Goal: Information Seeking & Learning: Learn about a topic

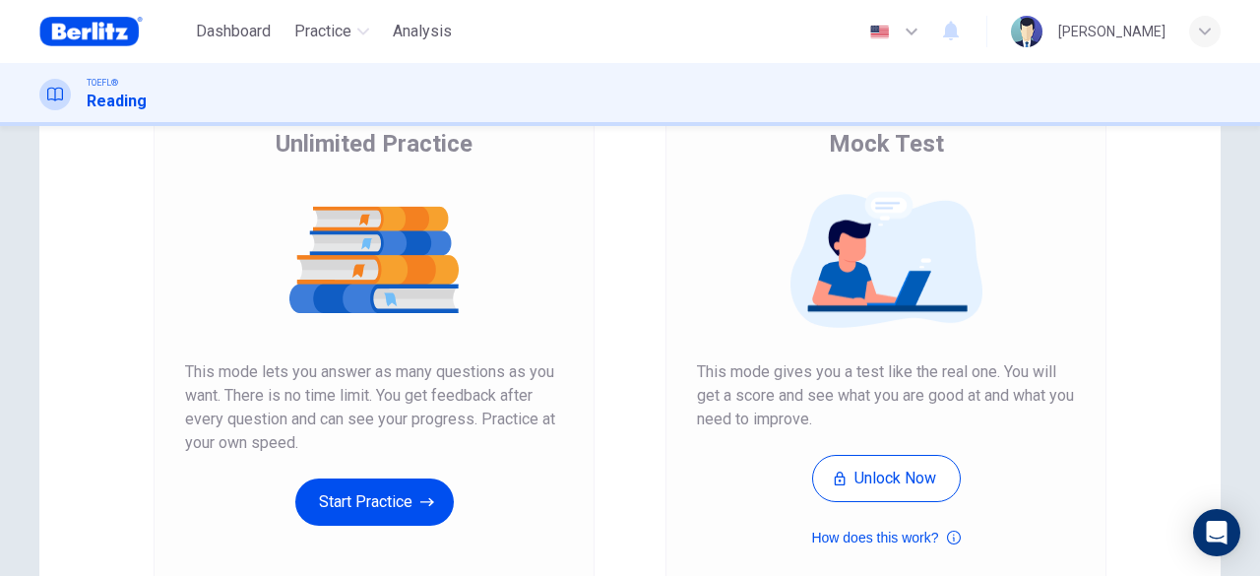
scroll to position [197, 0]
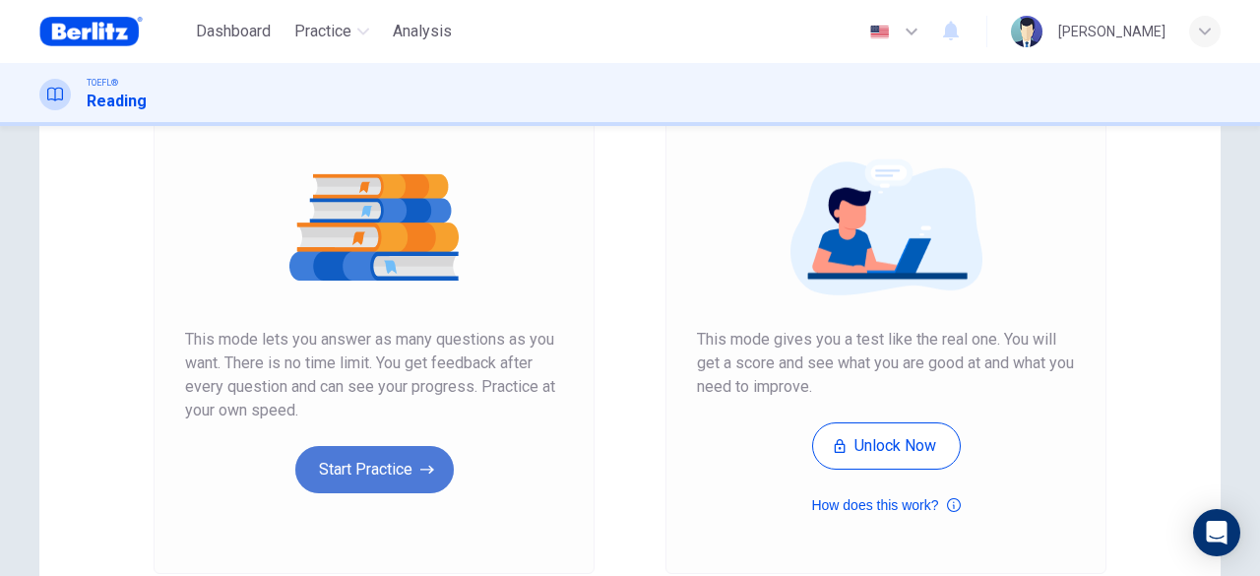
click at [380, 476] on button "Start Practice" at bounding box center [374, 469] width 158 height 47
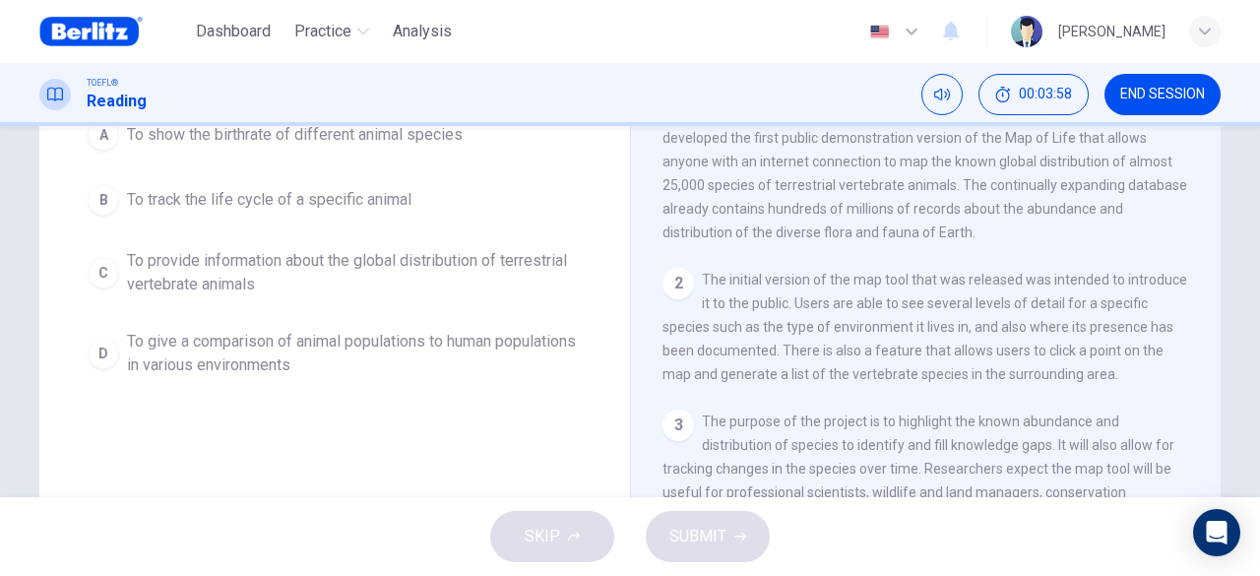
click at [130, 272] on span "To provide information about the global distribution of terrestrial vertebrate …" at bounding box center [354, 272] width 455 height 47
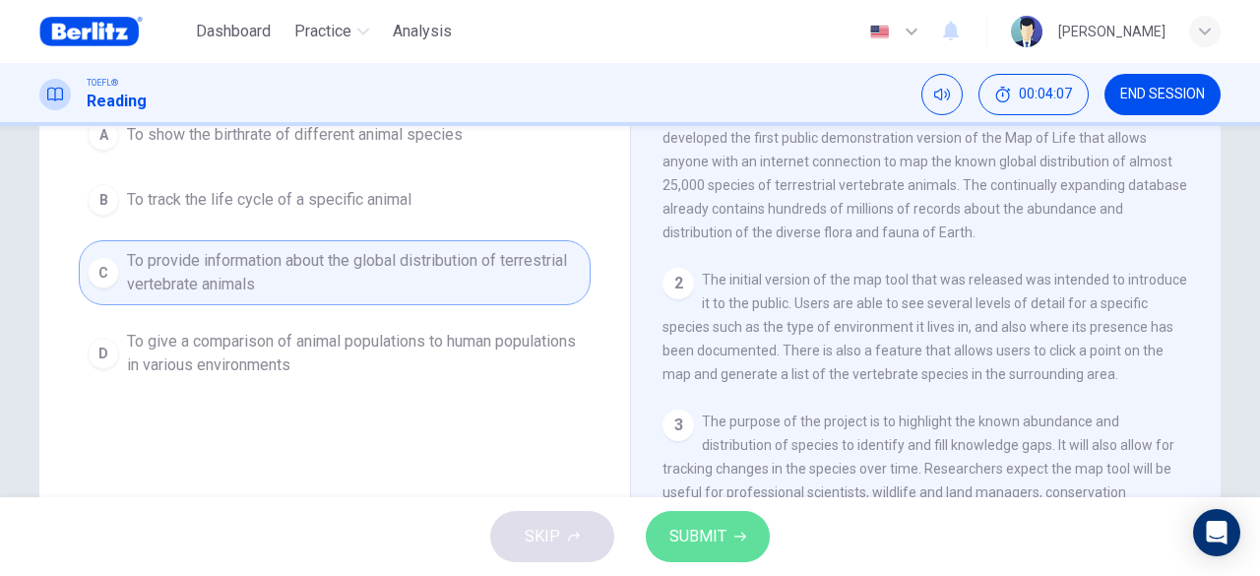
click at [726, 534] on button "SUBMIT" at bounding box center [708, 536] width 124 height 51
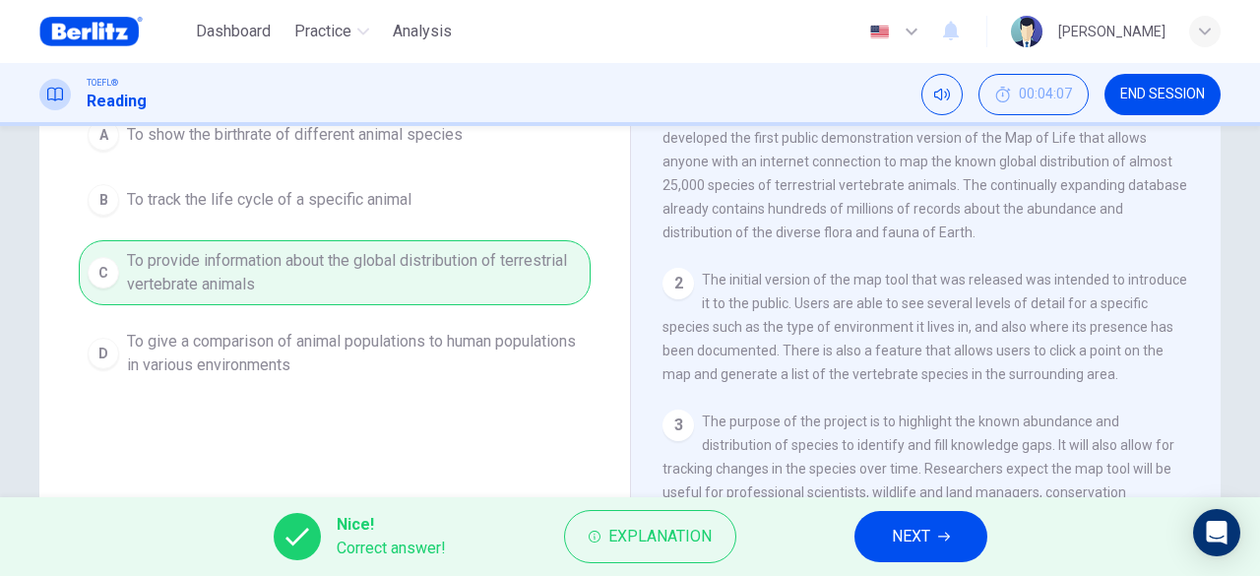
click at [888, 533] on button "NEXT" at bounding box center [921, 536] width 133 height 51
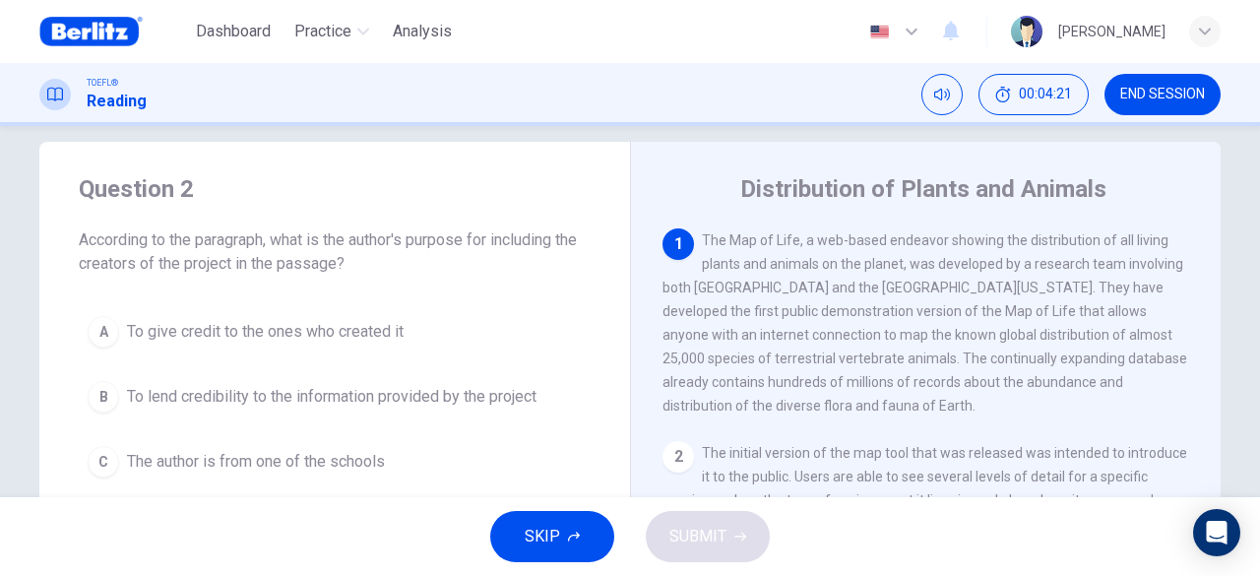
scroll to position [122, 0]
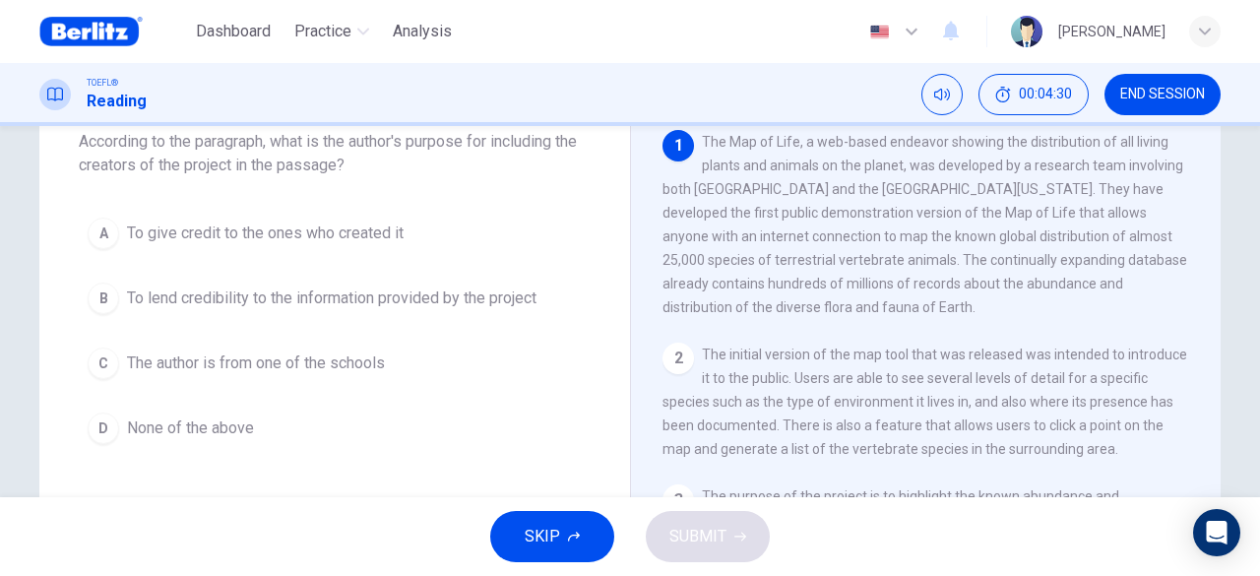
click at [333, 232] on span "To give credit to the ones who created it" at bounding box center [265, 234] width 277 height 24
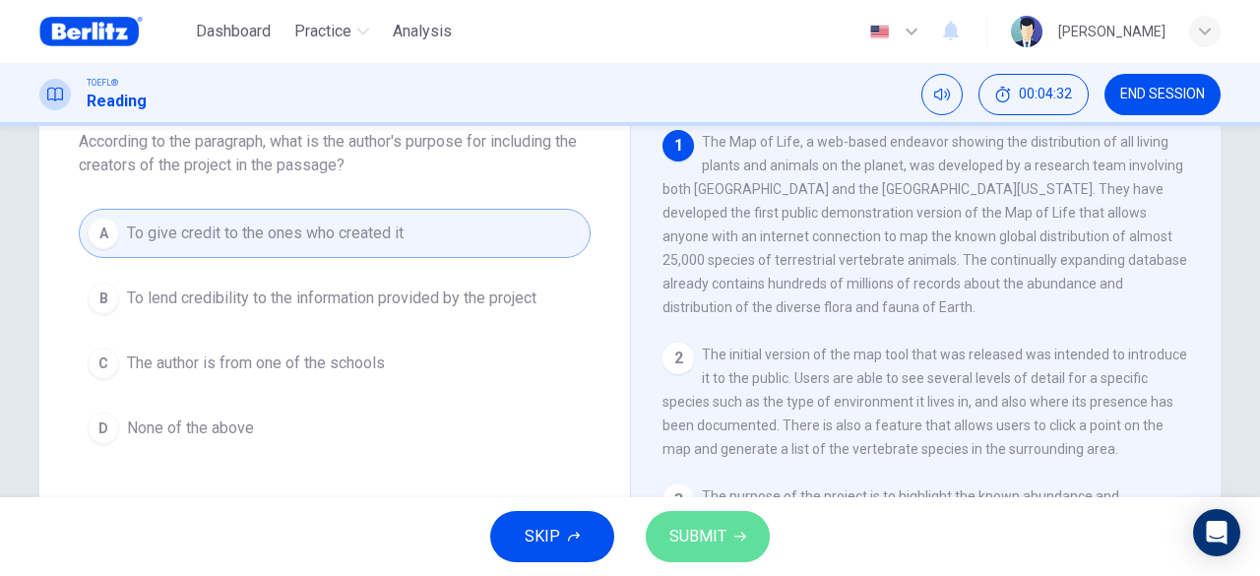
click at [709, 531] on span "SUBMIT" at bounding box center [697, 537] width 57 height 28
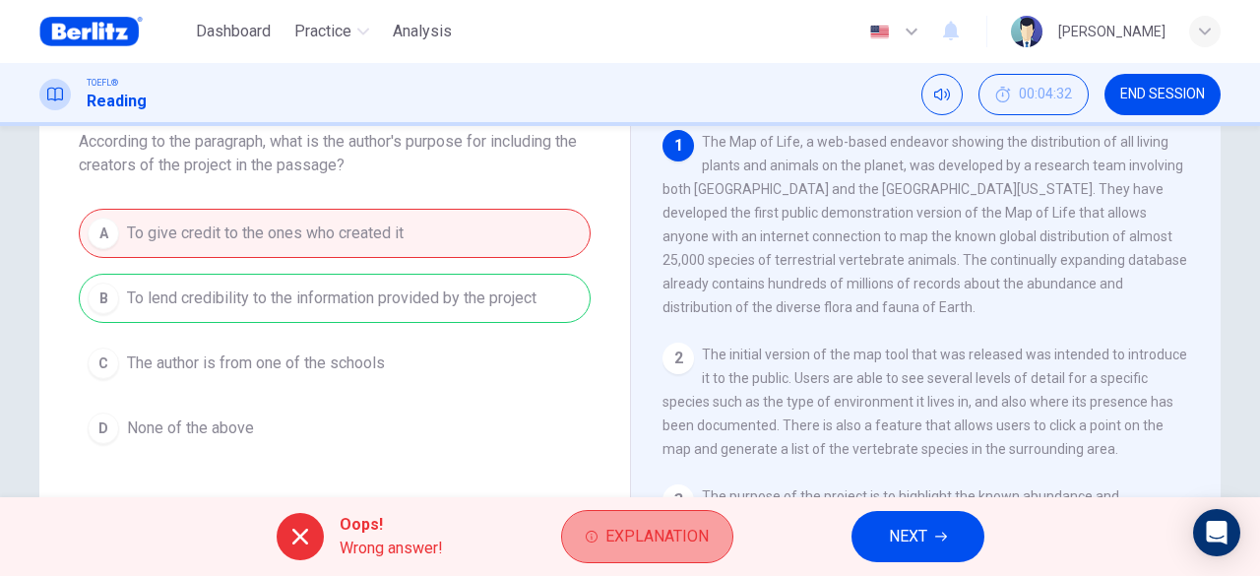
click at [689, 536] on span "Explanation" at bounding box center [656, 537] width 103 height 28
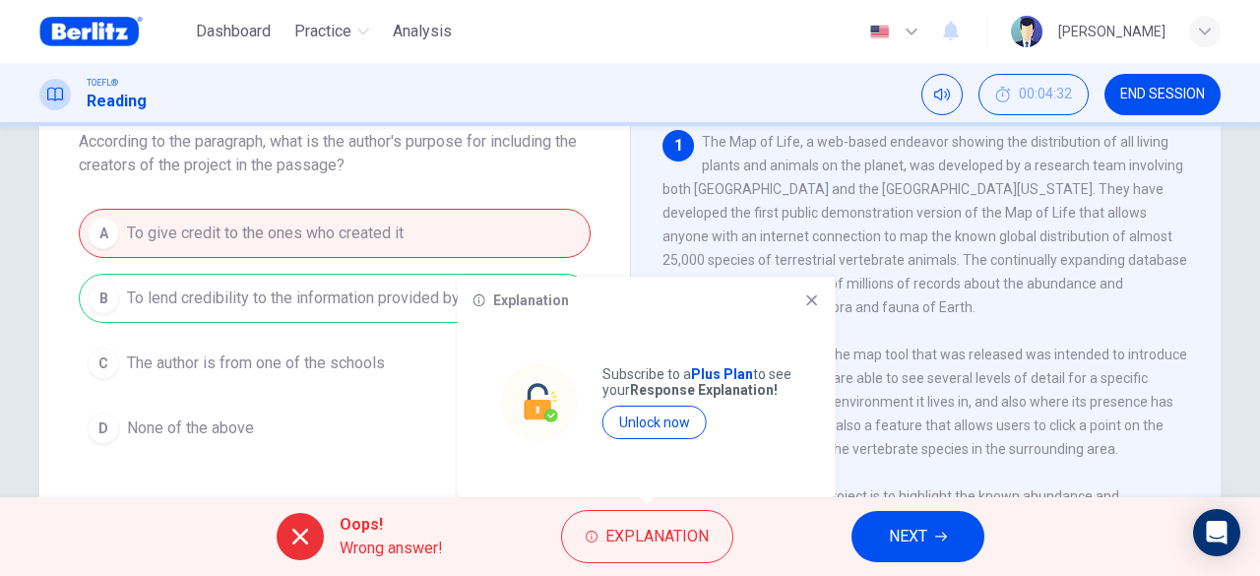
click at [816, 299] on icon at bounding box center [812, 300] width 16 height 16
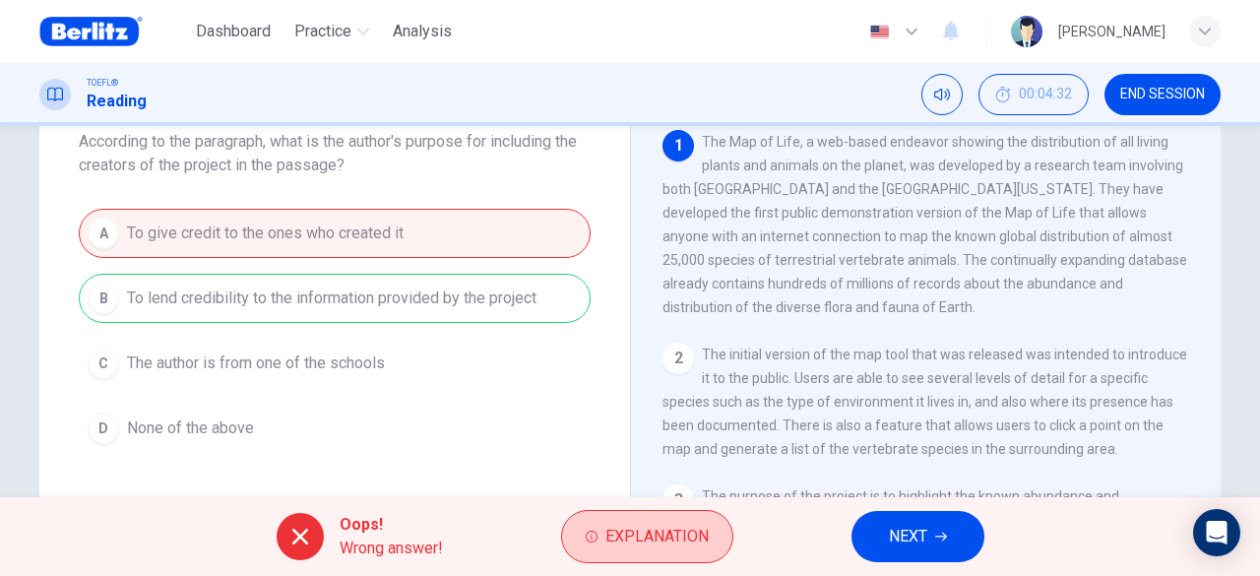
click at [697, 539] on span "Explanation" at bounding box center [656, 537] width 103 height 28
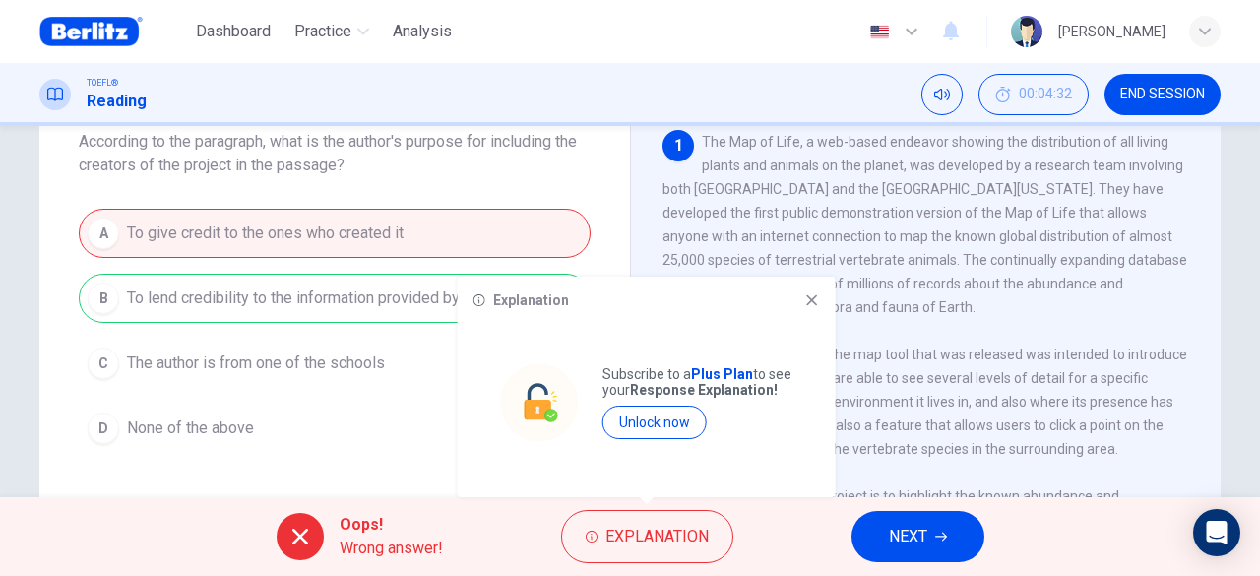
click at [814, 299] on icon at bounding box center [812, 300] width 16 height 16
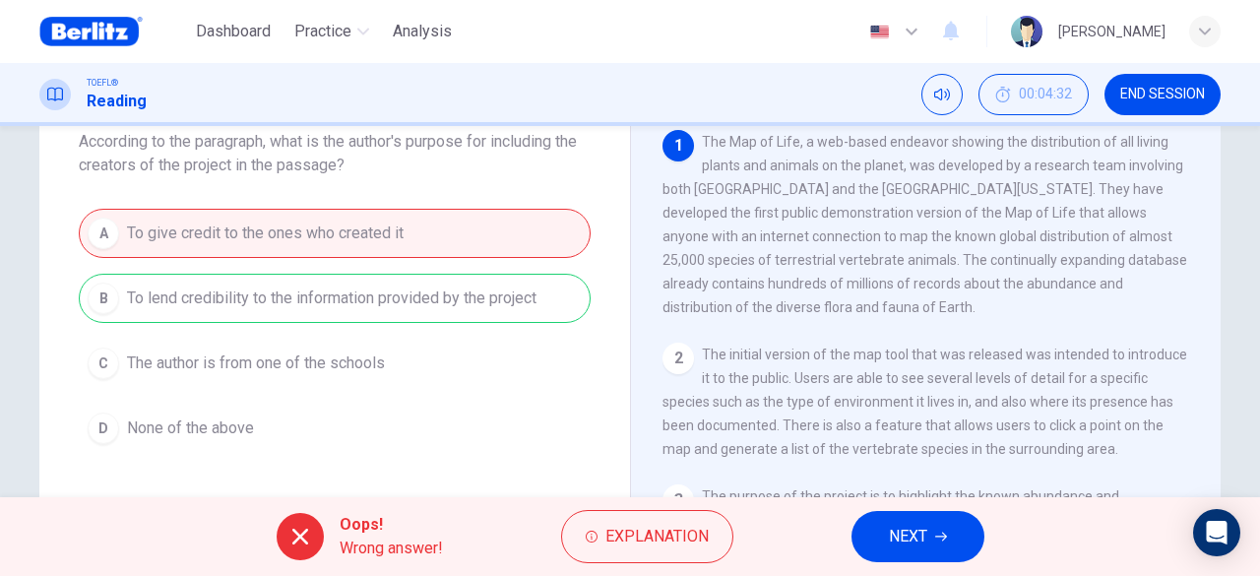
click at [413, 292] on div "A To give credit to the ones who created it B To lend credibility to the inform…" at bounding box center [335, 331] width 512 height 244
click at [916, 537] on span "NEXT" at bounding box center [908, 537] width 38 height 28
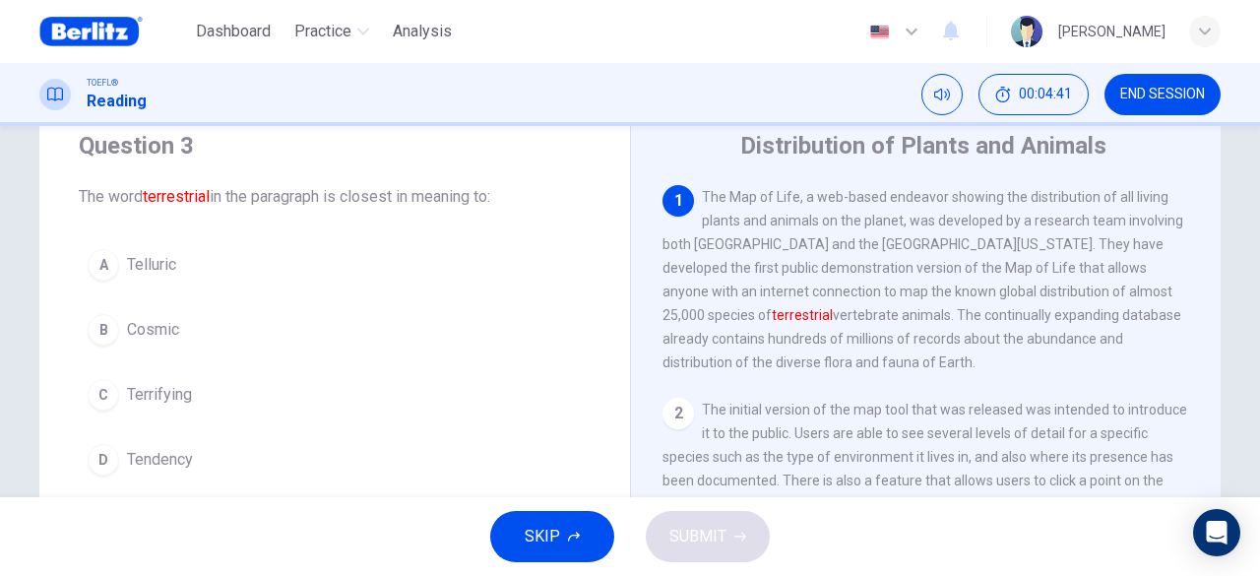
scroll to position [98, 0]
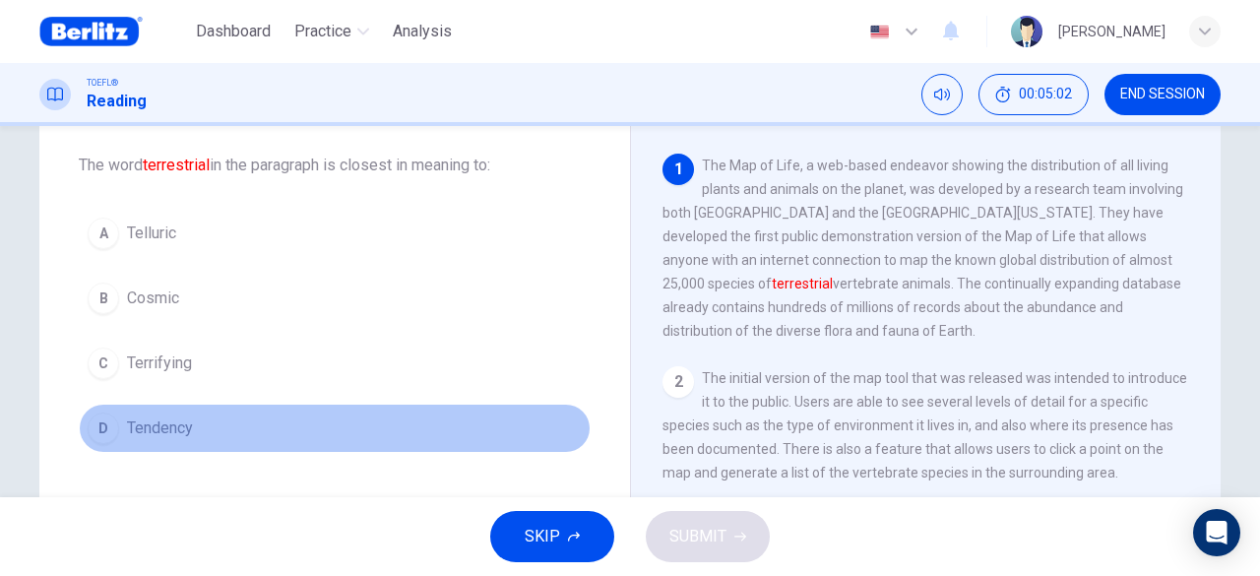
click at [180, 429] on span "Tendency" at bounding box center [160, 428] width 66 height 24
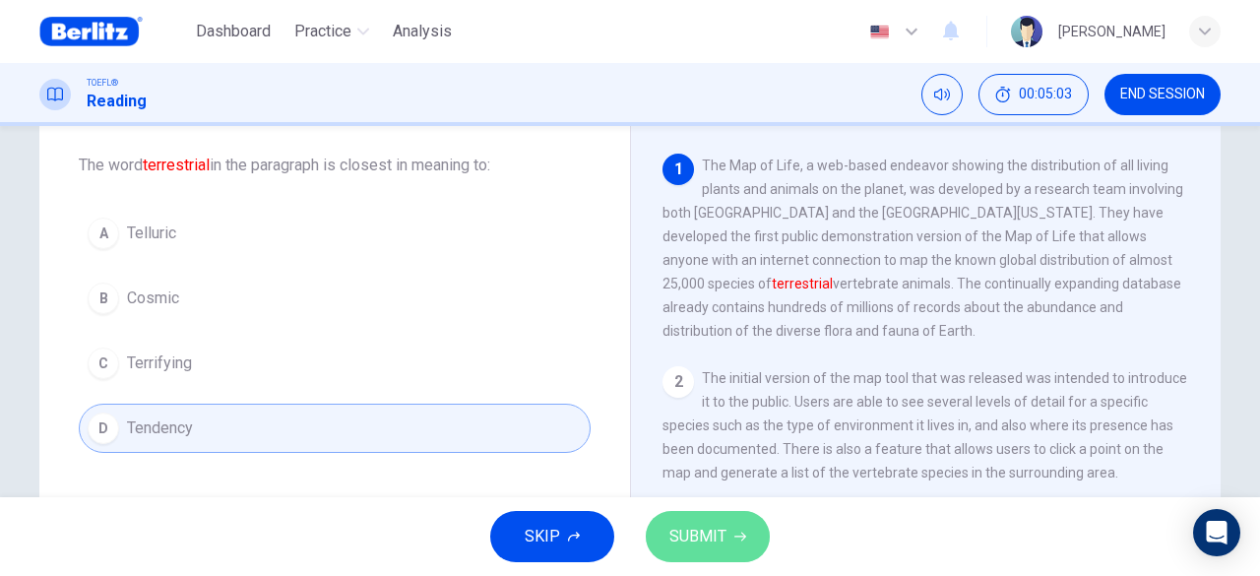
click at [728, 533] on button "SUBMIT" at bounding box center [708, 536] width 124 height 51
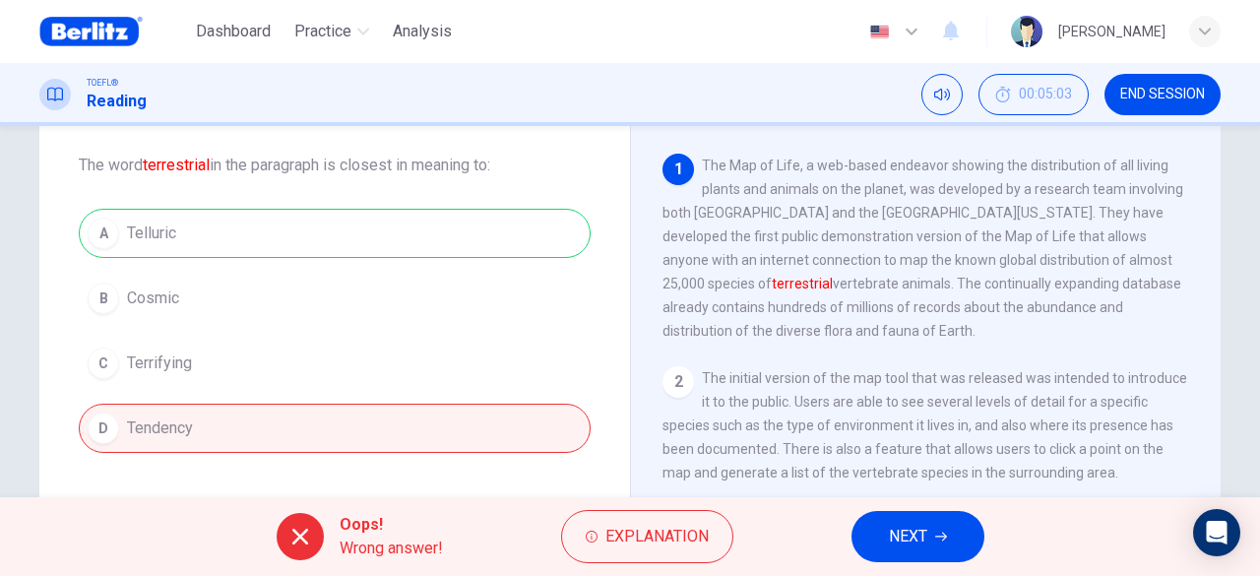
click at [899, 527] on span "NEXT" at bounding box center [908, 537] width 38 height 28
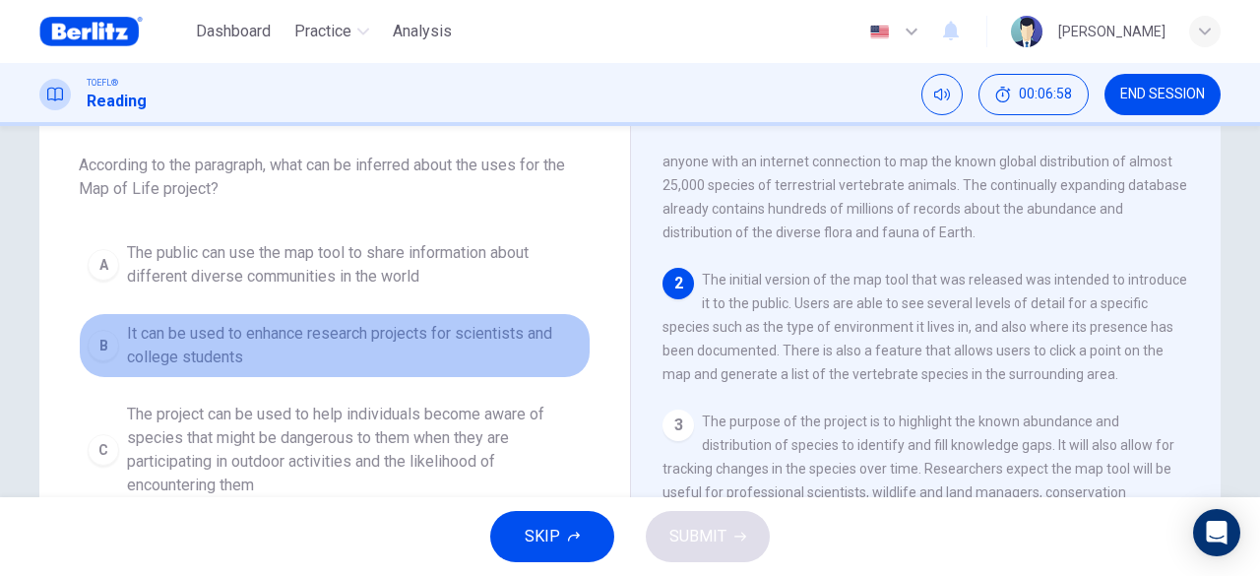
click at [166, 346] on span "It can be used to enhance research projects for scientists and college students" at bounding box center [354, 345] width 455 height 47
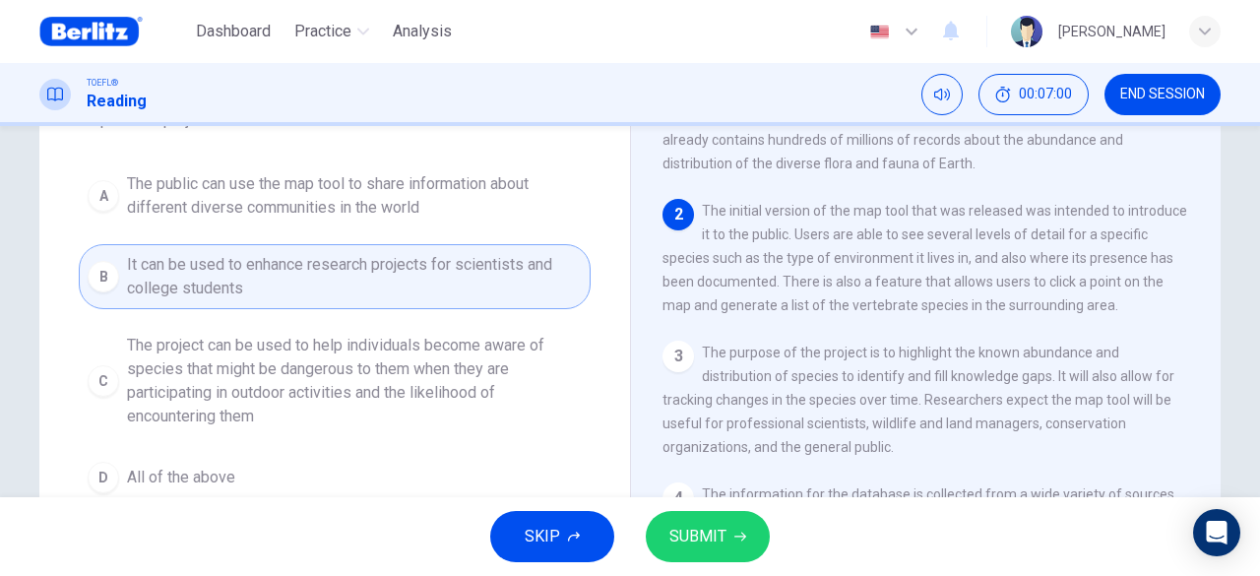
scroll to position [197, 0]
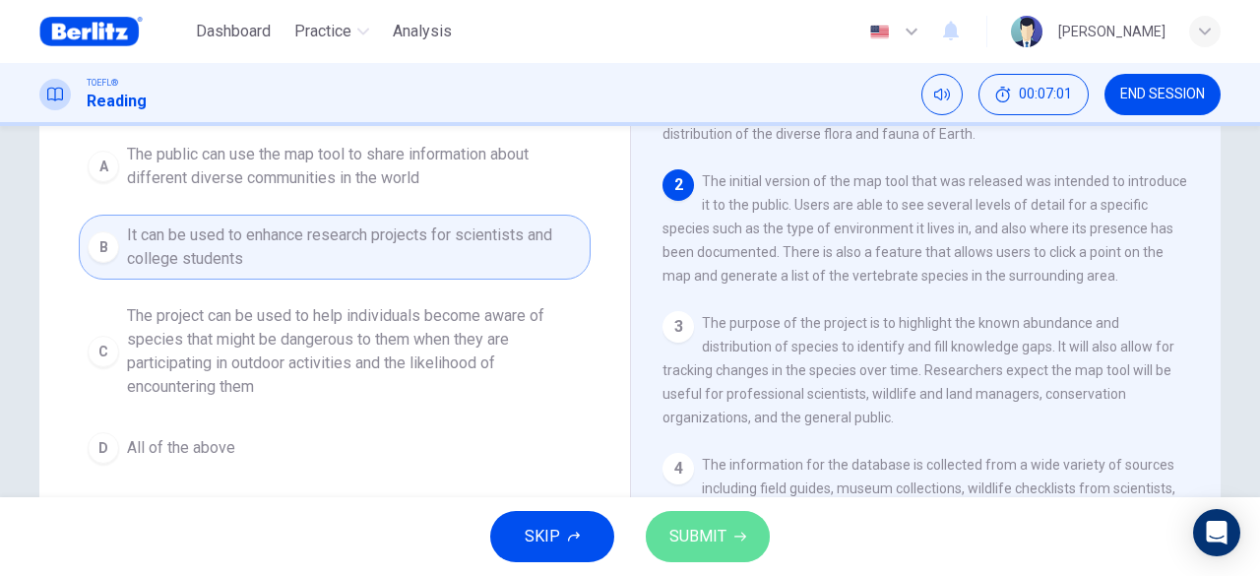
click at [685, 526] on span "SUBMIT" at bounding box center [697, 537] width 57 height 28
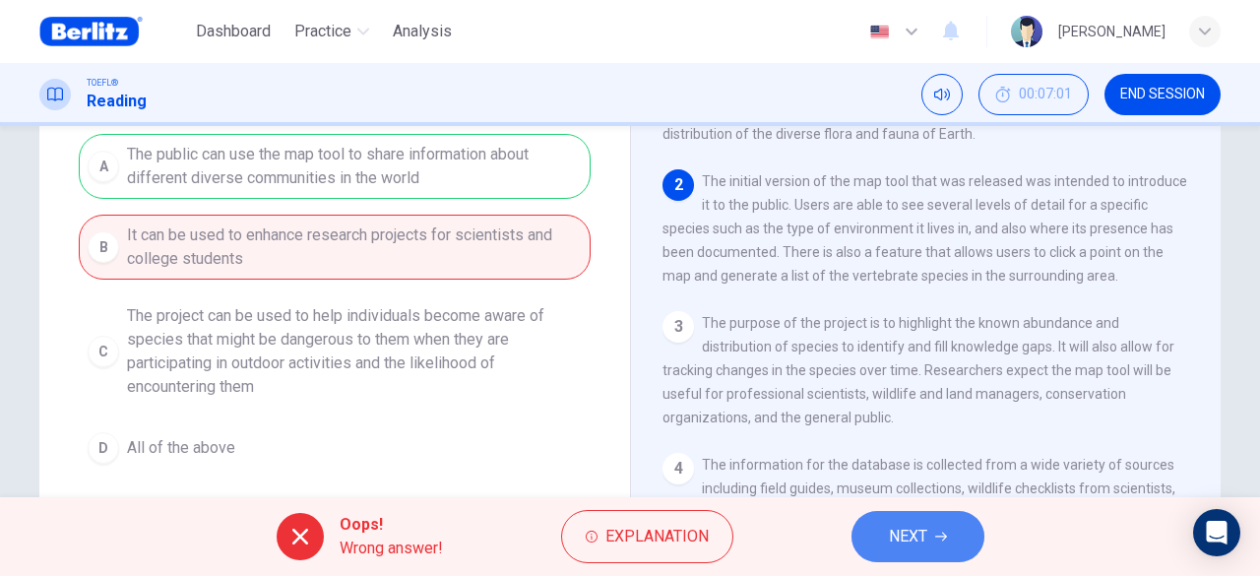
click at [959, 540] on button "NEXT" at bounding box center [918, 536] width 133 height 51
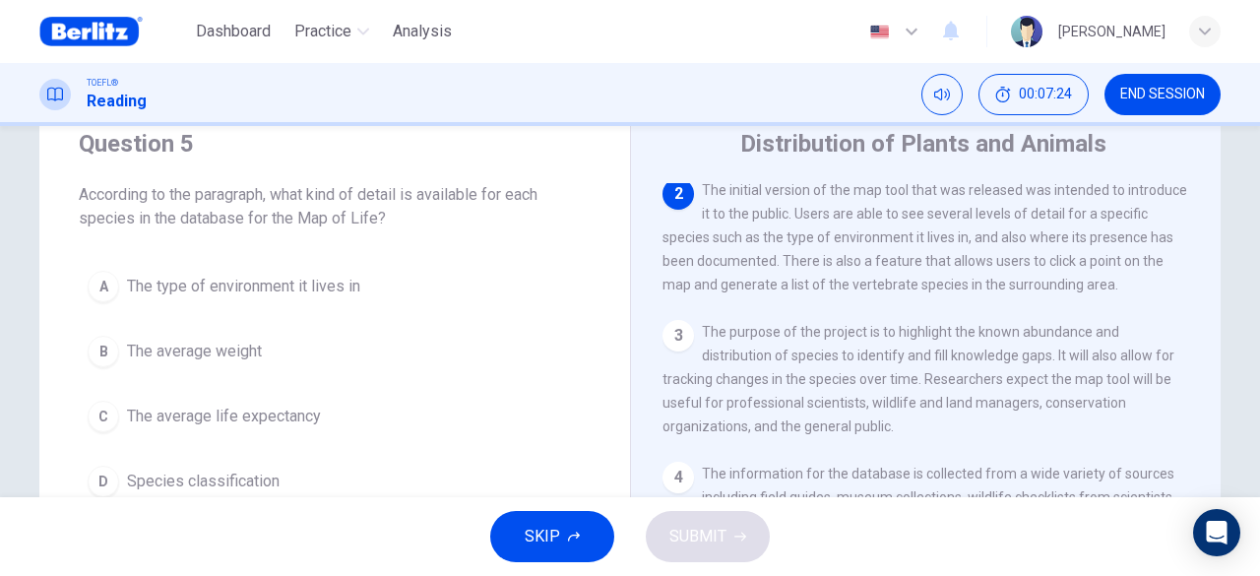
scroll to position [98, 0]
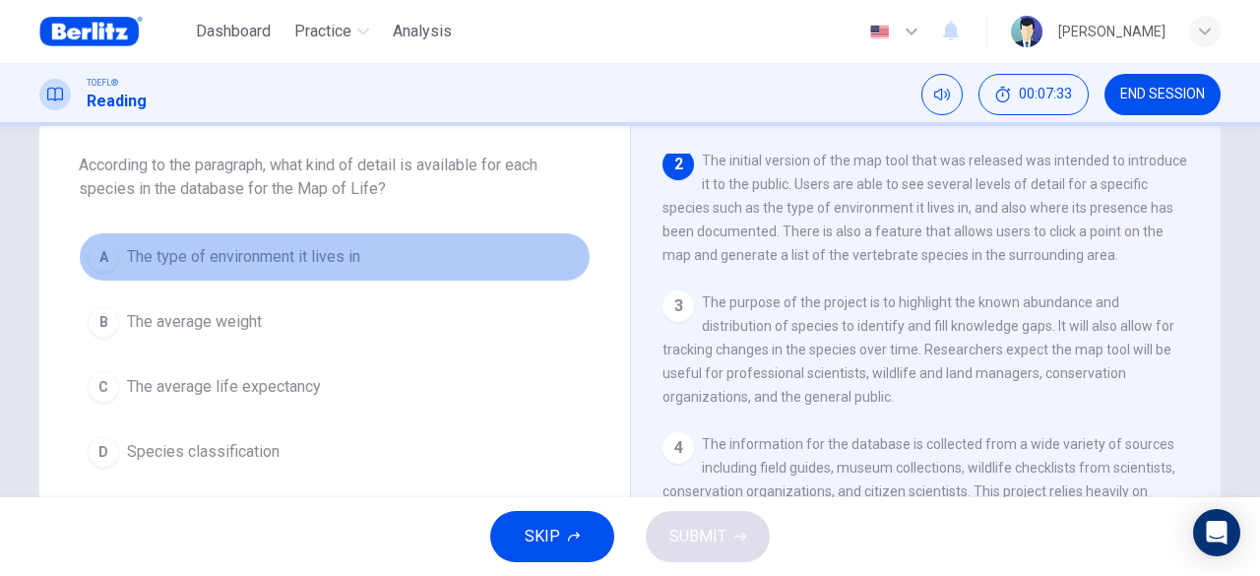
click at [184, 263] on span "The type of environment it lives in" at bounding box center [243, 257] width 233 height 24
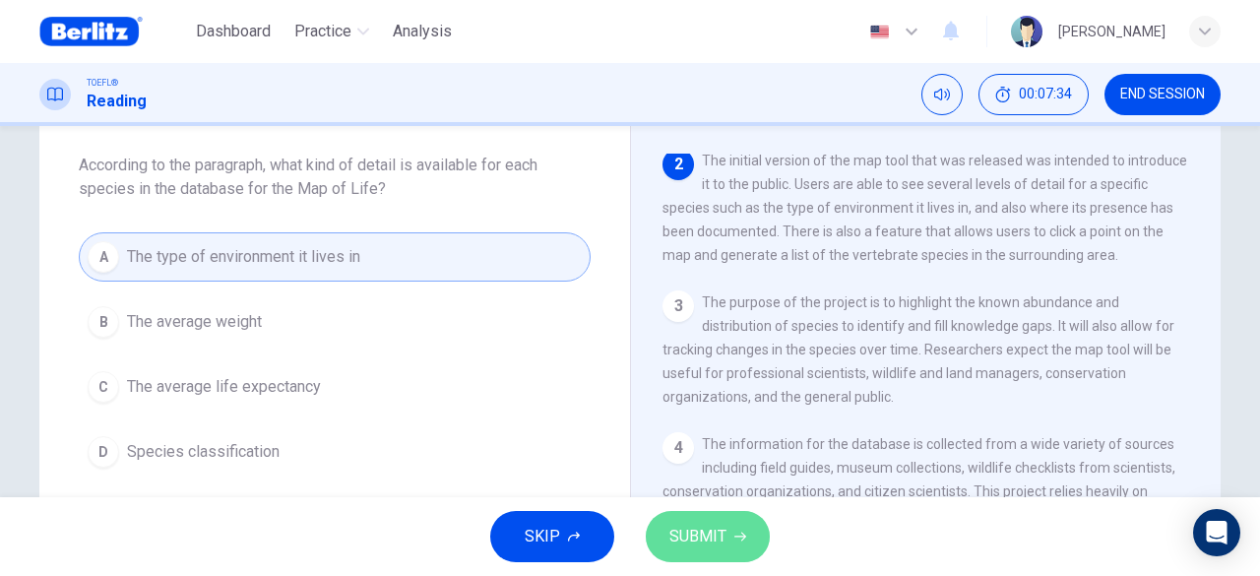
click at [707, 538] on span "SUBMIT" at bounding box center [697, 537] width 57 height 28
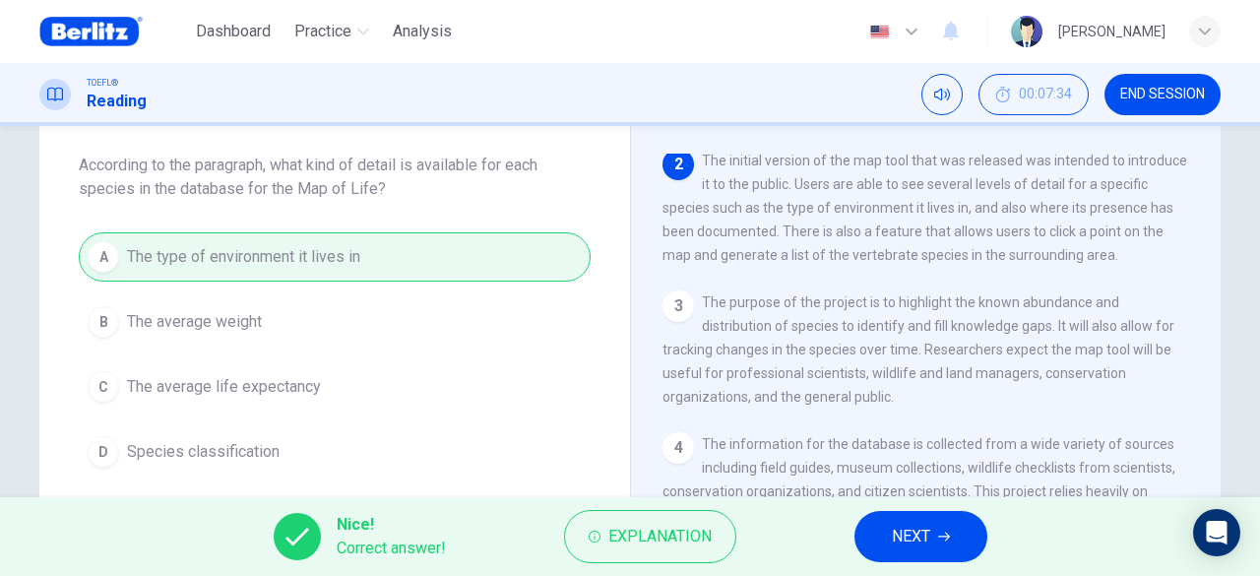
click at [910, 535] on span "NEXT" at bounding box center [911, 537] width 38 height 28
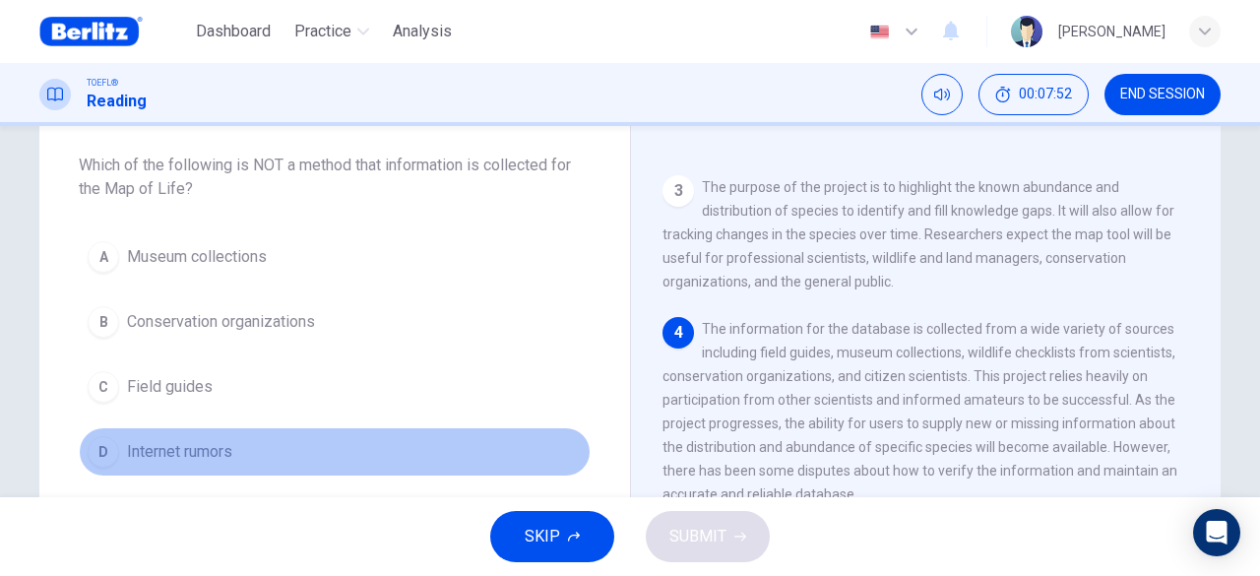
click at [201, 452] on span "Internet rumors" at bounding box center [179, 452] width 105 height 24
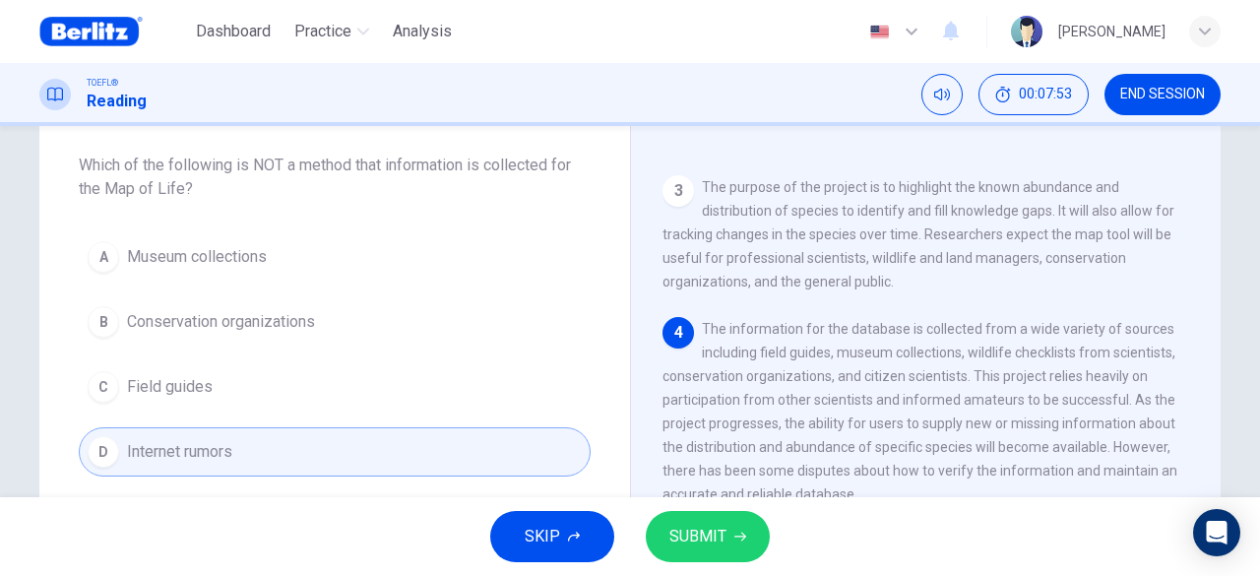
click at [675, 537] on span "SUBMIT" at bounding box center [697, 537] width 57 height 28
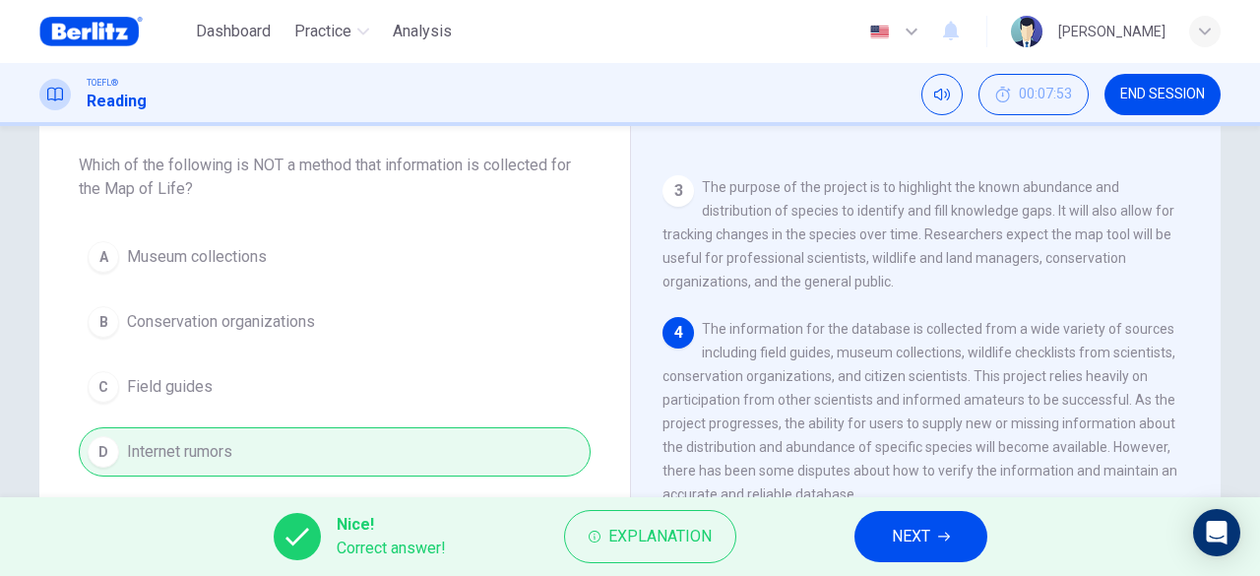
click at [951, 542] on button "NEXT" at bounding box center [921, 536] width 133 height 51
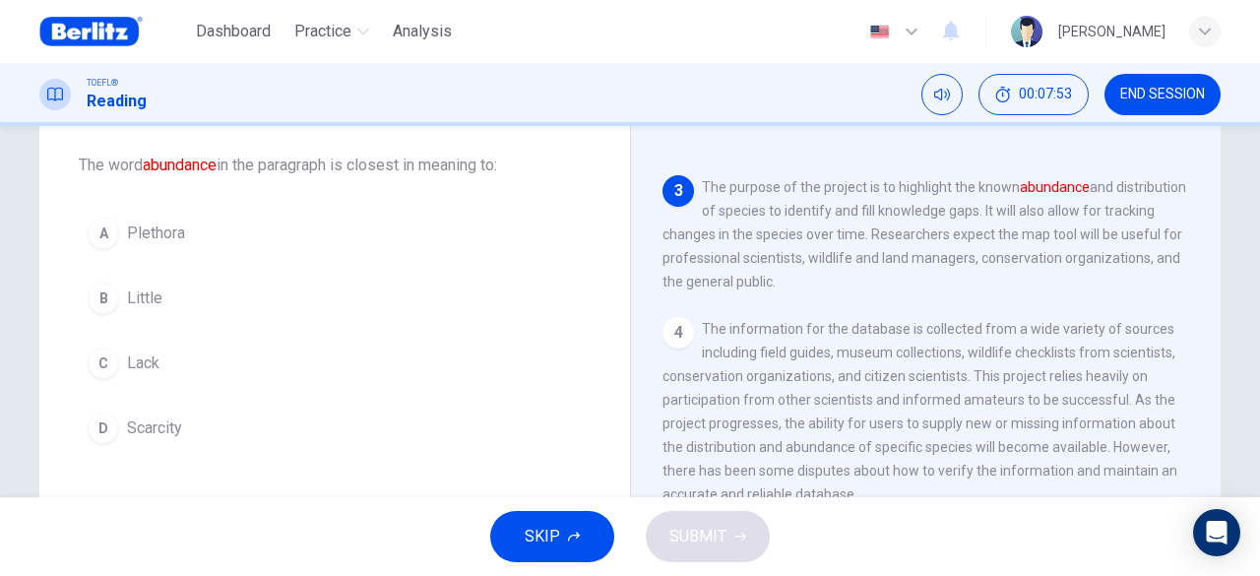
scroll to position [362, 0]
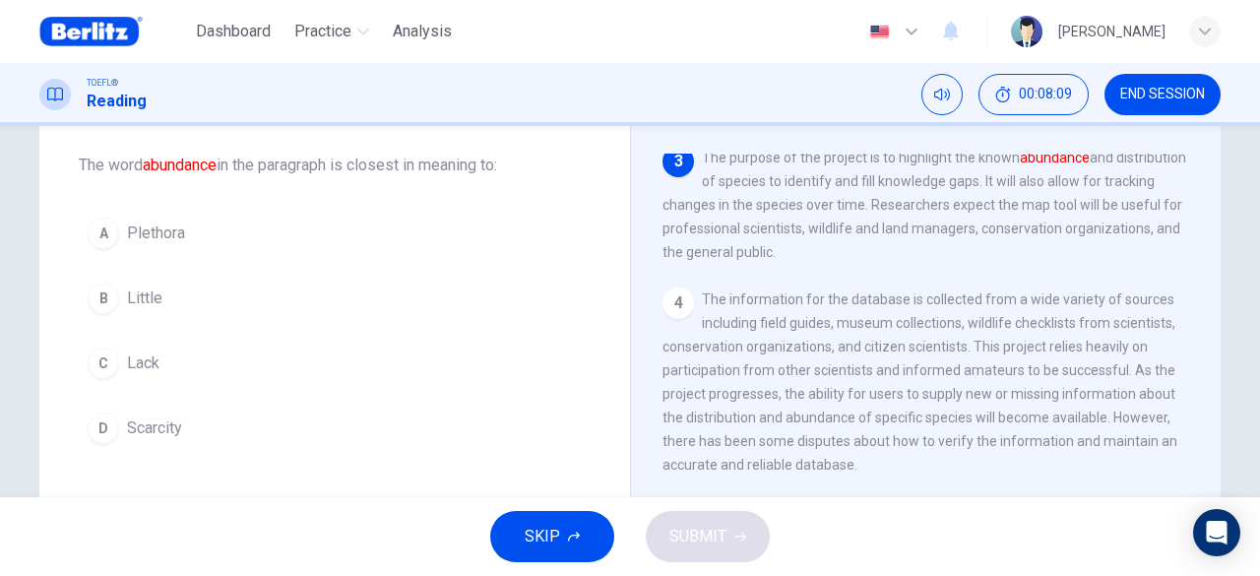
click at [168, 430] on span "Scarcity" at bounding box center [154, 428] width 55 height 24
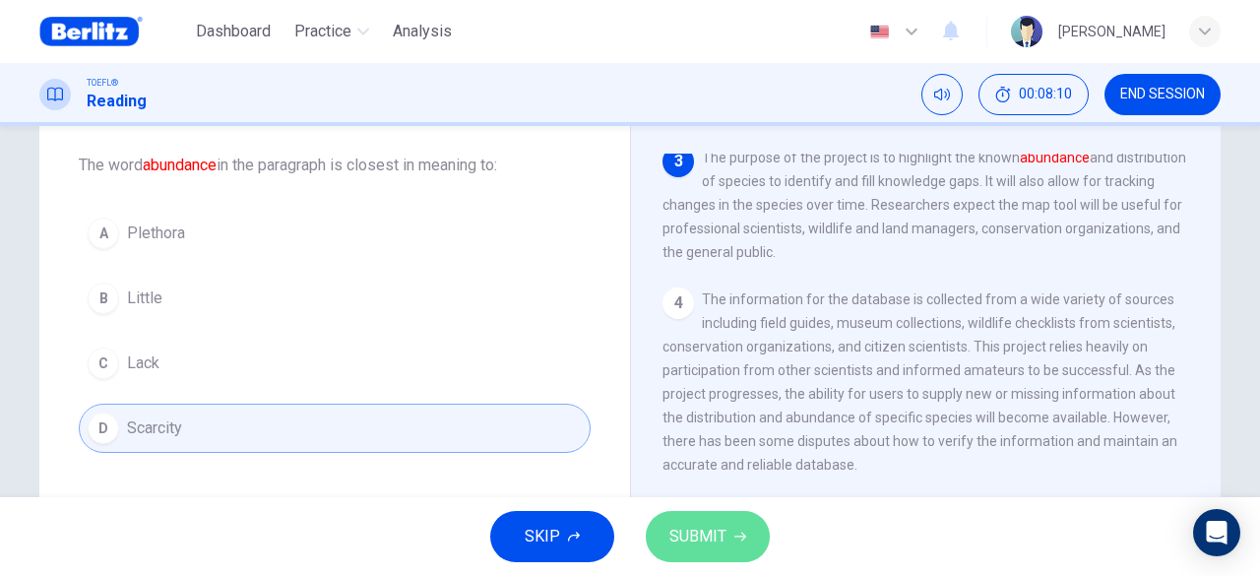
click at [705, 538] on span "SUBMIT" at bounding box center [697, 537] width 57 height 28
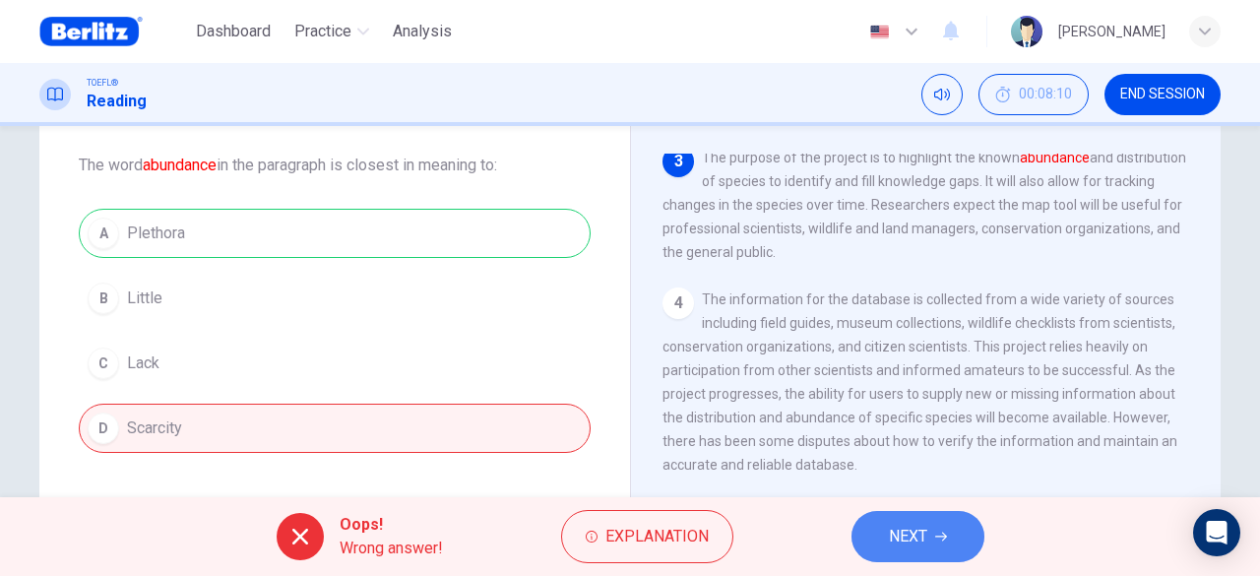
click at [912, 523] on span "NEXT" at bounding box center [908, 537] width 38 height 28
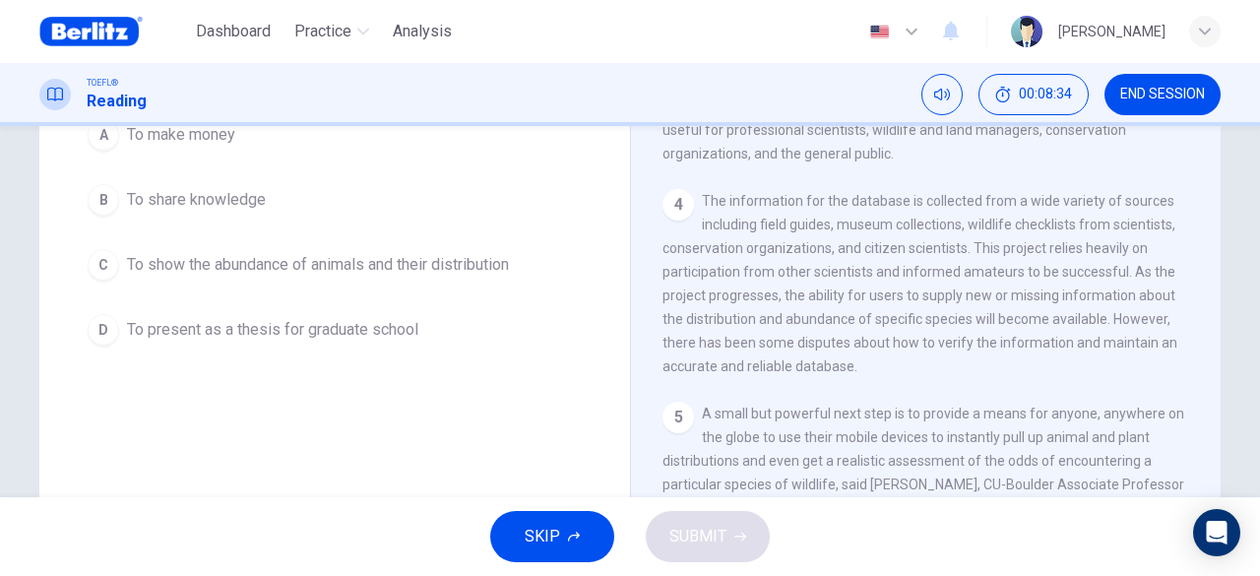
scroll to position [98, 0]
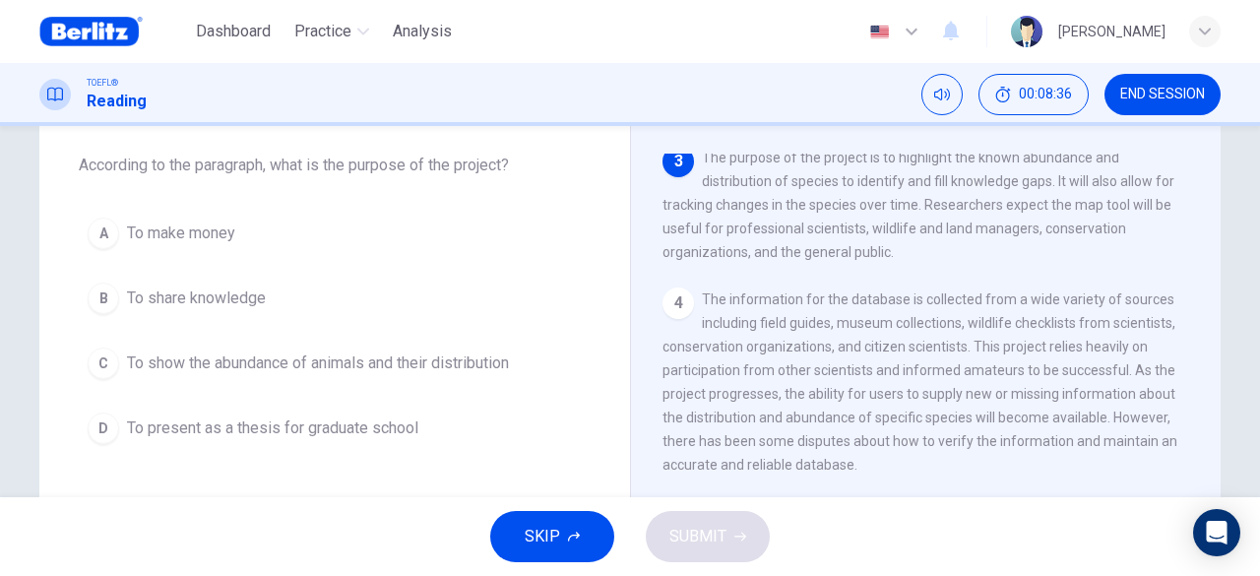
click at [236, 306] on span "To share knowledge" at bounding box center [196, 298] width 139 height 24
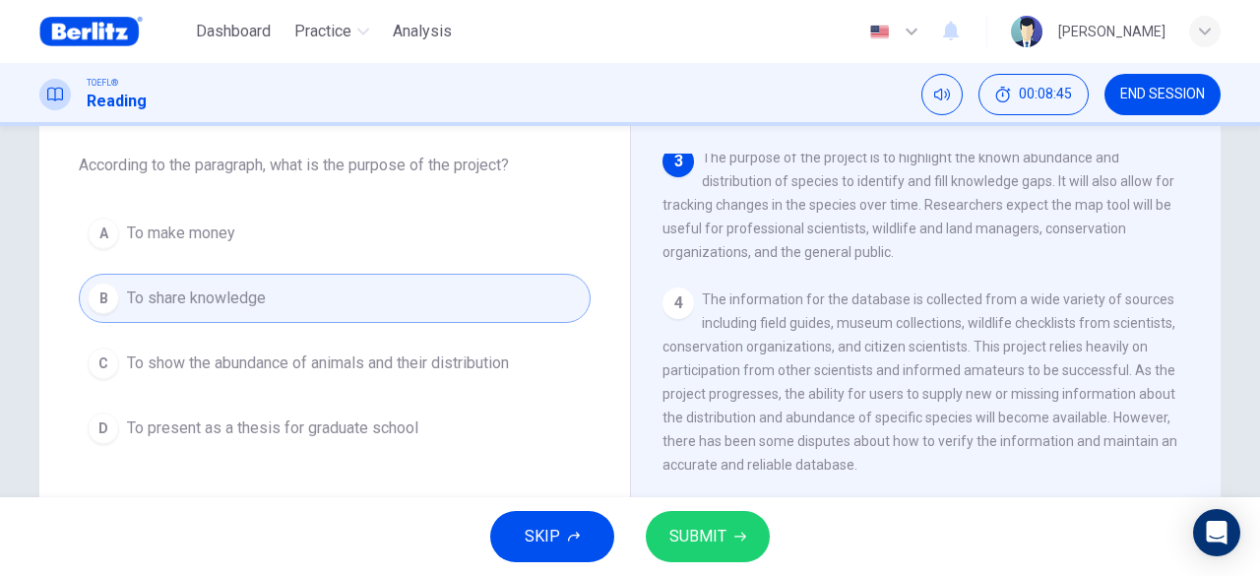
click at [721, 531] on span "SUBMIT" at bounding box center [697, 537] width 57 height 28
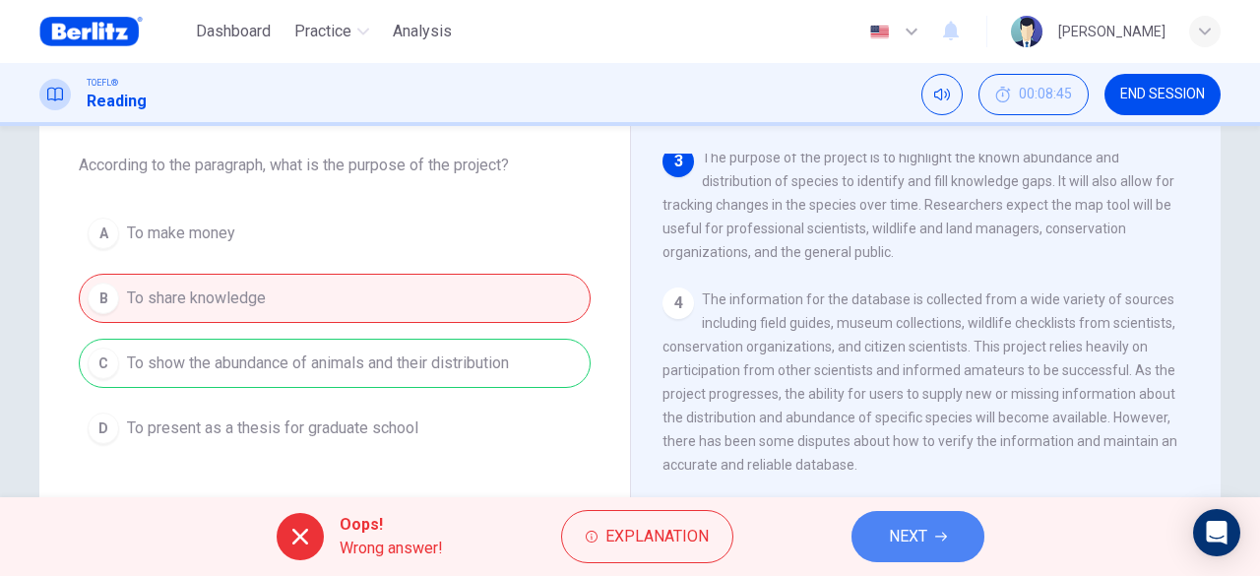
click at [907, 538] on span "NEXT" at bounding box center [908, 537] width 38 height 28
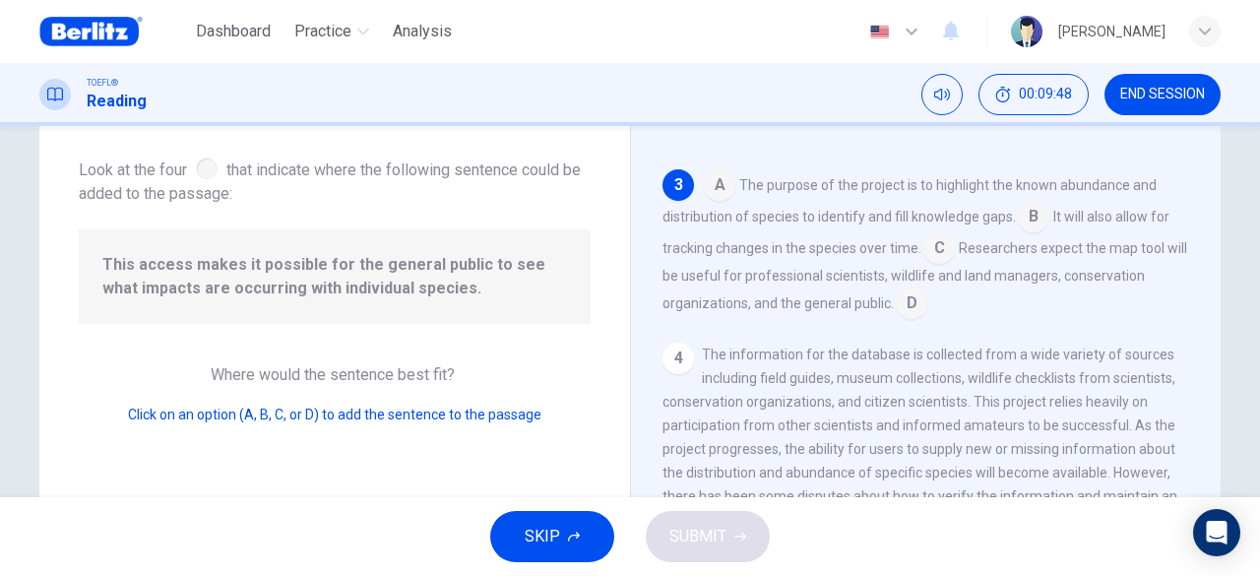
scroll to position [341, 0]
click at [713, 188] on input at bounding box center [720, 185] width 32 height 32
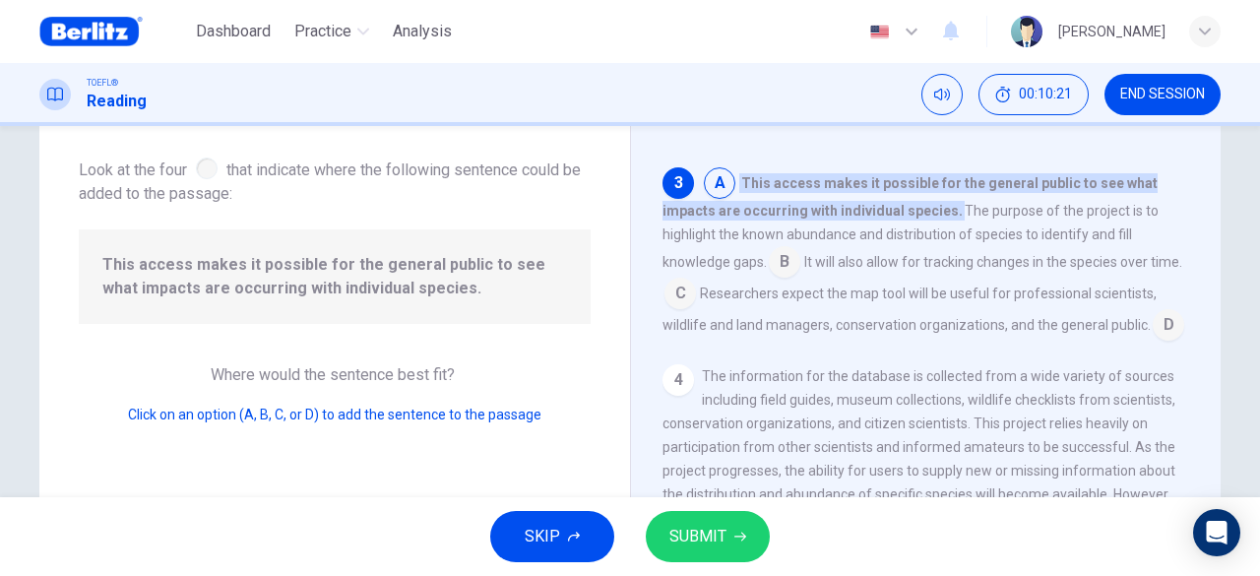
click at [739, 532] on icon "button" at bounding box center [740, 537] width 12 height 12
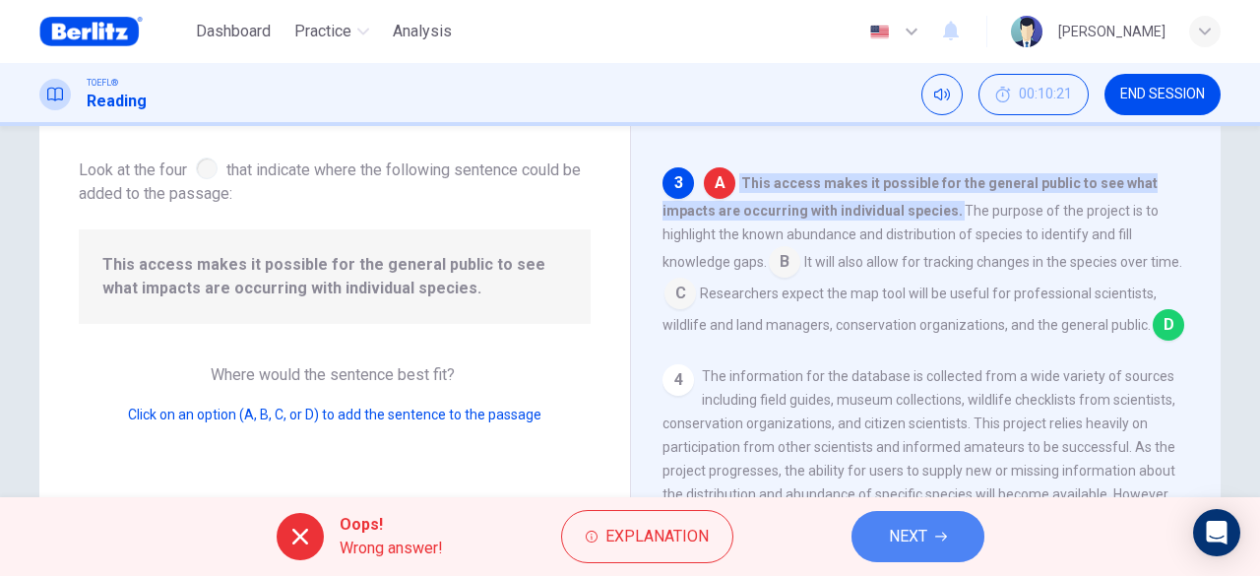
click at [892, 546] on span "NEXT" at bounding box center [908, 537] width 38 height 28
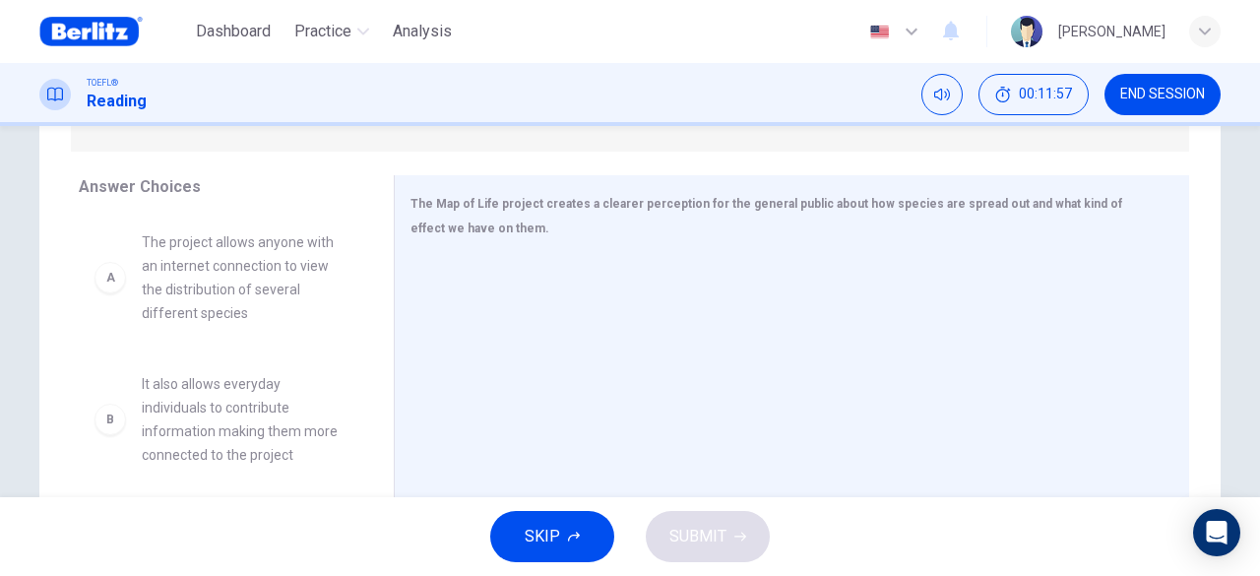
scroll to position [295, 0]
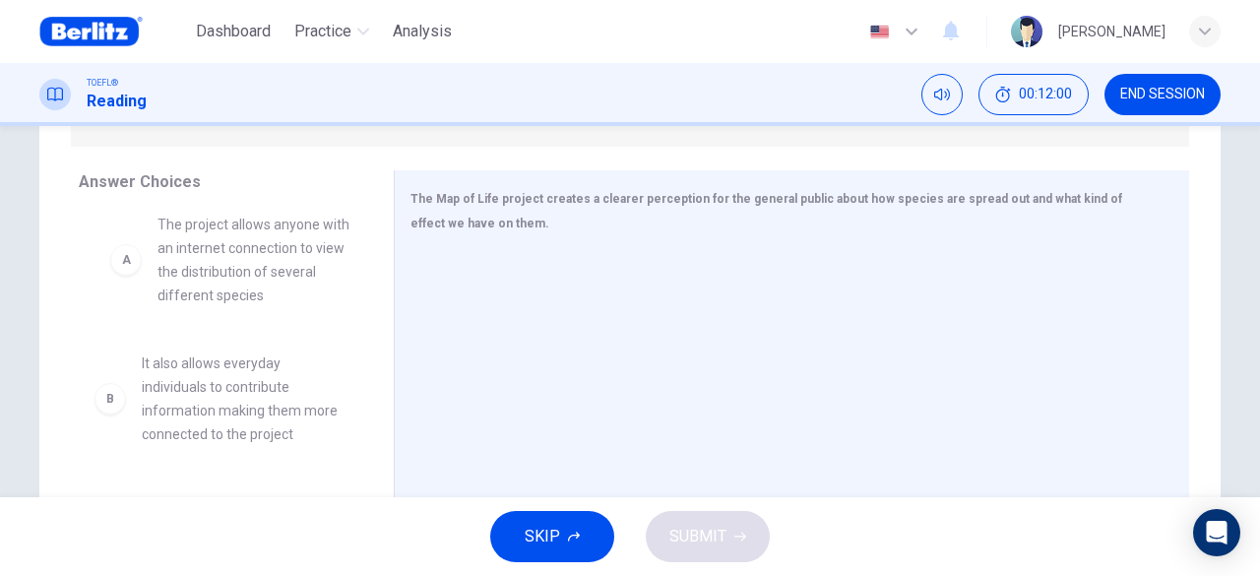
drag, startPoint x: 290, startPoint y: 255, endPoint x: 313, endPoint y: 249, distance: 23.4
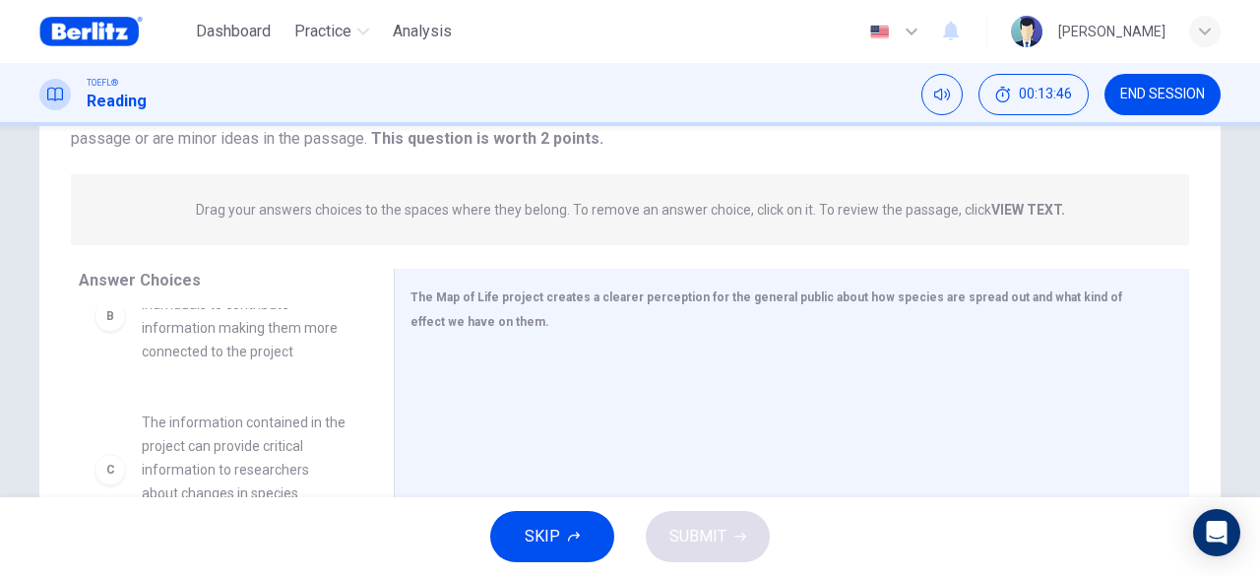
scroll to position [98, 0]
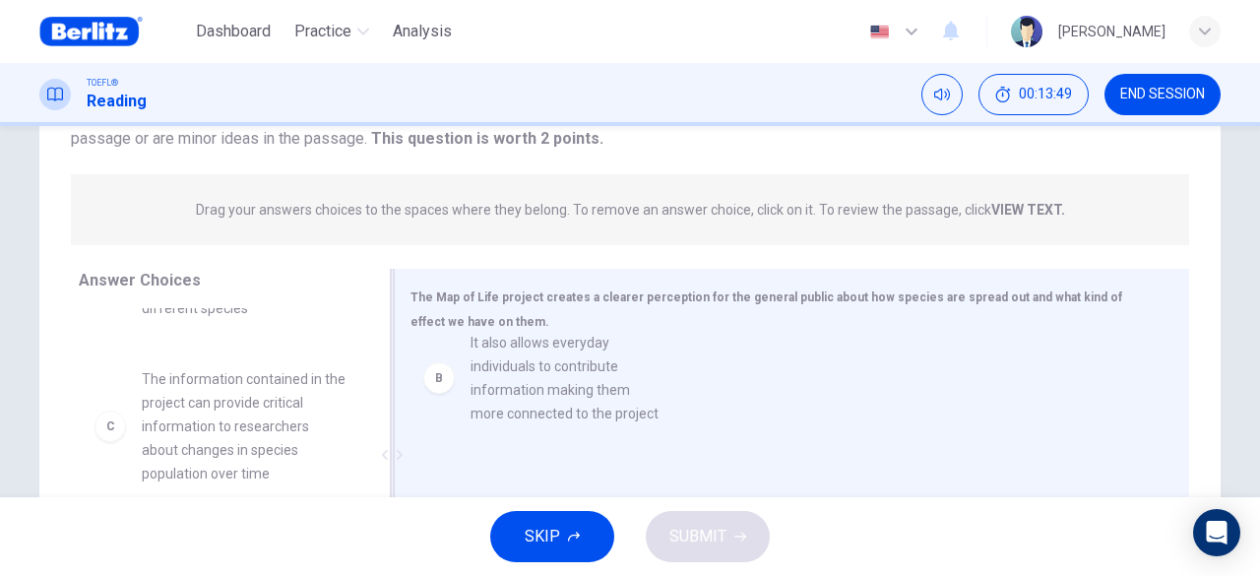
drag, startPoint x: 241, startPoint y: 432, endPoint x: 580, endPoint y: 396, distance: 340.6
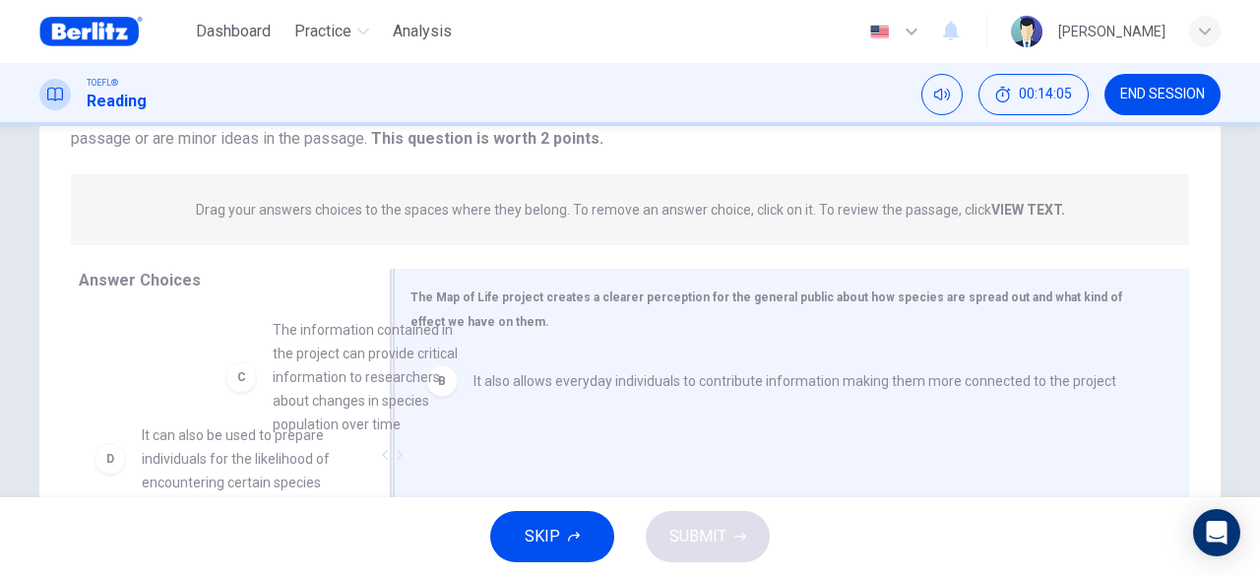
scroll to position [192, 0]
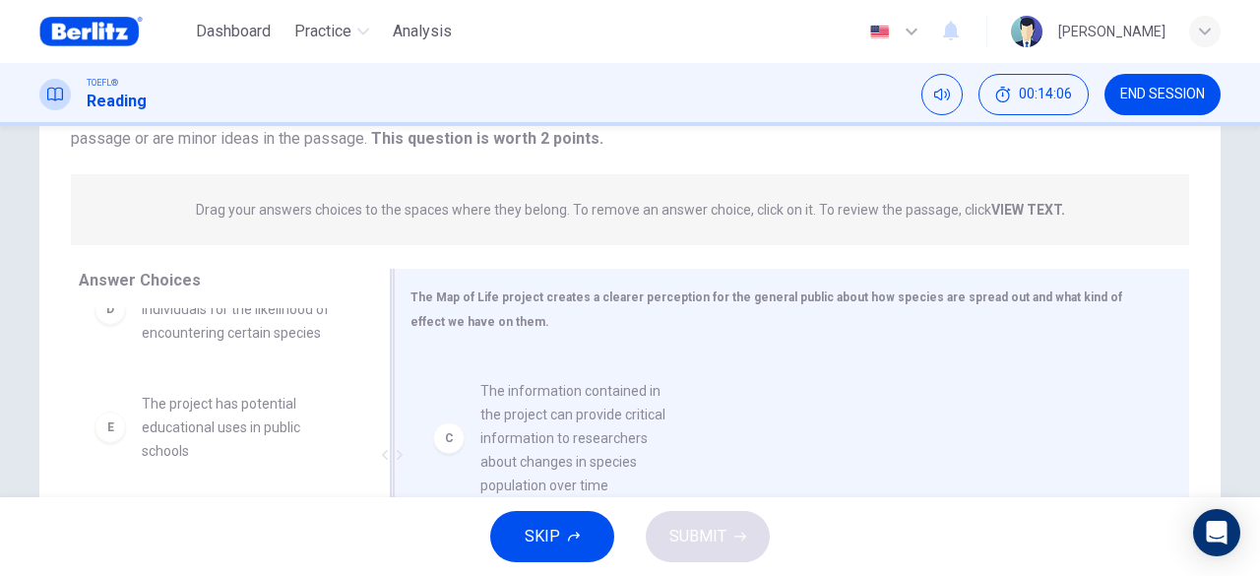
drag, startPoint x: 258, startPoint y: 369, endPoint x: 610, endPoint y: 481, distance: 369.9
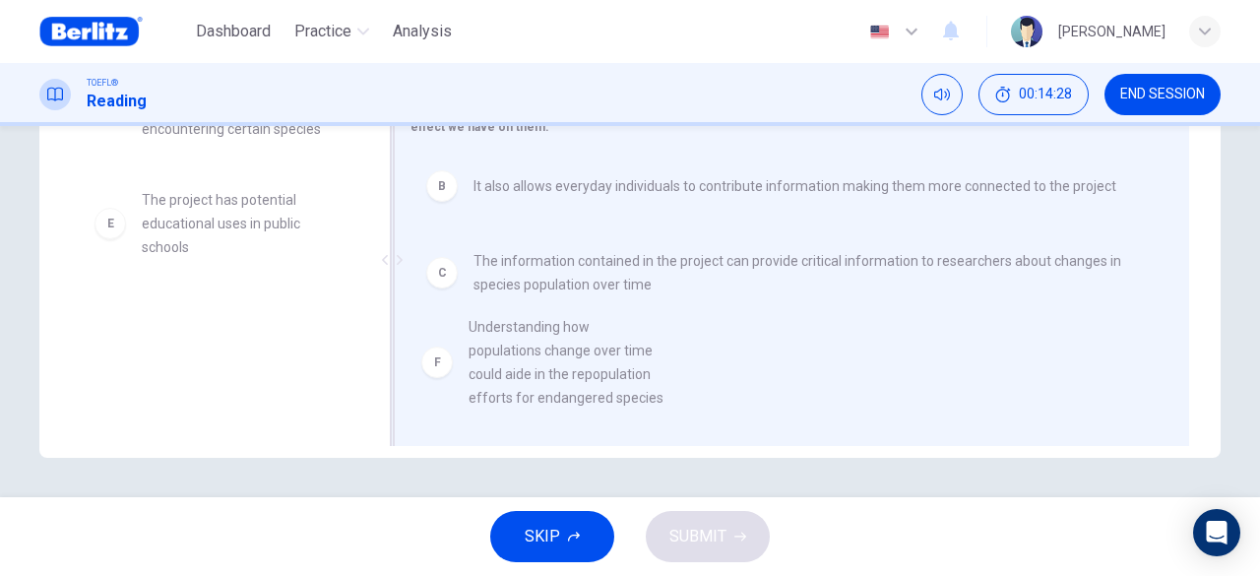
scroll to position [5, 0]
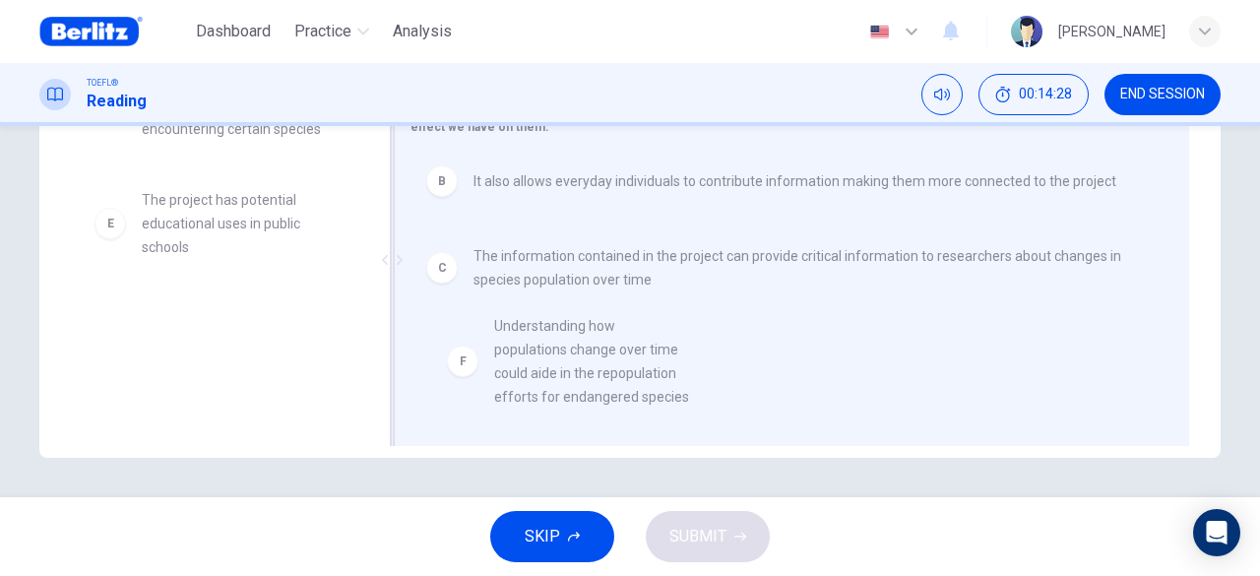
drag, startPoint x: 235, startPoint y: 361, endPoint x: 604, endPoint y: 369, distance: 369.3
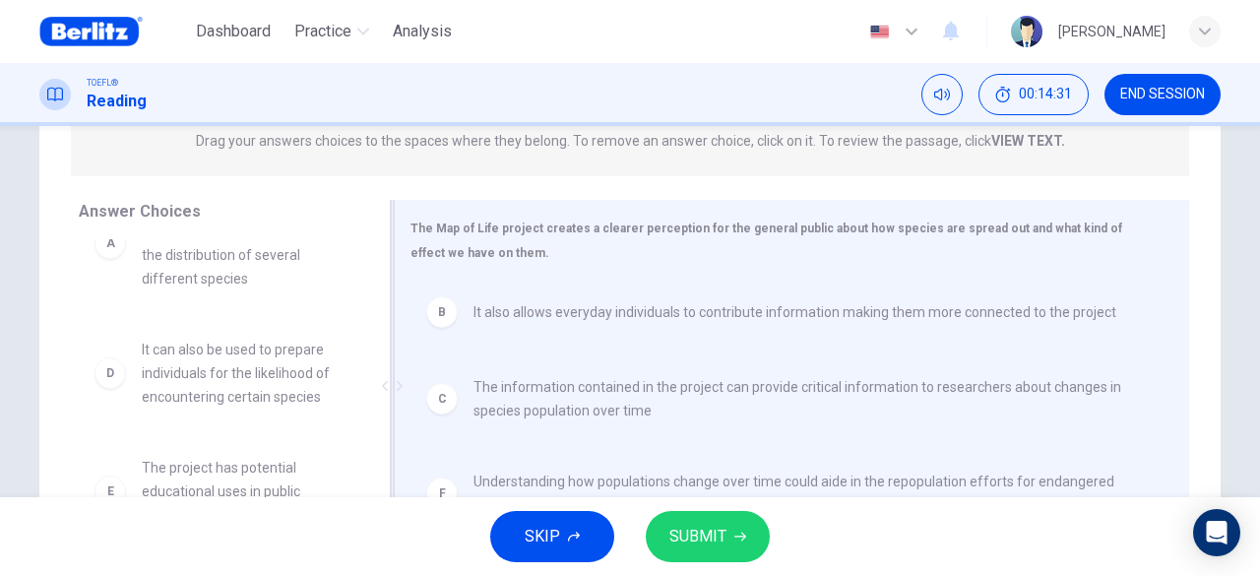
scroll to position [293, 0]
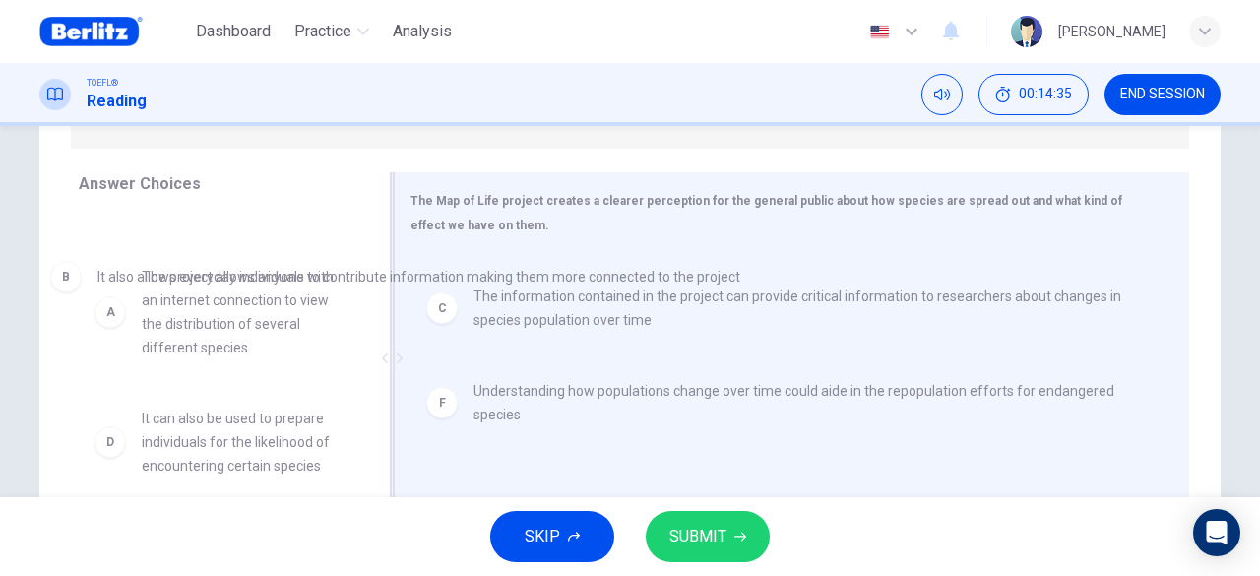
drag, startPoint x: 644, startPoint y: 296, endPoint x: 263, endPoint y: 288, distance: 381.1
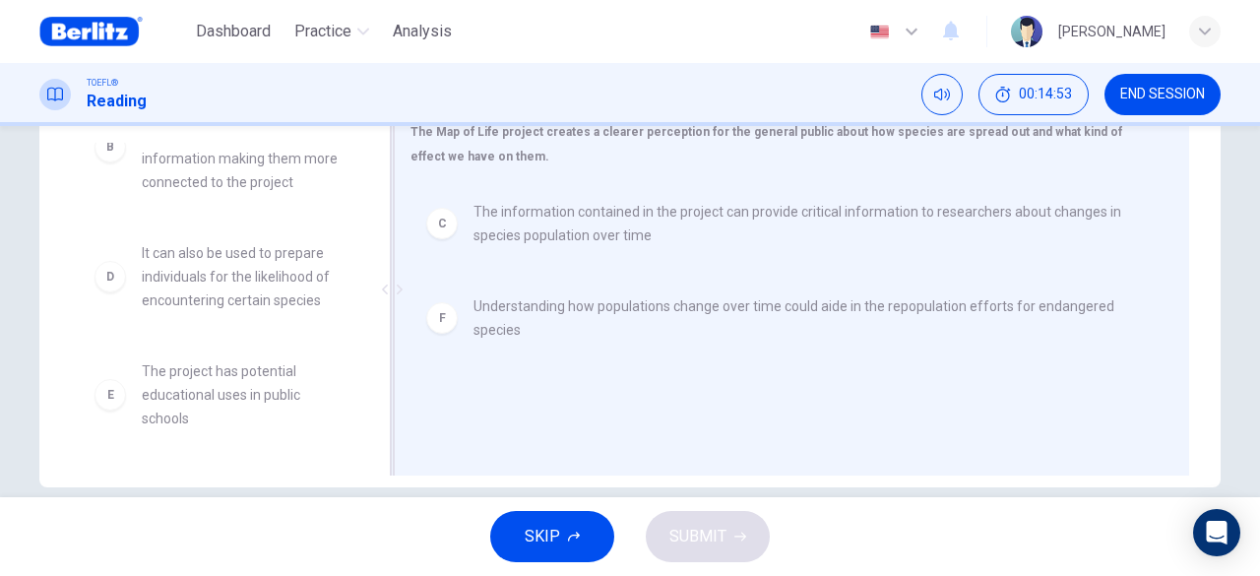
scroll to position [392, 0]
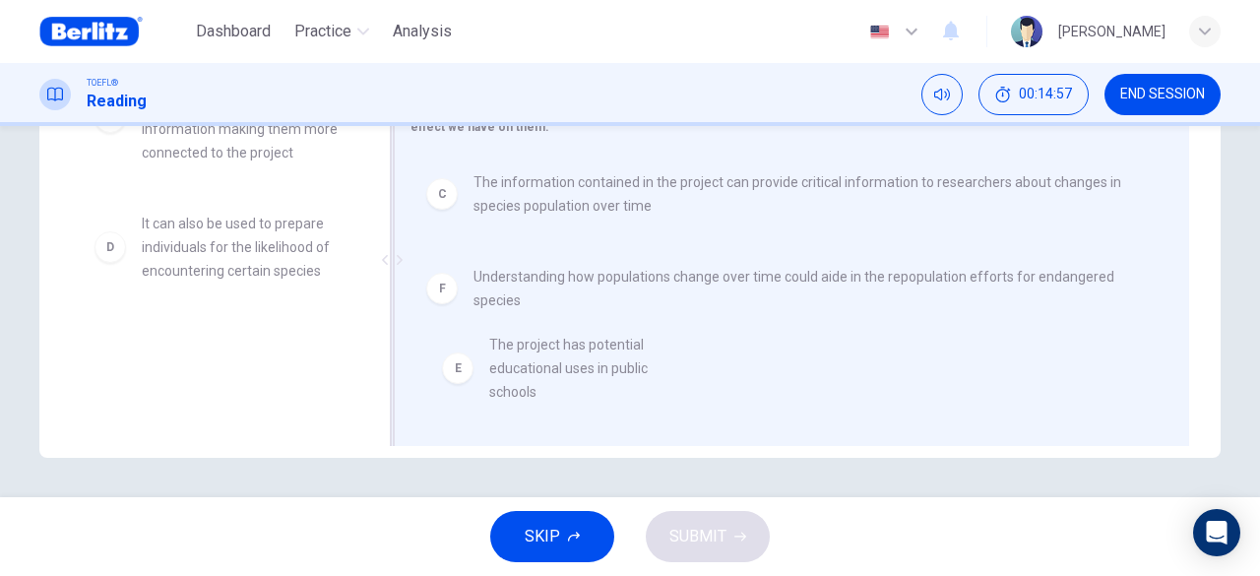
drag, startPoint x: 239, startPoint y: 376, endPoint x: 610, endPoint y: 377, distance: 371.1
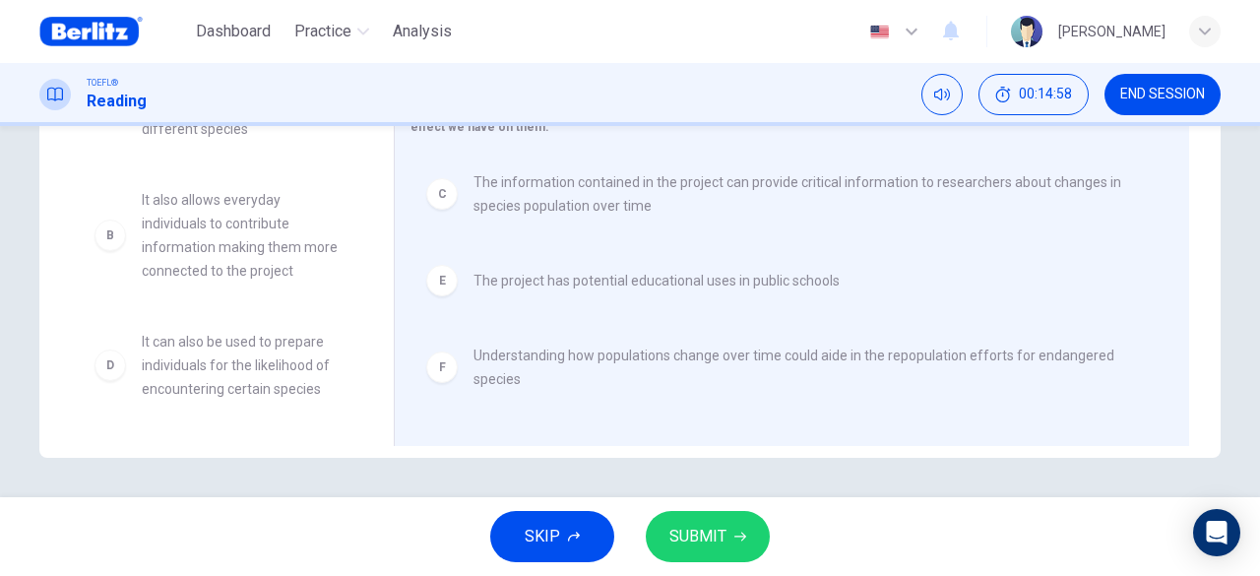
scroll to position [83, 0]
click at [715, 533] on span "SUBMIT" at bounding box center [697, 537] width 57 height 28
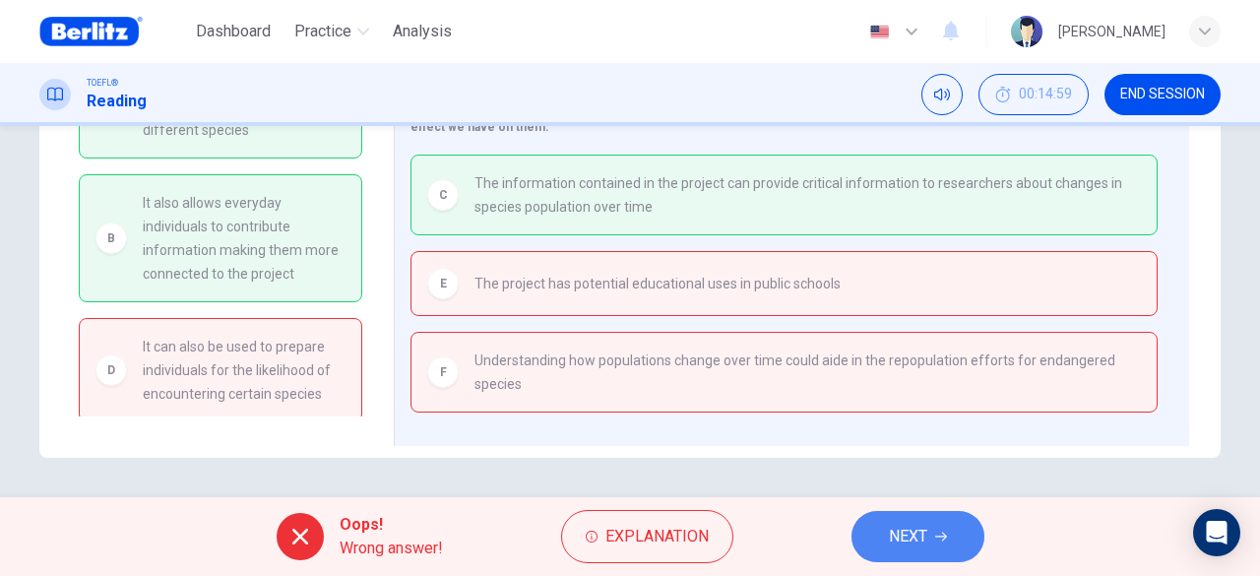
click at [919, 531] on span "NEXT" at bounding box center [908, 537] width 38 height 28
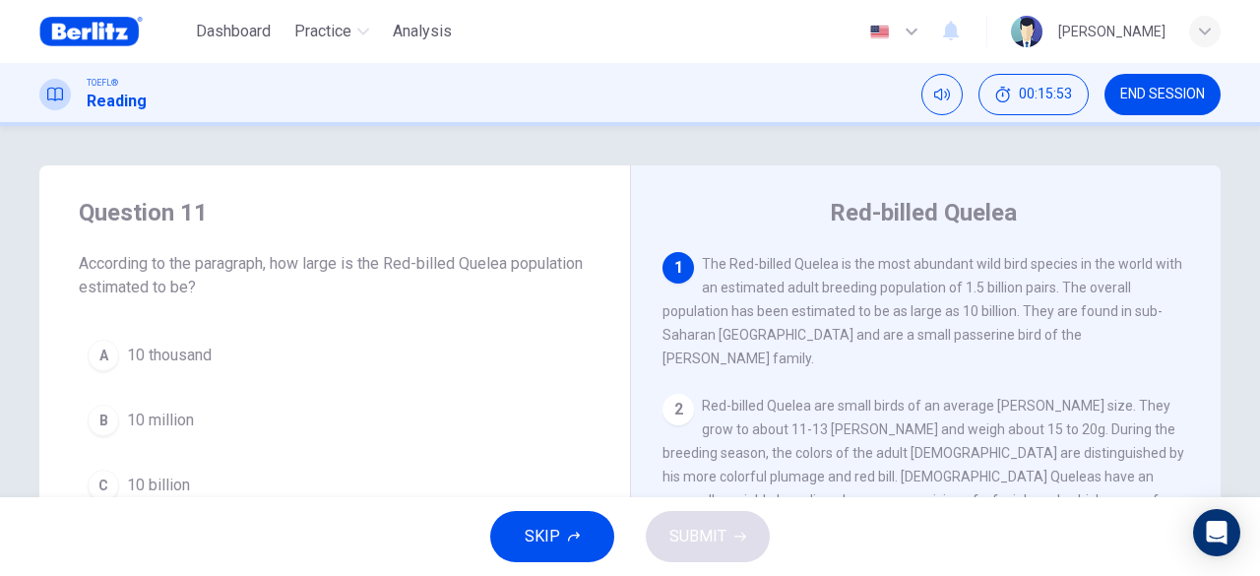
scroll to position [98, 0]
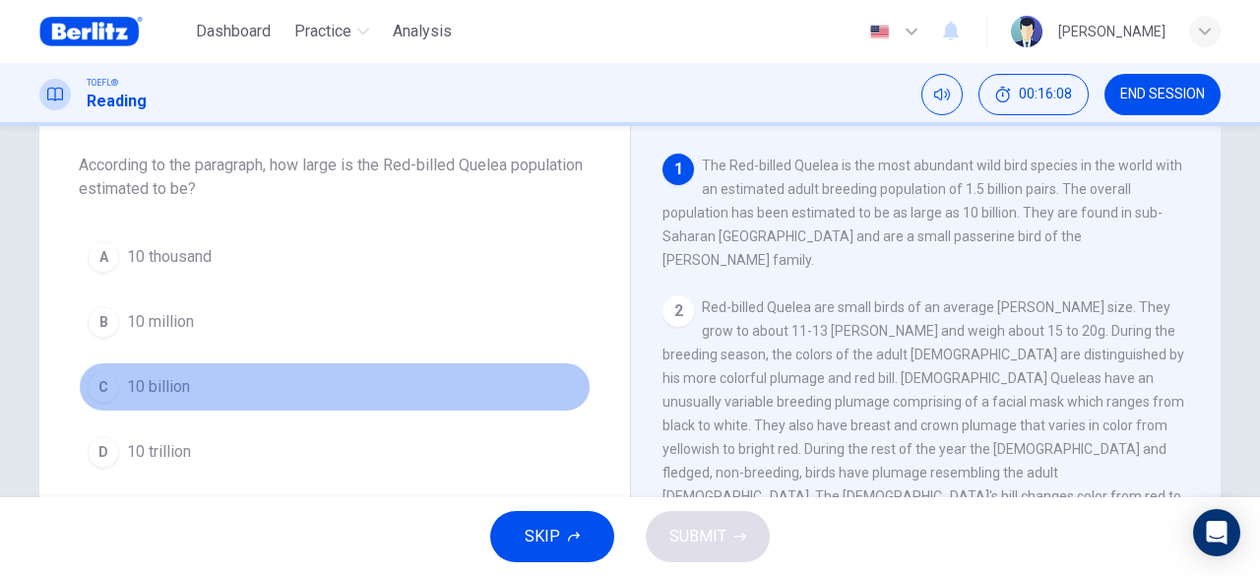
click at [175, 387] on span "10 billion" at bounding box center [158, 387] width 63 height 24
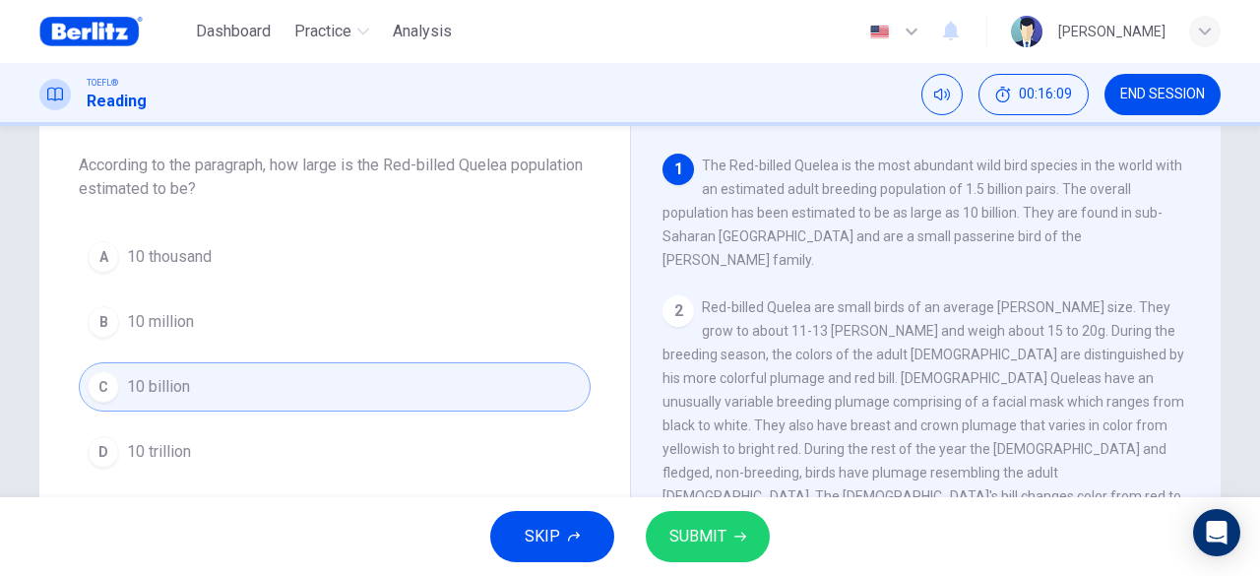
click at [695, 535] on span "SUBMIT" at bounding box center [697, 537] width 57 height 28
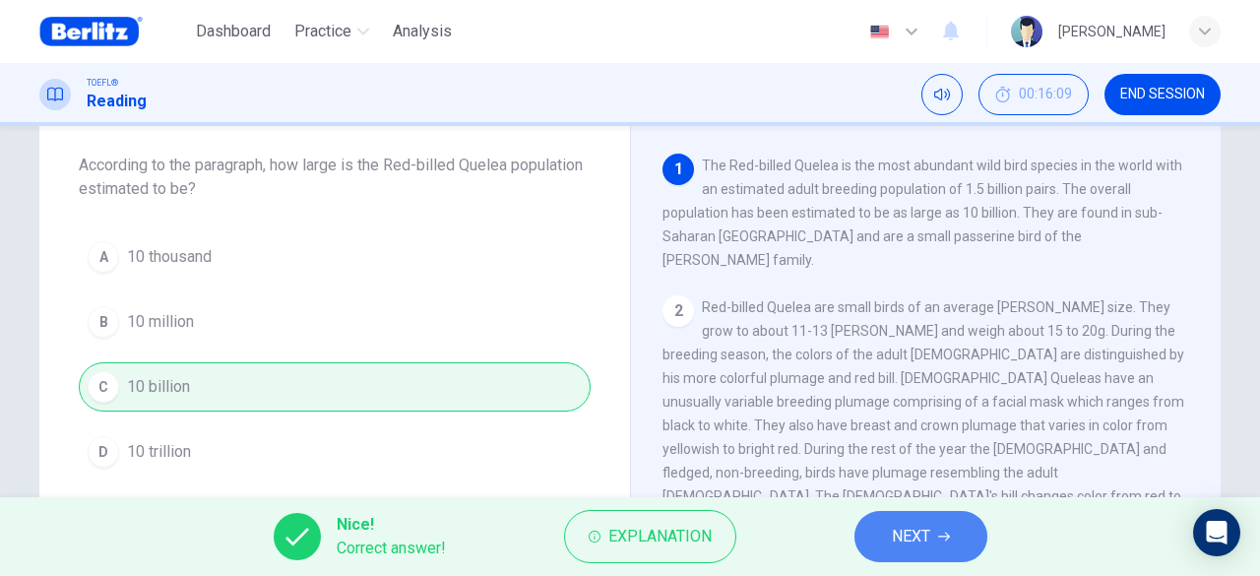
click at [920, 532] on span "NEXT" at bounding box center [911, 537] width 38 height 28
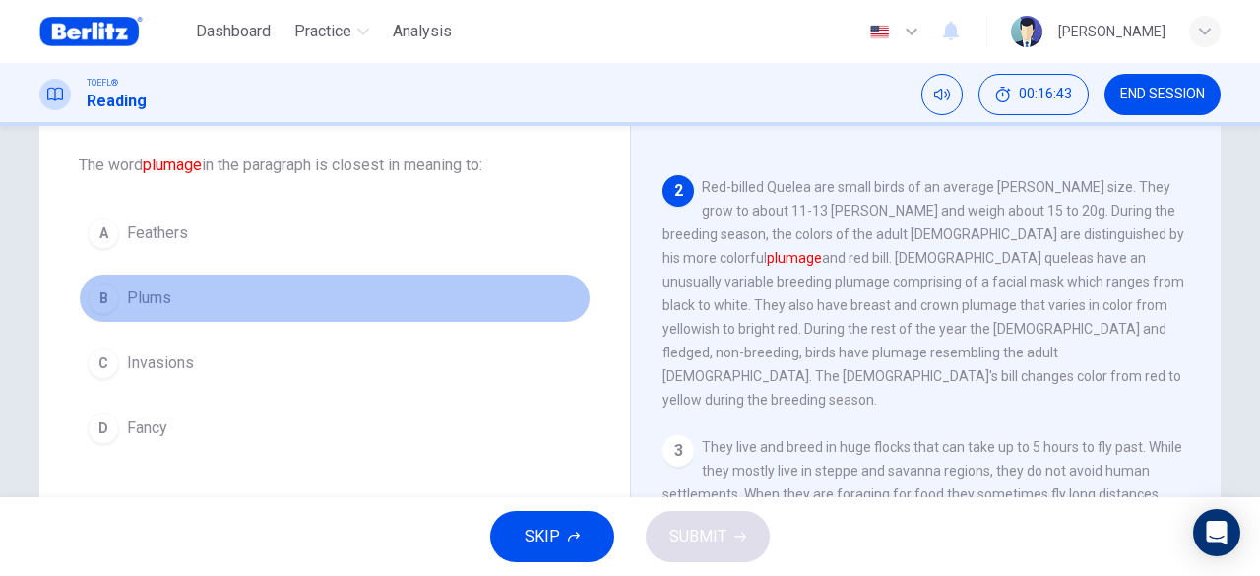
click at [127, 296] on span "Plums" at bounding box center [149, 298] width 44 height 24
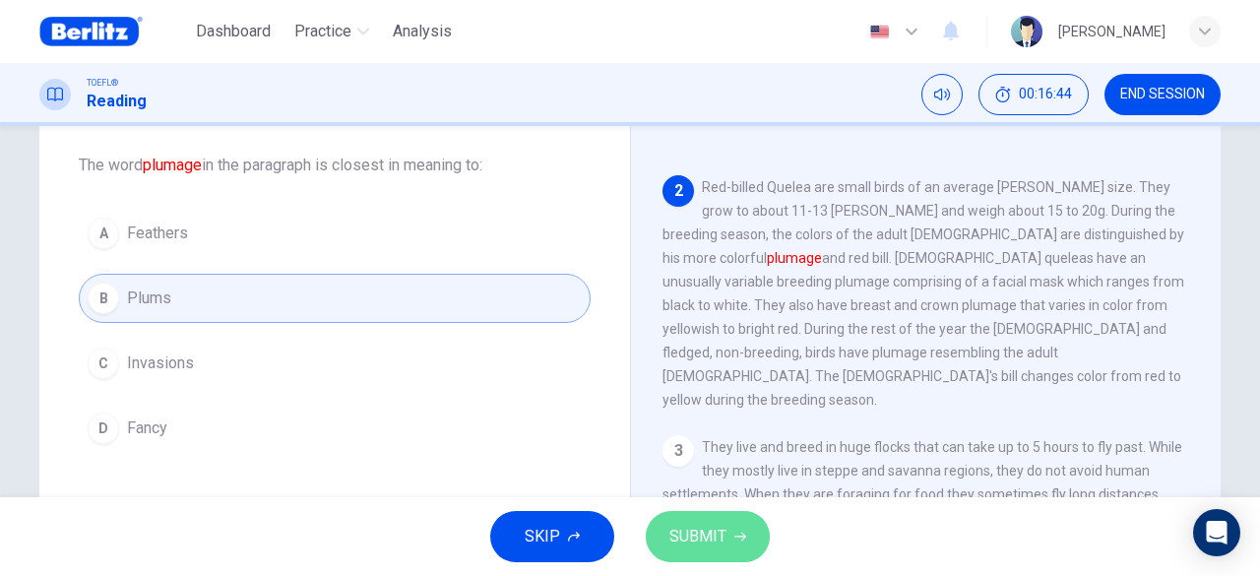
click at [693, 549] on span "SUBMIT" at bounding box center [697, 537] width 57 height 28
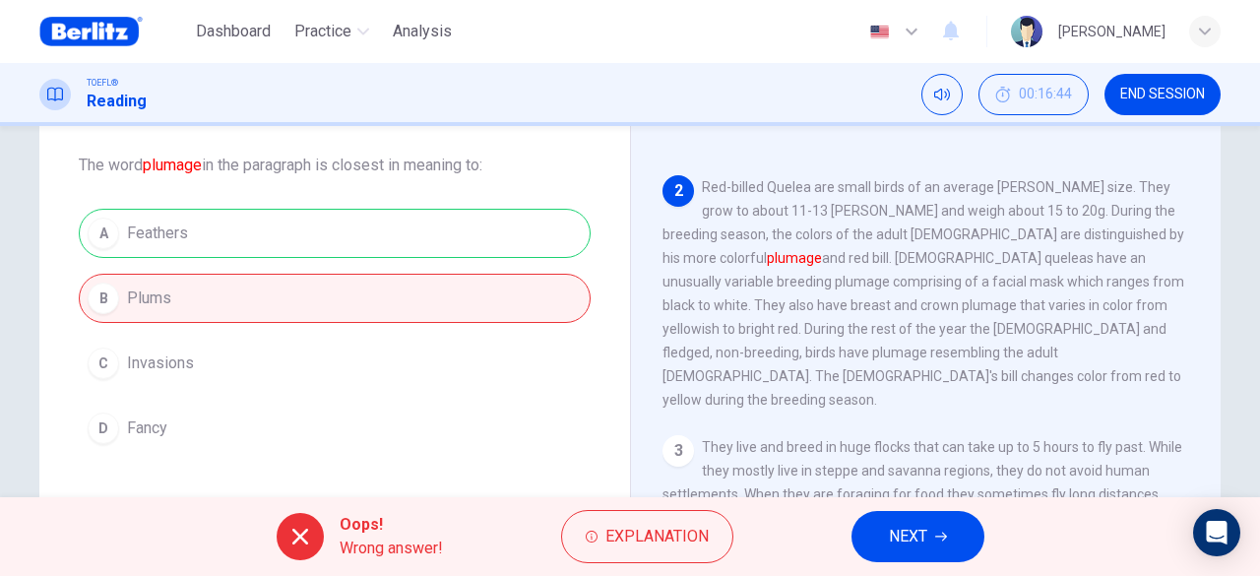
click at [941, 542] on icon "button" at bounding box center [941, 537] width 12 height 12
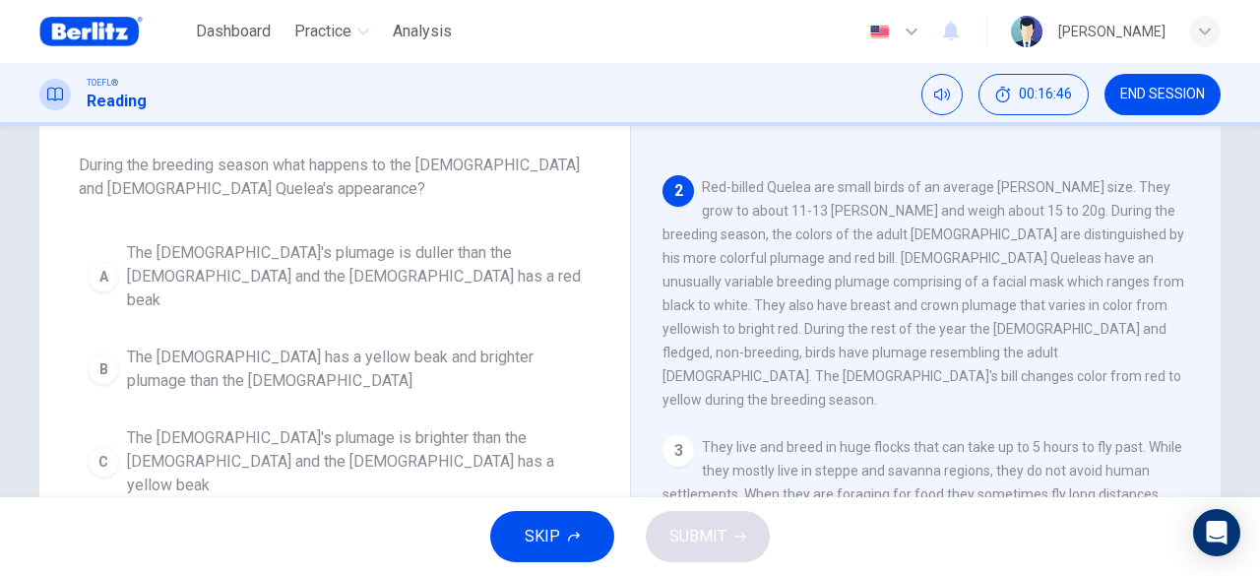
click at [1158, 101] on span "END SESSION" at bounding box center [1162, 95] width 85 height 16
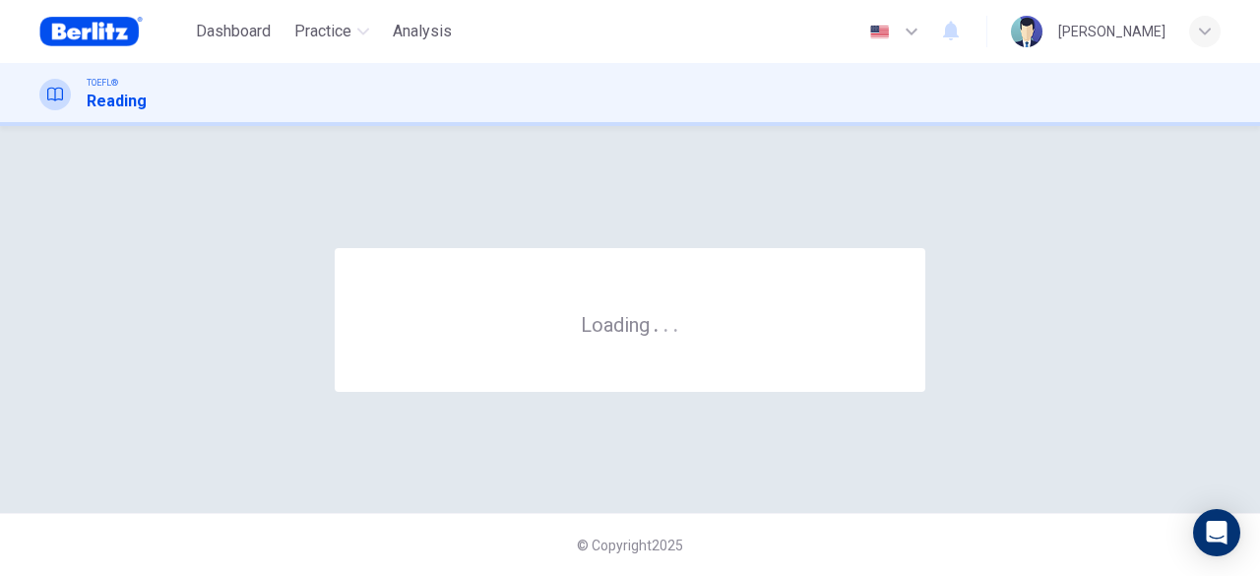
scroll to position [0, 0]
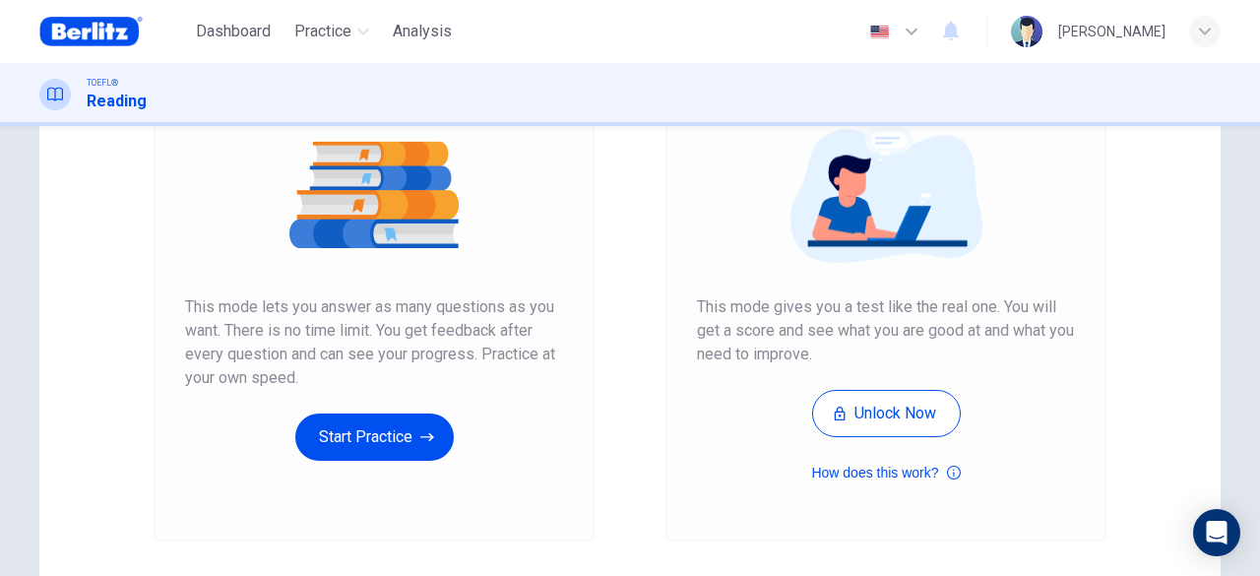
scroll to position [295, 0]
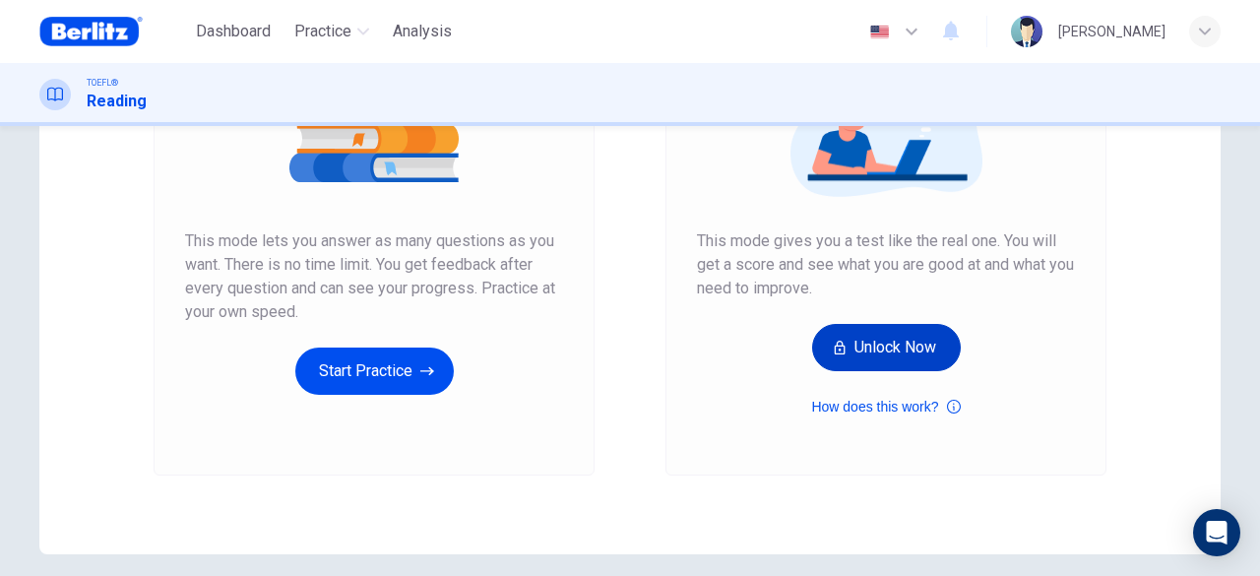
click at [895, 349] on button "Unlock Now" at bounding box center [886, 347] width 149 height 47
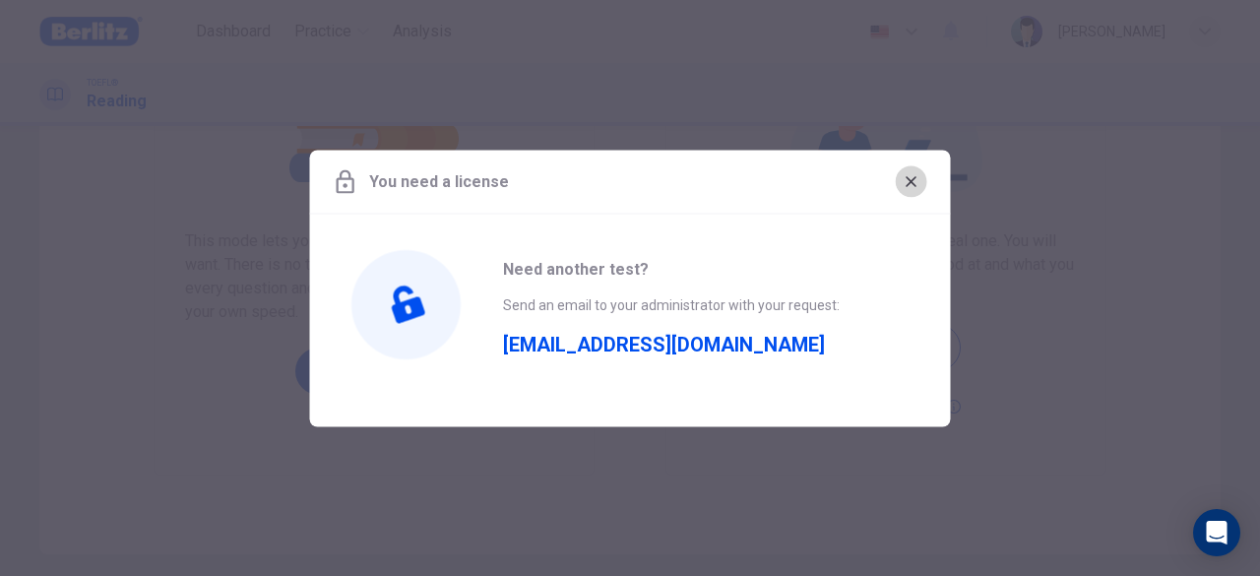
click at [911, 179] on icon "button" at bounding box center [912, 181] width 16 height 16
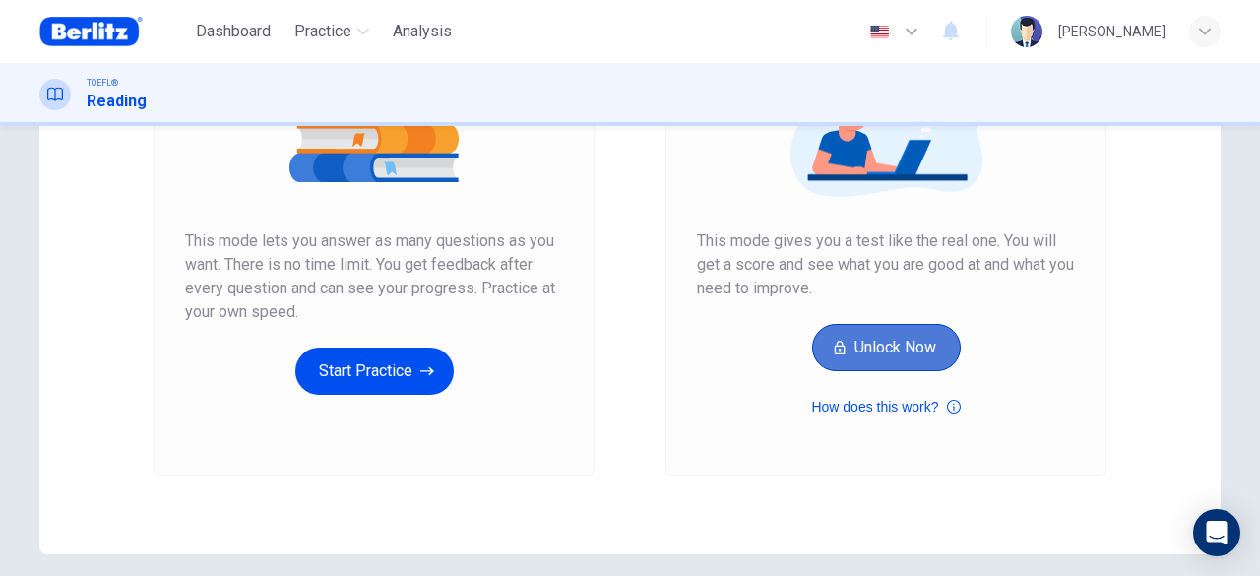
click at [897, 341] on button "Unlock Now" at bounding box center [886, 347] width 149 height 47
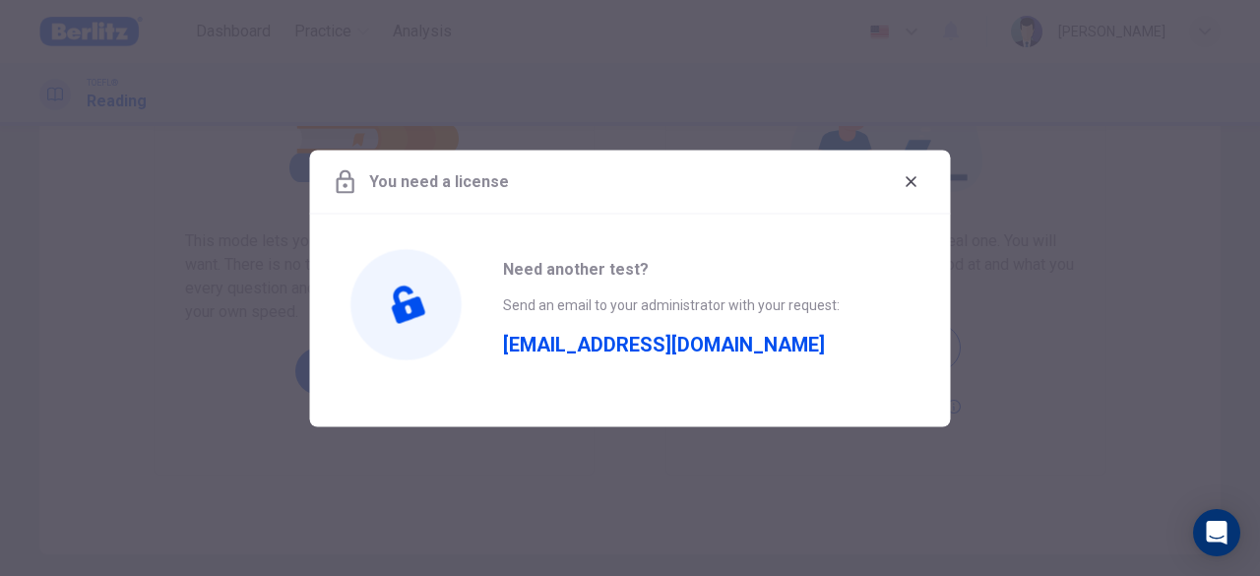
click at [662, 342] on span "contato@eberlitz.com.br" at bounding box center [664, 335] width 322 height 39
click at [912, 180] on icon "button" at bounding box center [911, 181] width 11 height 11
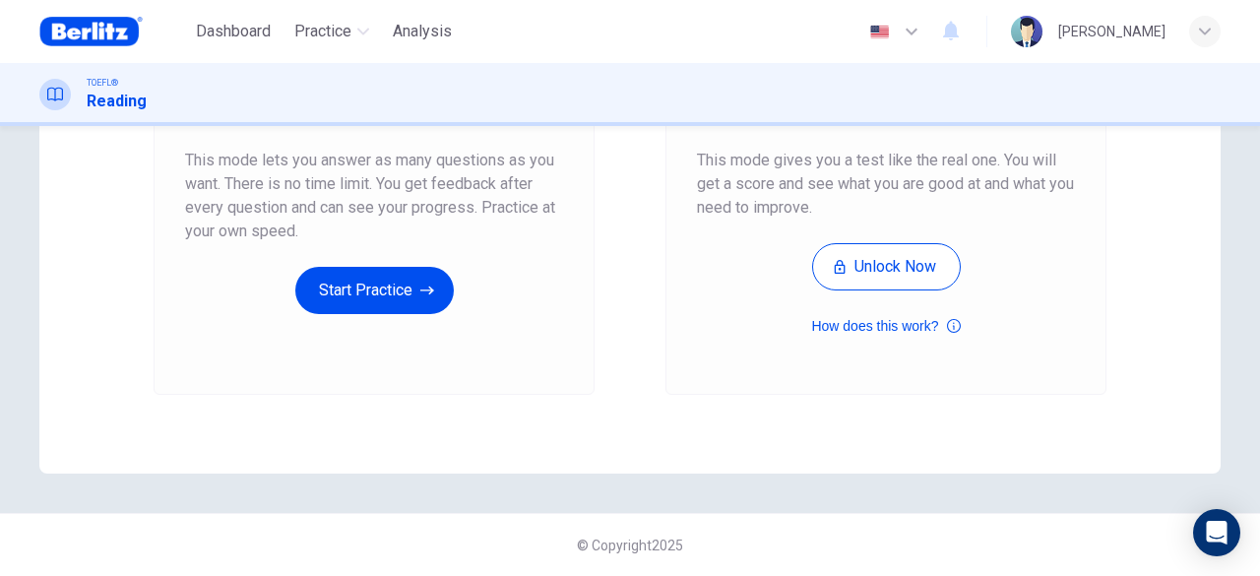
scroll to position [0, 0]
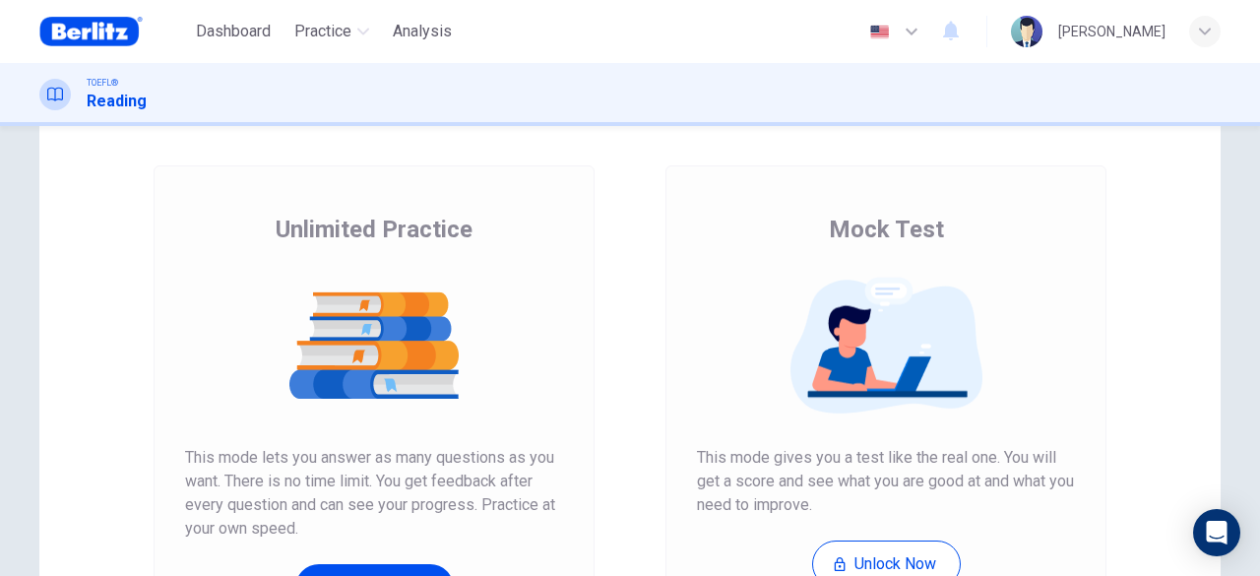
scroll to position [376, 0]
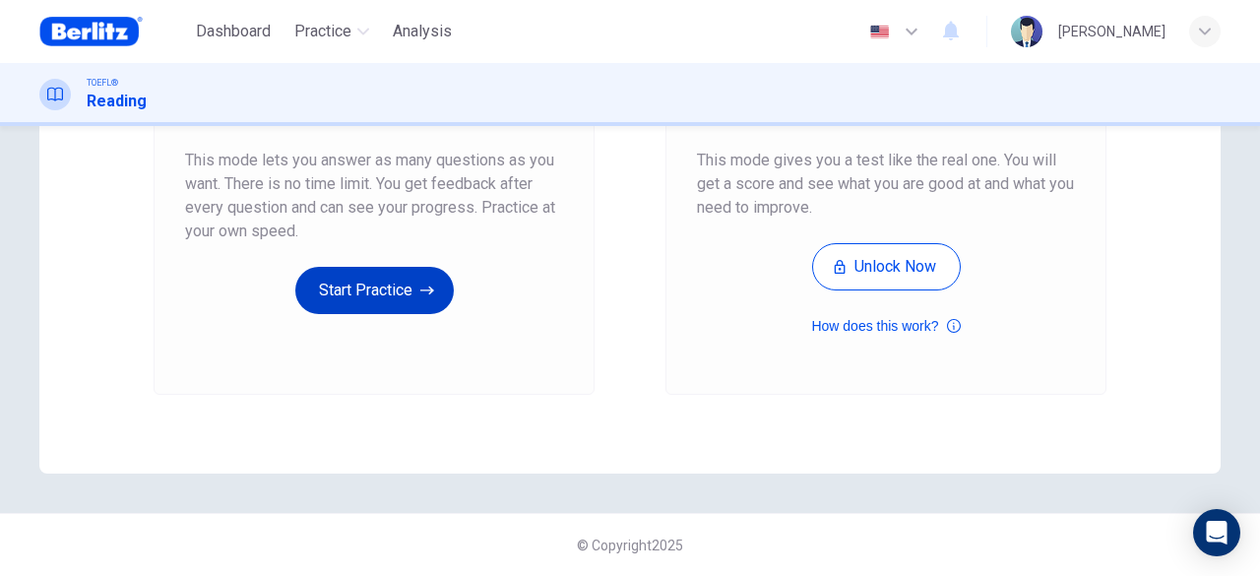
click at [351, 298] on button "Start Practice" at bounding box center [374, 290] width 158 height 47
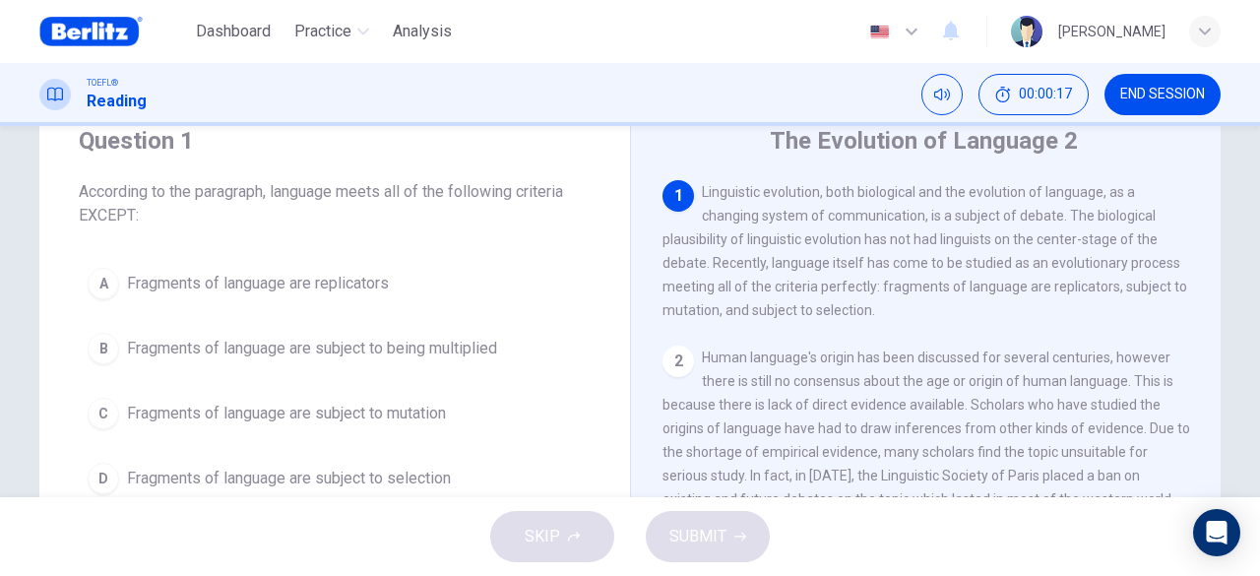
scroll to position [98, 0]
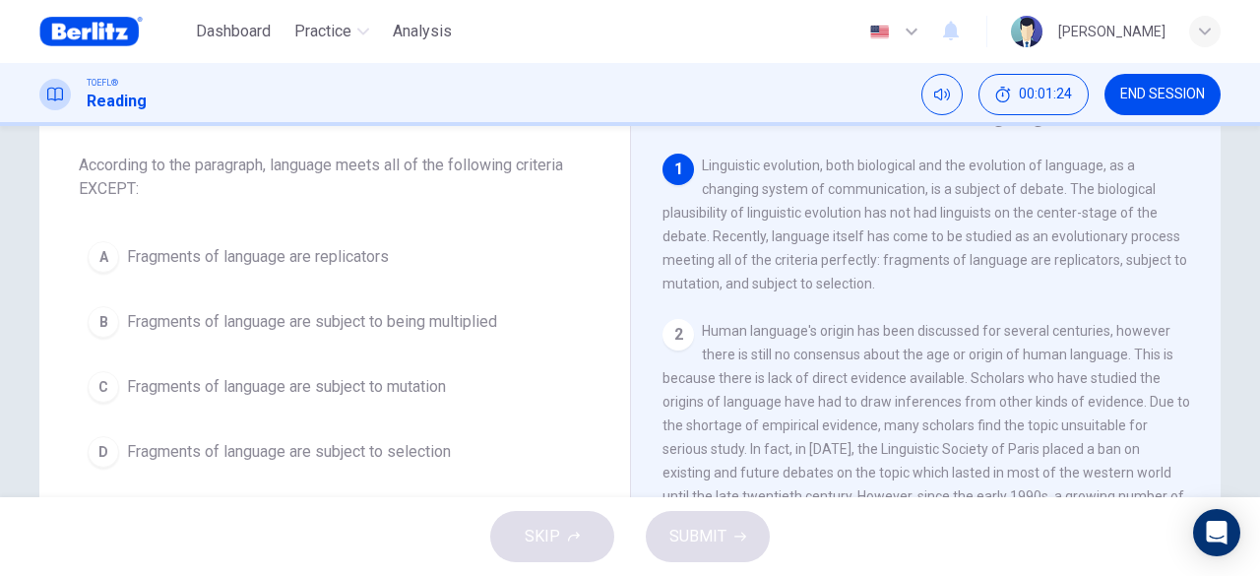
click at [327, 320] on span "Fragments of language are subject to being multiplied" at bounding box center [312, 322] width 370 height 24
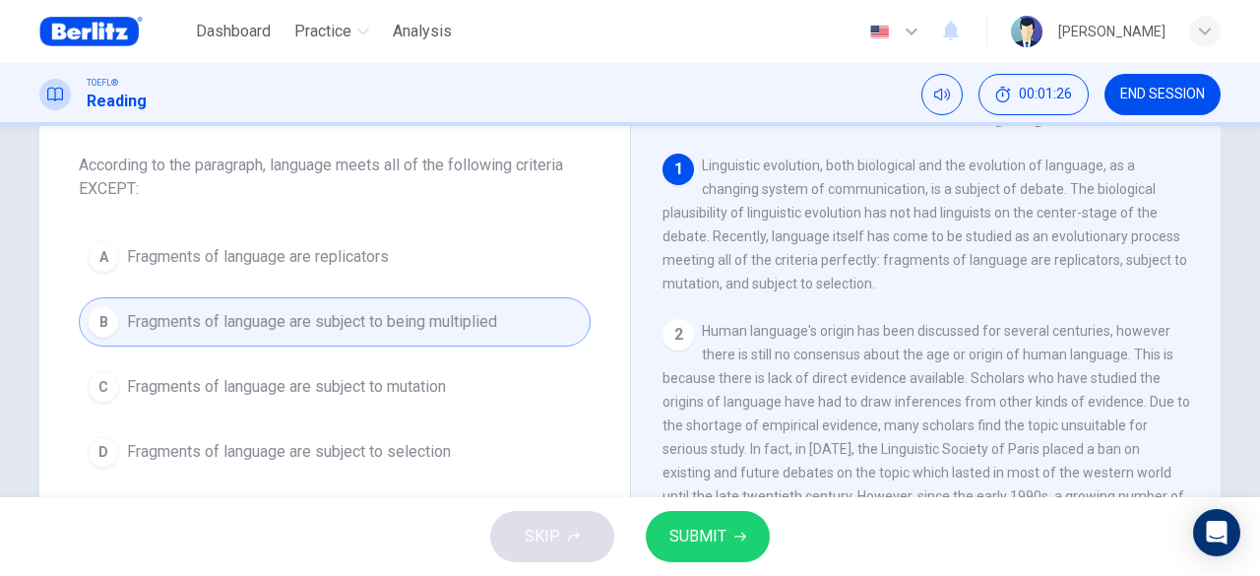
click at [707, 549] on span "SUBMIT" at bounding box center [697, 537] width 57 height 28
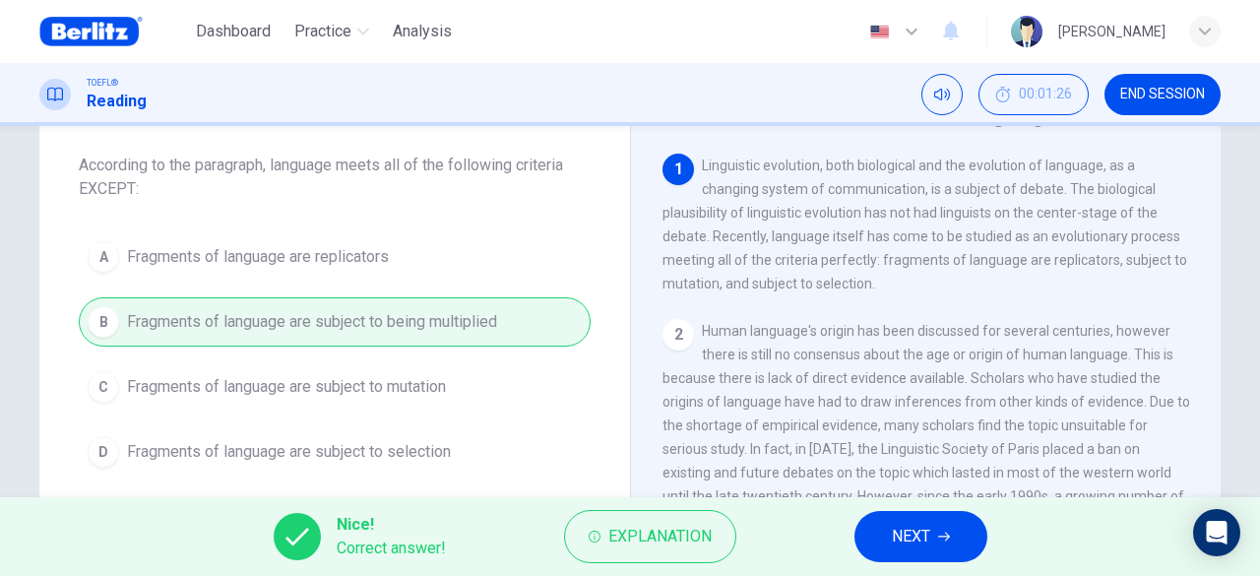
click at [943, 545] on button "NEXT" at bounding box center [921, 536] width 133 height 51
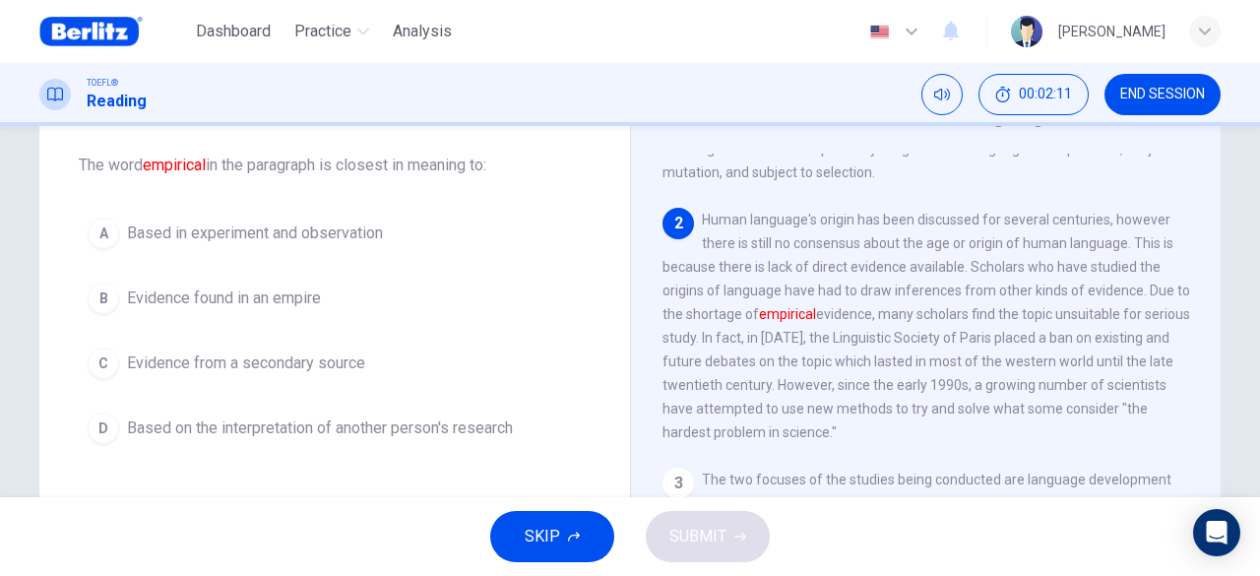
scroll to position [142, 0]
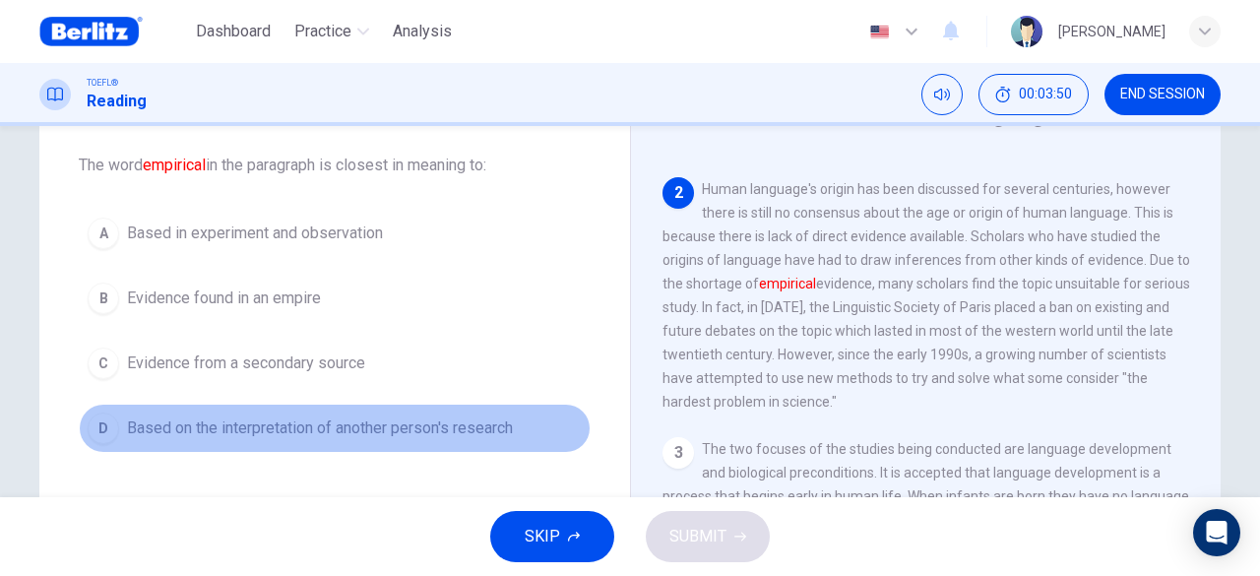
click at [425, 427] on span "Based on the interpretation of another person's research" at bounding box center [320, 428] width 386 height 24
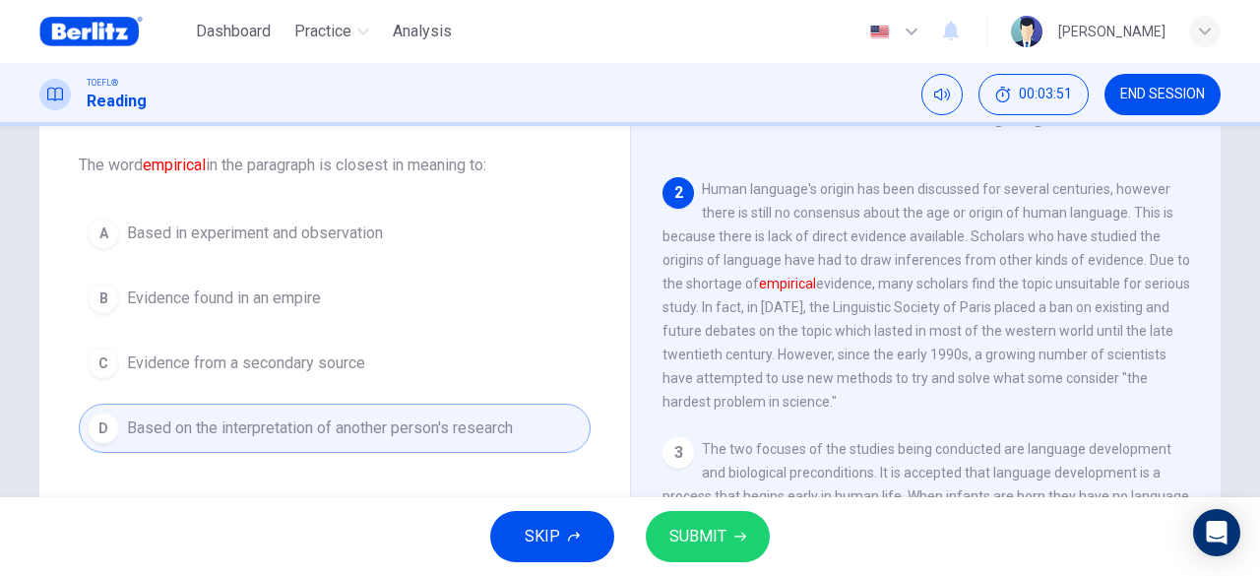
click at [767, 570] on div "SKIP SUBMIT" at bounding box center [630, 536] width 1260 height 79
click at [742, 550] on button "SUBMIT" at bounding box center [708, 536] width 124 height 51
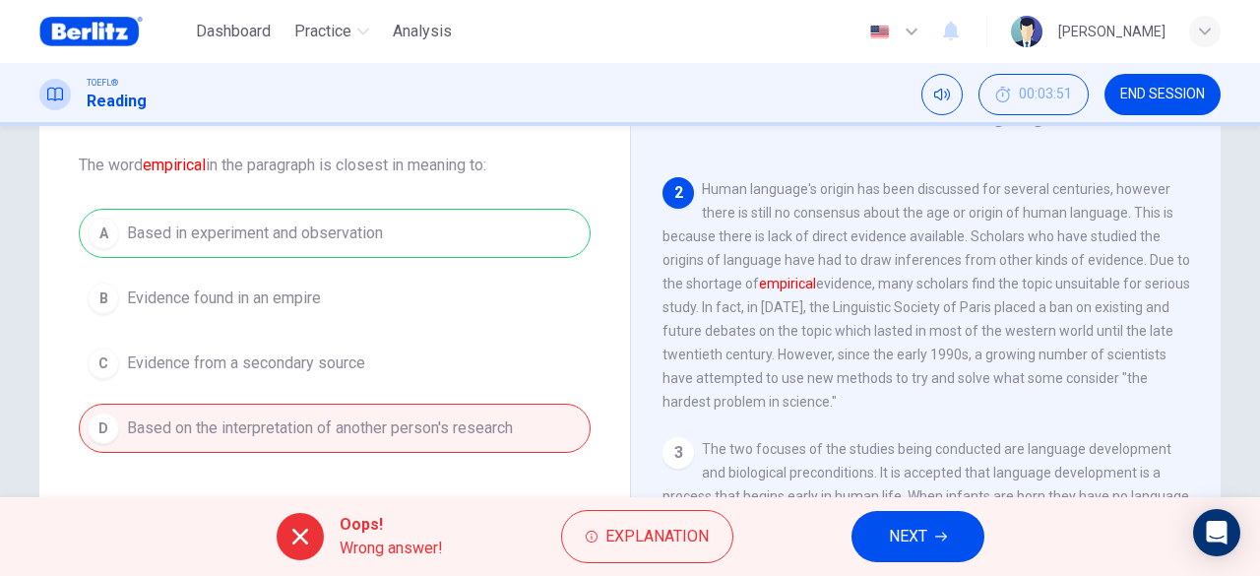
click at [908, 543] on span "NEXT" at bounding box center [908, 537] width 38 height 28
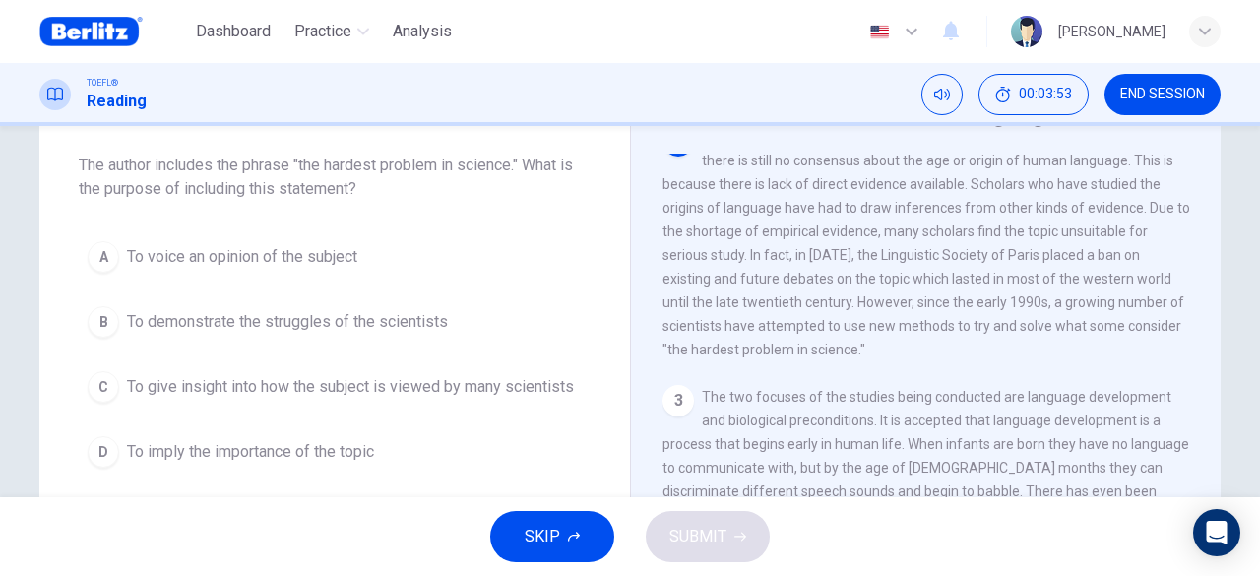
scroll to position [169, 0]
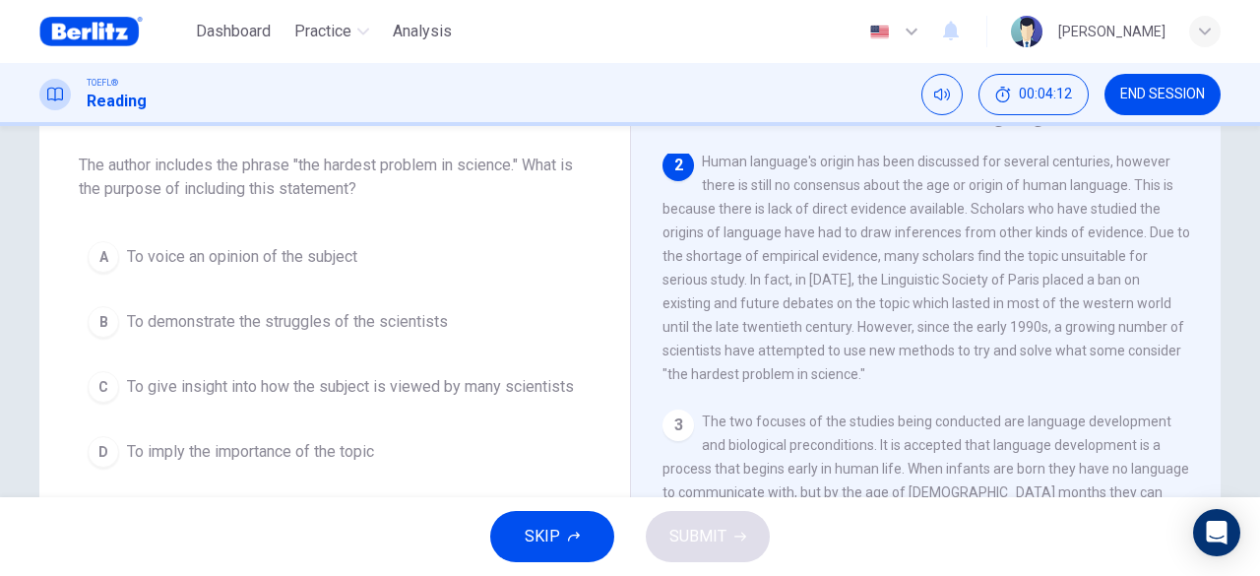
click at [959, 399] on div "1 Linguistic evolution, both biological and the evolution of language, as a cha…" at bounding box center [939, 437] width 553 height 566
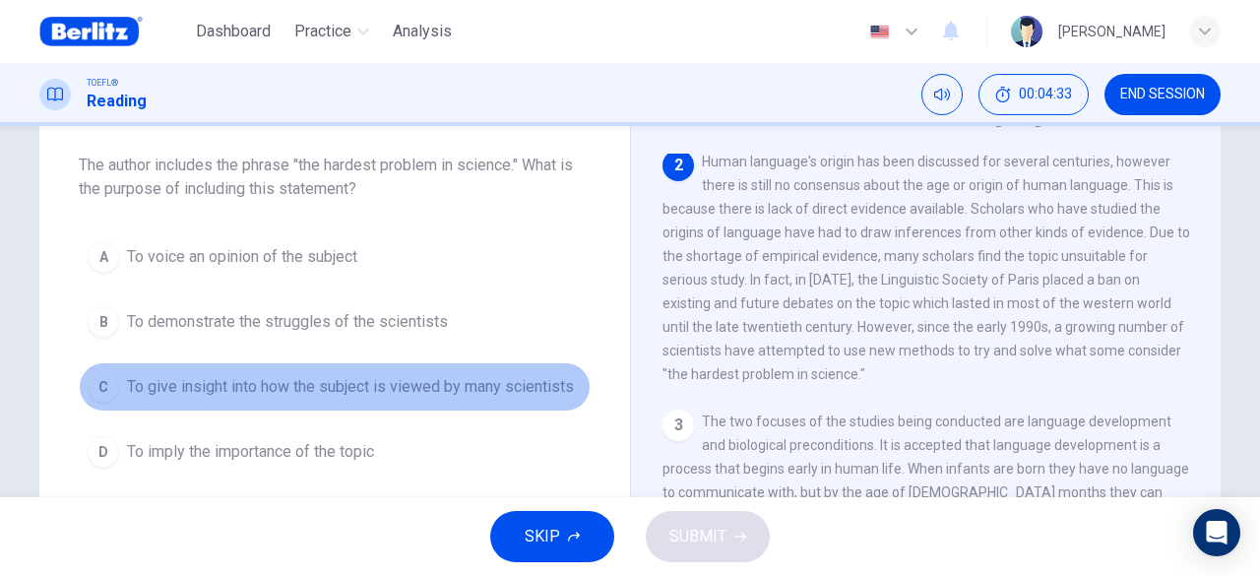
click at [397, 389] on span "To give insight into how the subject is viewed by many scientists" at bounding box center [350, 387] width 447 height 24
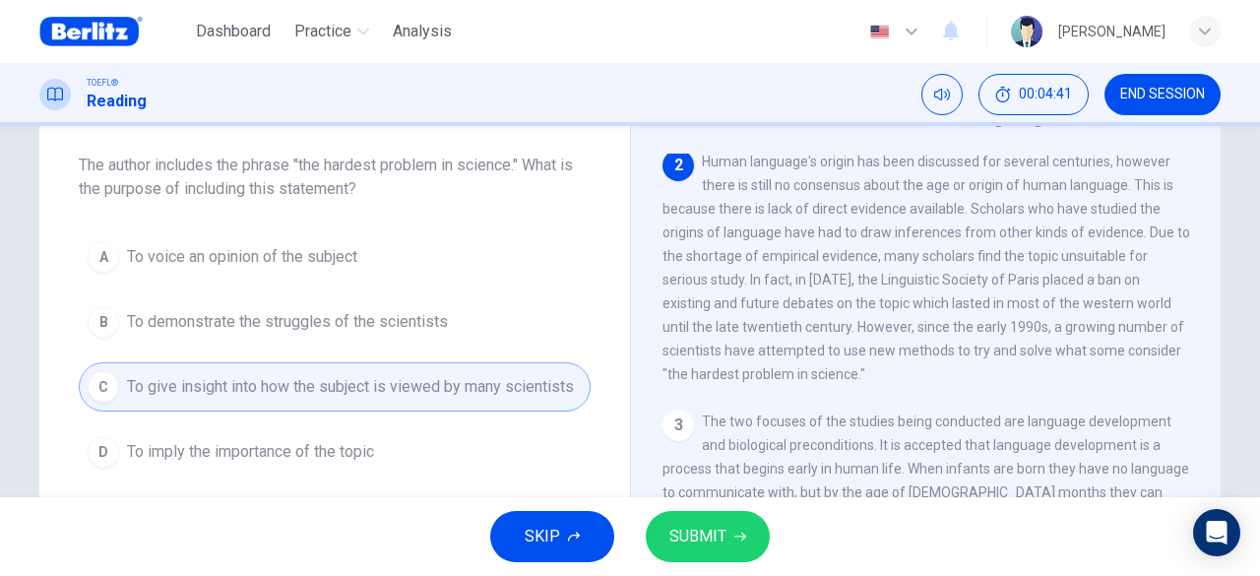
click at [706, 531] on span "SUBMIT" at bounding box center [697, 537] width 57 height 28
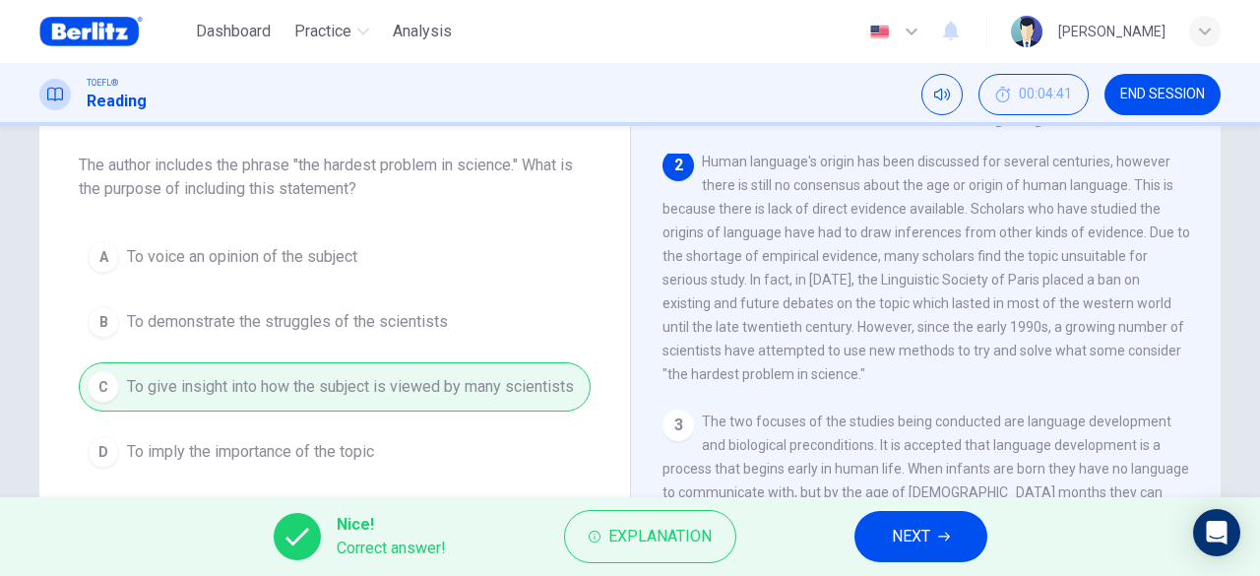
click at [927, 550] on button "NEXT" at bounding box center [921, 536] width 133 height 51
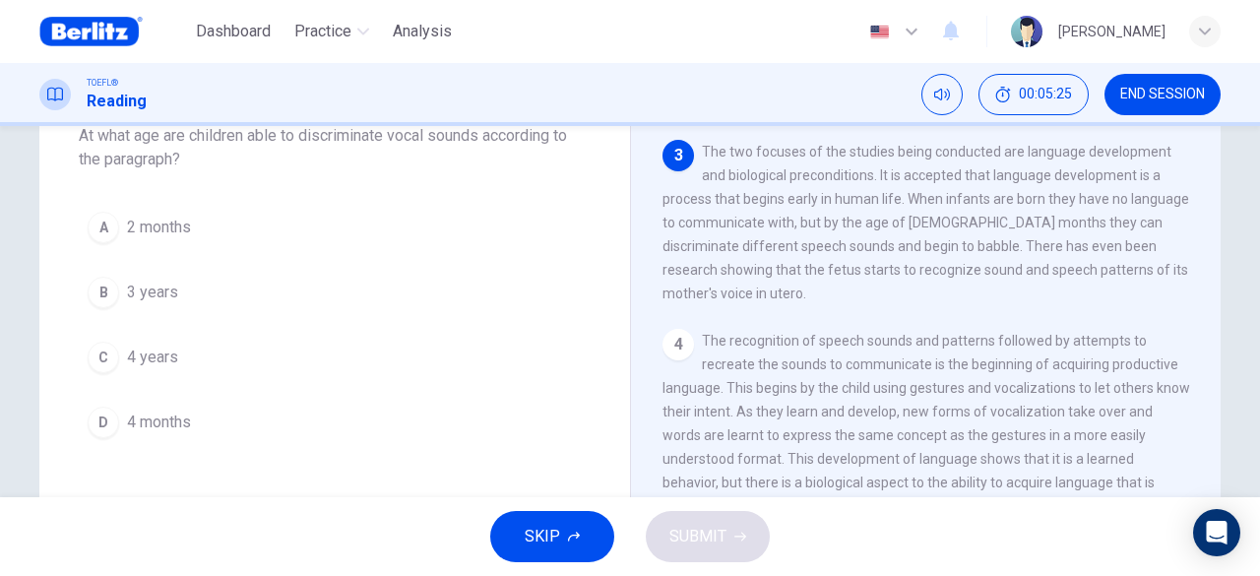
scroll to position [98, 0]
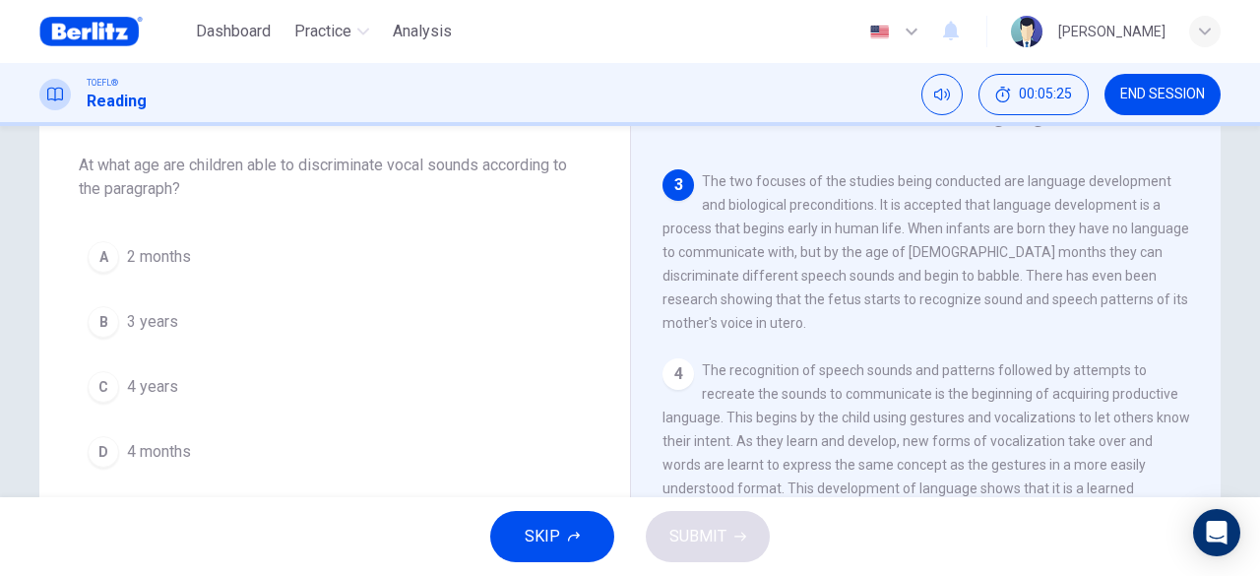
click at [154, 454] on span "4 months" at bounding box center [159, 452] width 64 height 24
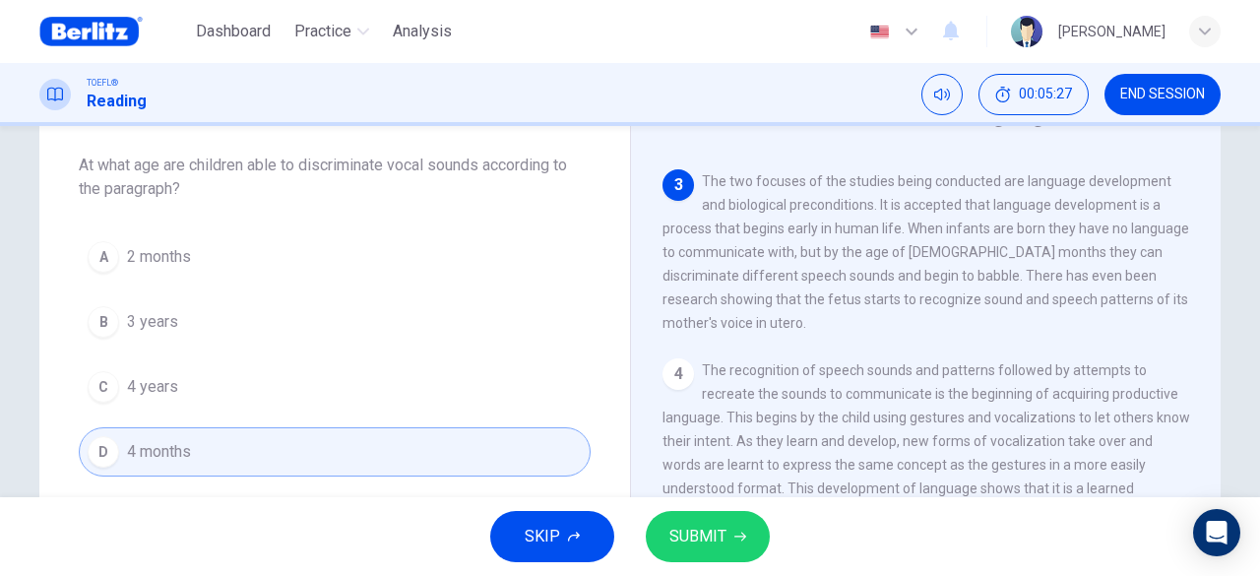
click at [699, 543] on span "SUBMIT" at bounding box center [697, 537] width 57 height 28
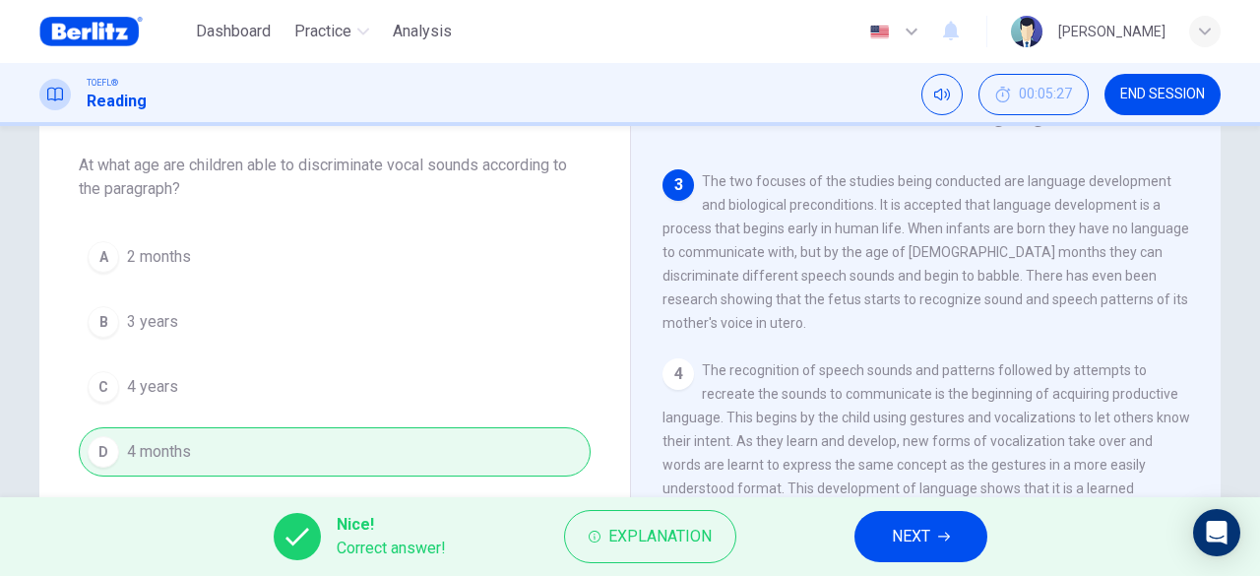
click at [907, 538] on span "NEXT" at bounding box center [911, 537] width 38 height 28
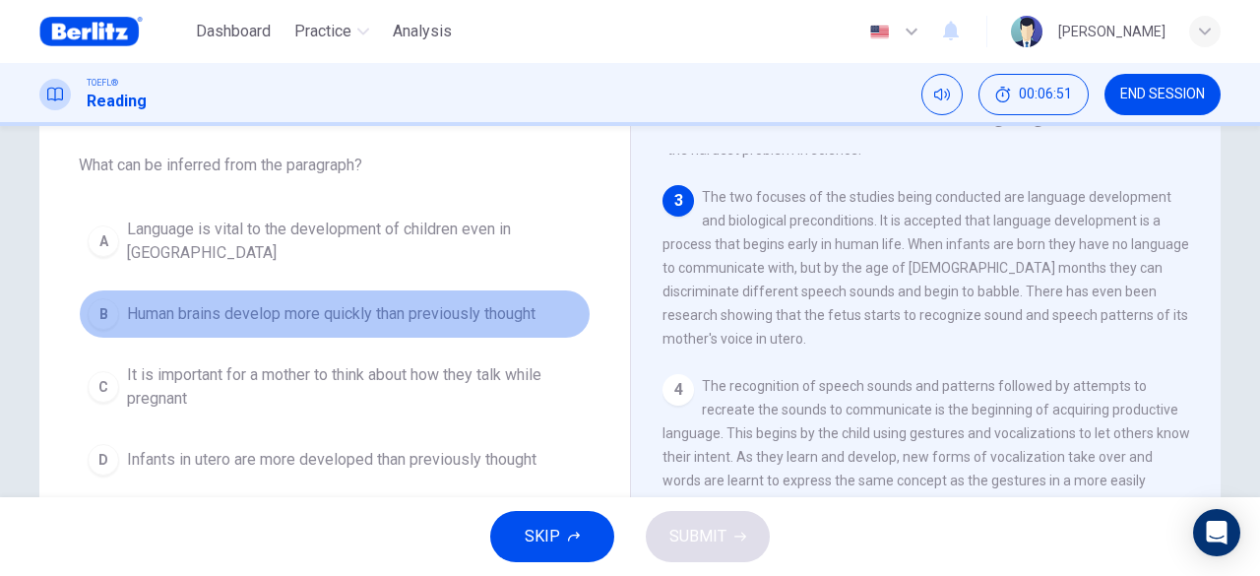
click at [243, 302] on span "Human brains develop more quickly than previously thought" at bounding box center [331, 314] width 409 height 24
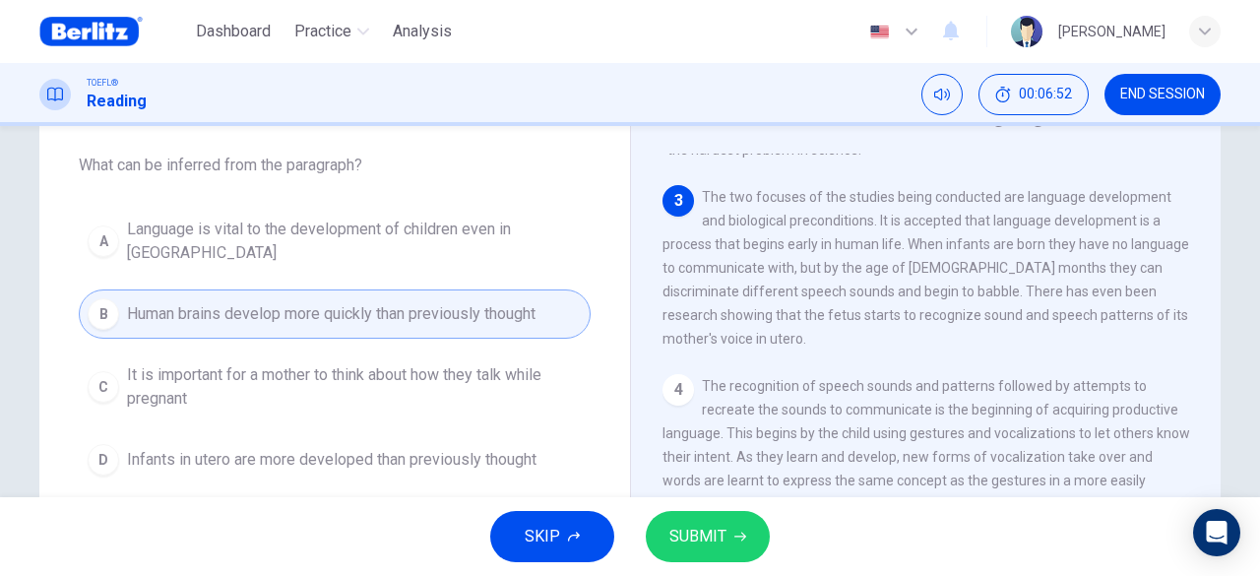
click at [693, 539] on span "SUBMIT" at bounding box center [697, 537] width 57 height 28
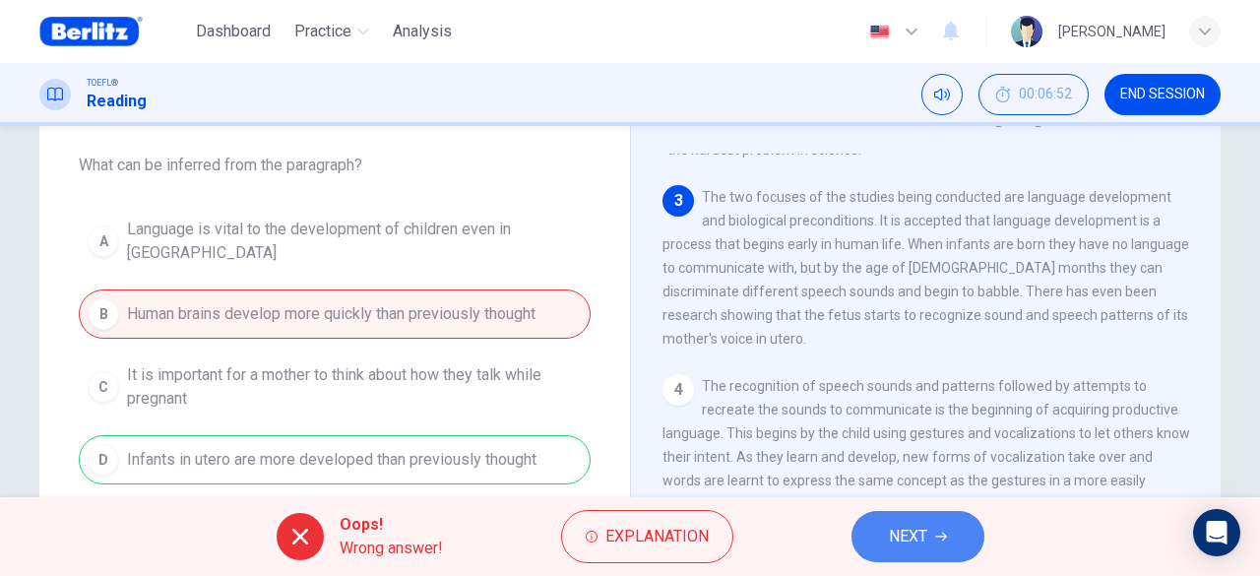
click at [900, 539] on span "NEXT" at bounding box center [908, 537] width 38 height 28
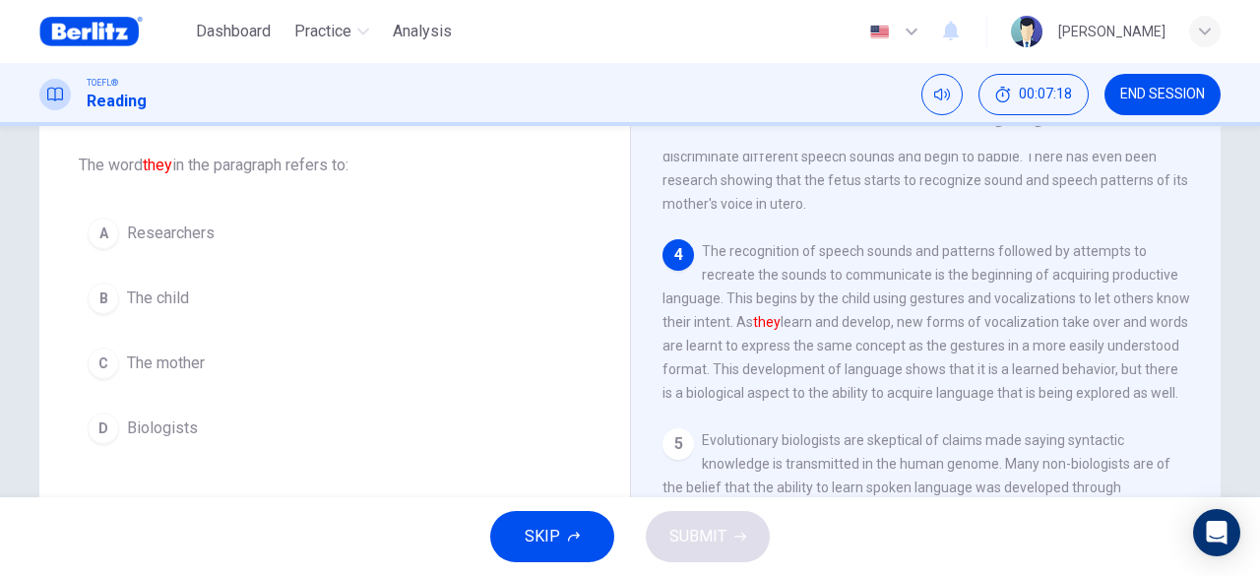
scroll to position [627, 0]
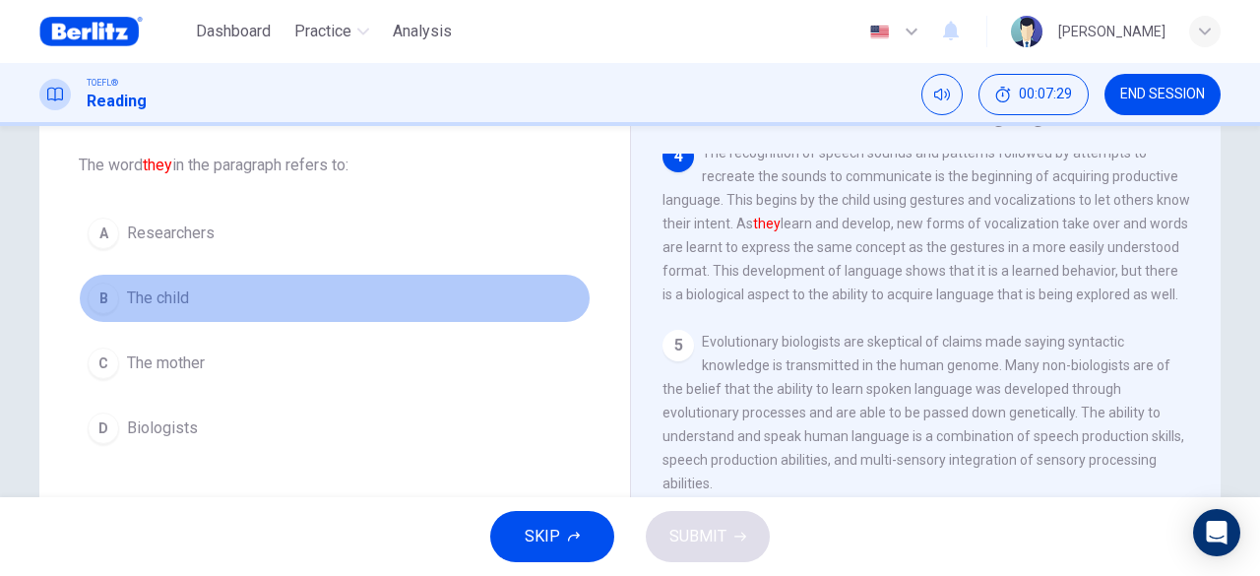
click at [158, 299] on span "The child" at bounding box center [158, 298] width 62 height 24
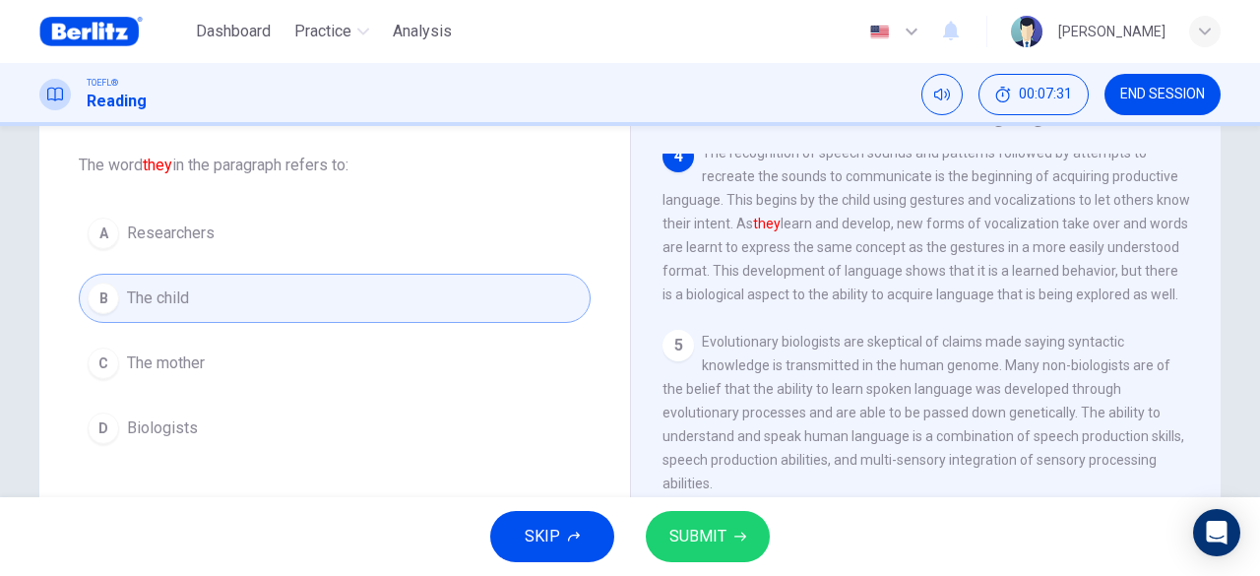
click at [714, 541] on span "SUBMIT" at bounding box center [697, 537] width 57 height 28
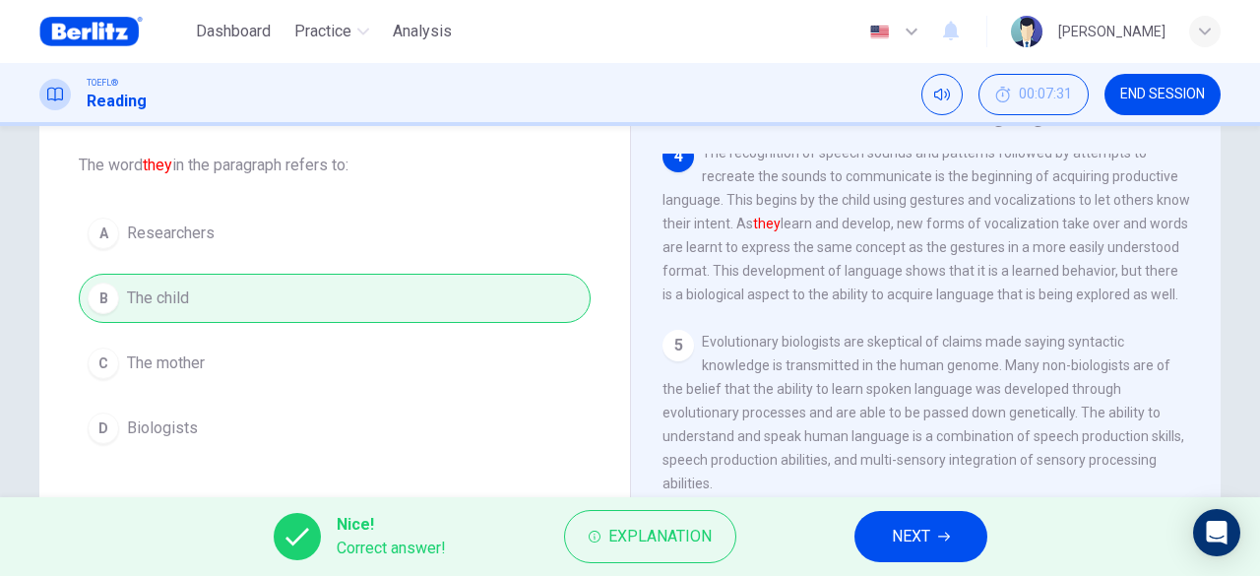
click at [917, 540] on span "NEXT" at bounding box center [911, 537] width 38 height 28
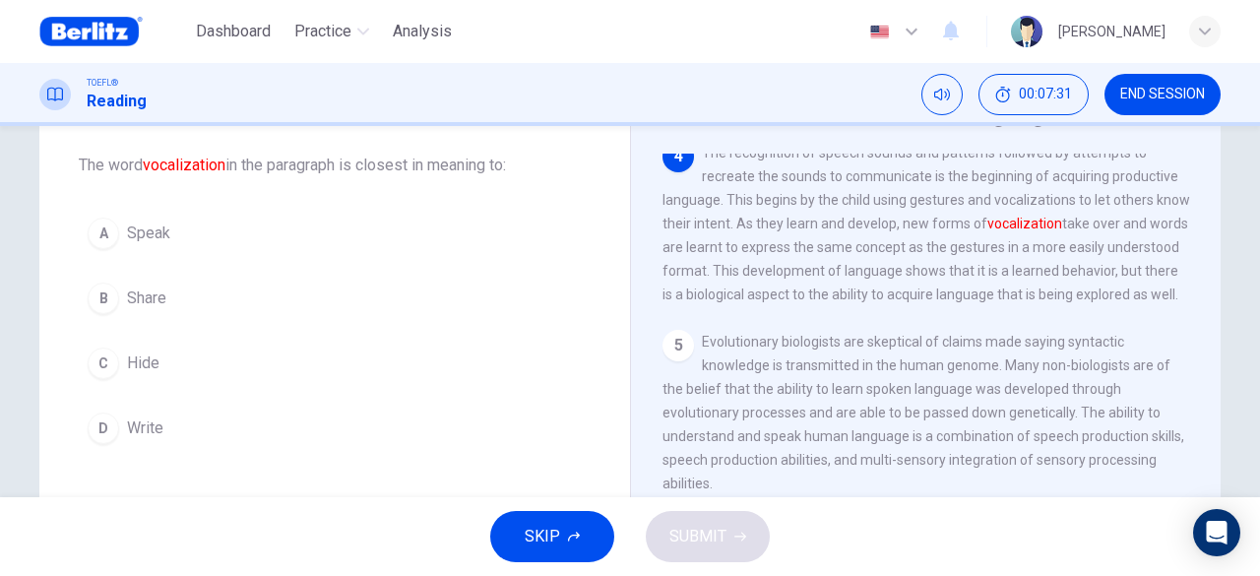
scroll to position [604, 0]
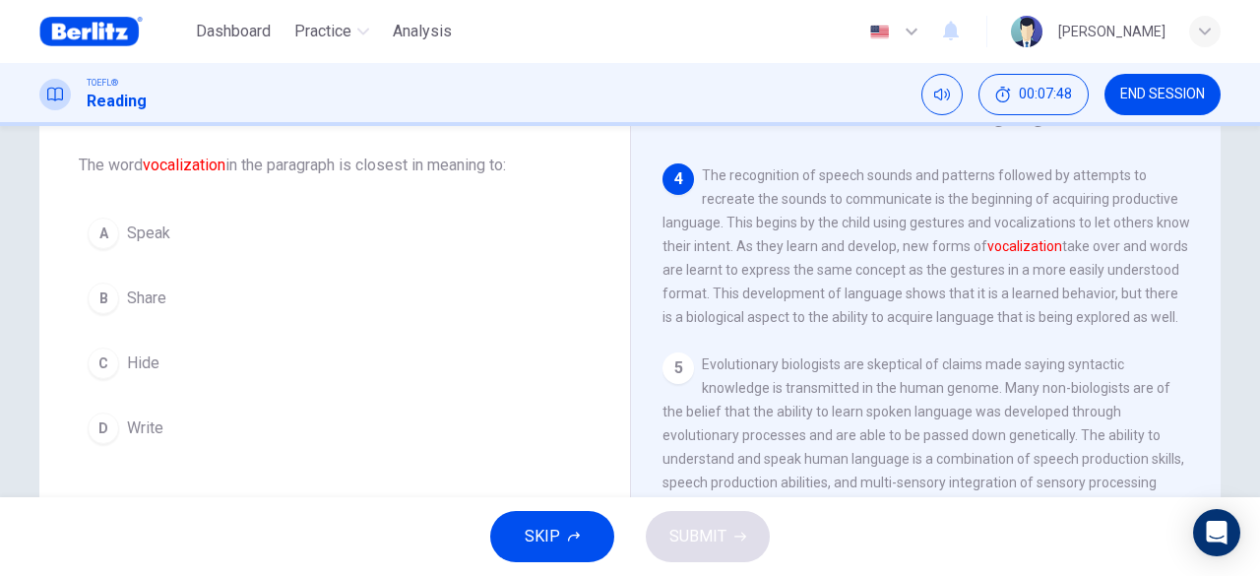
click at [140, 365] on span "Hide" at bounding box center [143, 363] width 32 height 24
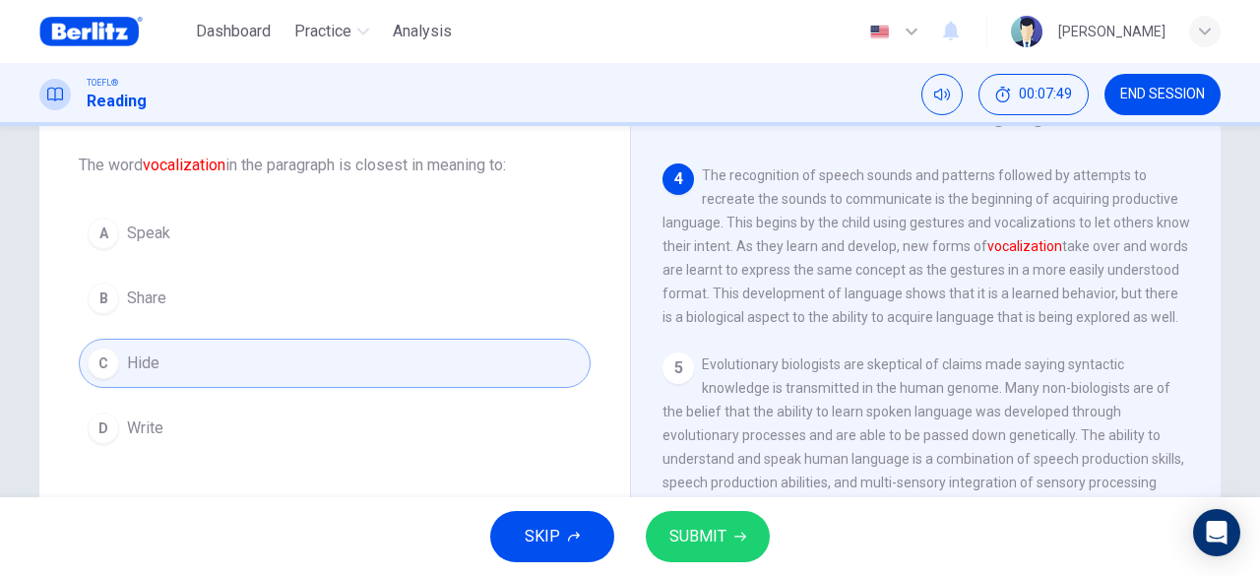
click at [706, 526] on span "SUBMIT" at bounding box center [697, 537] width 57 height 28
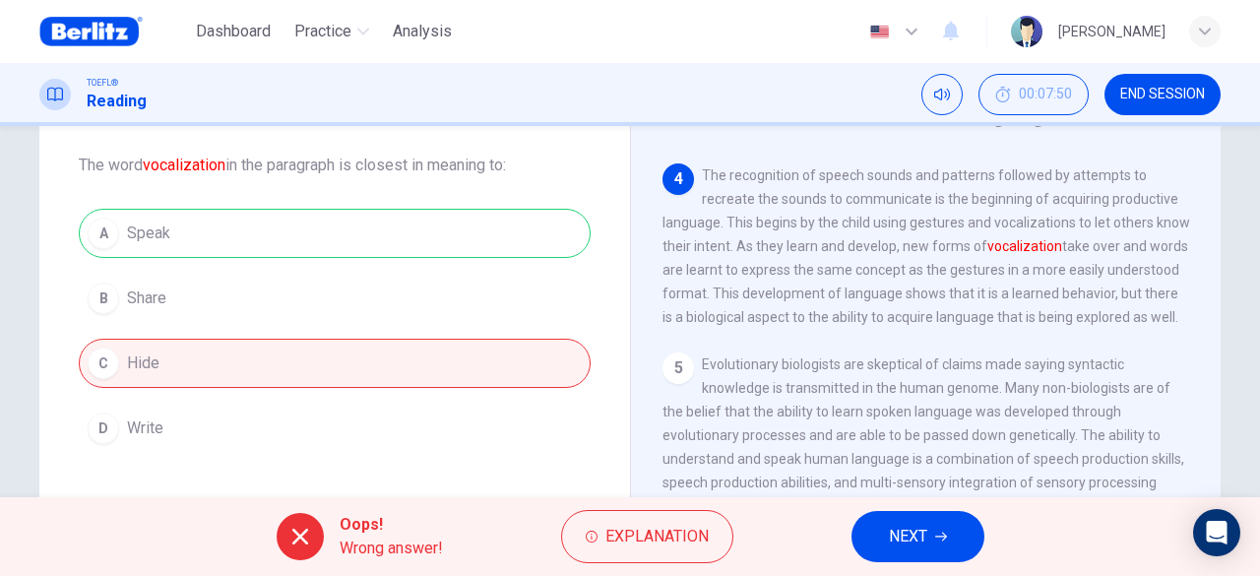
click at [929, 534] on button "NEXT" at bounding box center [918, 536] width 133 height 51
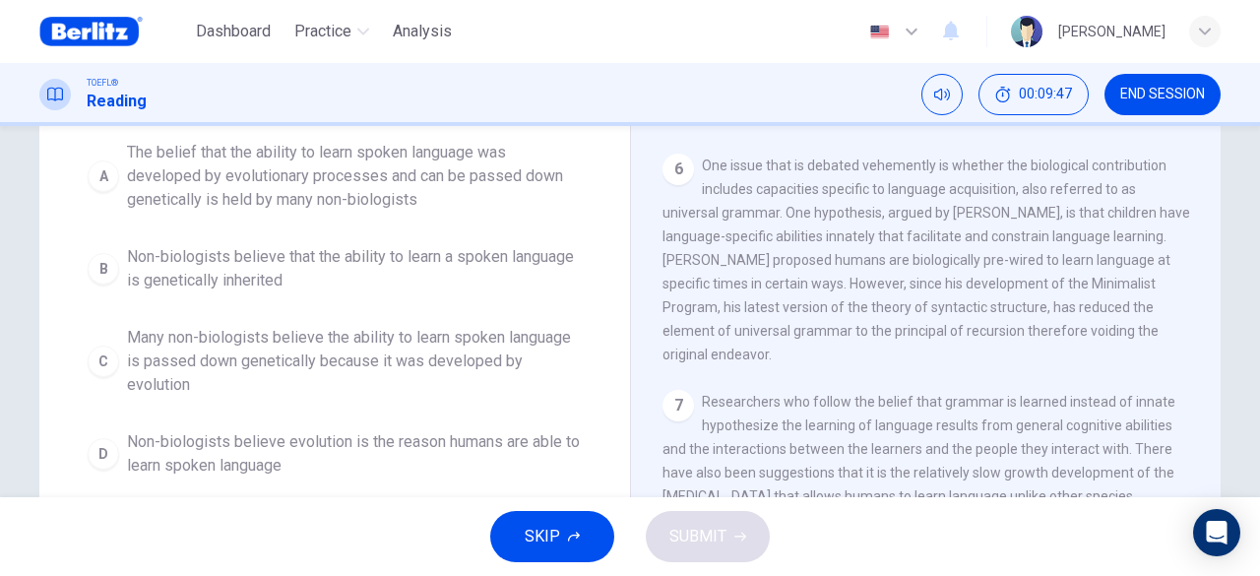
scroll to position [195, 0]
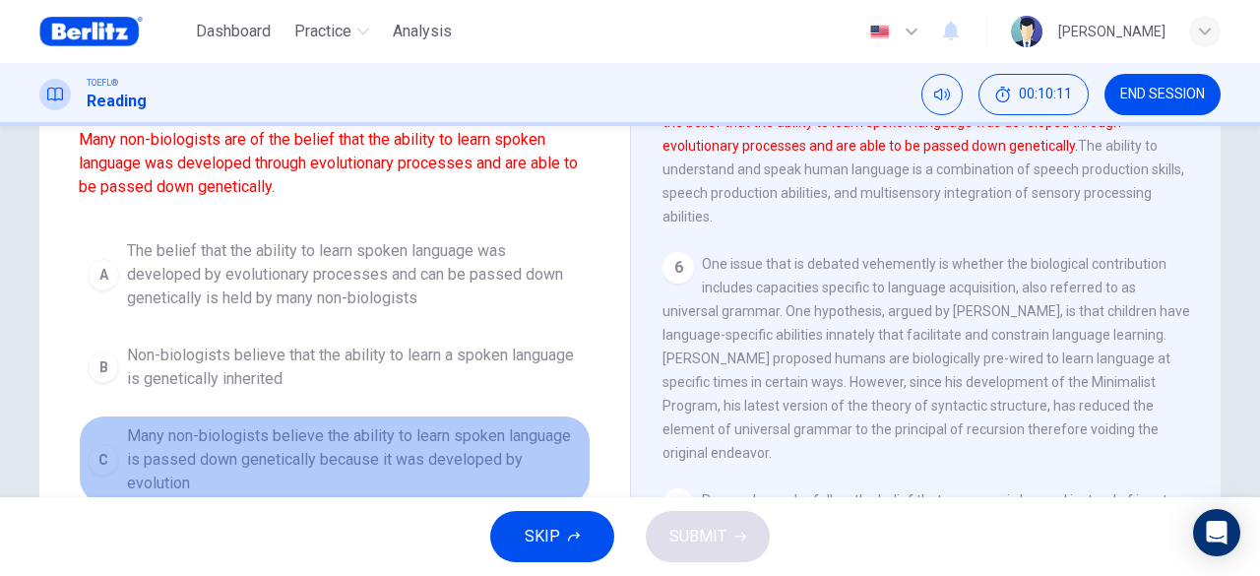
click at [390, 441] on span "Many non-biologists believe the ability to learn spoken language is passed down…" at bounding box center [354, 459] width 455 height 71
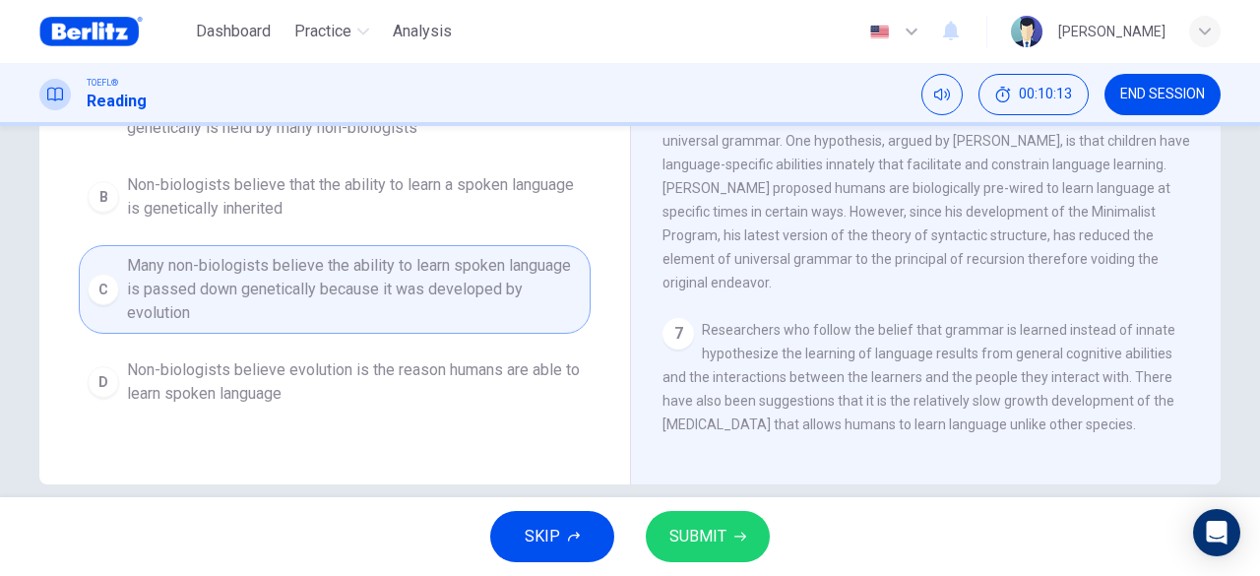
scroll to position [392, 0]
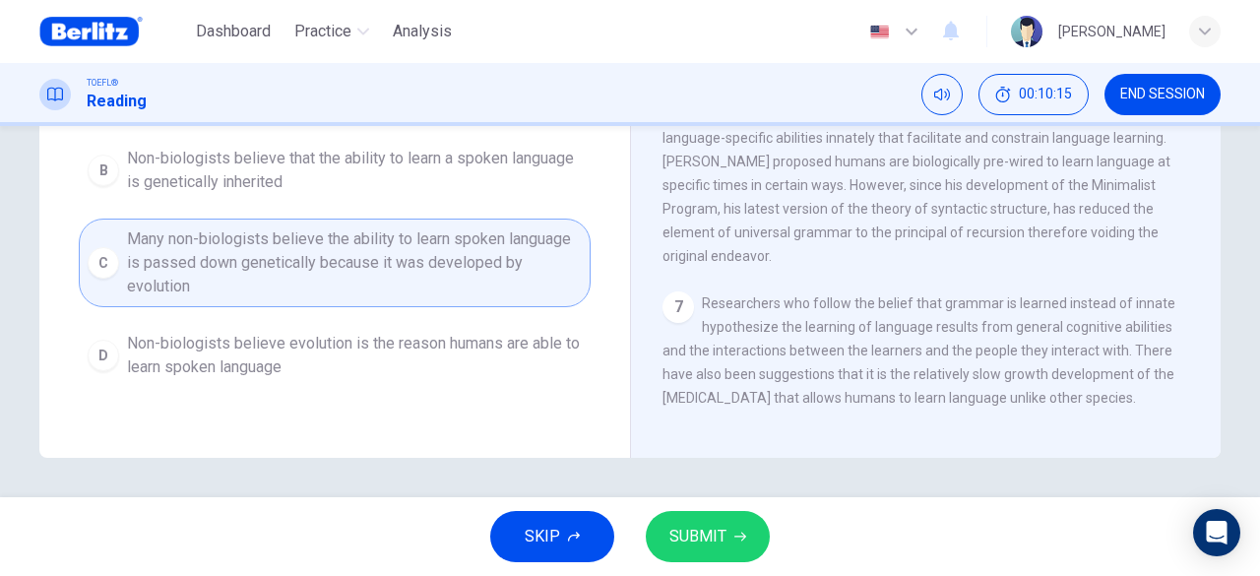
click at [400, 283] on span "Many non-biologists believe the ability to learn spoken language is passed down…" at bounding box center [354, 262] width 455 height 71
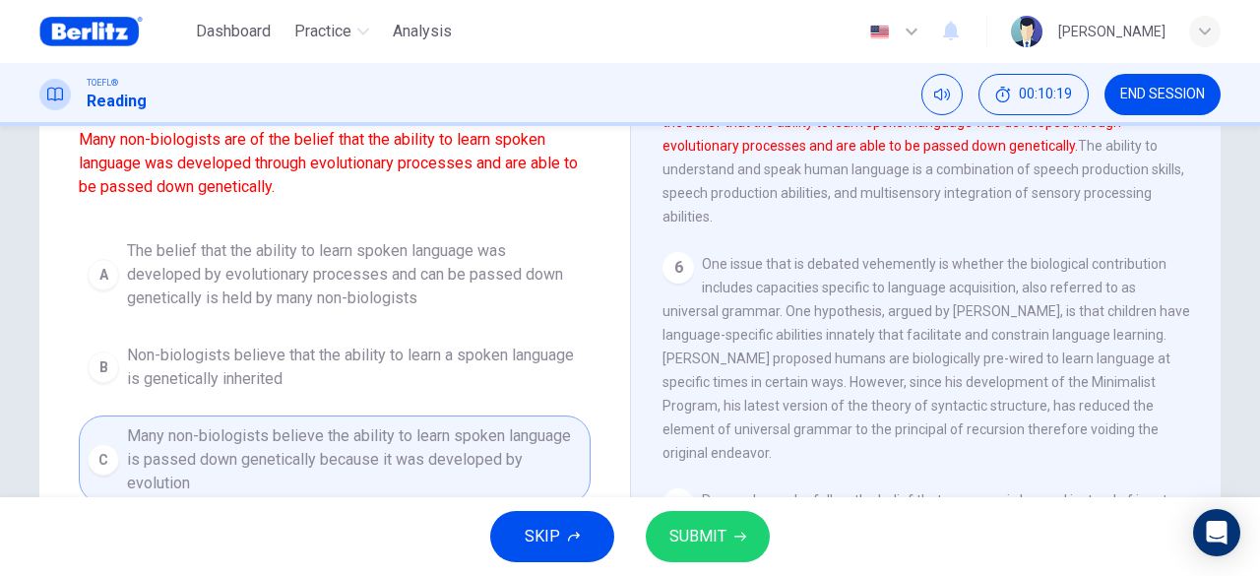
scroll to position [195, 0]
click at [307, 272] on span "The belief that the ability to learn spoken language was developed by evolution…" at bounding box center [354, 274] width 455 height 71
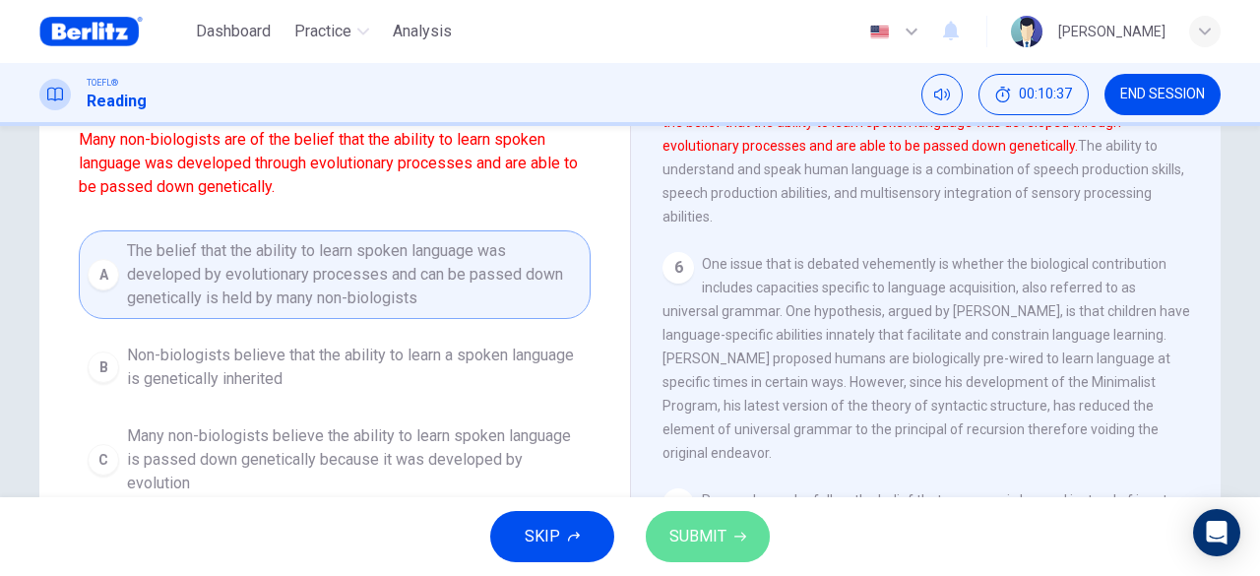
click at [724, 536] on span "SUBMIT" at bounding box center [697, 537] width 57 height 28
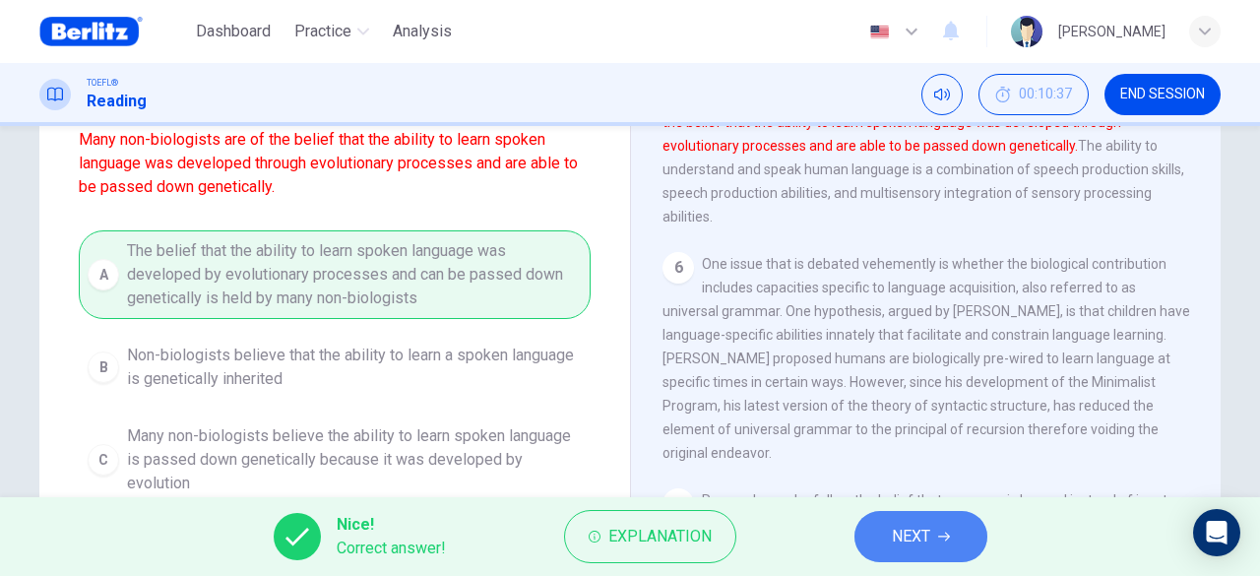
click at [931, 533] on button "NEXT" at bounding box center [921, 536] width 133 height 51
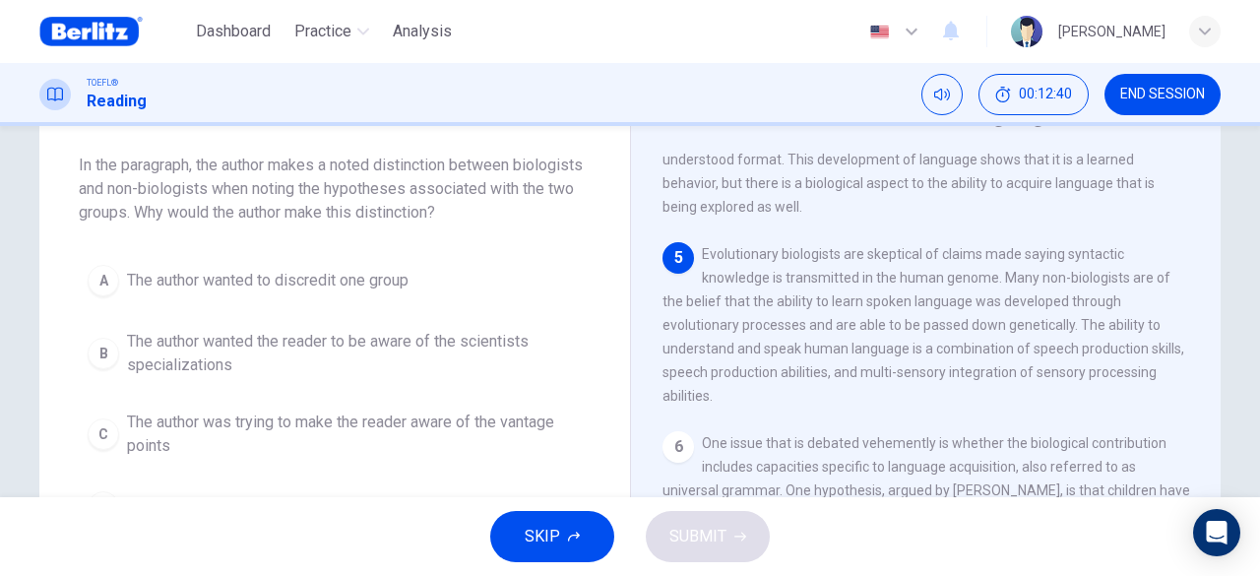
scroll to position [197, 0]
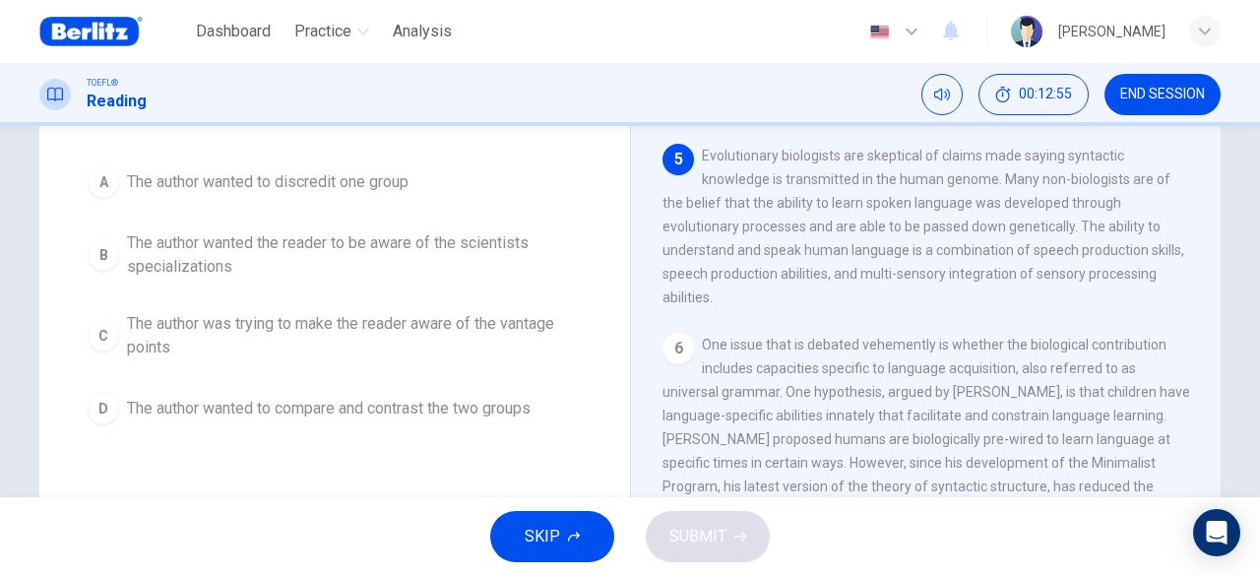
click at [379, 187] on span "The author wanted to discredit one group" at bounding box center [268, 182] width 282 height 24
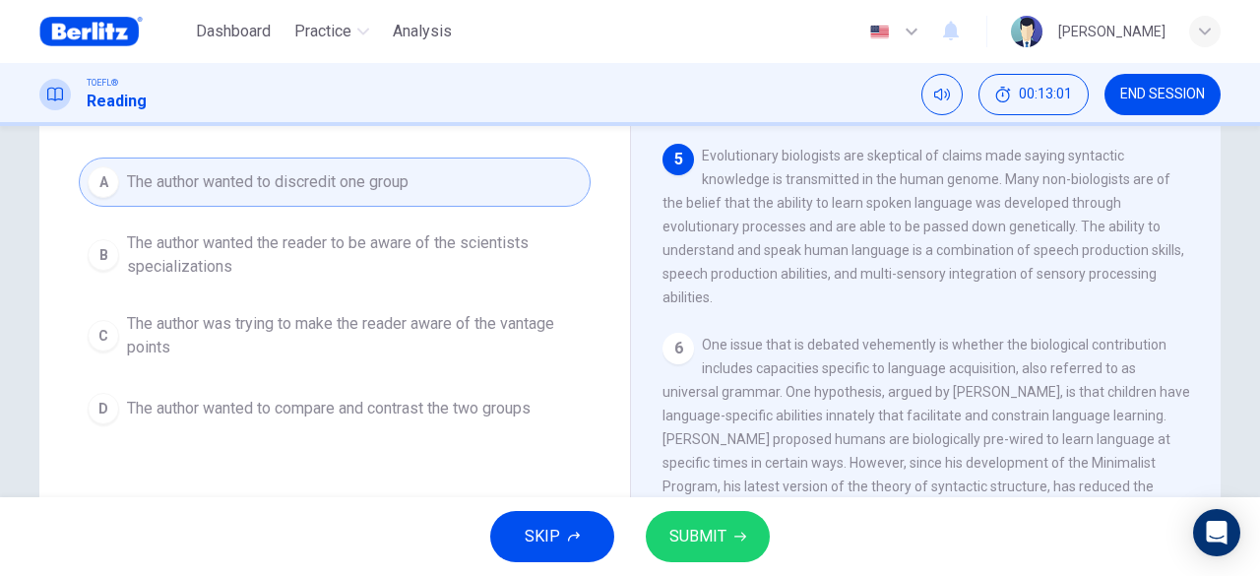
click at [337, 248] on span "The author wanted the reader to be aware of the scientists specializations" at bounding box center [354, 254] width 455 height 47
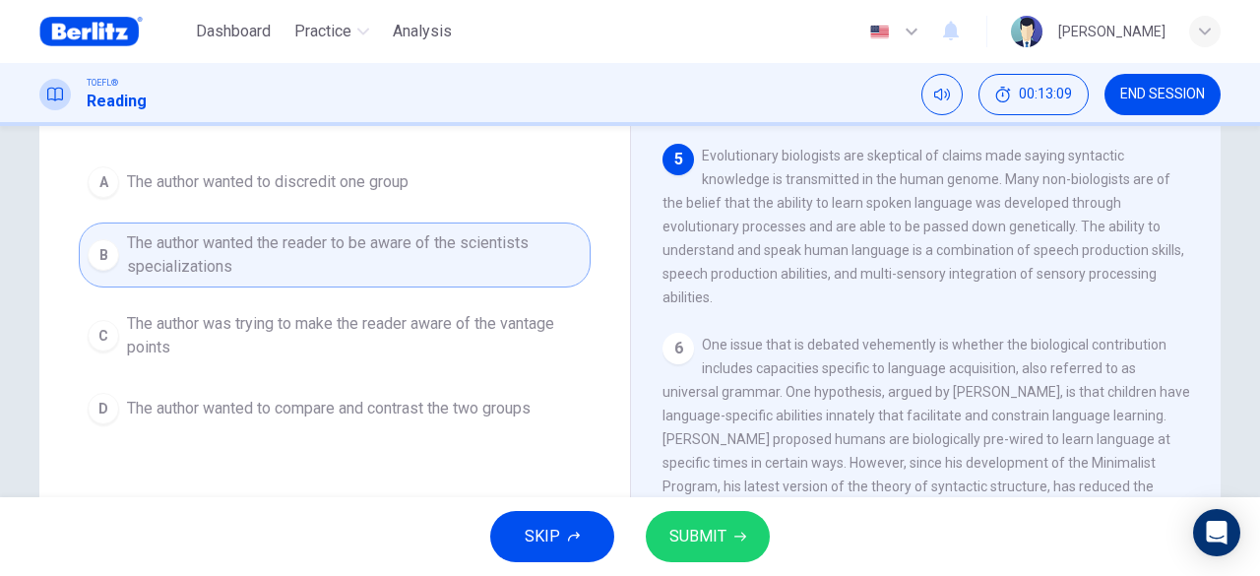
scroll to position [295, 0]
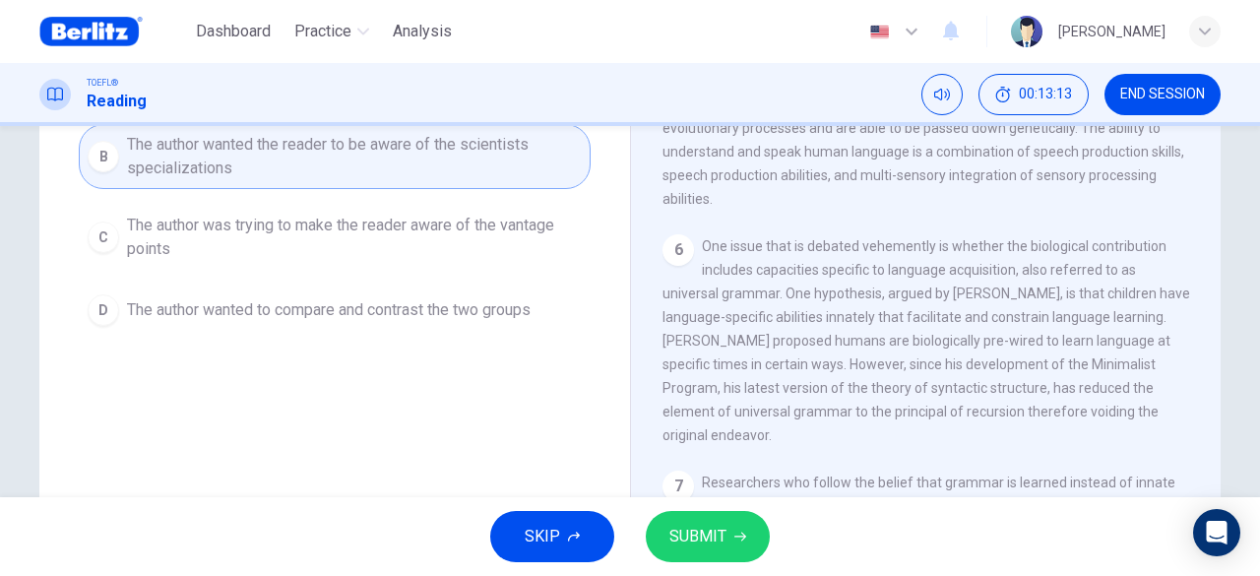
click at [347, 222] on span "The author was trying to make the reader aware of the vantage points" at bounding box center [354, 237] width 455 height 47
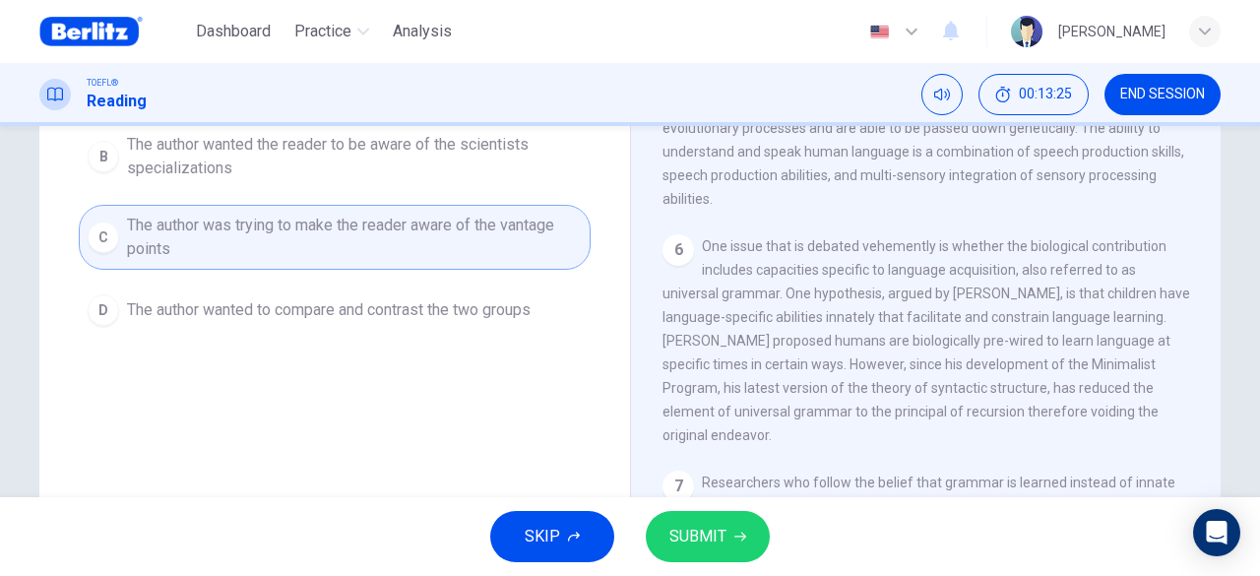
scroll to position [197, 0]
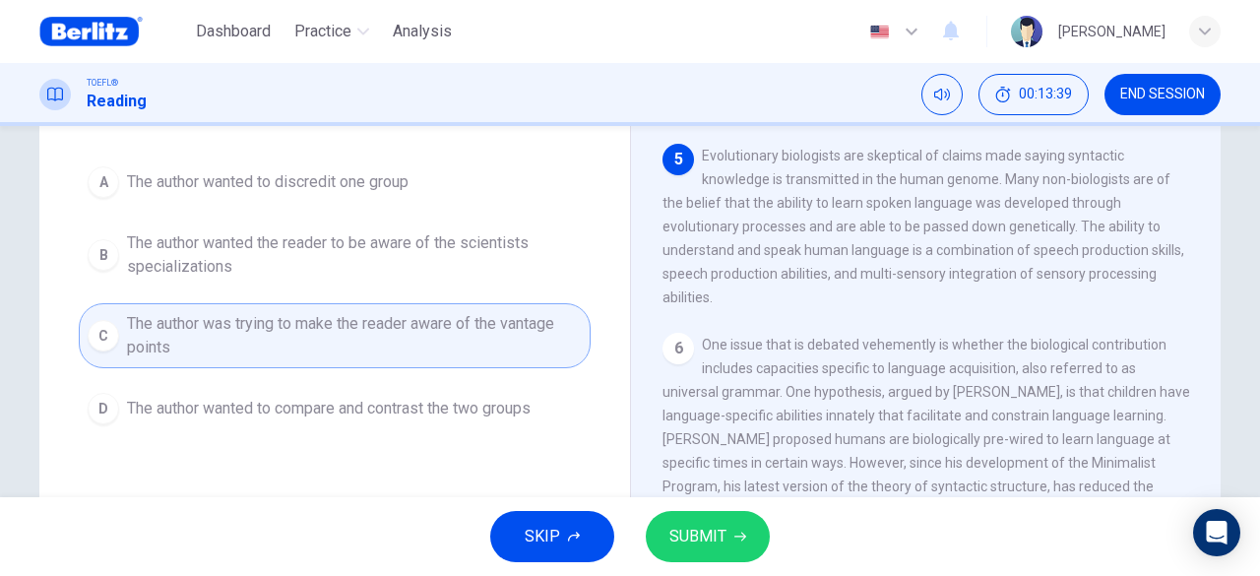
click at [448, 399] on span "The author wanted to compare and contrast the two groups" at bounding box center [329, 409] width 404 height 24
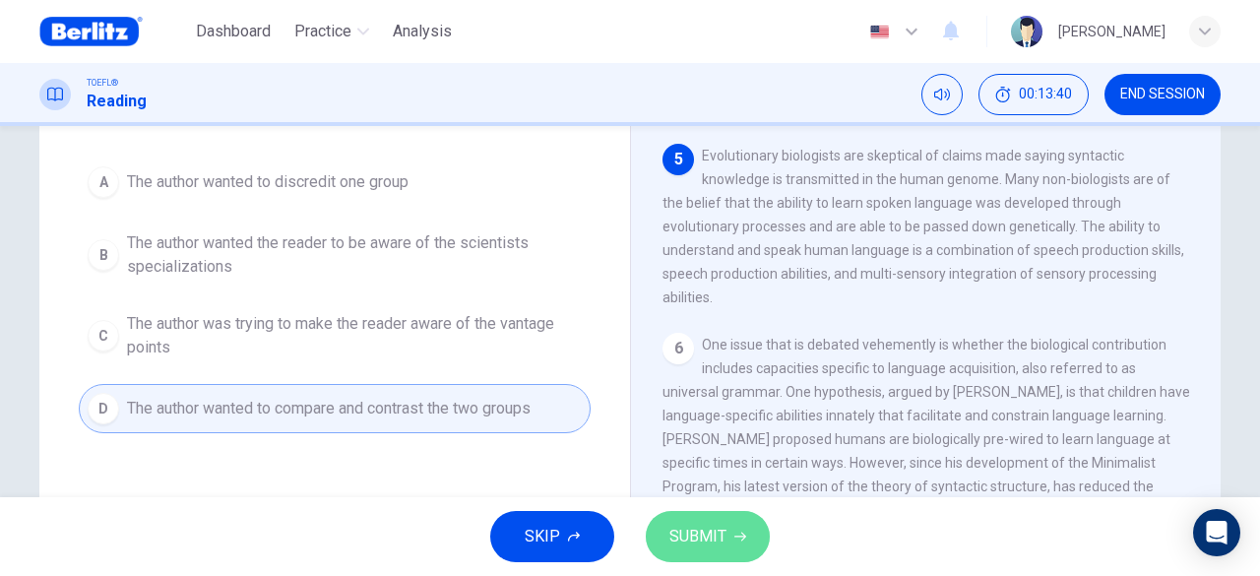
click at [699, 521] on button "SUBMIT" at bounding box center [708, 536] width 124 height 51
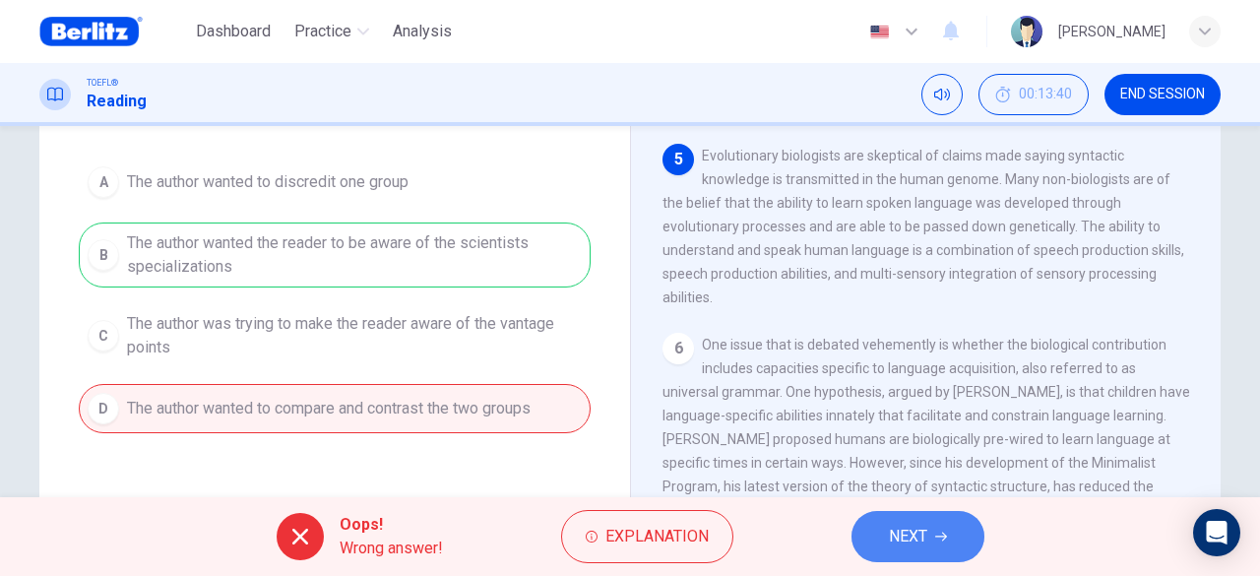
click at [916, 534] on span "NEXT" at bounding box center [908, 537] width 38 height 28
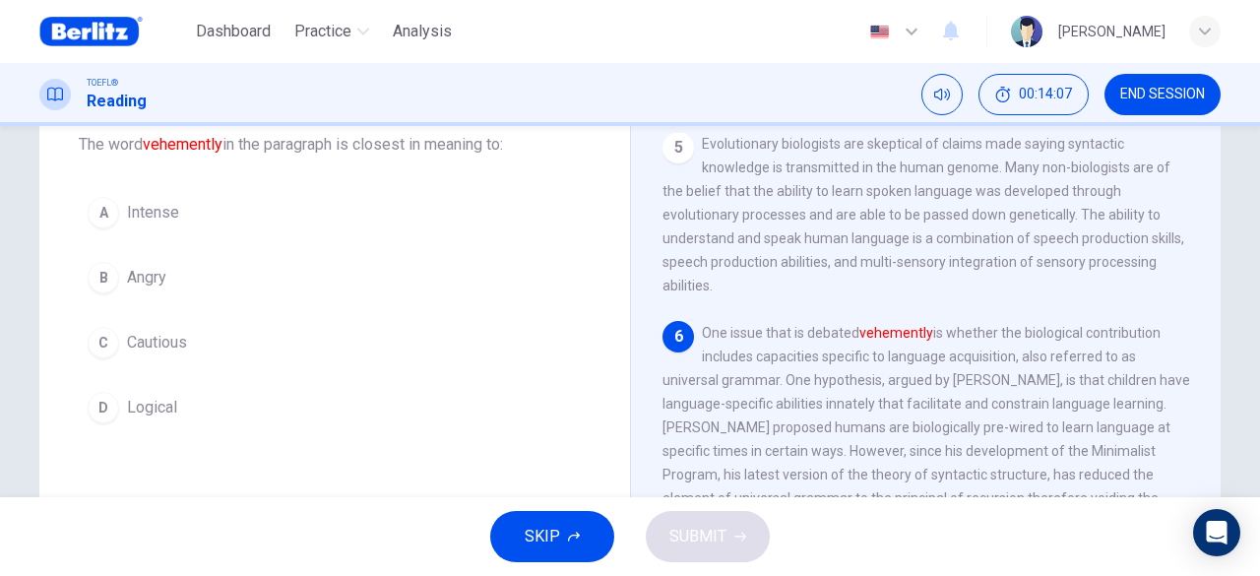
scroll to position [150, 0]
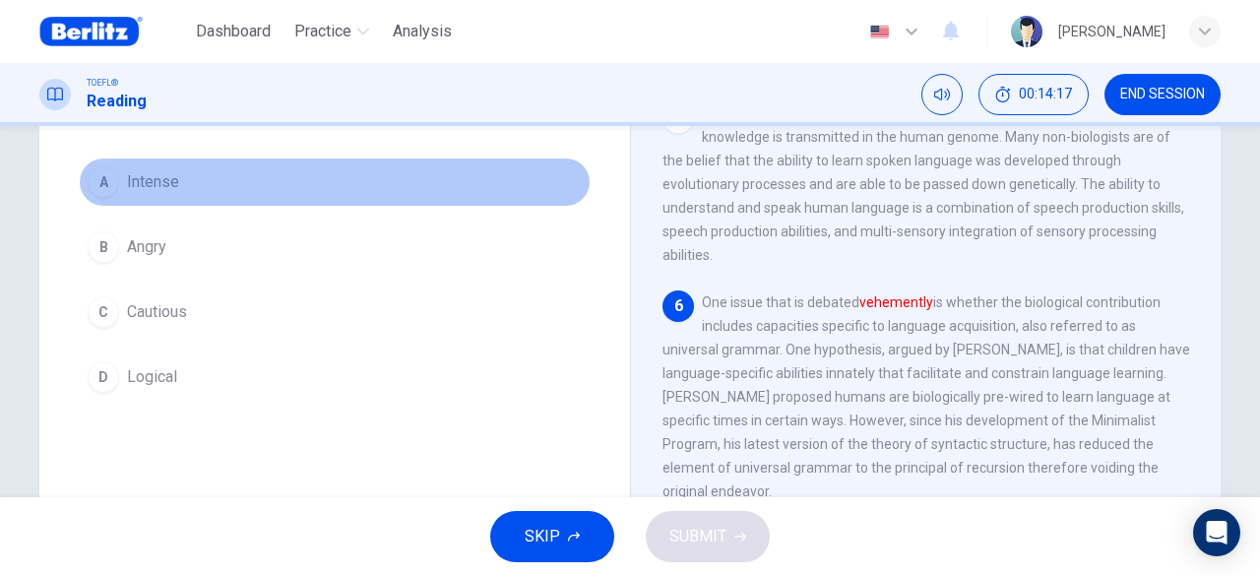
click at [138, 180] on span "Intense" at bounding box center [153, 182] width 52 height 24
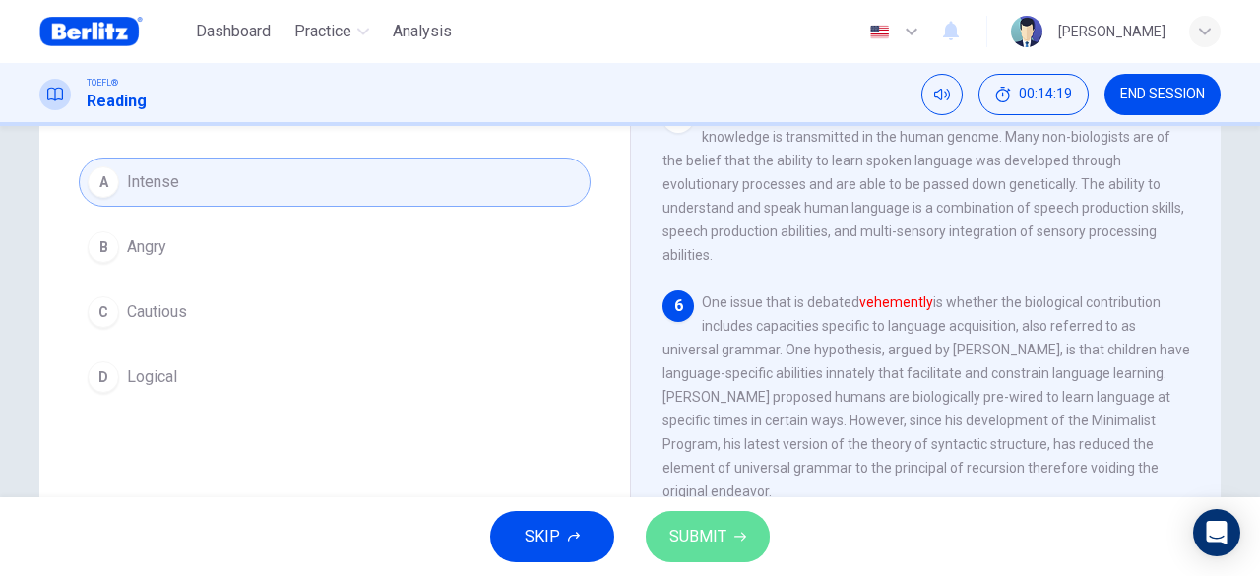
click at [710, 529] on span "SUBMIT" at bounding box center [697, 537] width 57 height 28
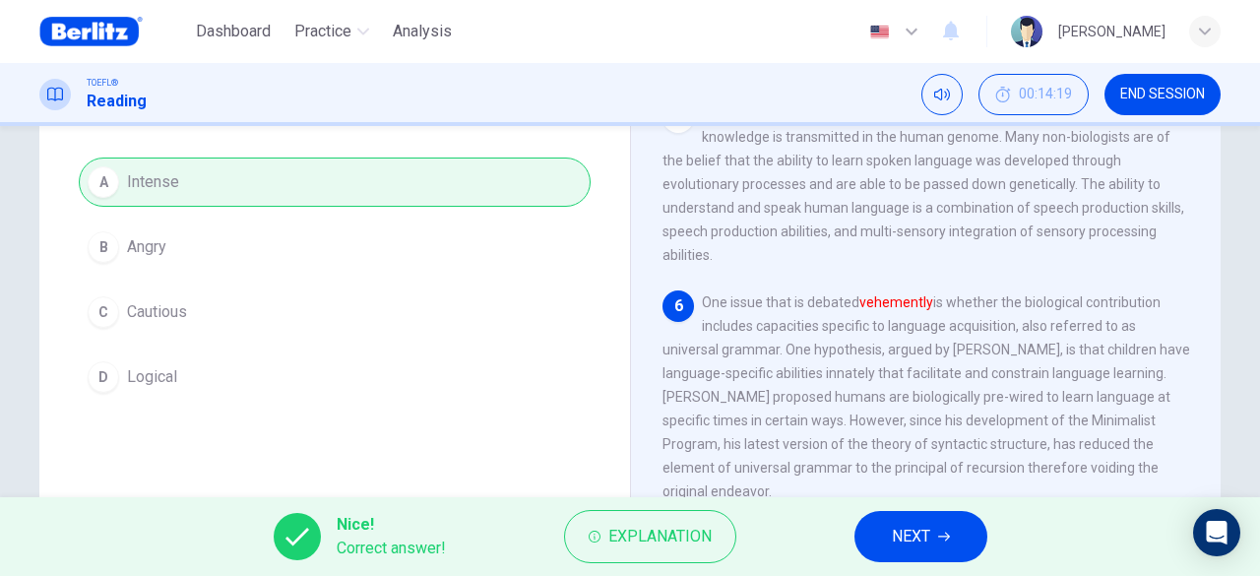
click at [884, 537] on button "NEXT" at bounding box center [921, 536] width 133 height 51
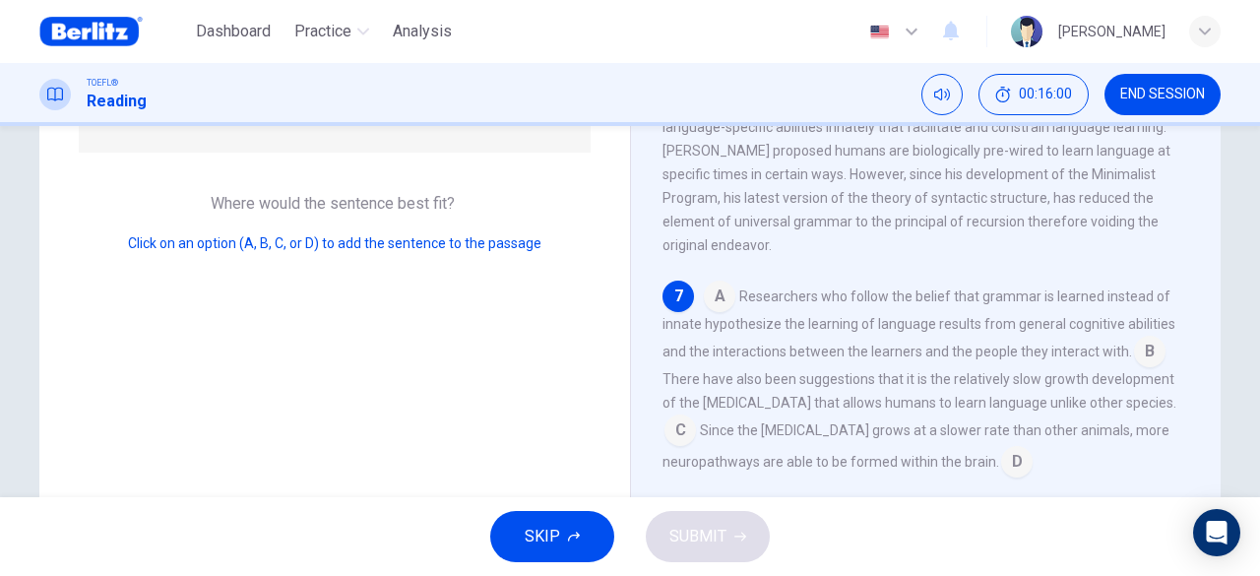
scroll to position [347, 0]
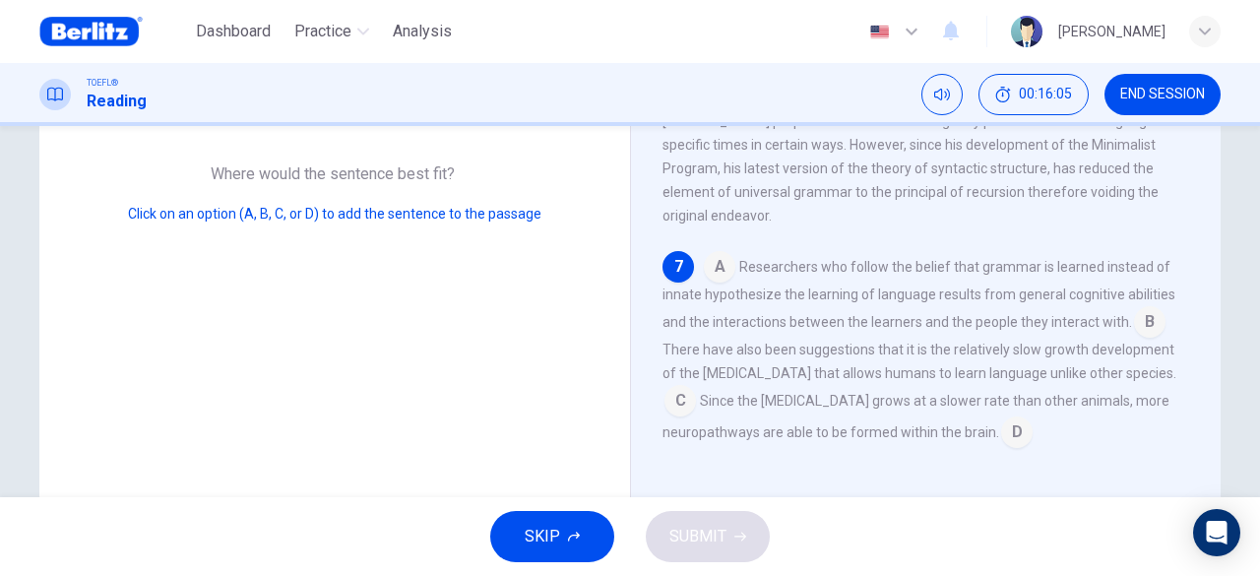
click at [710, 273] on input at bounding box center [720, 269] width 32 height 32
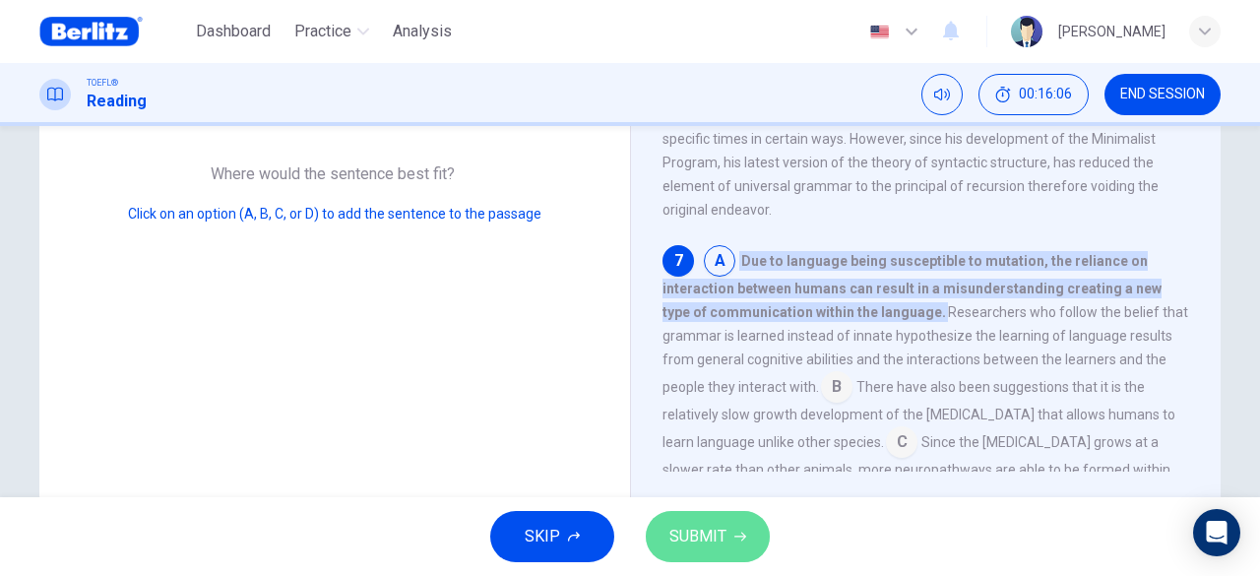
click at [719, 536] on span "SUBMIT" at bounding box center [697, 537] width 57 height 28
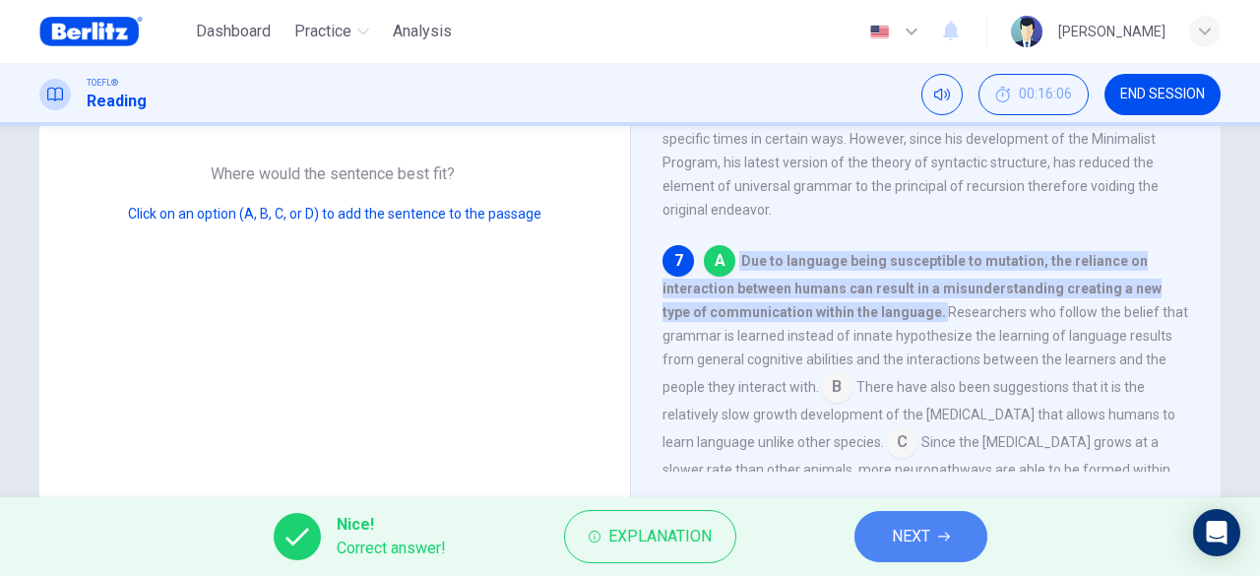
click at [917, 543] on span "NEXT" at bounding box center [911, 537] width 38 height 28
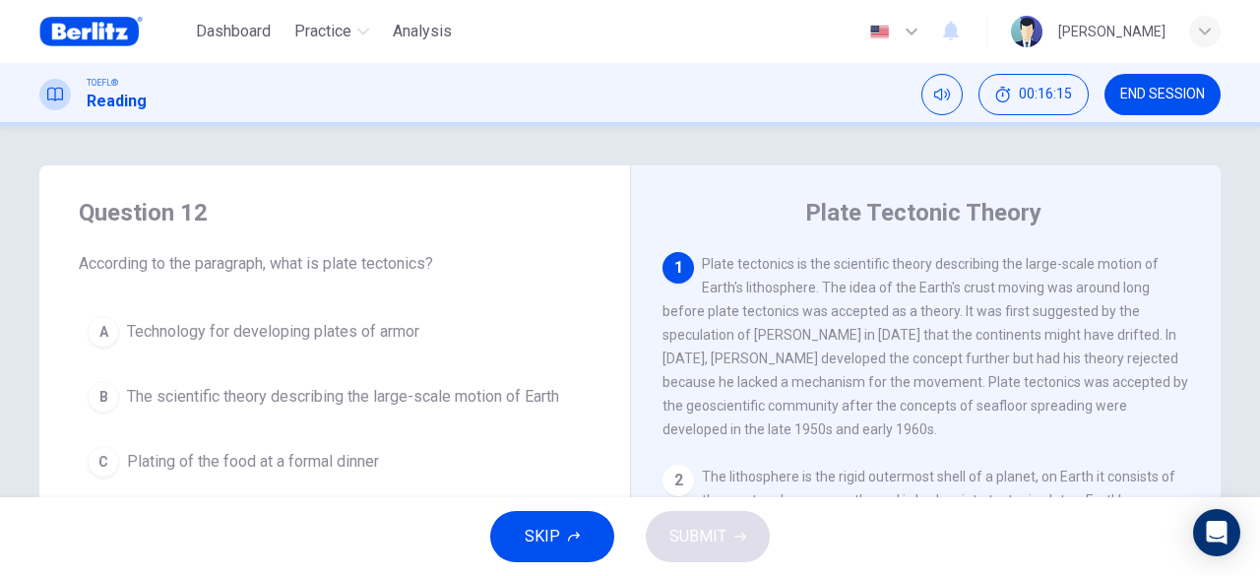
scroll to position [98, 0]
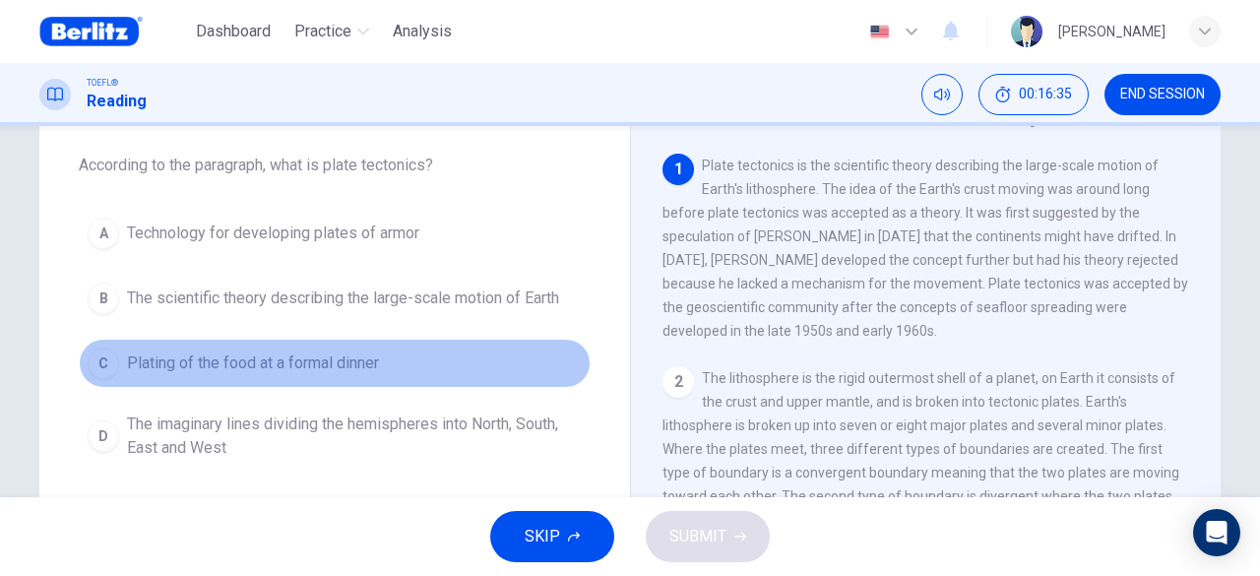
click at [334, 363] on span "Plating of the food at a formal dinner" at bounding box center [253, 363] width 252 height 24
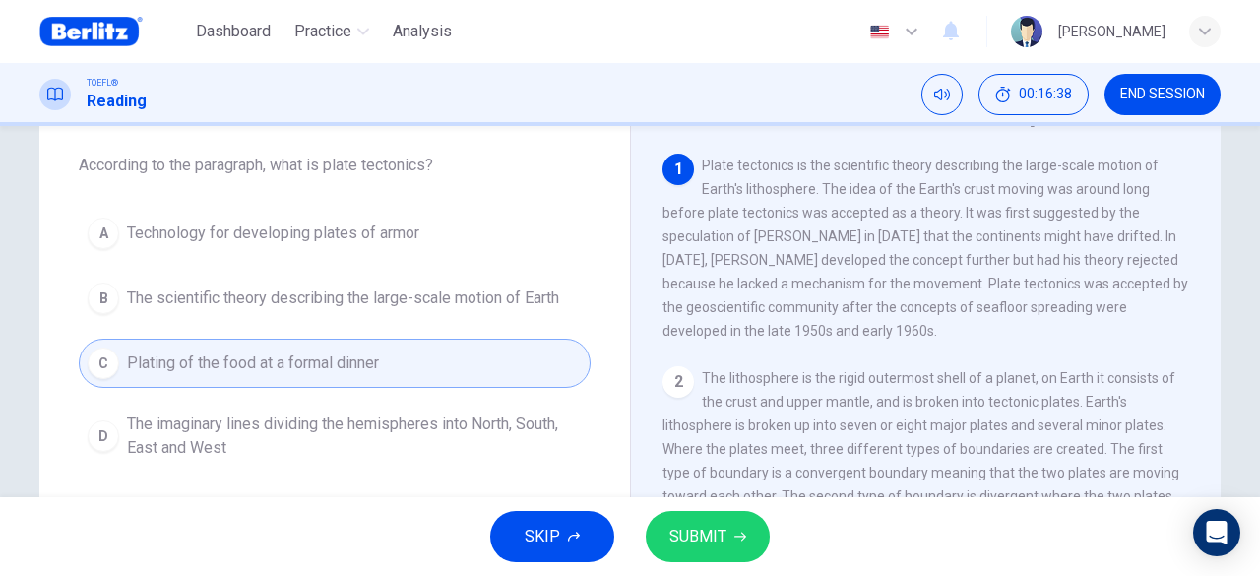
click at [163, 427] on span "The imaginary lines dividing the hemispheres into North, South, East and West" at bounding box center [354, 435] width 455 height 47
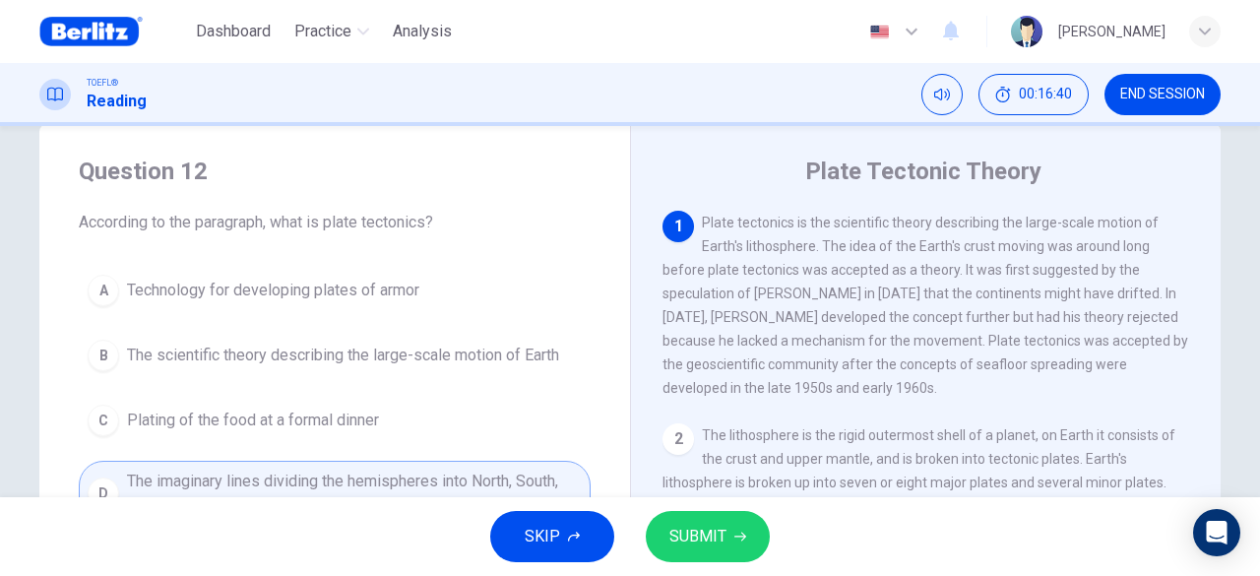
scroll to position [0, 0]
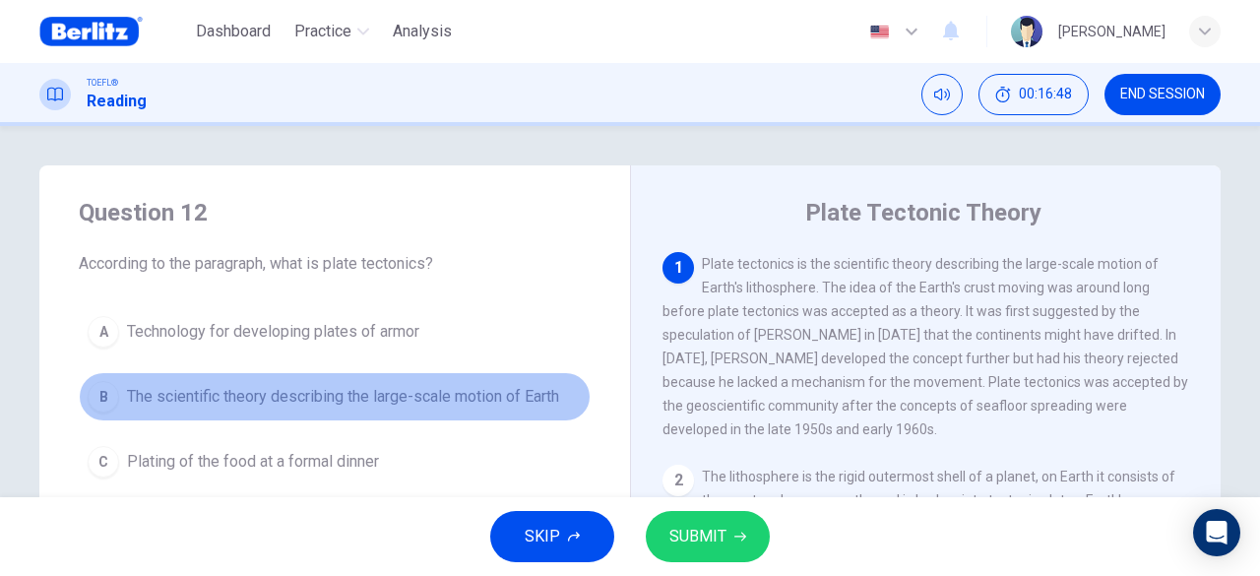
click at [490, 392] on span "The scientific theory describing the large-scale motion of Earth" at bounding box center [343, 397] width 432 height 24
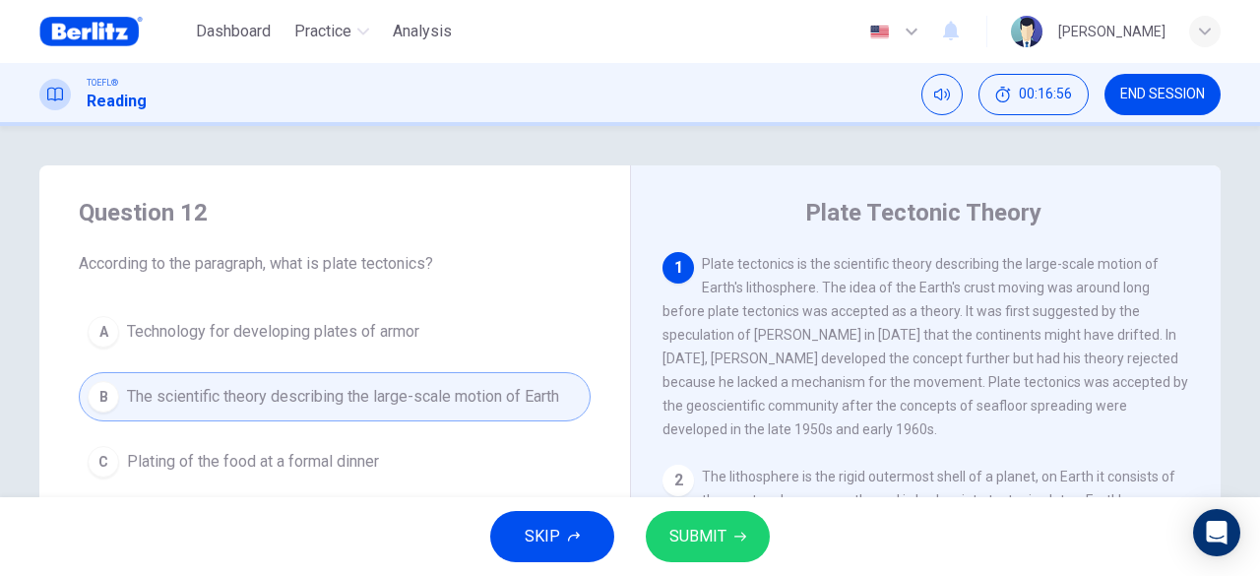
click at [689, 533] on span "SUBMIT" at bounding box center [697, 537] width 57 height 28
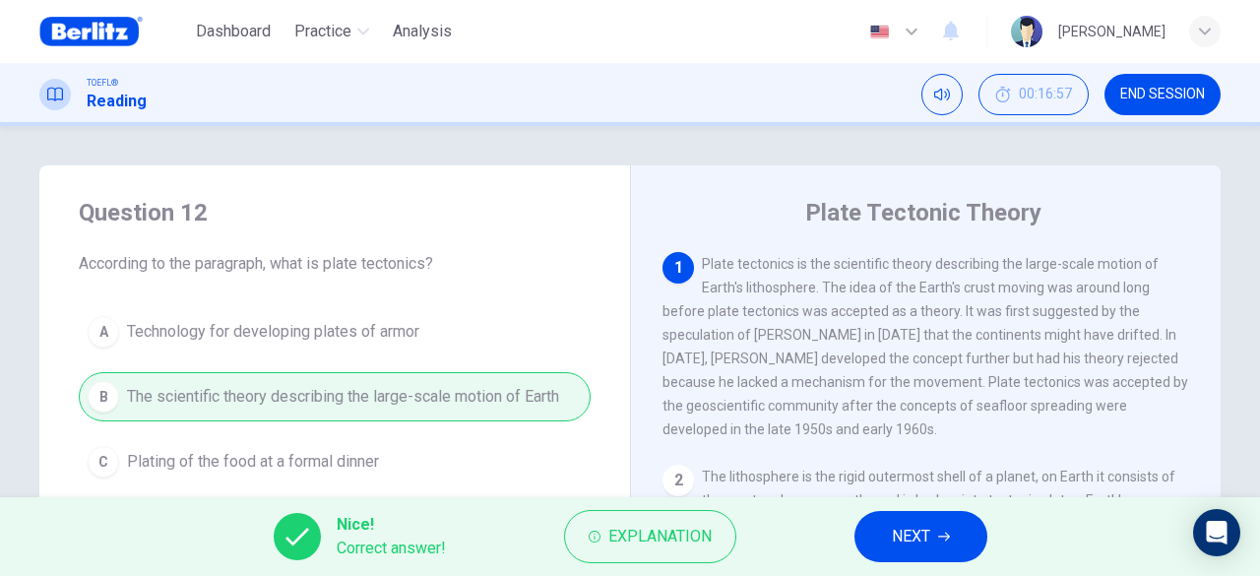
click at [923, 552] on button "NEXT" at bounding box center [921, 536] width 133 height 51
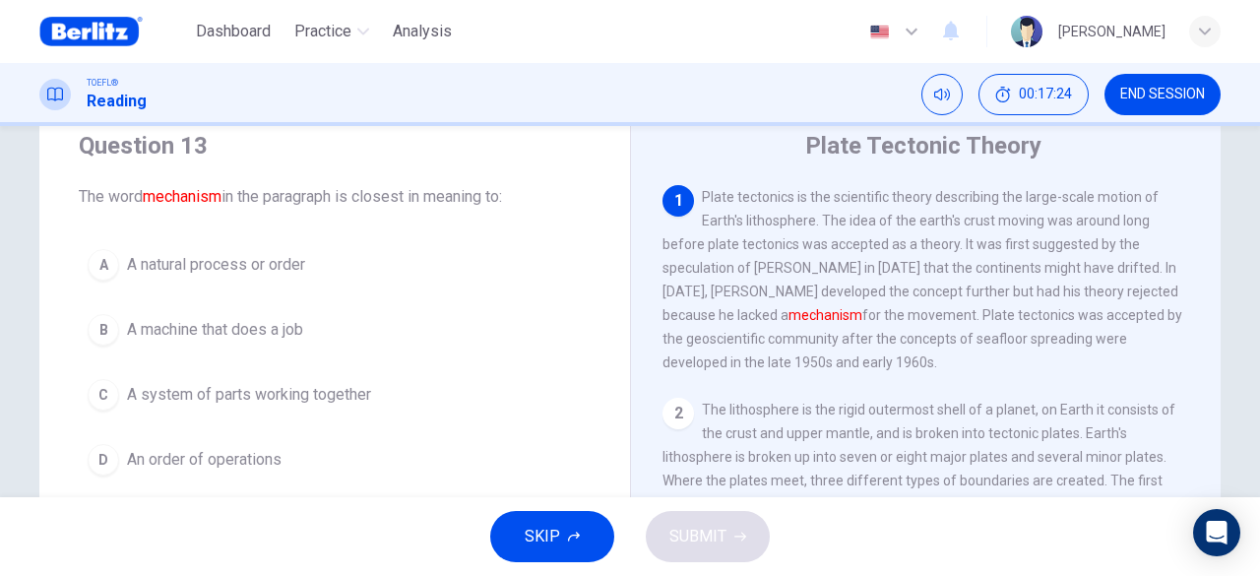
scroll to position [98, 0]
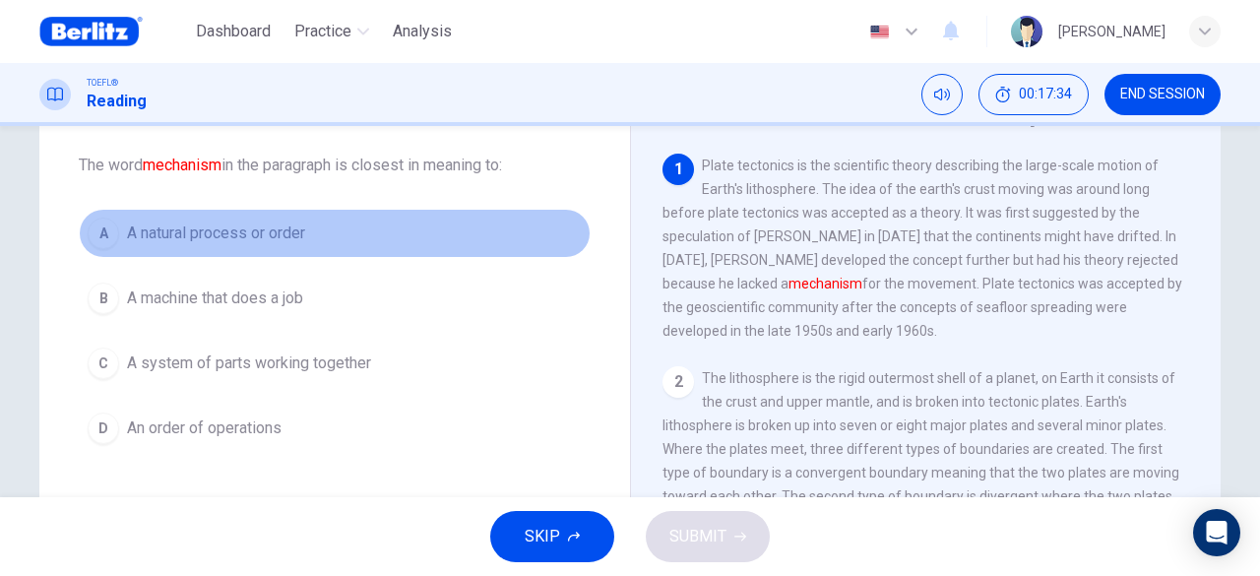
click at [222, 236] on span "A natural process or order" at bounding box center [216, 234] width 178 height 24
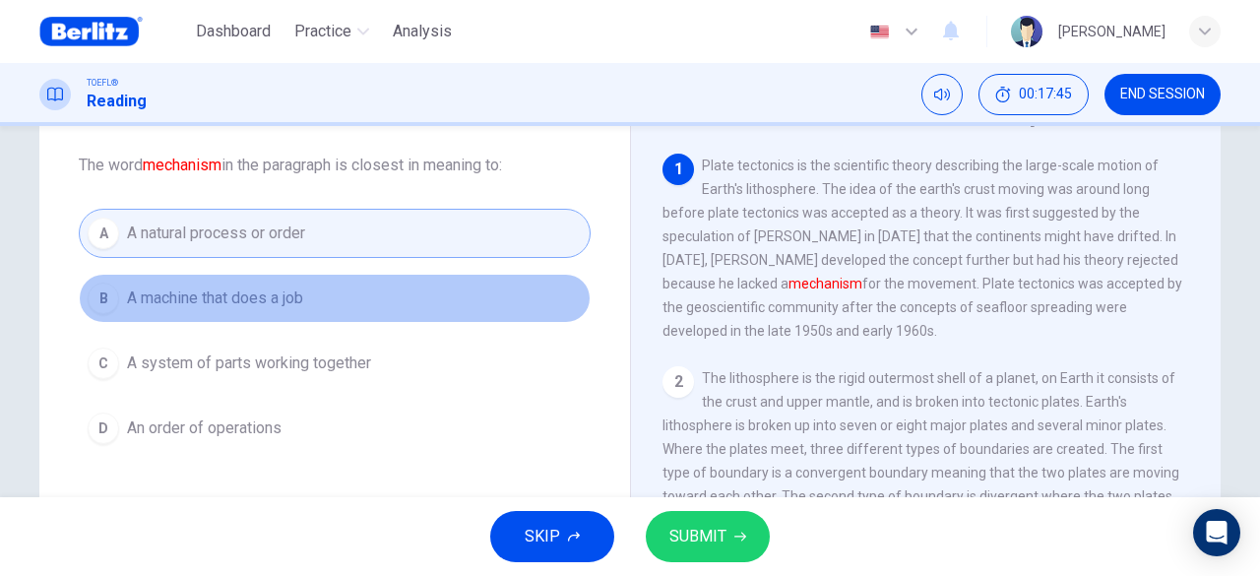
click at [265, 299] on span "A machine that does a job" at bounding box center [215, 298] width 176 height 24
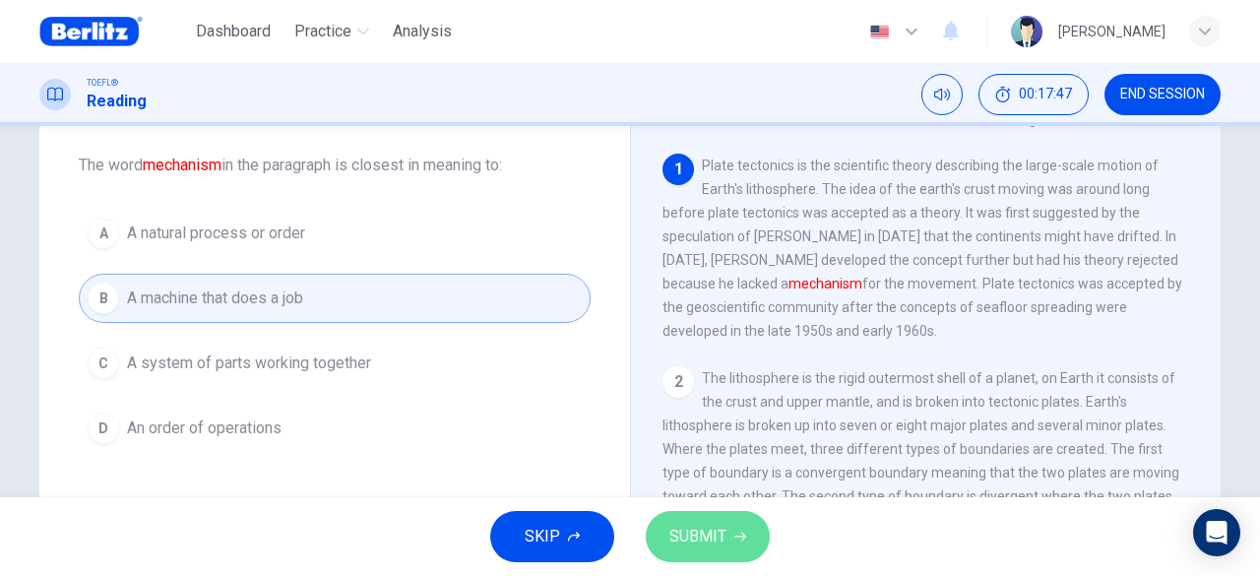
click at [756, 554] on button "SUBMIT" at bounding box center [708, 536] width 124 height 51
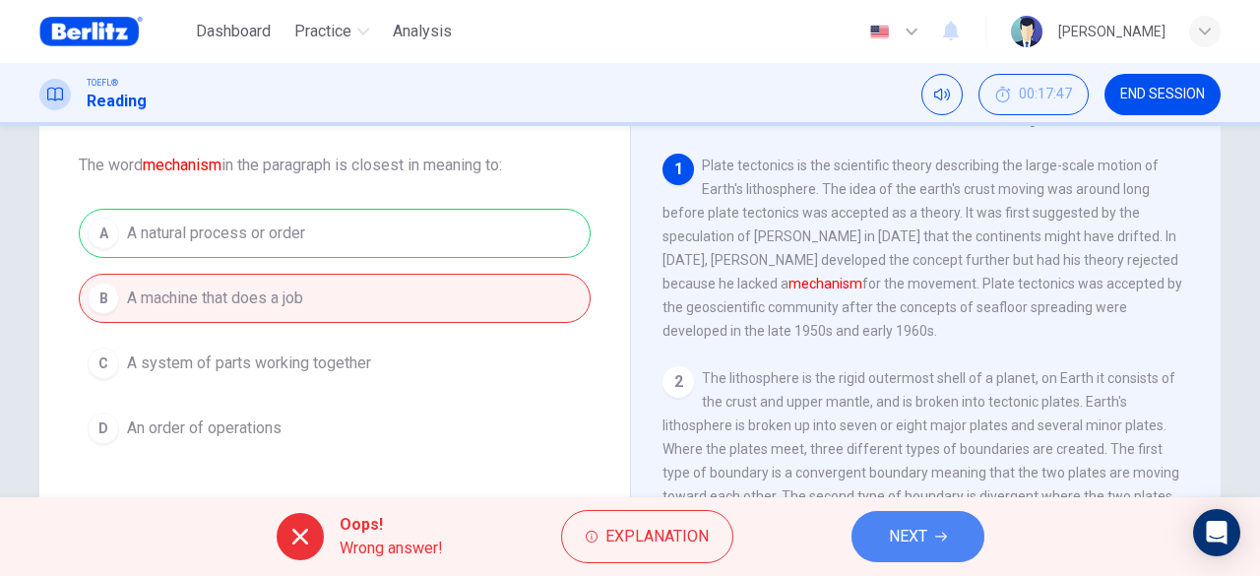
click at [896, 544] on span "NEXT" at bounding box center [908, 537] width 38 height 28
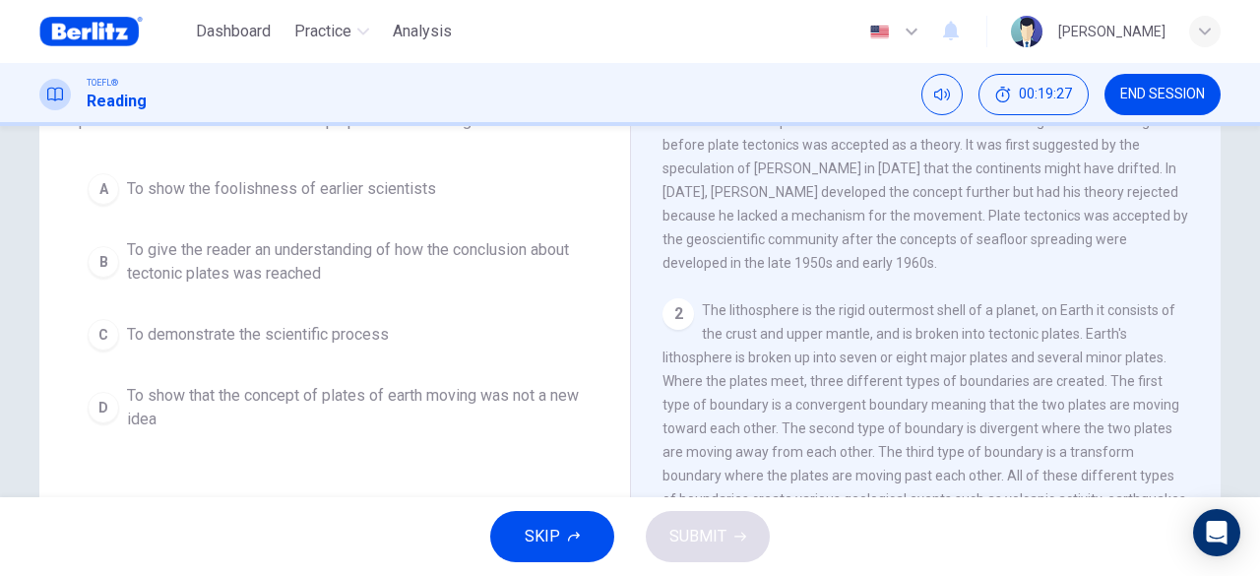
scroll to position [197, 0]
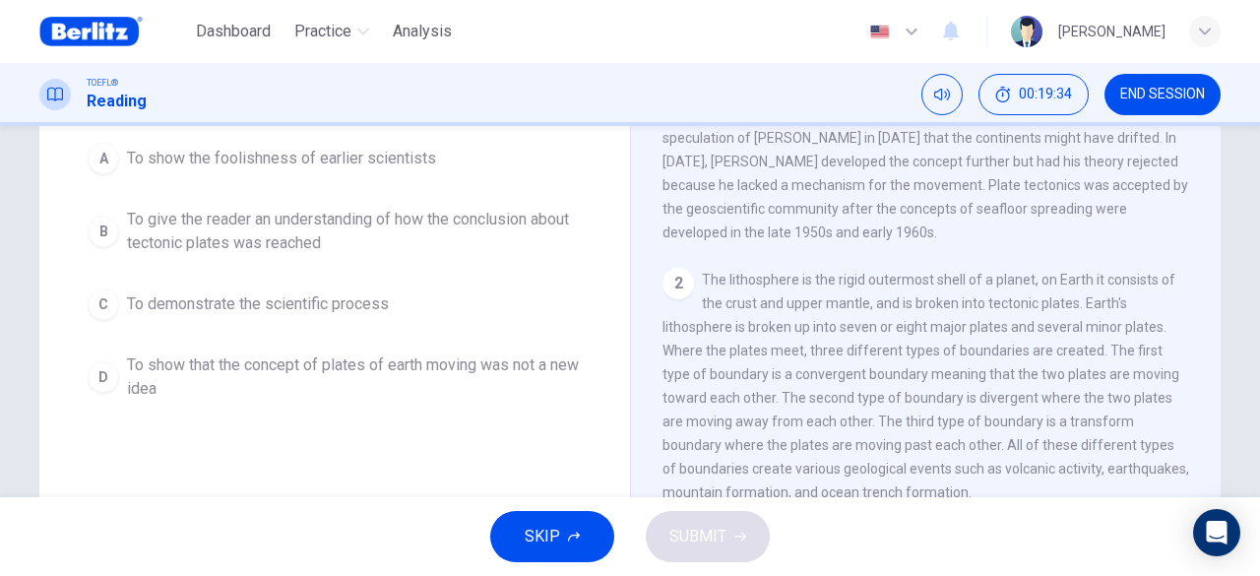
click at [482, 249] on span "To give the reader an understanding of how the conclusion about tectonic plates…" at bounding box center [354, 231] width 455 height 47
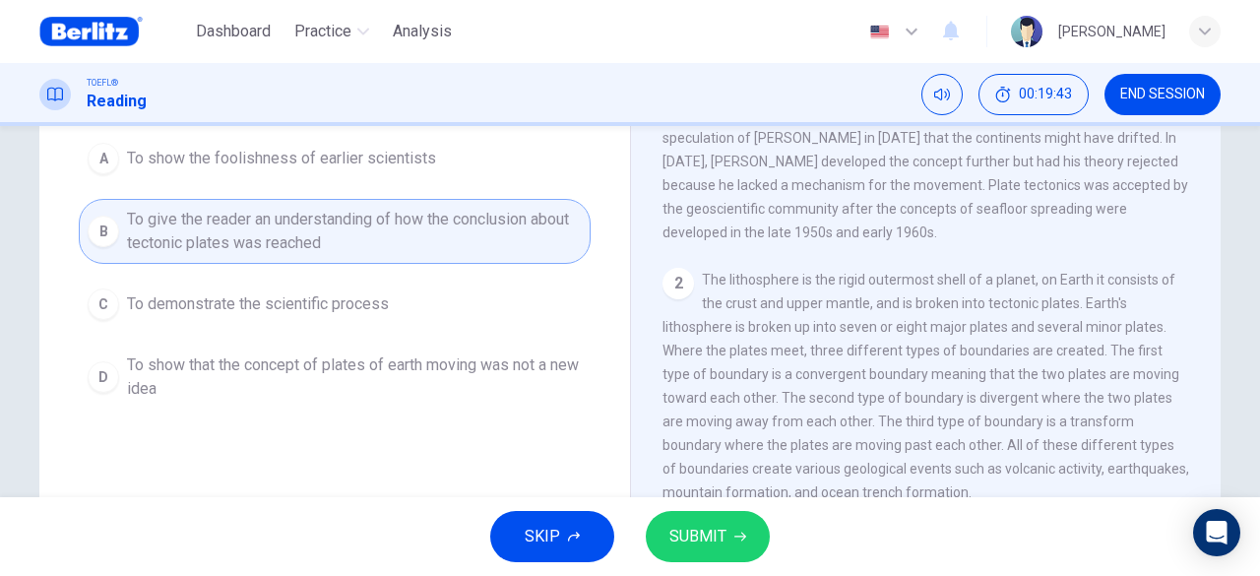
click at [476, 389] on span "To show that the concept of plates of earth moving was not a new idea" at bounding box center [354, 376] width 455 height 47
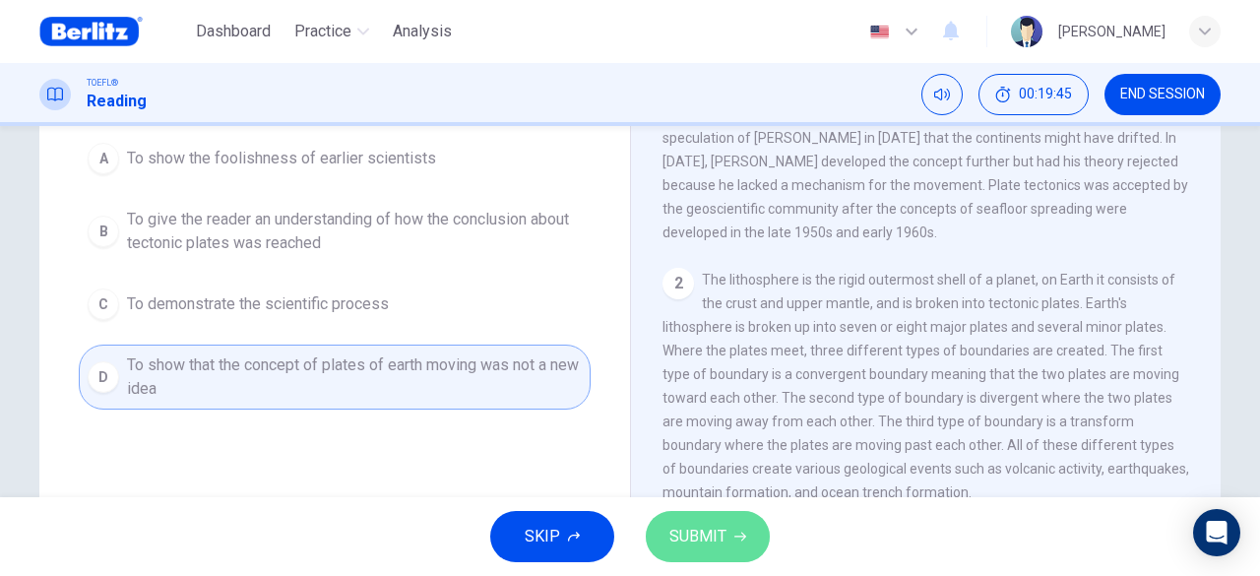
click at [715, 528] on span "SUBMIT" at bounding box center [697, 537] width 57 height 28
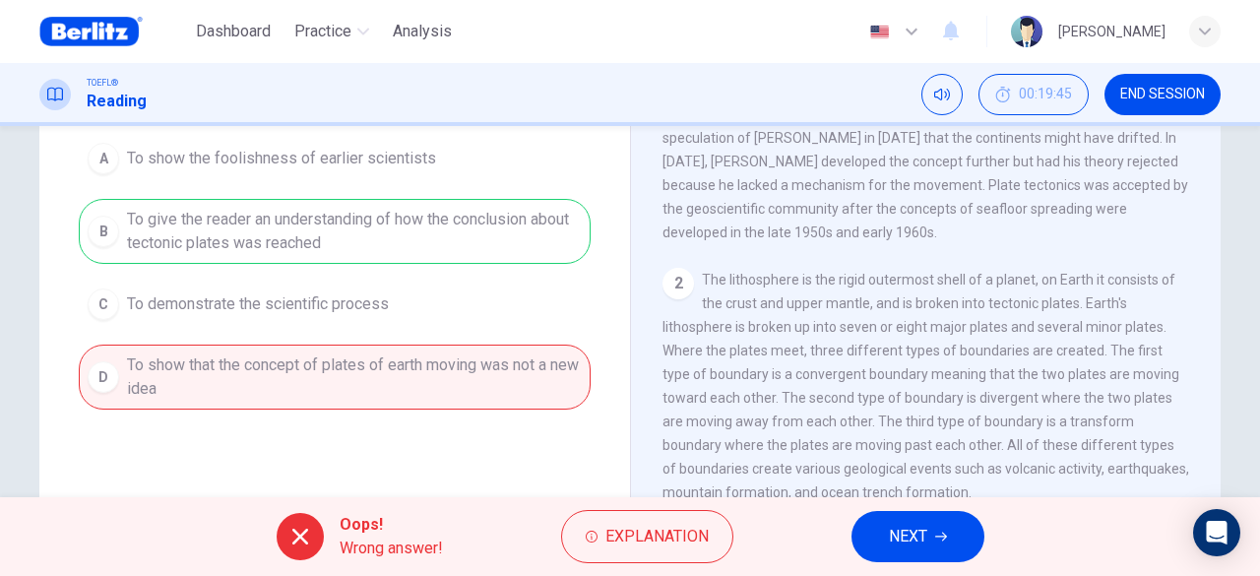
click at [918, 538] on span "NEXT" at bounding box center [908, 537] width 38 height 28
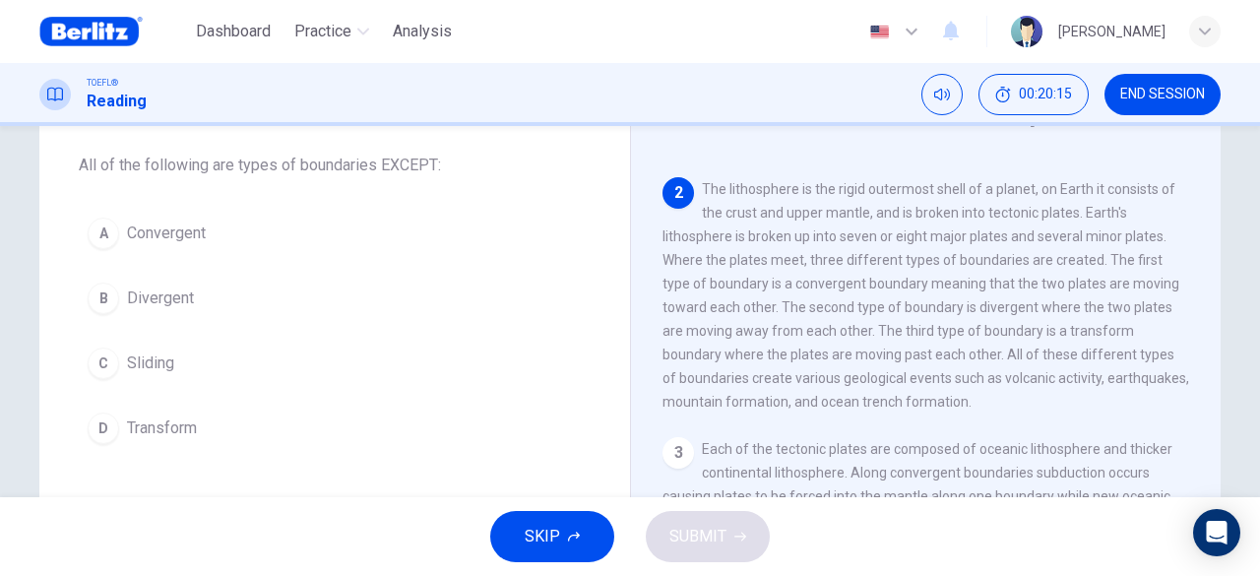
scroll to position [190, 0]
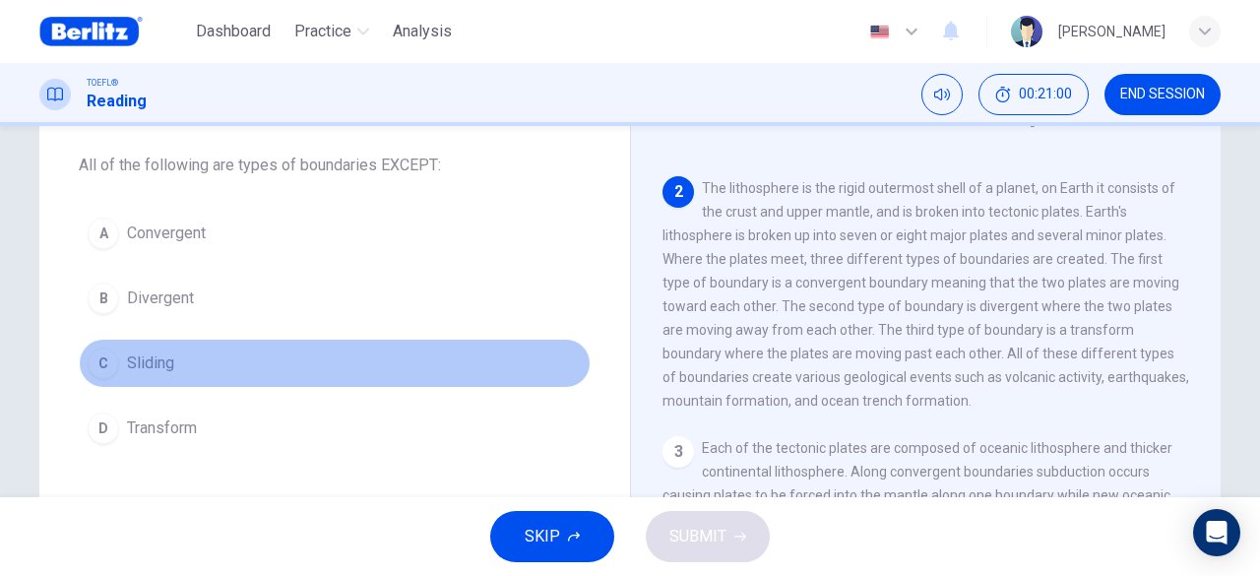
click at [139, 366] on span "Sliding" at bounding box center [150, 363] width 47 height 24
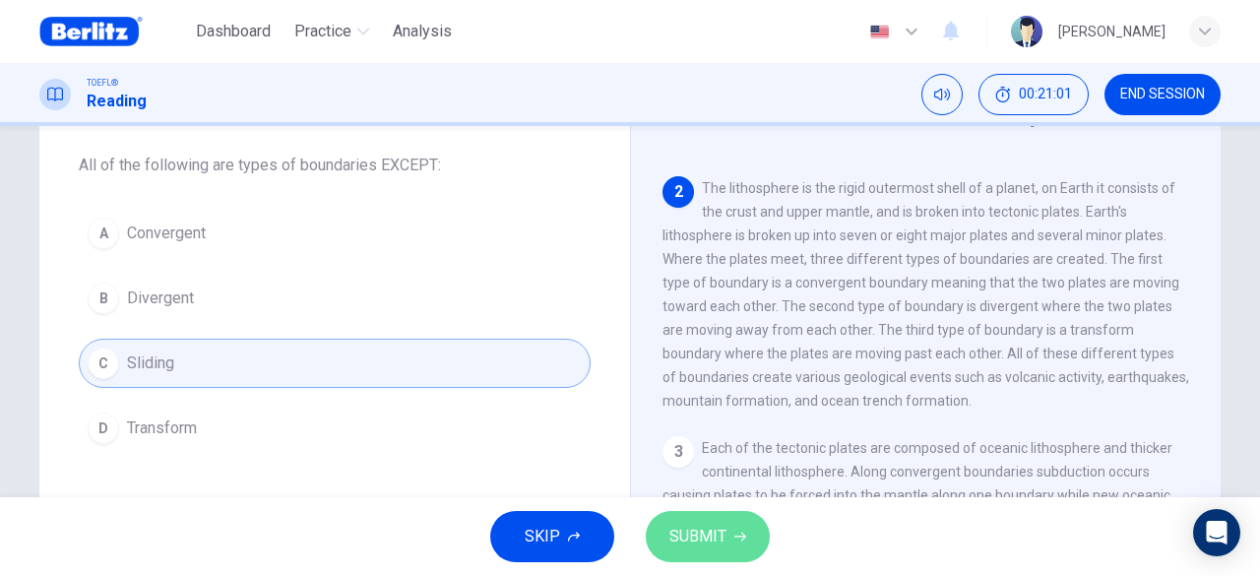
click at [712, 527] on span "SUBMIT" at bounding box center [697, 537] width 57 height 28
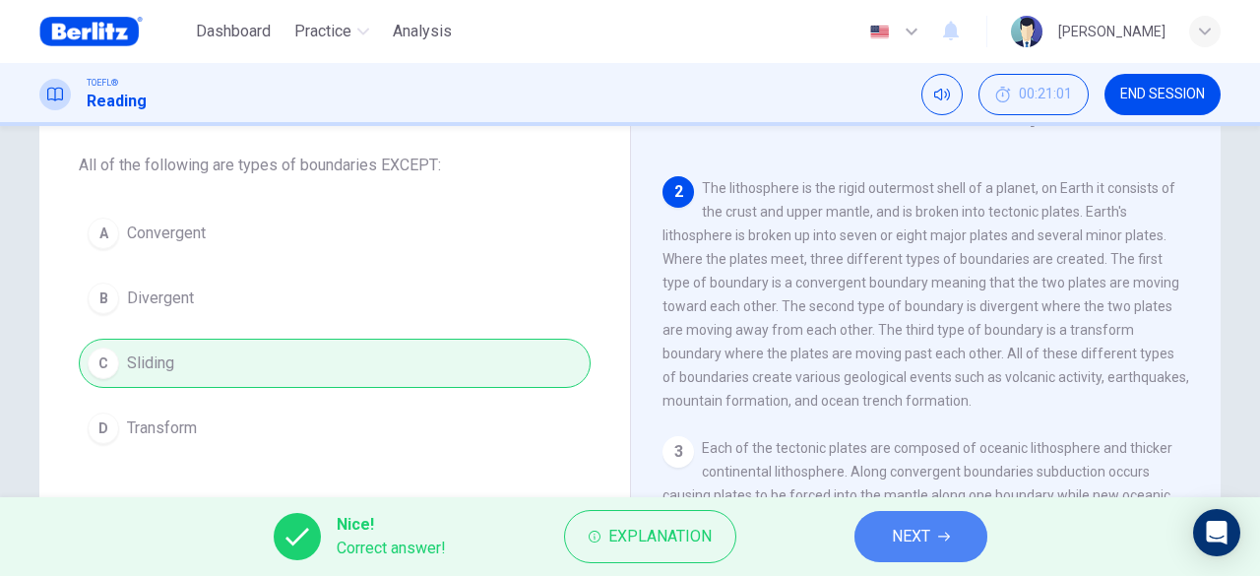
click at [876, 529] on button "NEXT" at bounding box center [921, 536] width 133 height 51
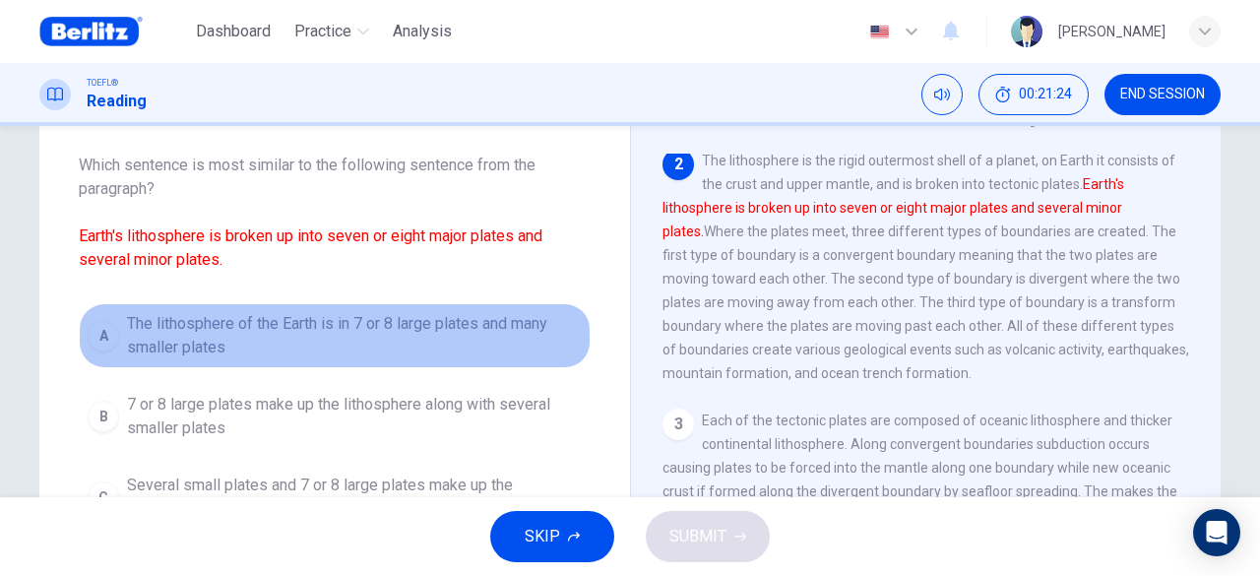
click at [186, 349] on span "The lithosphere of the Earth is in 7 or 8 large plates and many smaller plates" at bounding box center [354, 335] width 455 height 47
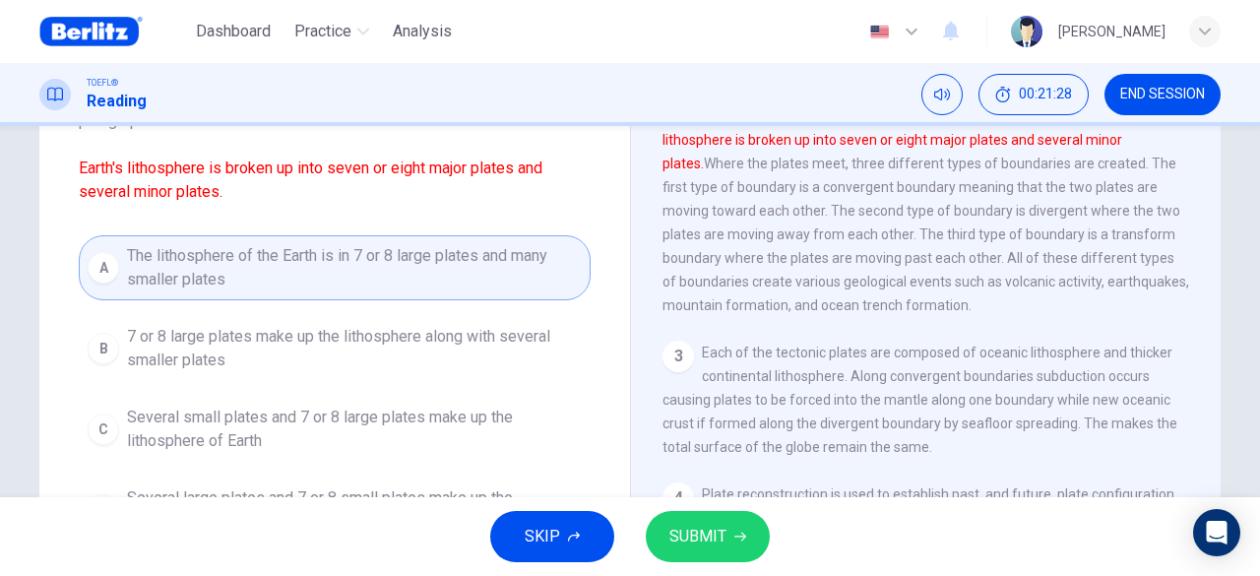
scroll to position [197, 0]
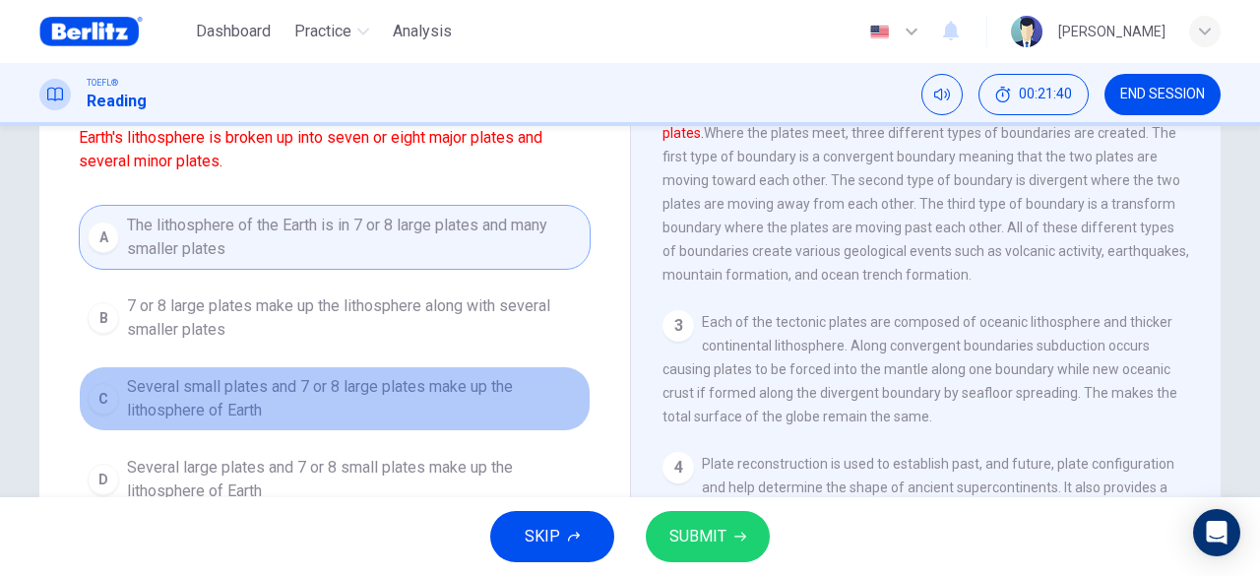
click at [213, 387] on span "Several small plates and 7 or 8 large plates make up the lithosphere of Earth" at bounding box center [354, 398] width 455 height 47
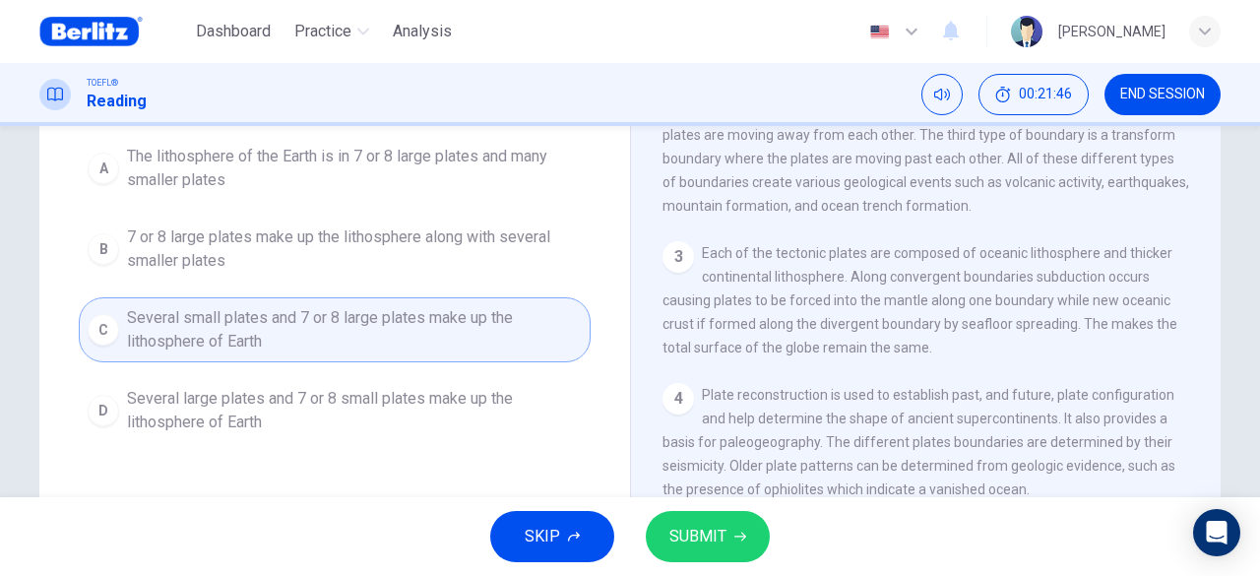
scroll to position [295, 0]
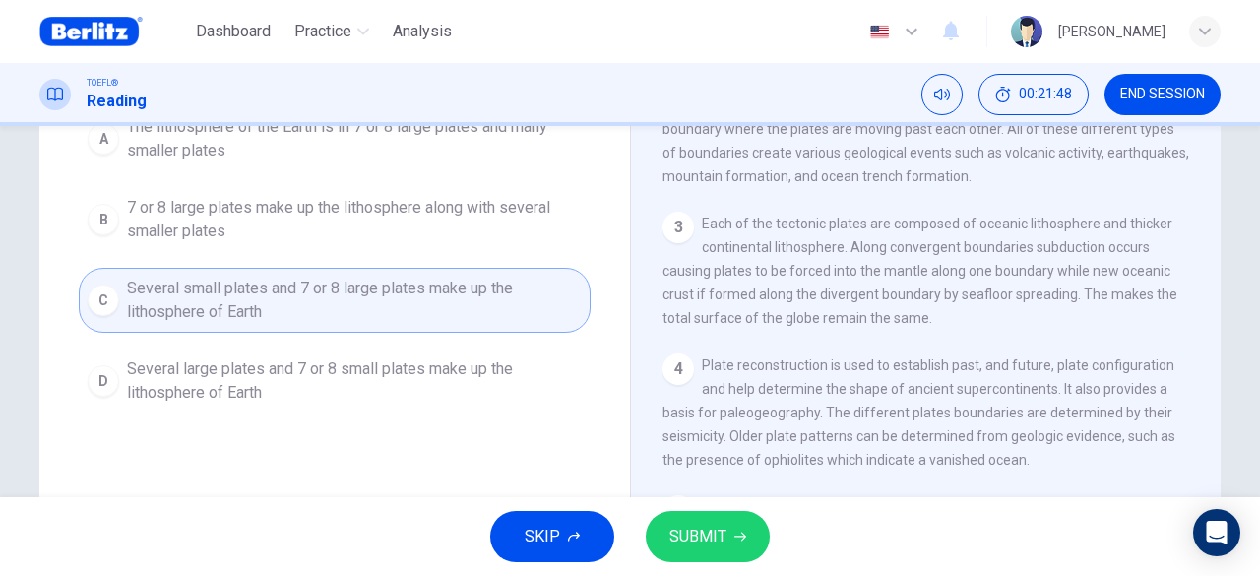
click at [706, 546] on span "SUBMIT" at bounding box center [697, 537] width 57 height 28
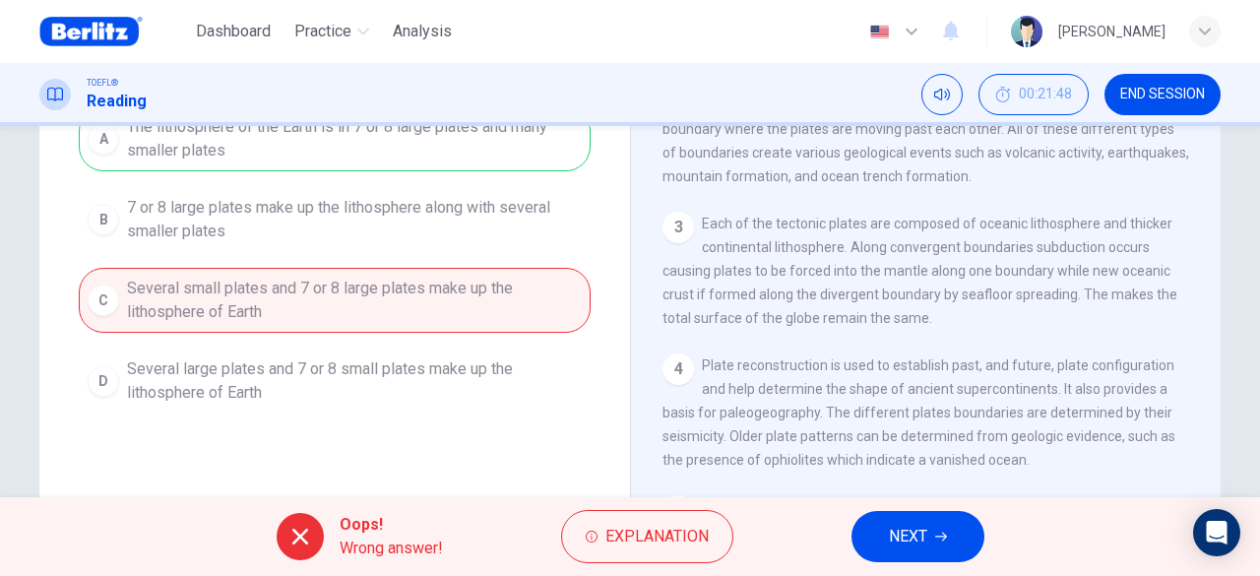
scroll to position [197, 0]
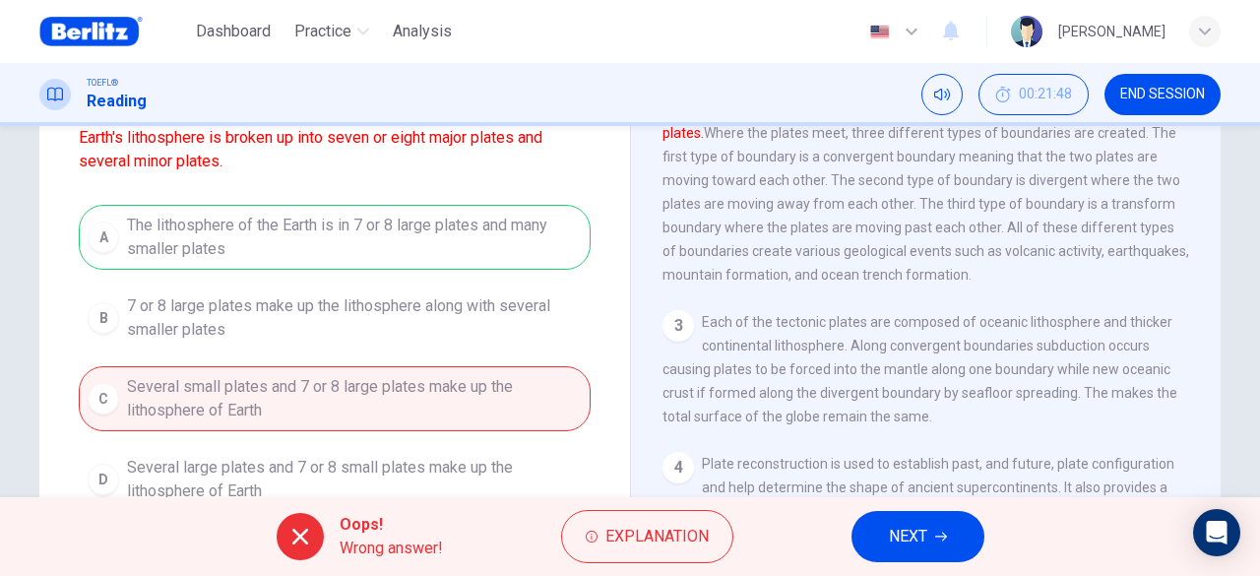
click at [891, 530] on span "NEXT" at bounding box center [908, 537] width 38 height 28
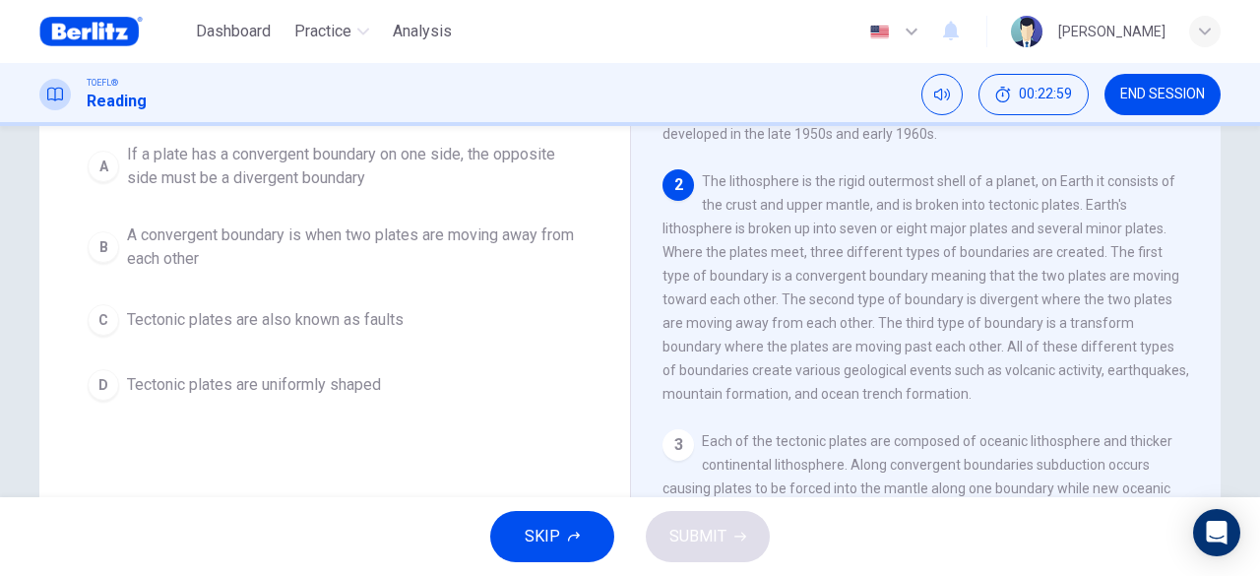
scroll to position [98, 0]
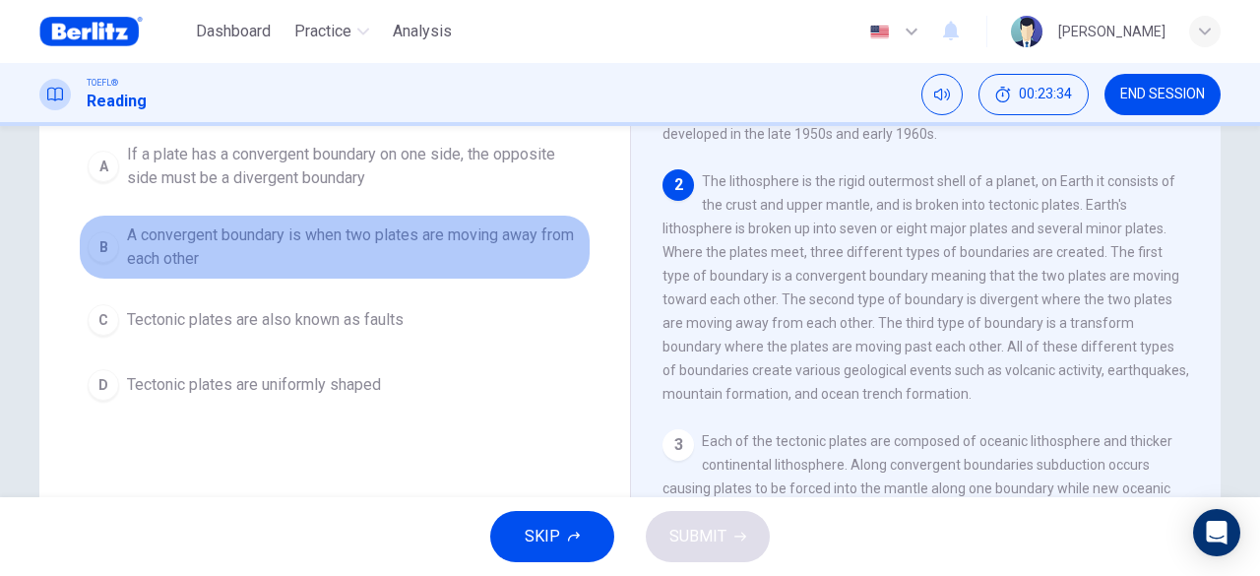
click at [536, 232] on span "A convergent boundary is when two plates are moving away from each other" at bounding box center [354, 246] width 455 height 47
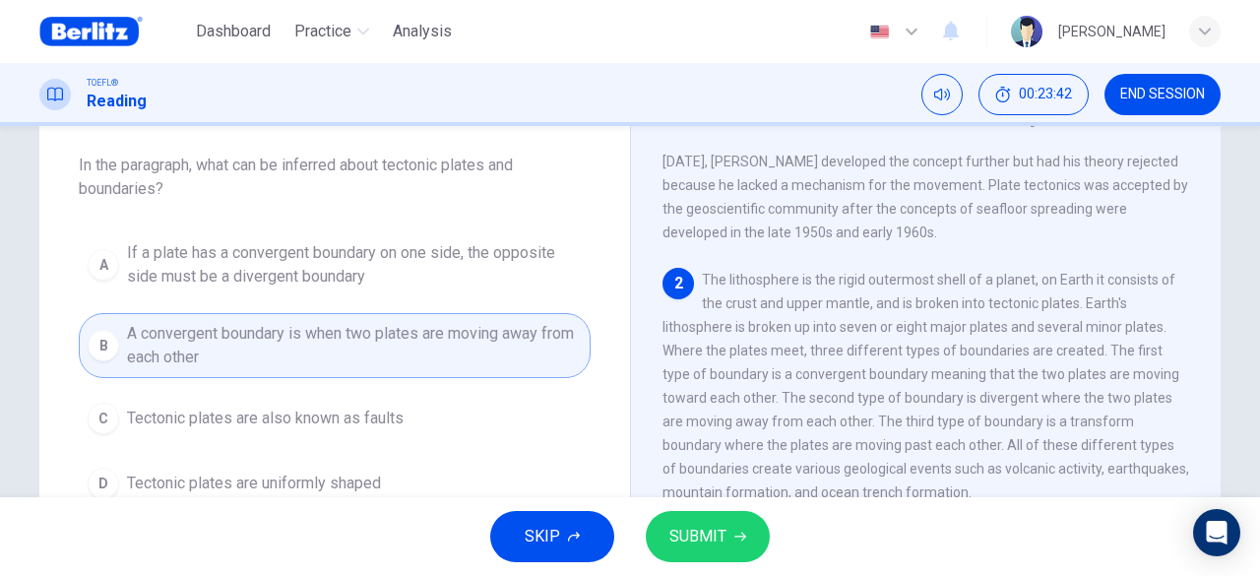
click at [712, 525] on span "SUBMIT" at bounding box center [697, 537] width 57 height 28
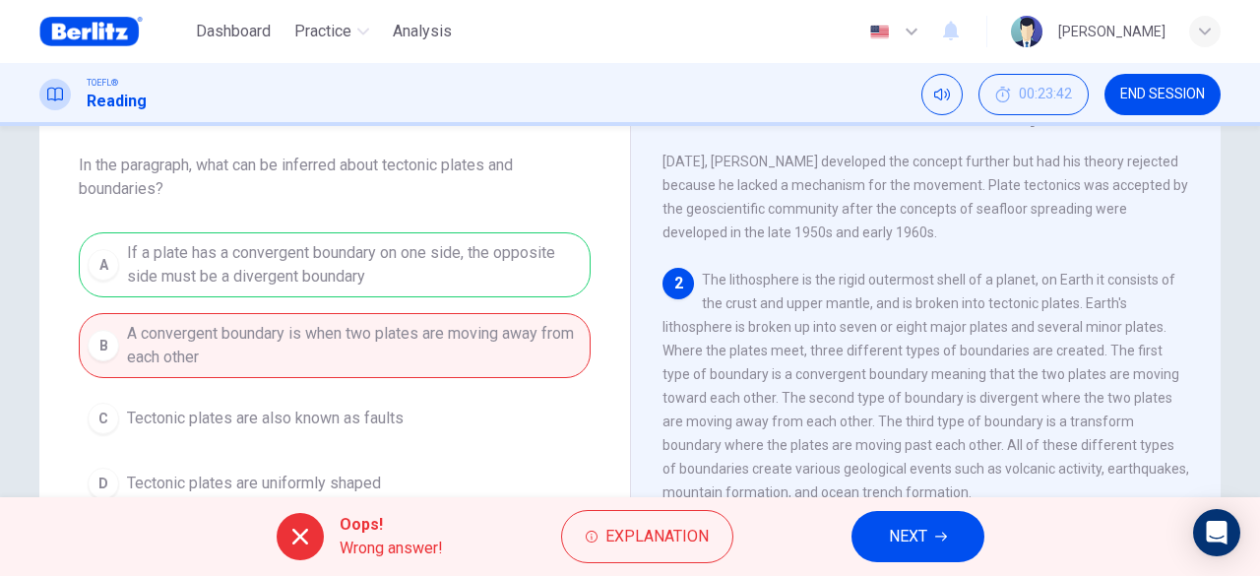
click at [921, 534] on span "NEXT" at bounding box center [908, 537] width 38 height 28
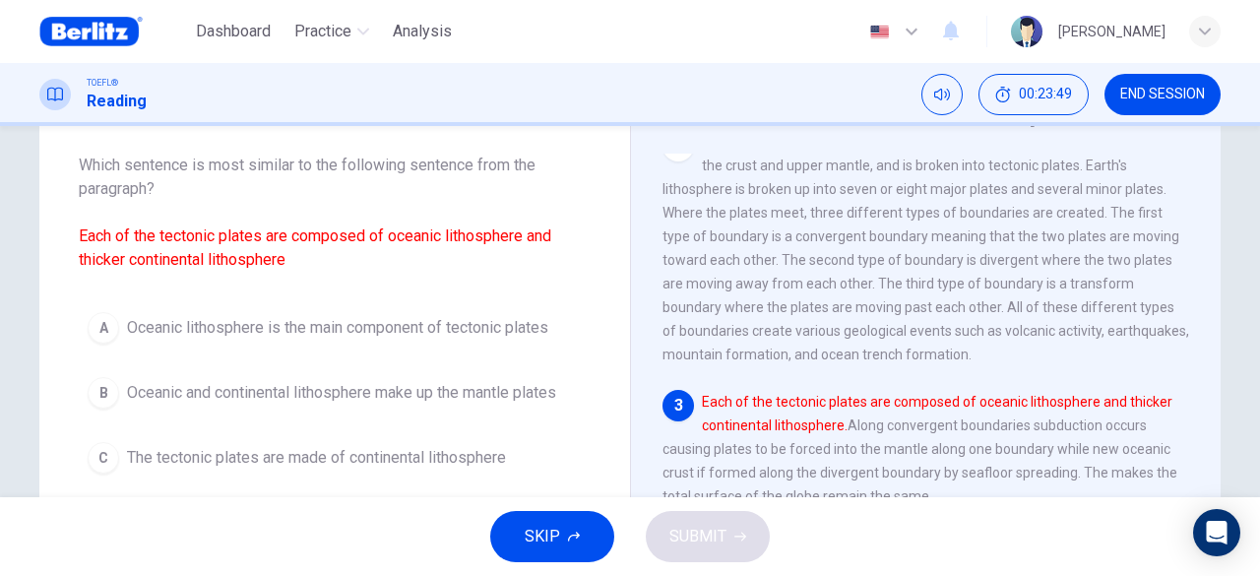
scroll to position [335, 0]
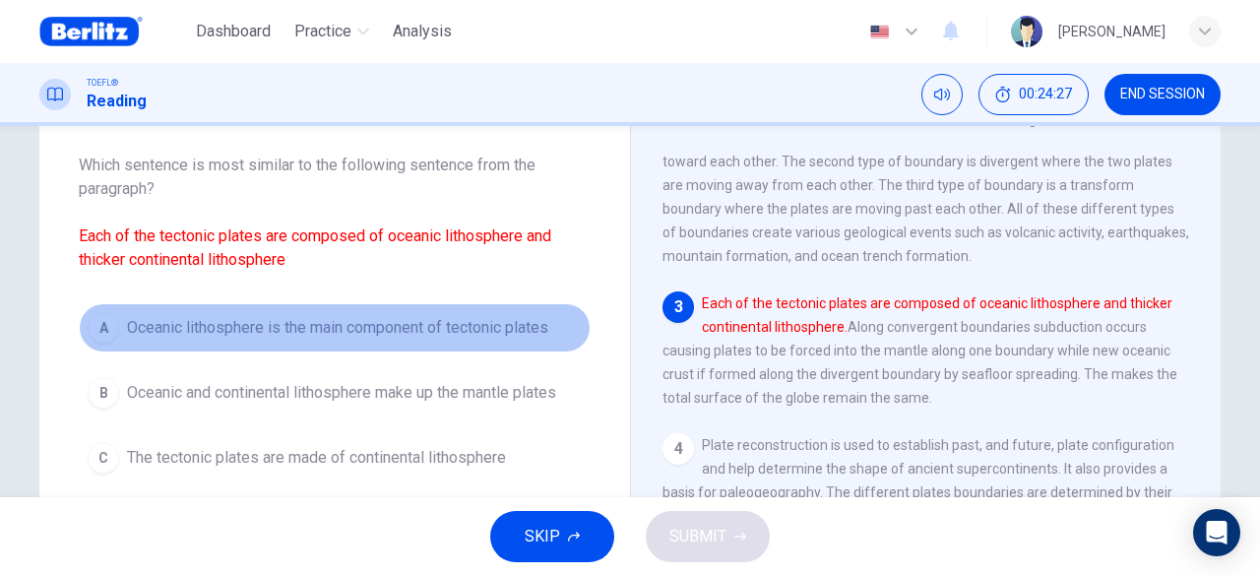
click at [307, 330] on span "Oceanic lithosphere is the main component of tectonic plates" at bounding box center [337, 328] width 421 height 24
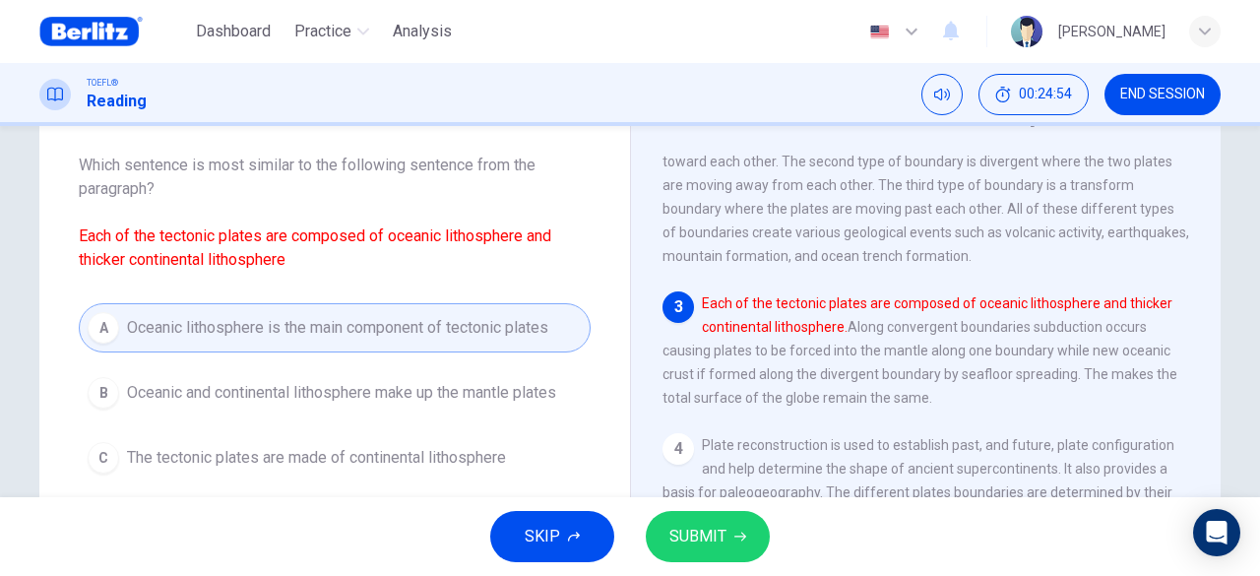
scroll to position [197, 0]
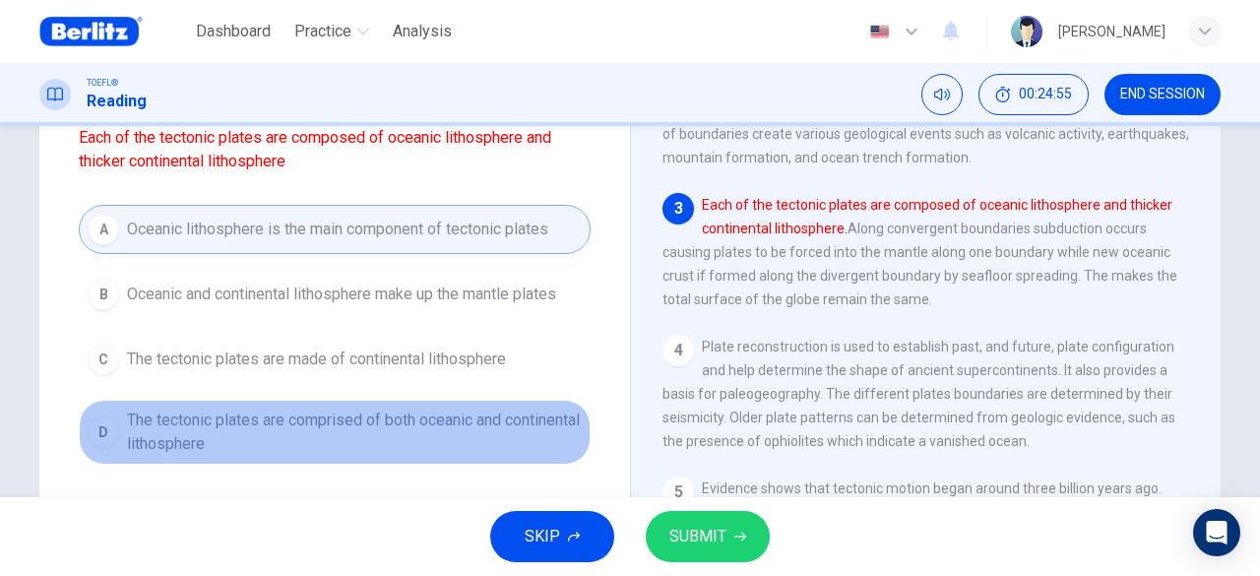
click at [321, 419] on span "The tectonic plates are comprised of both oceanic and continental lithosphere" at bounding box center [354, 432] width 455 height 47
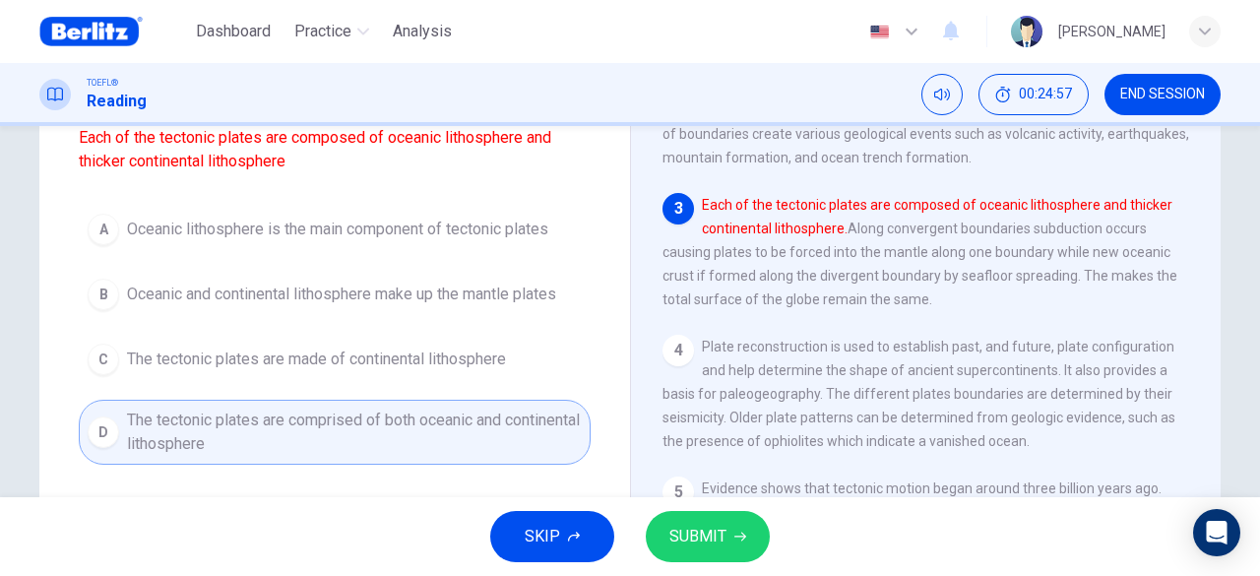
click at [738, 547] on button "SUBMIT" at bounding box center [708, 536] width 124 height 51
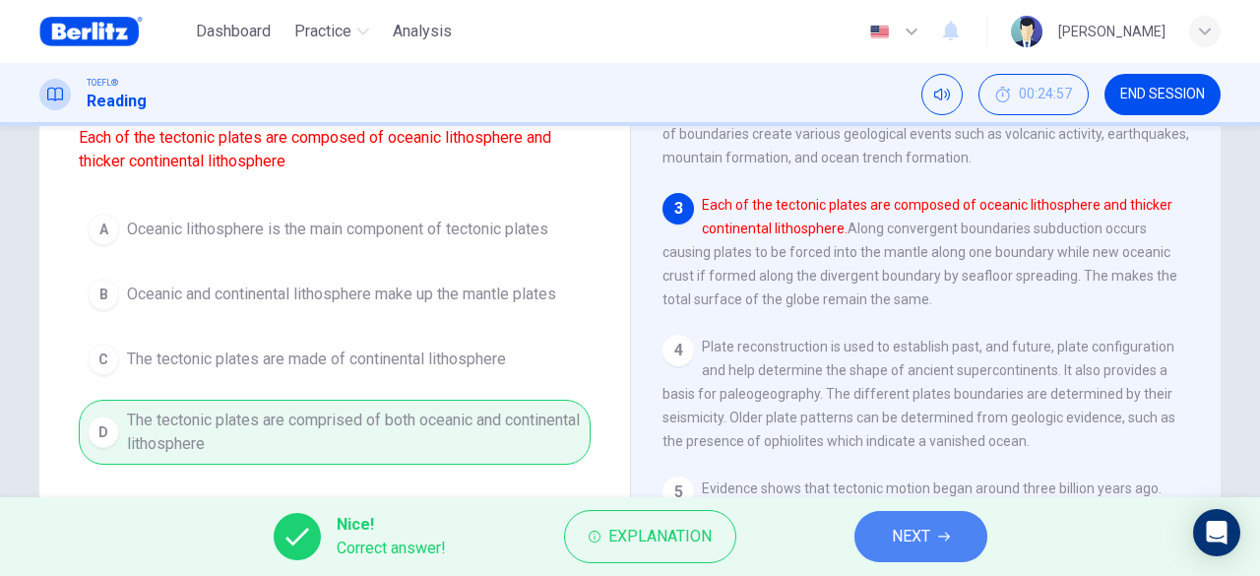
click at [892, 538] on span "NEXT" at bounding box center [911, 537] width 38 height 28
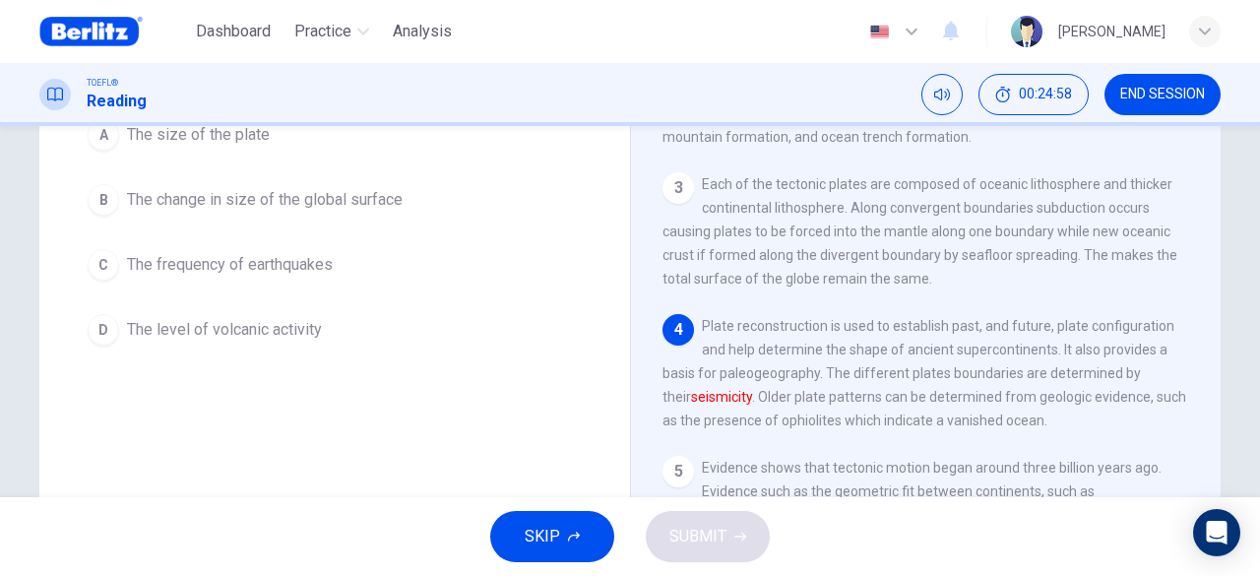
scroll to position [98, 0]
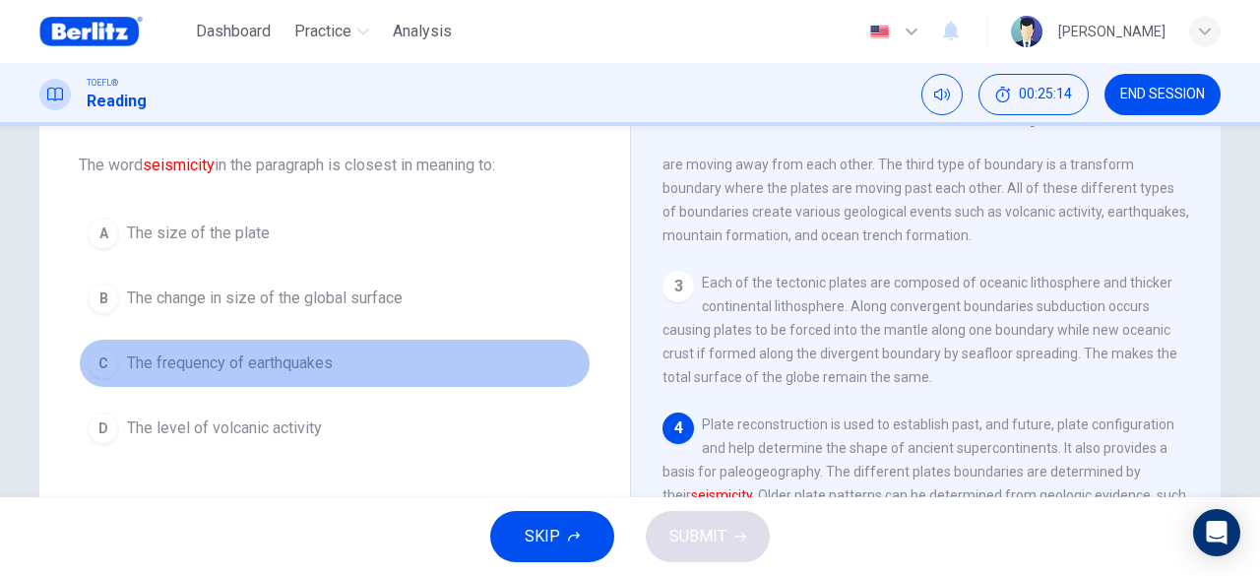
click at [227, 366] on span "The frequency of earthquakes" at bounding box center [230, 363] width 206 height 24
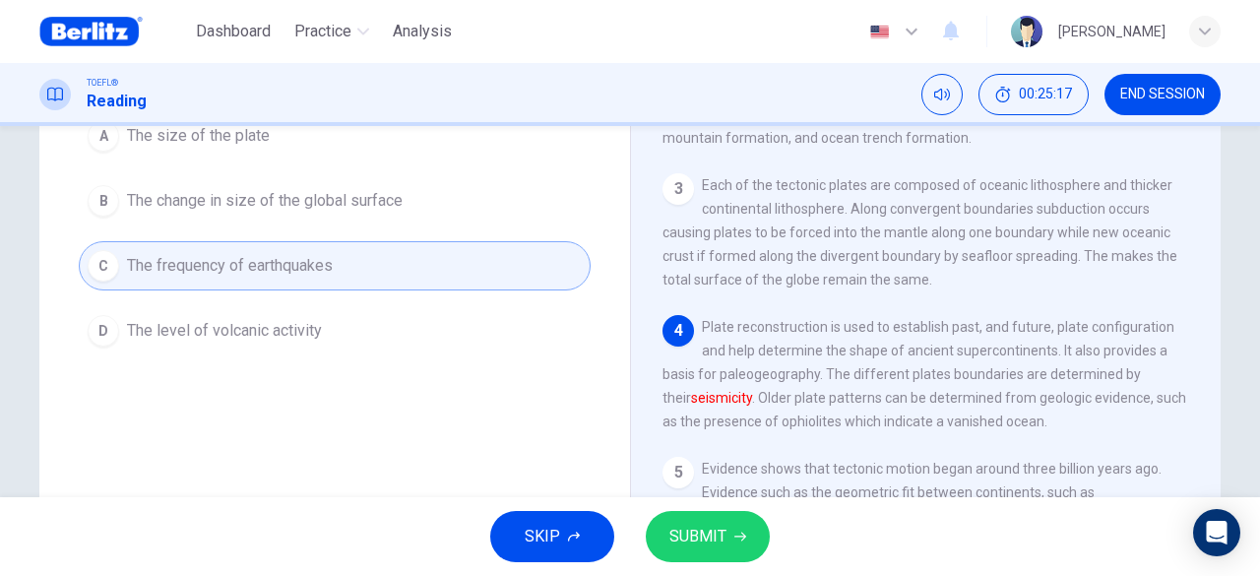
scroll to position [197, 0]
click at [705, 539] on span "SUBMIT" at bounding box center [697, 537] width 57 height 28
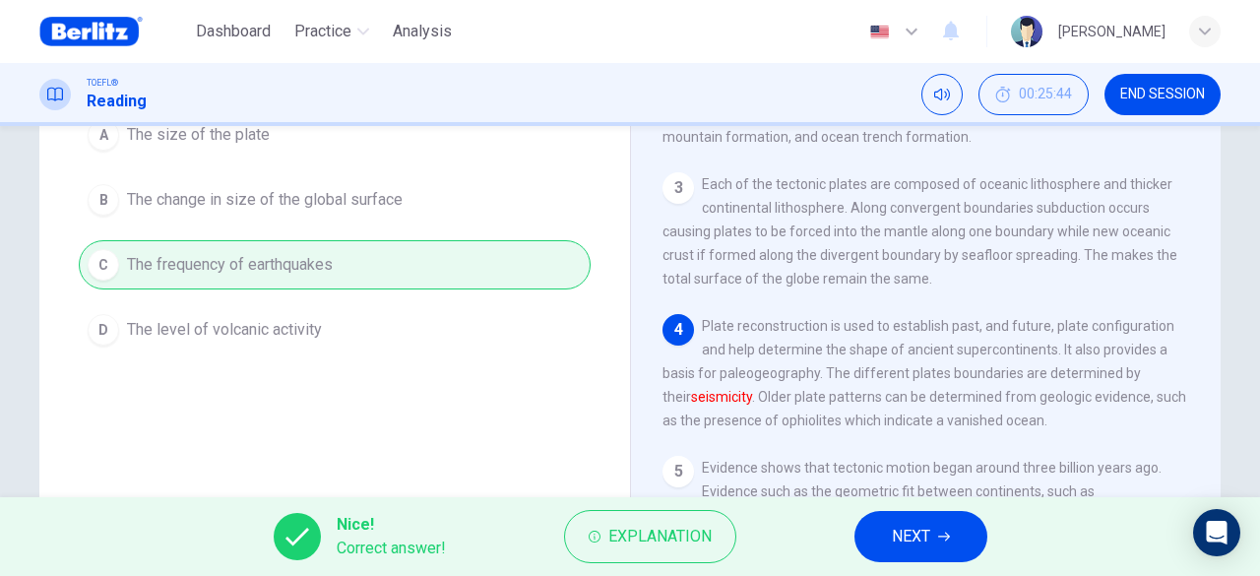
click at [948, 547] on button "NEXT" at bounding box center [921, 536] width 133 height 51
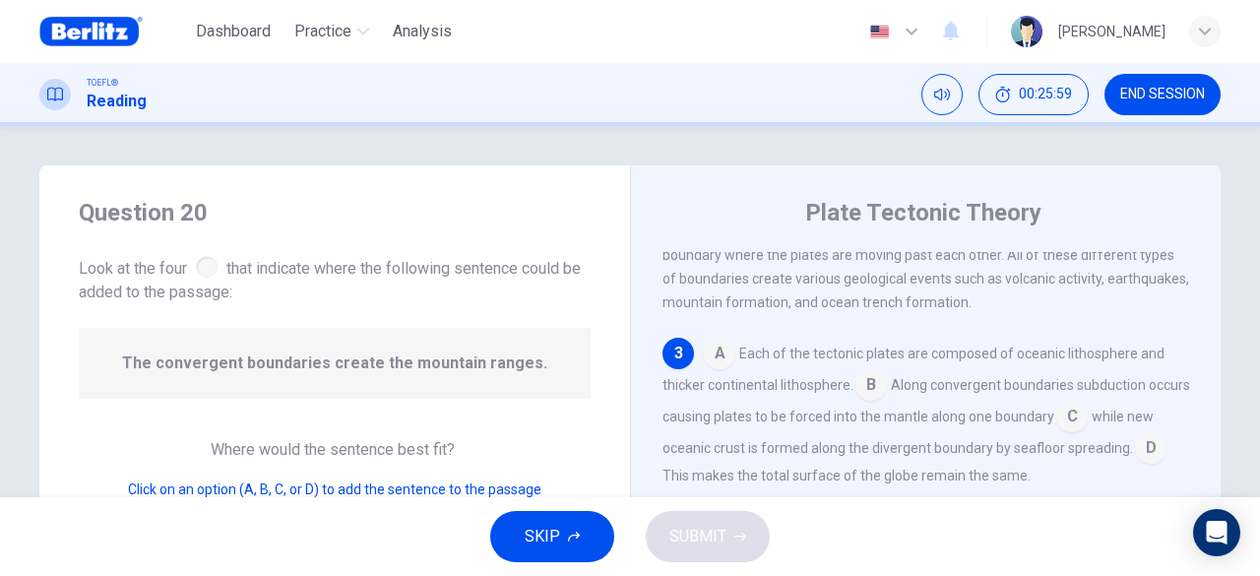
scroll to position [406, 0]
click at [866, 381] on input at bounding box center [871, 387] width 32 height 32
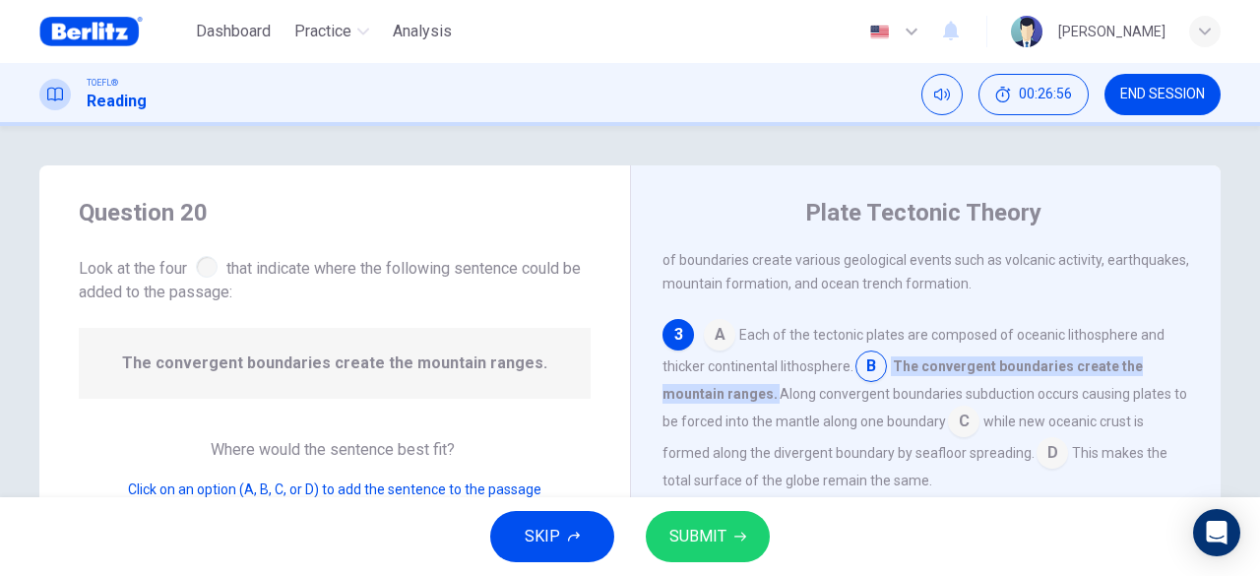
click at [730, 529] on button "SUBMIT" at bounding box center [708, 536] width 124 height 51
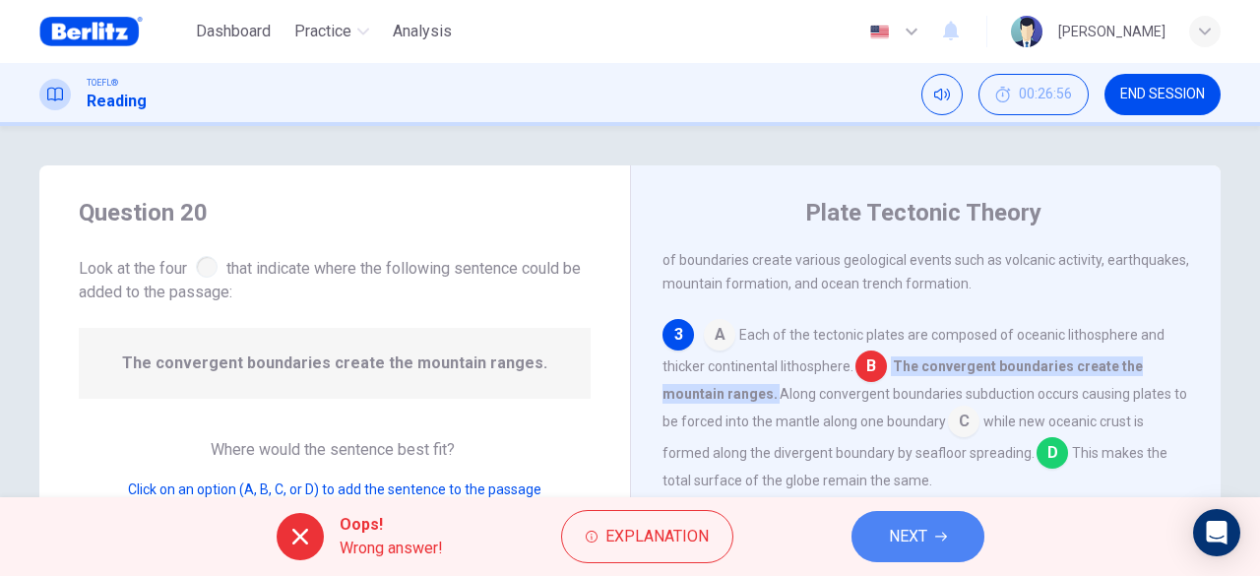
click at [884, 538] on button "NEXT" at bounding box center [918, 536] width 133 height 51
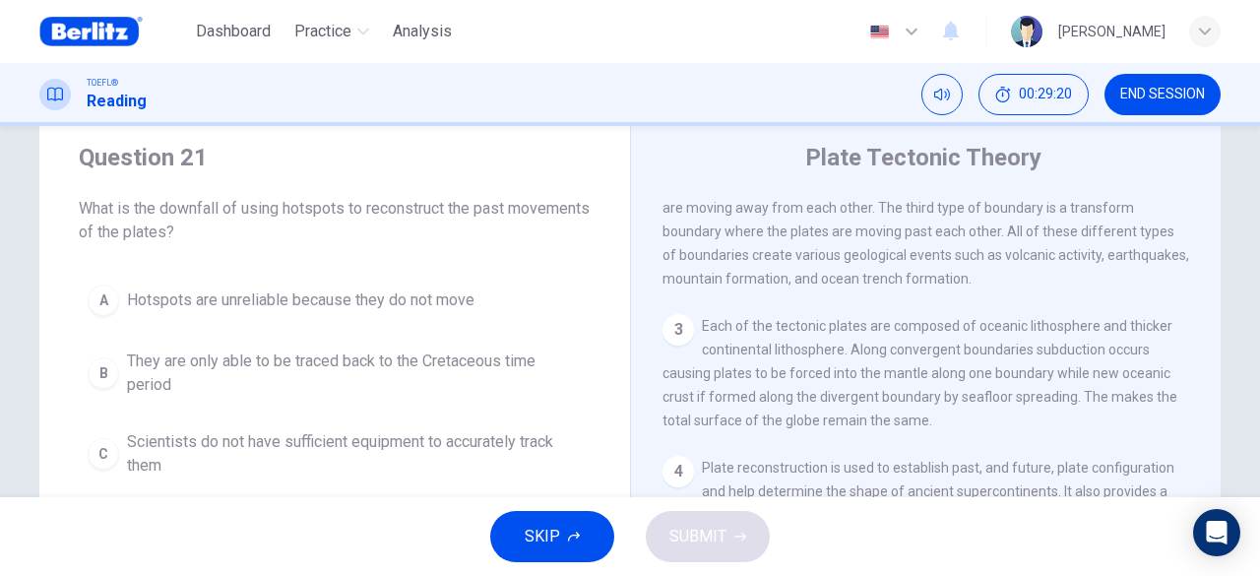
scroll to position [98, 0]
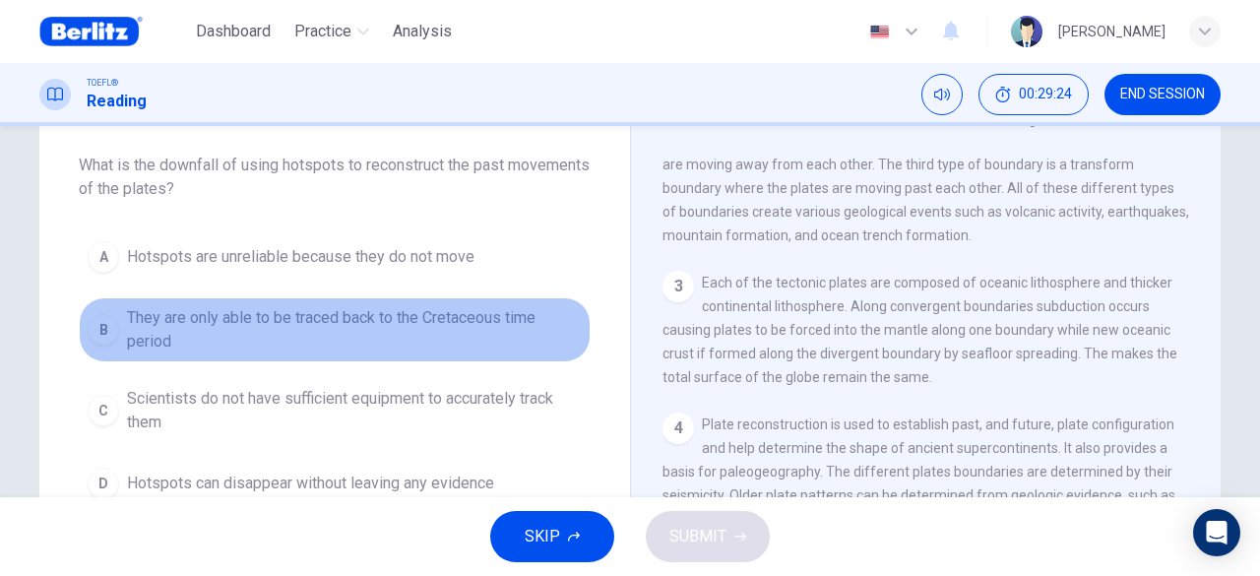
click at [284, 320] on span "They are only able to be traced back to the Cretaceous time period" at bounding box center [354, 329] width 455 height 47
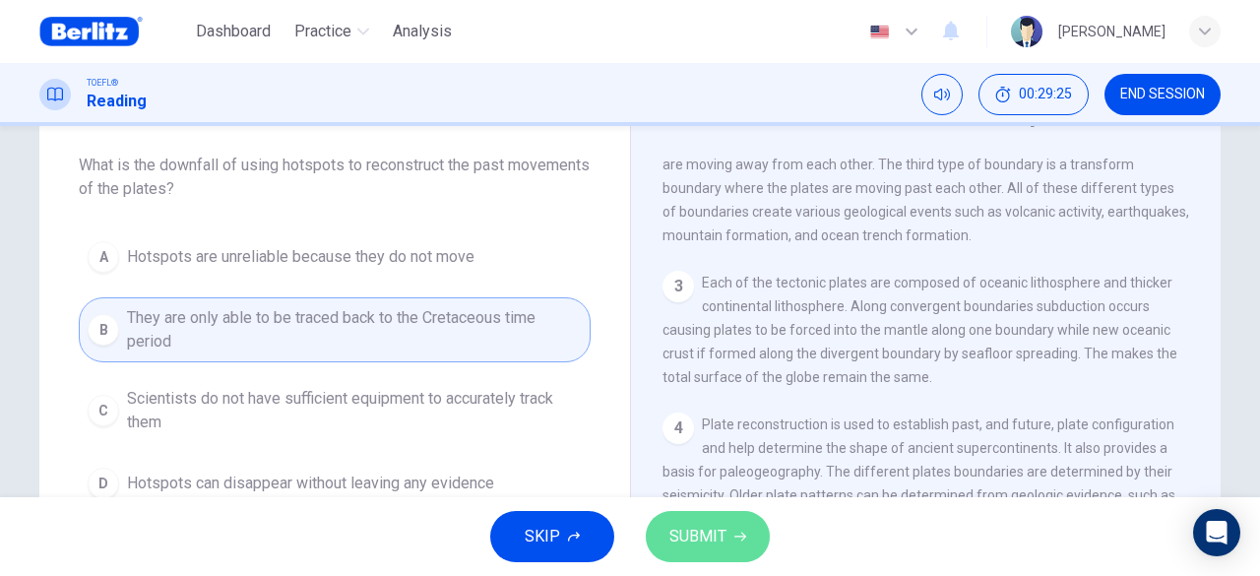
click at [734, 533] on icon "button" at bounding box center [740, 537] width 12 height 12
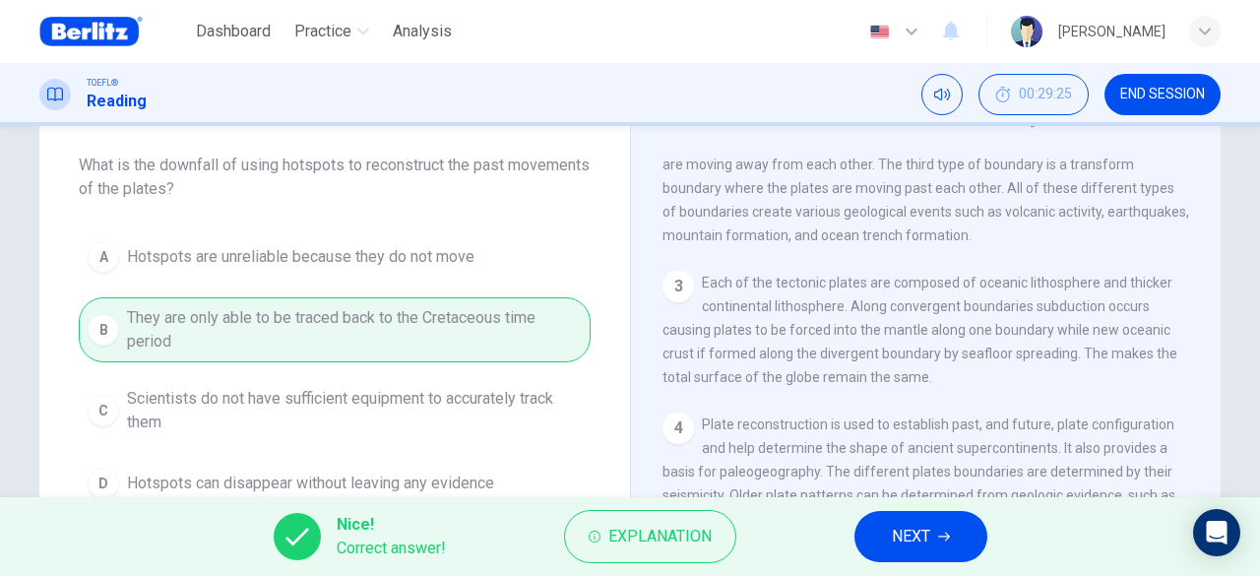
click at [892, 550] on button "NEXT" at bounding box center [921, 536] width 133 height 51
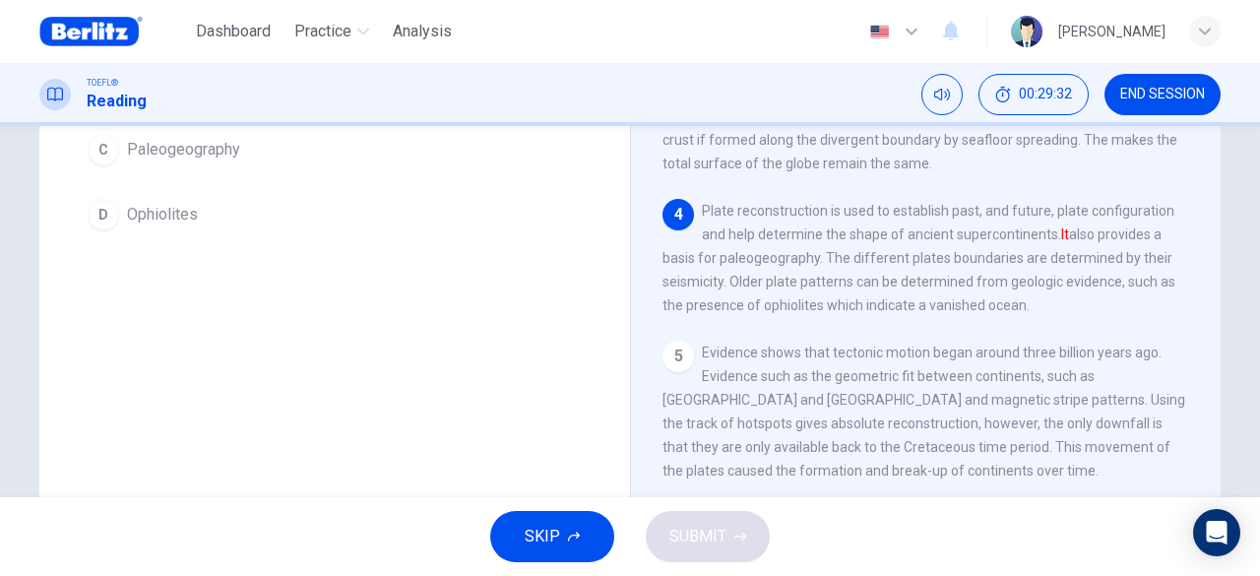
scroll to position [195, 0]
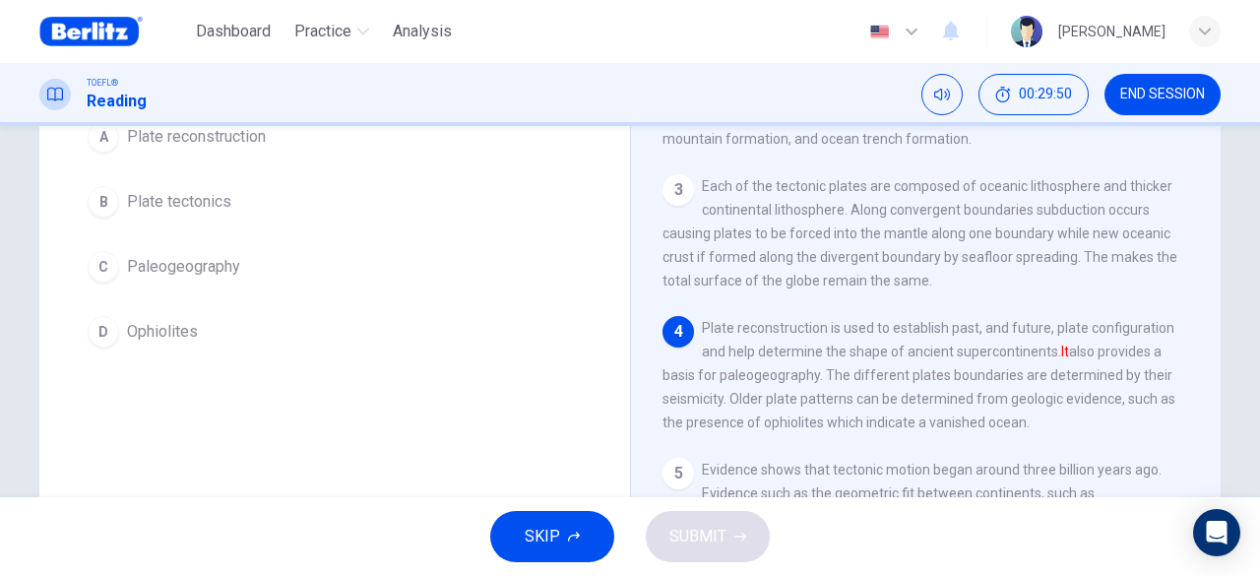
click at [236, 147] on span "Plate reconstruction" at bounding box center [196, 137] width 139 height 24
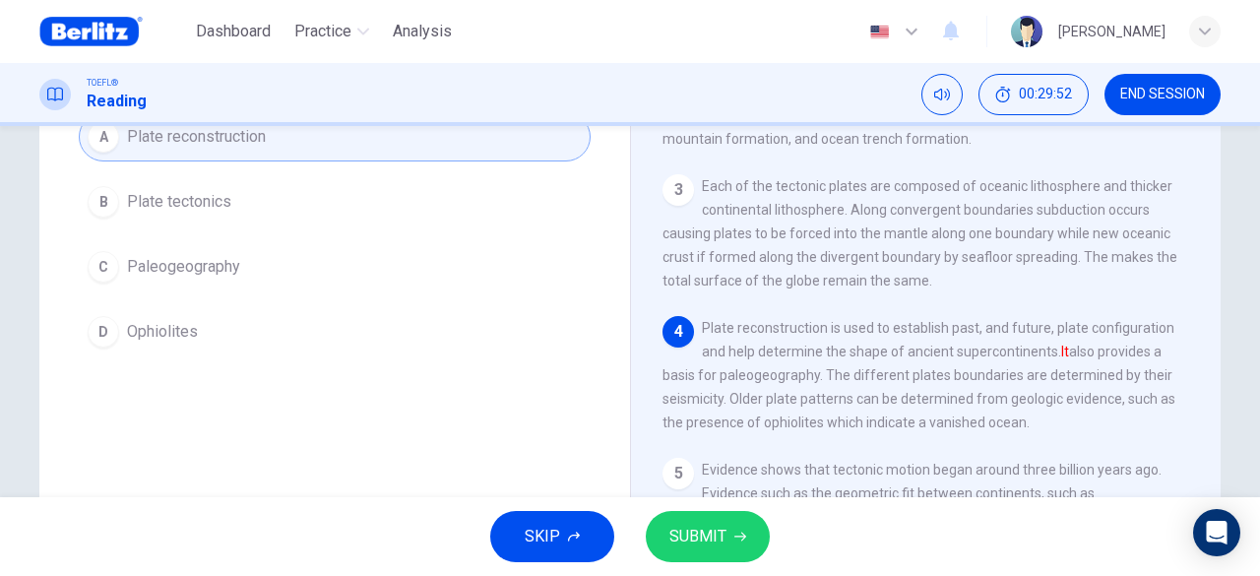
click at [725, 540] on span "SUBMIT" at bounding box center [697, 537] width 57 height 28
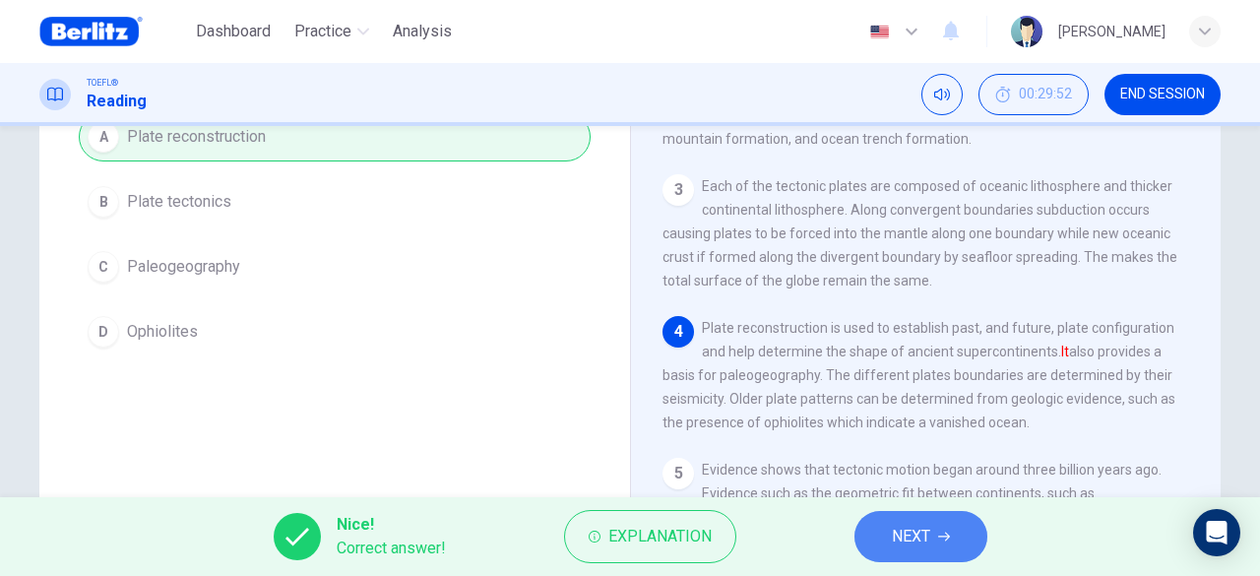
click at [916, 551] on button "NEXT" at bounding box center [921, 536] width 133 height 51
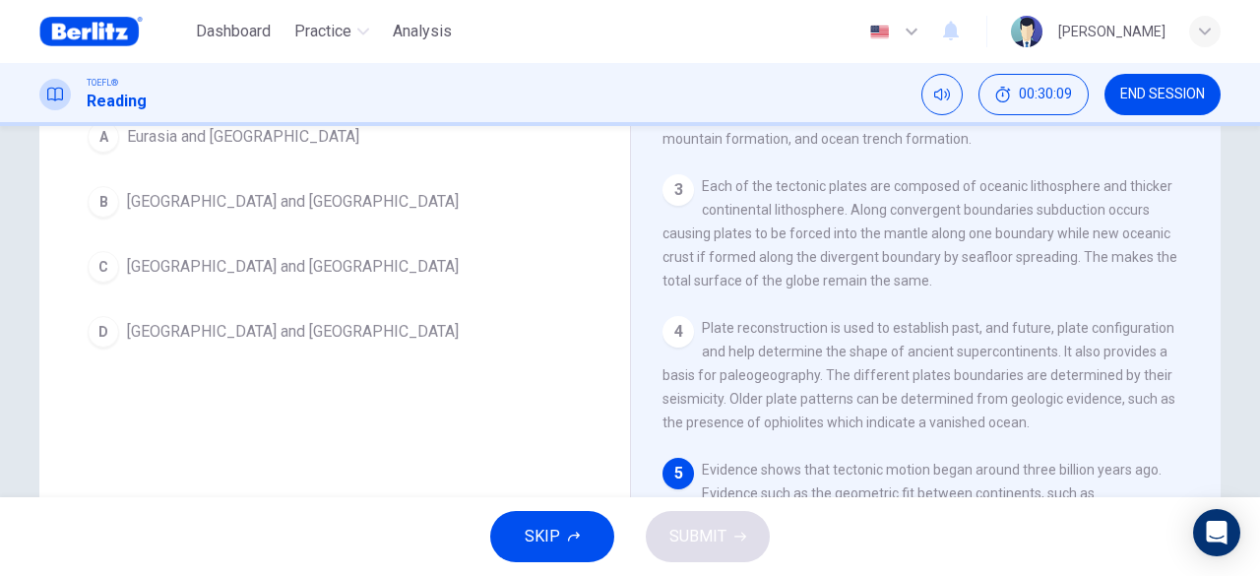
scroll to position [96, 0]
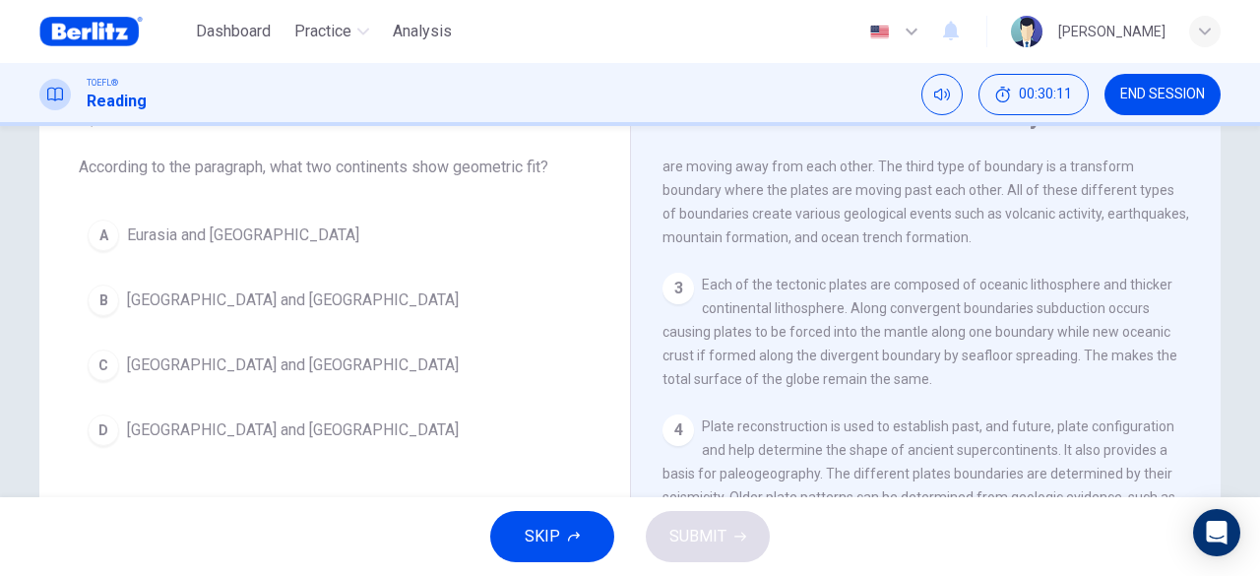
click at [256, 428] on span "[GEOGRAPHIC_DATA] and [GEOGRAPHIC_DATA]" at bounding box center [293, 430] width 332 height 24
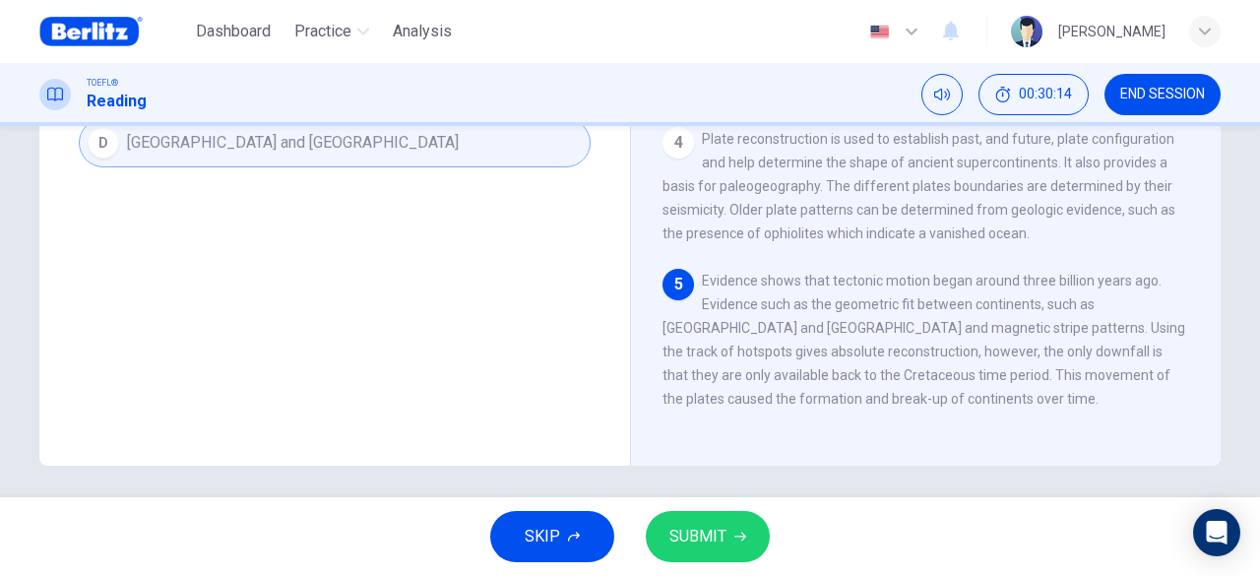
scroll to position [392, 0]
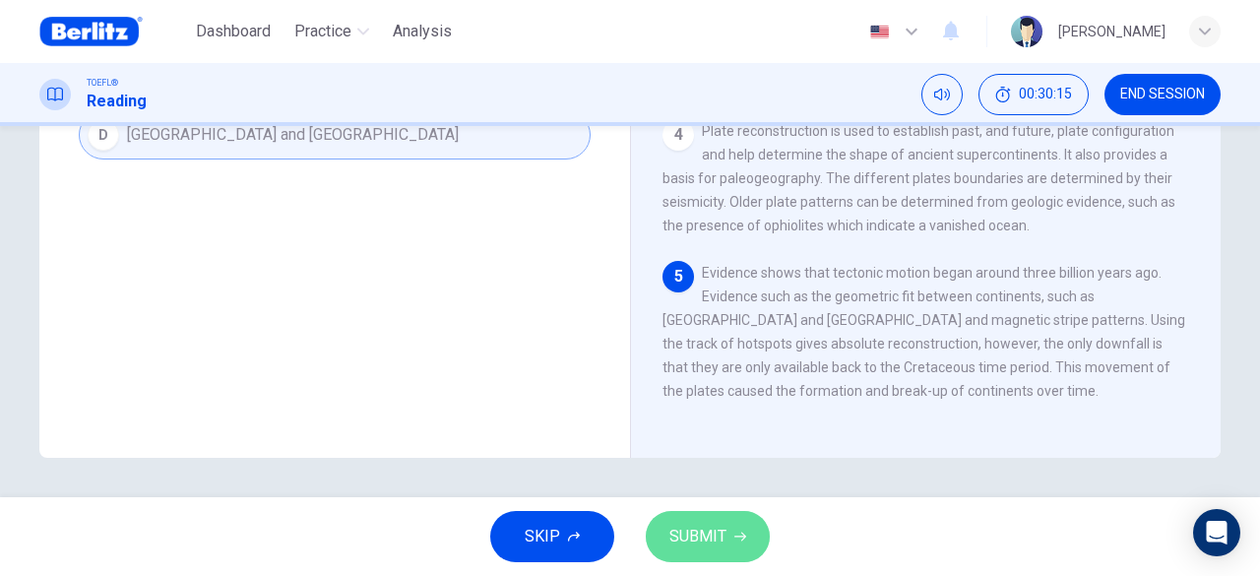
click at [727, 528] on button "SUBMIT" at bounding box center [708, 536] width 124 height 51
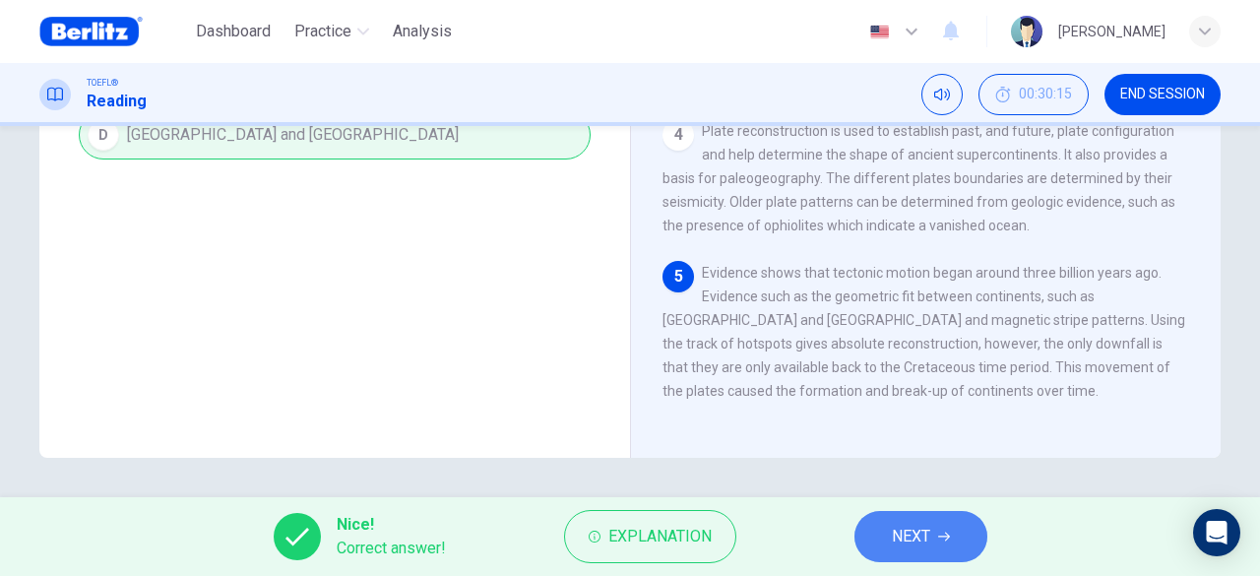
click at [921, 540] on span "NEXT" at bounding box center [911, 537] width 38 height 28
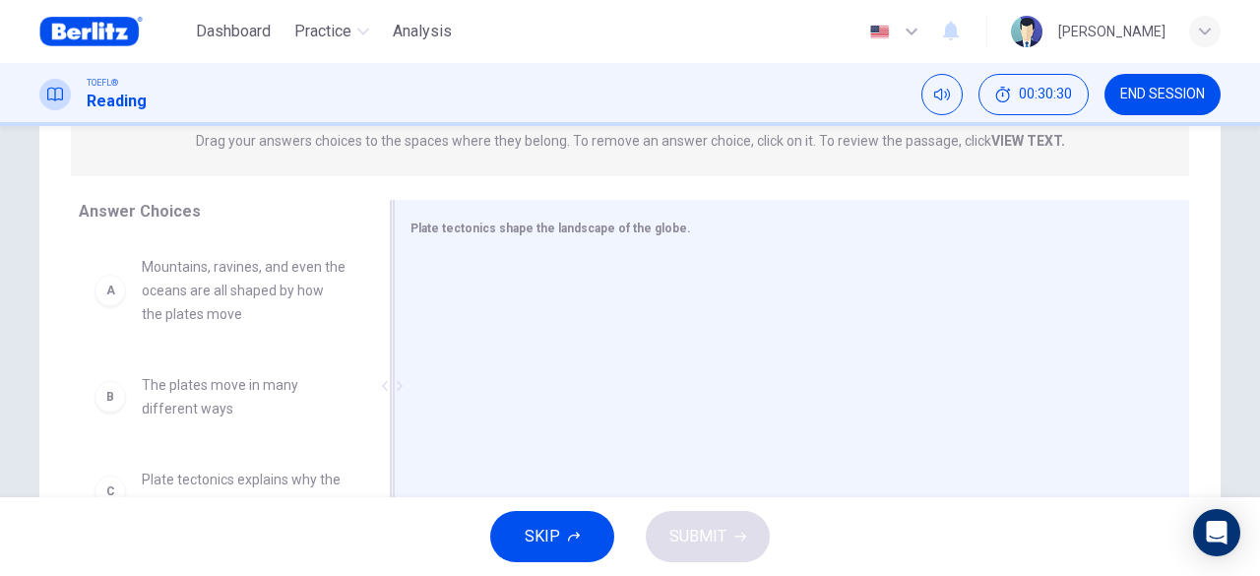
scroll to position [293, 0]
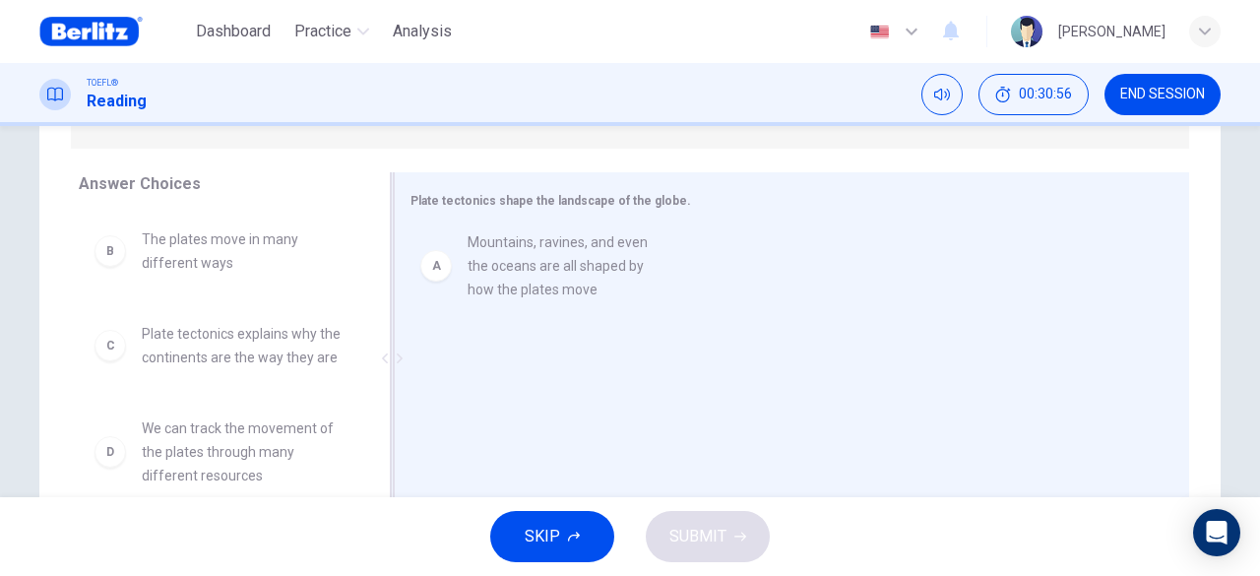
drag, startPoint x: 204, startPoint y: 277, endPoint x: 539, endPoint y: 280, distance: 335.7
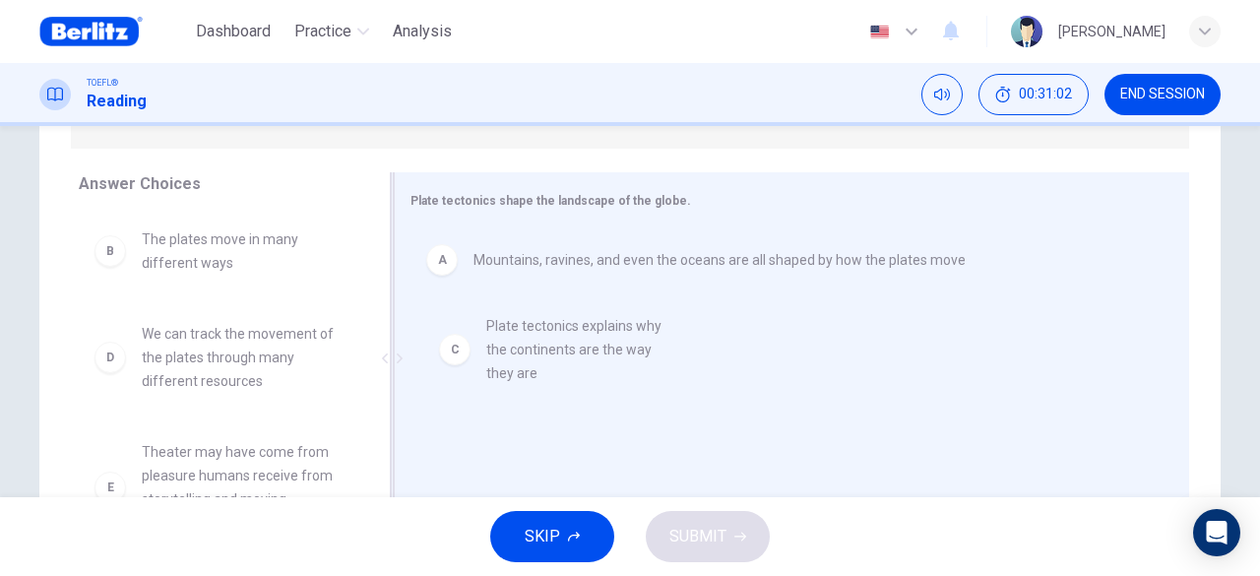
drag, startPoint x: 183, startPoint y: 359, endPoint x: 541, endPoint y: 351, distance: 358.4
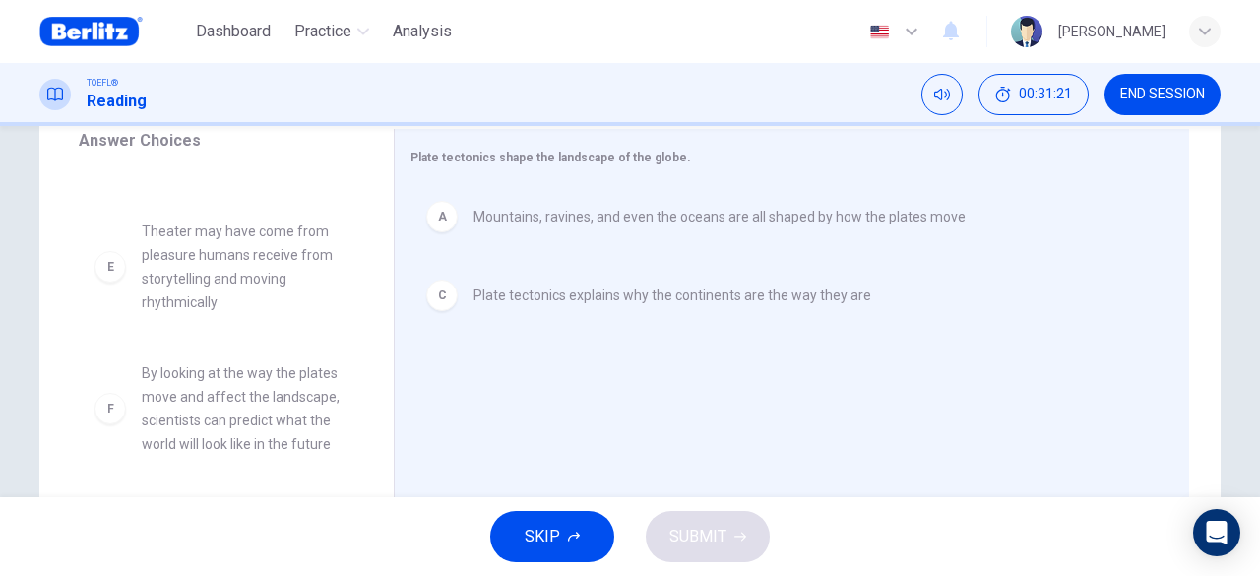
scroll to position [392, 0]
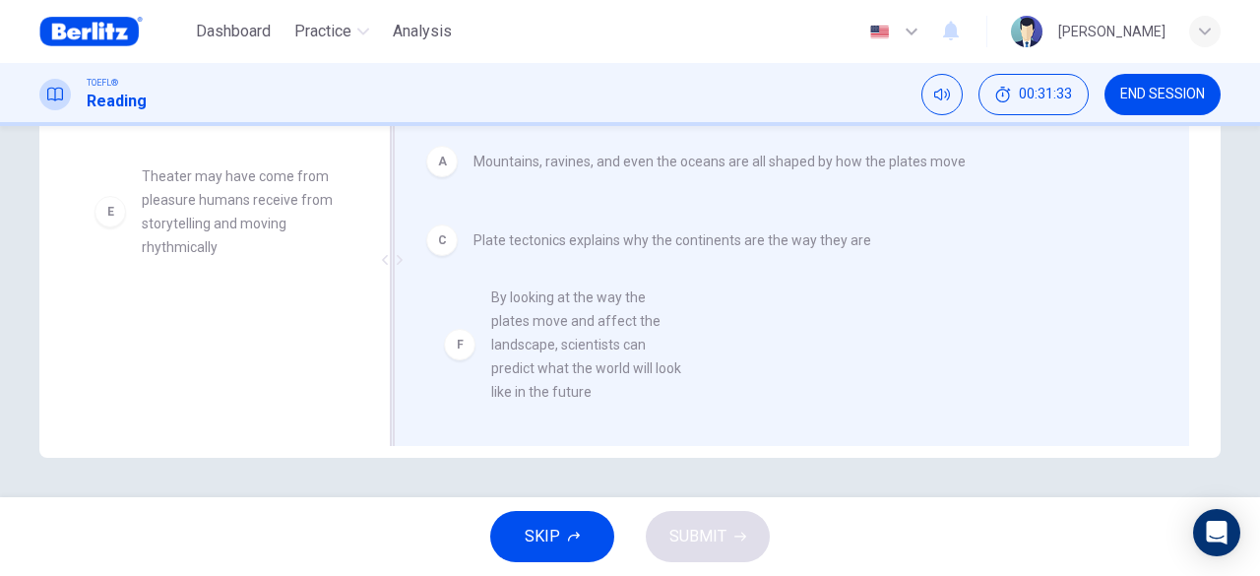
drag, startPoint x: 244, startPoint y: 363, endPoint x: 611, endPoint y: 343, distance: 367.8
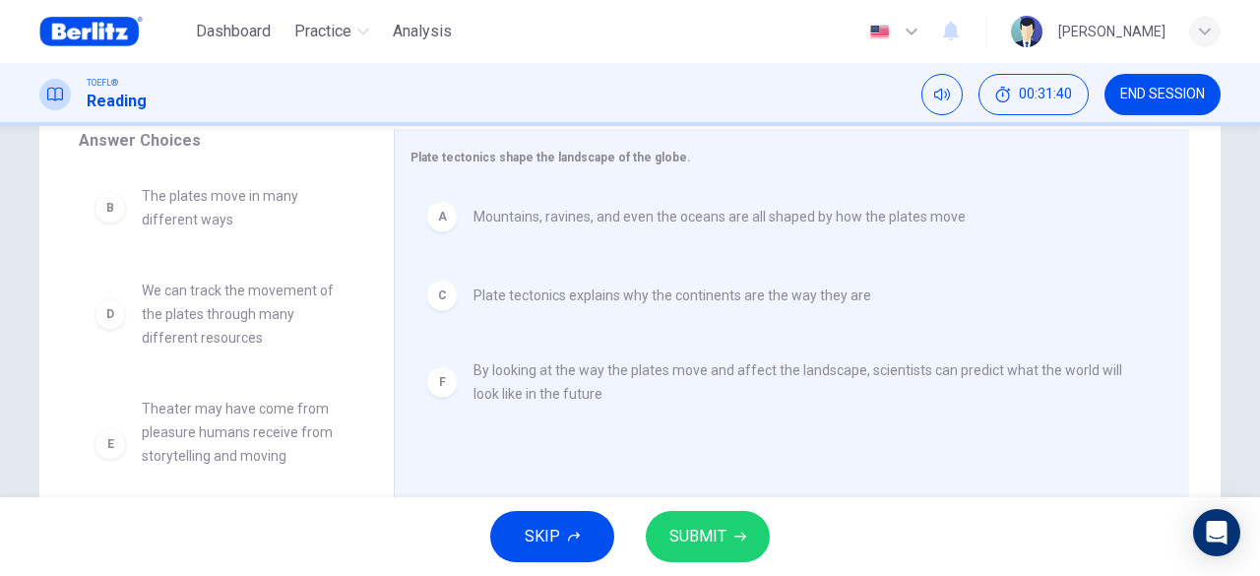
scroll to position [293, 0]
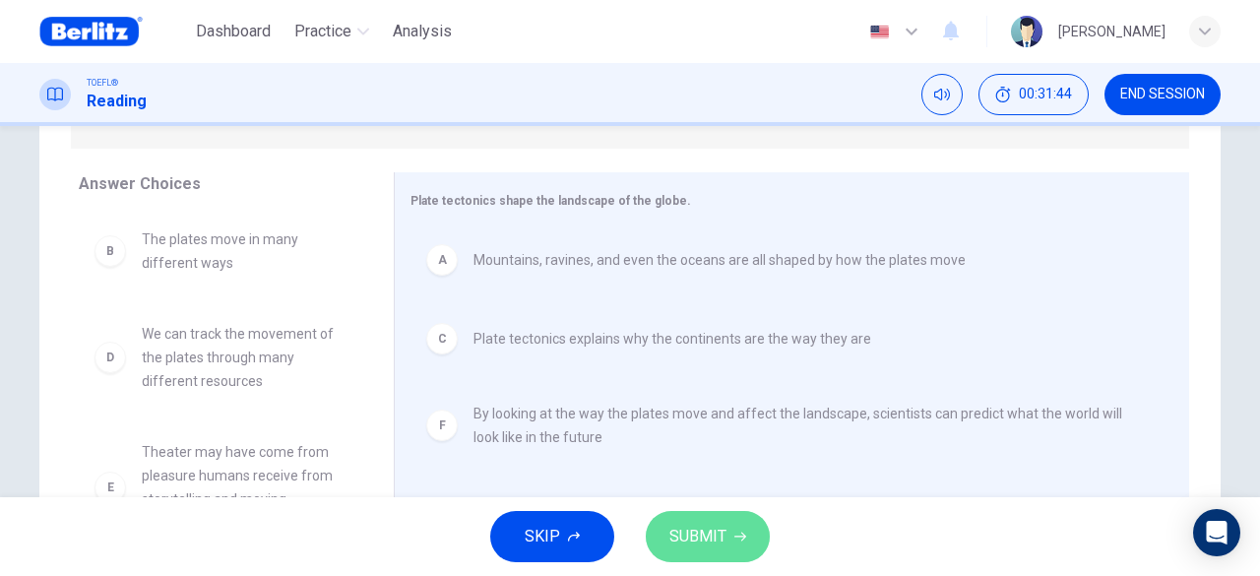
click at [681, 533] on span "SUBMIT" at bounding box center [697, 537] width 57 height 28
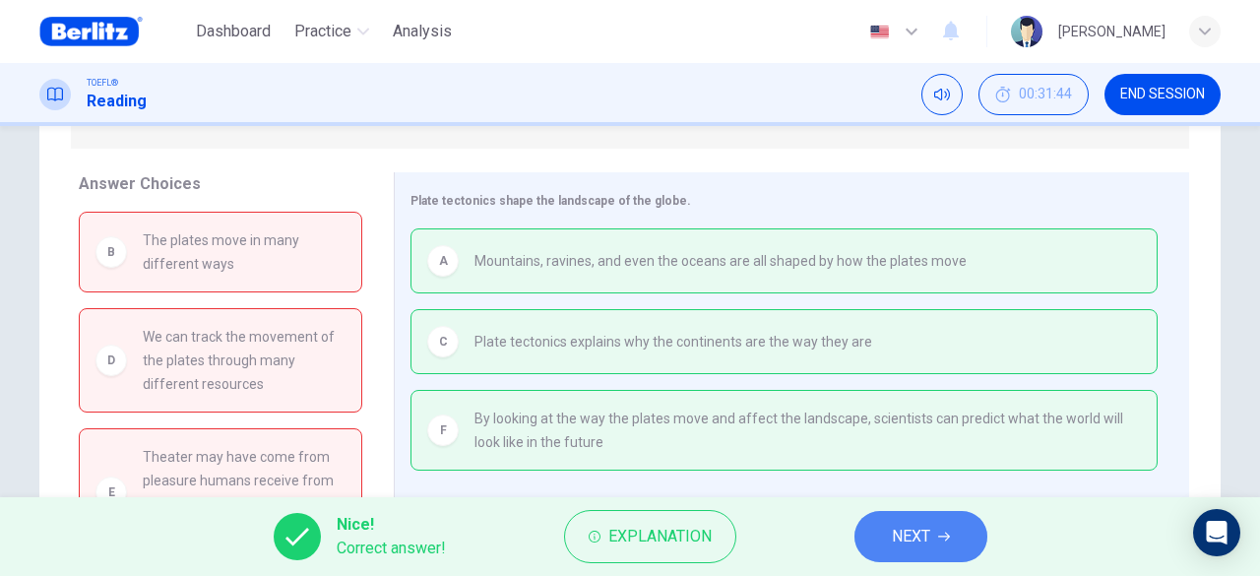
click at [922, 530] on span "NEXT" at bounding box center [911, 537] width 38 height 28
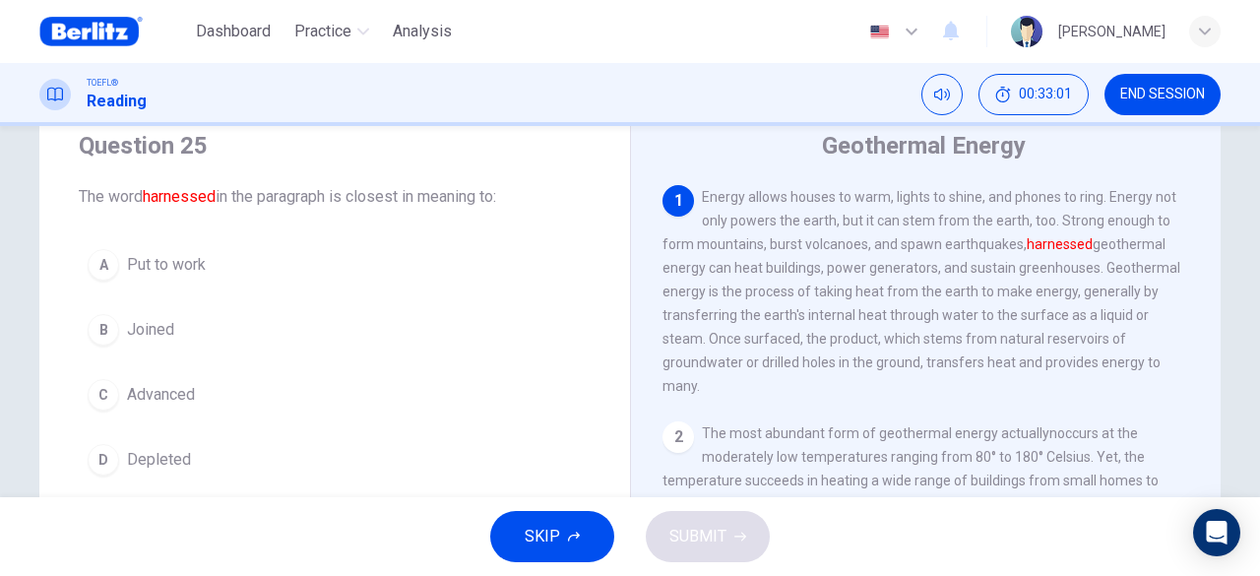
scroll to position [98, 0]
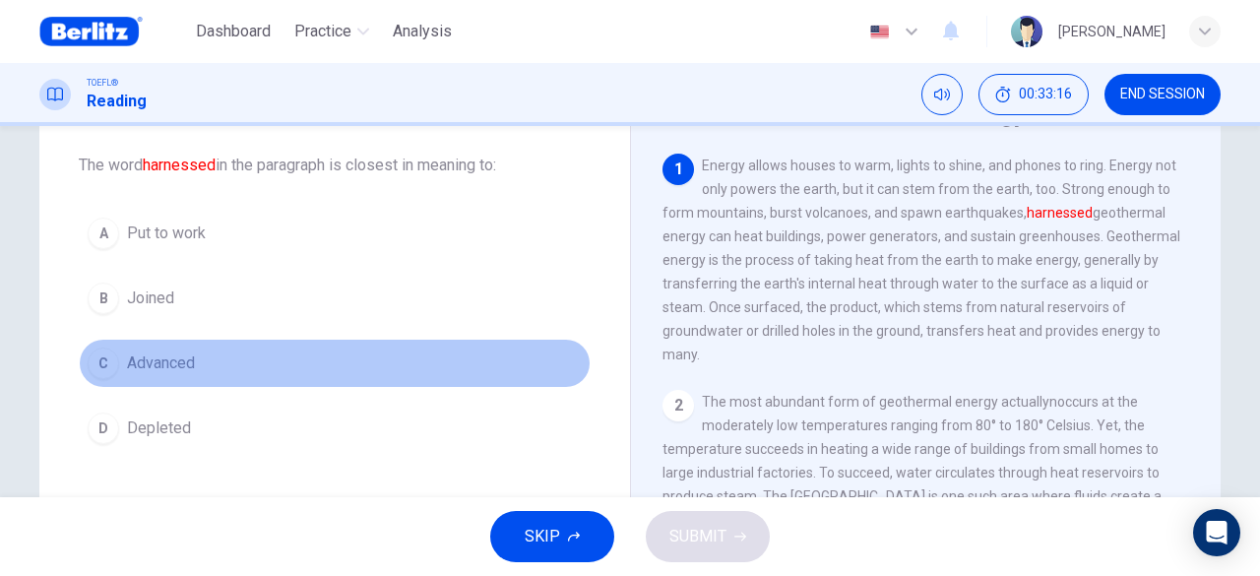
click at [169, 357] on span "Advanced" at bounding box center [161, 363] width 68 height 24
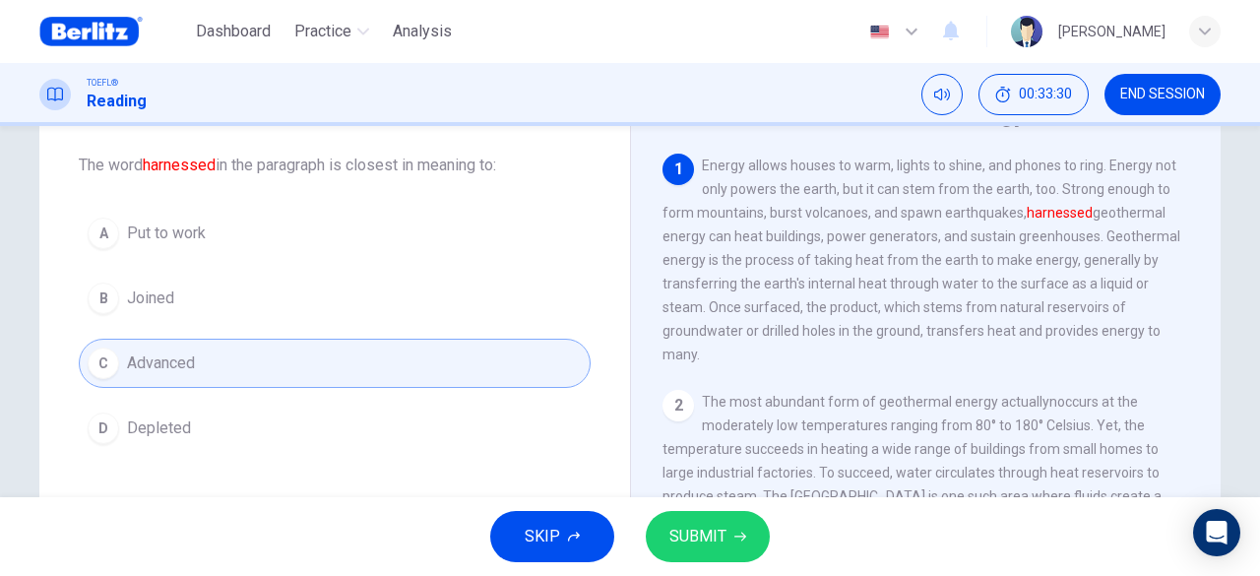
click at [701, 536] on span "SUBMIT" at bounding box center [697, 537] width 57 height 28
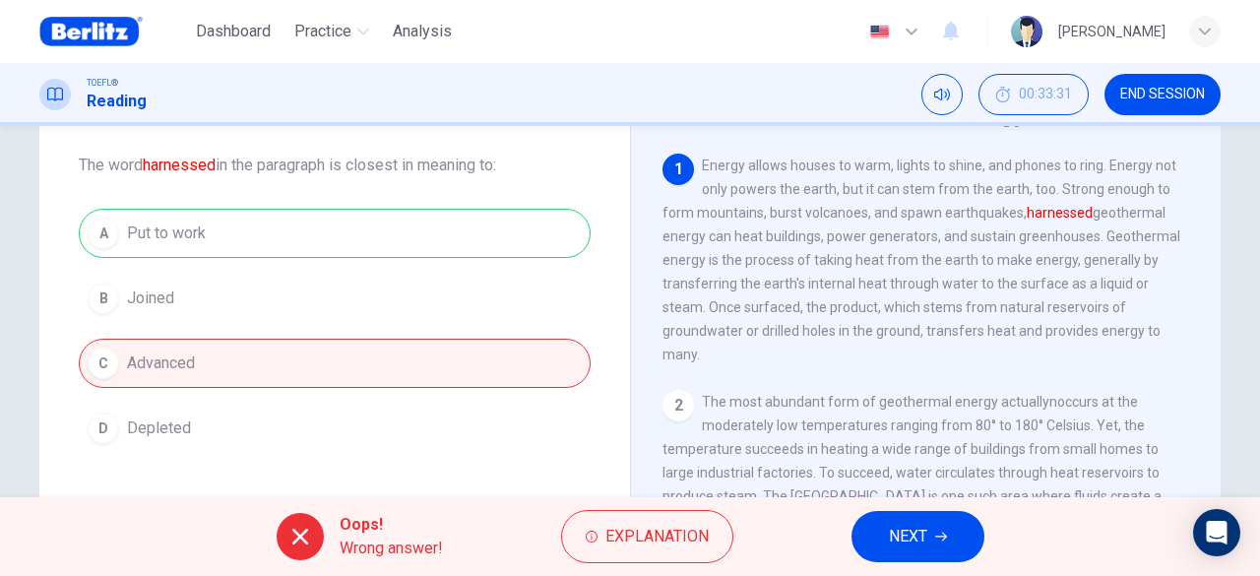
click at [897, 537] on span "NEXT" at bounding box center [908, 537] width 38 height 28
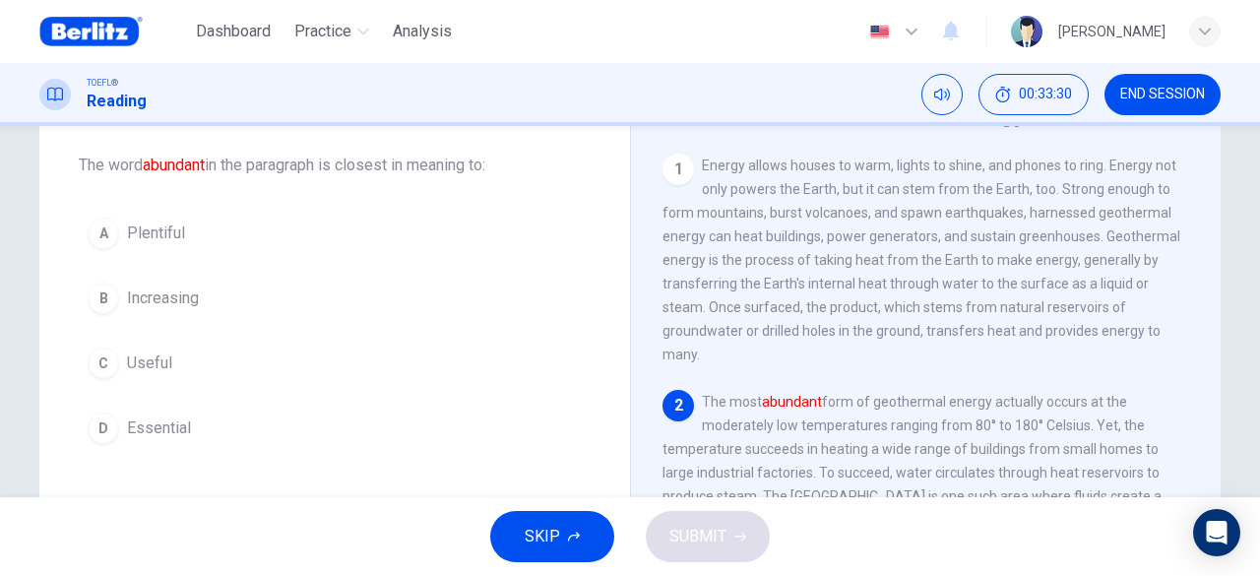
scroll to position [116, 0]
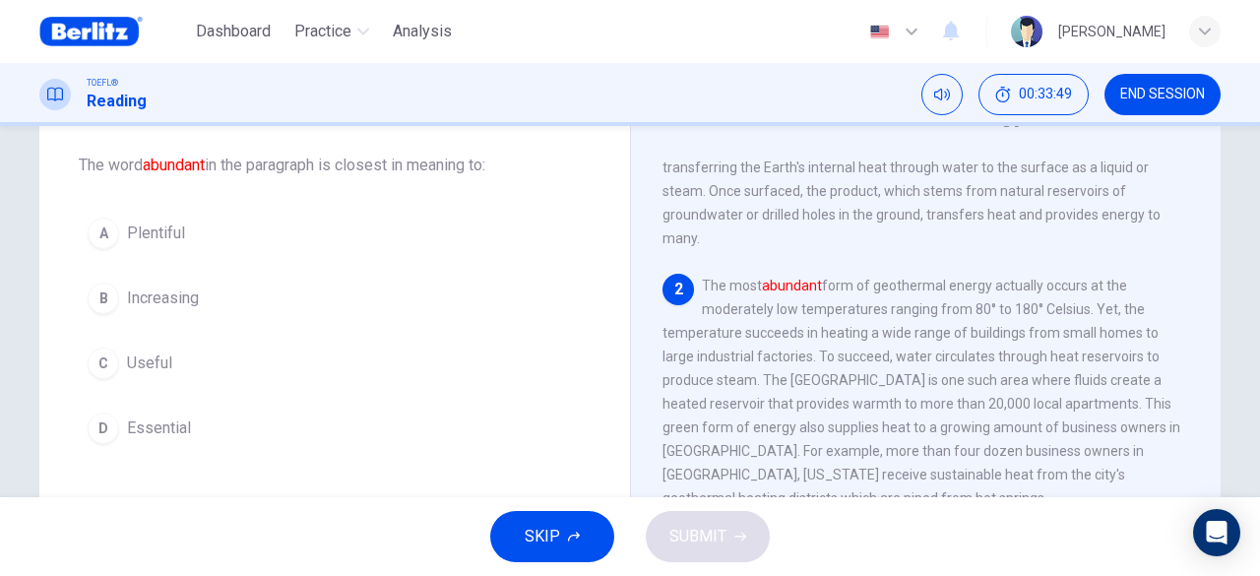
click at [173, 241] on span "Plentiful" at bounding box center [156, 234] width 58 height 24
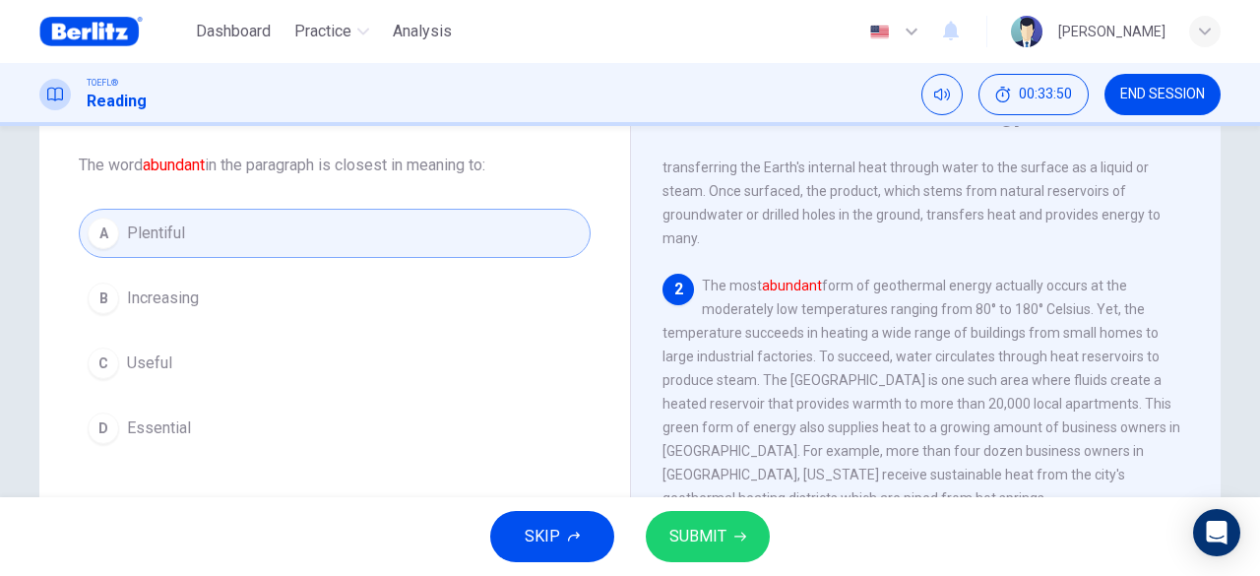
click at [716, 536] on span "SUBMIT" at bounding box center [697, 537] width 57 height 28
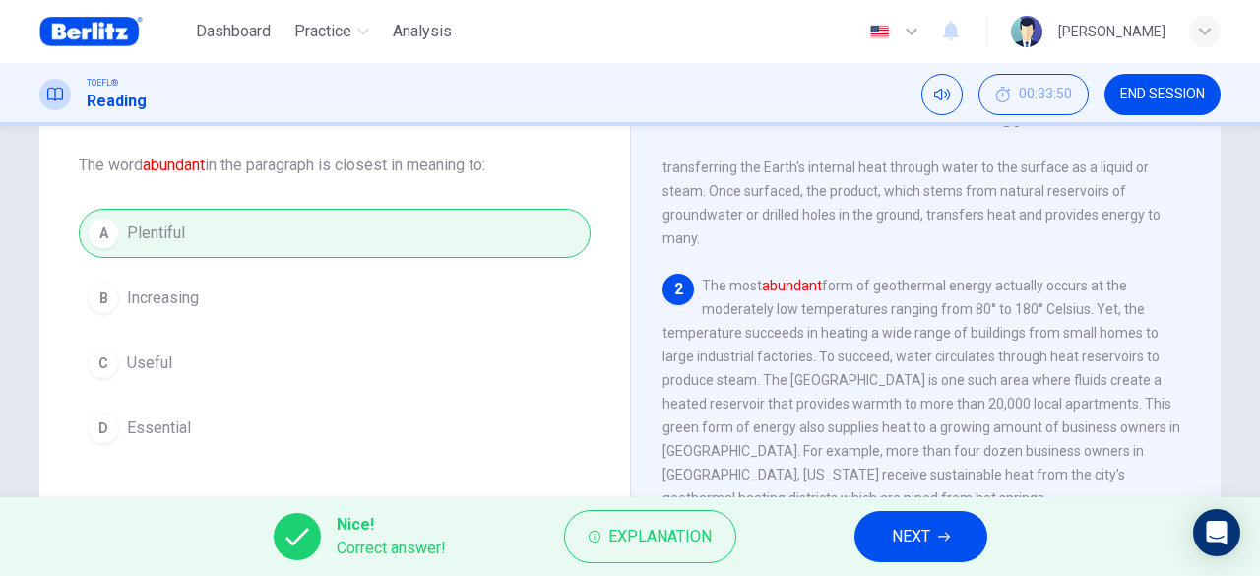
click at [928, 537] on span "NEXT" at bounding box center [911, 537] width 38 height 28
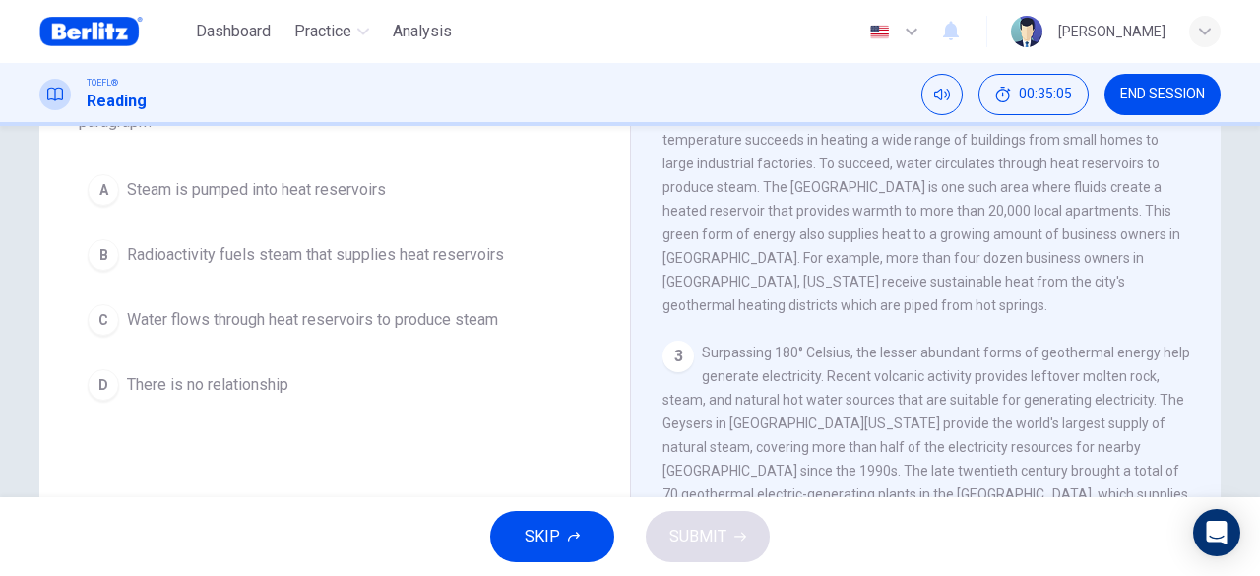
scroll to position [197, 0]
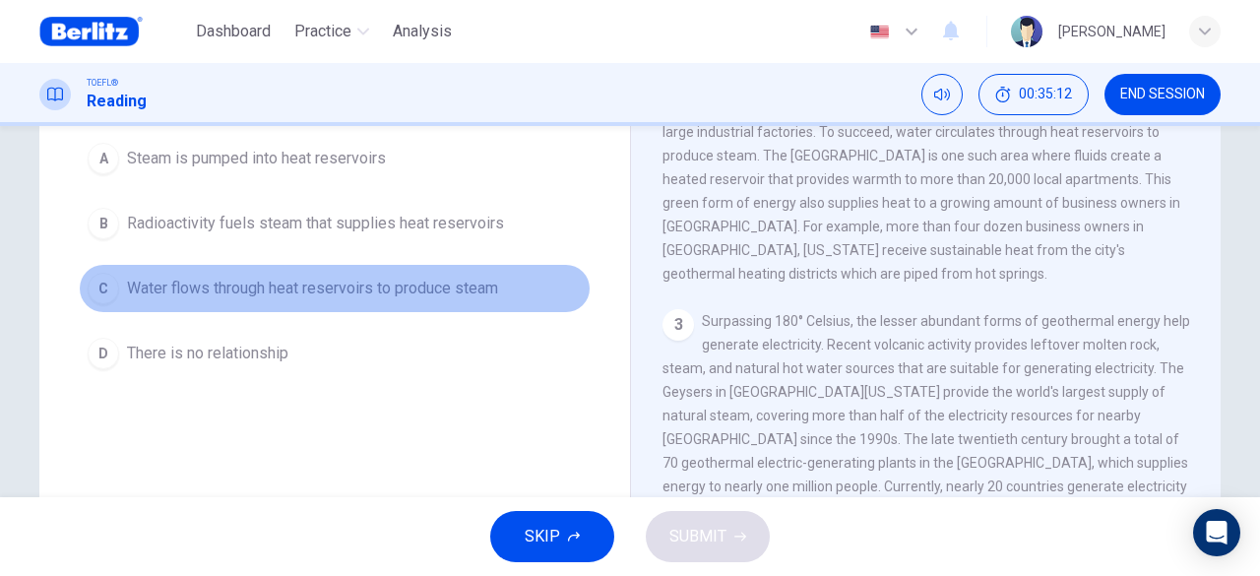
click at [282, 291] on span "Water flows through heat reservoirs to produce steam" at bounding box center [312, 289] width 371 height 24
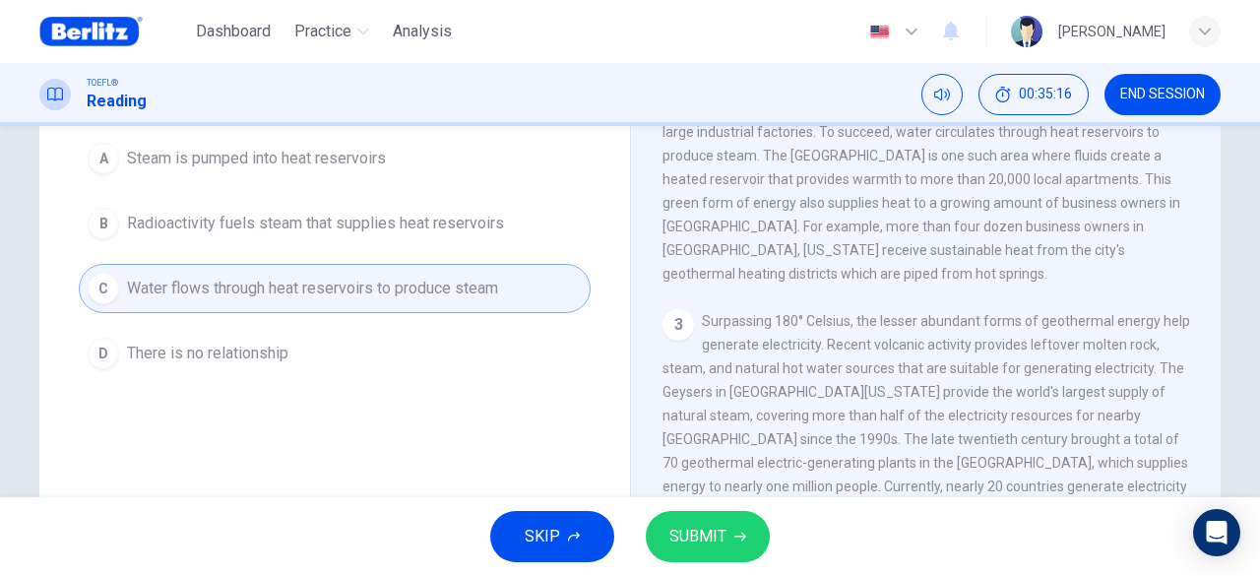
scroll to position [144, 0]
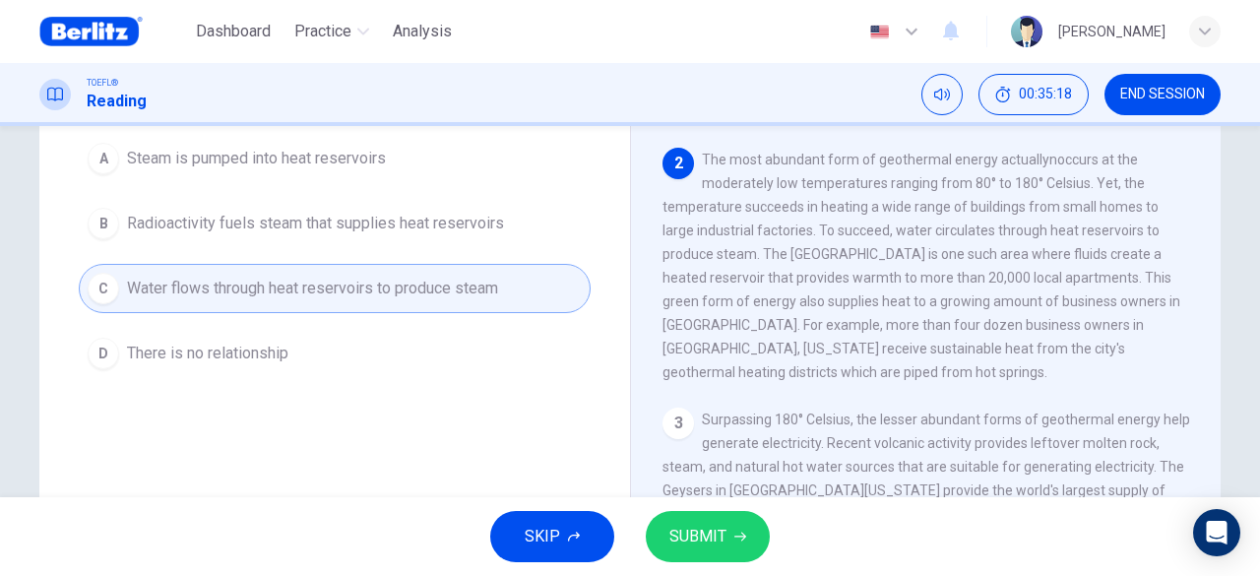
click at [711, 538] on span "SUBMIT" at bounding box center [697, 537] width 57 height 28
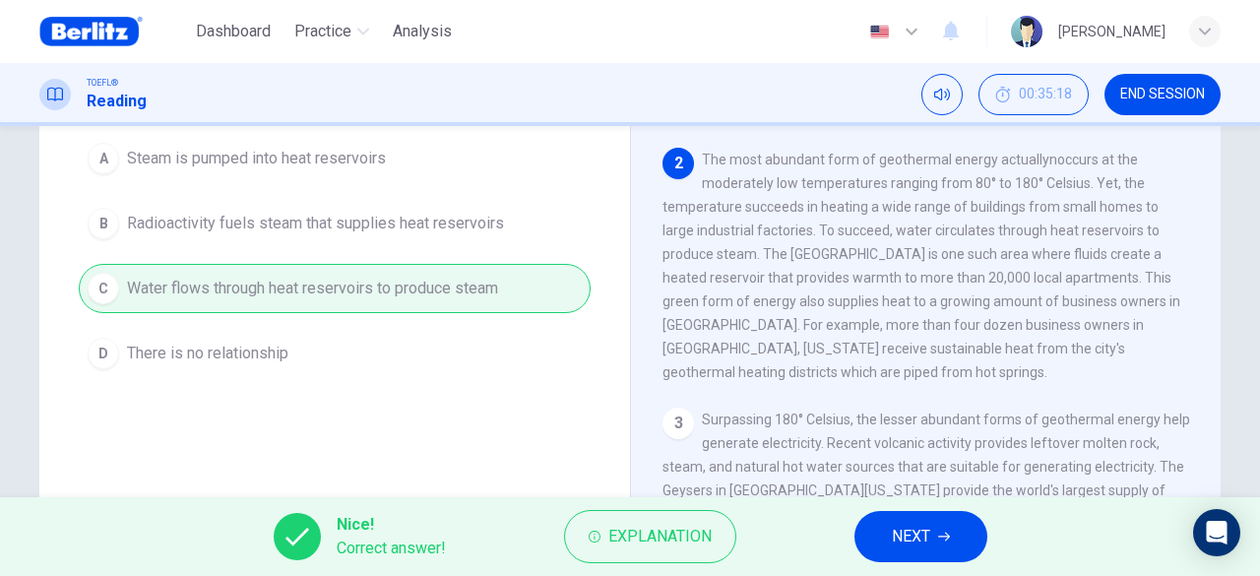
click at [900, 538] on span "NEXT" at bounding box center [911, 537] width 38 height 28
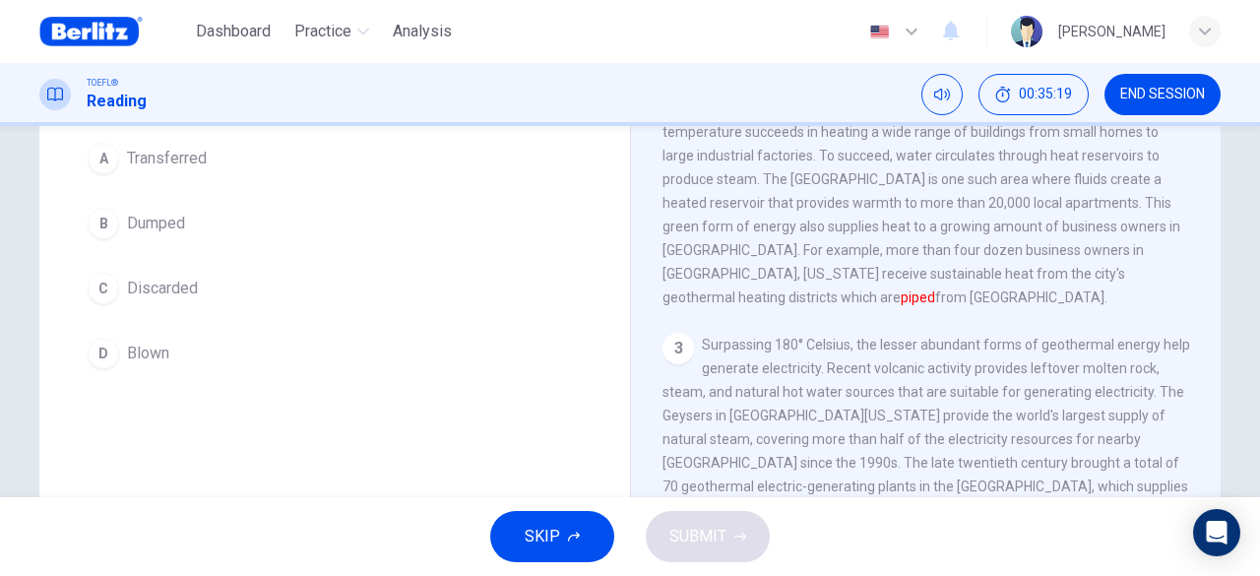
scroll to position [75, 0]
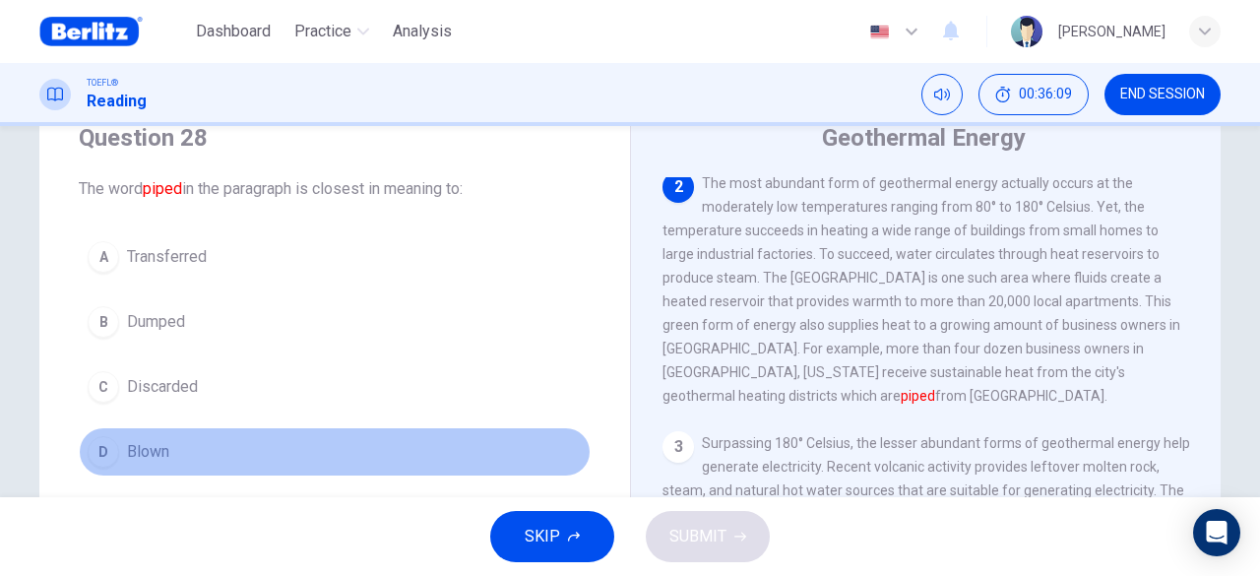
click at [160, 447] on span "Blown" at bounding box center [148, 452] width 42 height 24
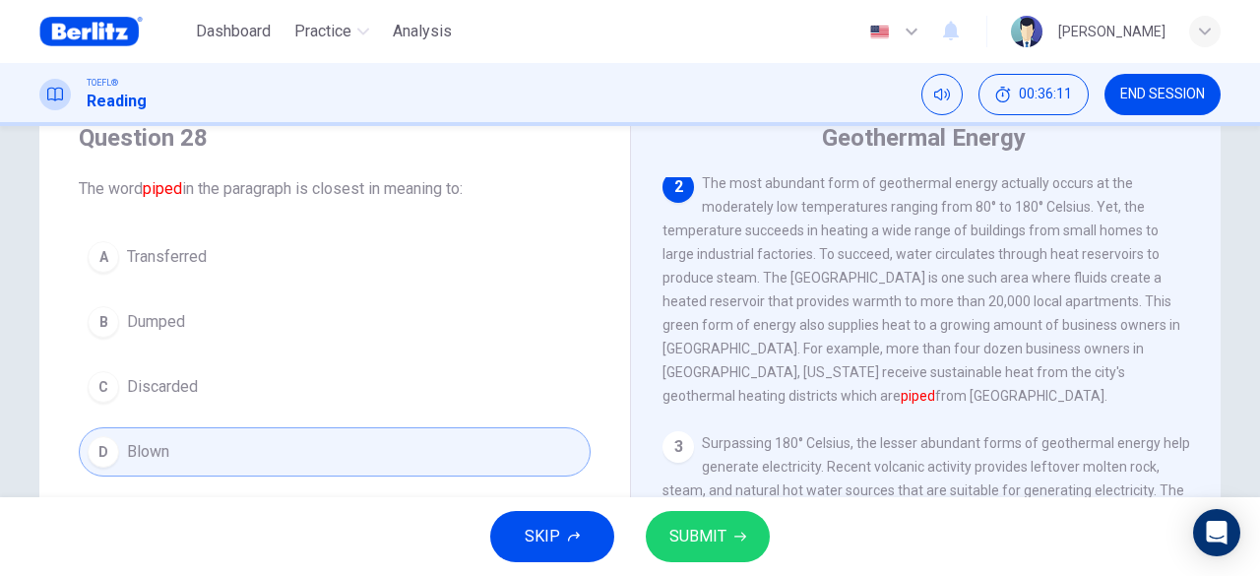
click at [702, 531] on span "SUBMIT" at bounding box center [697, 537] width 57 height 28
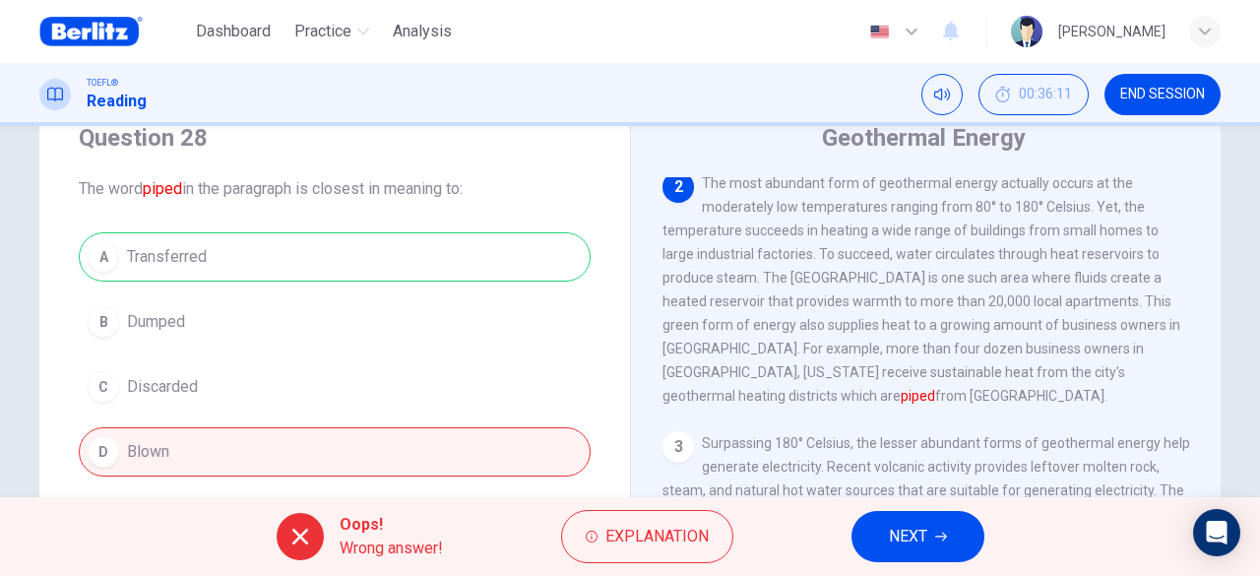
click at [923, 542] on span "NEXT" at bounding box center [908, 537] width 38 height 28
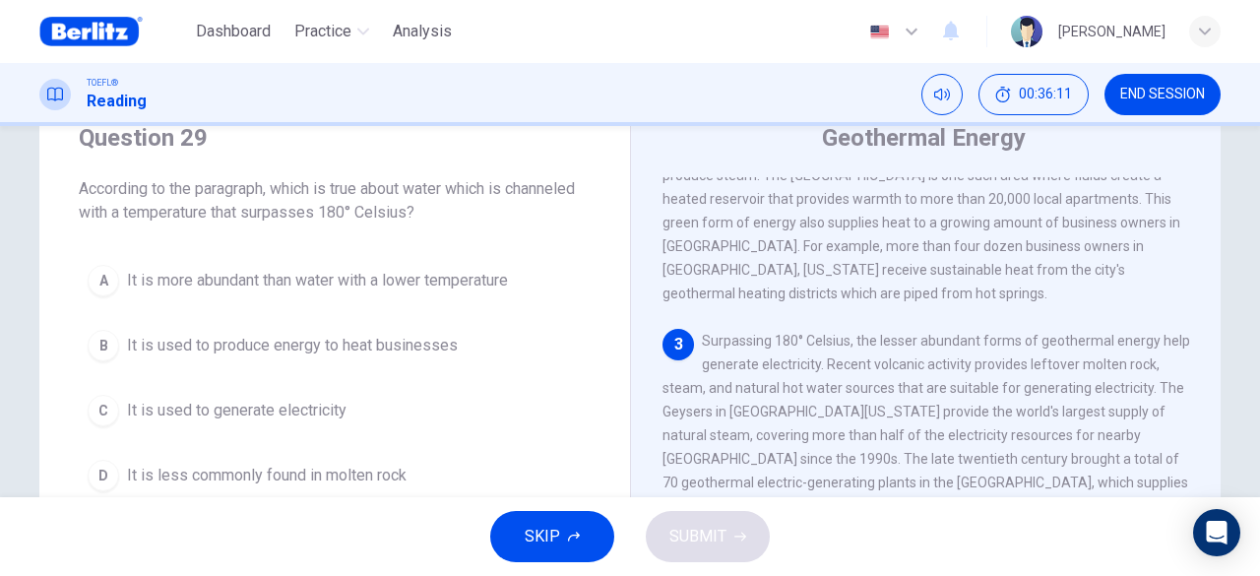
scroll to position [358, 0]
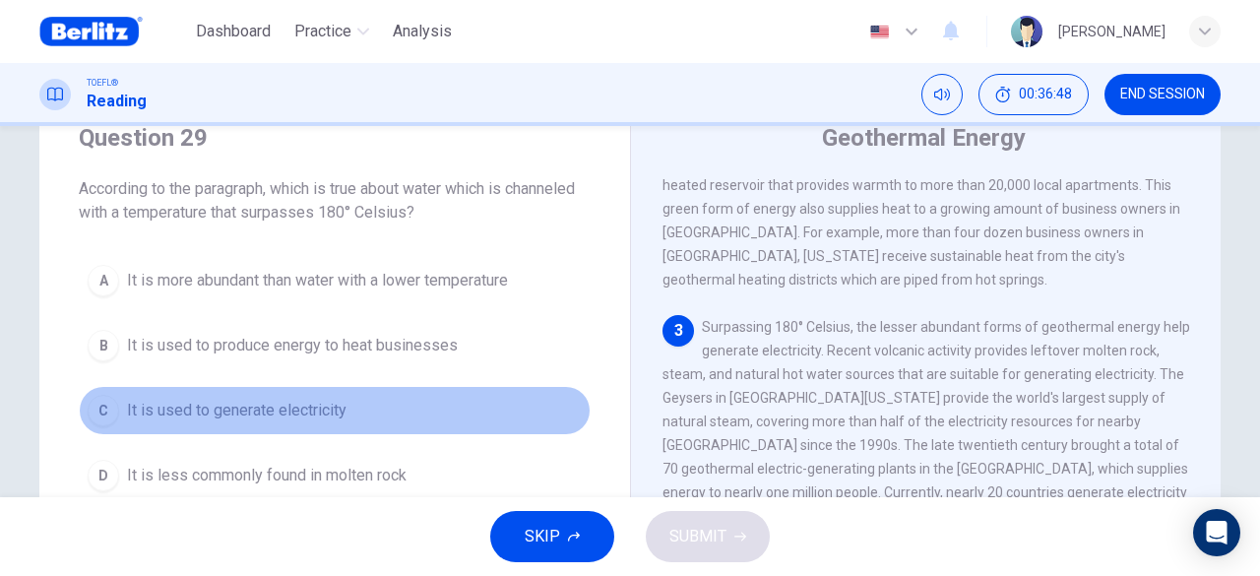
click at [262, 413] on span "It is used to generate electricity" at bounding box center [237, 411] width 220 height 24
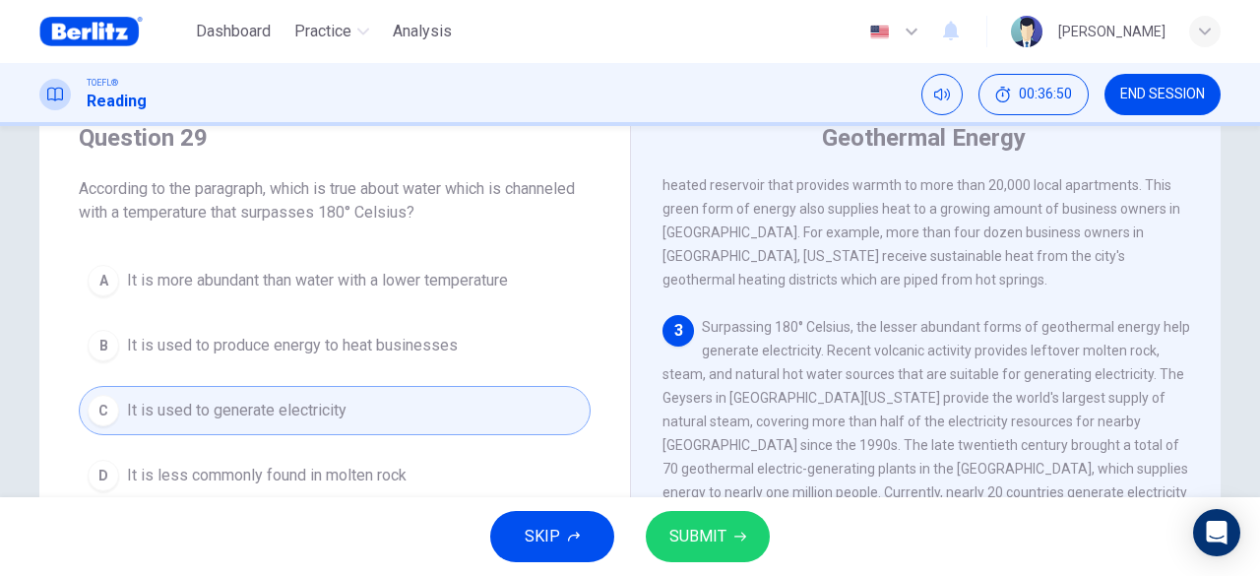
click at [727, 533] on button "SUBMIT" at bounding box center [708, 536] width 124 height 51
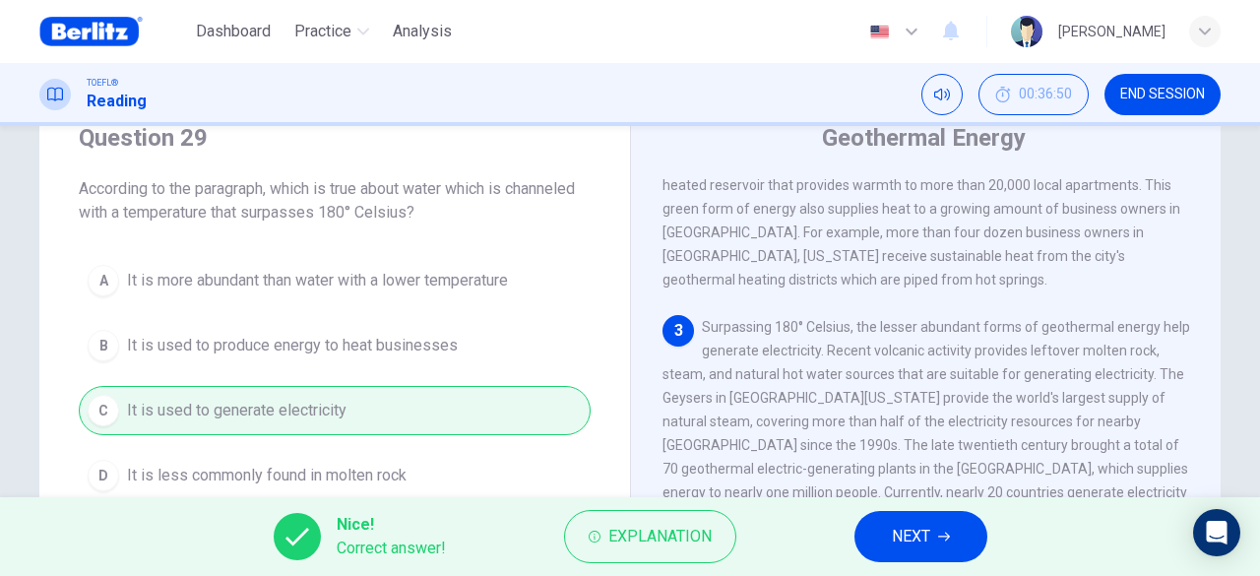
click at [914, 540] on span "NEXT" at bounding box center [911, 537] width 38 height 28
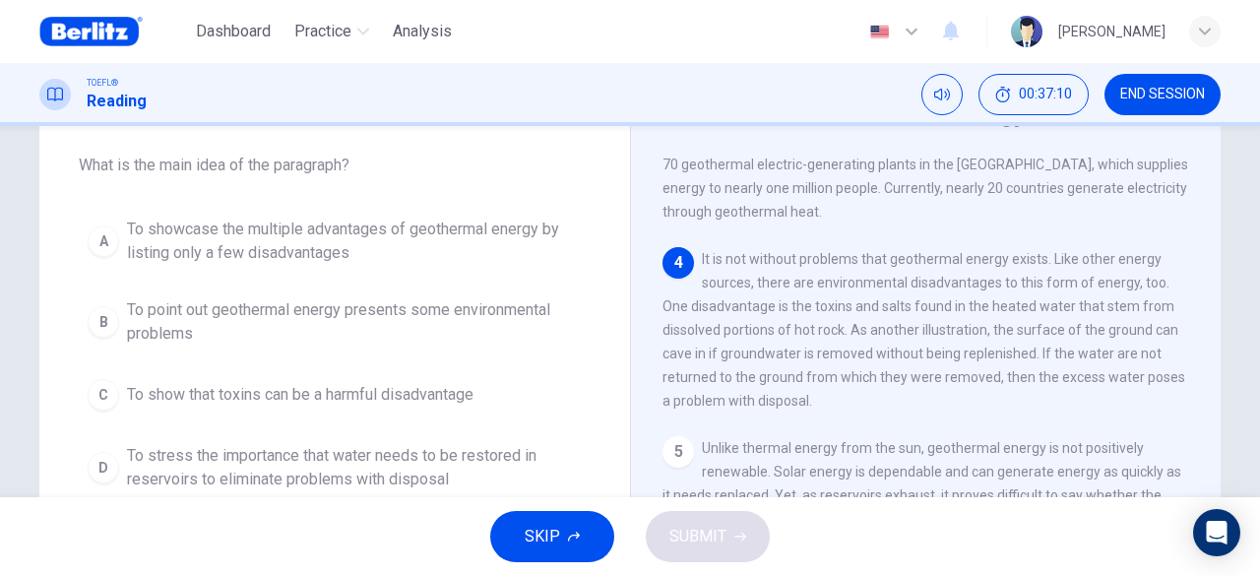
scroll to position [668, 0]
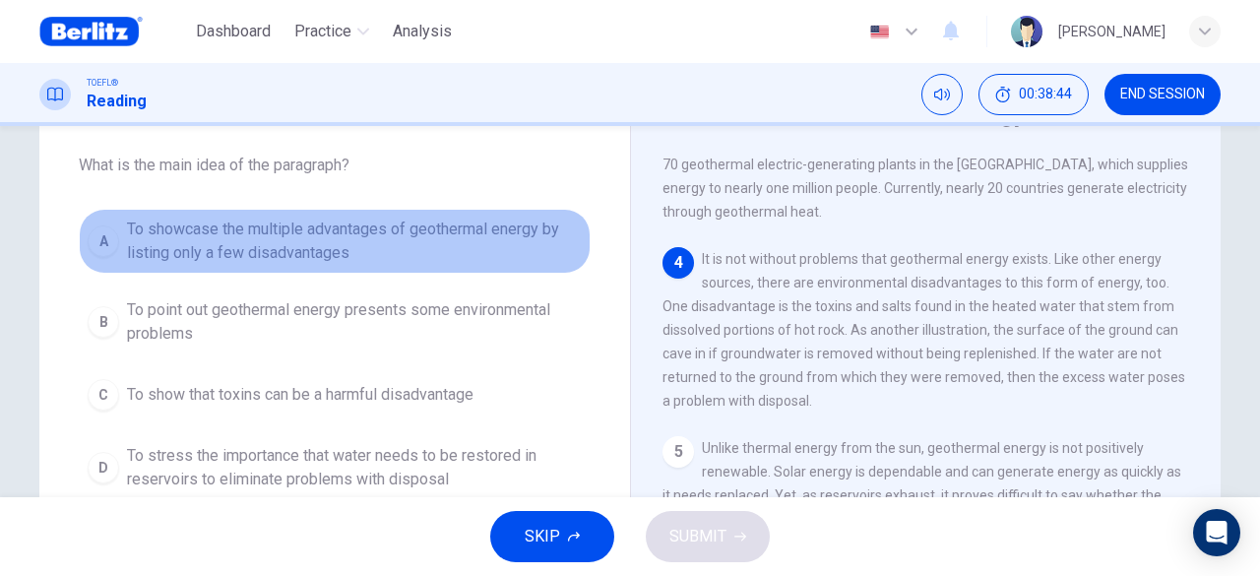
click at [262, 229] on span "To showcase the multiple advantages of geothermal energy by listing only a few …" at bounding box center [354, 241] width 455 height 47
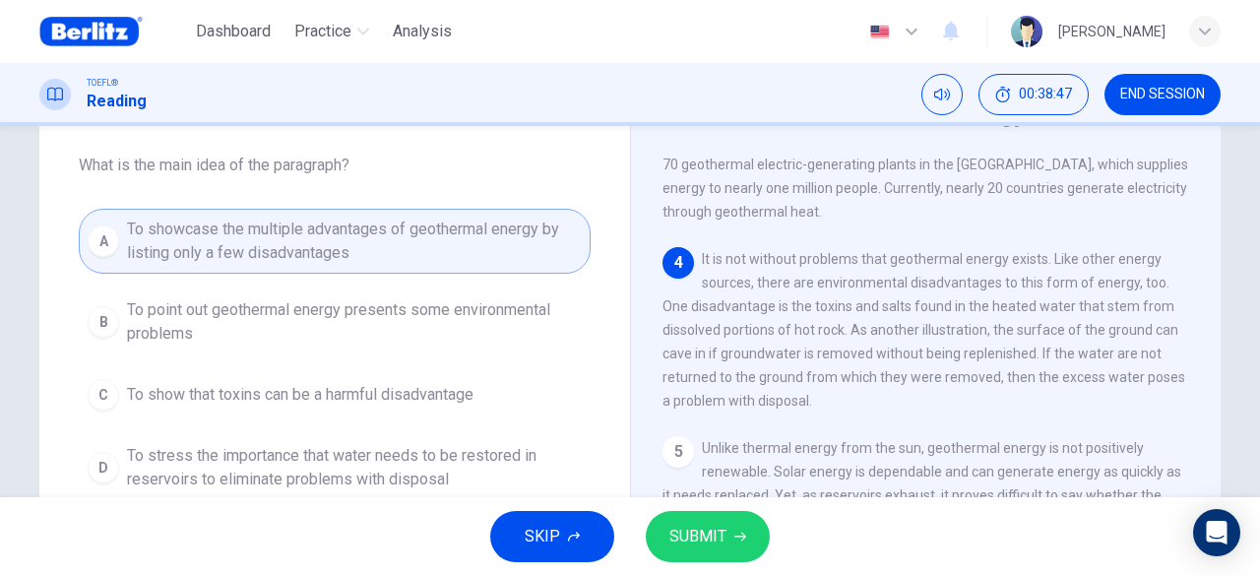
click at [719, 550] on span "SUBMIT" at bounding box center [697, 537] width 57 height 28
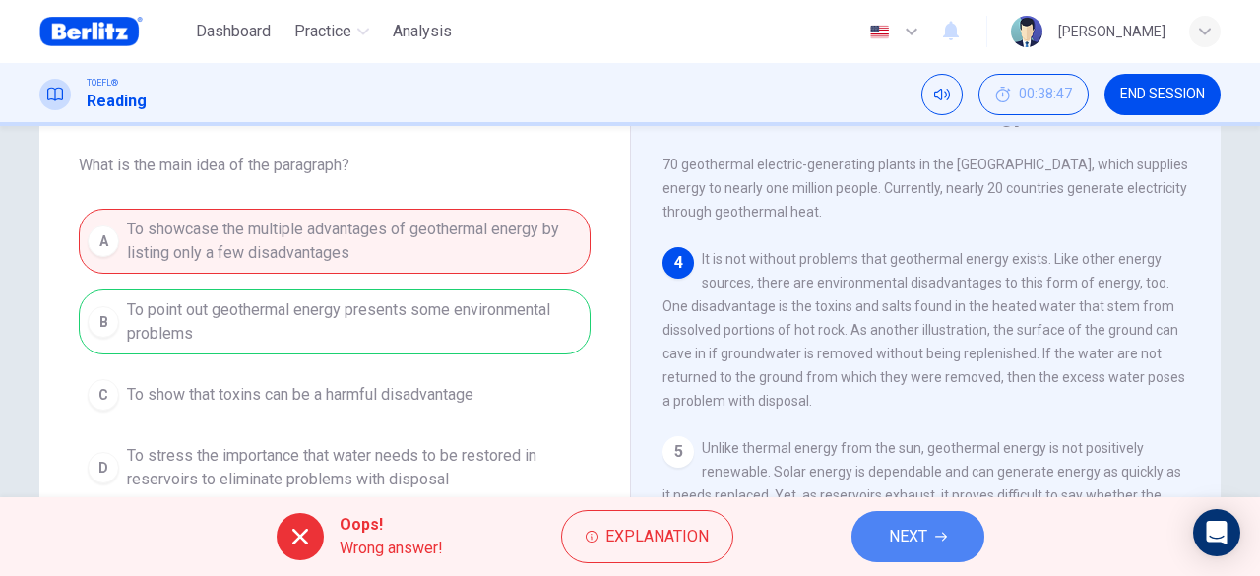
click at [923, 537] on span "NEXT" at bounding box center [908, 537] width 38 height 28
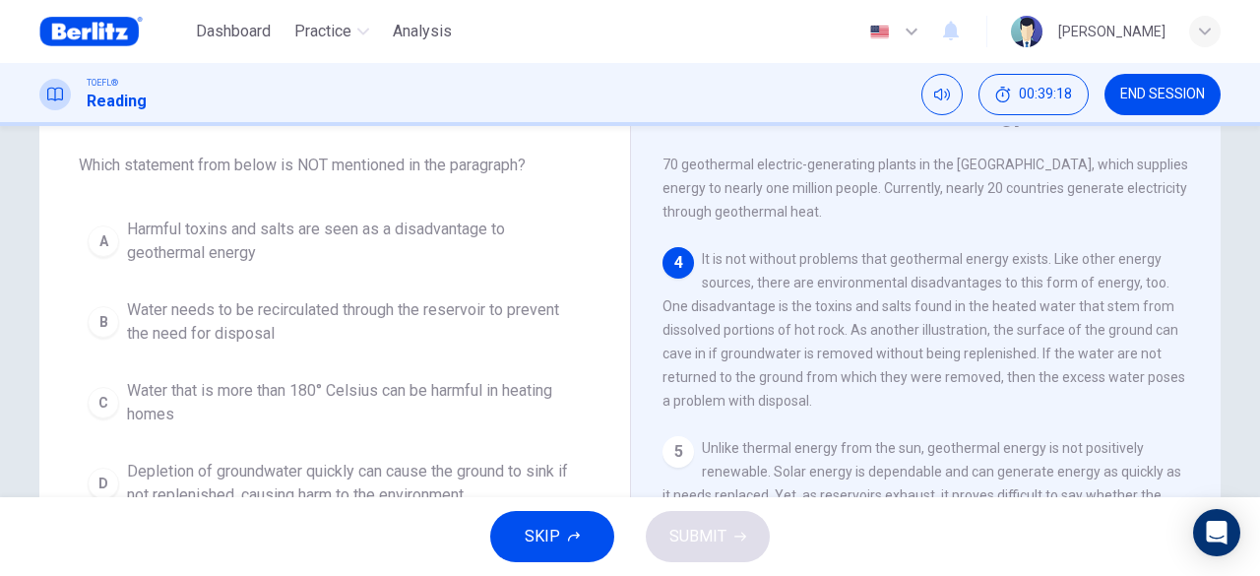
click at [514, 393] on span "Water that is more than 180° Celsius can be harmful in heating homes" at bounding box center [354, 402] width 455 height 47
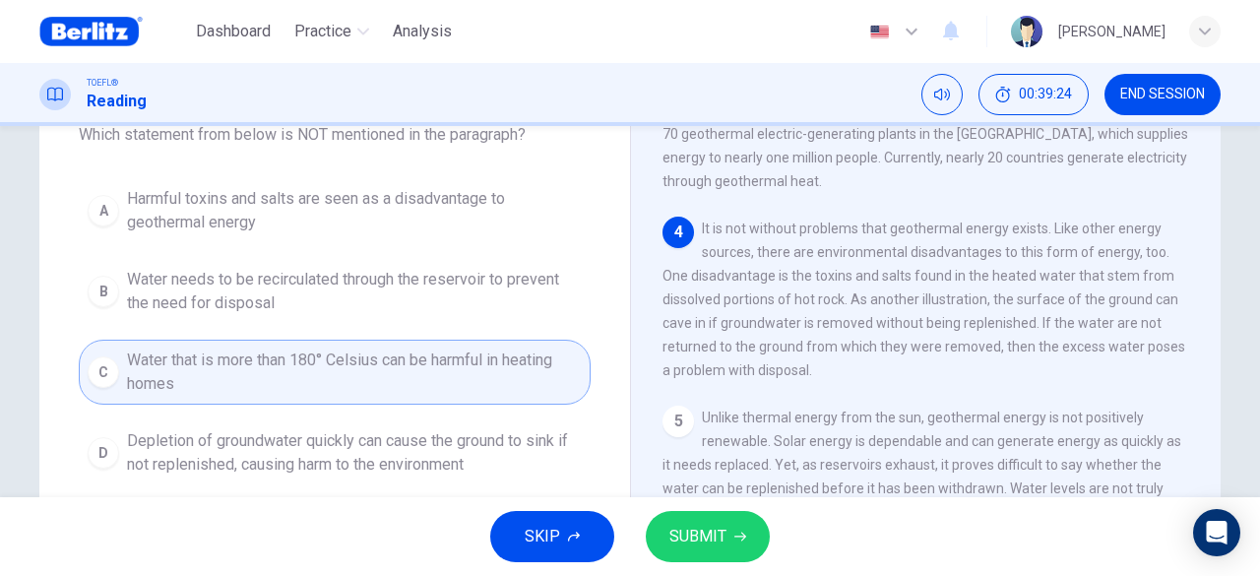
scroll to position [98, 0]
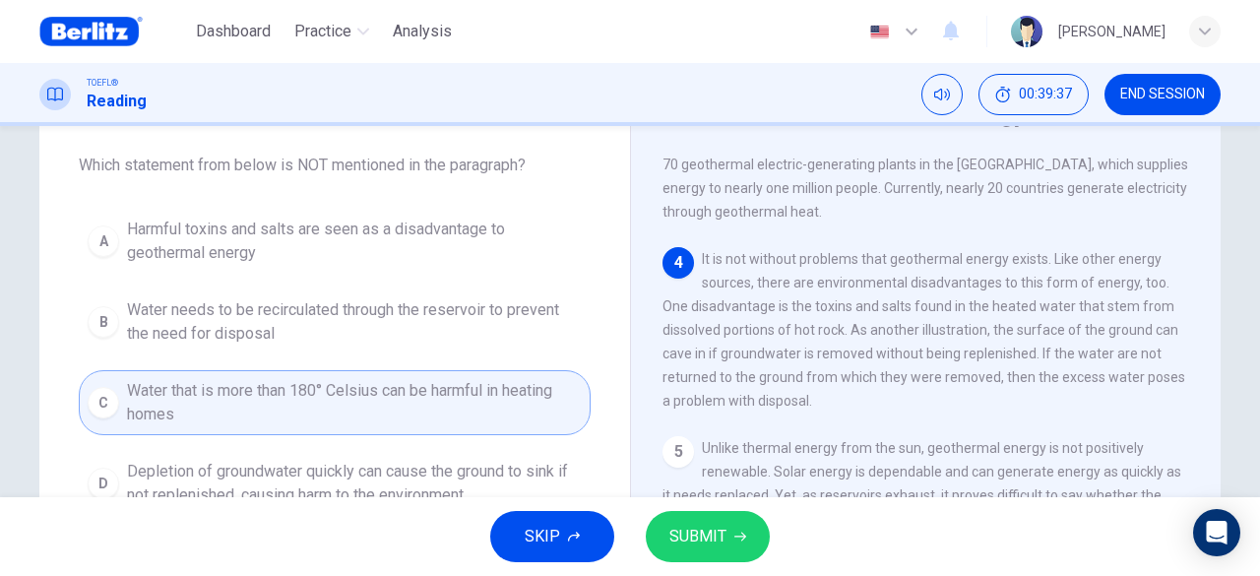
click at [673, 532] on span "SUBMIT" at bounding box center [697, 537] width 57 height 28
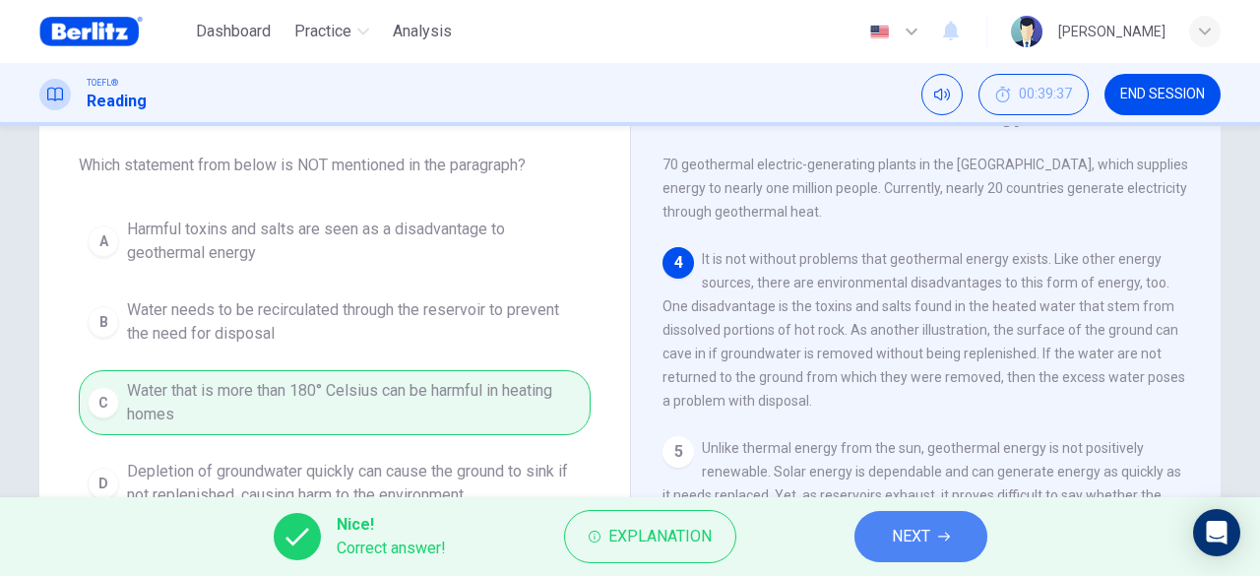
click at [923, 538] on span "NEXT" at bounding box center [911, 537] width 38 height 28
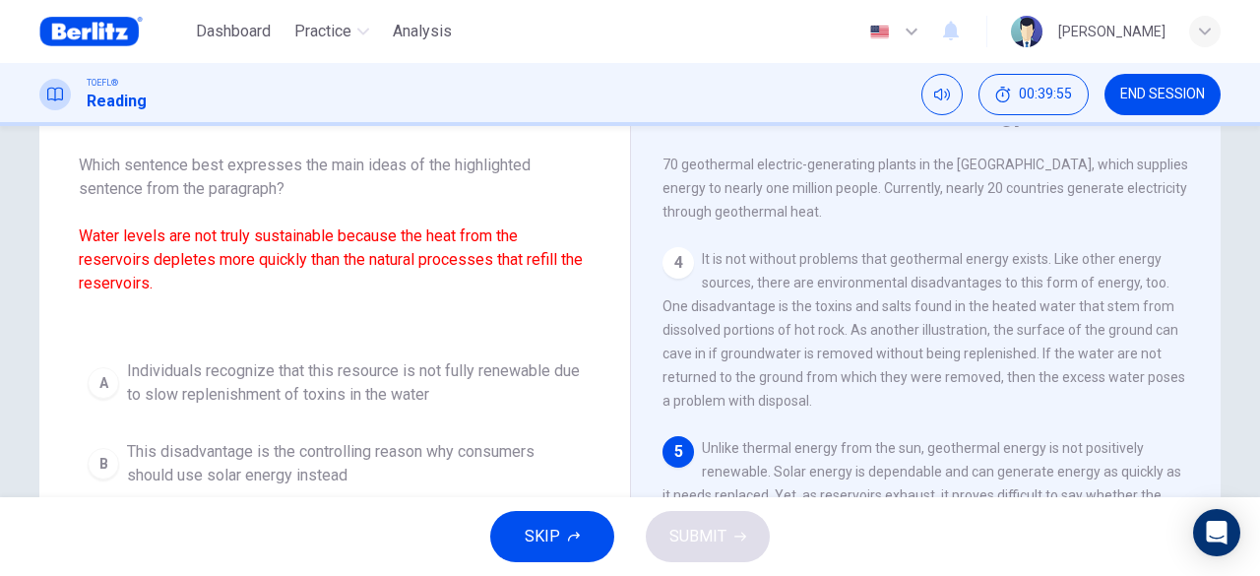
click at [327, 309] on span "Which sentence best expresses the main ideas of the highlighted sentence from t…" at bounding box center [335, 236] width 512 height 165
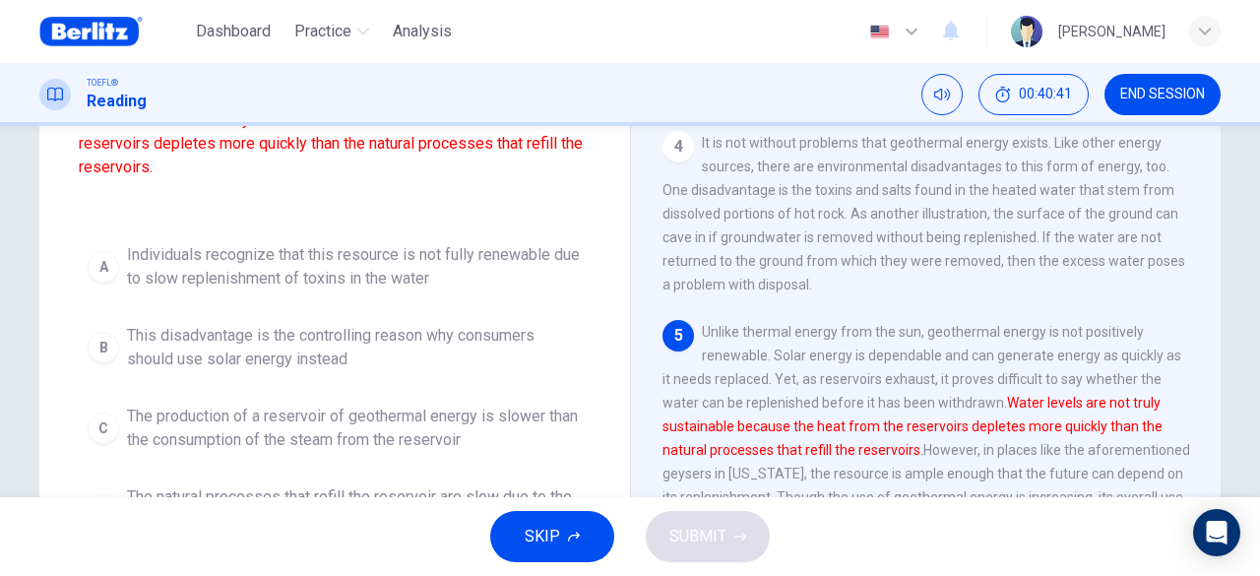
scroll to position [197, 0]
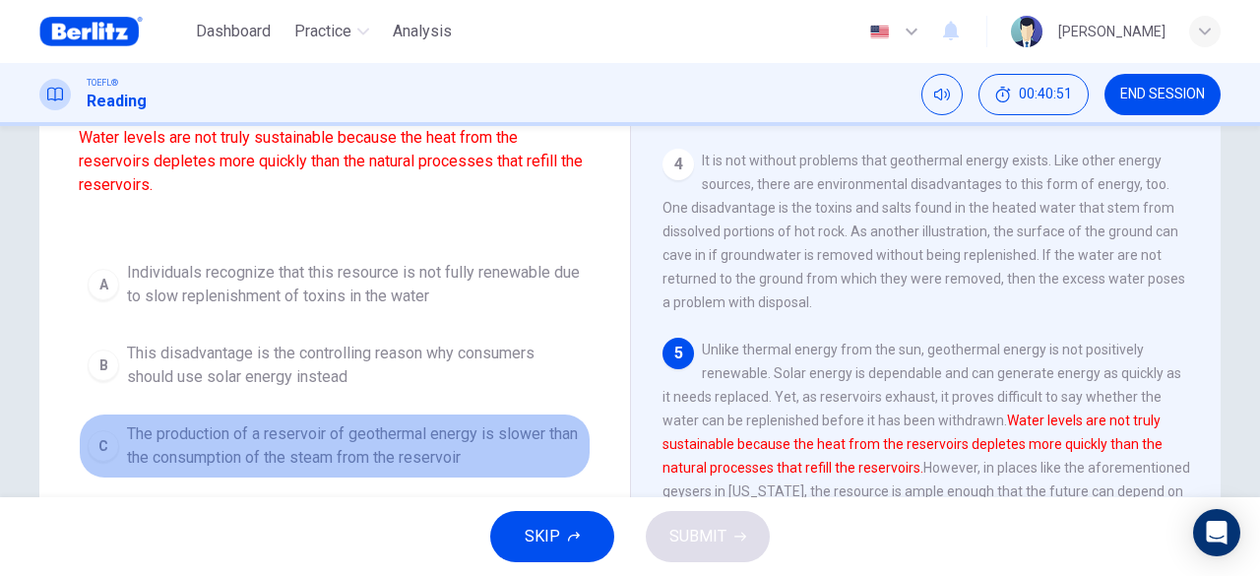
click at [258, 441] on span "The production of a reservoir of geothermal energy is slower than the consumpti…" at bounding box center [354, 445] width 455 height 47
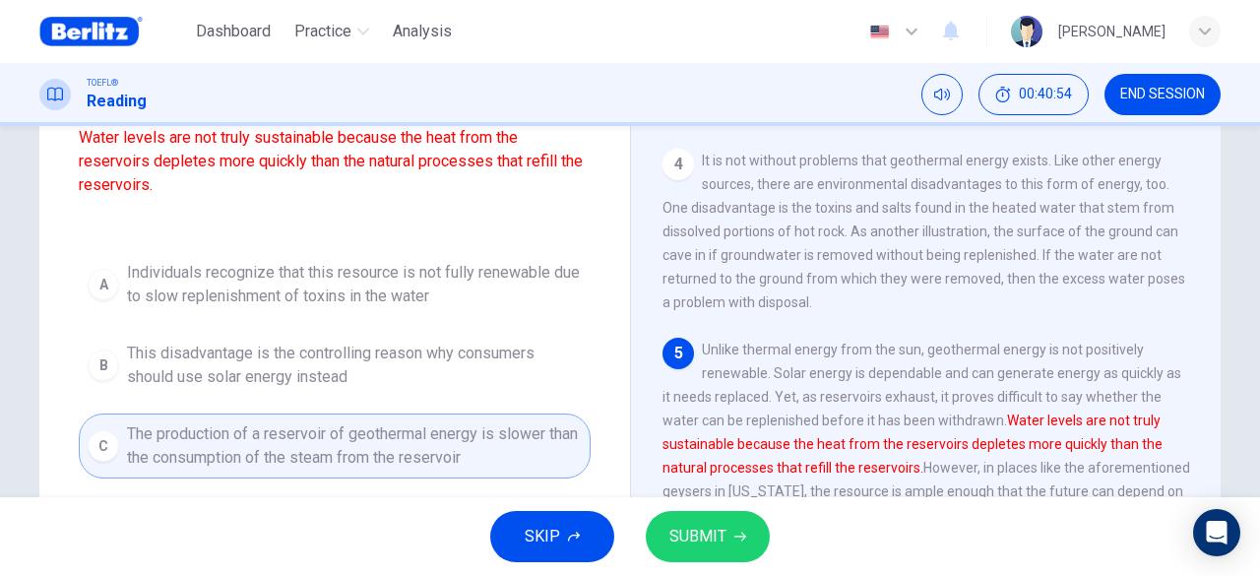
click at [723, 546] on span "SUBMIT" at bounding box center [697, 537] width 57 height 28
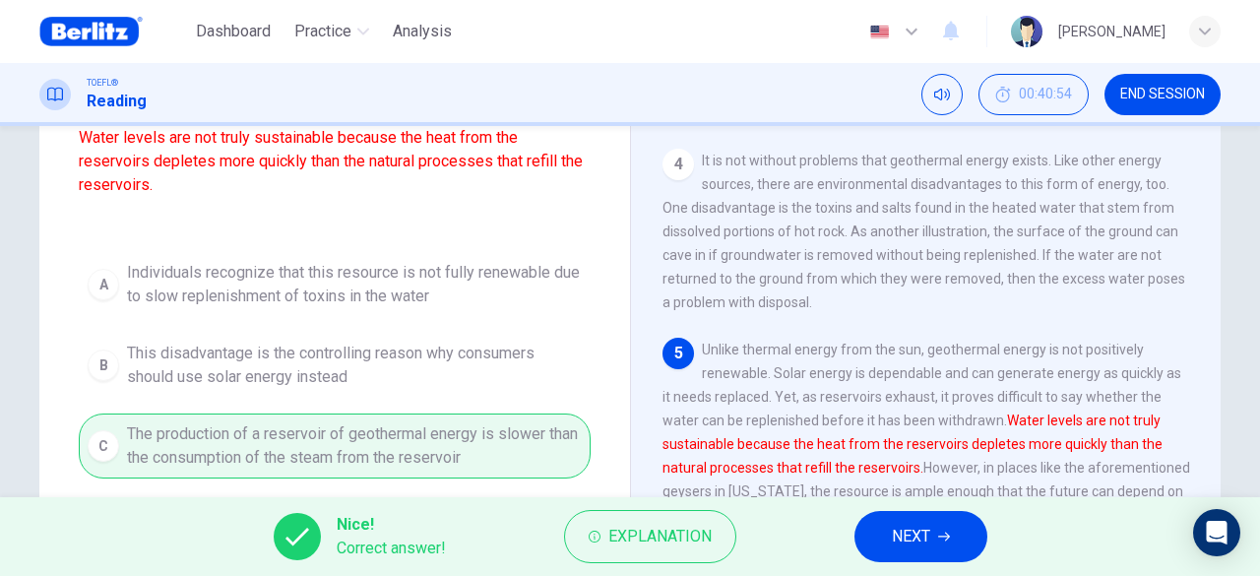
click at [897, 545] on span "NEXT" at bounding box center [911, 537] width 38 height 28
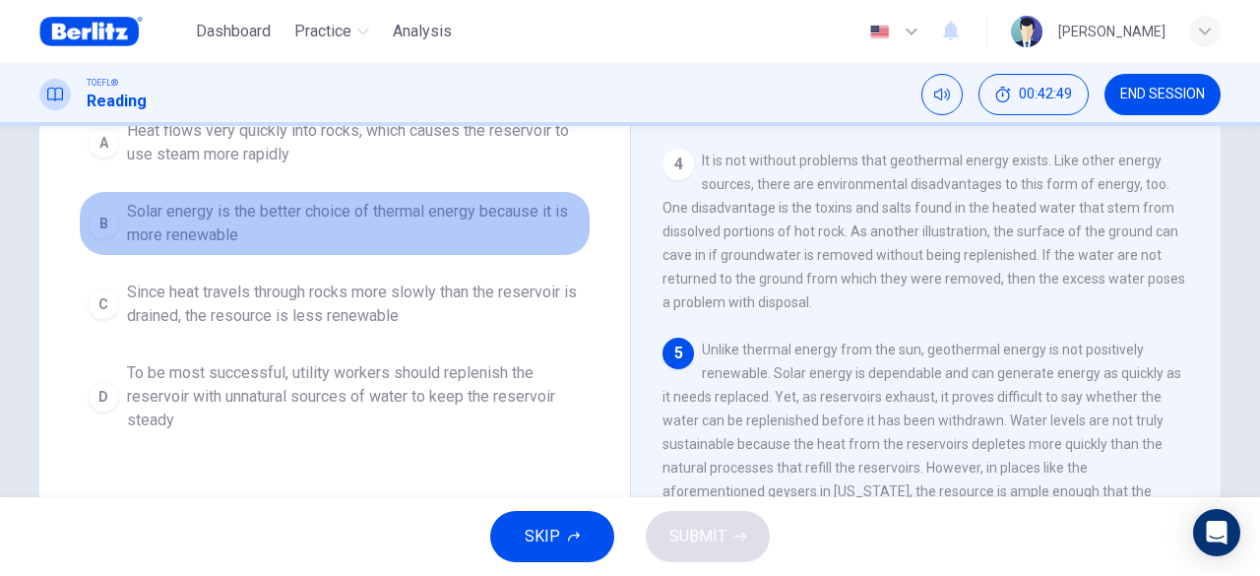
click at [203, 222] on span "Solar energy is the better choice of thermal energy because it is more renewable" at bounding box center [354, 223] width 455 height 47
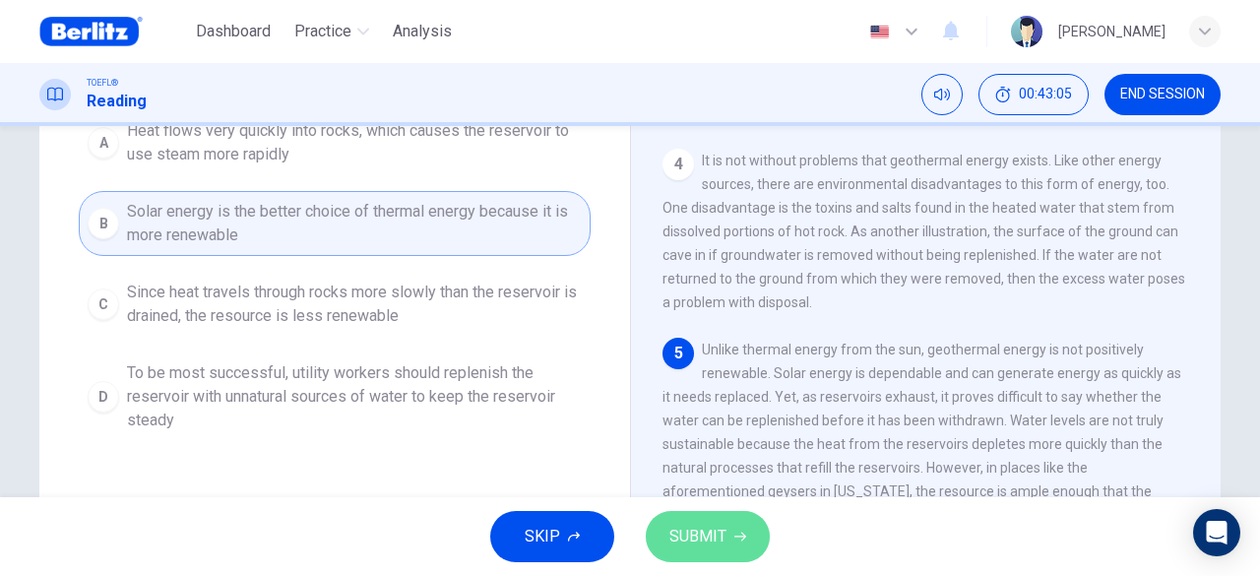
click at [727, 531] on button "SUBMIT" at bounding box center [708, 536] width 124 height 51
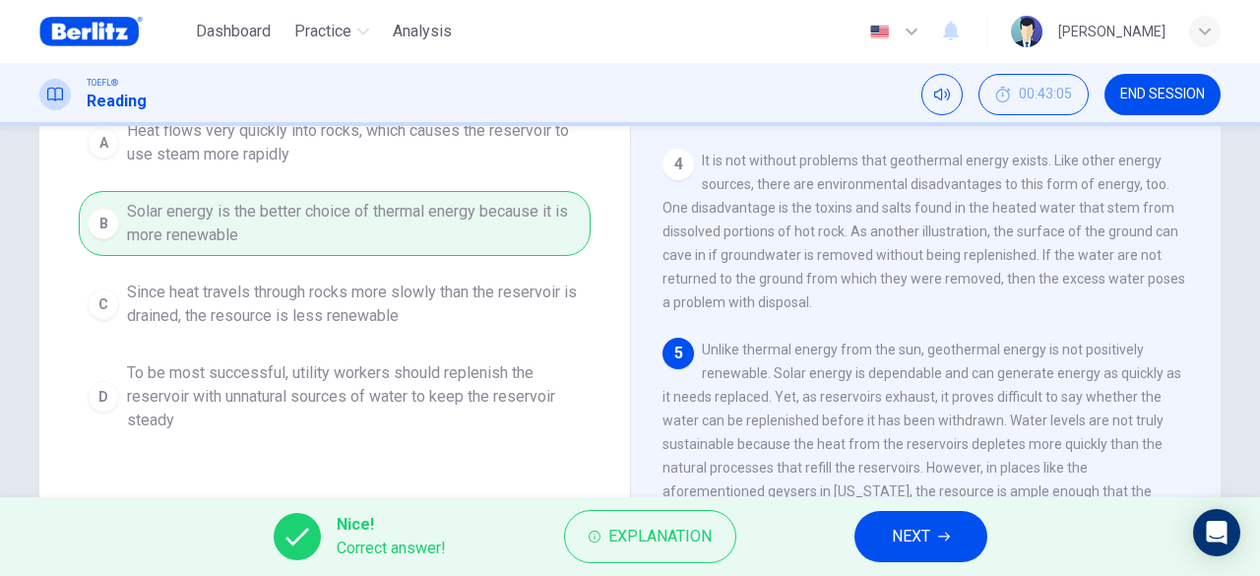
click at [925, 548] on span "NEXT" at bounding box center [911, 537] width 38 height 28
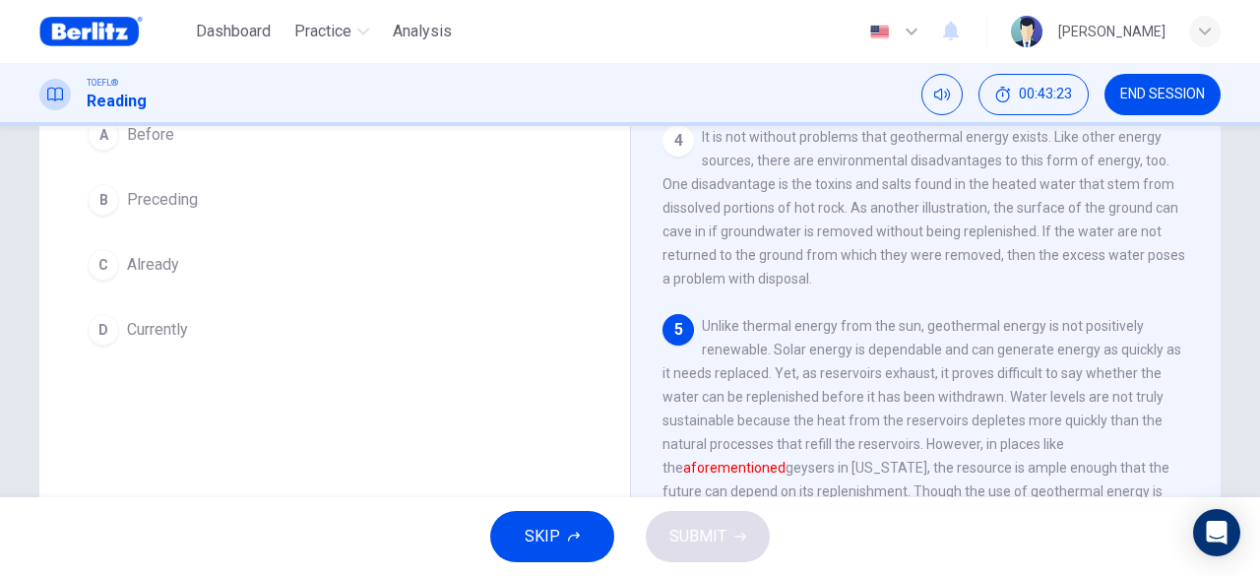
scroll to position [122, 0]
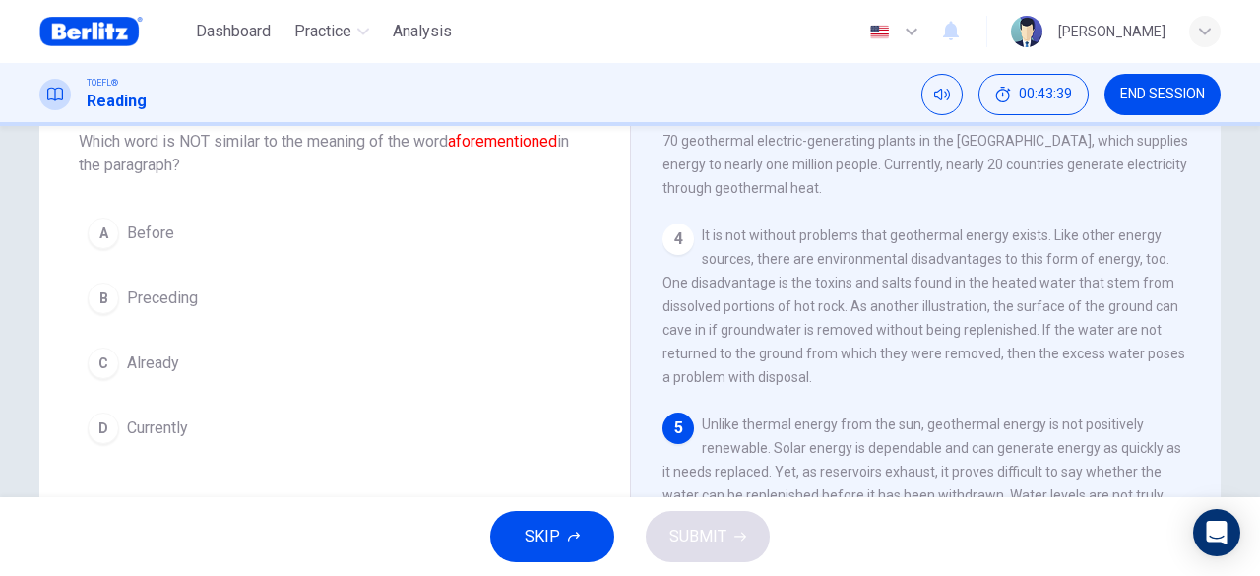
click at [173, 428] on span "Currently" at bounding box center [157, 428] width 61 height 24
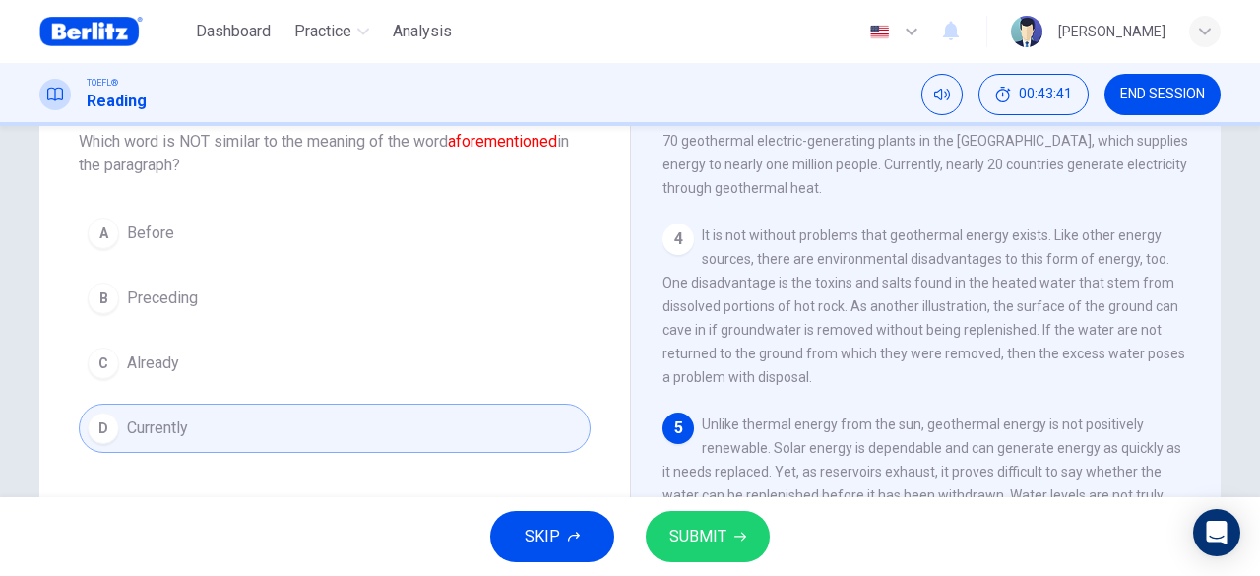
click at [724, 534] on span "SUBMIT" at bounding box center [697, 537] width 57 height 28
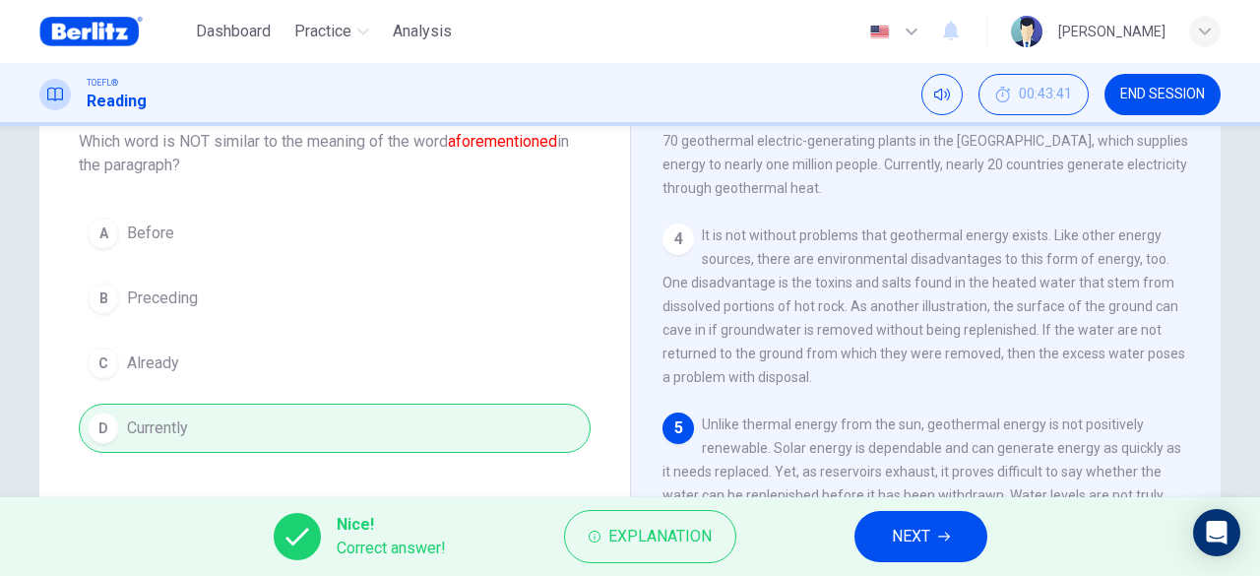
click at [893, 538] on span "NEXT" at bounding box center [911, 537] width 38 height 28
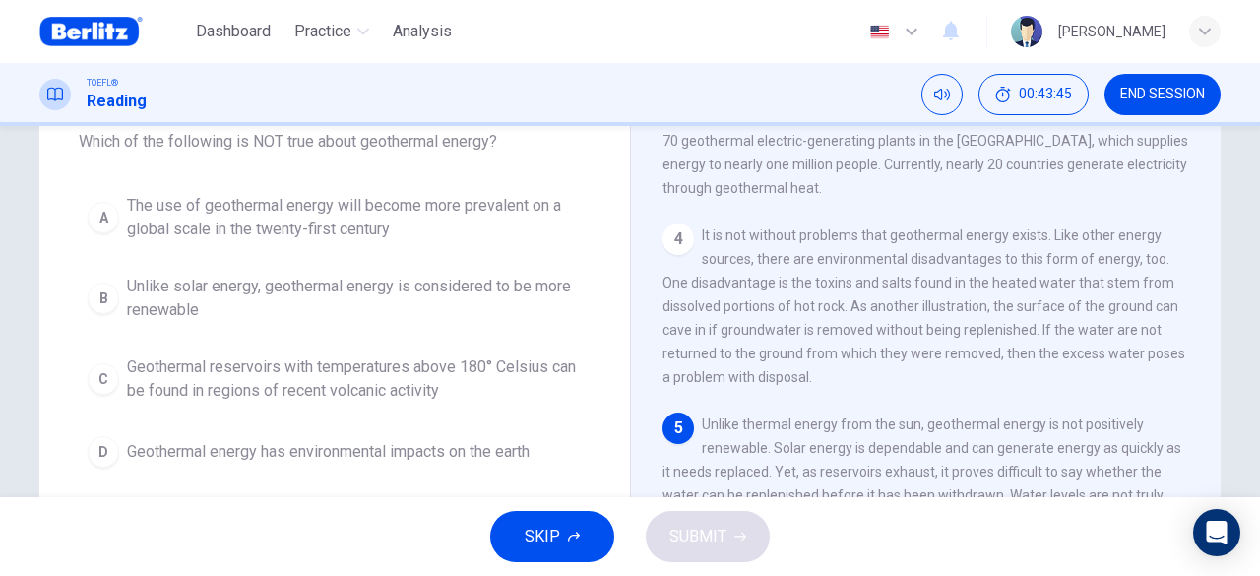
scroll to position [24, 0]
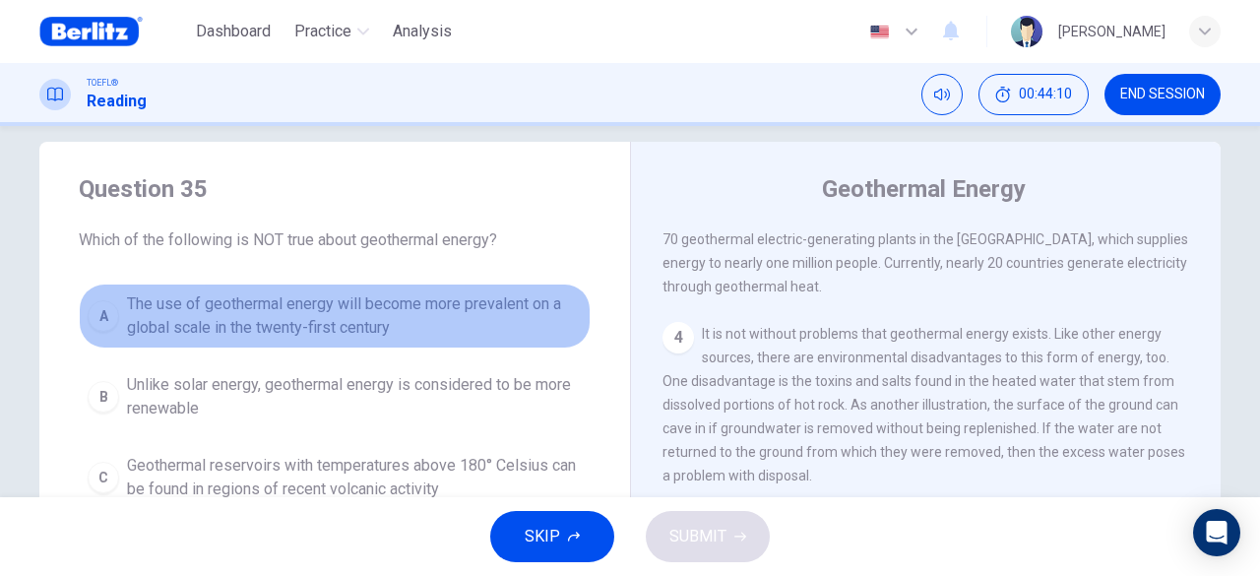
click at [289, 322] on span "The use of geothermal energy will become more prevalent on a global scale in th…" at bounding box center [354, 315] width 455 height 47
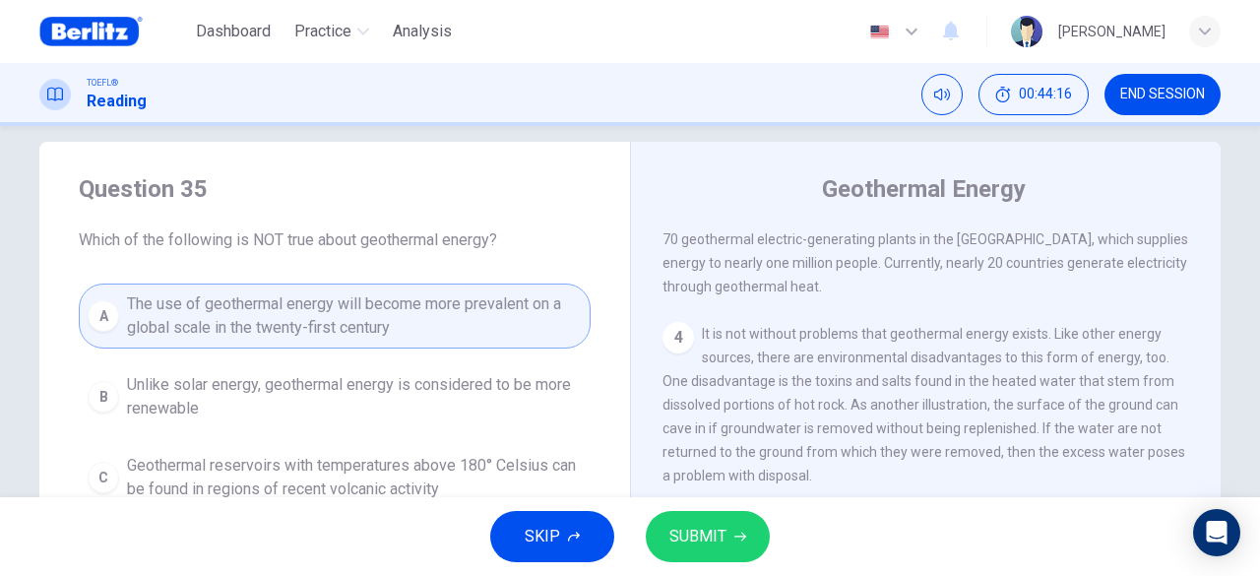
scroll to position [122, 0]
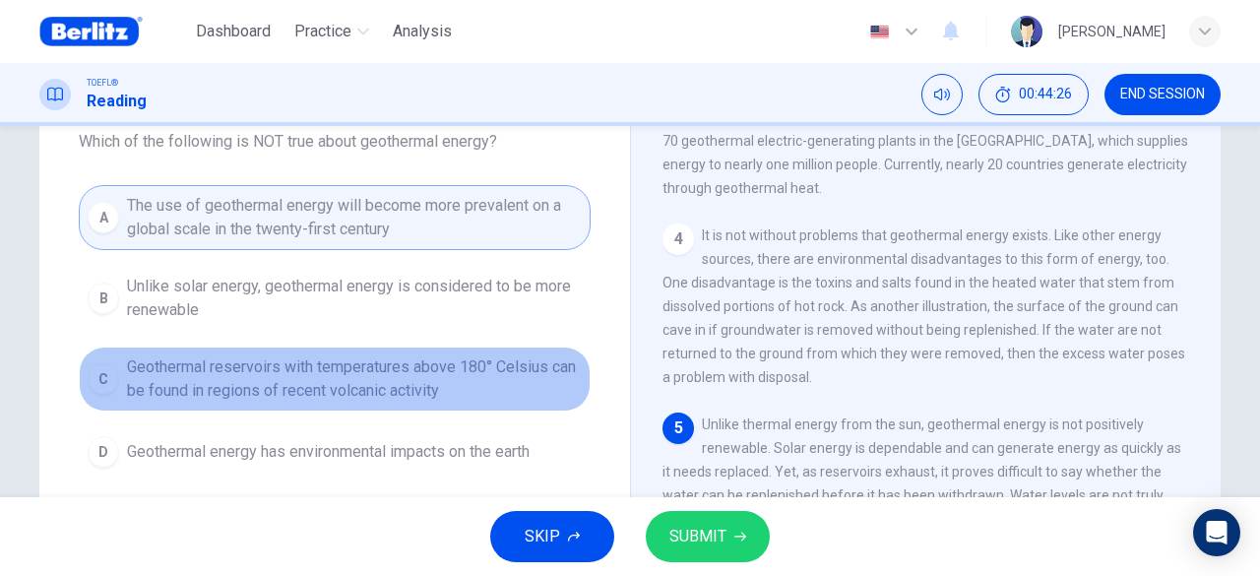
click at [262, 377] on span "Geothermal reservoirs with temperatures above 180° Celsius can be found in regi…" at bounding box center [354, 378] width 455 height 47
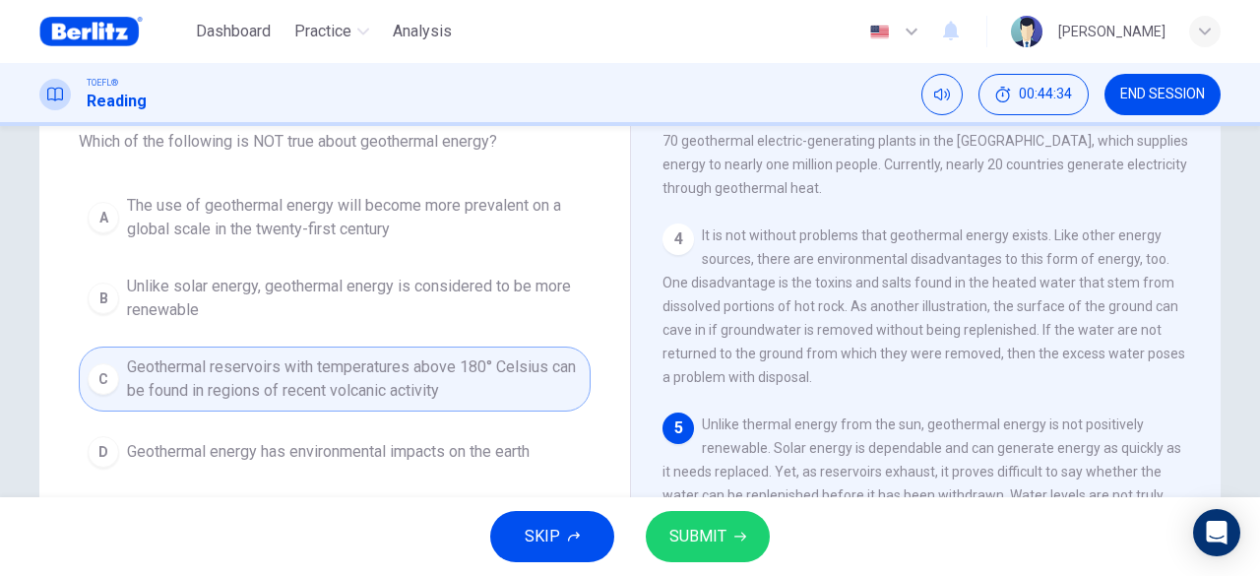
scroll to position [221, 0]
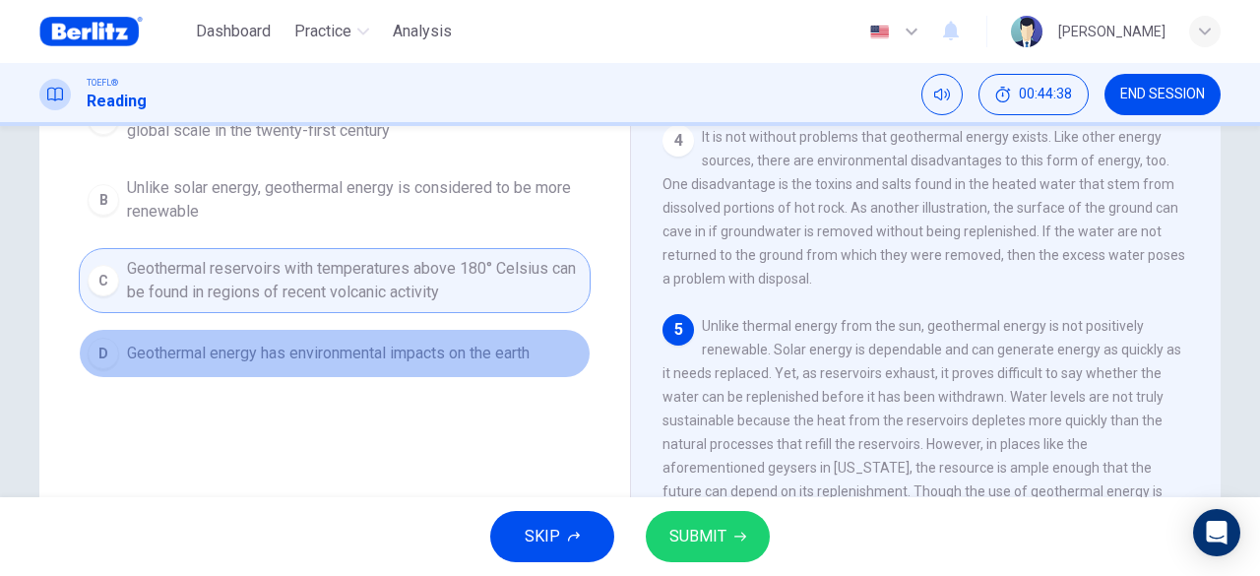
click at [327, 353] on span "Geothermal energy has environmental impacts on the earth" at bounding box center [328, 354] width 403 height 24
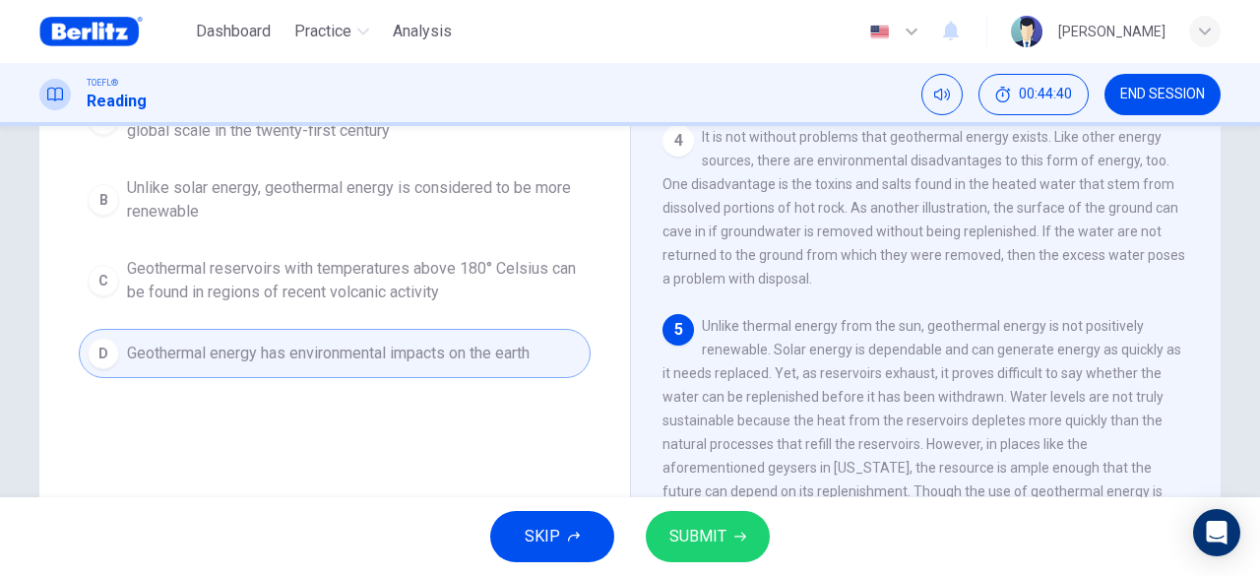
click at [728, 529] on button "SUBMIT" at bounding box center [708, 536] width 124 height 51
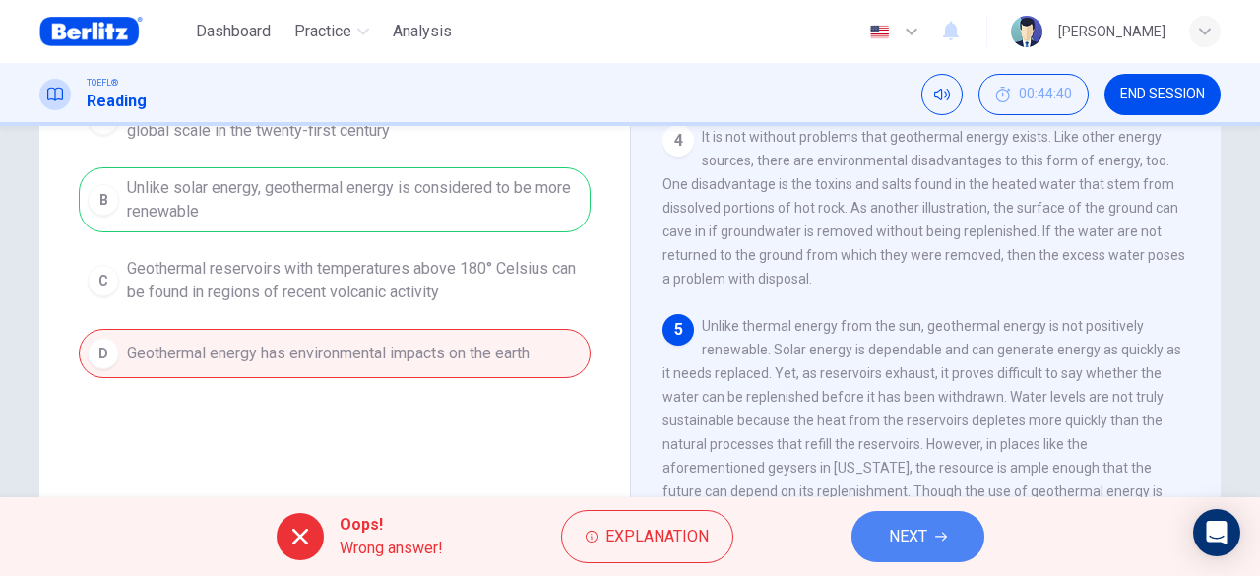
click at [900, 538] on span "NEXT" at bounding box center [908, 537] width 38 height 28
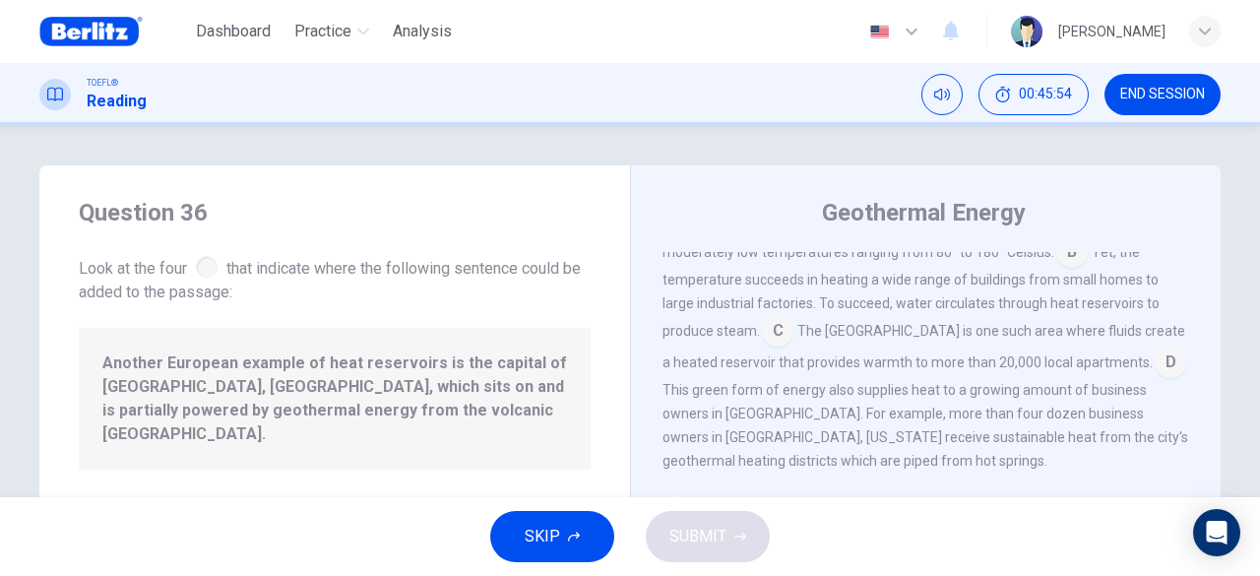
scroll to position [239, 0]
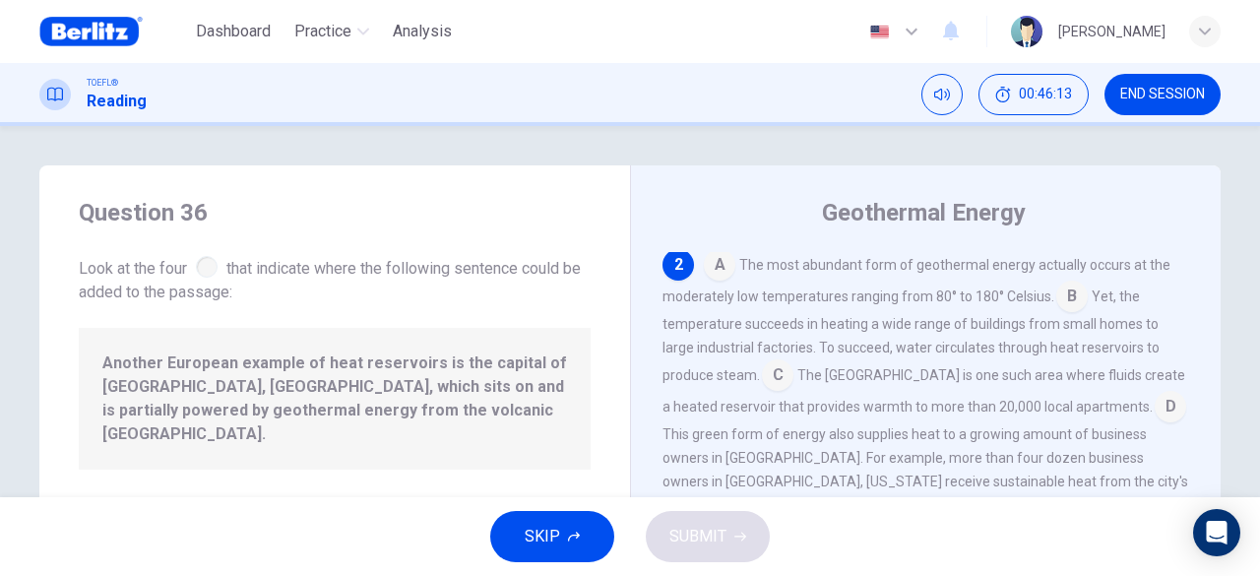
click at [1095, 379] on span "The [GEOGRAPHIC_DATA] is one such area where fluids create a heated reservoir t…" at bounding box center [924, 390] width 523 height 47
click at [772, 384] on input at bounding box center [778, 377] width 32 height 32
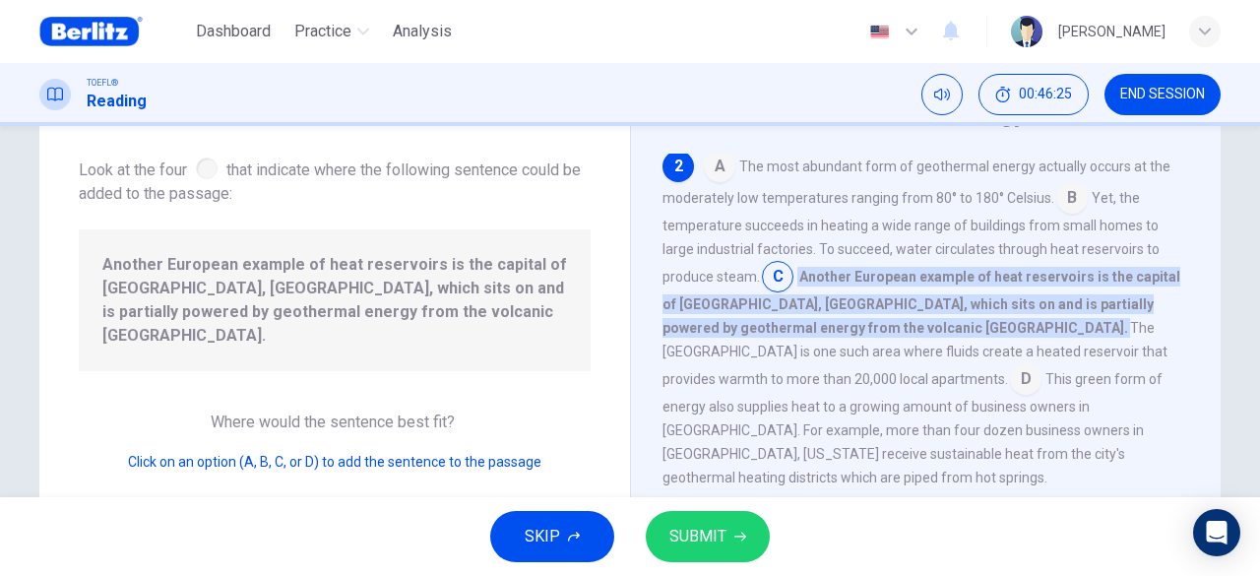
scroll to position [197, 0]
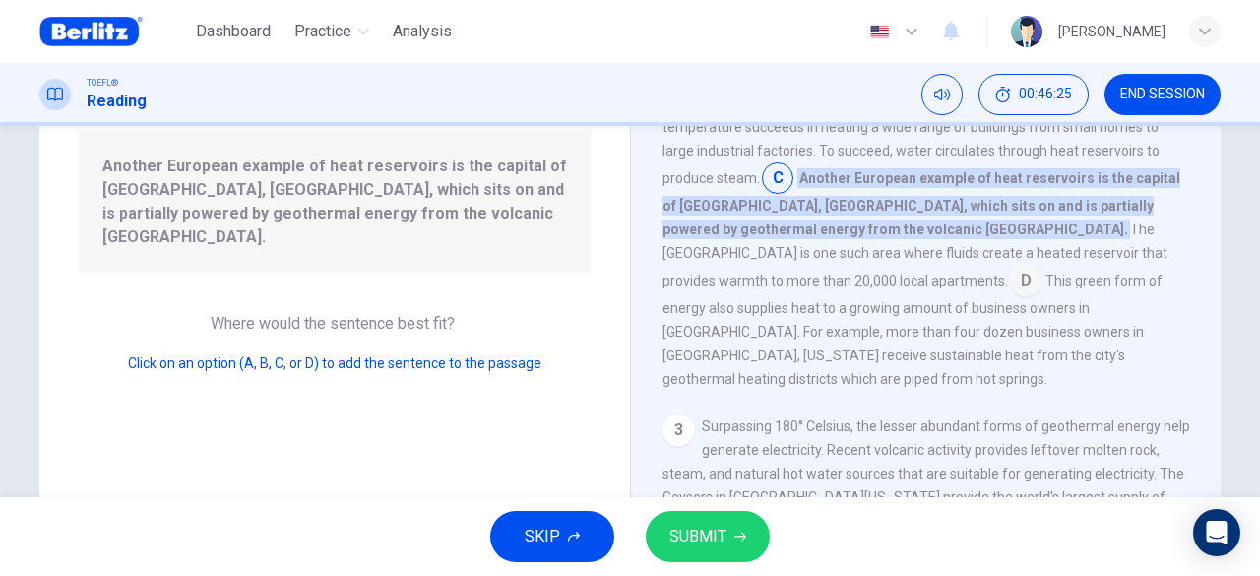
click at [717, 525] on span "SUBMIT" at bounding box center [697, 537] width 57 height 28
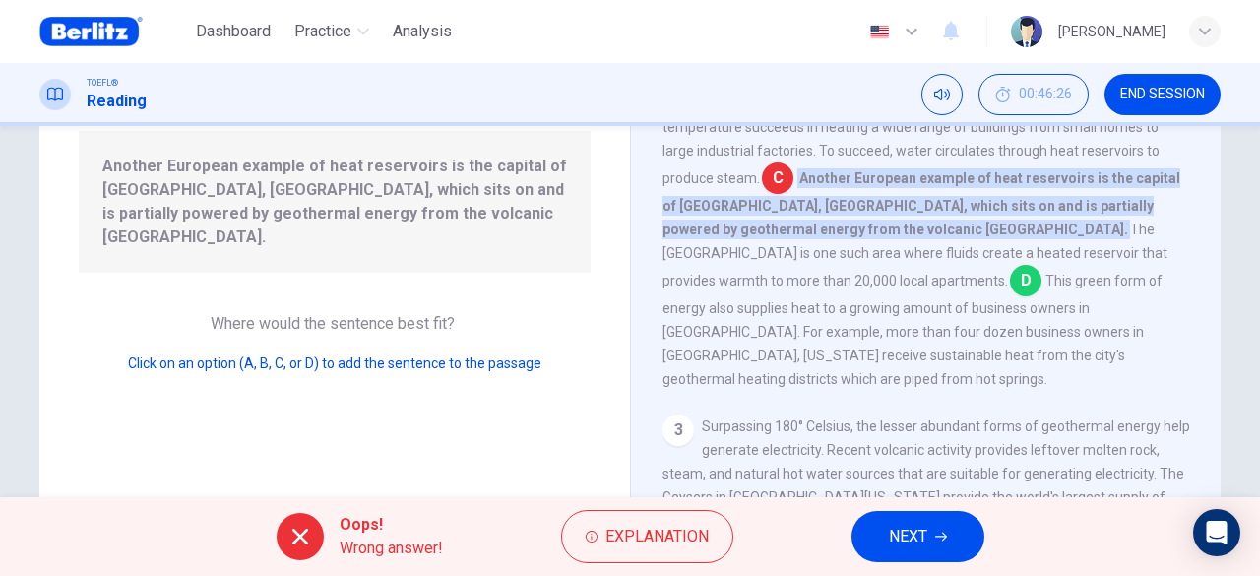
click at [902, 534] on span "NEXT" at bounding box center [908, 537] width 38 height 28
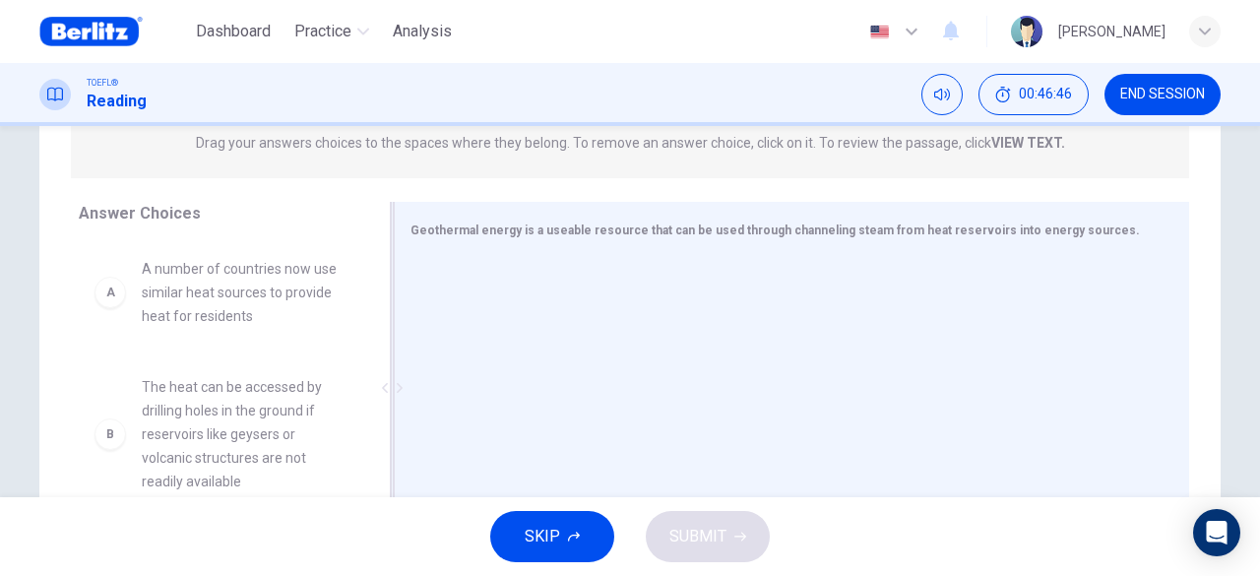
scroll to position [295, 0]
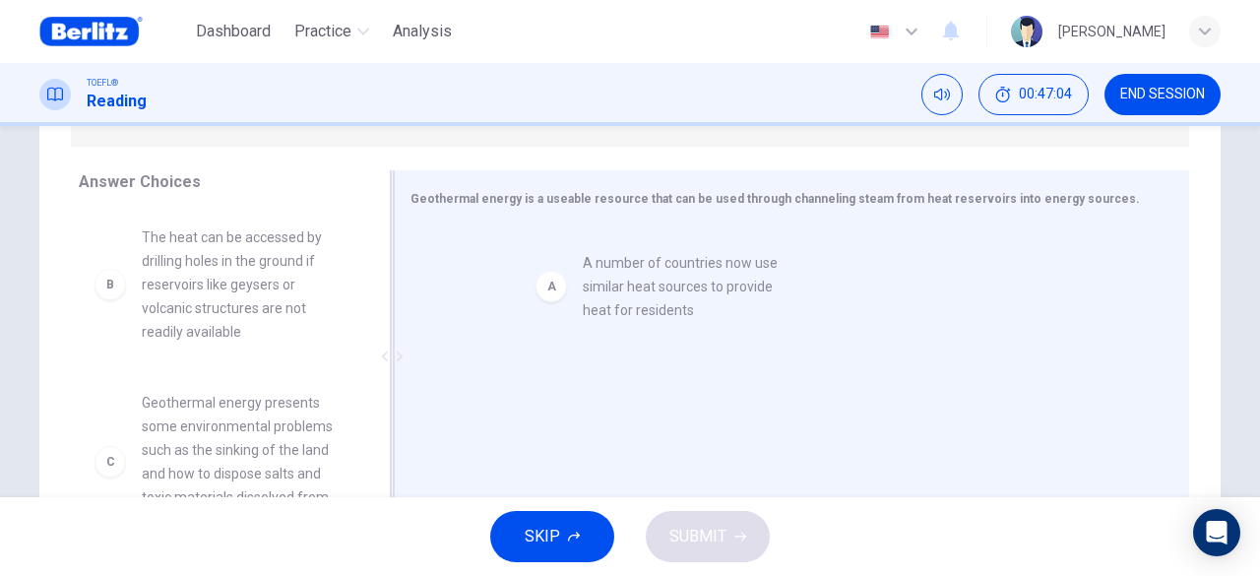
drag, startPoint x: 187, startPoint y: 283, endPoint x: 642, endPoint y: 307, distance: 455.5
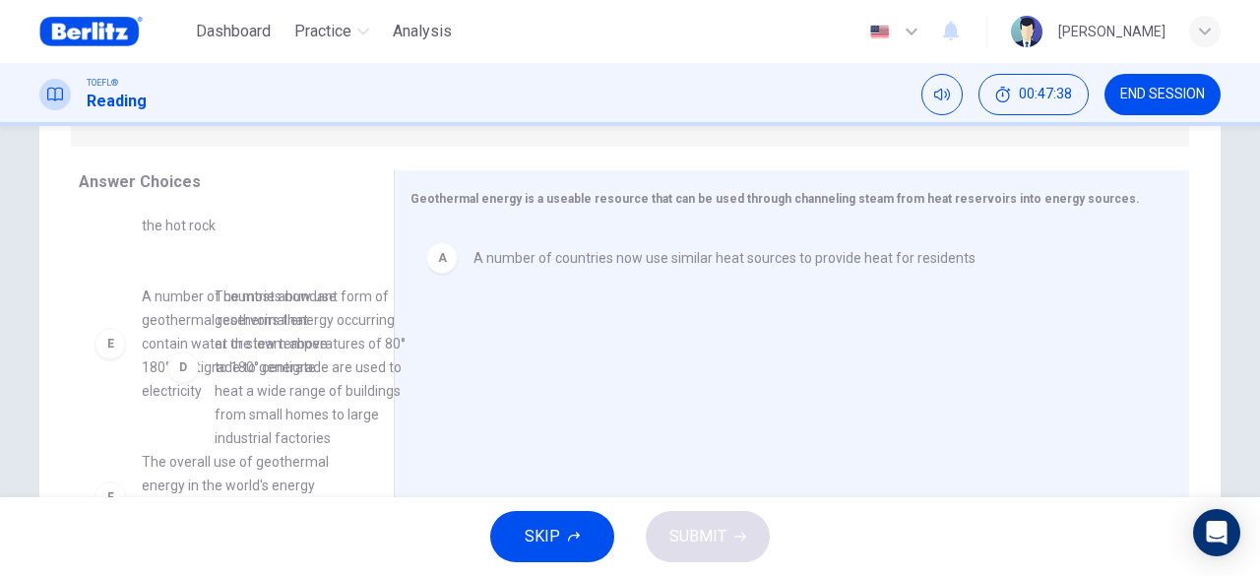
drag, startPoint x: 230, startPoint y: 385, endPoint x: 318, endPoint y: 387, distance: 87.6
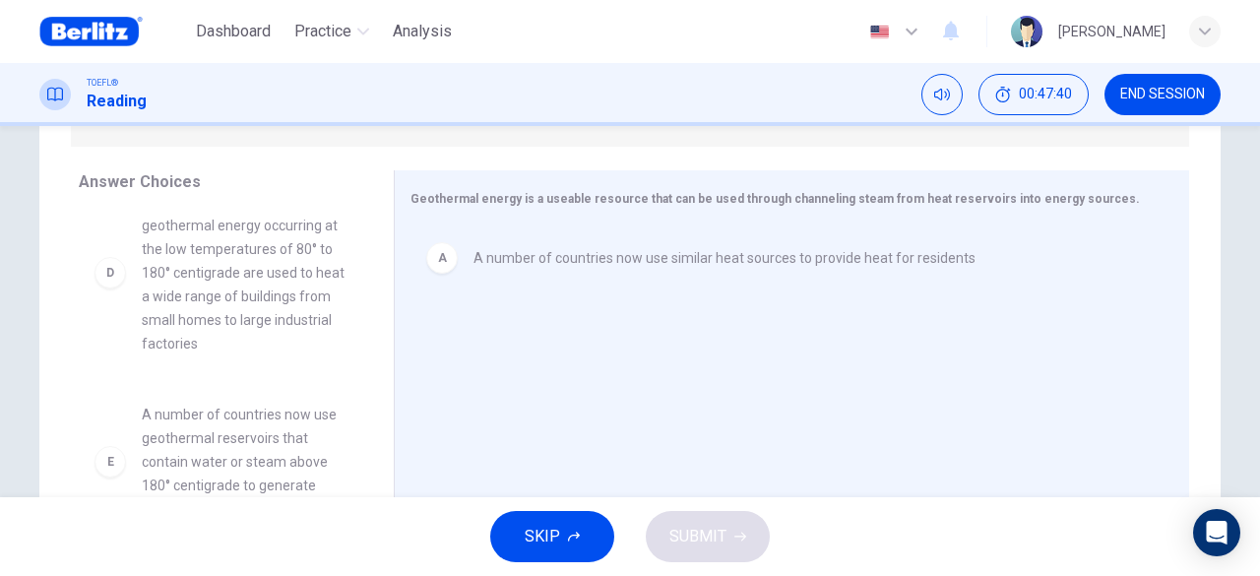
scroll to position [492, 0]
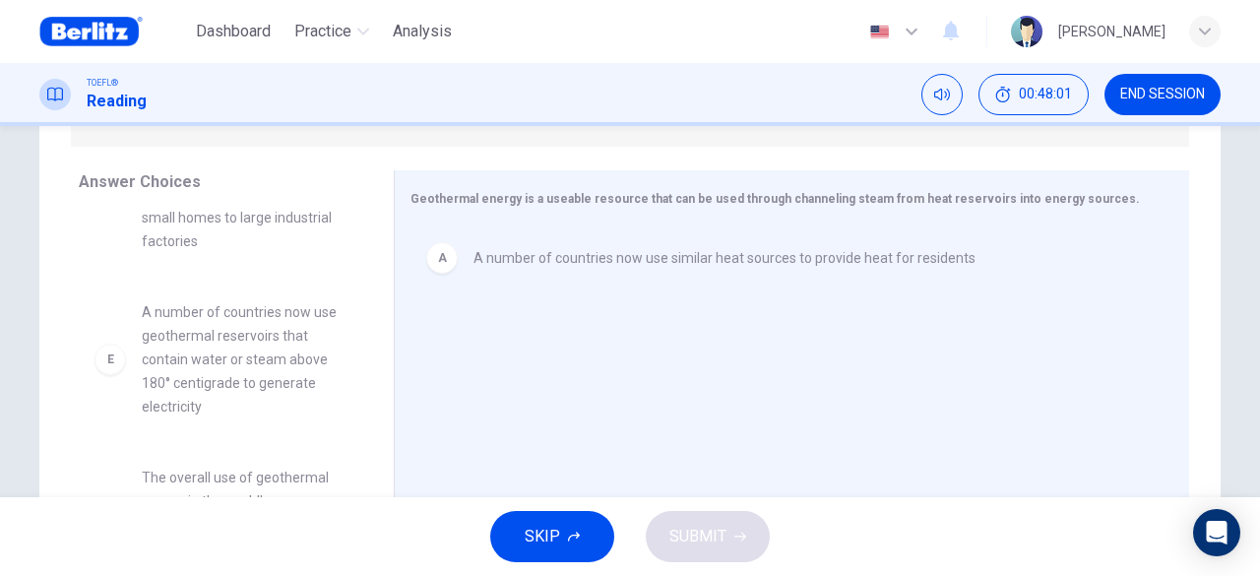
click at [546, 262] on span "A number of countries now use similar heat sources to provide heat for residents" at bounding box center [725, 258] width 502 height 24
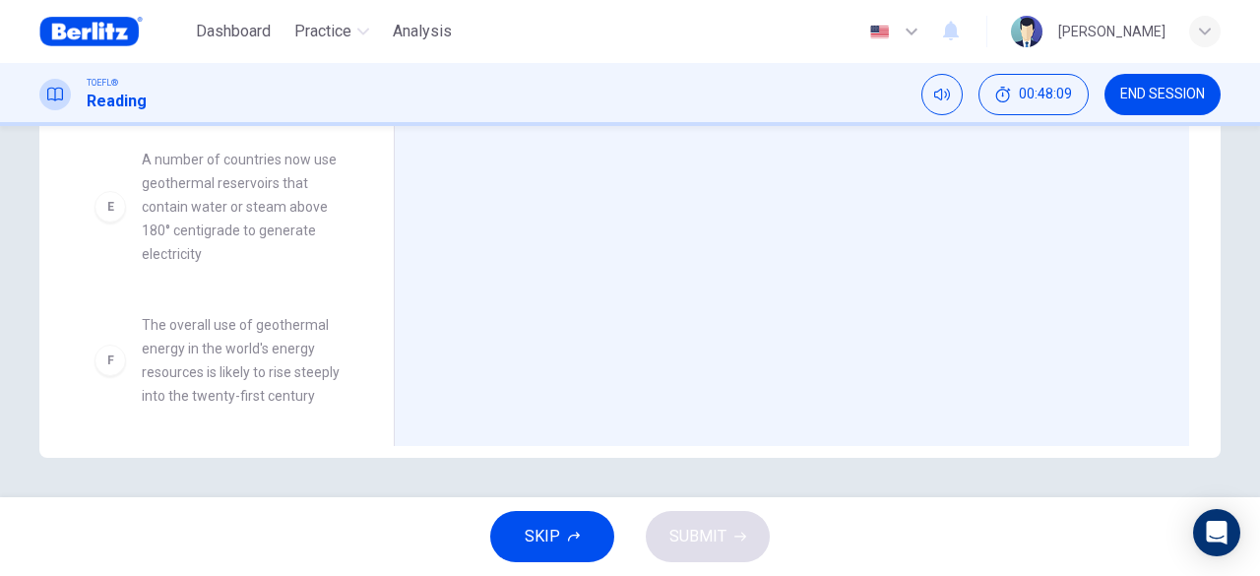
scroll to position [697, 0]
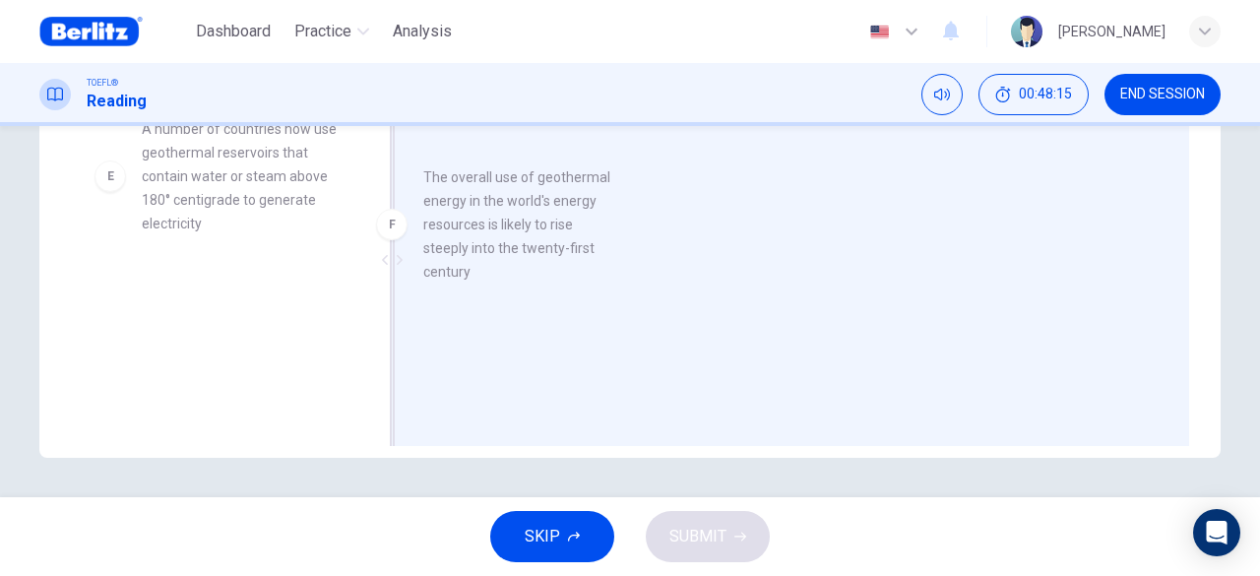
drag, startPoint x: 232, startPoint y: 349, endPoint x: 529, endPoint y: 227, distance: 320.5
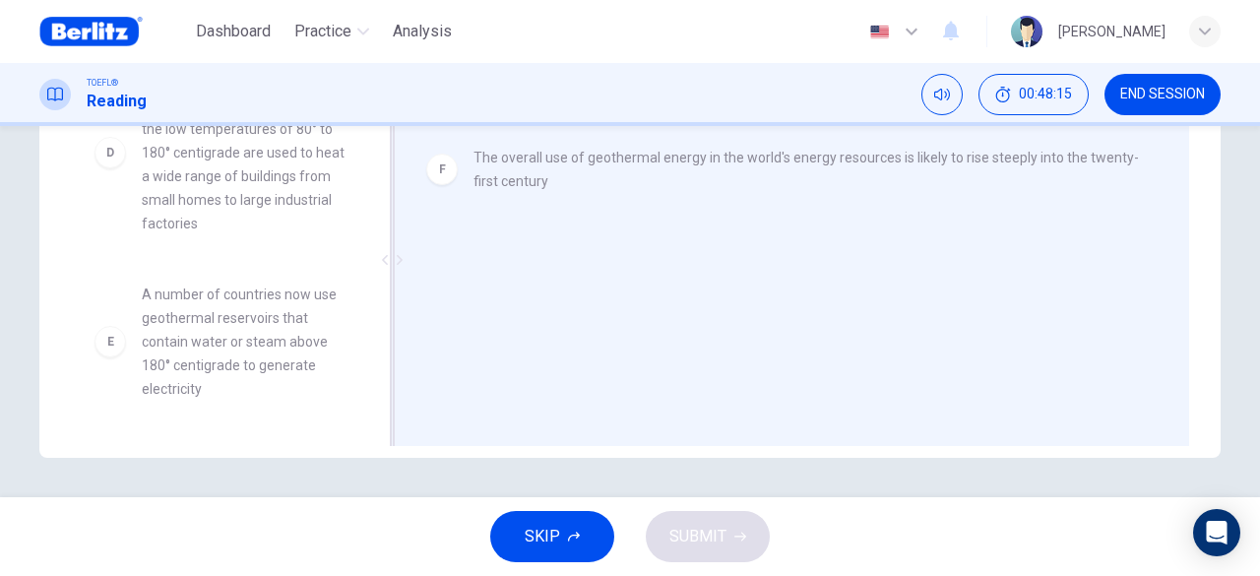
scroll to position [532, 0]
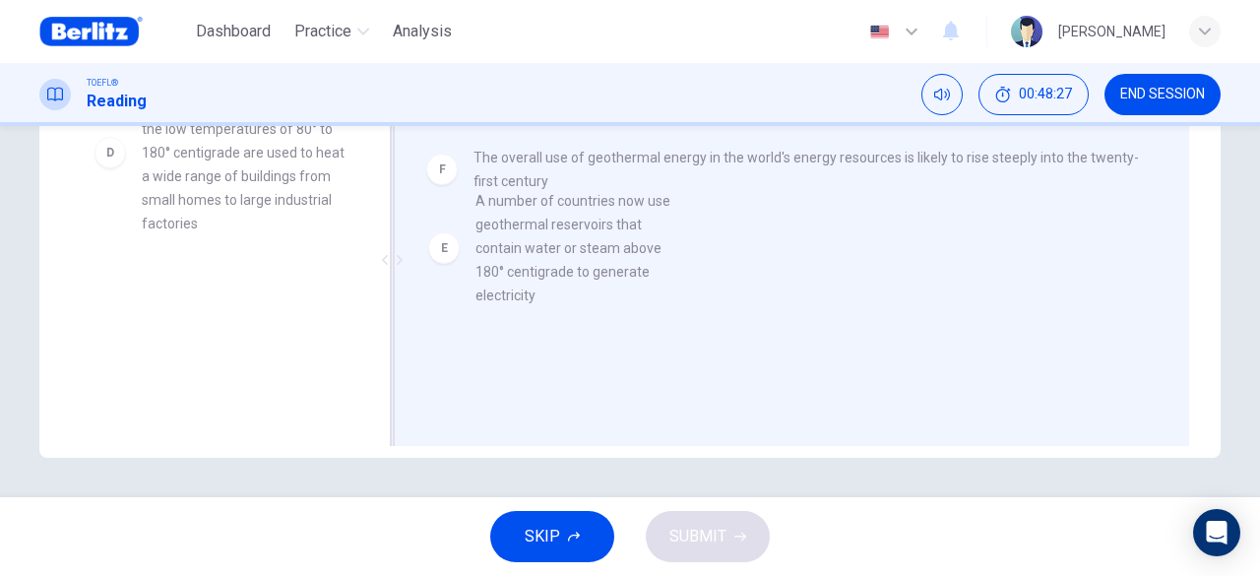
drag, startPoint x: 239, startPoint y: 362, endPoint x: 585, endPoint y: 264, distance: 359.3
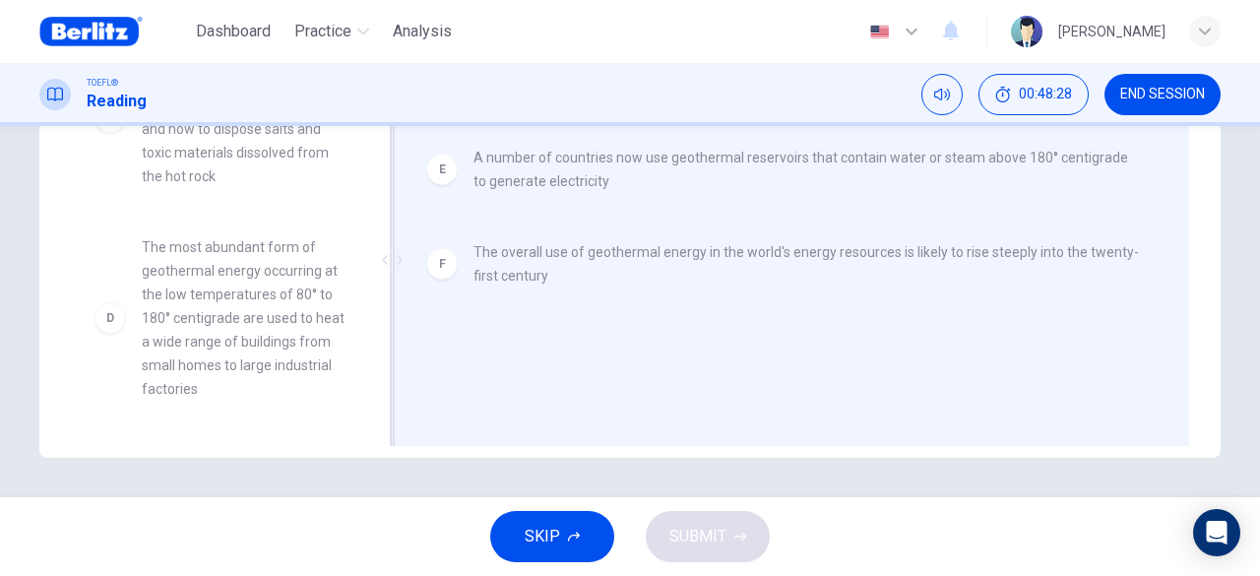
scroll to position [366, 0]
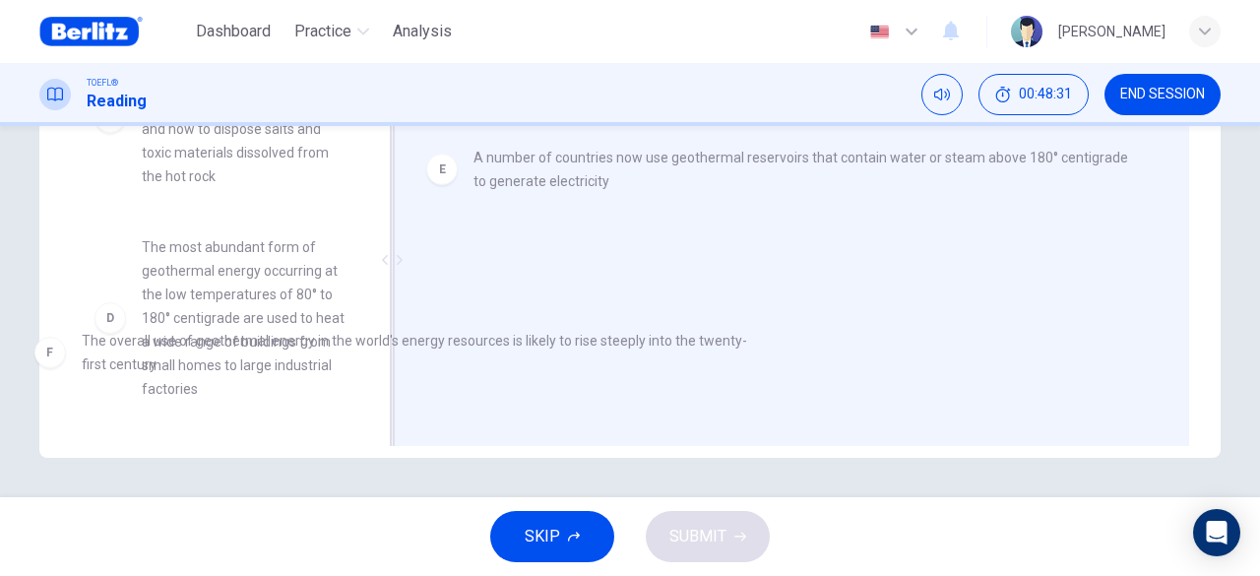
drag, startPoint x: 586, startPoint y: 263, endPoint x: 194, endPoint y: 351, distance: 401.7
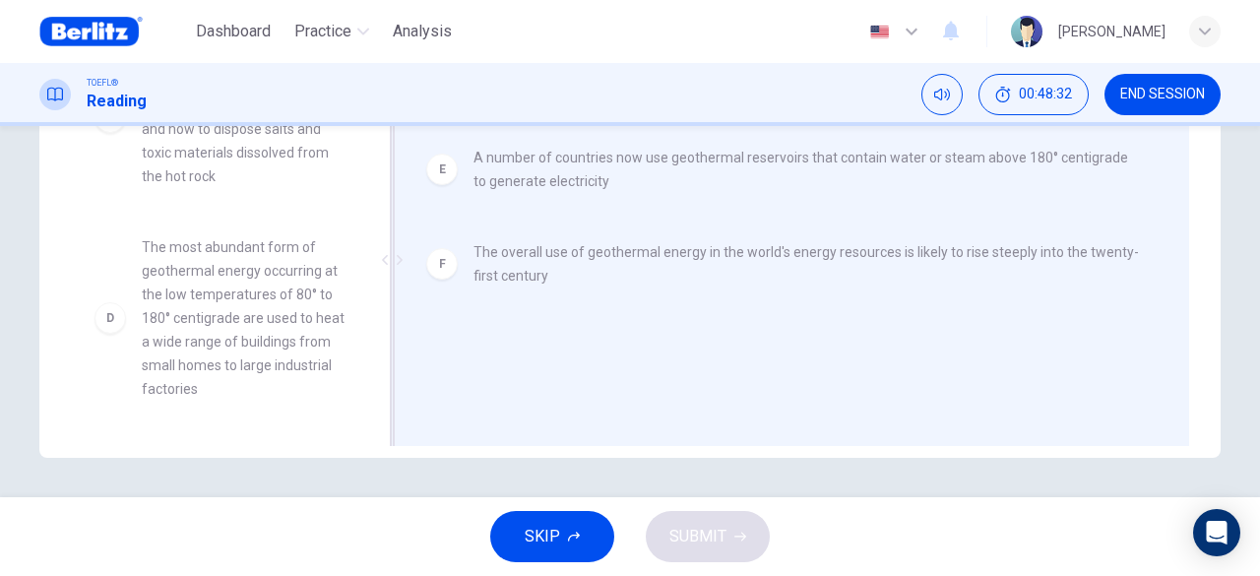
click at [493, 290] on div "F The overall use of geothermal energy in the world's energy resources is likel…" at bounding box center [784, 263] width 747 height 79
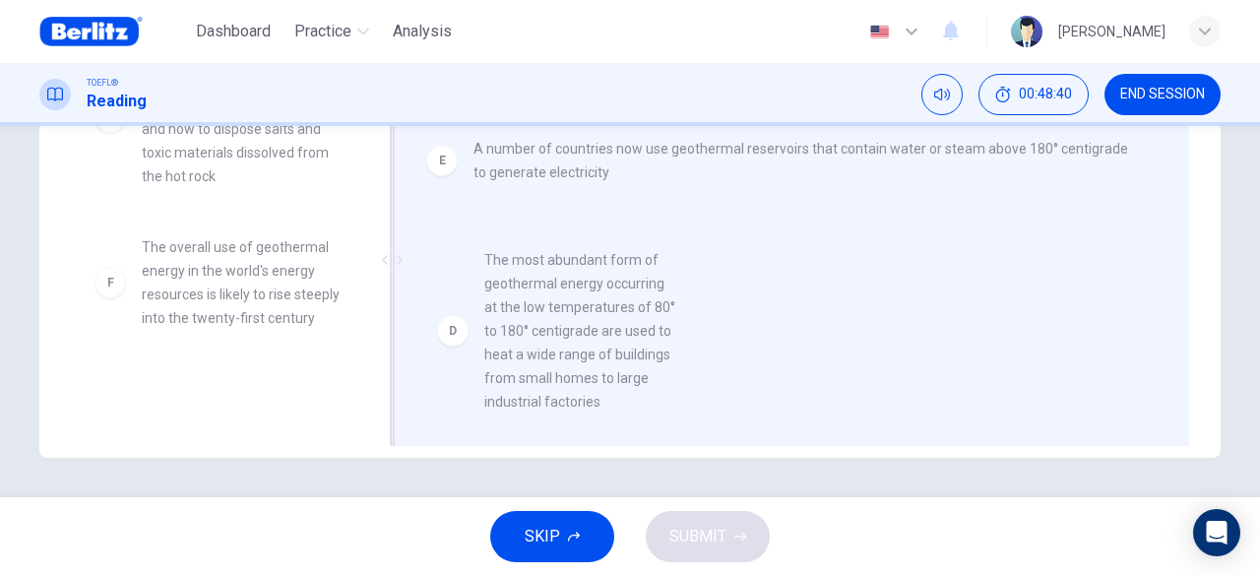
drag, startPoint x: 206, startPoint y: 315, endPoint x: 559, endPoint y: 326, distance: 353.6
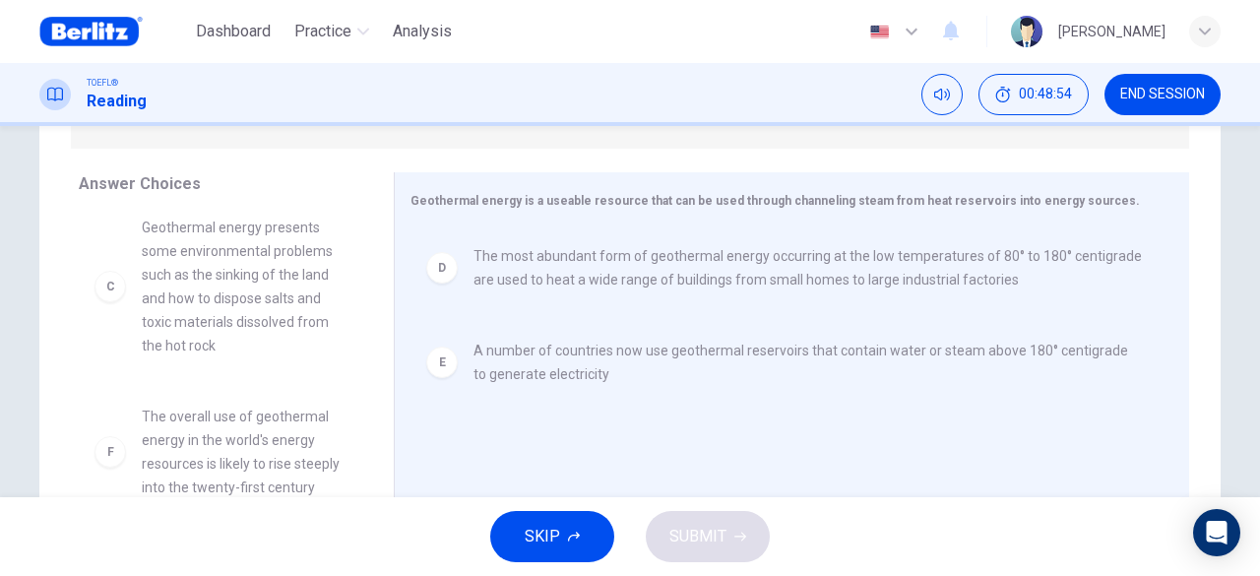
scroll to position [319, 0]
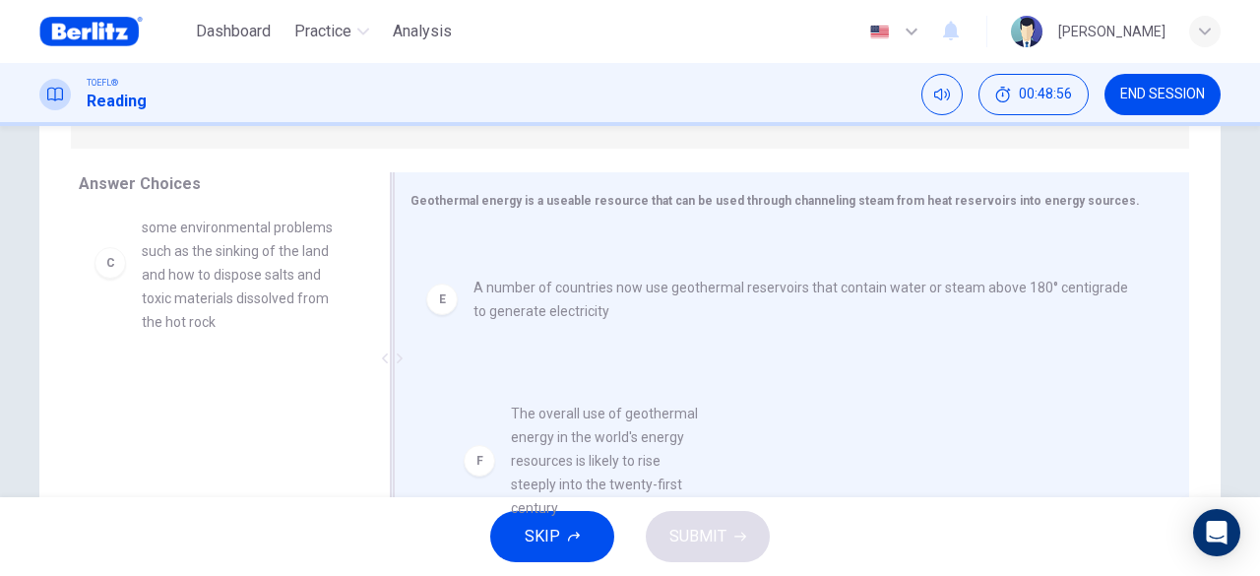
drag, startPoint x: 201, startPoint y: 419, endPoint x: 586, endPoint y: 424, distance: 385.0
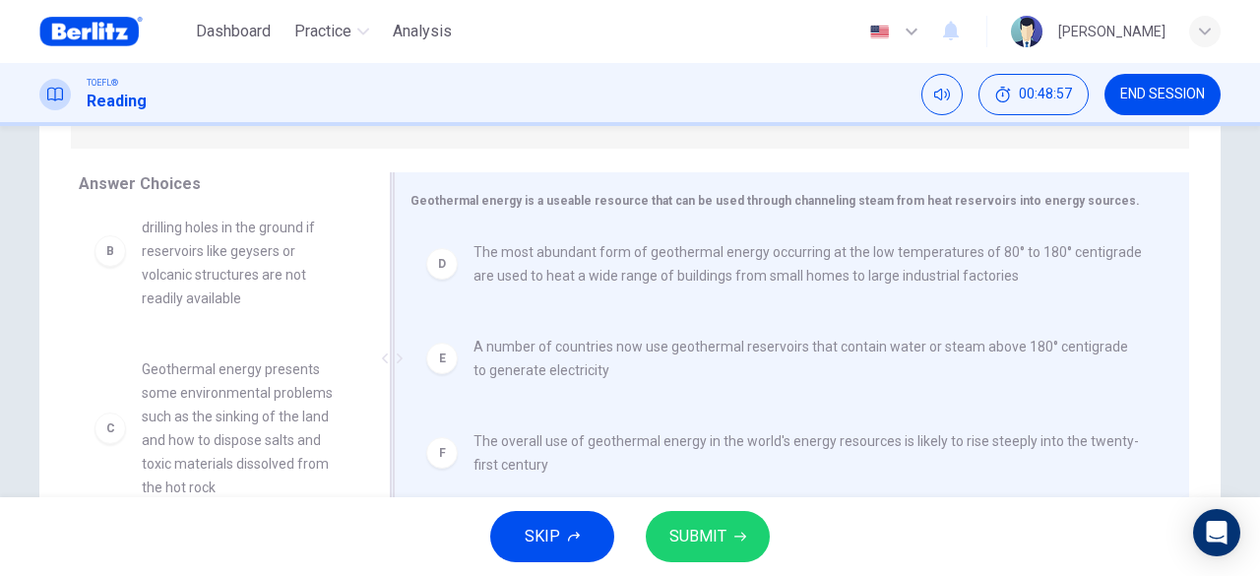
scroll to position [154, 0]
click at [718, 539] on span "SUBMIT" at bounding box center [697, 537] width 57 height 28
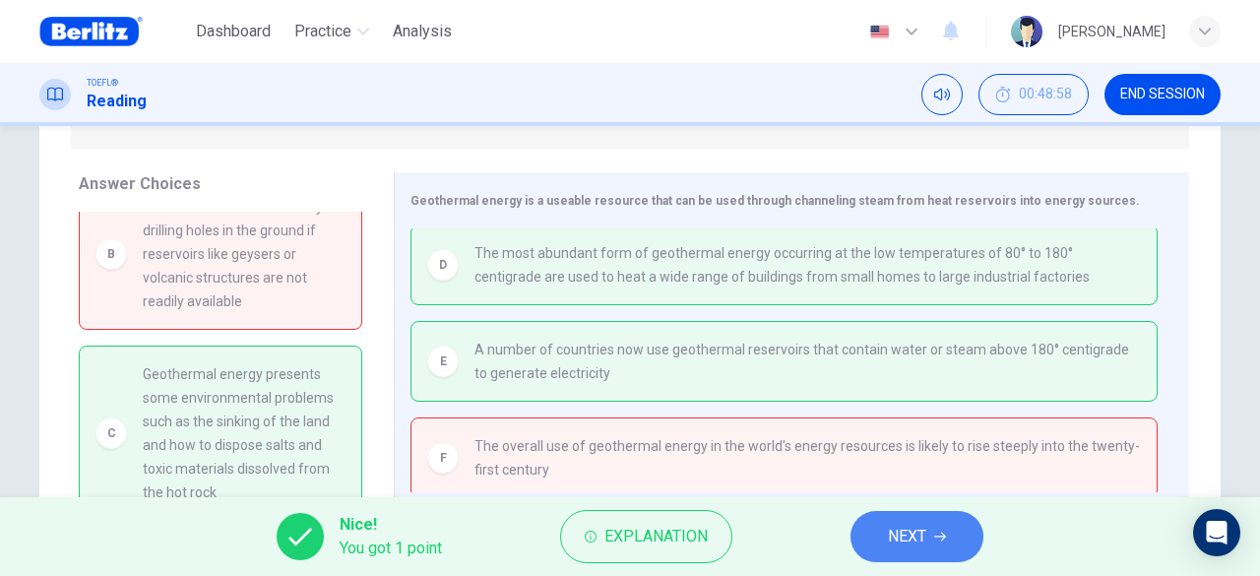
click at [906, 527] on span "NEXT" at bounding box center [907, 537] width 38 height 28
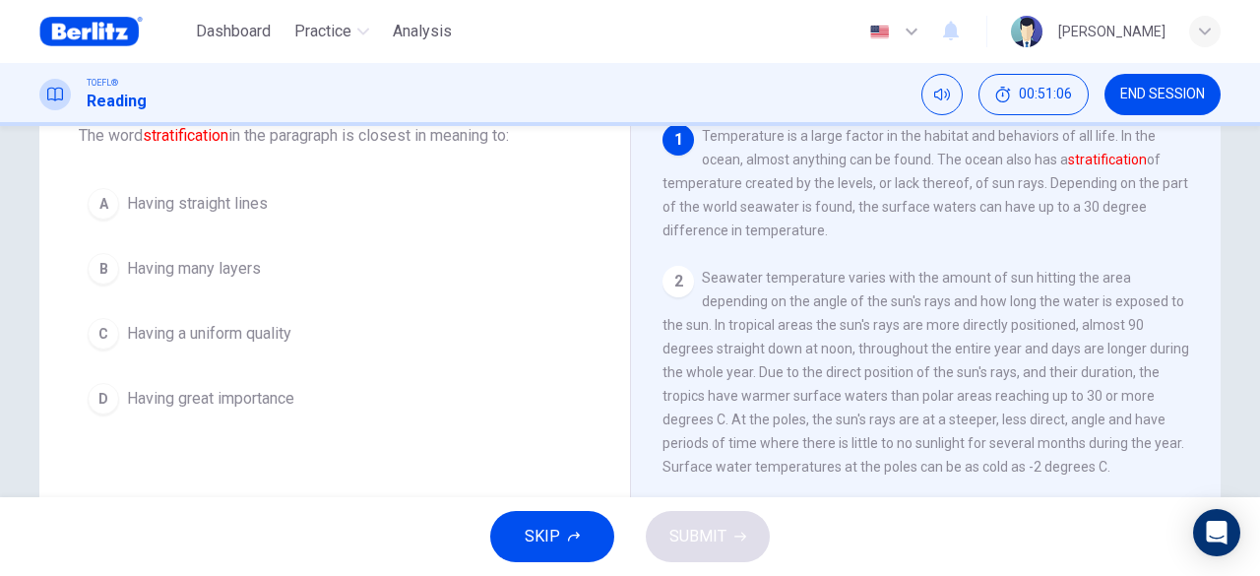
scroll to position [98, 0]
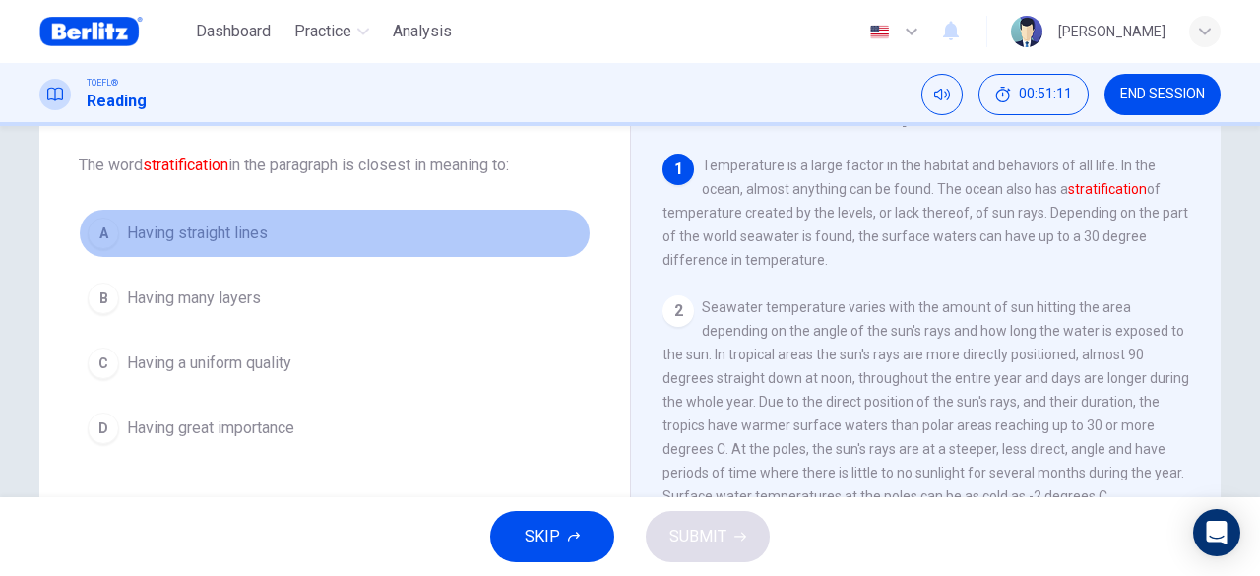
click at [200, 232] on span "Having straight lines" at bounding box center [197, 234] width 141 height 24
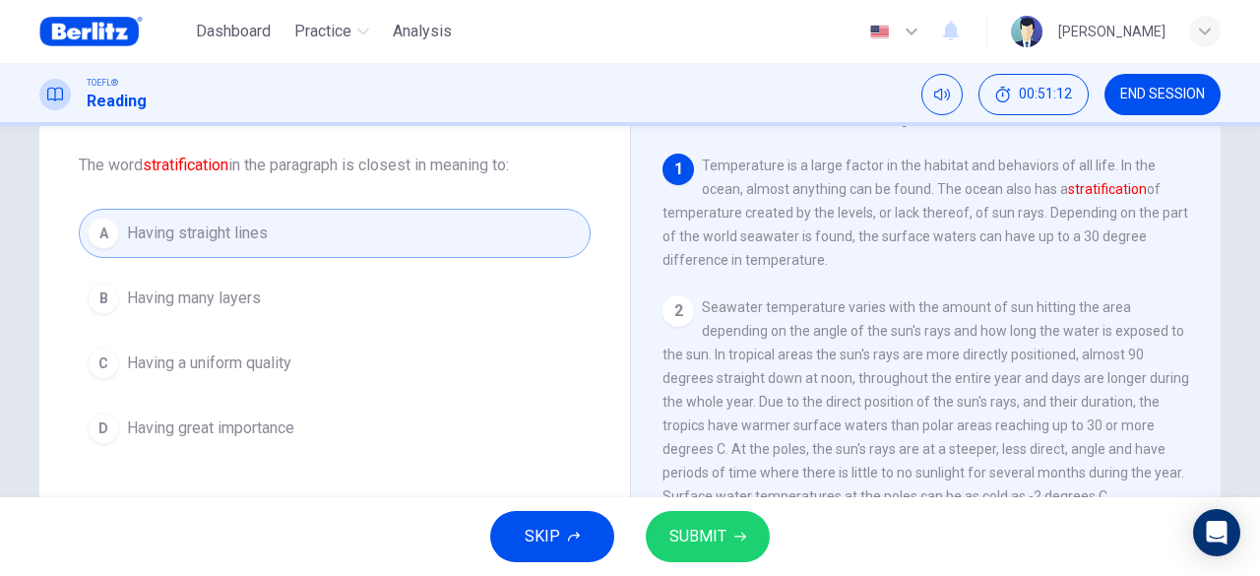
click at [692, 532] on span "SUBMIT" at bounding box center [697, 537] width 57 height 28
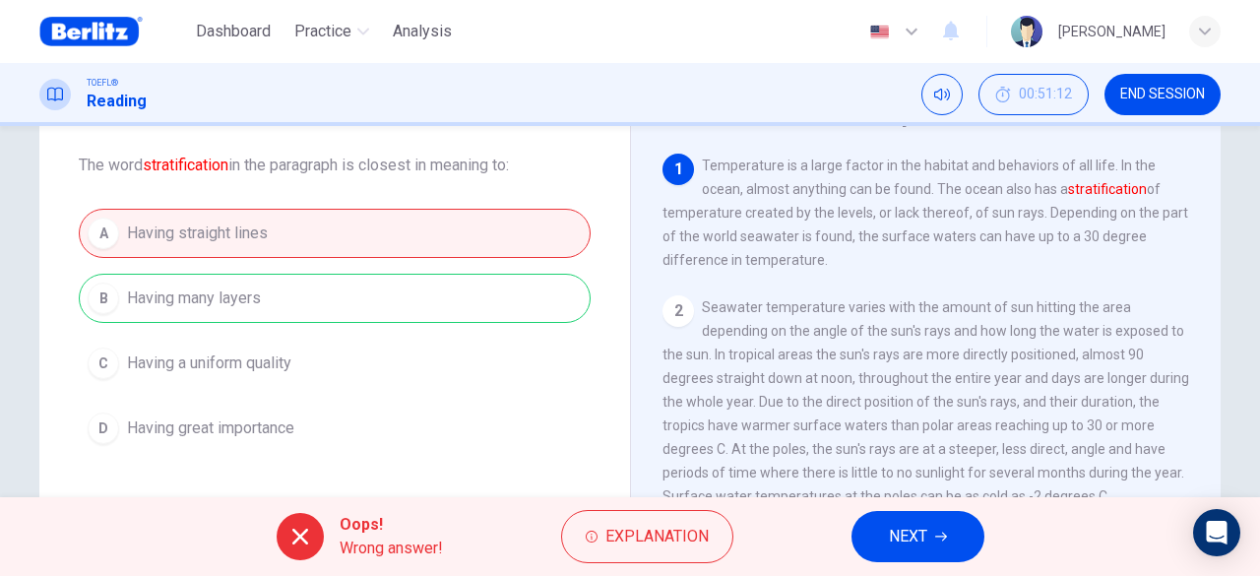
click at [914, 540] on span "NEXT" at bounding box center [908, 537] width 38 height 28
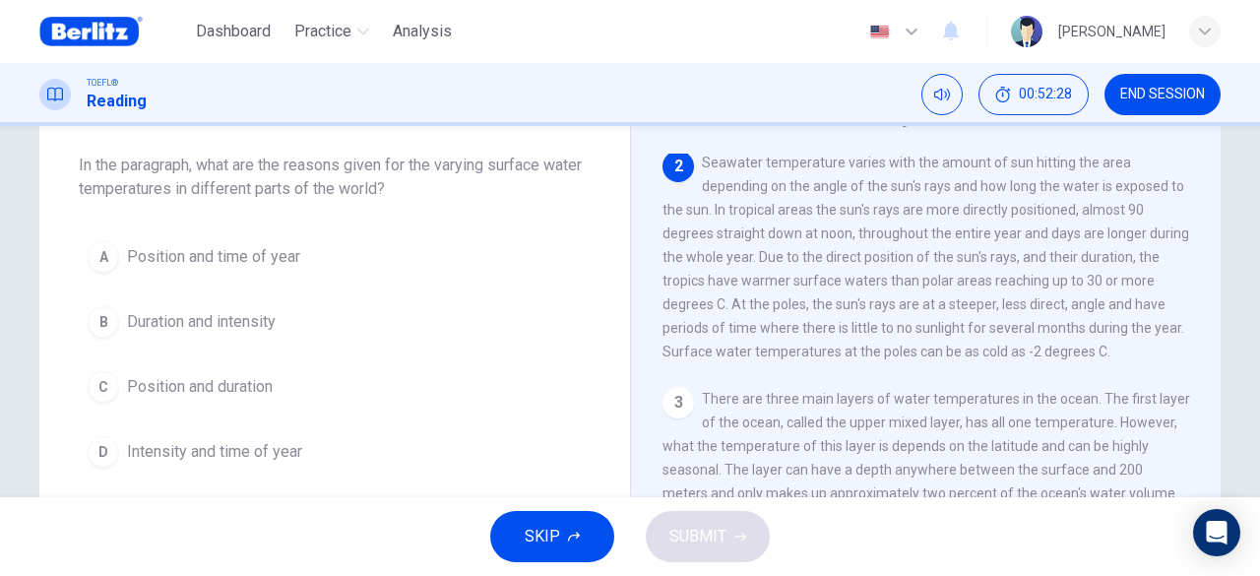
click at [244, 320] on span "Duration and intensity" at bounding box center [201, 322] width 149 height 24
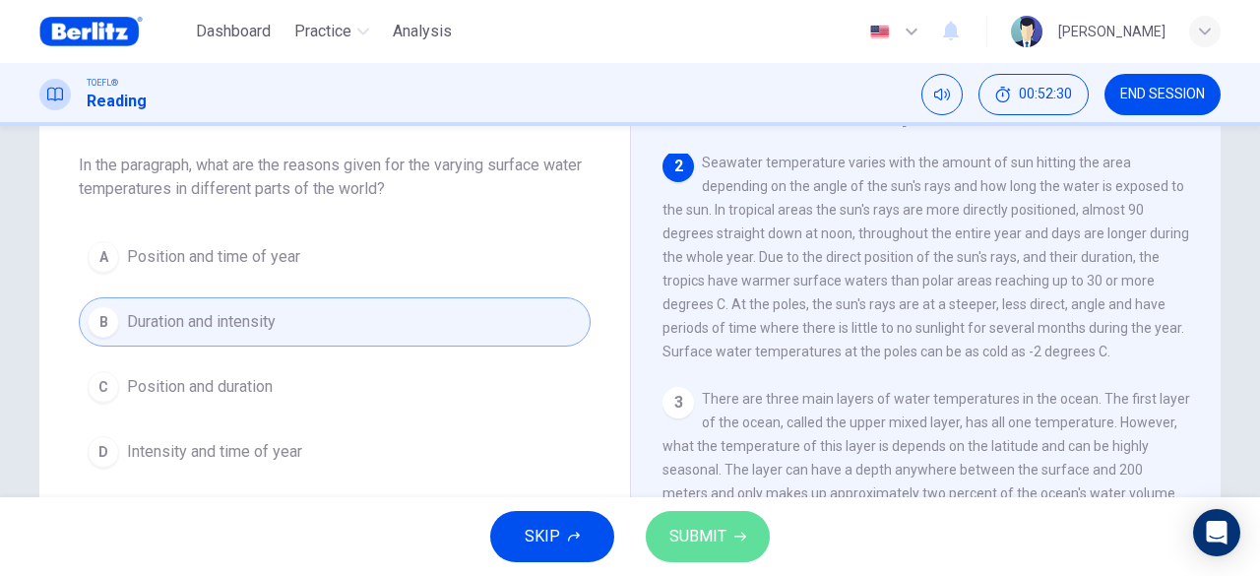
click at [691, 535] on span "SUBMIT" at bounding box center [697, 537] width 57 height 28
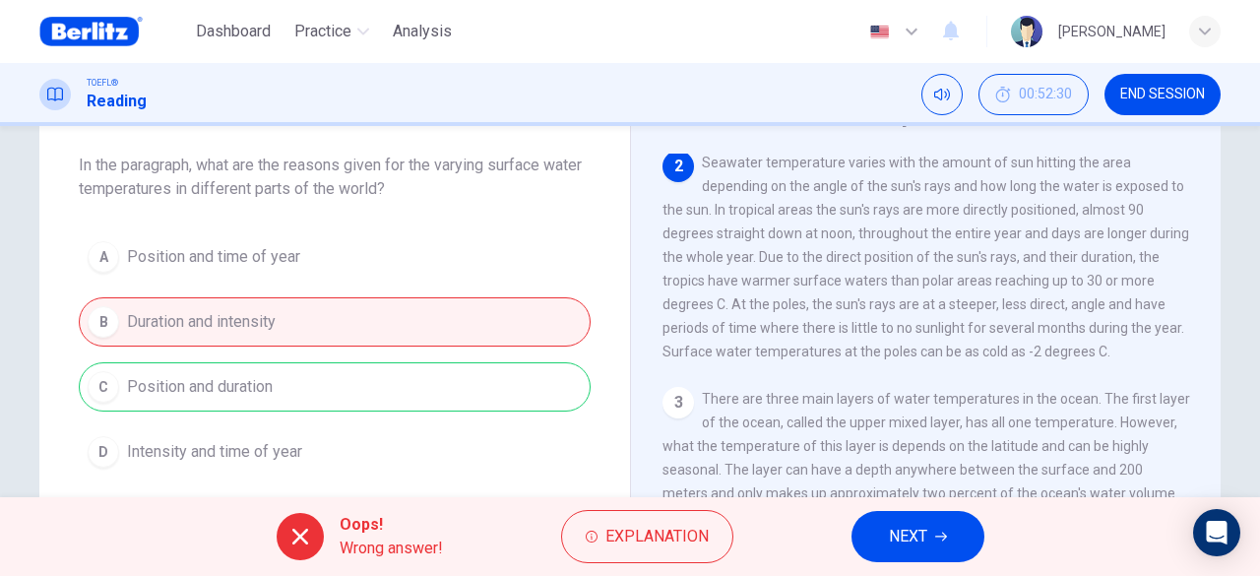
click at [908, 544] on span "NEXT" at bounding box center [908, 537] width 38 height 28
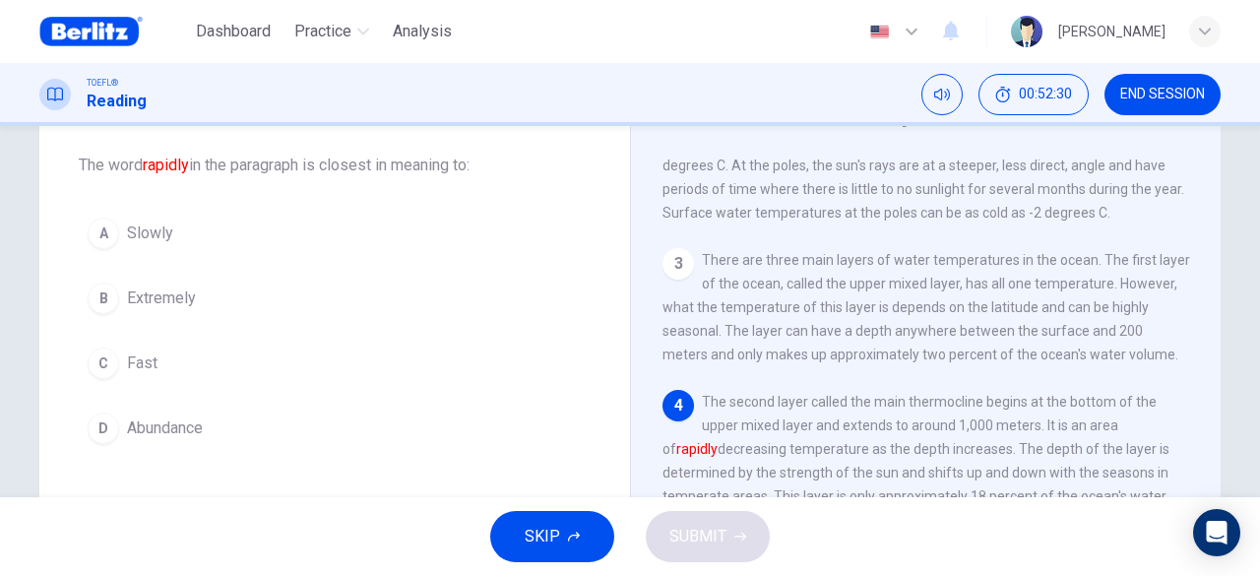
scroll to position [285, 0]
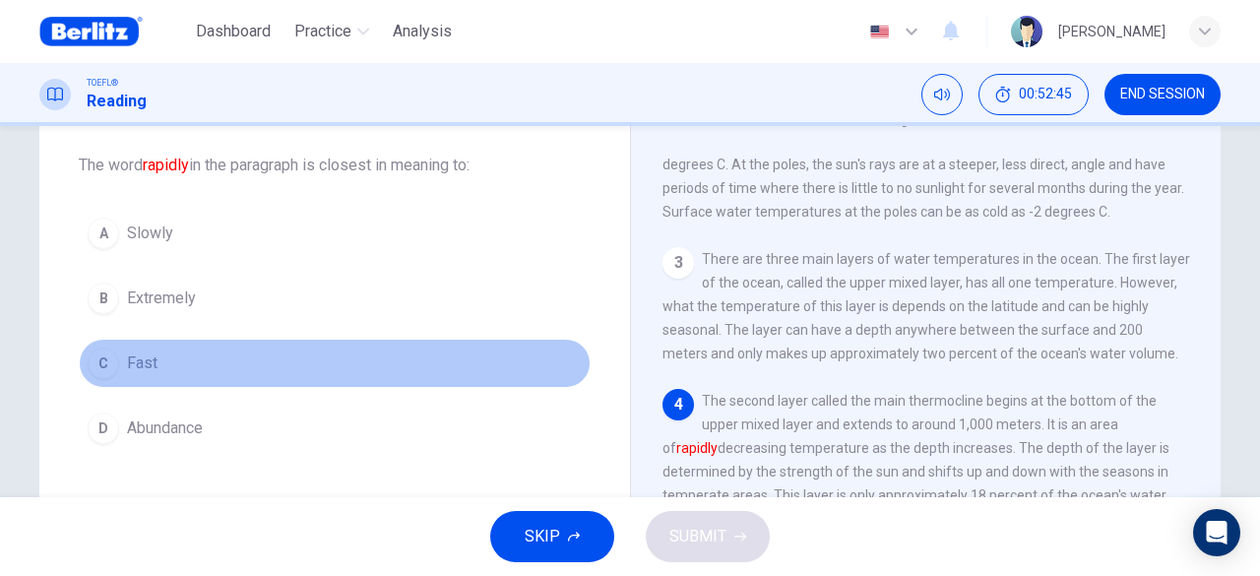
click at [127, 358] on span "Fast" at bounding box center [142, 363] width 31 height 24
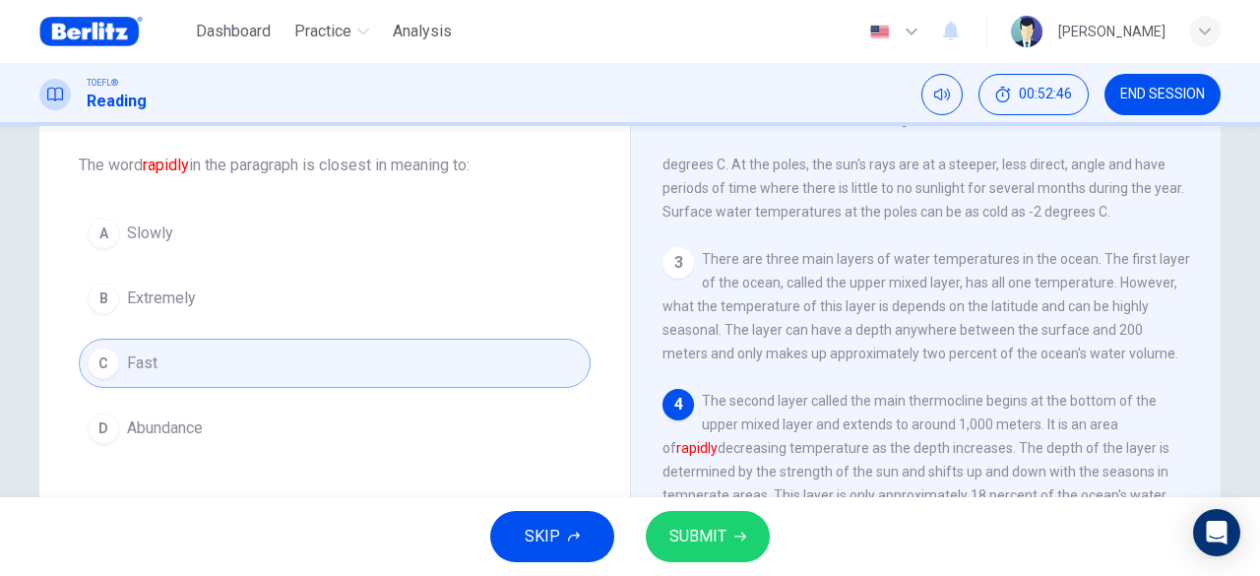
click at [715, 546] on span "SUBMIT" at bounding box center [697, 537] width 57 height 28
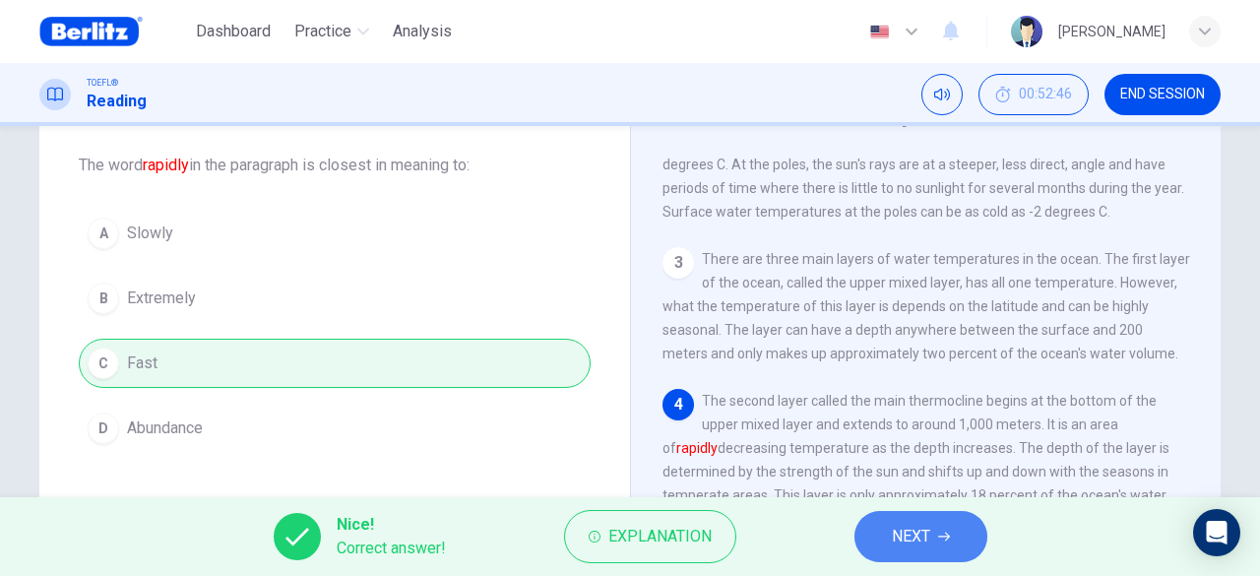
click at [899, 537] on span "NEXT" at bounding box center [911, 537] width 38 height 28
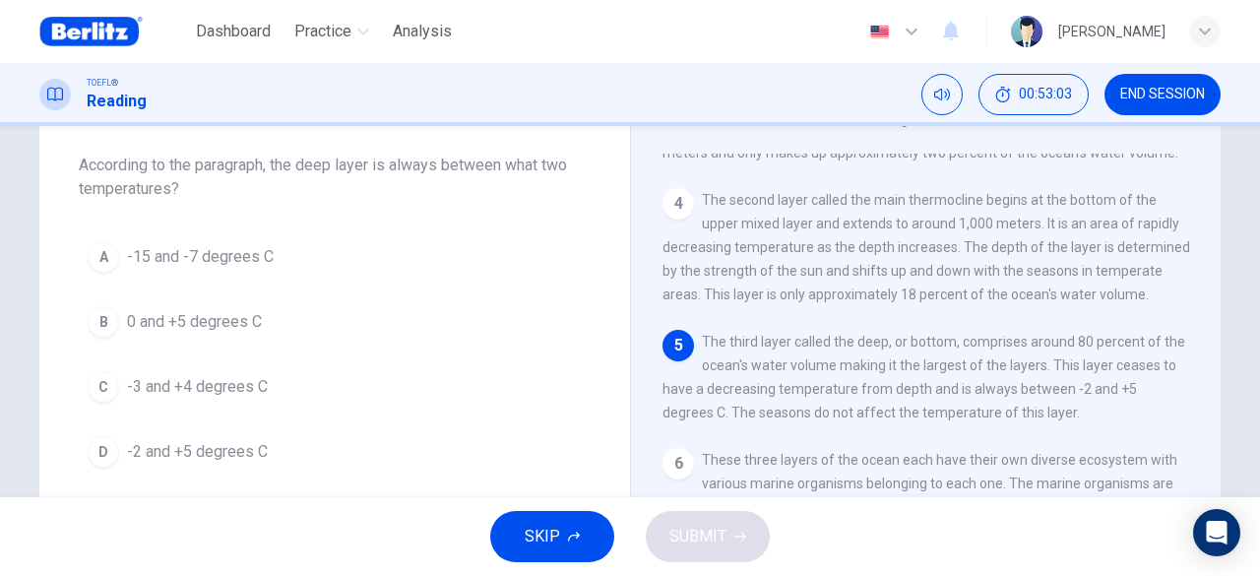
scroll to position [504, 0]
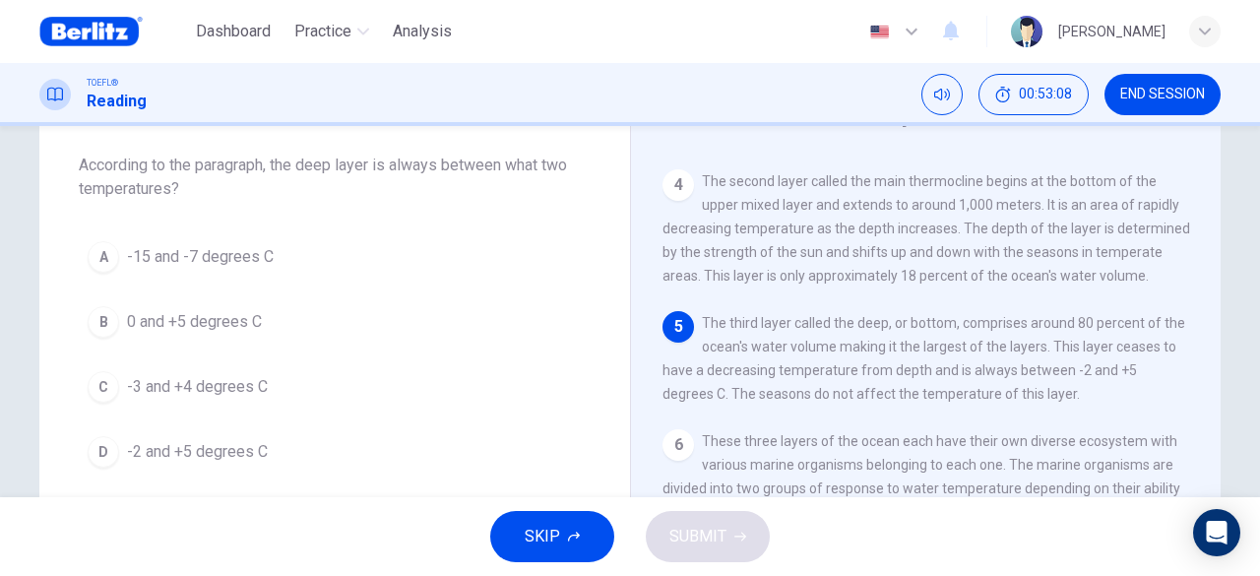
click at [217, 449] on span "-2 and +5 degrees C" at bounding box center [197, 452] width 141 height 24
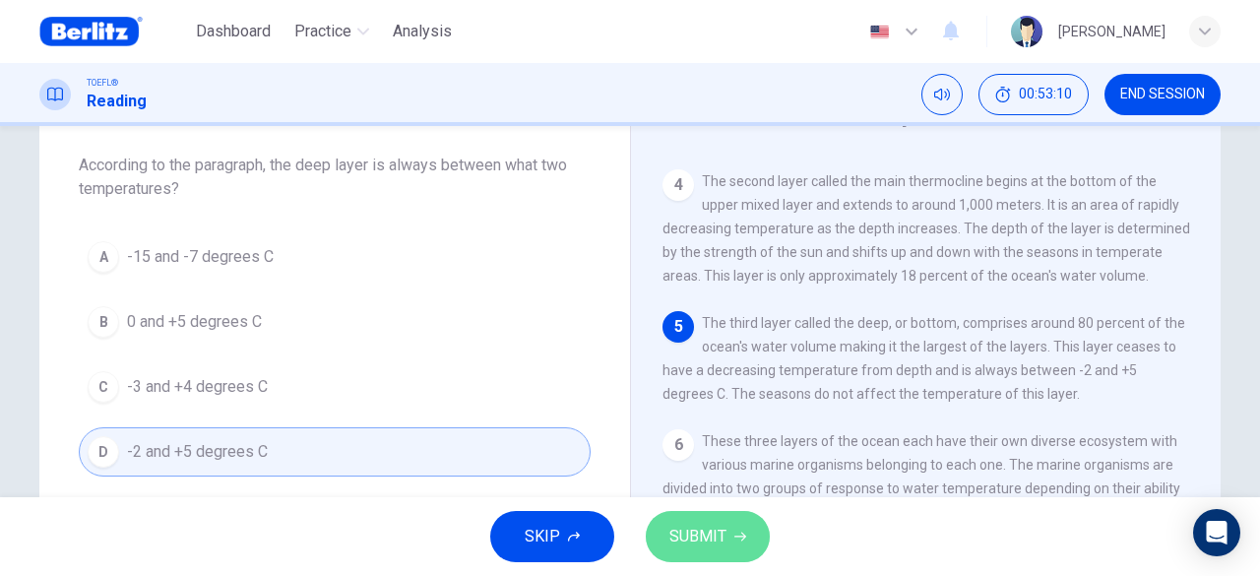
click at [735, 521] on button "SUBMIT" at bounding box center [708, 536] width 124 height 51
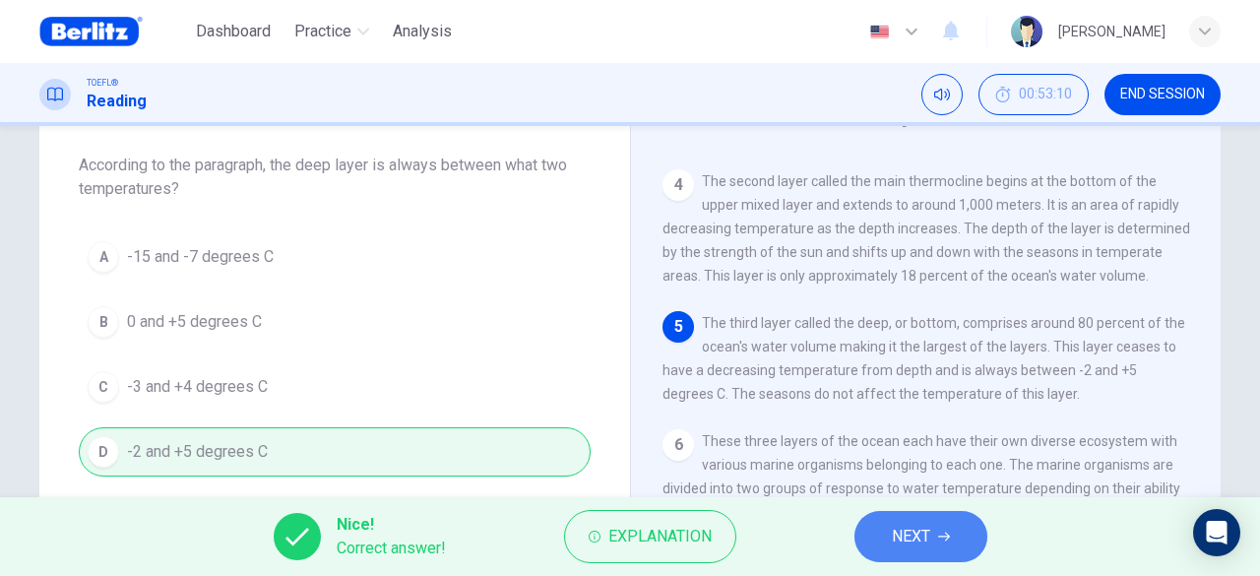
click at [896, 533] on span "NEXT" at bounding box center [911, 537] width 38 height 28
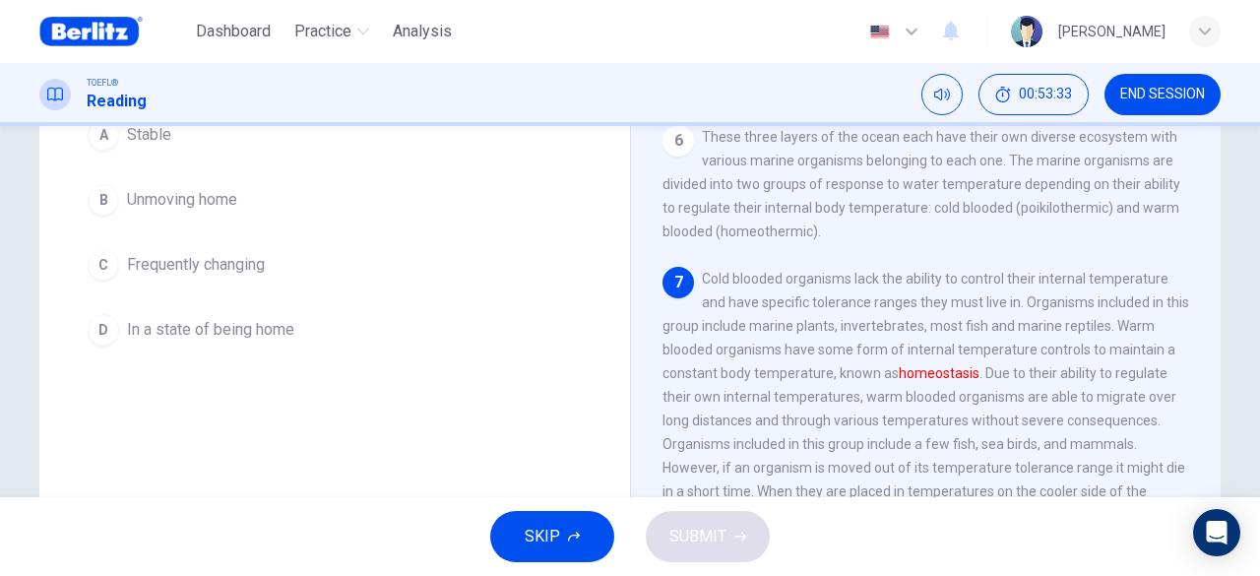
scroll to position [98, 0]
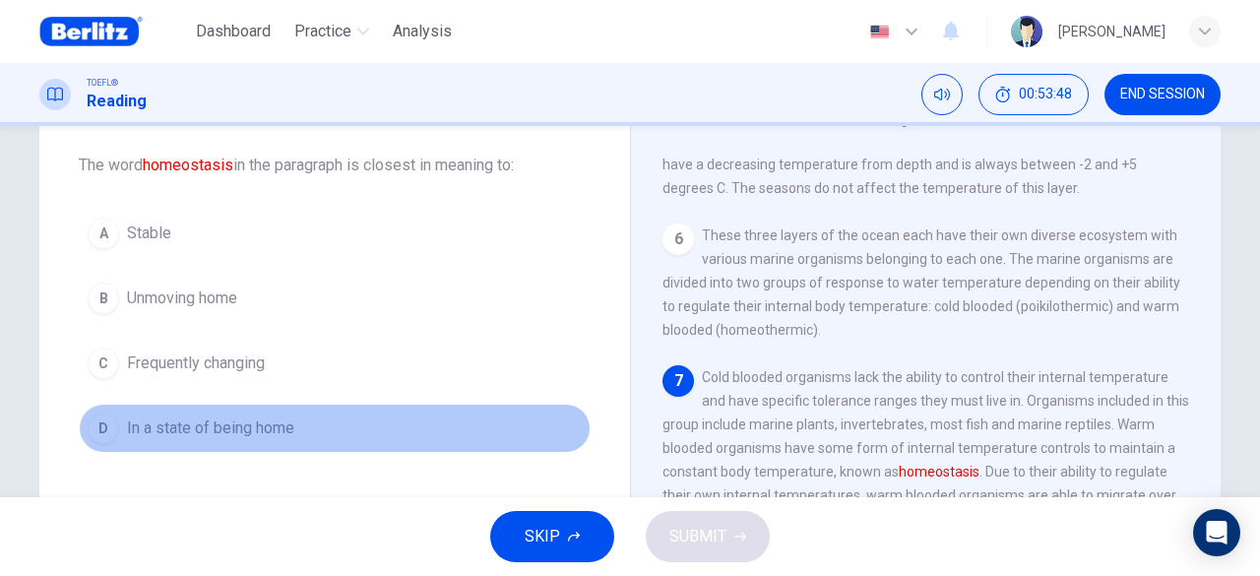
click at [177, 432] on span "In a state of being home" at bounding box center [210, 428] width 167 height 24
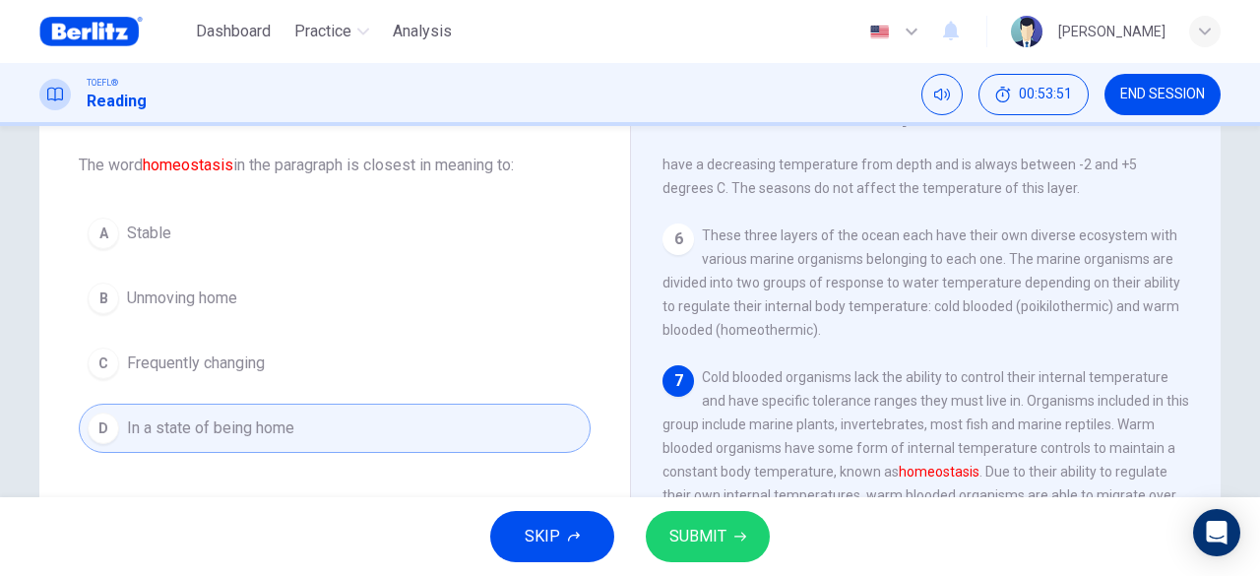
click at [709, 533] on span "SUBMIT" at bounding box center [697, 537] width 57 height 28
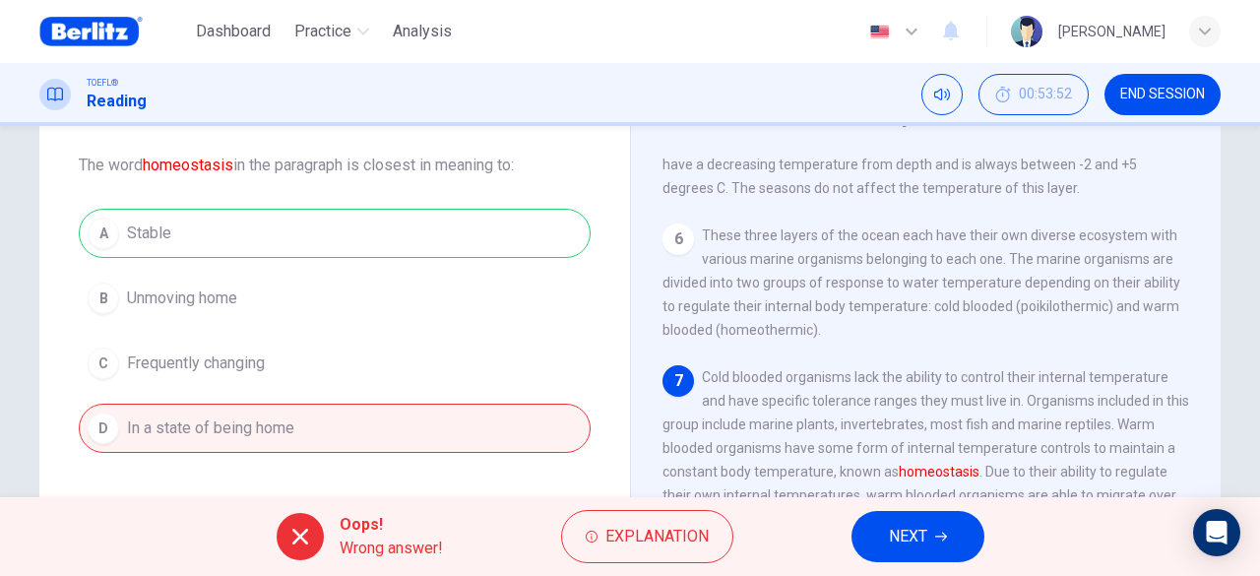
click at [943, 543] on button "NEXT" at bounding box center [918, 536] width 133 height 51
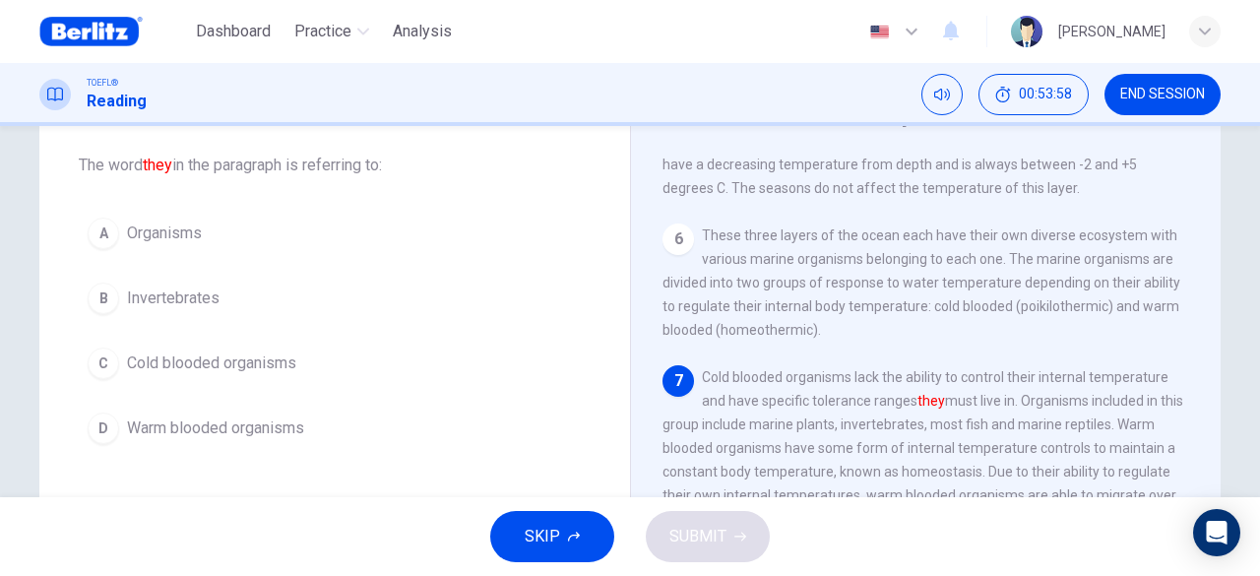
click at [233, 363] on span "Cold blooded organisms" at bounding box center [211, 363] width 169 height 24
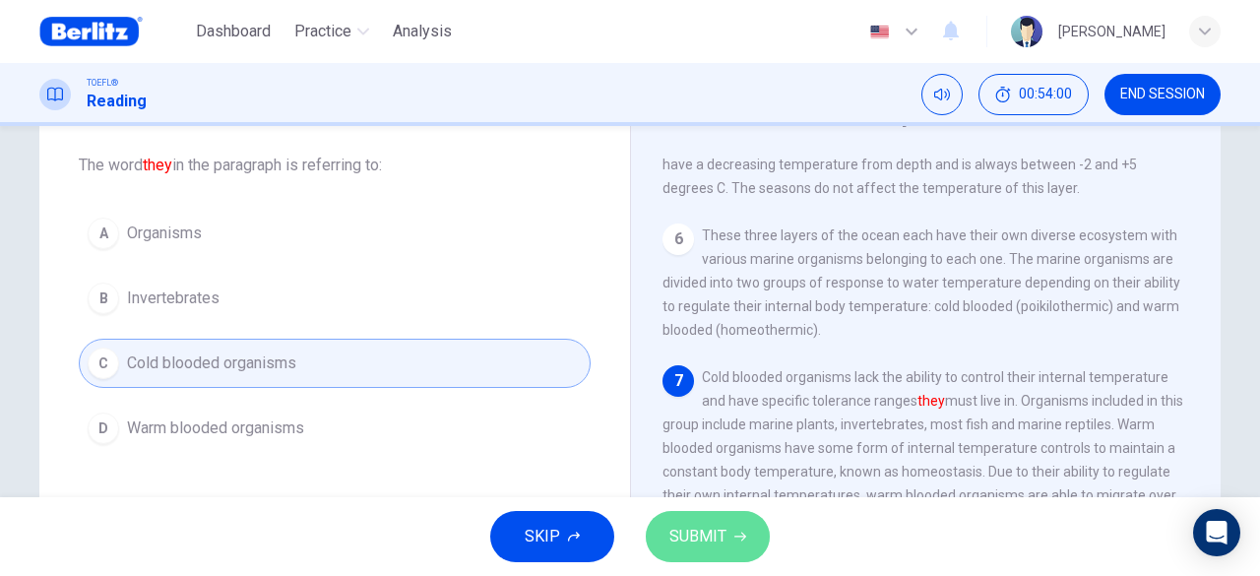
click at [701, 521] on button "SUBMIT" at bounding box center [708, 536] width 124 height 51
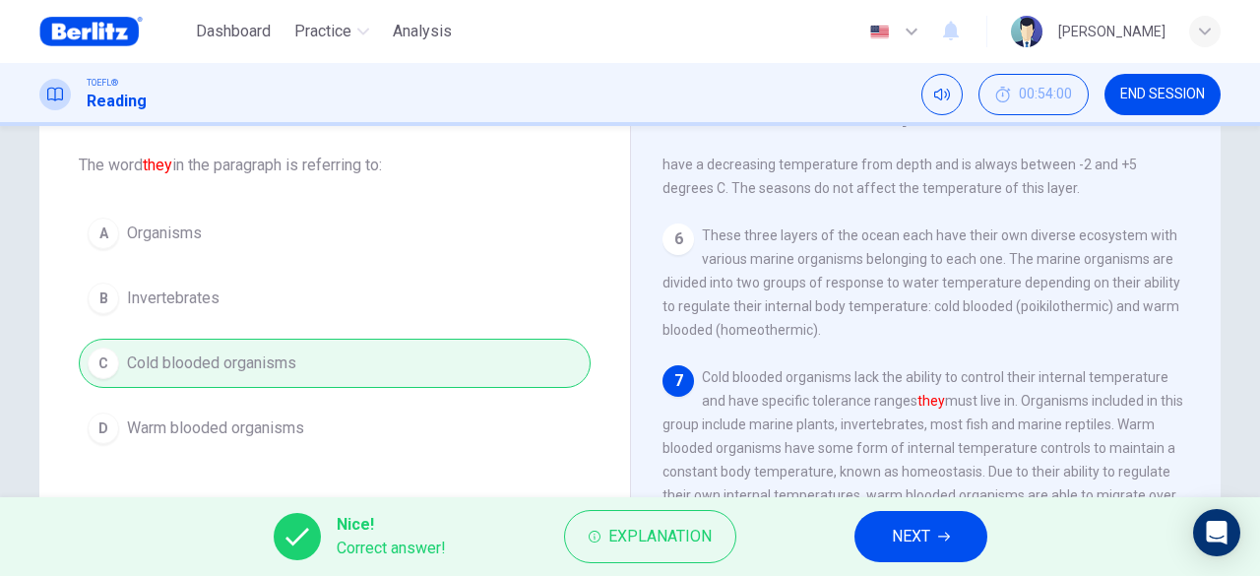
click at [908, 546] on span "NEXT" at bounding box center [911, 537] width 38 height 28
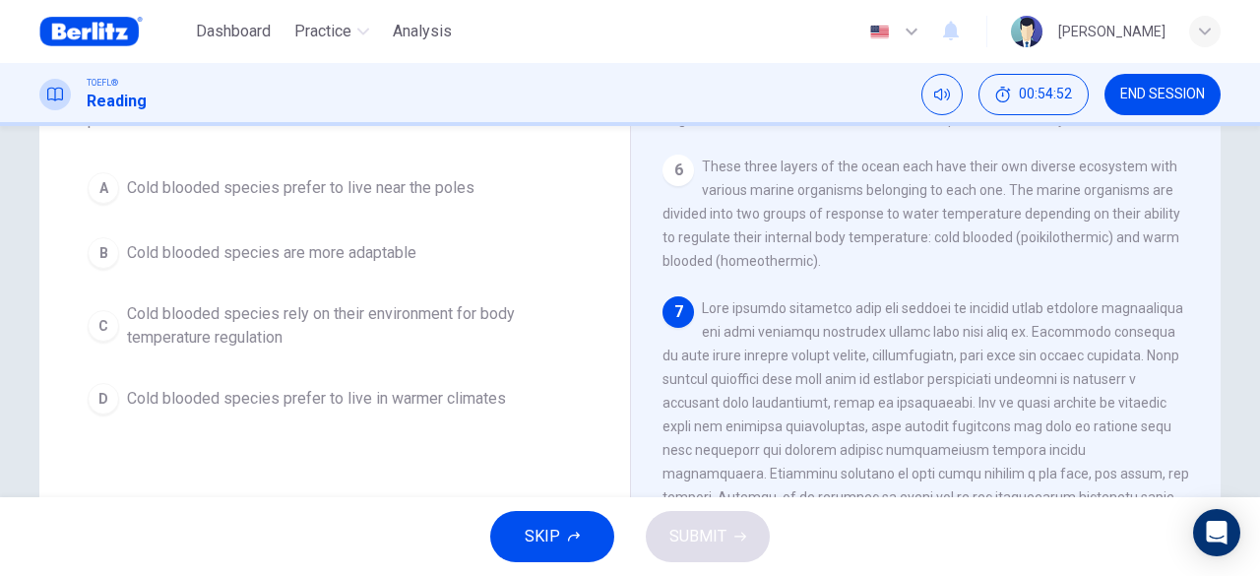
scroll to position [197, 0]
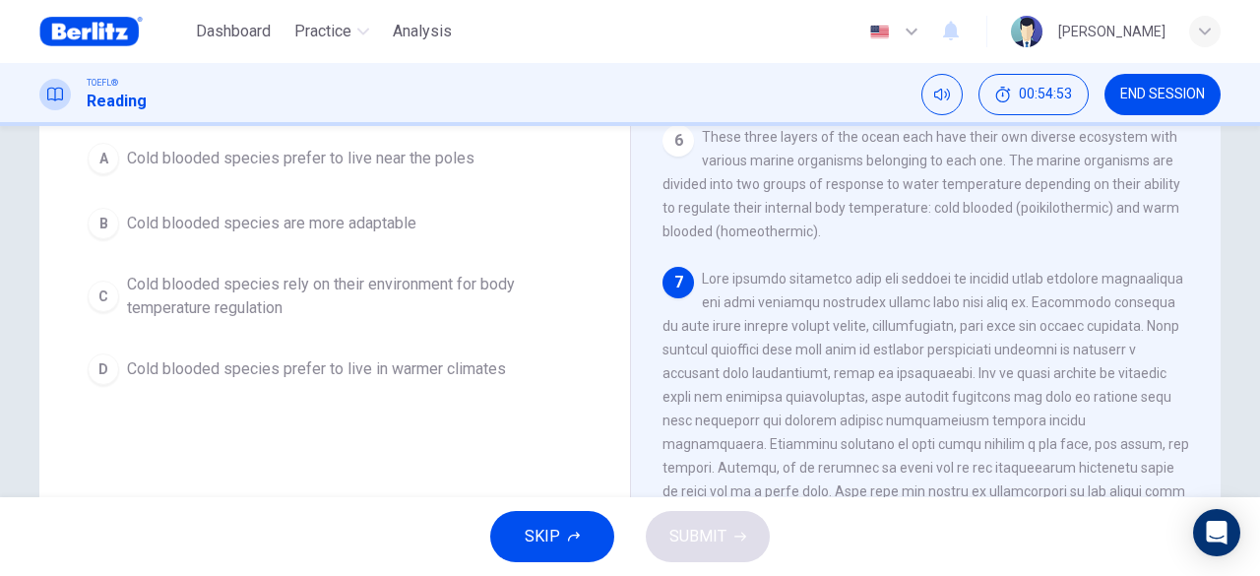
click at [331, 285] on span "Cold blooded species rely on their environment for body temperature regulation" at bounding box center [354, 296] width 455 height 47
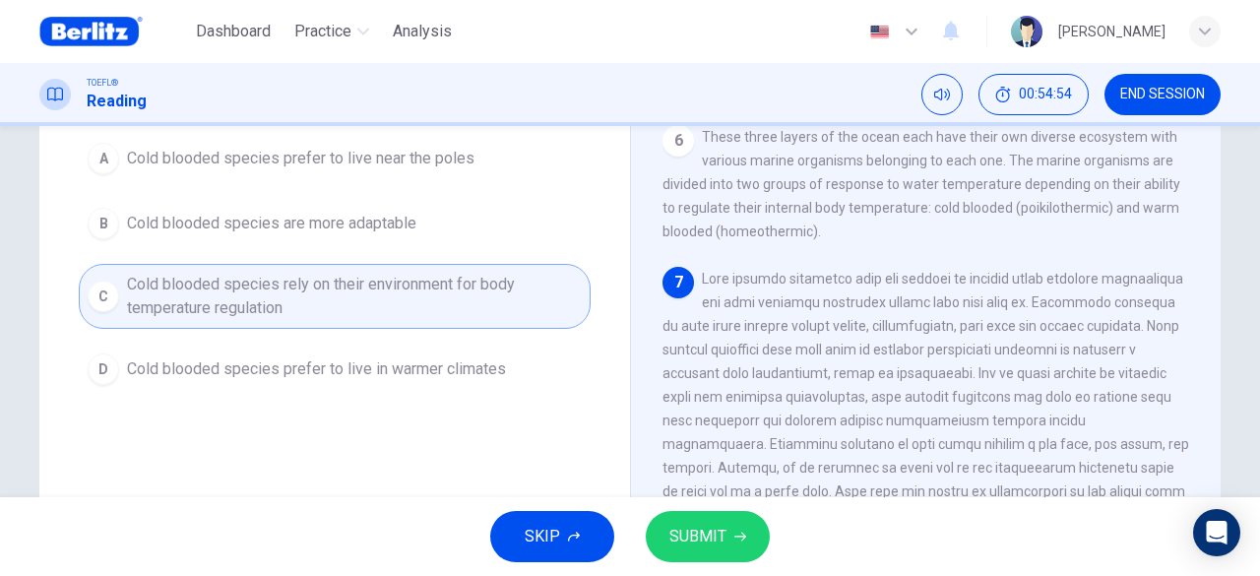
click at [689, 532] on span "SUBMIT" at bounding box center [697, 537] width 57 height 28
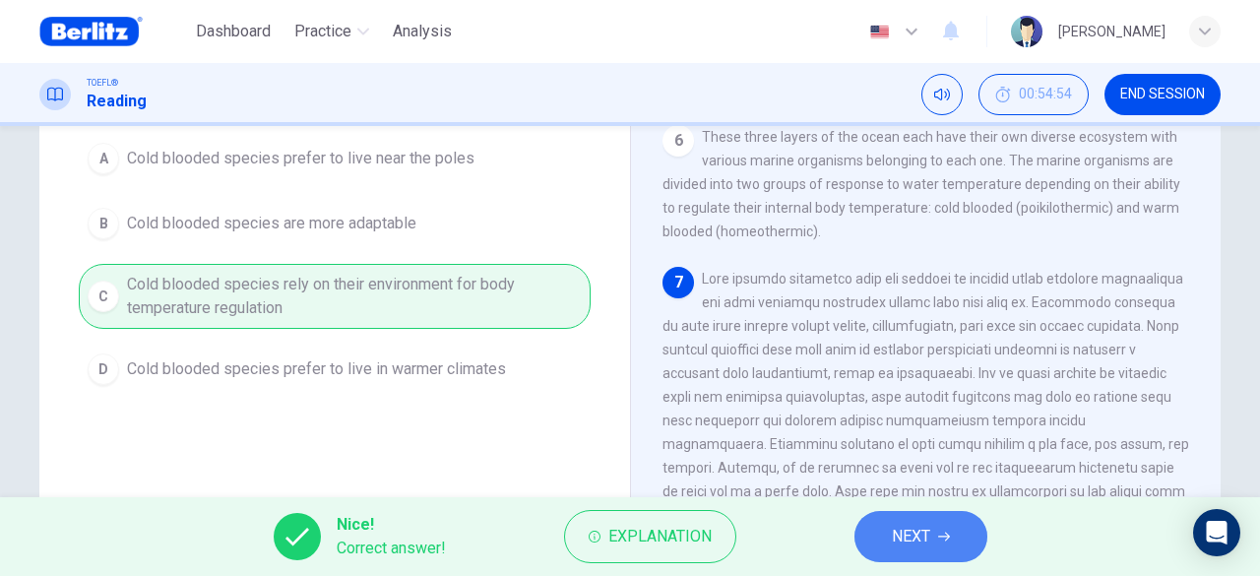
click at [907, 536] on span "NEXT" at bounding box center [911, 537] width 38 height 28
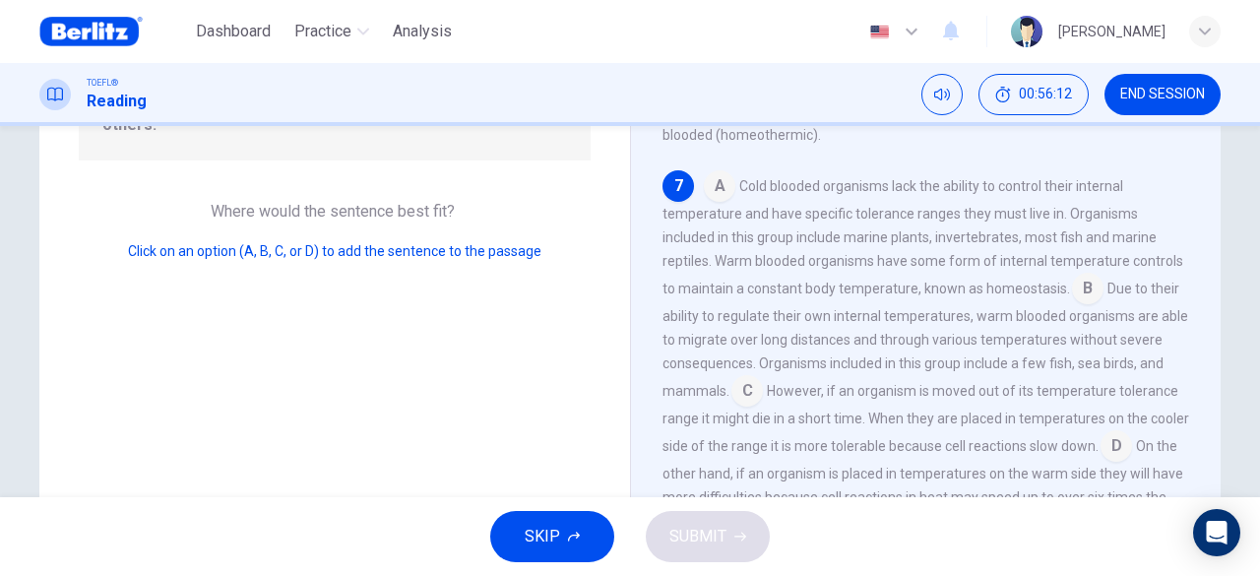
scroll to position [293, 0]
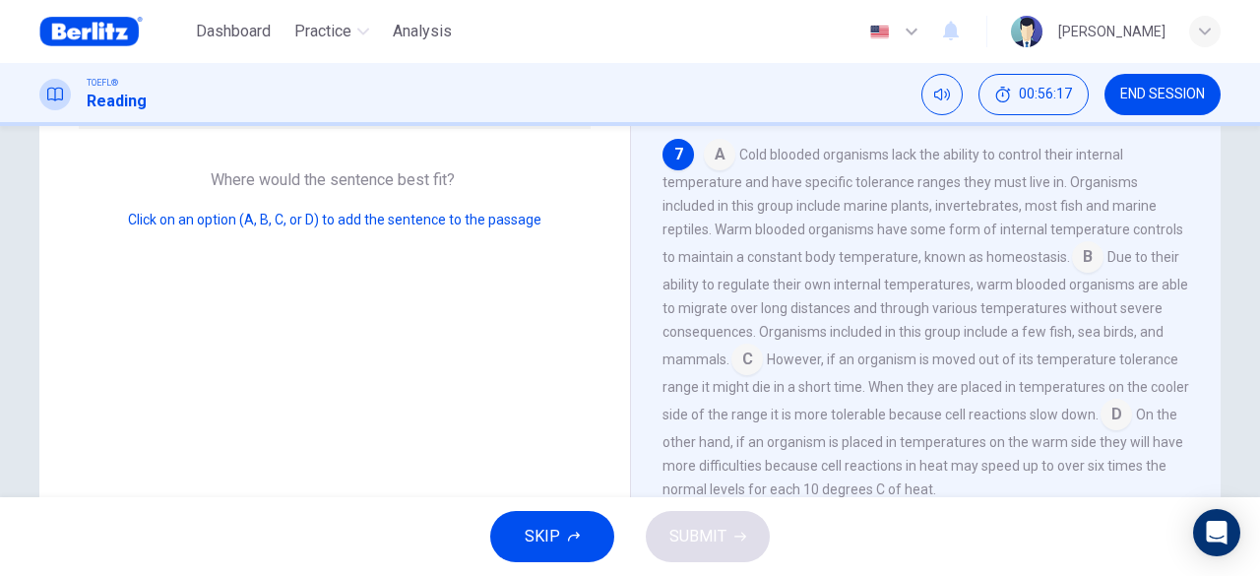
click at [1132, 416] on input at bounding box center [1117, 417] width 32 height 32
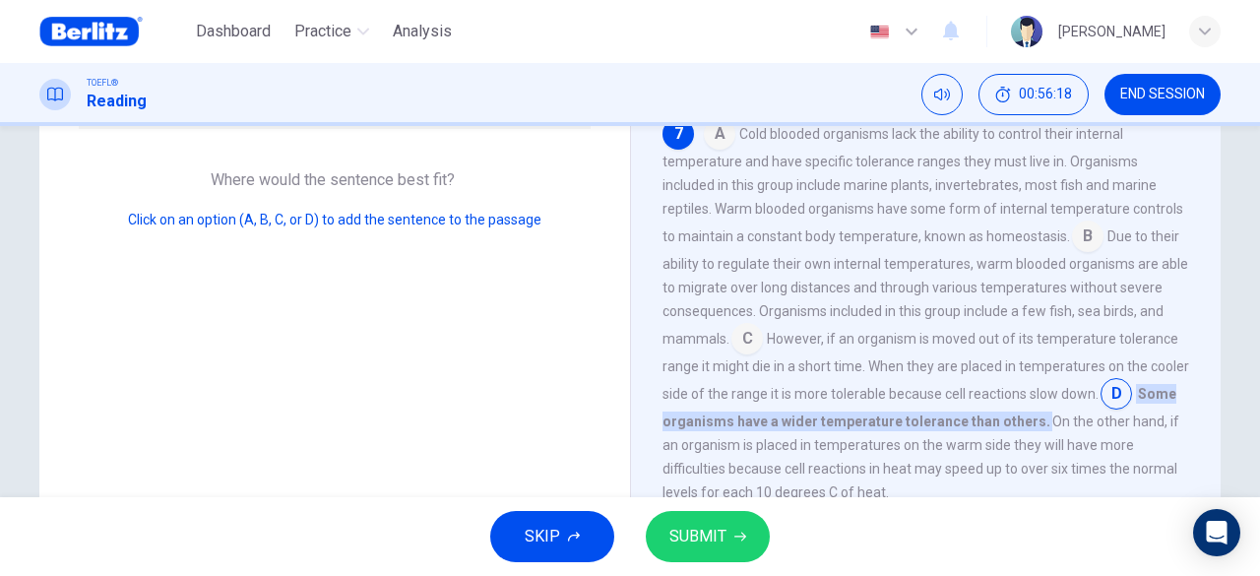
scroll to position [195, 0]
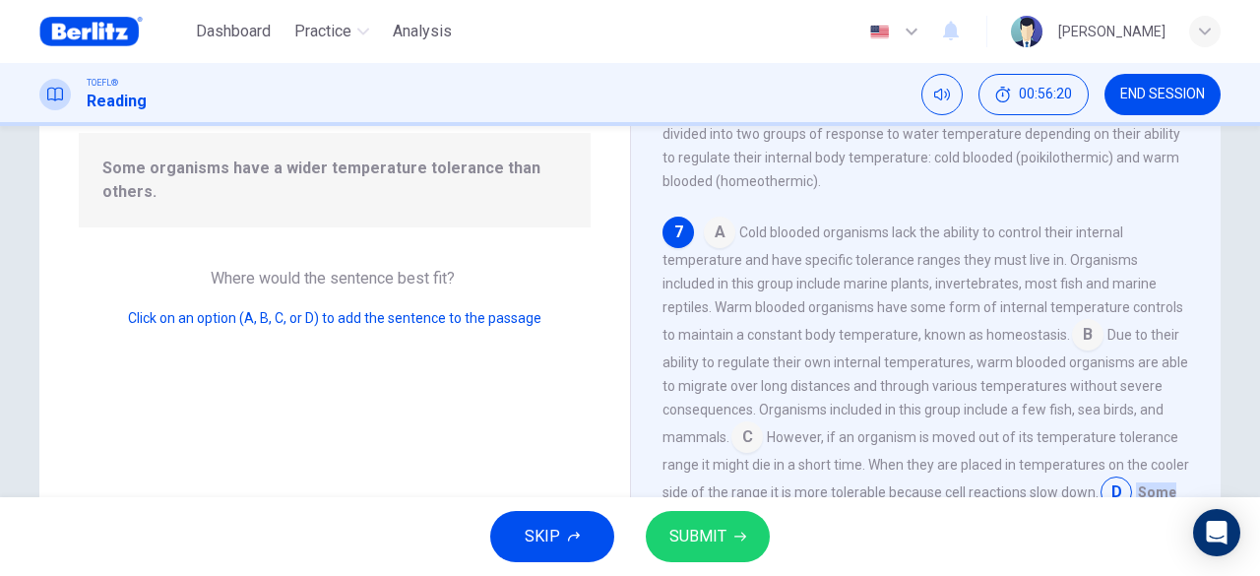
click at [721, 541] on span "SUBMIT" at bounding box center [697, 537] width 57 height 28
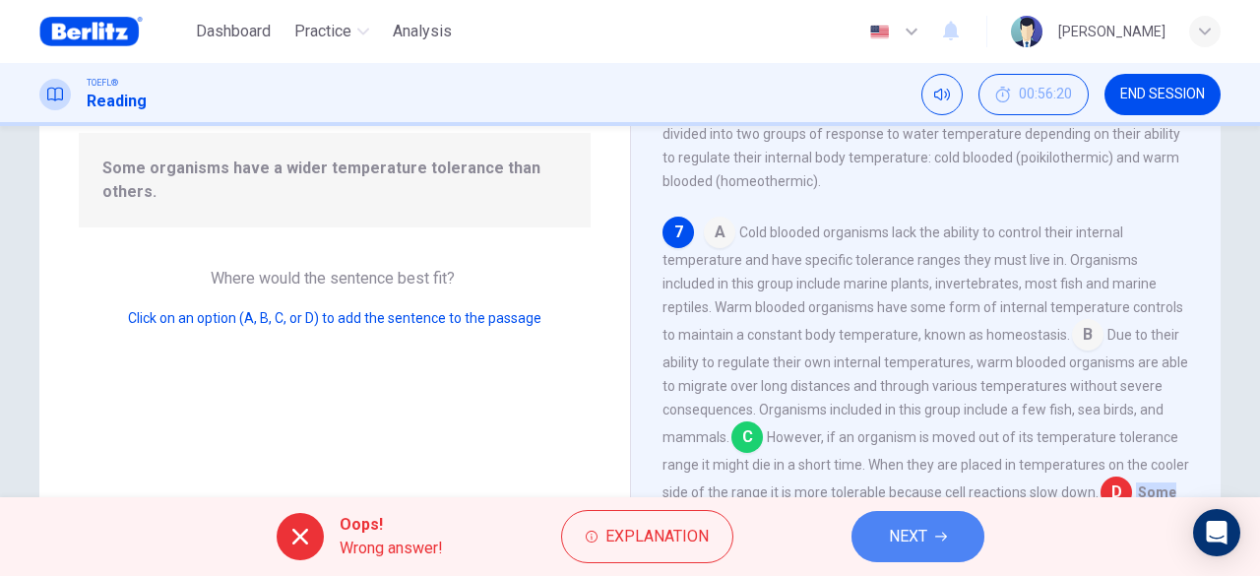
click at [913, 536] on span "NEXT" at bounding box center [908, 537] width 38 height 28
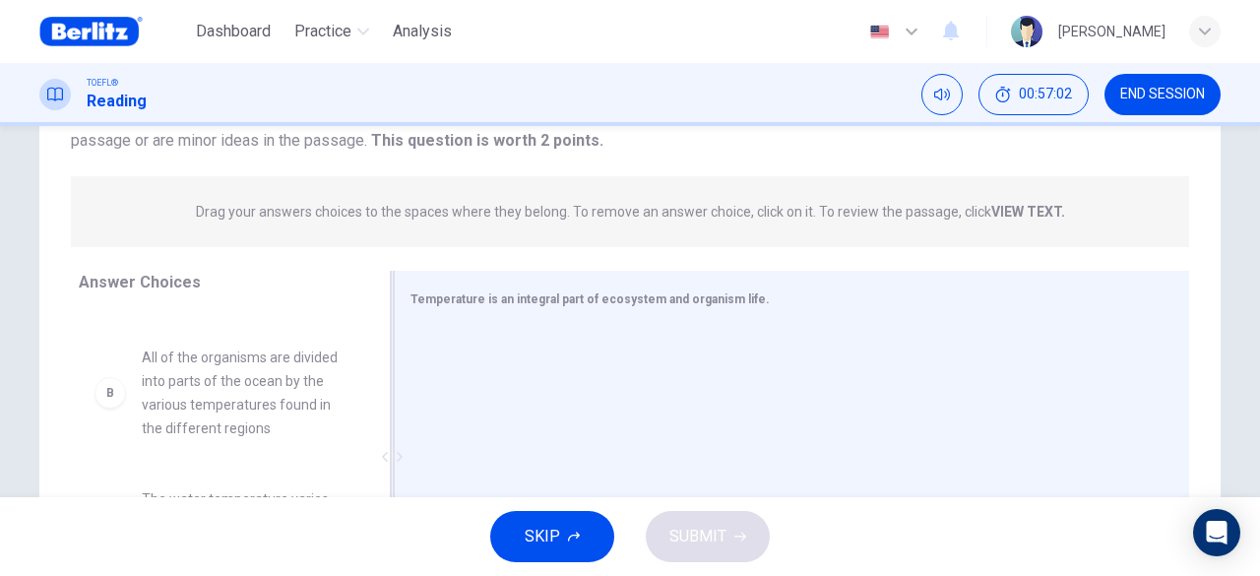
scroll to position [95, 0]
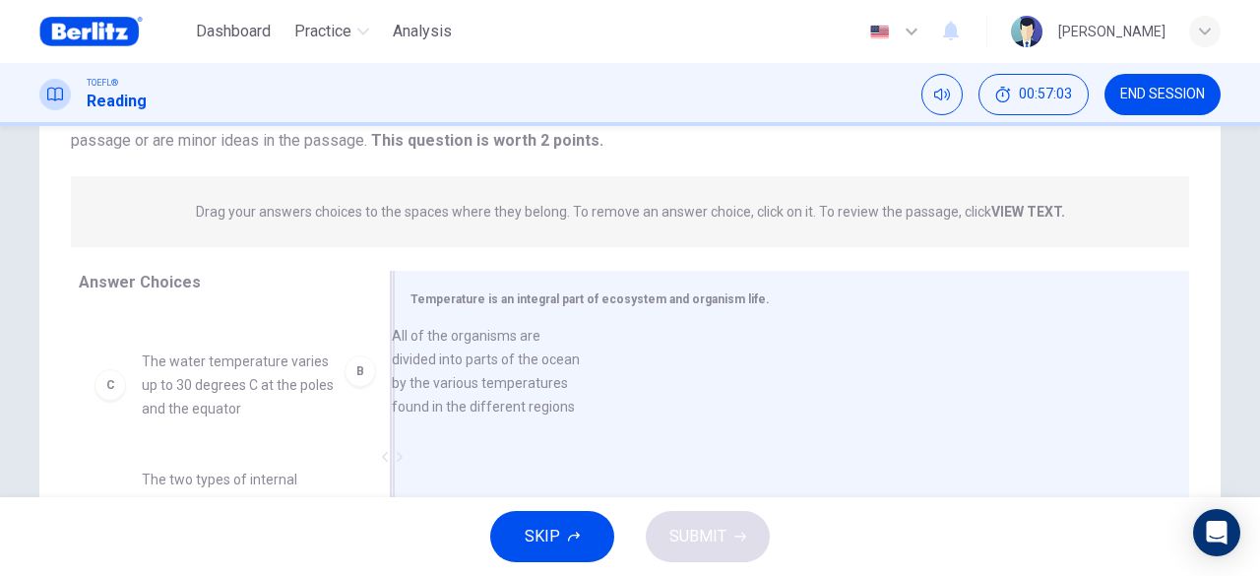
drag, startPoint x: 236, startPoint y: 395, endPoint x: 502, endPoint y: 373, distance: 266.7
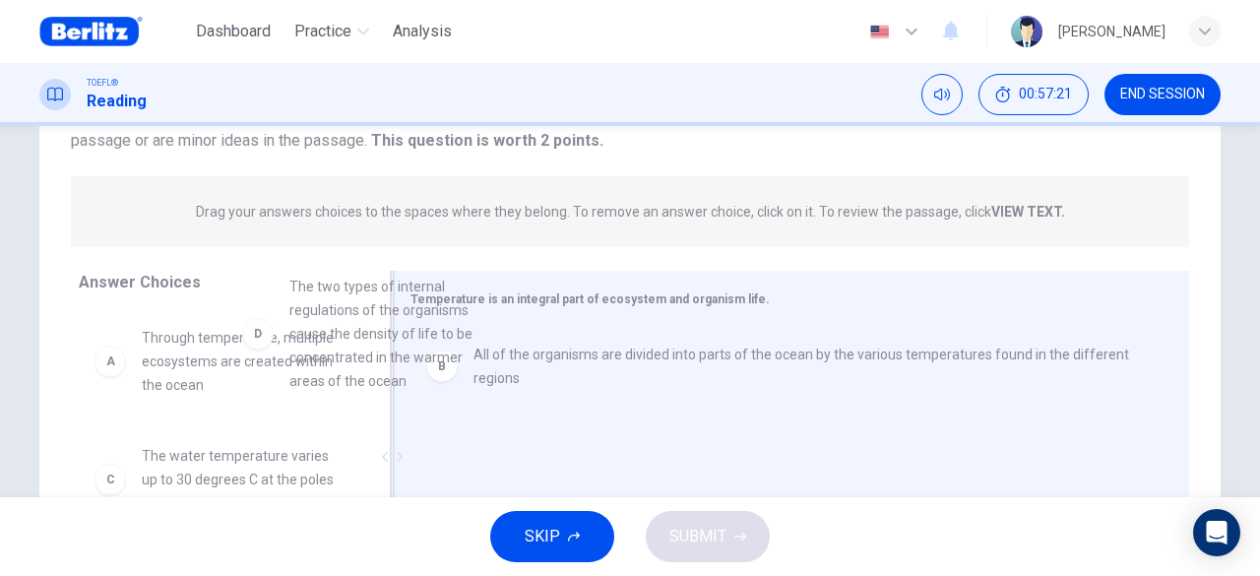
scroll to position [0, 0]
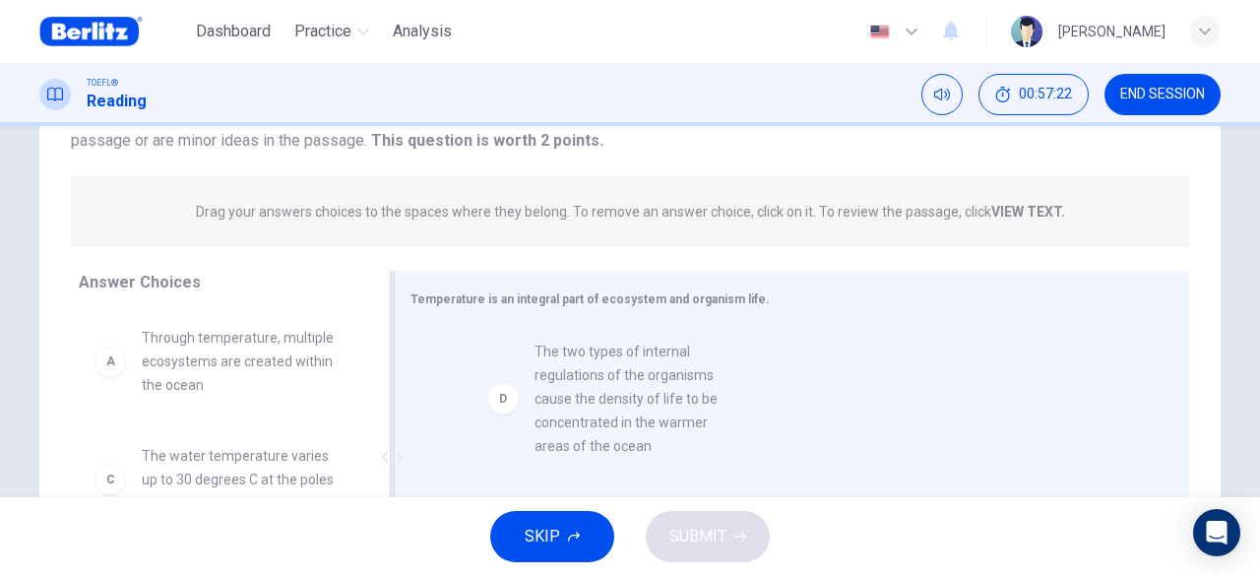
drag, startPoint x: 223, startPoint y: 374, endPoint x: 626, endPoint y: 447, distance: 409.2
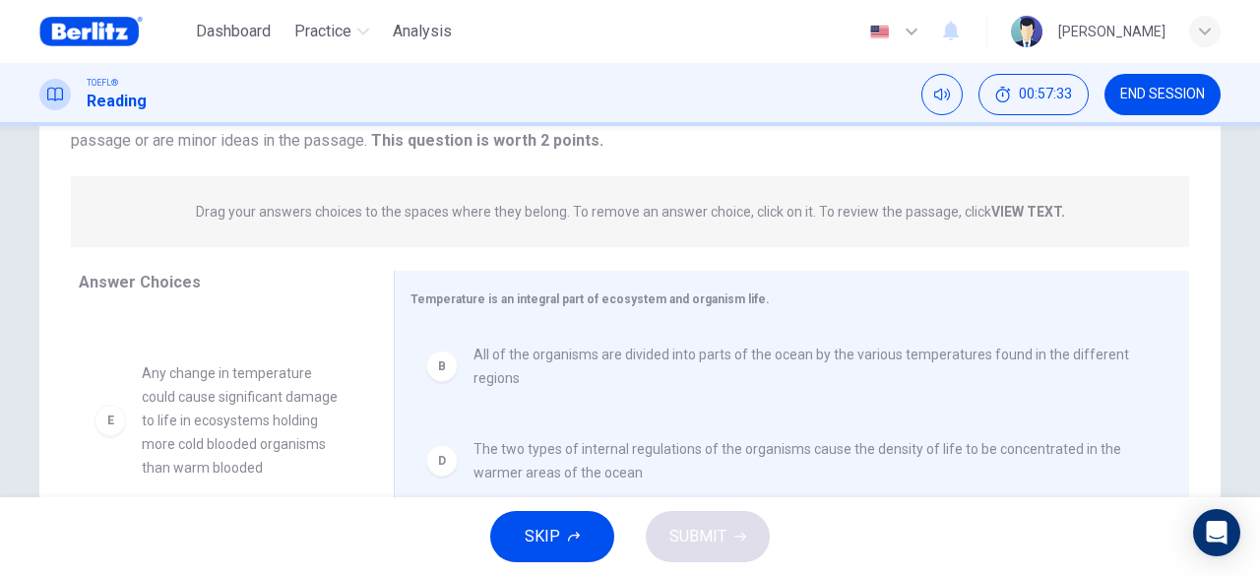
scroll to position [293, 0]
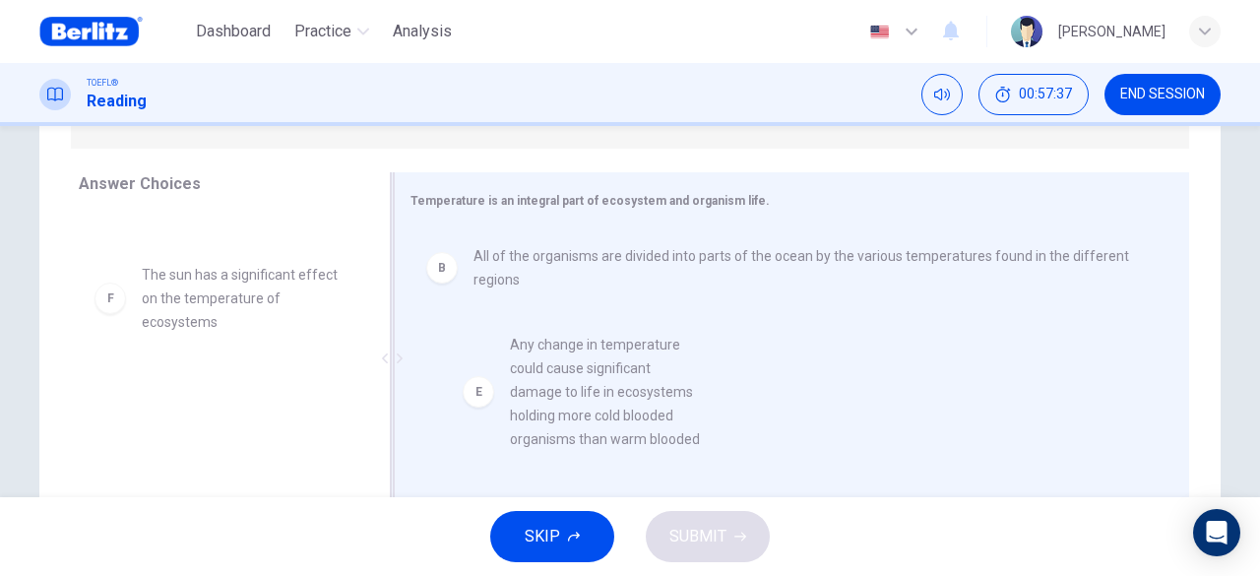
drag, startPoint x: 211, startPoint y: 324, endPoint x: 589, endPoint y: 398, distance: 385.2
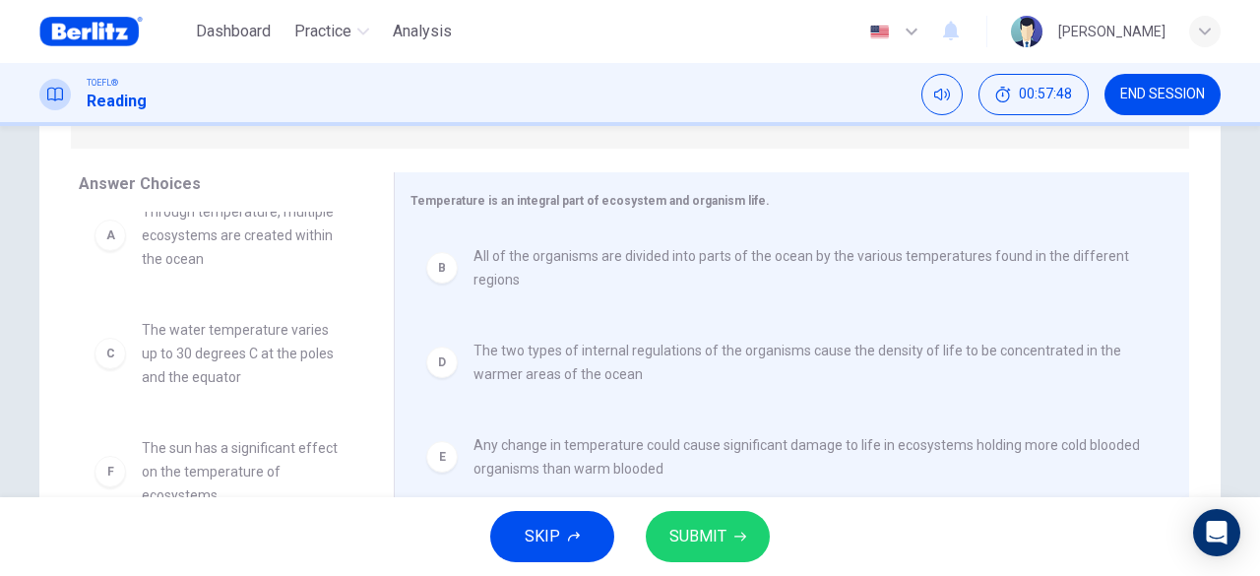
scroll to position [35, 0]
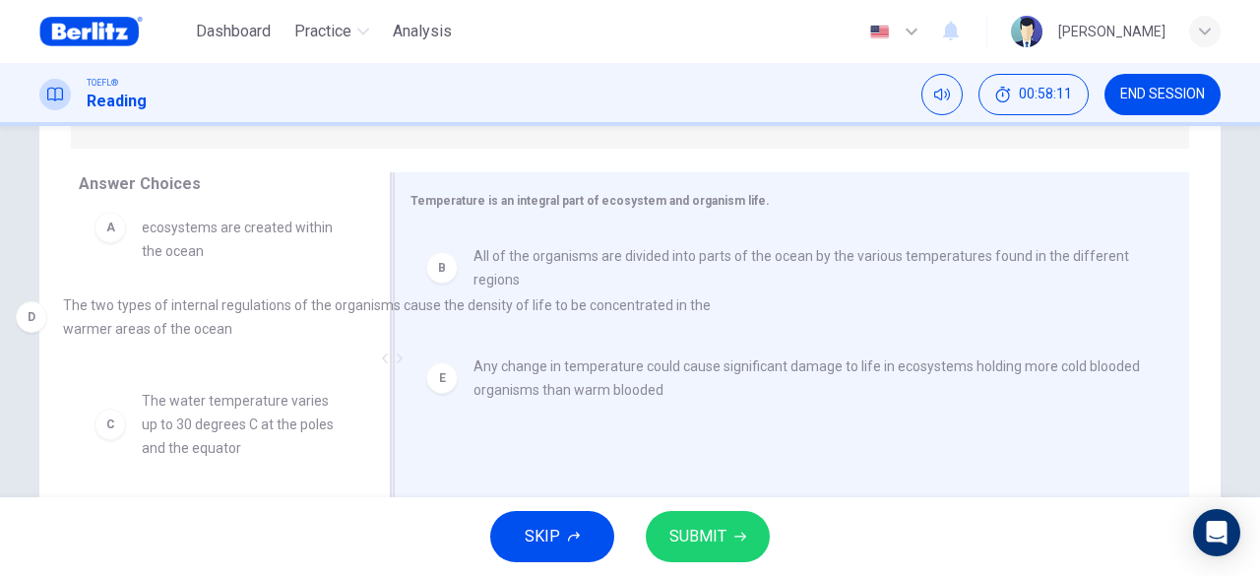
drag, startPoint x: 547, startPoint y: 378, endPoint x: 132, endPoint y: 330, distance: 418.2
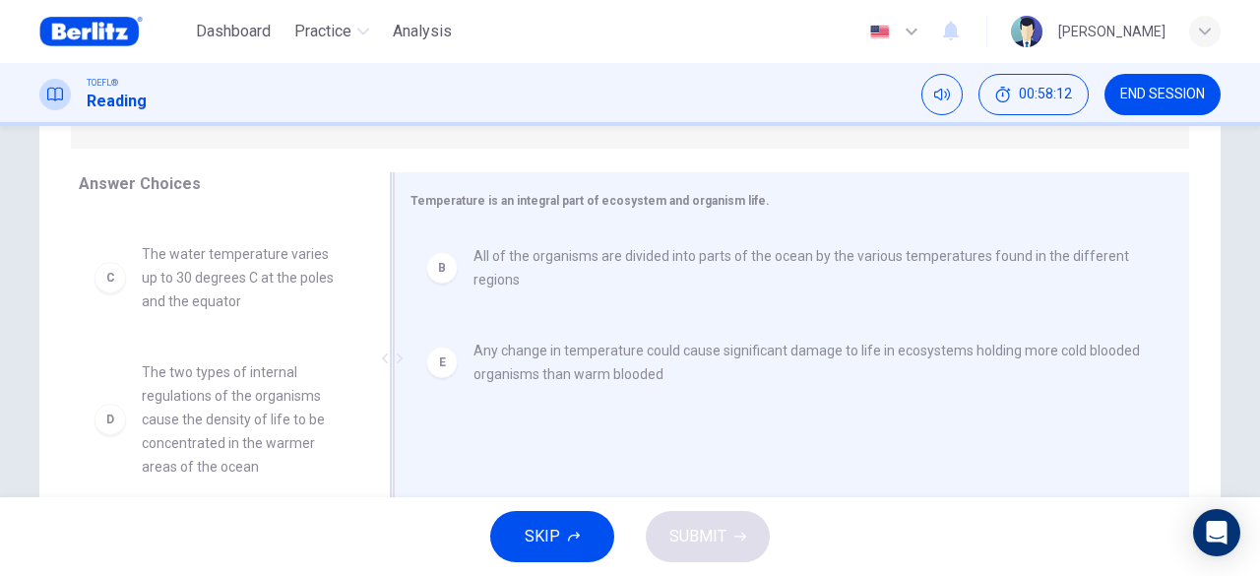
scroll to position [201, 0]
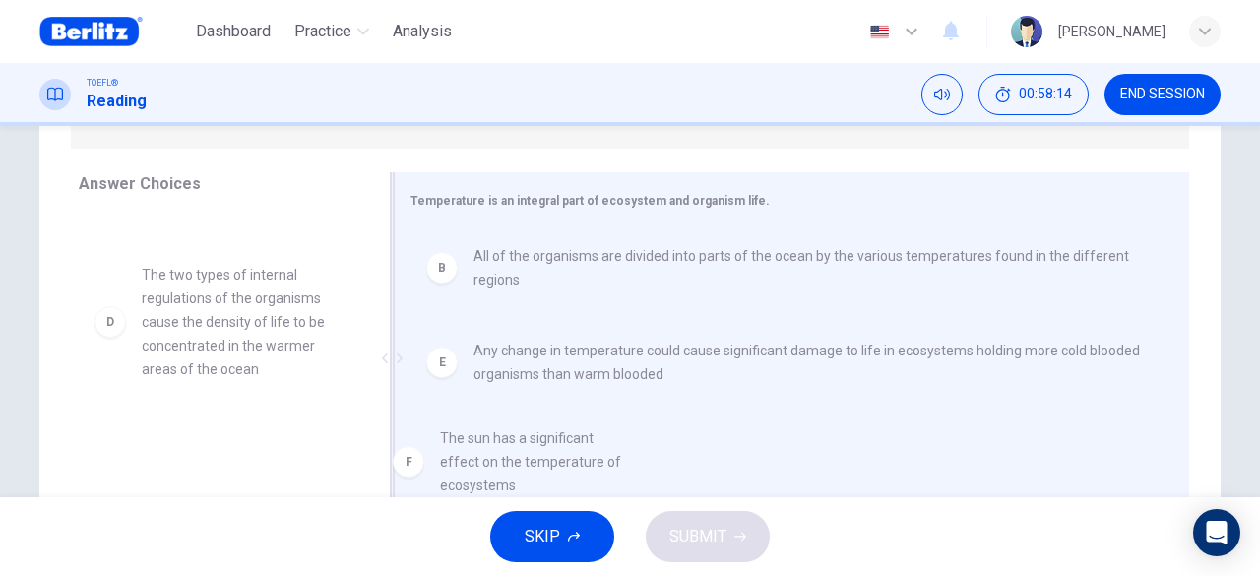
drag, startPoint x: 183, startPoint y: 469, endPoint x: 498, endPoint y: 462, distance: 315.1
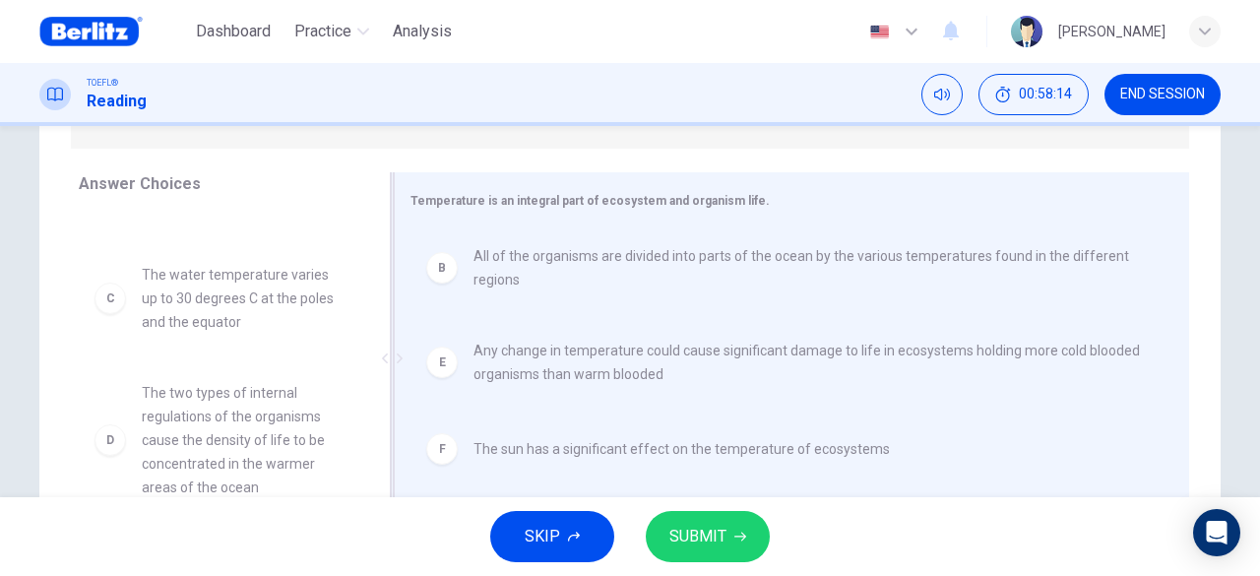
scroll to position [83, 0]
click at [723, 546] on span "SUBMIT" at bounding box center [697, 537] width 57 height 28
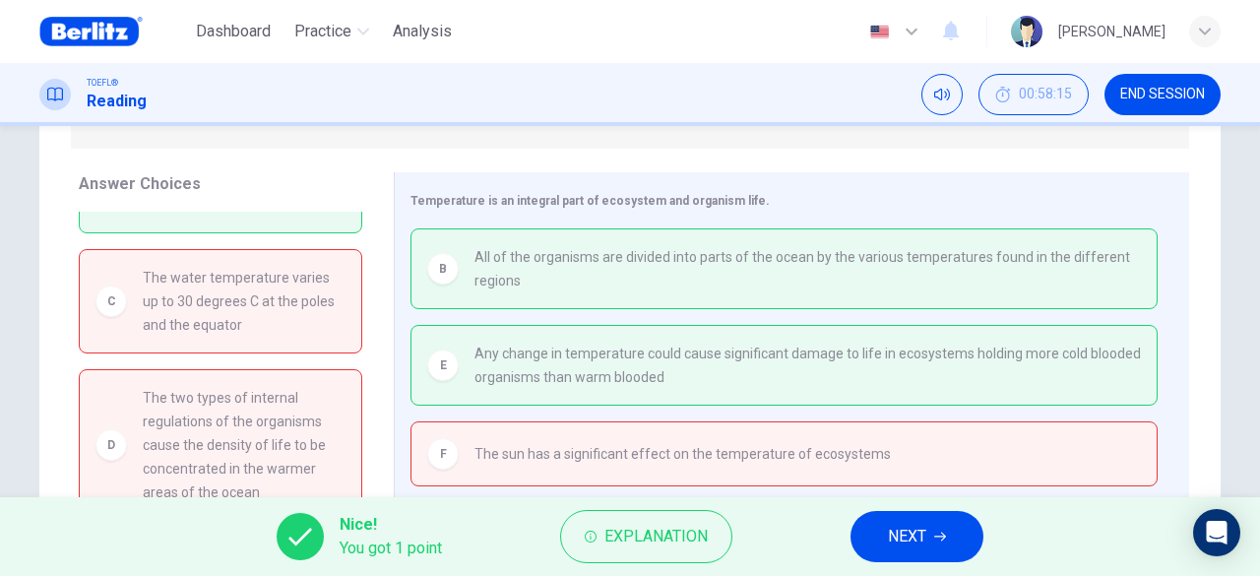
scroll to position [0, 0]
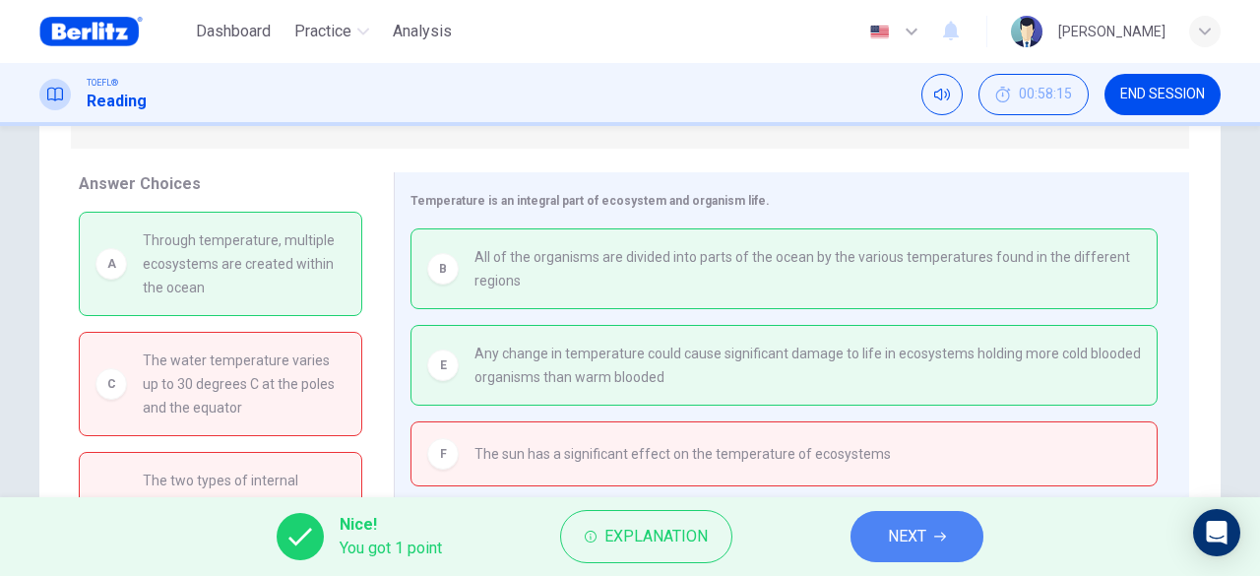
click at [939, 533] on icon "button" at bounding box center [940, 537] width 12 height 12
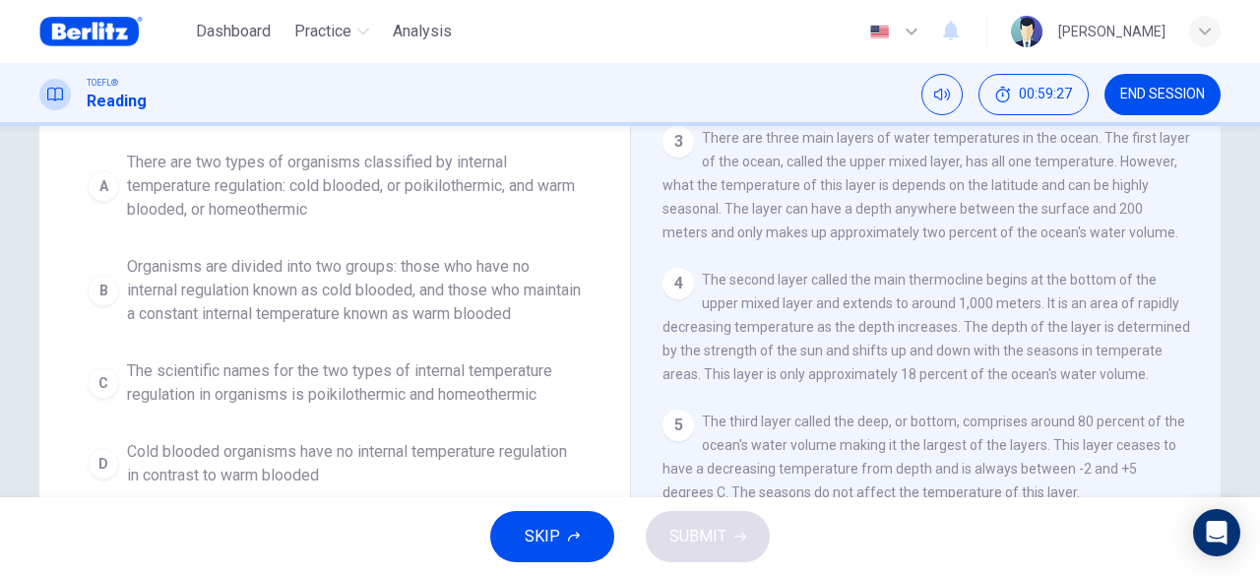
scroll to position [398, 0]
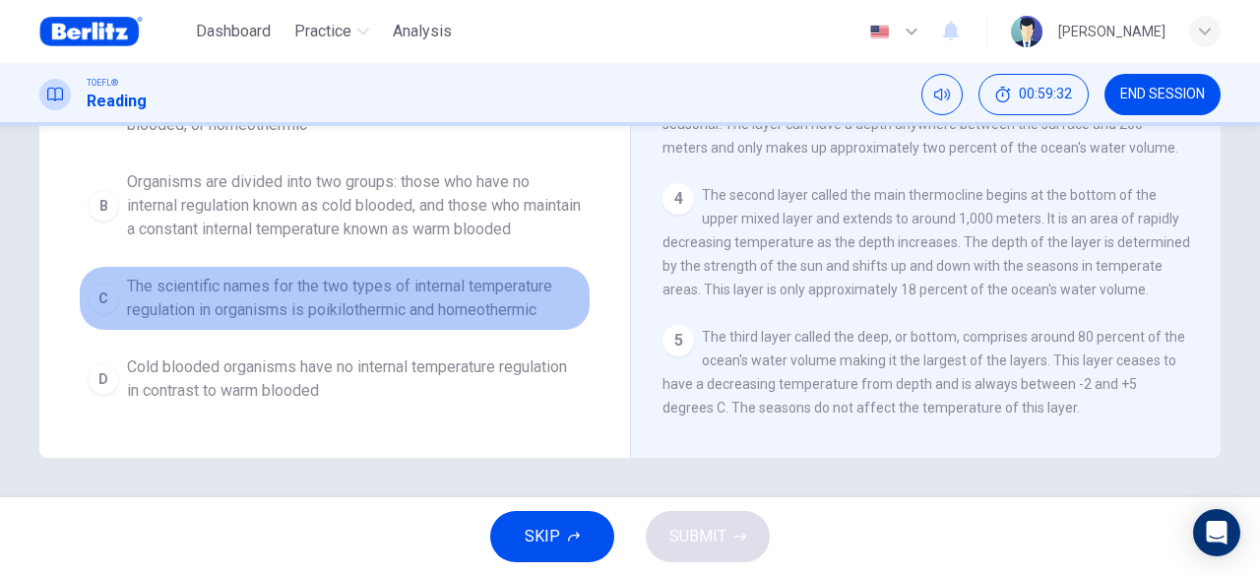
click at [345, 304] on span "The scientific names for the two types of internal temperature regulation in or…" at bounding box center [354, 298] width 455 height 47
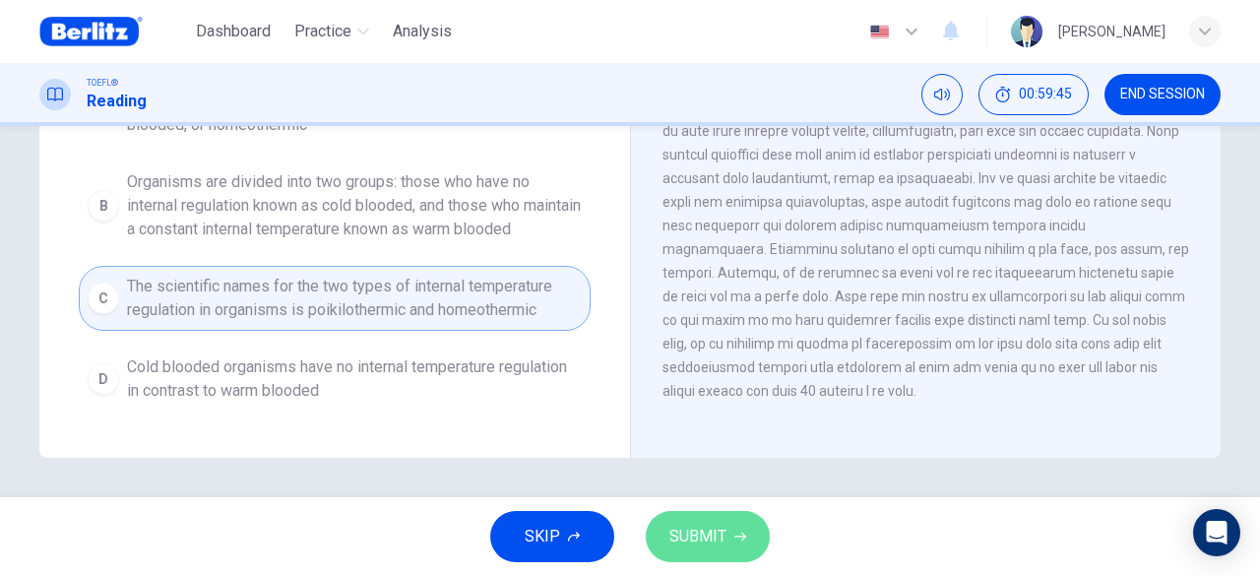
click at [691, 517] on button "SUBMIT" at bounding box center [708, 536] width 124 height 51
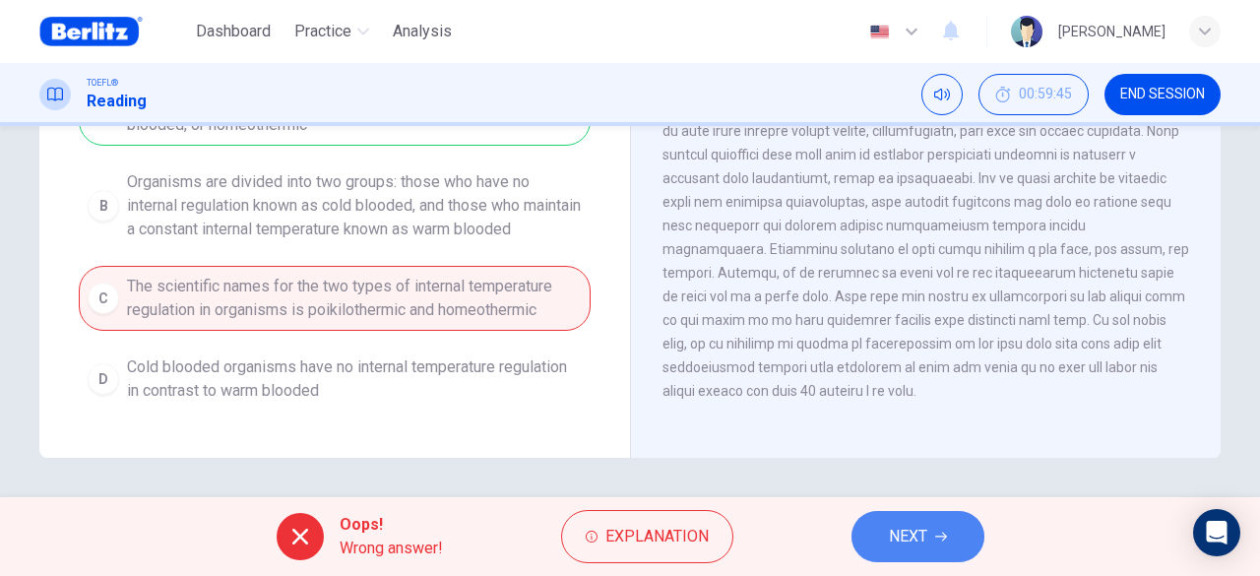
click at [894, 531] on span "NEXT" at bounding box center [908, 537] width 38 height 28
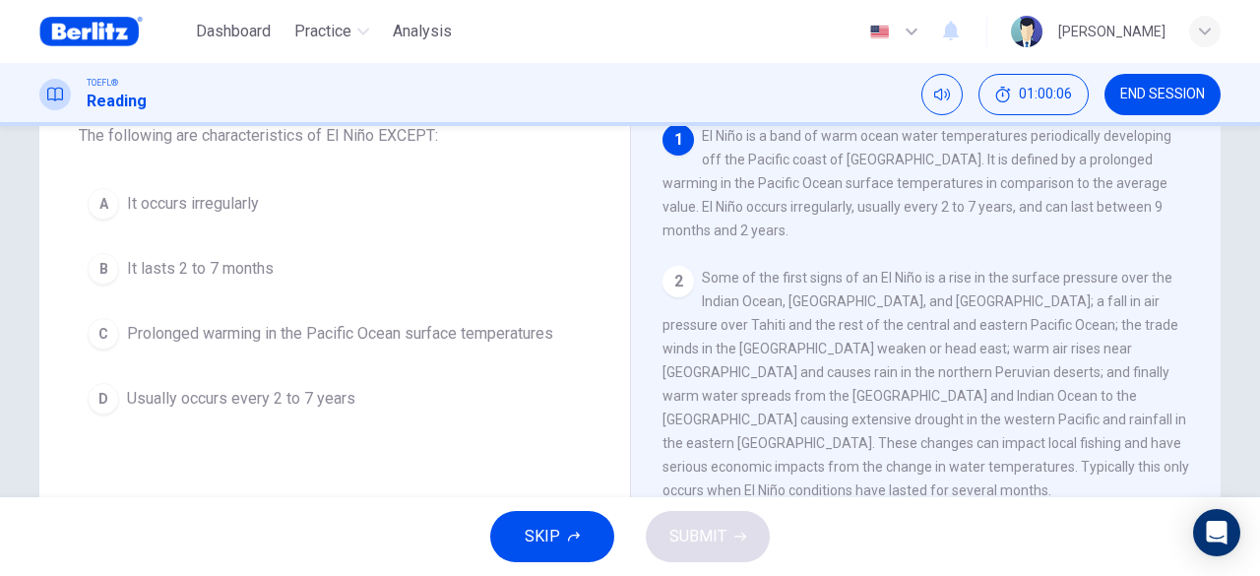
scroll to position [98, 0]
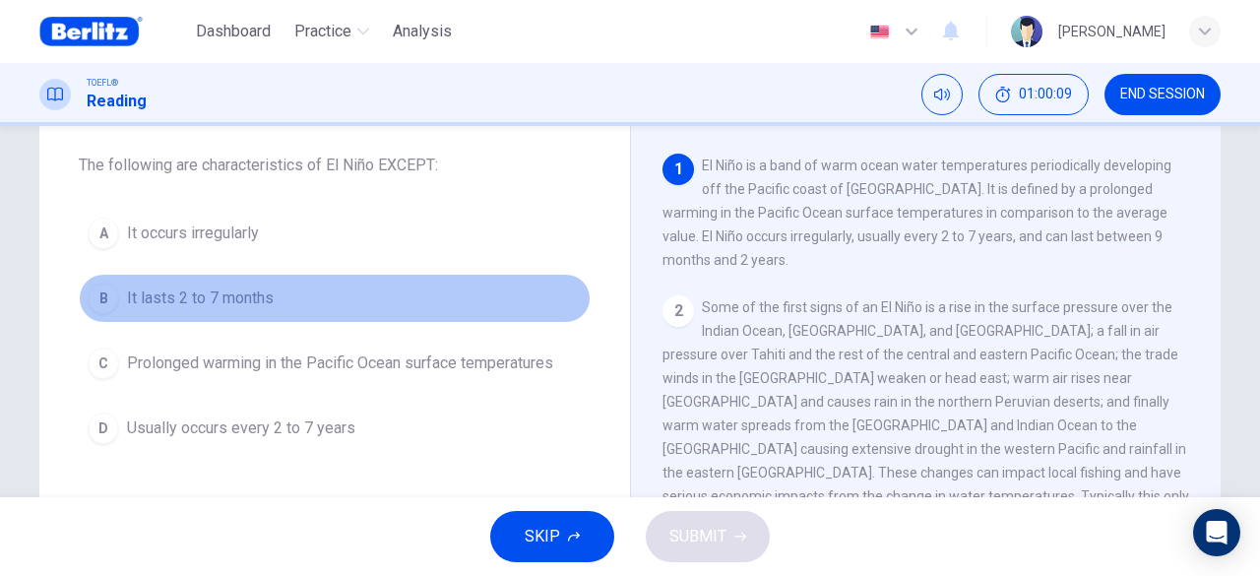
click at [194, 294] on span "It lasts 2 to 7 months" at bounding box center [200, 298] width 147 height 24
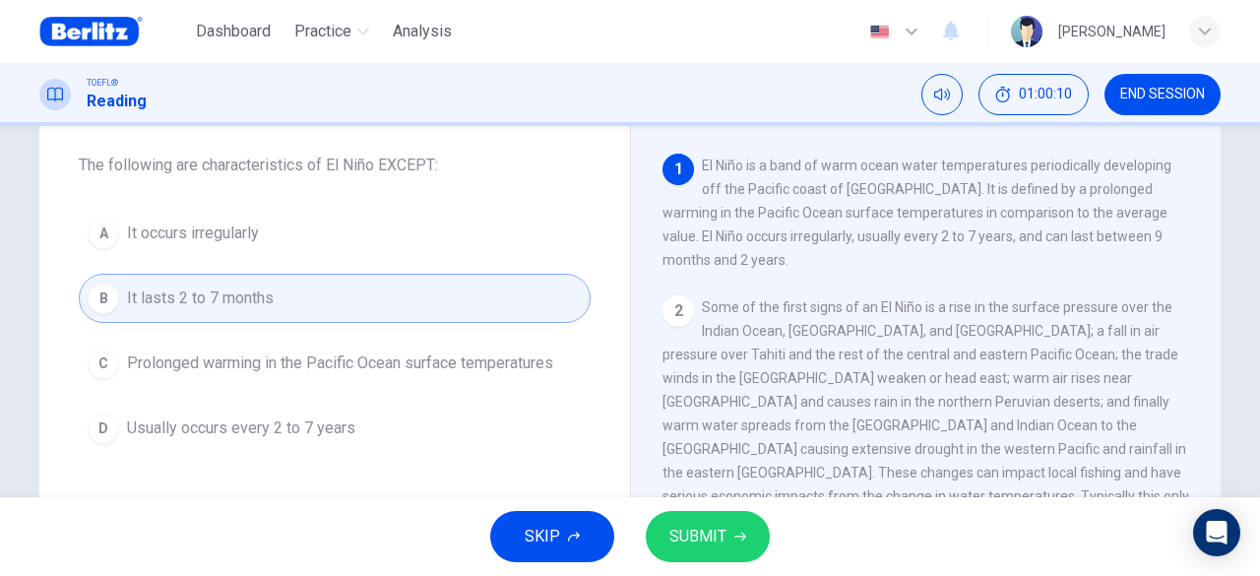
click at [681, 528] on span "SUBMIT" at bounding box center [697, 537] width 57 height 28
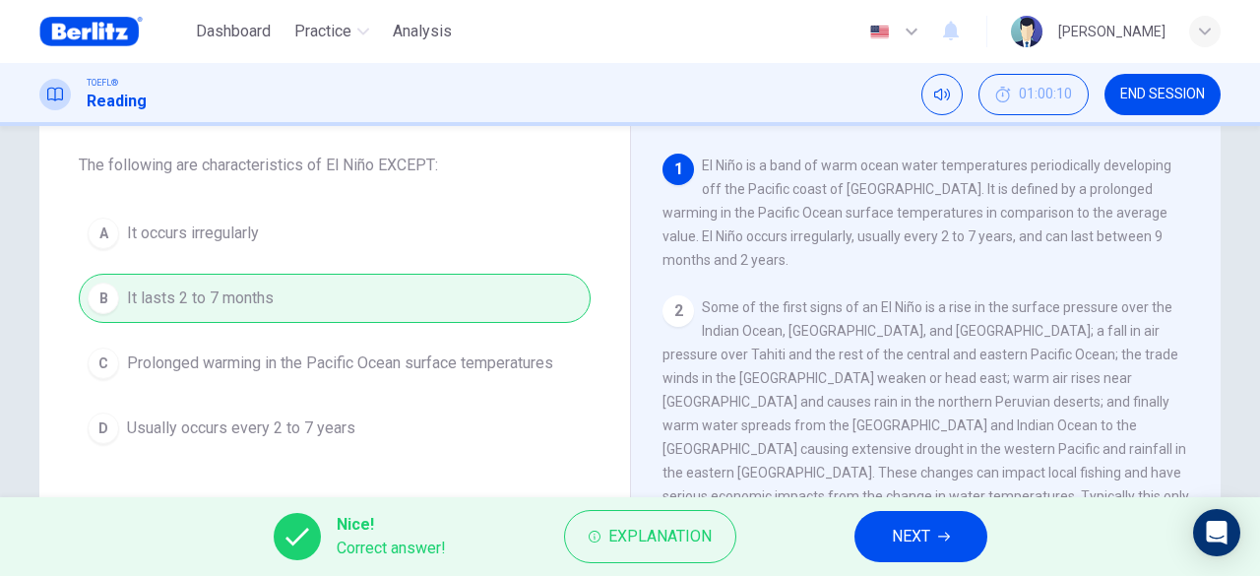
click at [896, 517] on button "NEXT" at bounding box center [921, 536] width 133 height 51
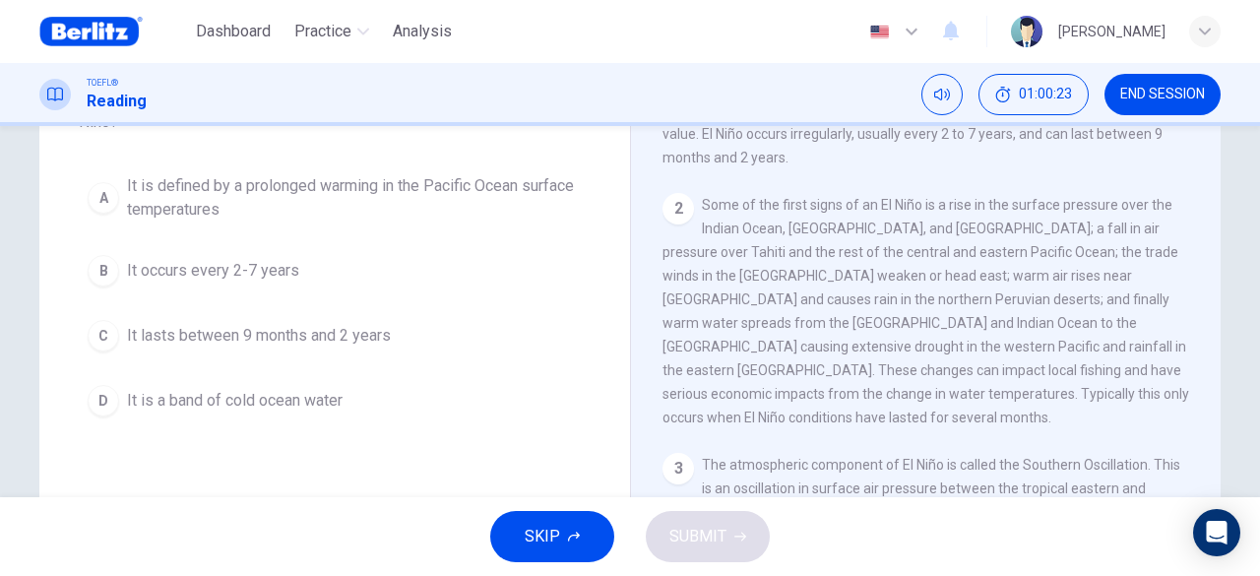
scroll to position [197, 0]
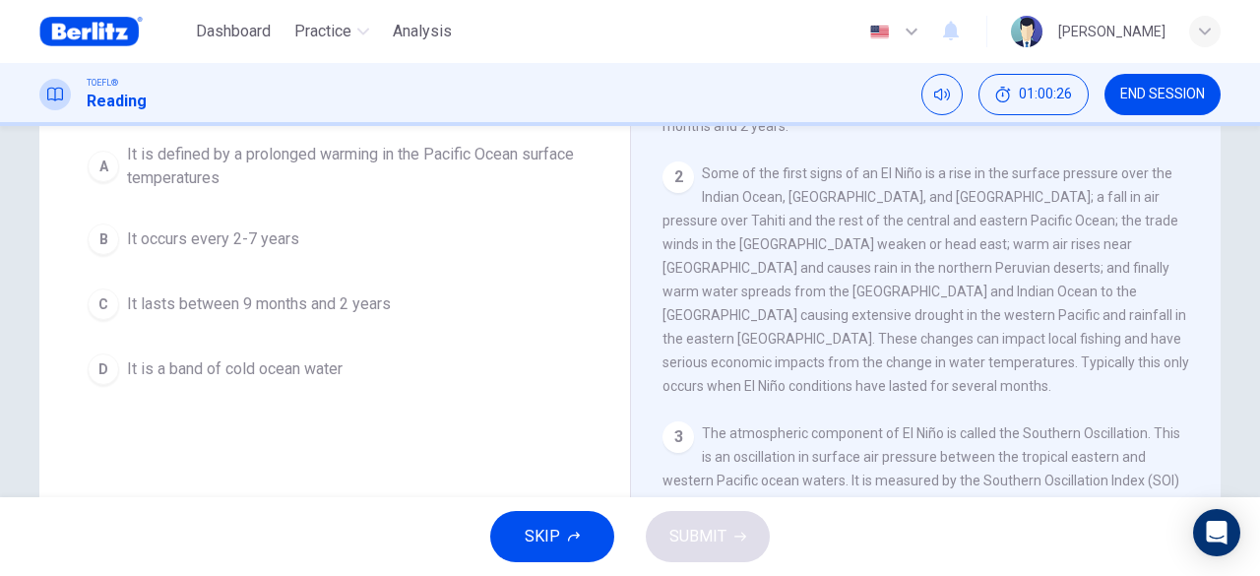
click at [289, 300] on span "It lasts between 9 months and 2 years" at bounding box center [259, 304] width 264 height 24
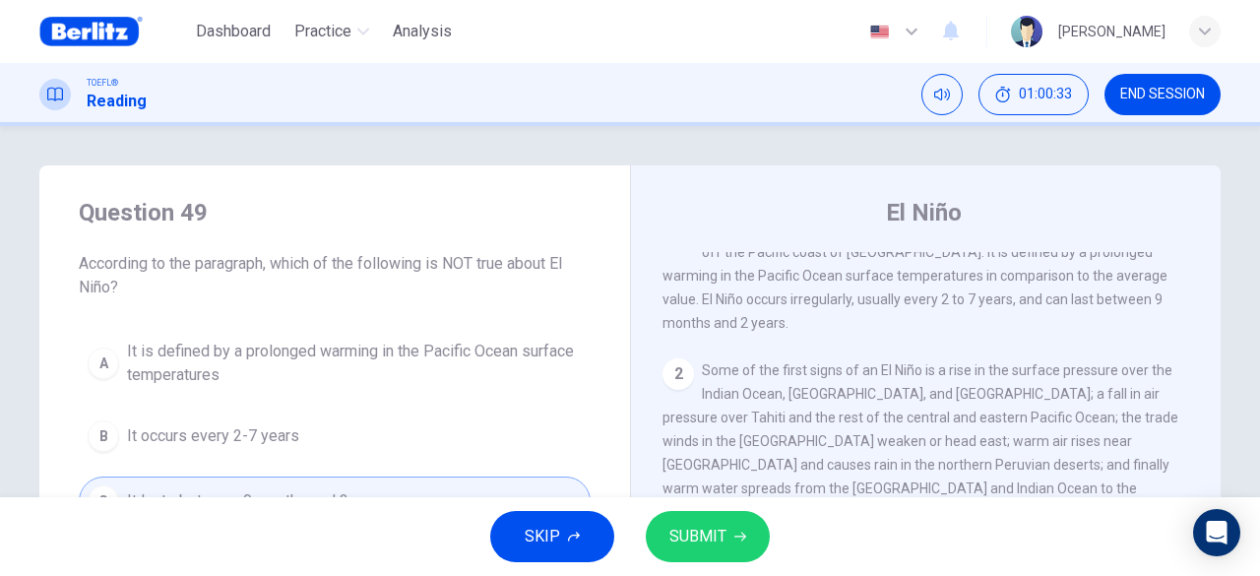
scroll to position [98, 0]
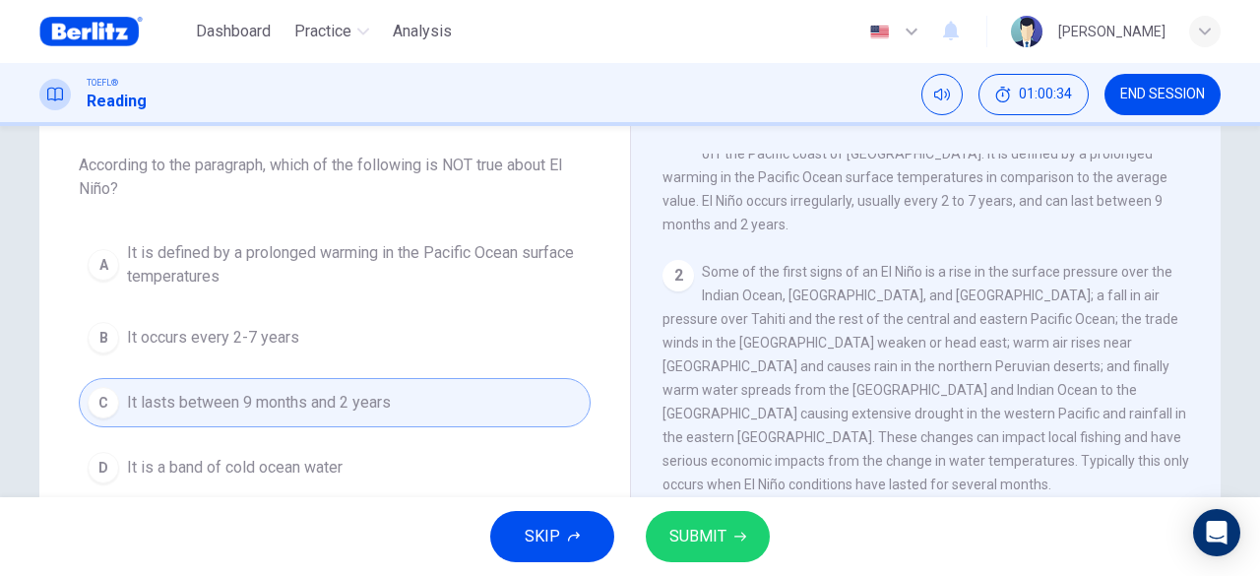
click at [327, 444] on button "D It is a band of cold ocean water" at bounding box center [335, 467] width 512 height 49
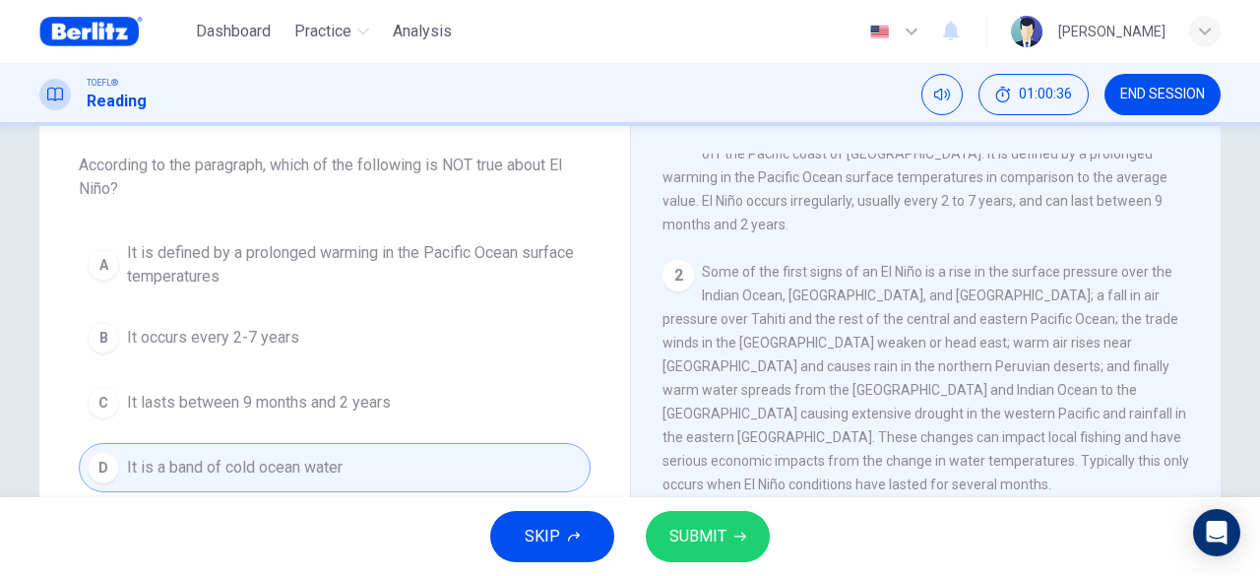
click at [683, 535] on span "SUBMIT" at bounding box center [697, 537] width 57 height 28
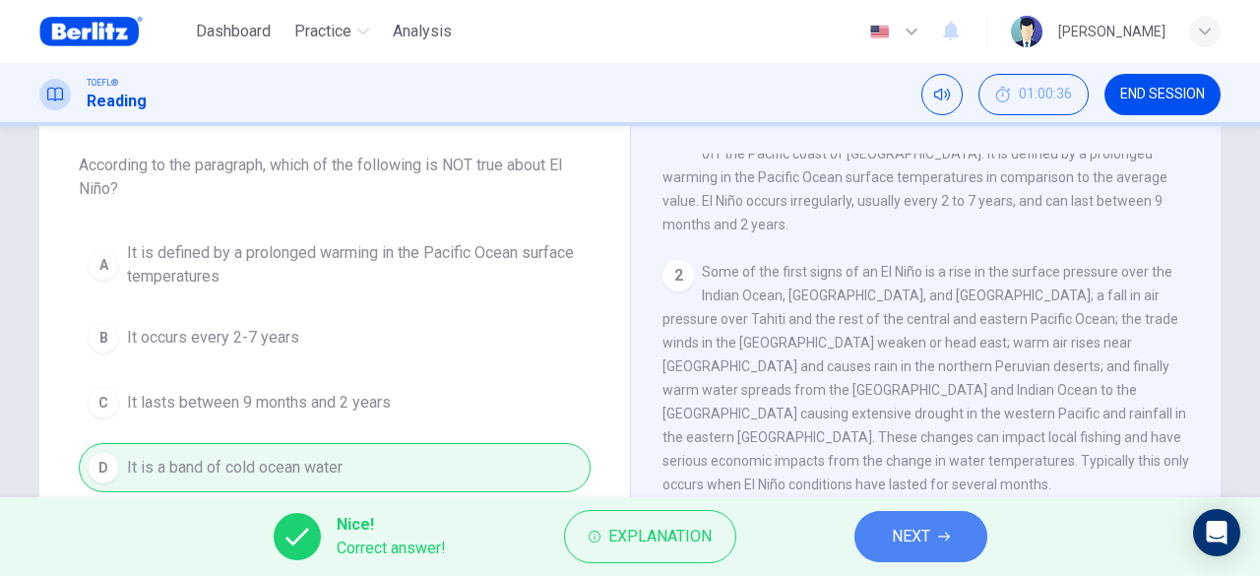
click at [910, 533] on span "NEXT" at bounding box center [911, 537] width 38 height 28
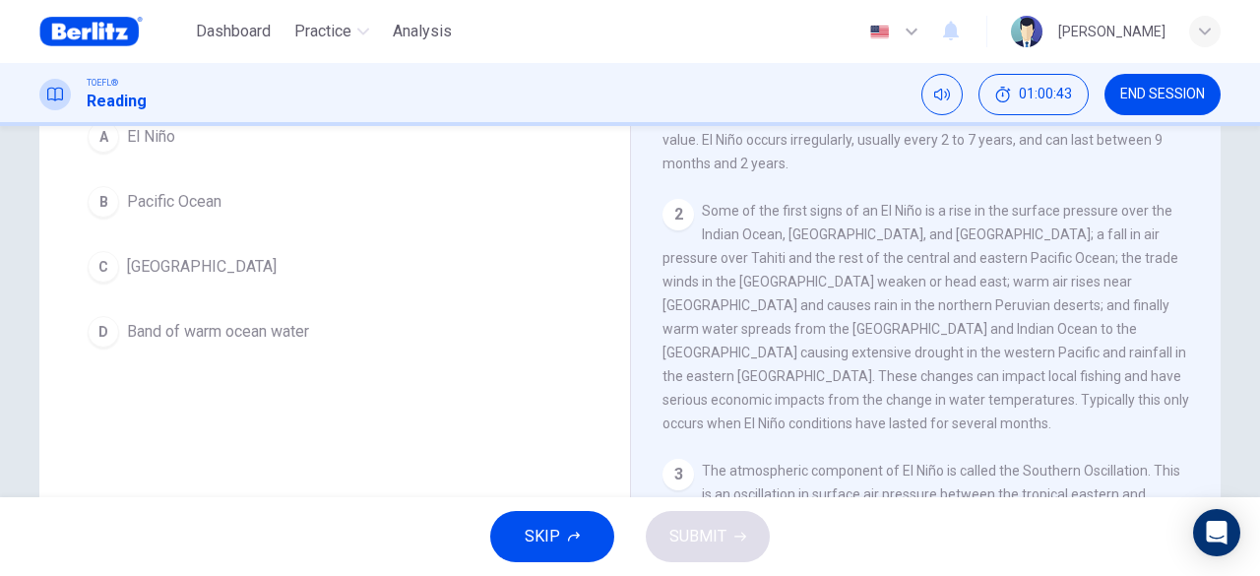
scroll to position [197, 0]
click at [305, 146] on button "A El Niño" at bounding box center [335, 134] width 512 height 49
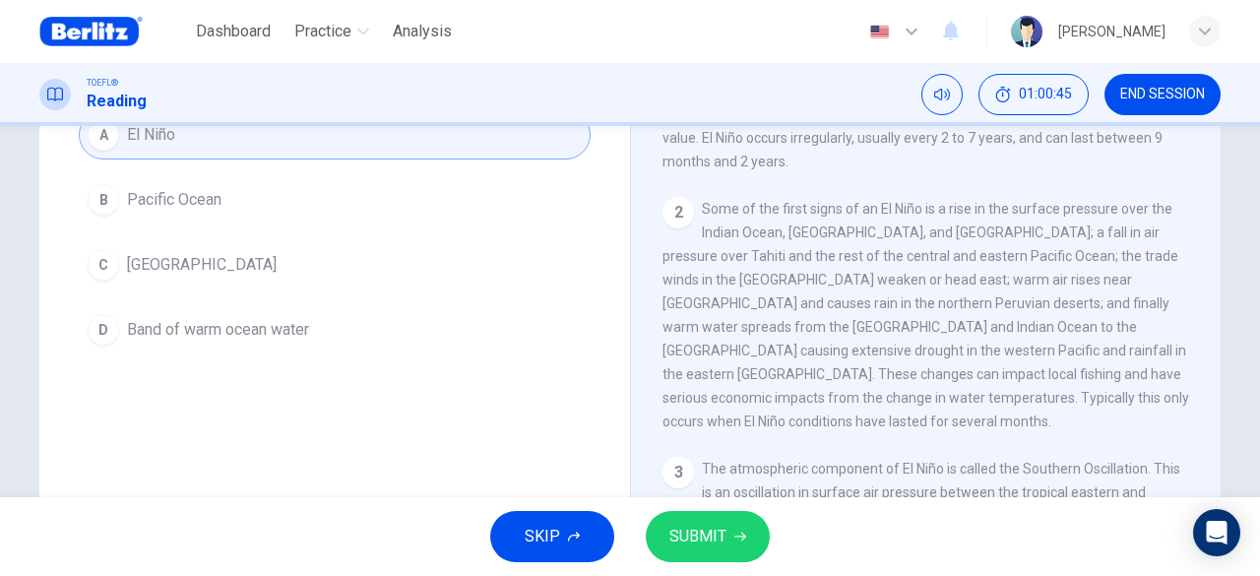
click at [718, 542] on span "SUBMIT" at bounding box center [697, 537] width 57 height 28
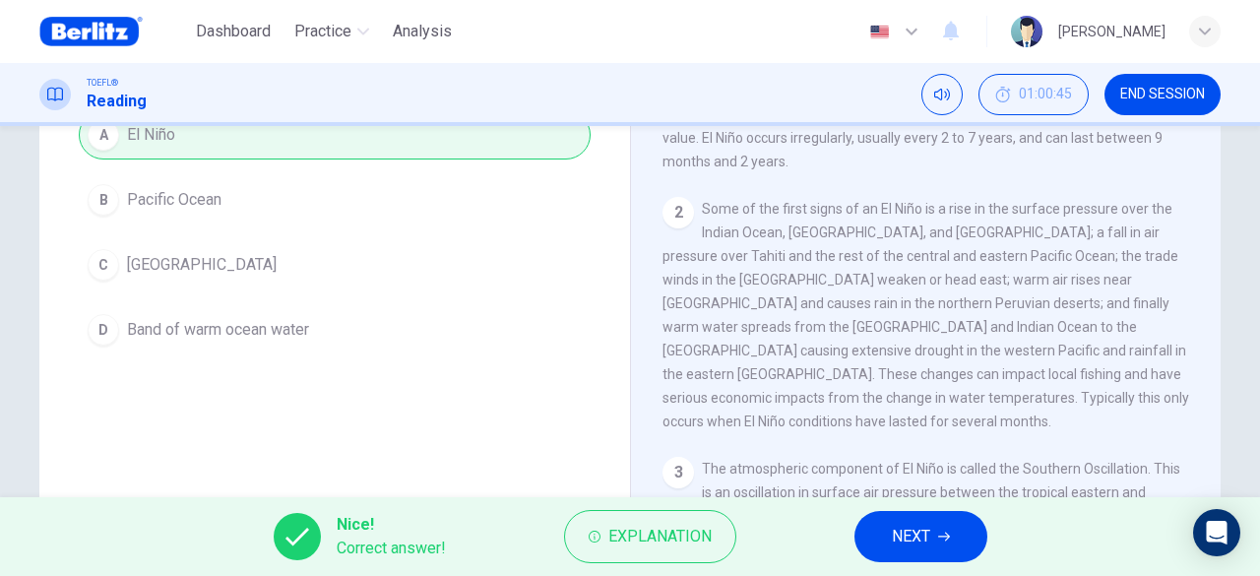
click at [909, 526] on span "NEXT" at bounding box center [911, 537] width 38 height 28
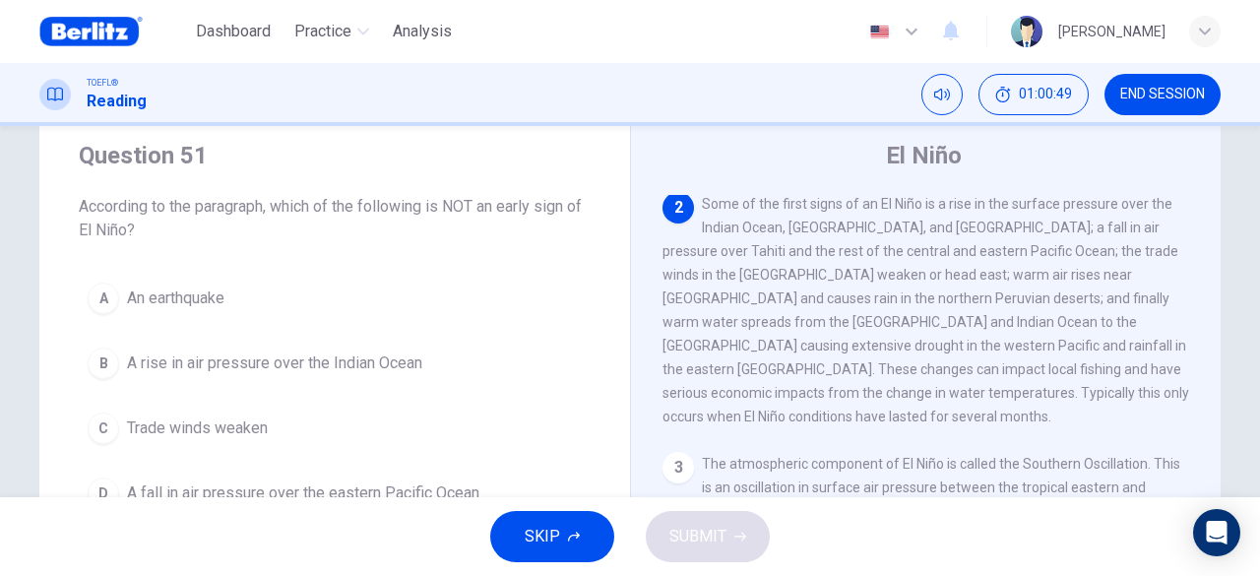
scroll to position [98, 0]
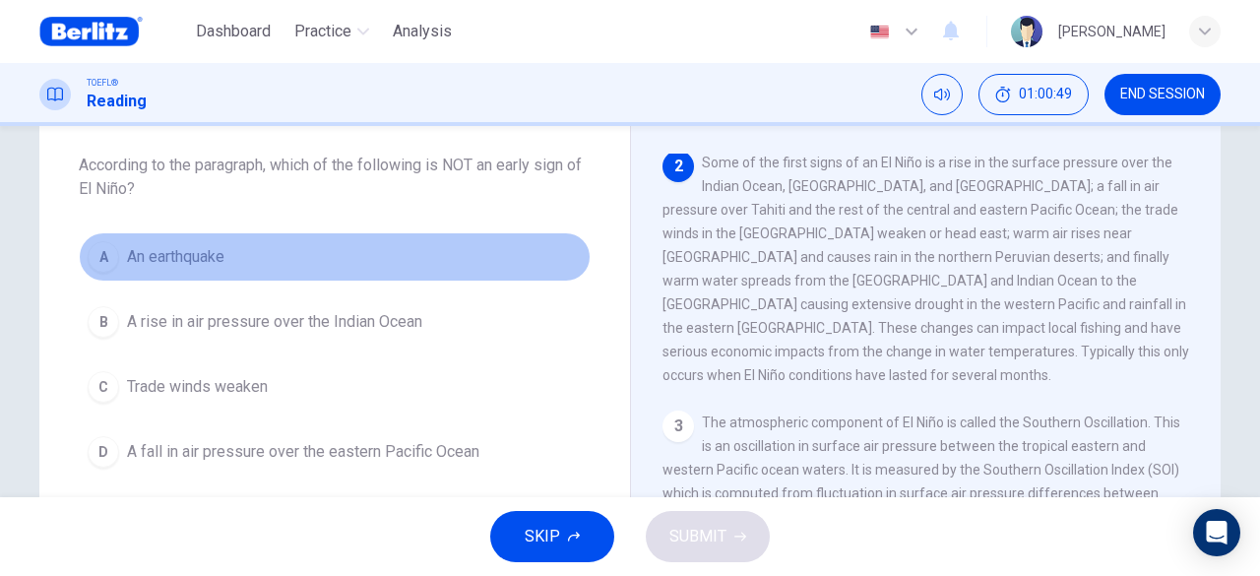
click at [318, 248] on button "A An earthquake" at bounding box center [335, 256] width 512 height 49
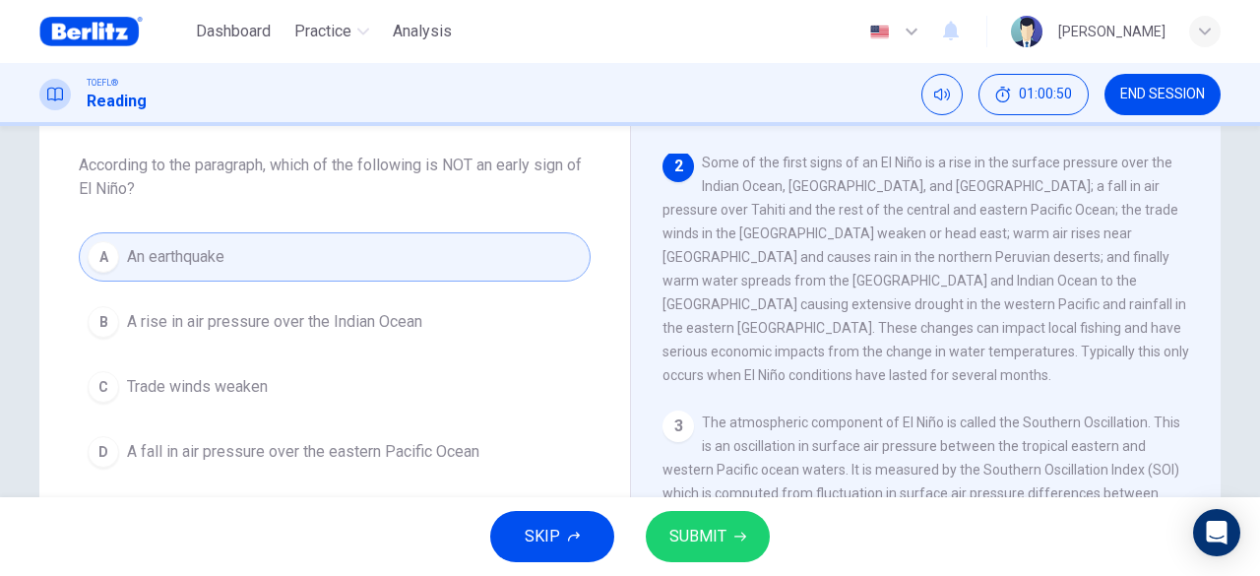
click at [728, 538] on button "SUBMIT" at bounding box center [708, 536] width 124 height 51
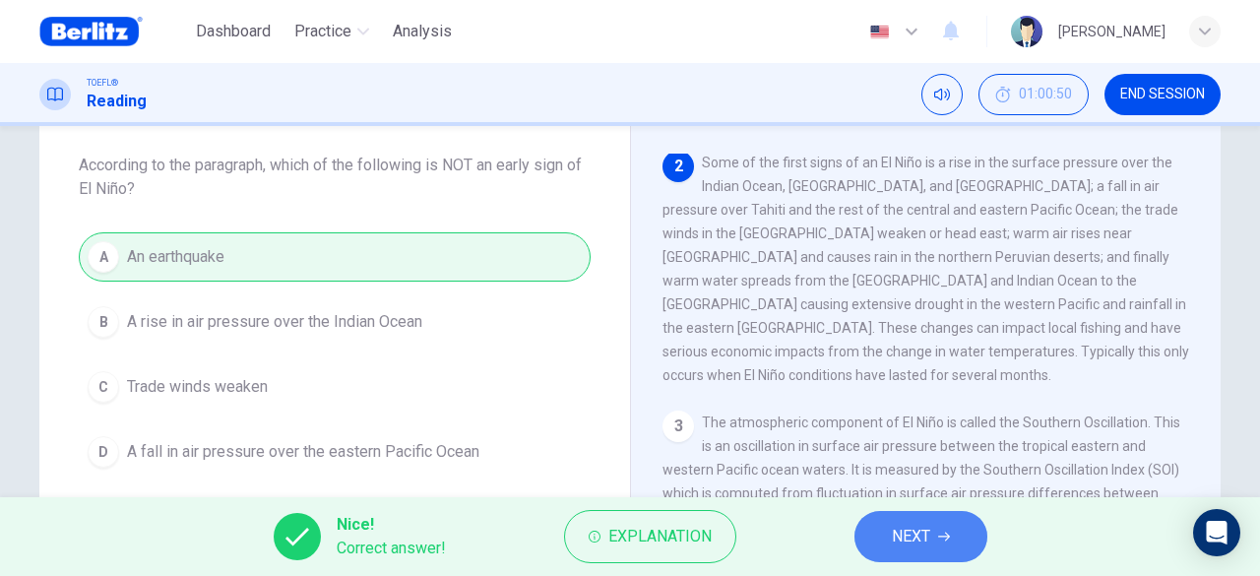
click at [934, 534] on button "NEXT" at bounding box center [921, 536] width 133 height 51
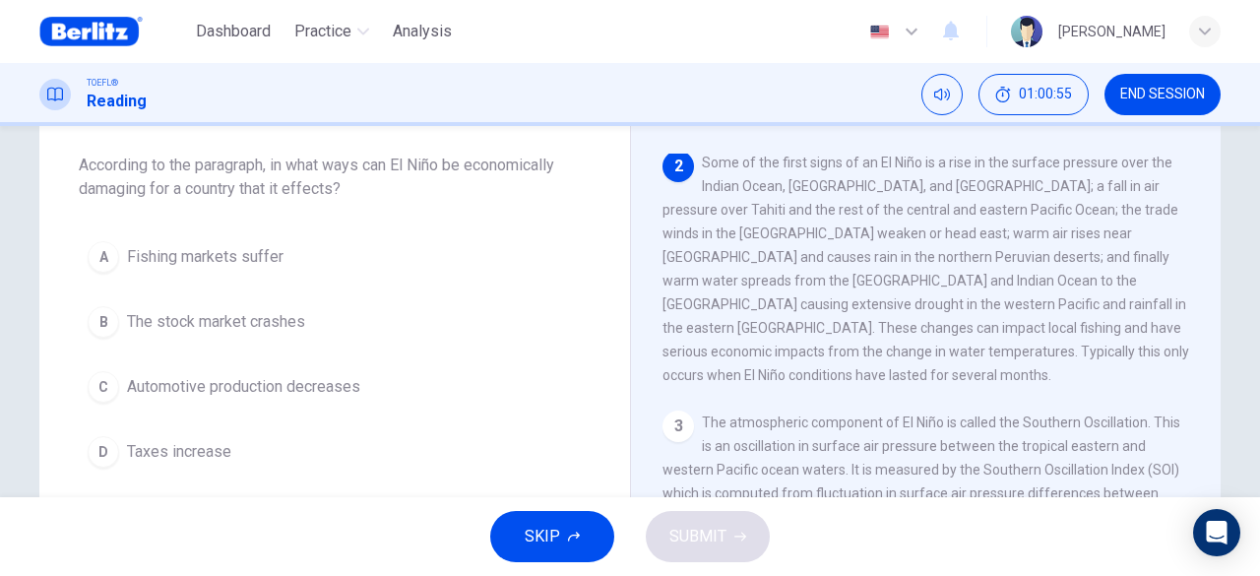
click at [264, 270] on button "A Fishing markets suffer" at bounding box center [335, 256] width 512 height 49
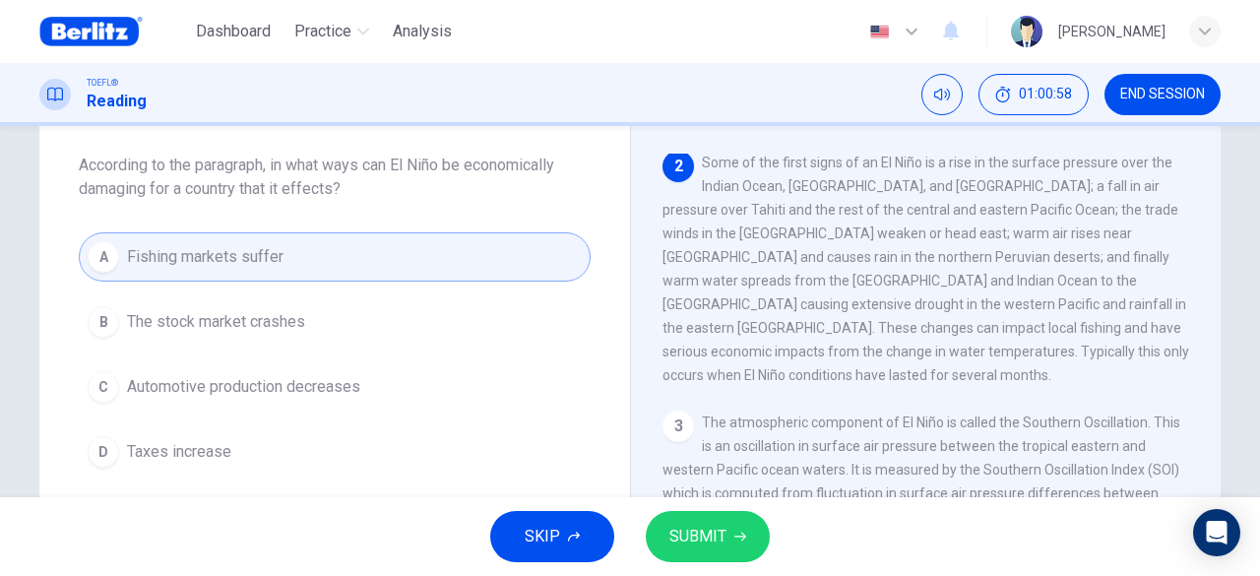
click at [701, 534] on span "SUBMIT" at bounding box center [697, 537] width 57 height 28
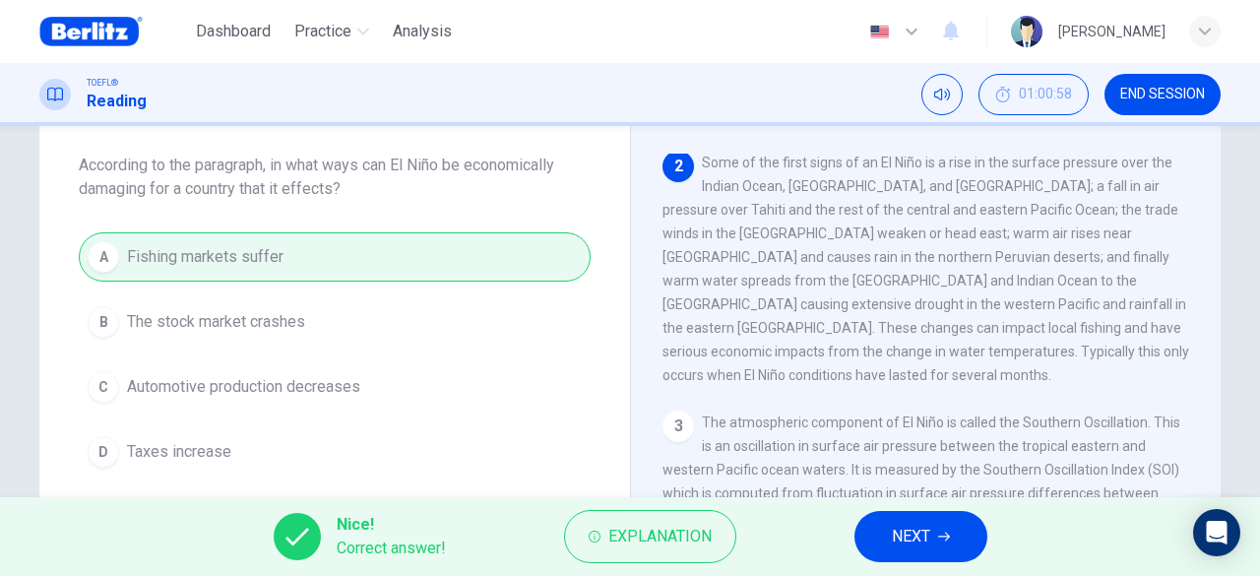
click at [877, 538] on button "NEXT" at bounding box center [921, 536] width 133 height 51
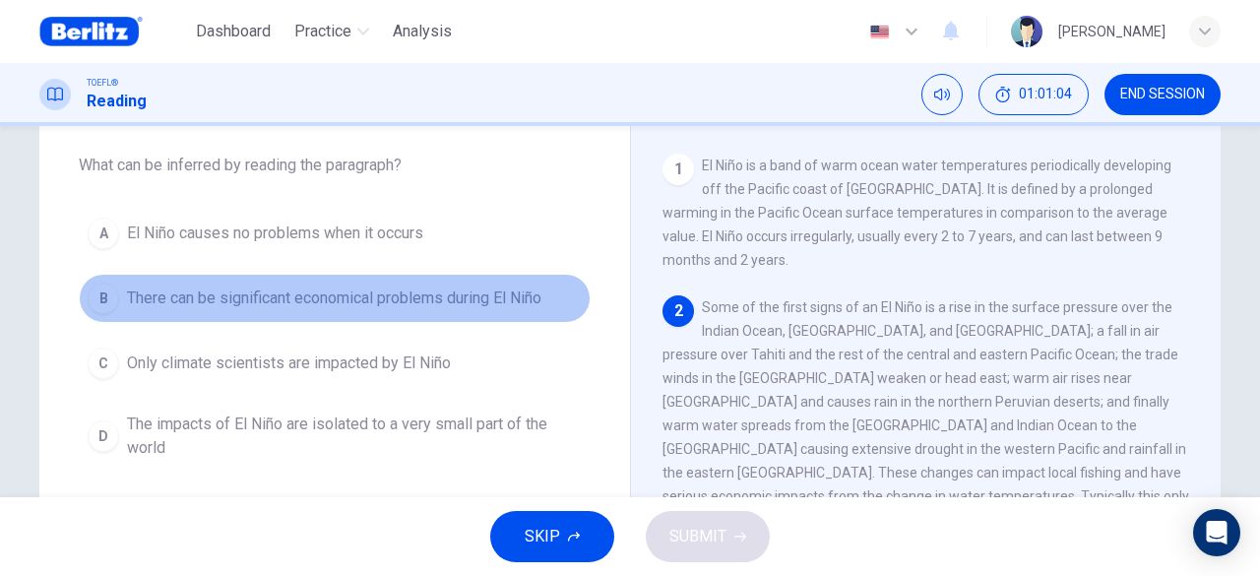
click at [262, 303] on span "There can be significant economical problems during El Niño" at bounding box center [334, 298] width 414 height 24
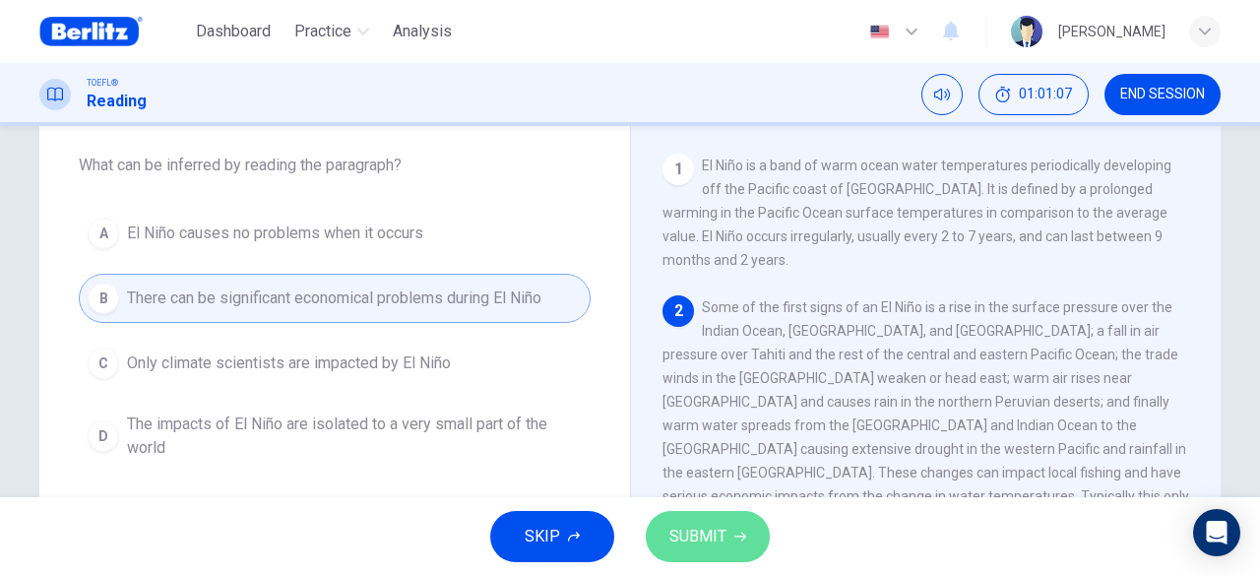
drag, startPoint x: 714, startPoint y: 527, endPoint x: 667, endPoint y: 517, distance: 47.3
click at [712, 527] on span "SUBMIT" at bounding box center [697, 537] width 57 height 28
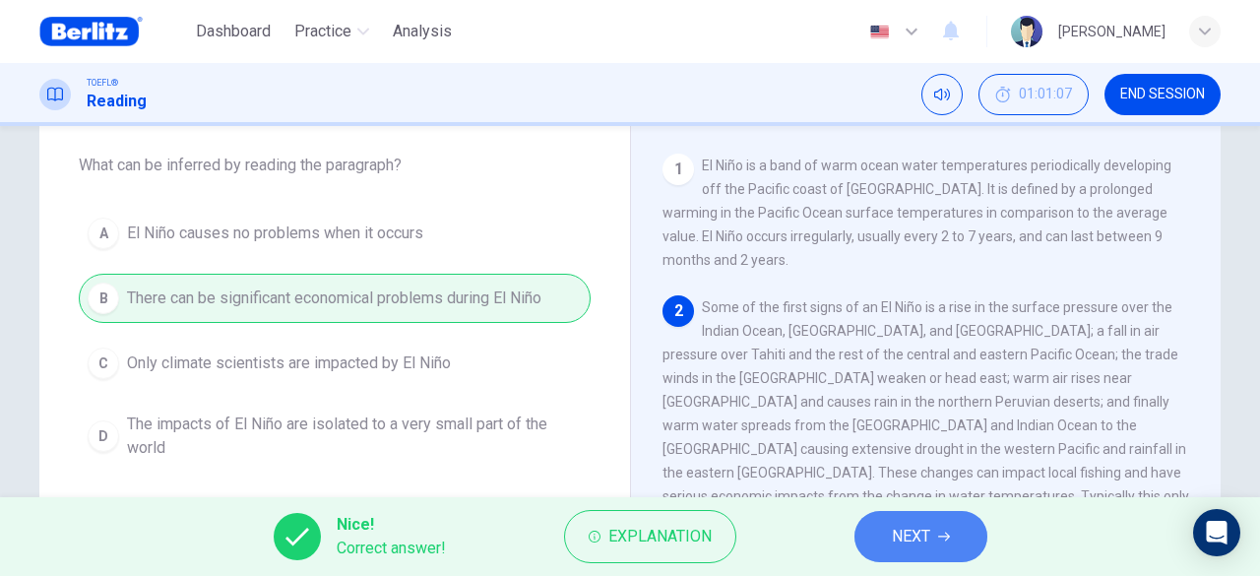
drag, startPoint x: 925, startPoint y: 529, endPoint x: 840, endPoint y: 513, distance: 87.1
click at [923, 529] on span "NEXT" at bounding box center [911, 537] width 38 height 28
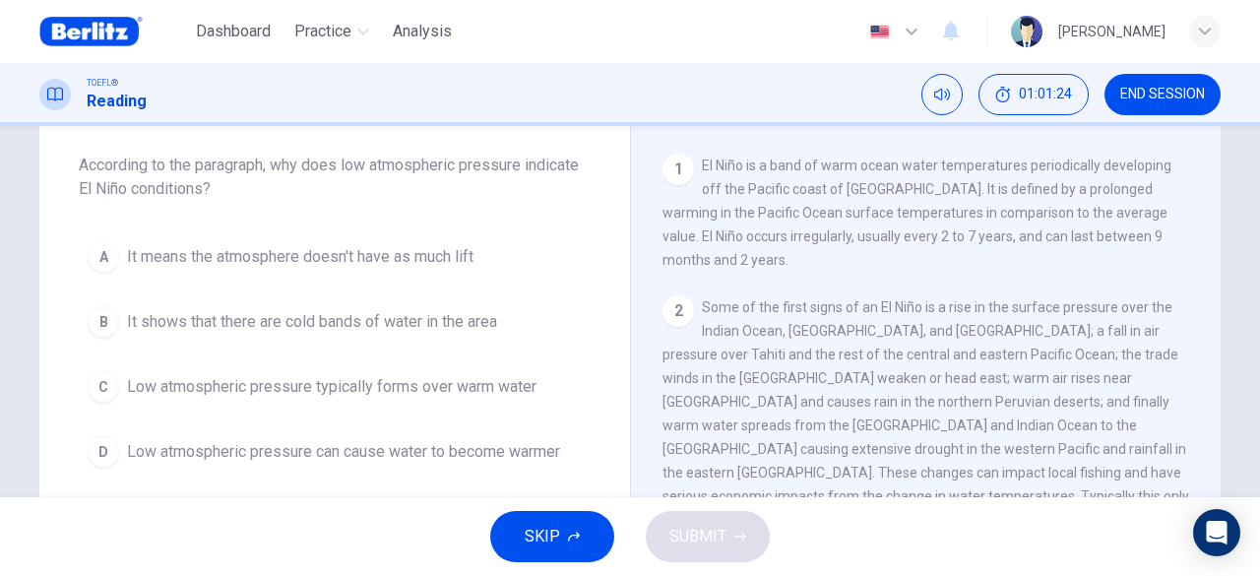
click at [314, 395] on span "Low atmospheric pressure typically forms over warm water" at bounding box center [332, 387] width 410 height 24
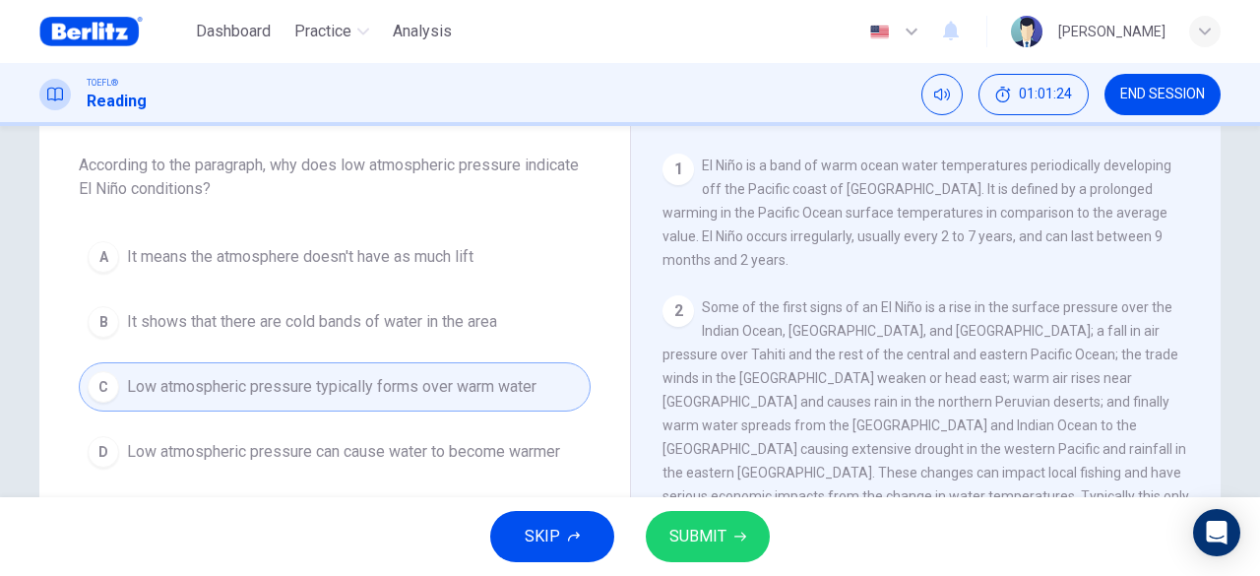
drag, startPoint x: 317, startPoint y: 416, endPoint x: 321, endPoint y: 426, distance: 10.6
click at [727, 533] on button "SUBMIT" at bounding box center [708, 536] width 124 height 51
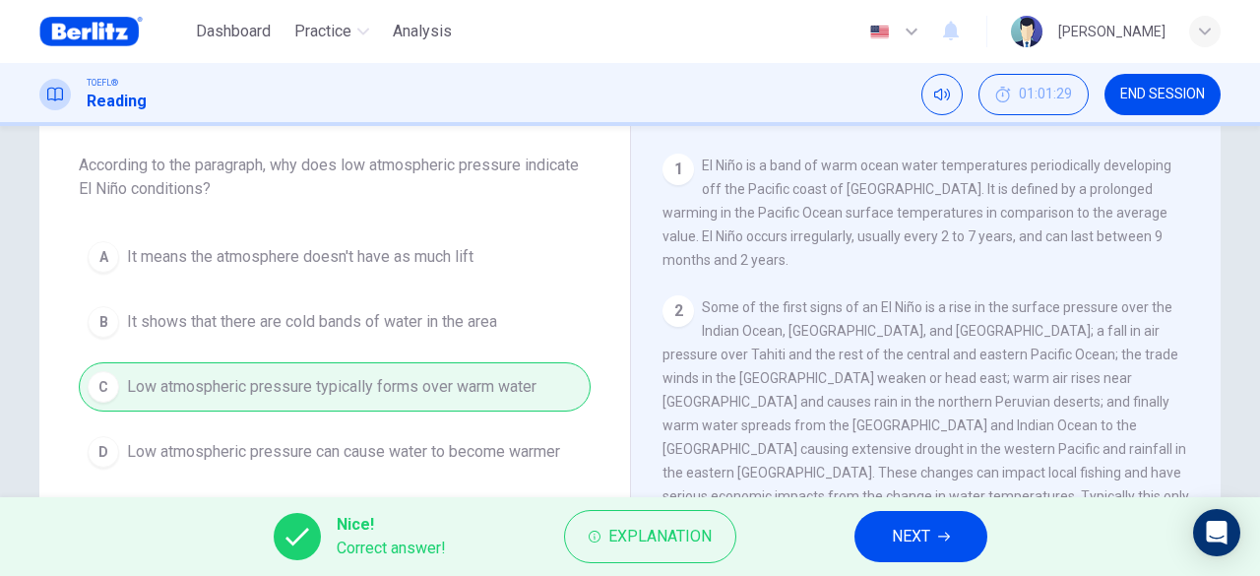
click at [909, 547] on span "NEXT" at bounding box center [911, 537] width 38 height 28
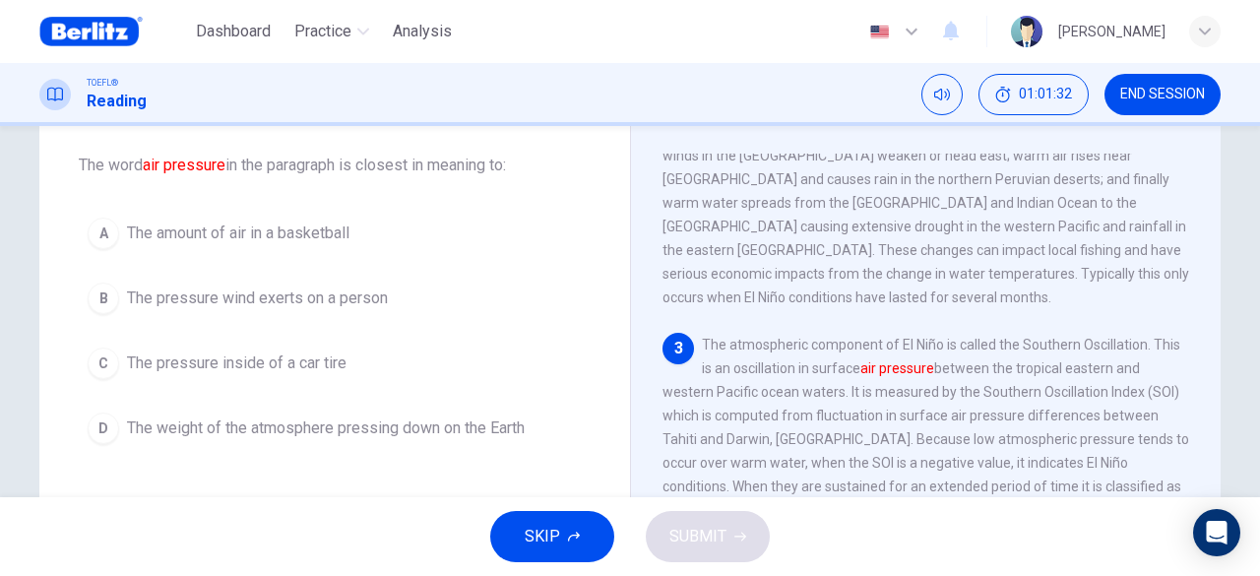
scroll to position [232, 0]
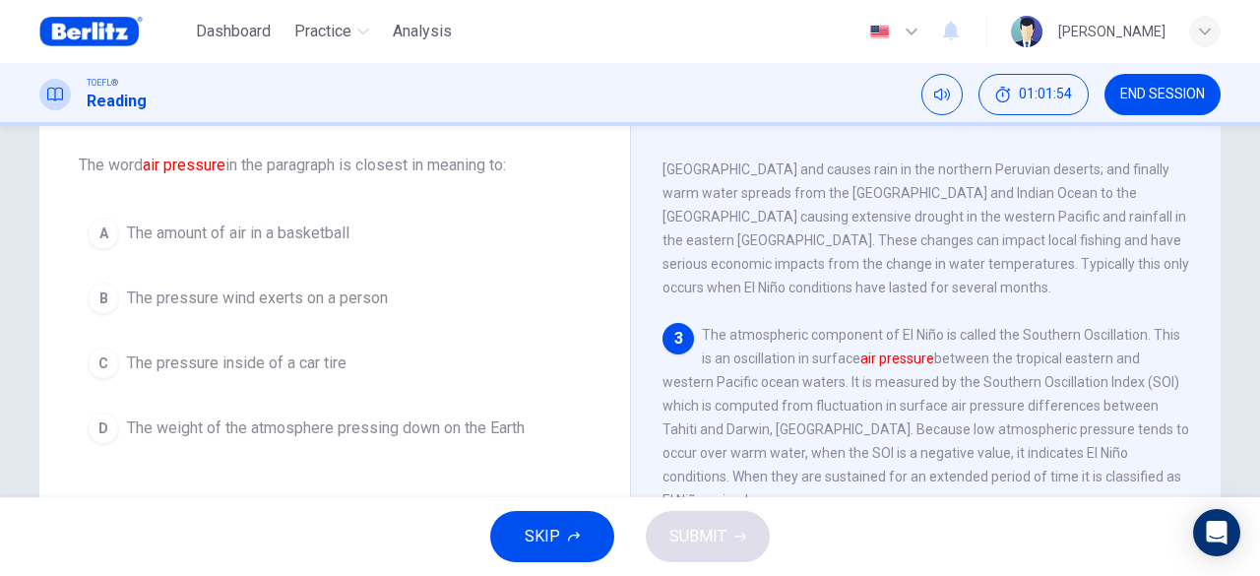
click at [526, 409] on button "D The weight of the atmosphere pressing down on the Earth" at bounding box center [335, 428] width 512 height 49
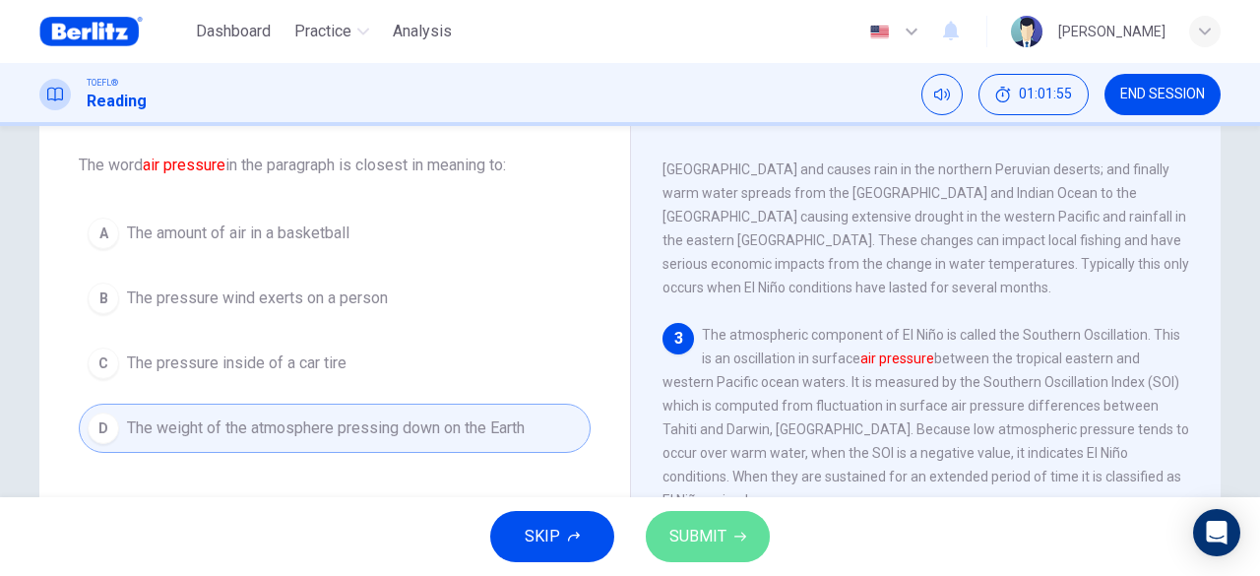
click at [689, 527] on span "SUBMIT" at bounding box center [697, 537] width 57 height 28
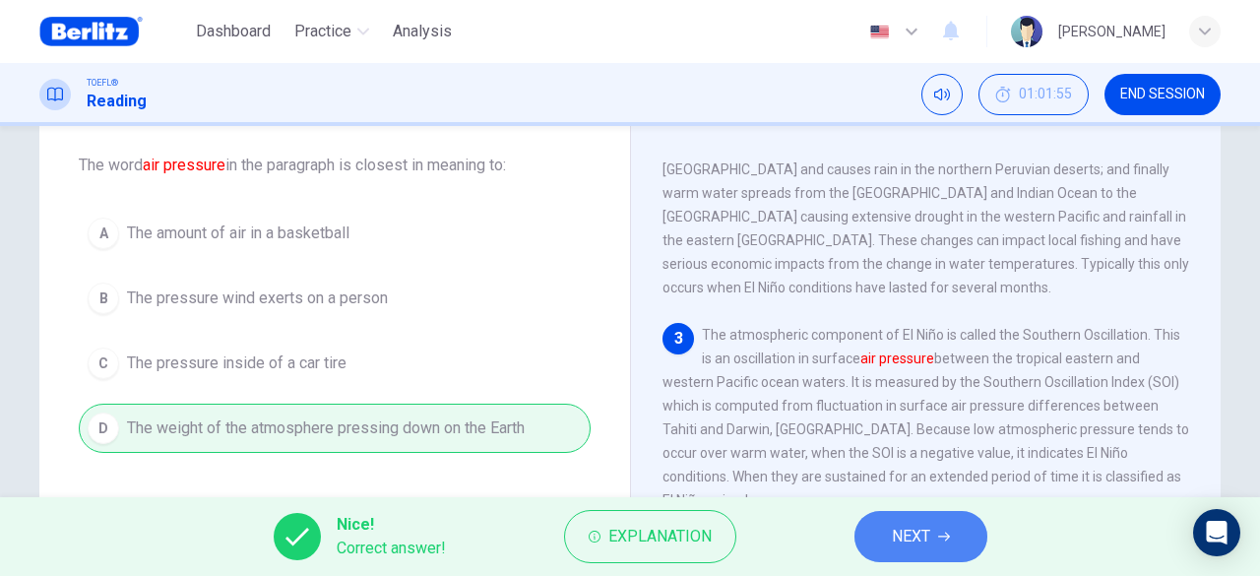
drag, startPoint x: 890, startPoint y: 537, endPoint x: 874, endPoint y: 529, distance: 17.6
click at [884, 534] on button "NEXT" at bounding box center [921, 536] width 133 height 51
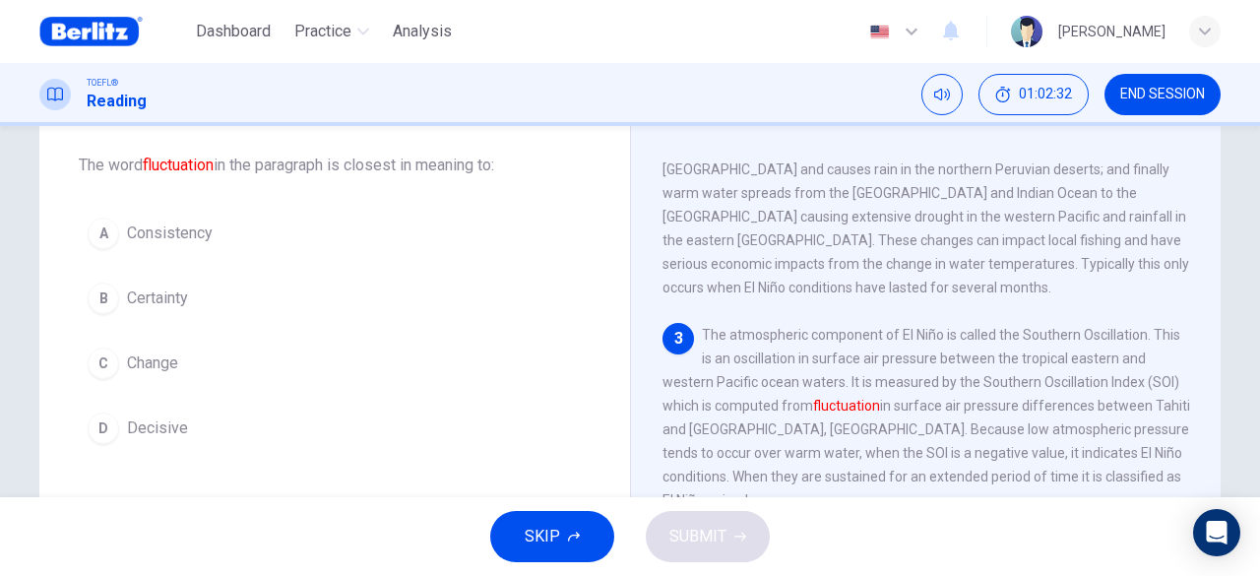
click at [419, 377] on button "C Change" at bounding box center [335, 363] width 512 height 49
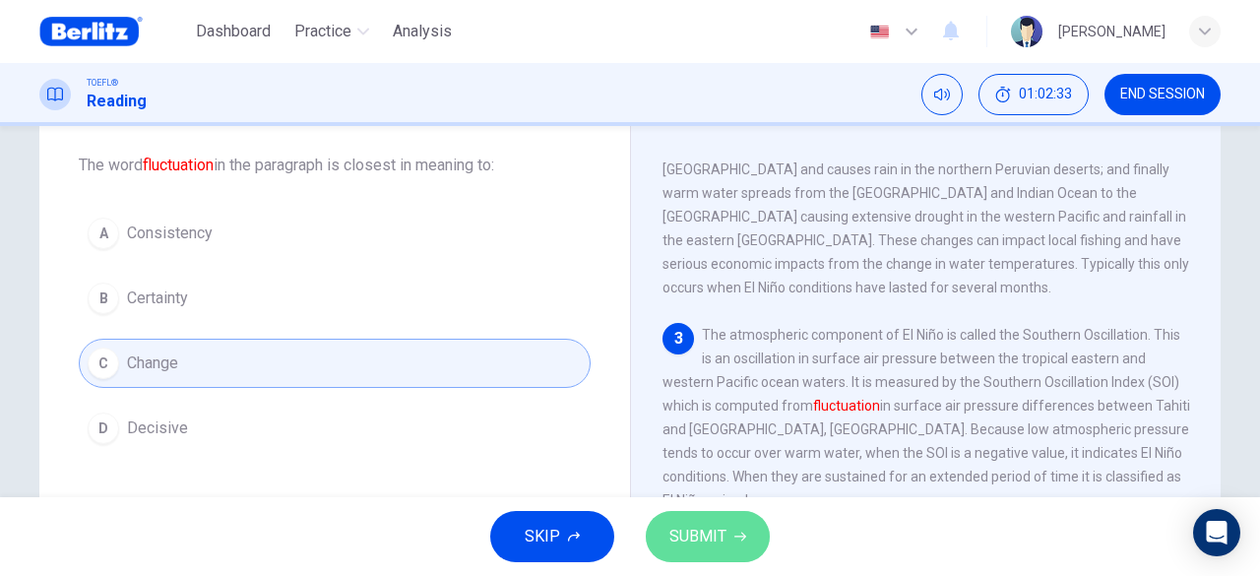
drag, startPoint x: 694, startPoint y: 533, endPoint x: 659, endPoint y: 512, distance: 41.0
click at [693, 533] on span "SUBMIT" at bounding box center [697, 537] width 57 height 28
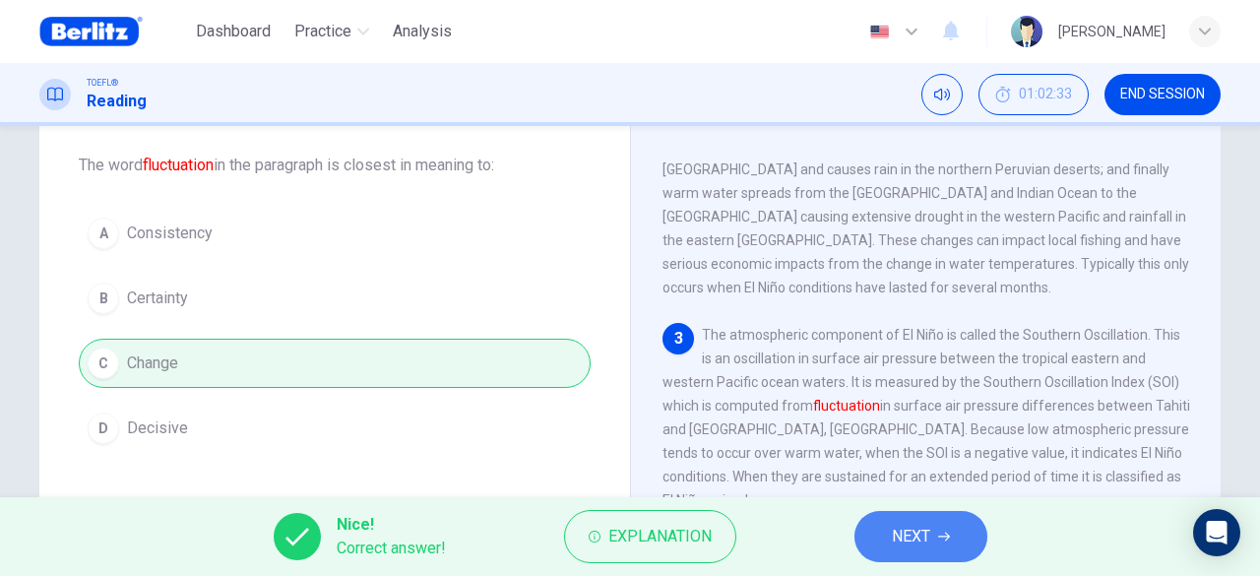
click at [902, 526] on span "NEXT" at bounding box center [911, 537] width 38 height 28
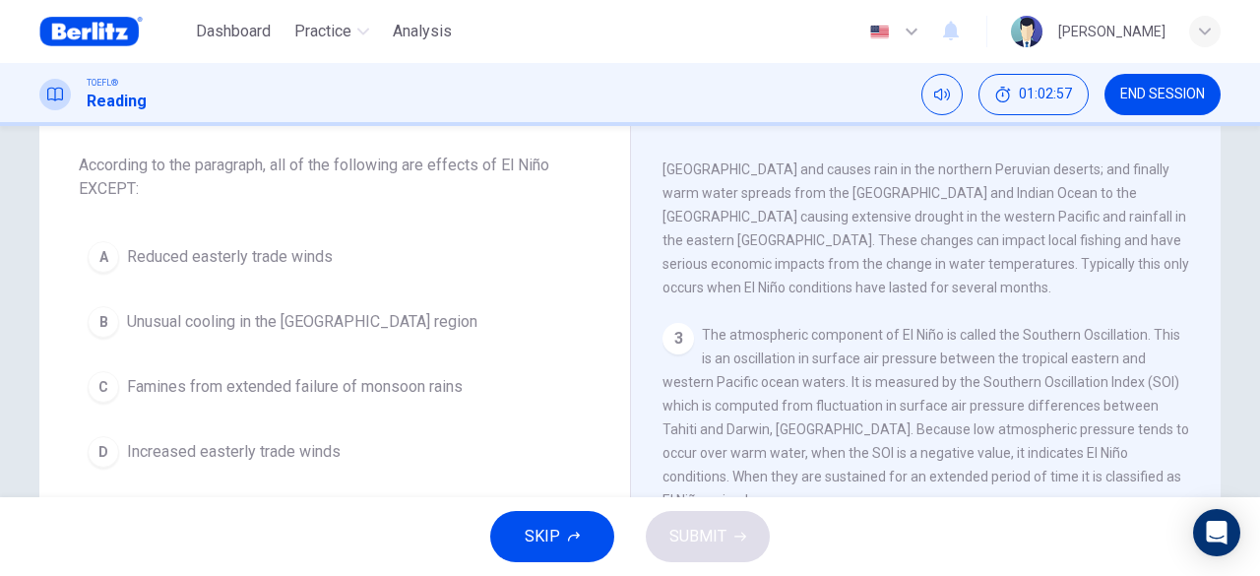
click at [348, 401] on button "C Famines from extended failure of monsoon rains" at bounding box center [335, 386] width 512 height 49
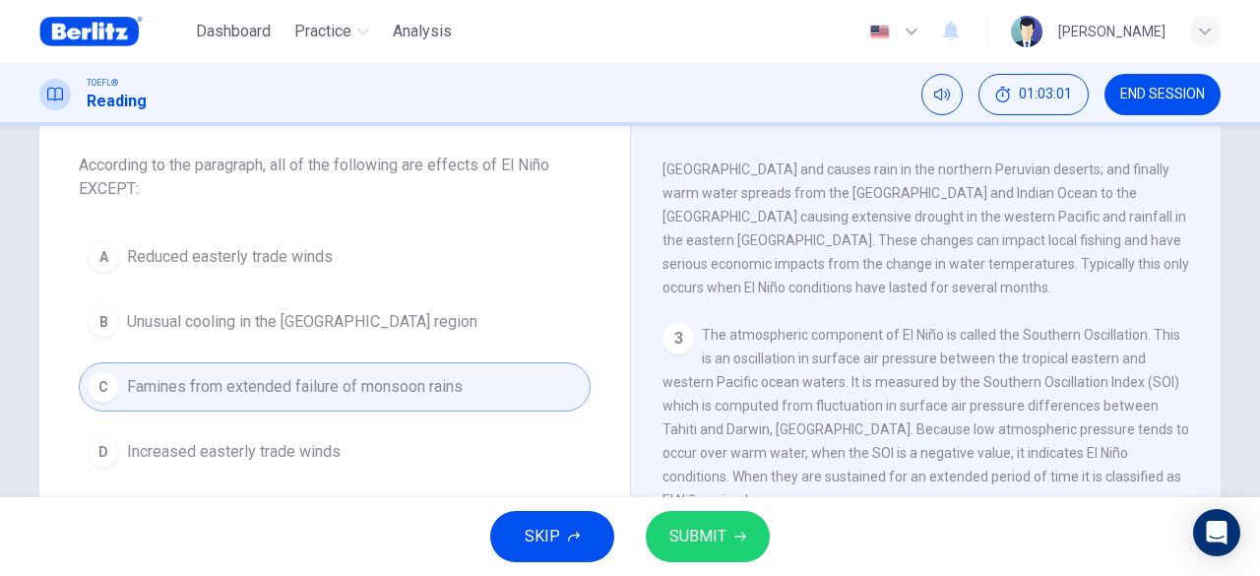
click at [732, 521] on button "SUBMIT" at bounding box center [708, 536] width 124 height 51
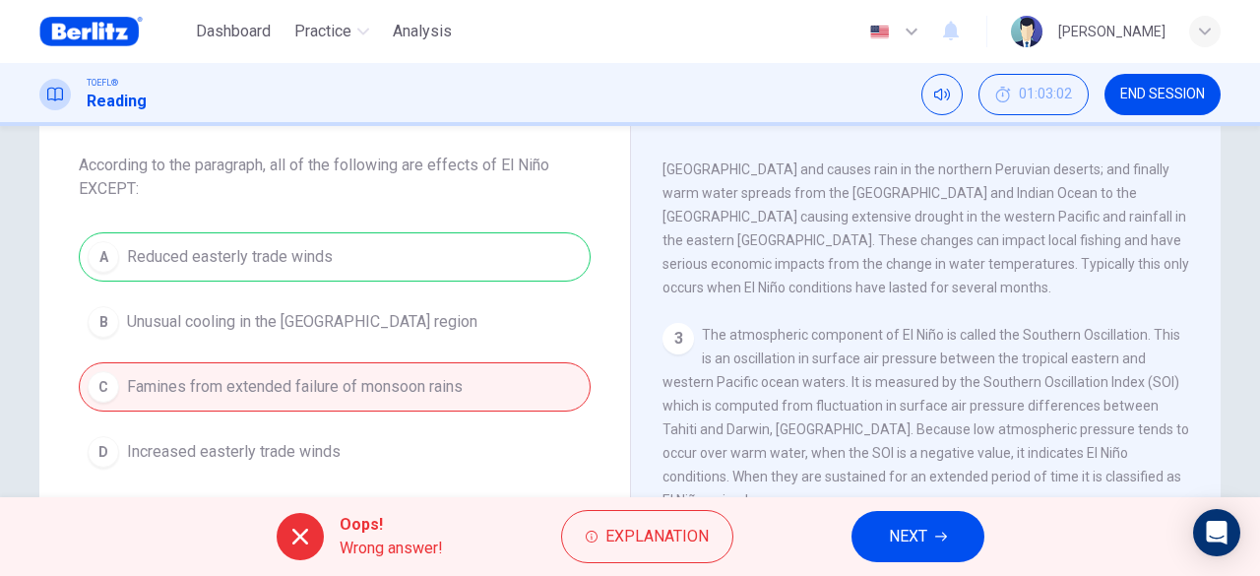
click at [882, 536] on button "NEXT" at bounding box center [918, 536] width 133 height 51
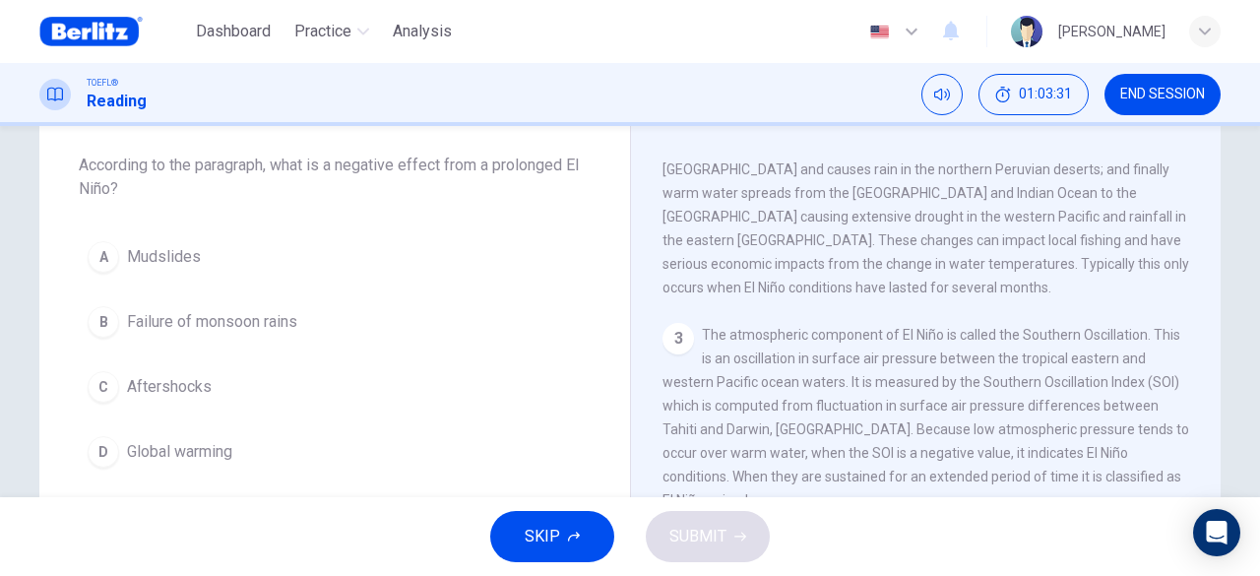
scroll to position [96, 0]
click at [260, 316] on span "Failure of monsoon rains" at bounding box center [212, 324] width 170 height 24
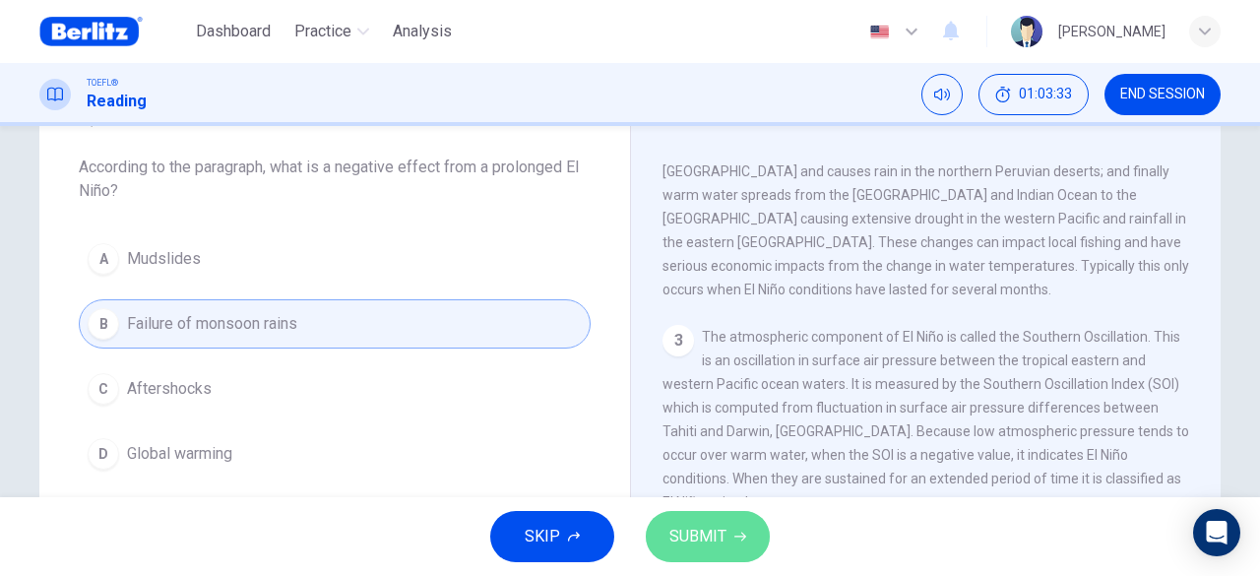
click at [713, 528] on span "SUBMIT" at bounding box center [697, 537] width 57 height 28
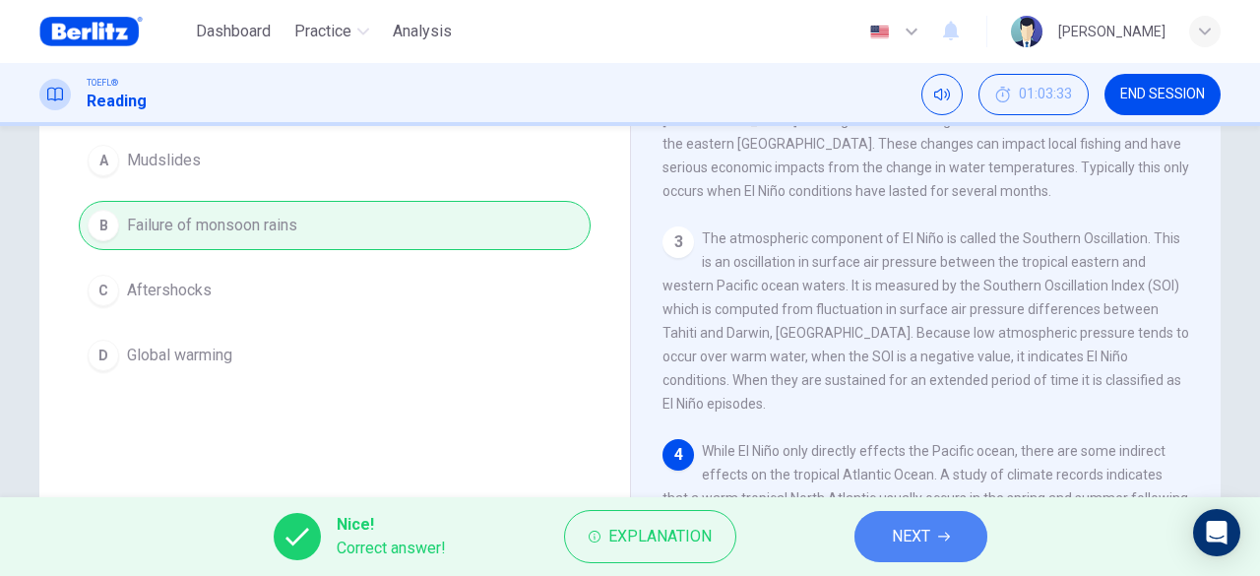
drag, startPoint x: 896, startPoint y: 523, endPoint x: 825, endPoint y: 491, distance: 77.6
click at [895, 523] on span "NEXT" at bounding box center [911, 537] width 38 height 28
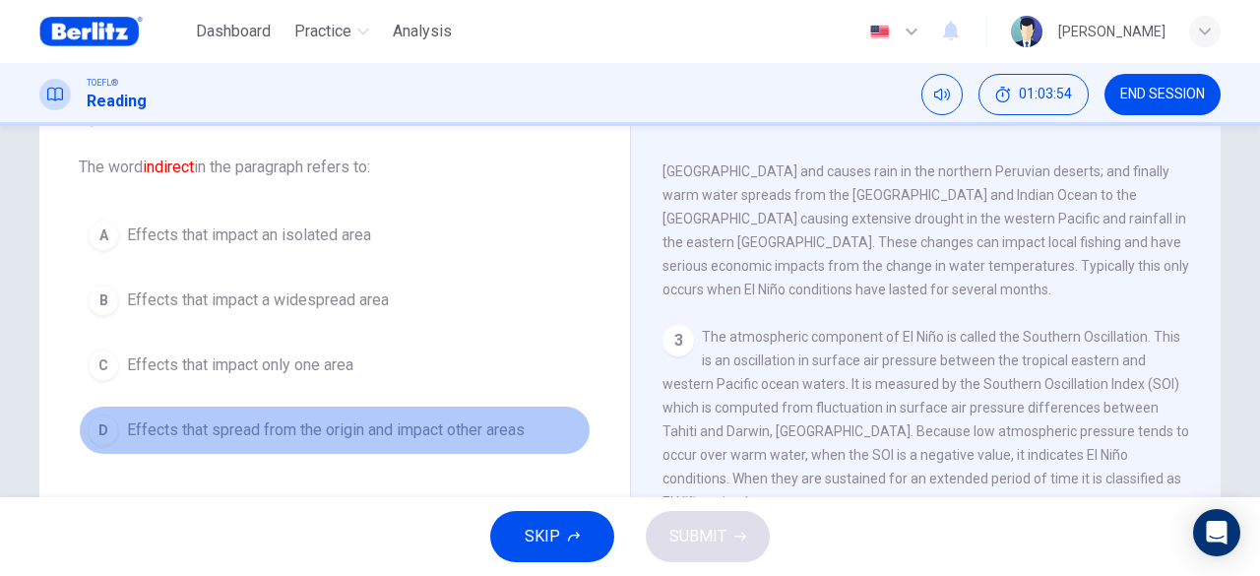
drag, startPoint x: 497, startPoint y: 422, endPoint x: 633, endPoint y: 464, distance: 142.0
click at [500, 425] on span "Effects that spread from the origin and impact other areas" at bounding box center [326, 430] width 398 height 24
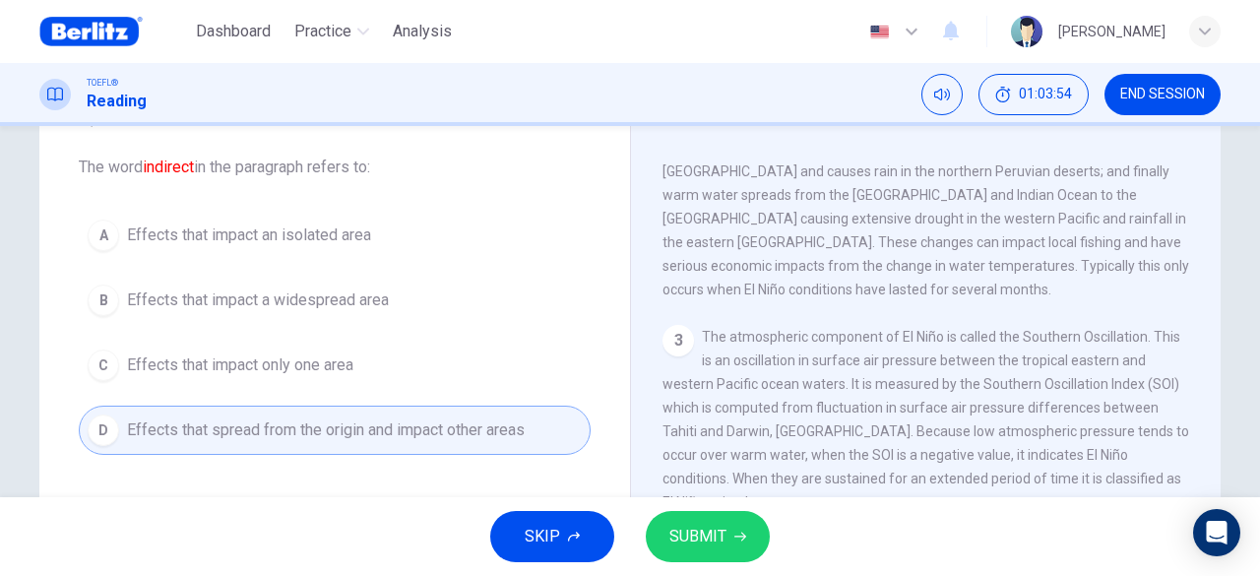
click at [703, 533] on span "SUBMIT" at bounding box center [697, 537] width 57 height 28
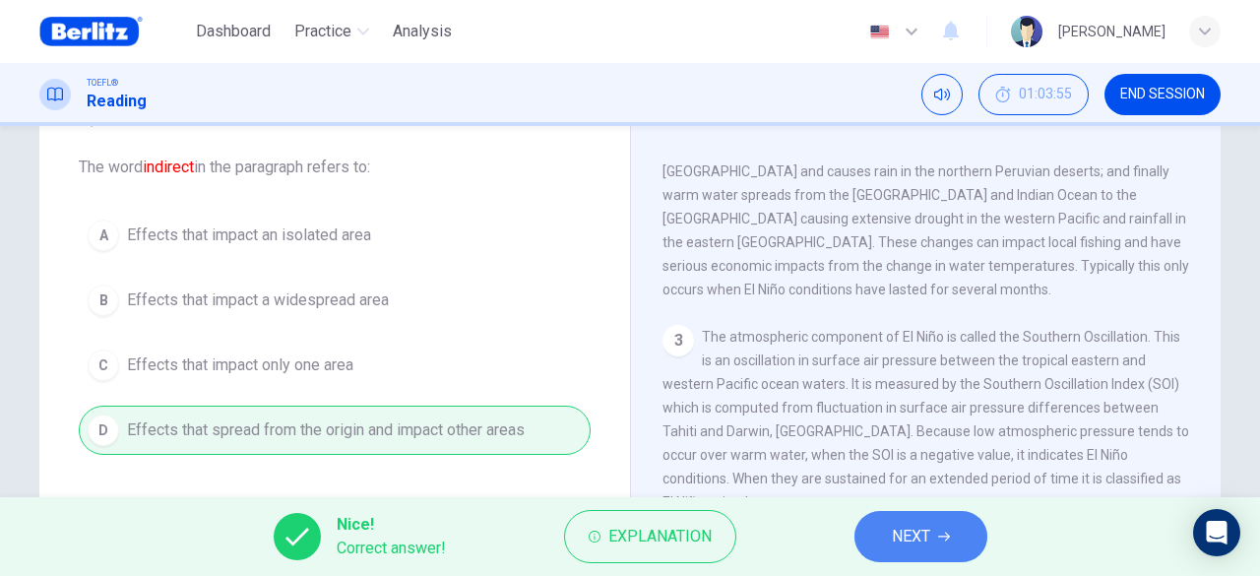
drag, startPoint x: 884, startPoint y: 539, endPoint x: 874, endPoint y: 535, distance: 11.0
click at [883, 539] on button "NEXT" at bounding box center [921, 536] width 133 height 51
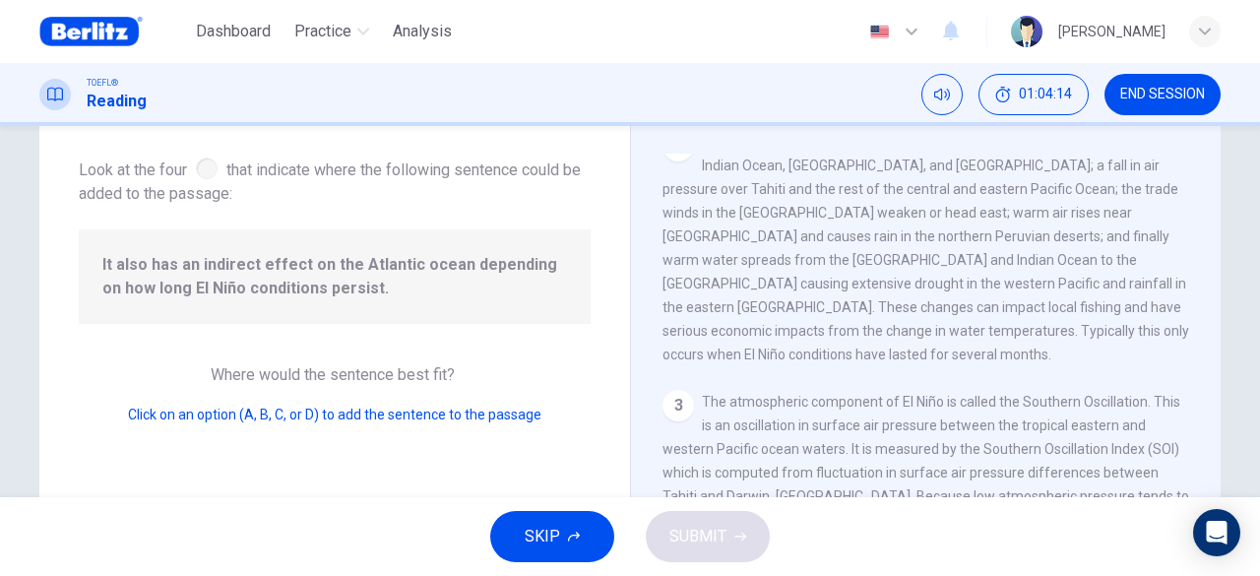
scroll to position [0, 0]
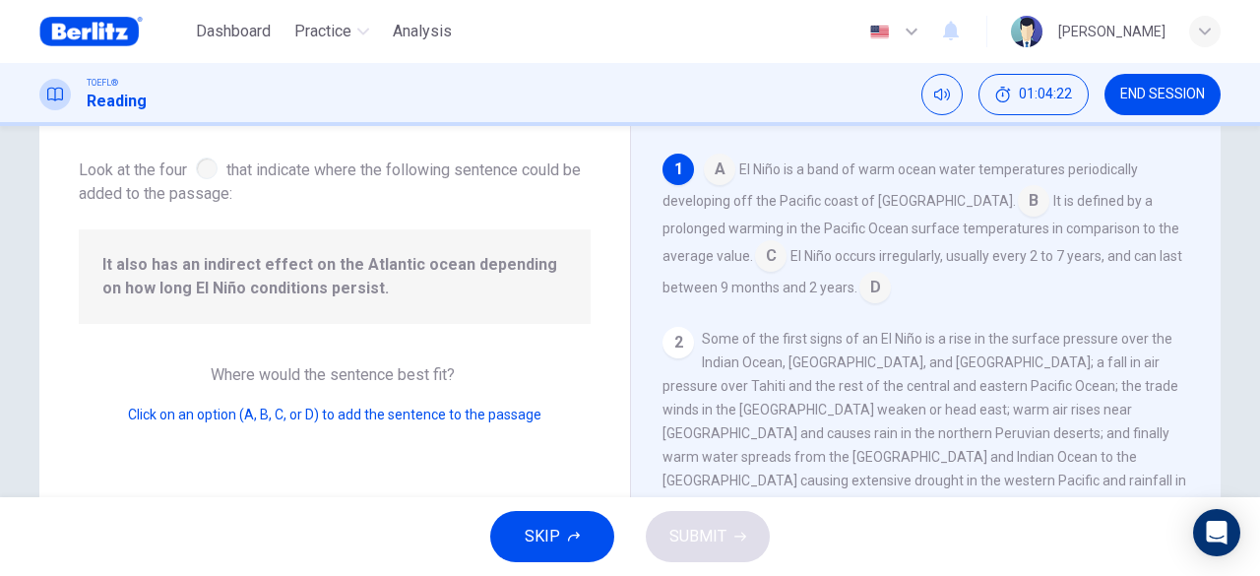
click at [755, 256] on input at bounding box center [771, 258] width 32 height 32
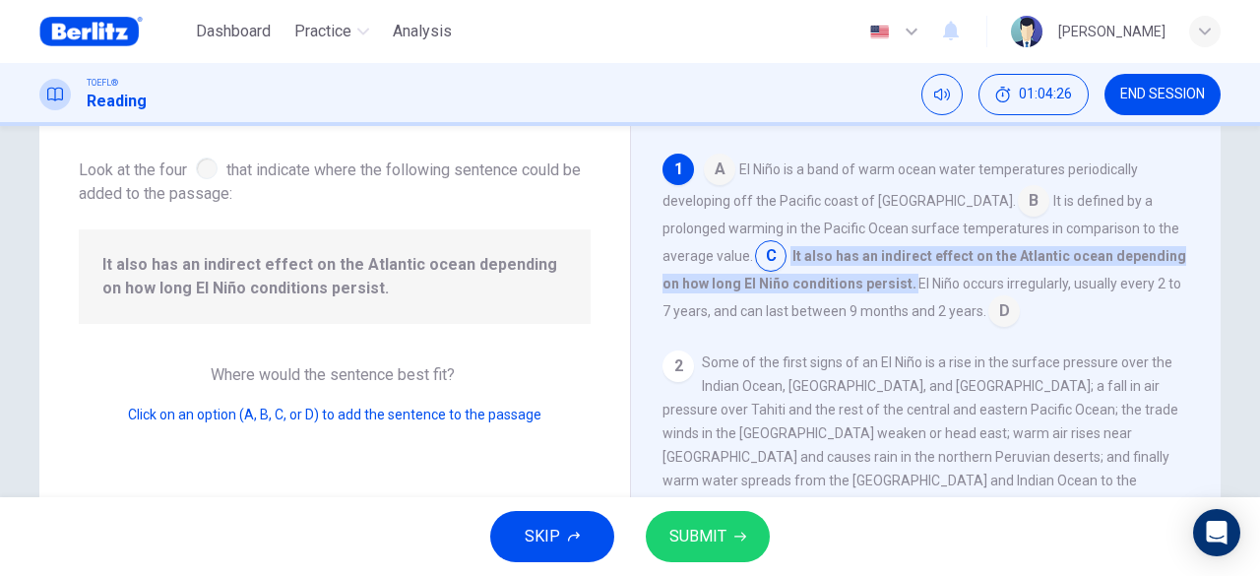
click at [728, 525] on button "SUBMIT" at bounding box center [708, 536] width 124 height 51
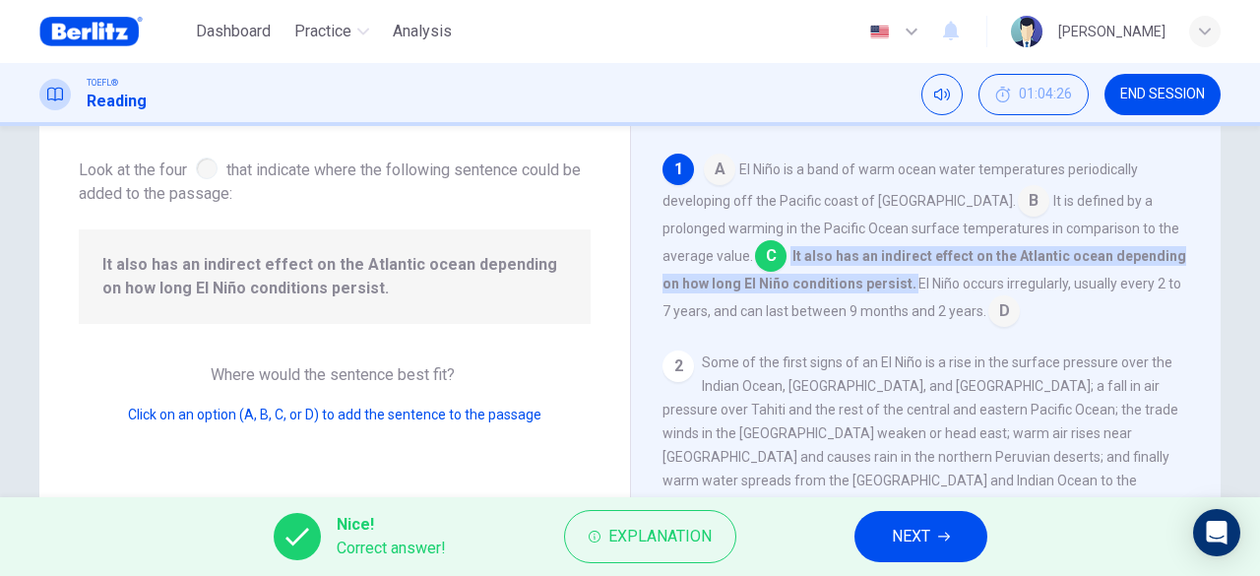
click at [884, 534] on button "NEXT" at bounding box center [921, 536] width 133 height 51
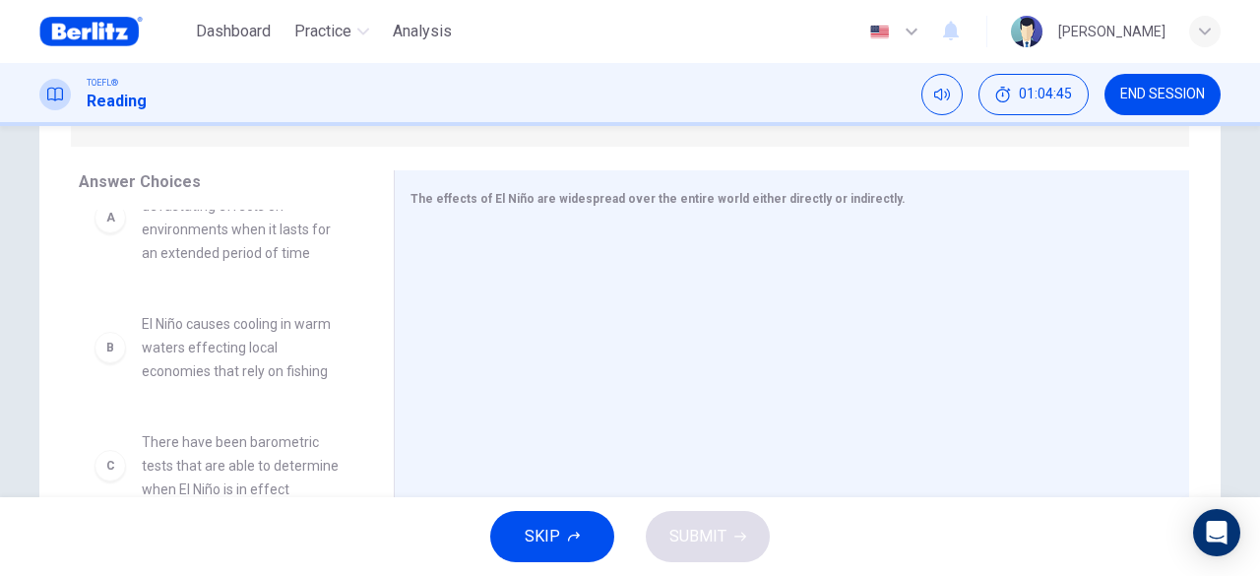
scroll to position [98, 0]
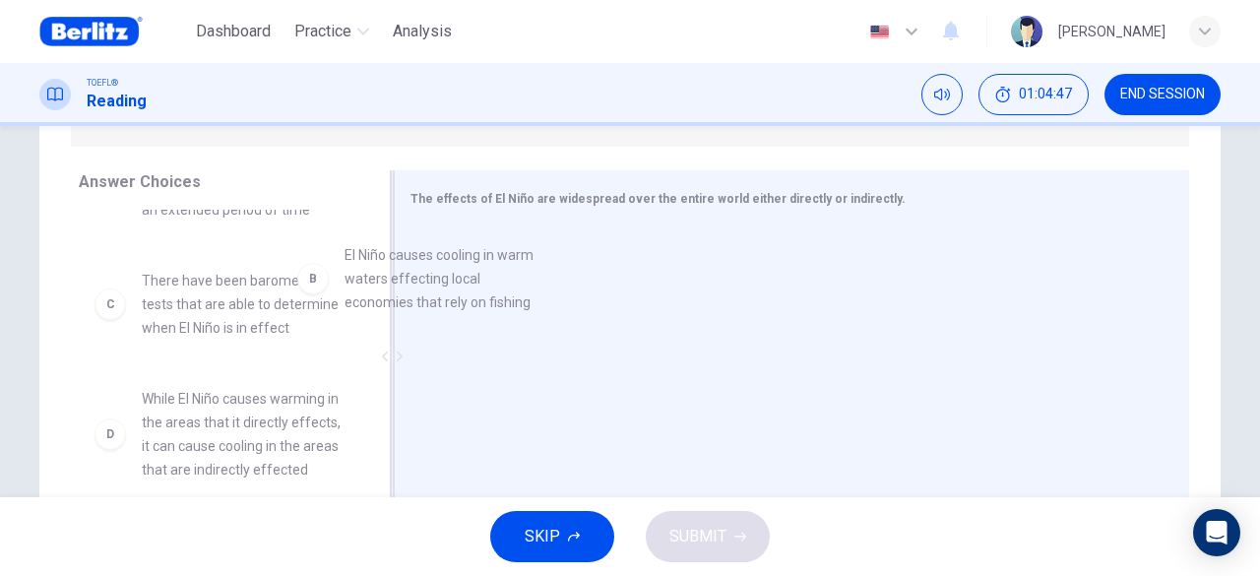
drag, startPoint x: 341, startPoint y: 320, endPoint x: 497, endPoint y: 293, distance: 158.8
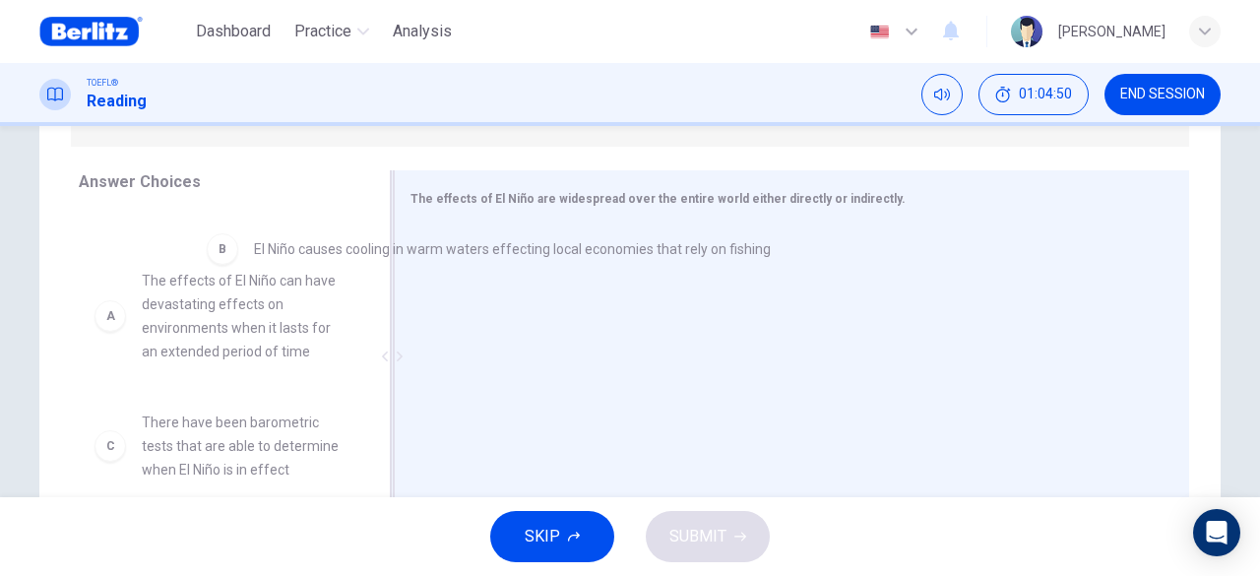
drag, startPoint x: 553, startPoint y: 263, endPoint x: 331, endPoint y: 255, distance: 222.6
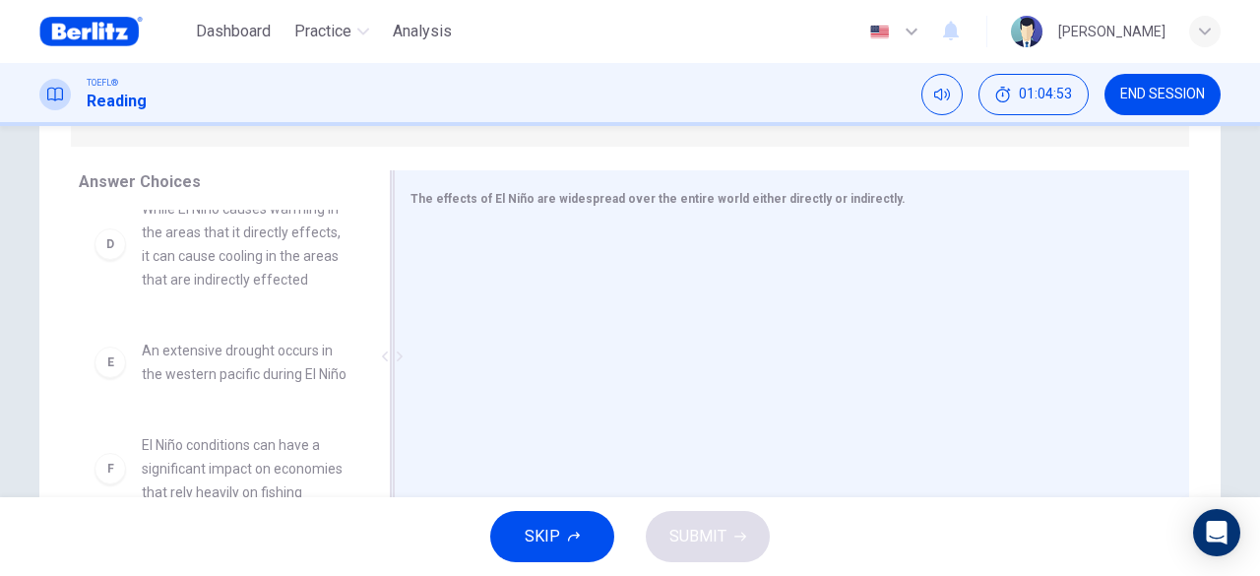
scroll to position [287, 0]
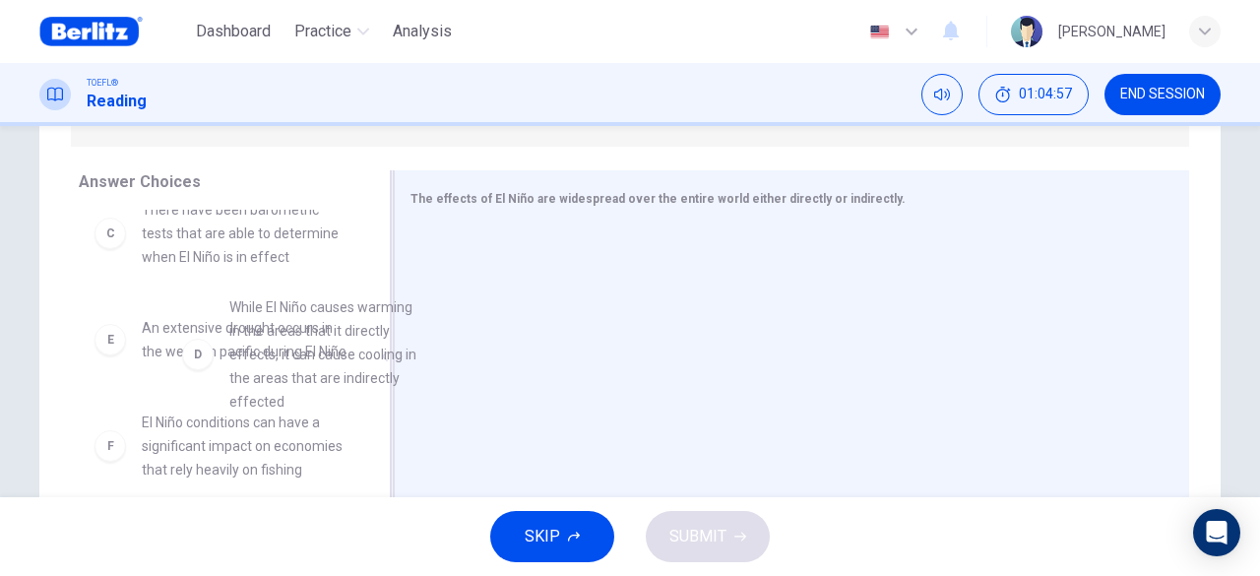
drag, startPoint x: 249, startPoint y: 370, endPoint x: 485, endPoint y: 299, distance: 246.7
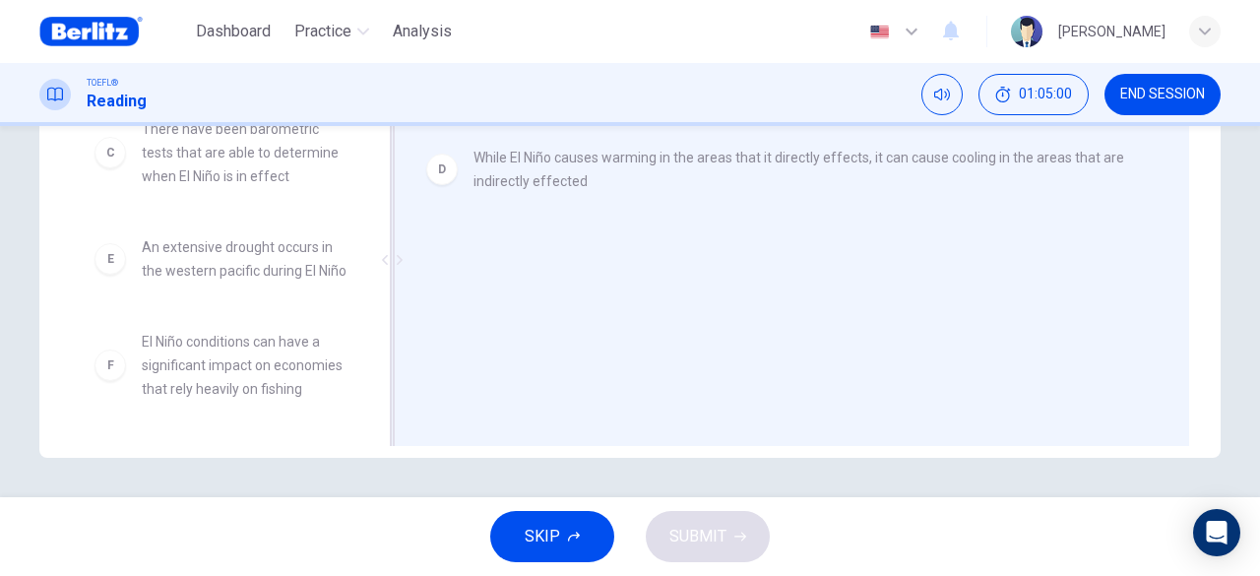
scroll to position [293, 0]
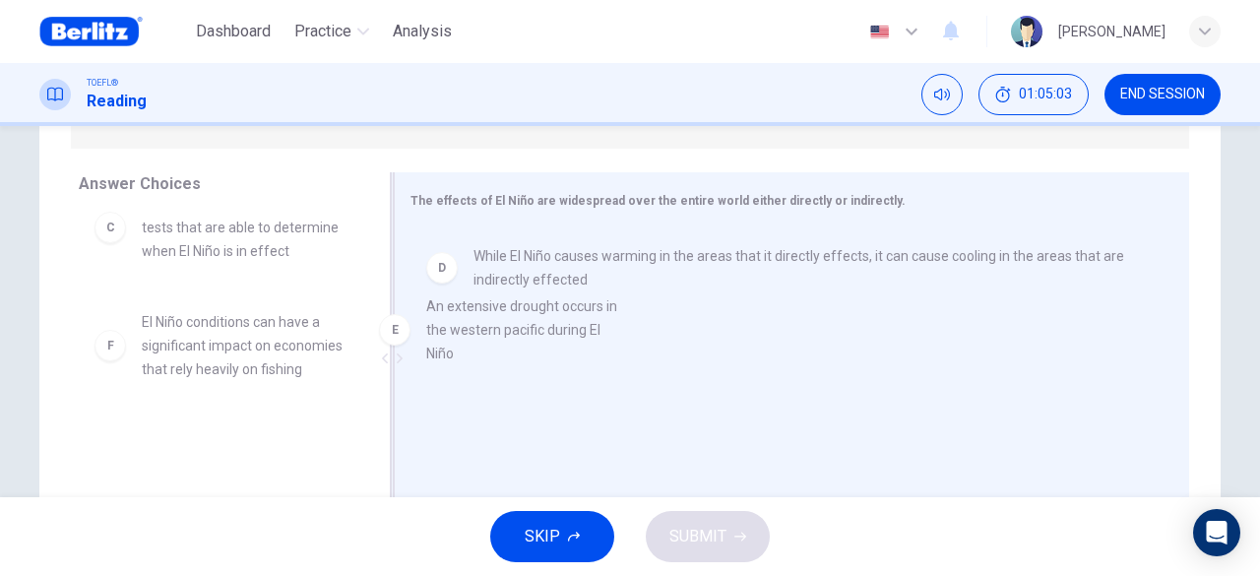
drag, startPoint x: 298, startPoint y: 354, endPoint x: 558, endPoint y: 357, distance: 259.9
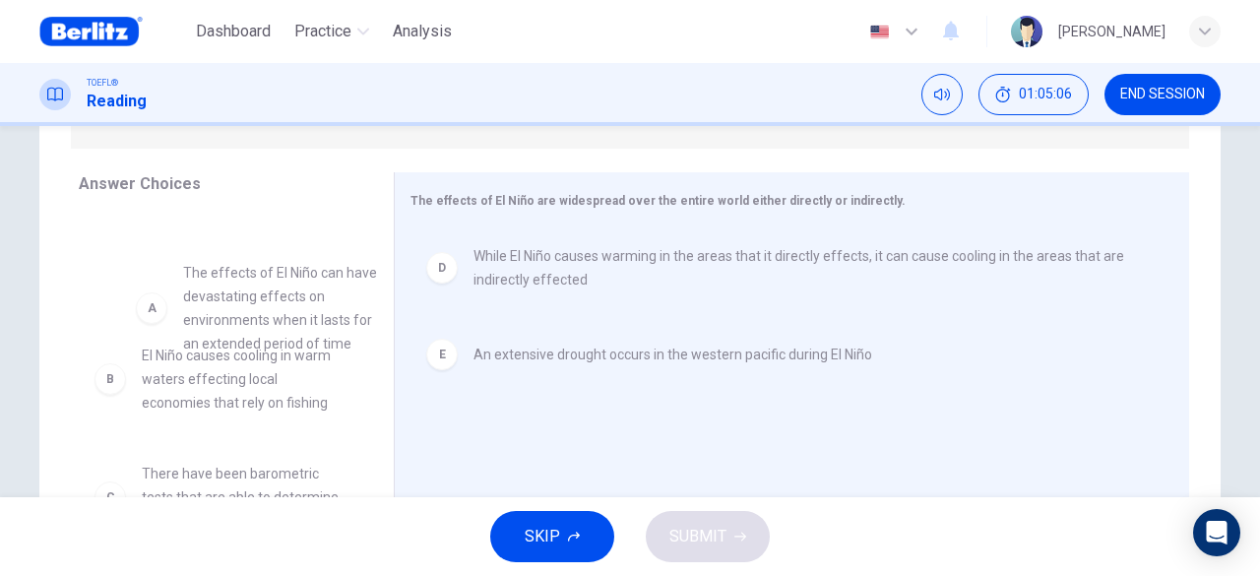
scroll to position [7, 0]
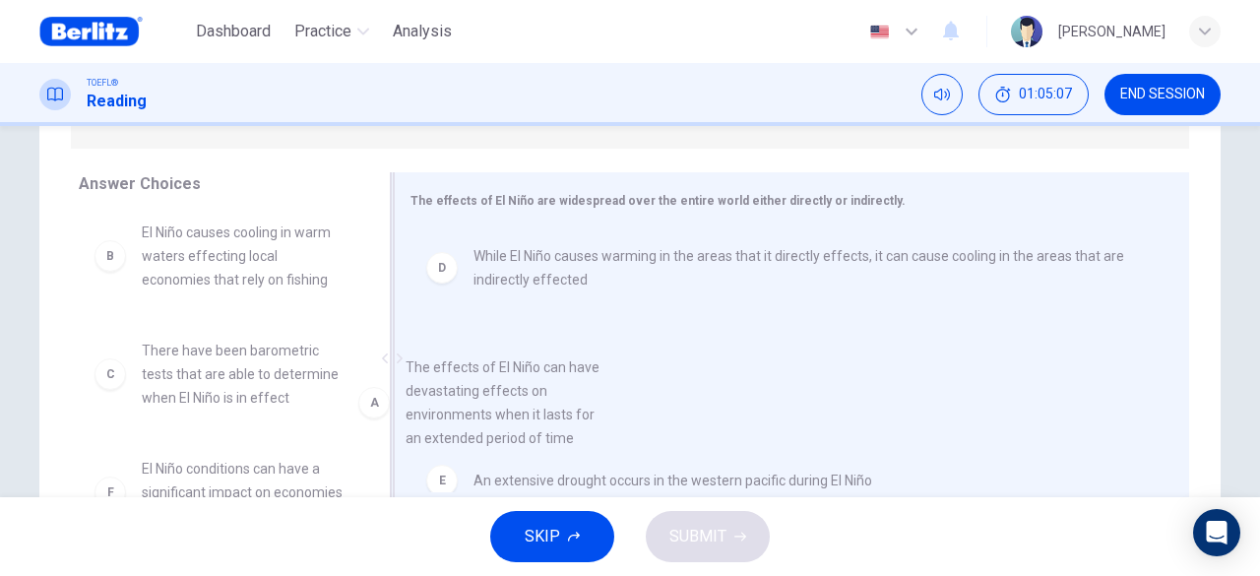
drag, startPoint x: 267, startPoint y: 270, endPoint x: 536, endPoint y: 415, distance: 305.7
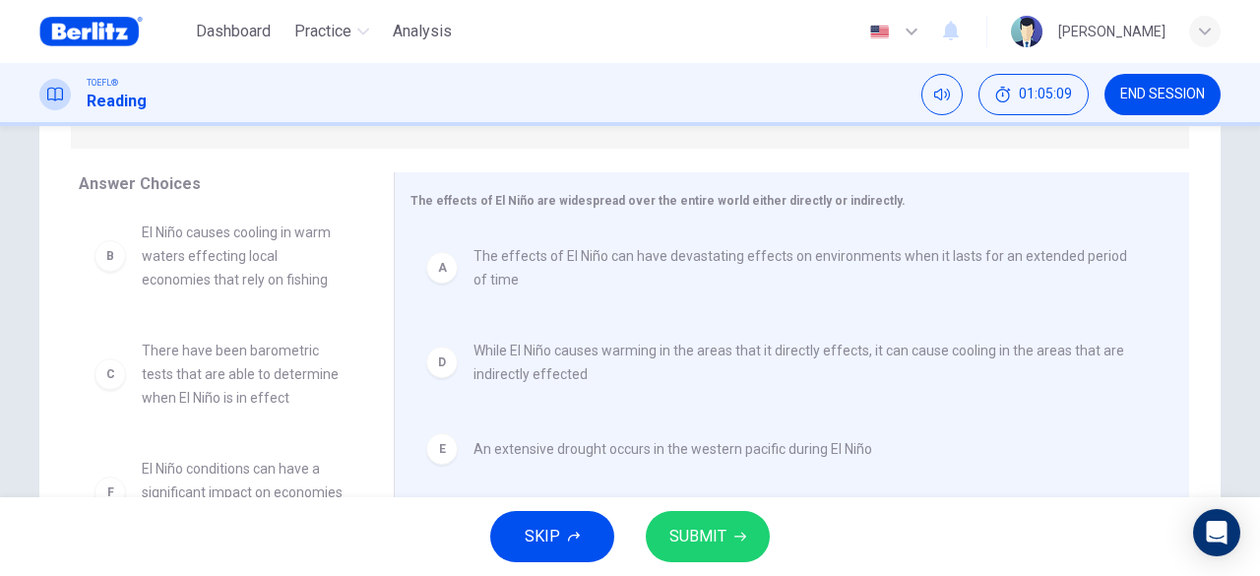
click at [695, 539] on span "SUBMIT" at bounding box center [697, 537] width 57 height 28
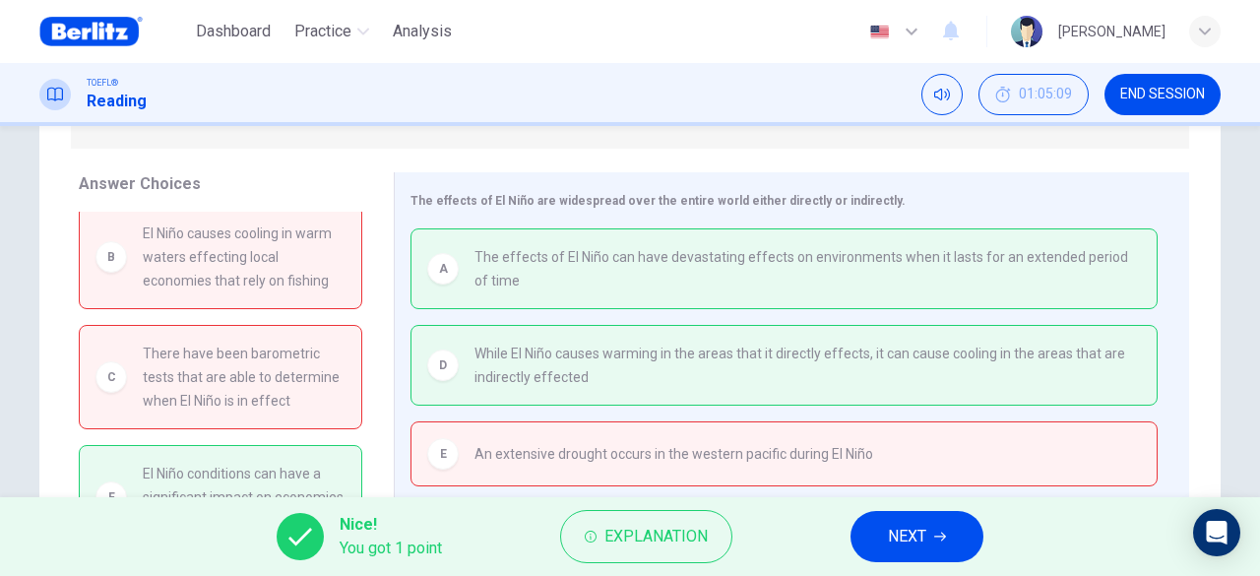
click at [918, 524] on span "NEXT" at bounding box center [907, 537] width 38 height 28
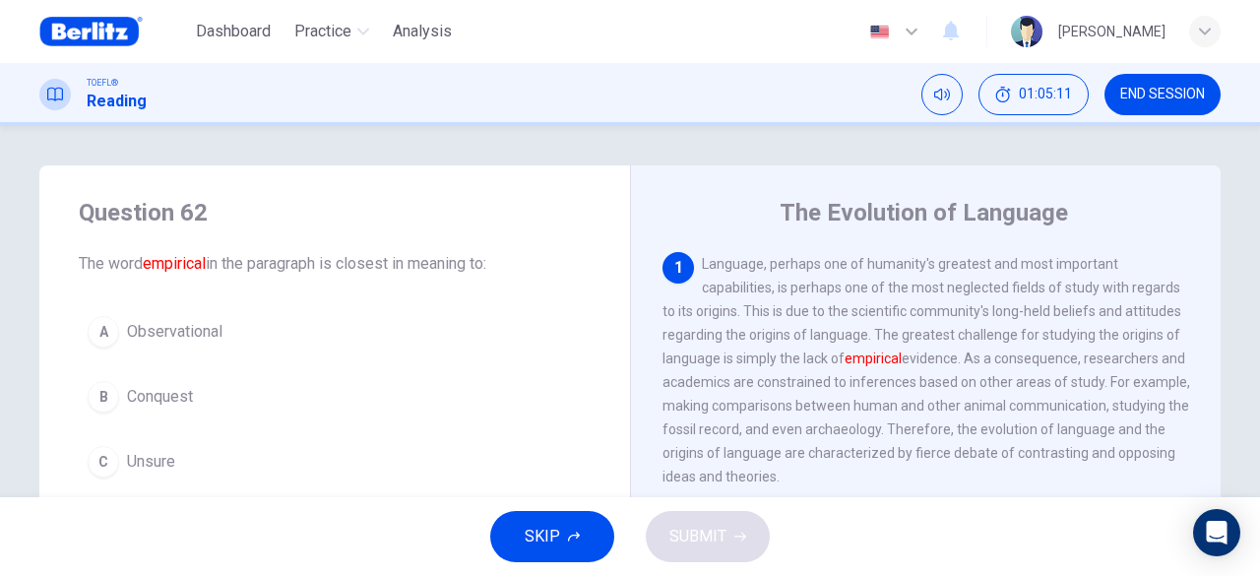
scroll to position [98, 0]
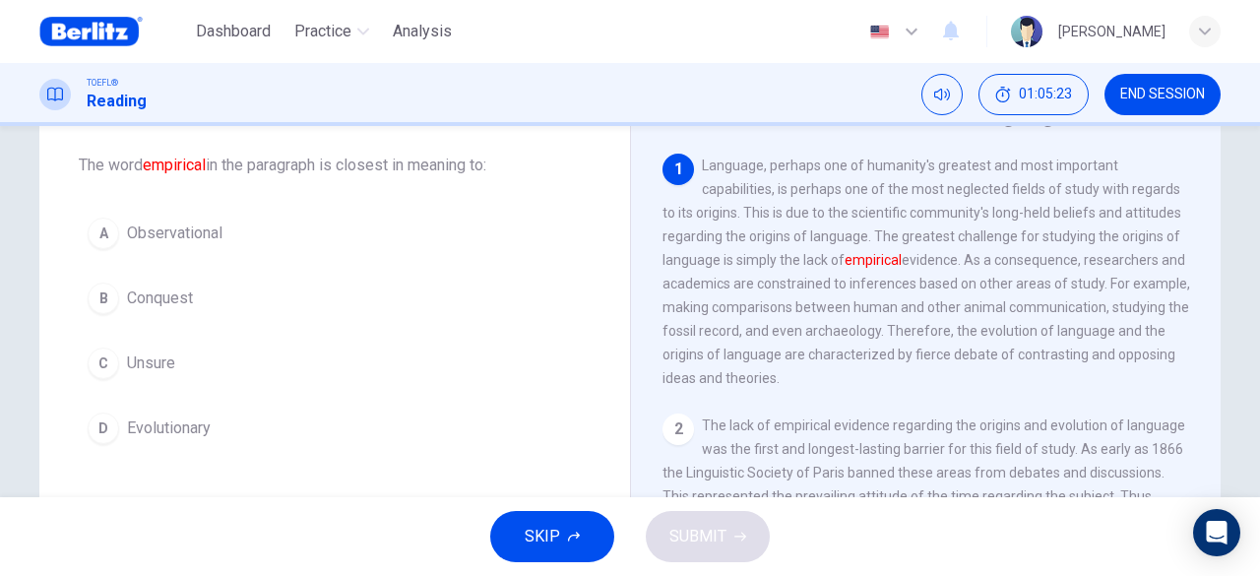
click at [203, 230] on span "Observational" at bounding box center [174, 234] width 95 height 24
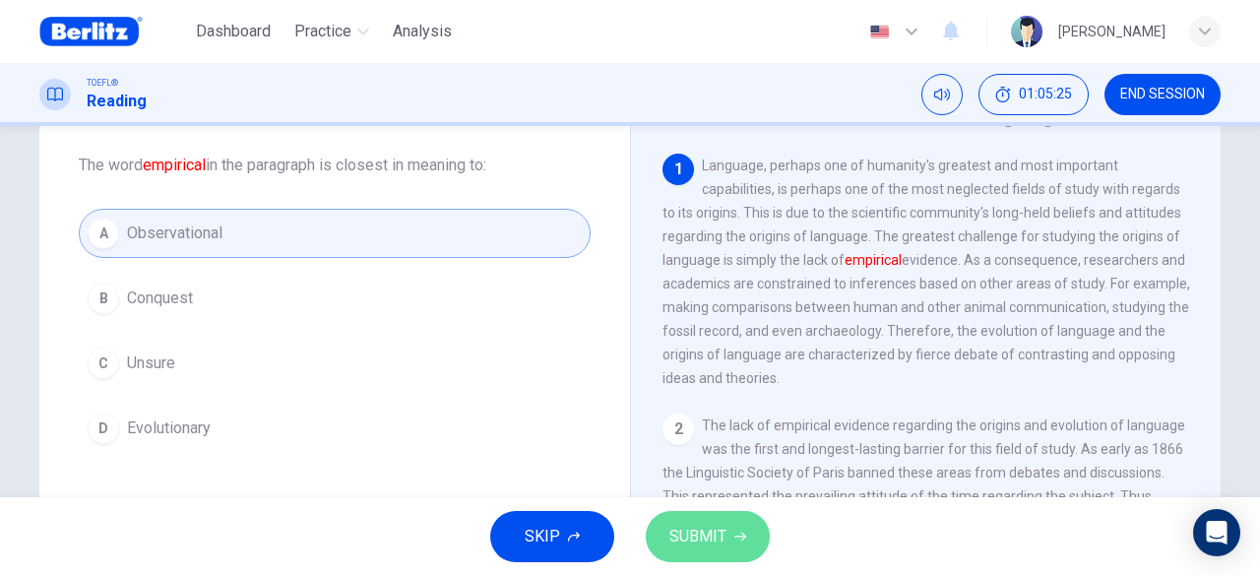
click at [719, 544] on span "SUBMIT" at bounding box center [697, 537] width 57 height 28
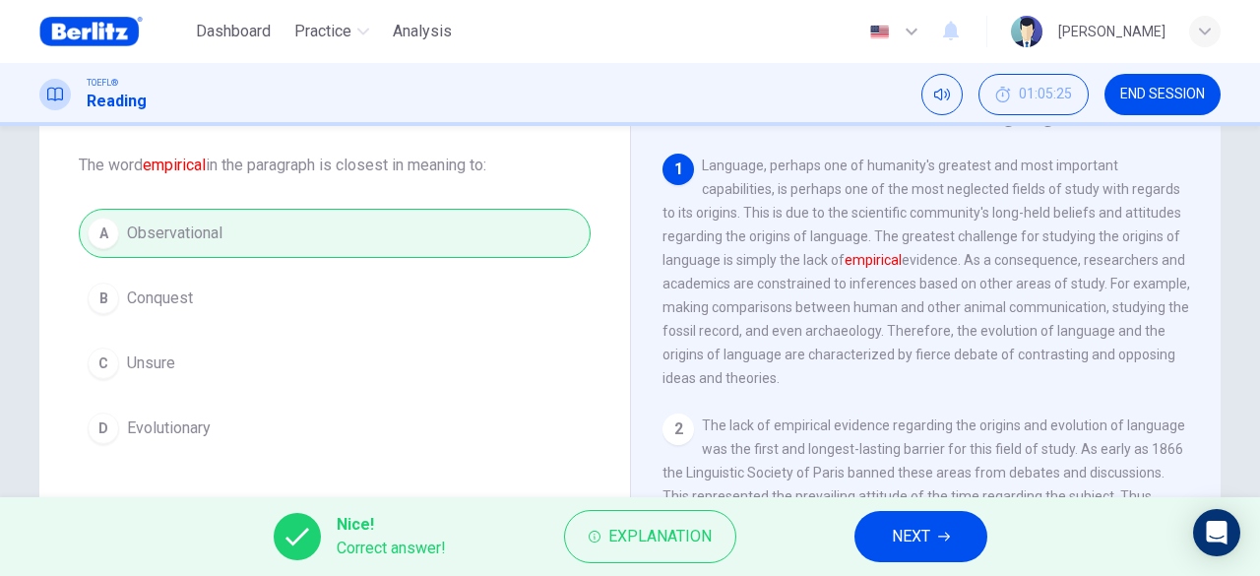
click at [913, 549] on span "NEXT" at bounding box center [911, 537] width 38 height 28
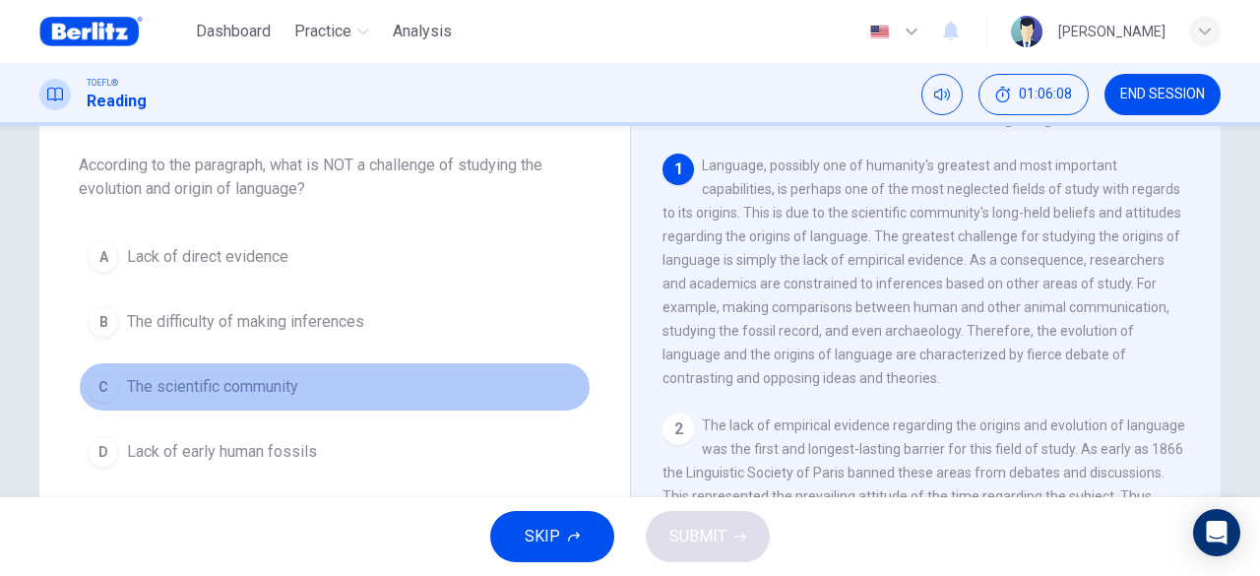
click at [237, 384] on span "The scientific community" at bounding box center [212, 387] width 171 height 24
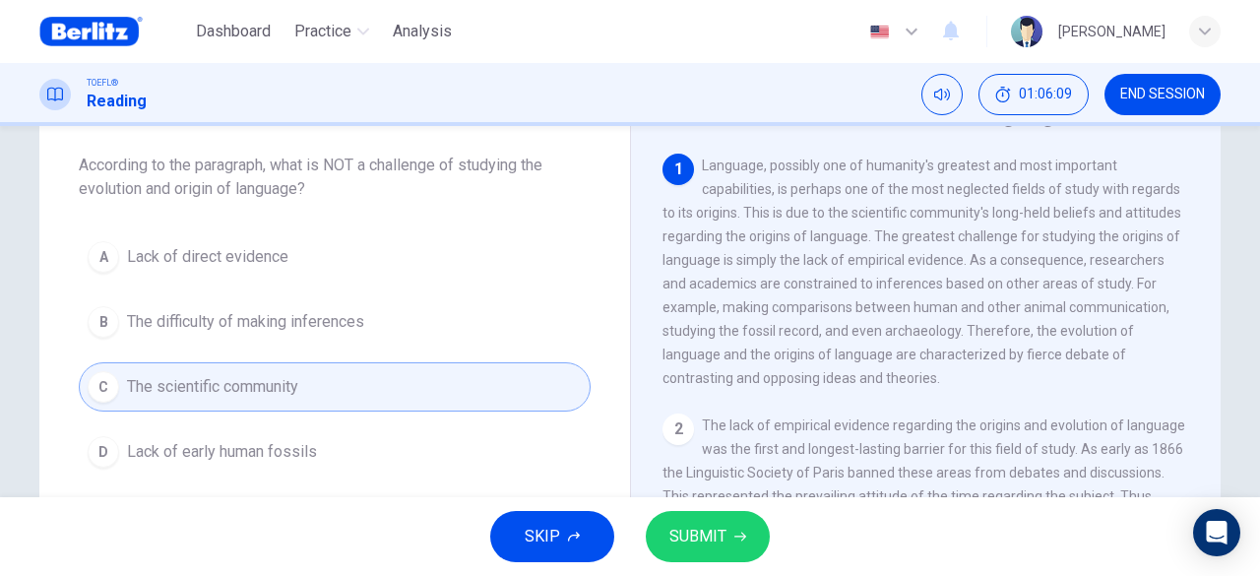
click at [693, 522] on button "SUBMIT" at bounding box center [708, 536] width 124 height 51
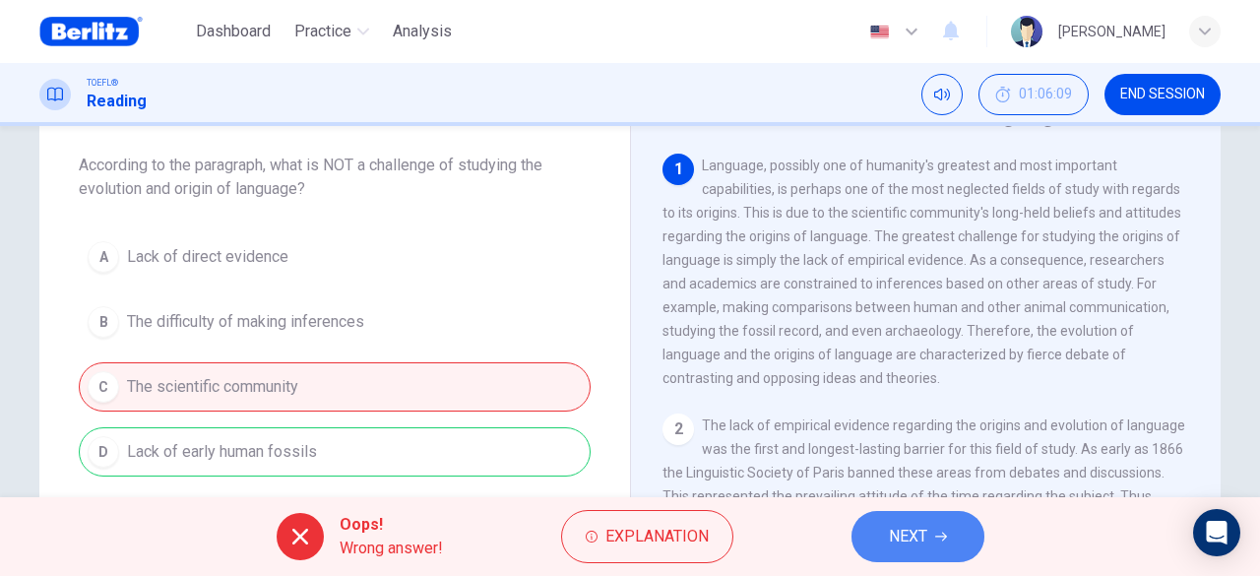
click at [895, 527] on span "NEXT" at bounding box center [908, 537] width 38 height 28
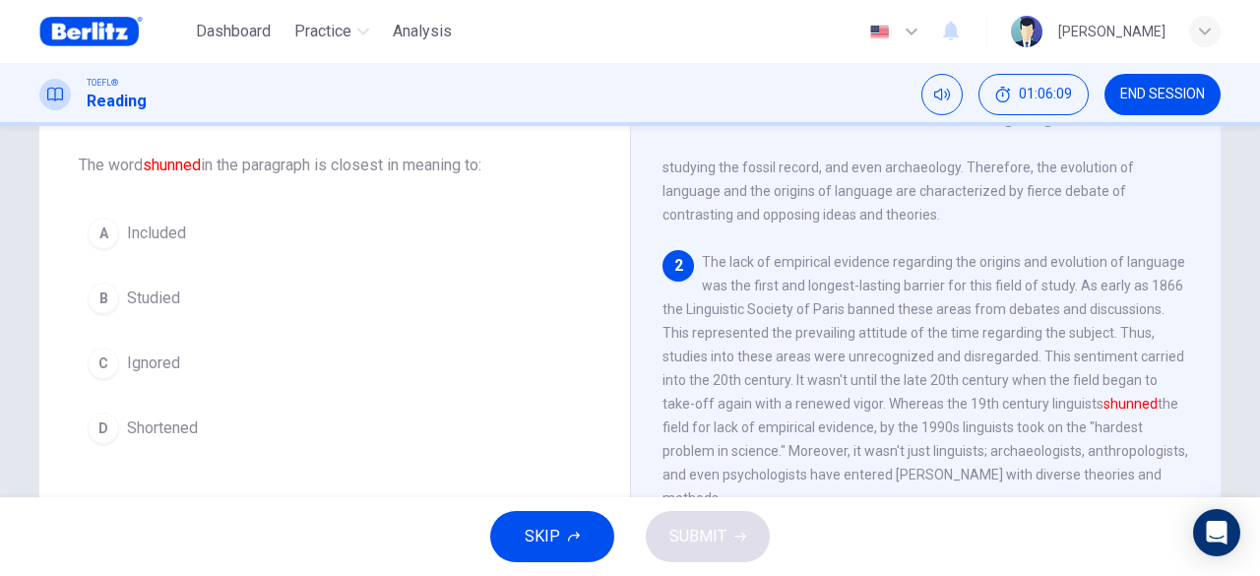
scroll to position [164, 0]
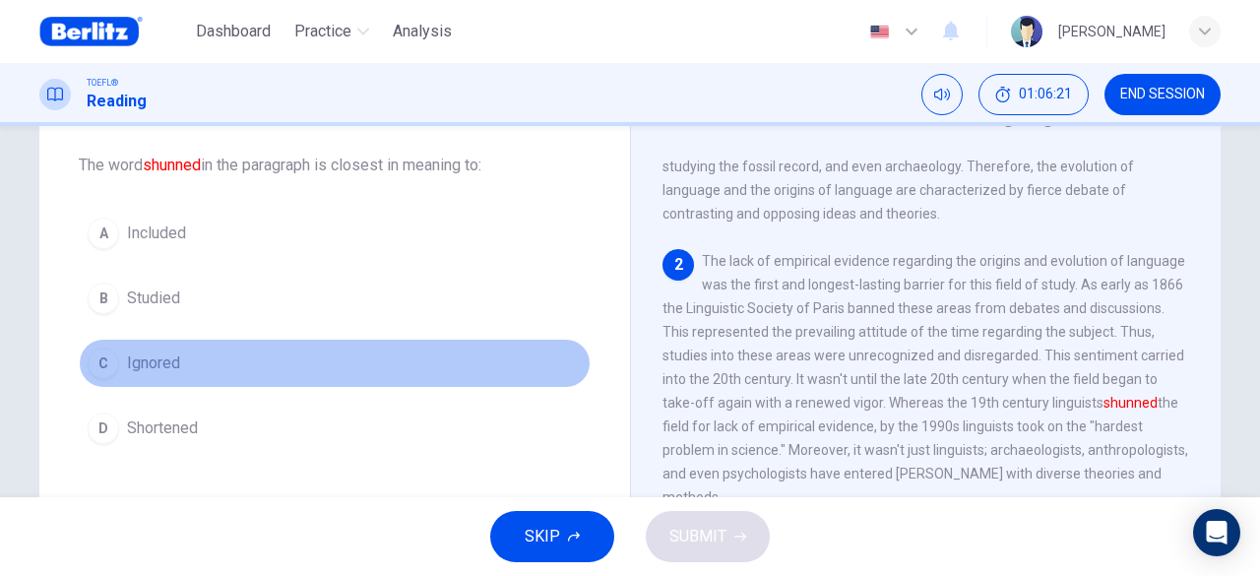
click at [301, 367] on button "C Ignored" at bounding box center [335, 363] width 512 height 49
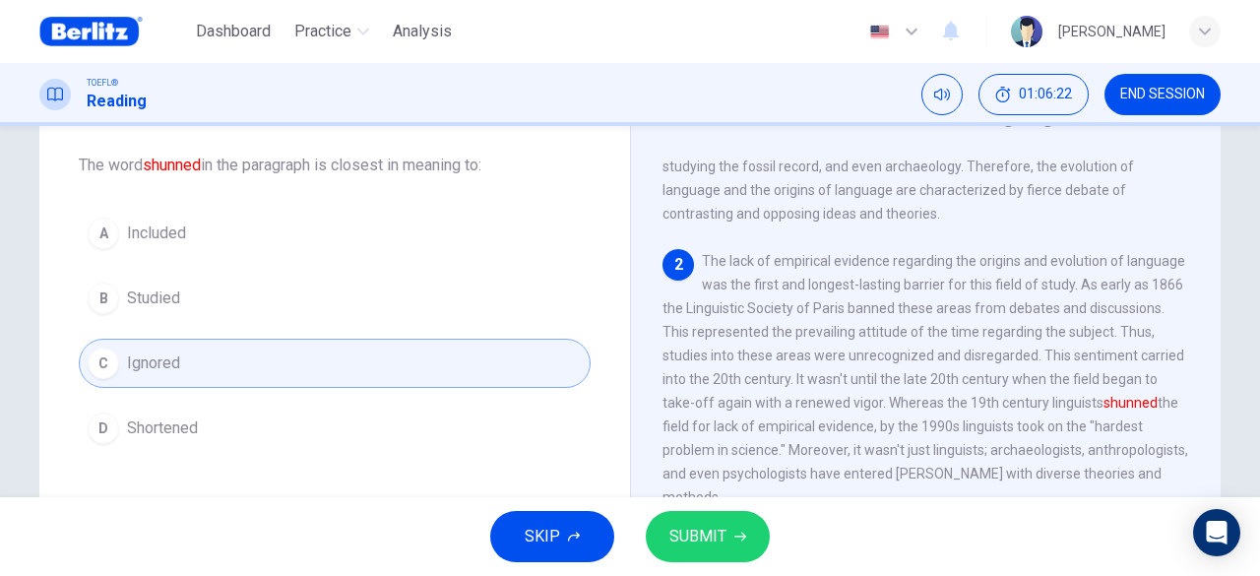
click at [707, 529] on span "SUBMIT" at bounding box center [697, 537] width 57 height 28
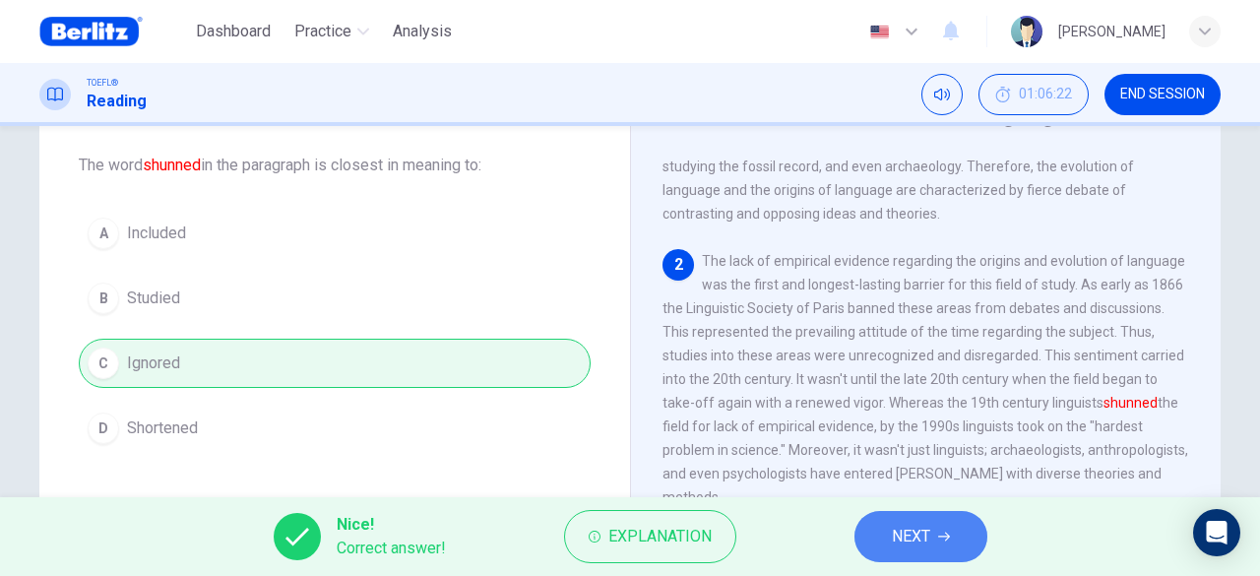
click at [909, 524] on span "NEXT" at bounding box center [911, 537] width 38 height 28
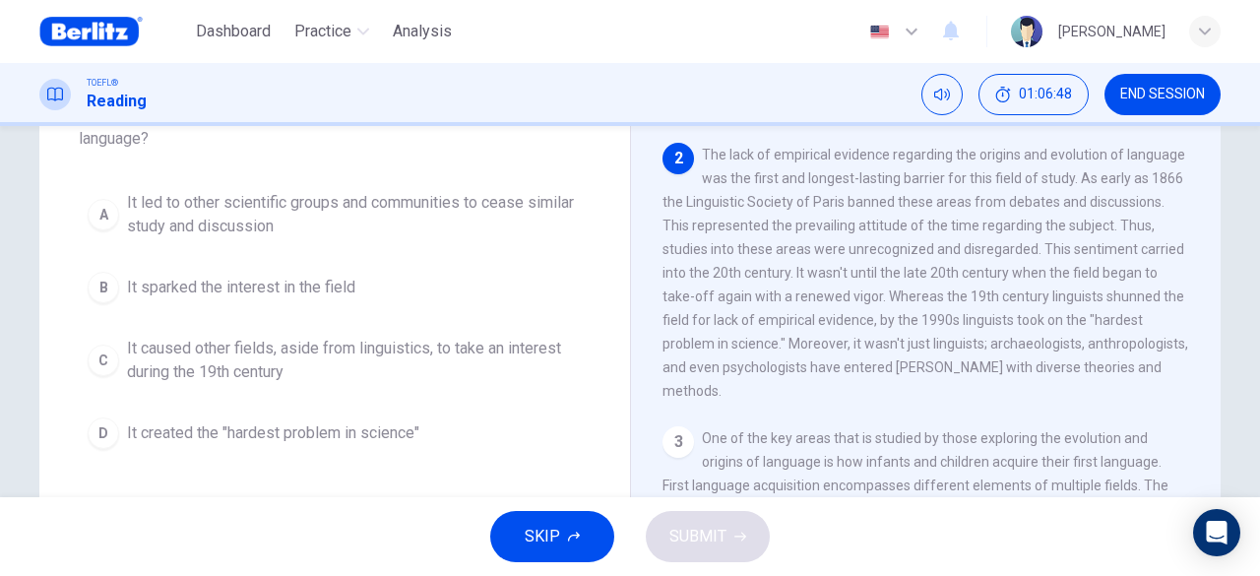
scroll to position [197, 0]
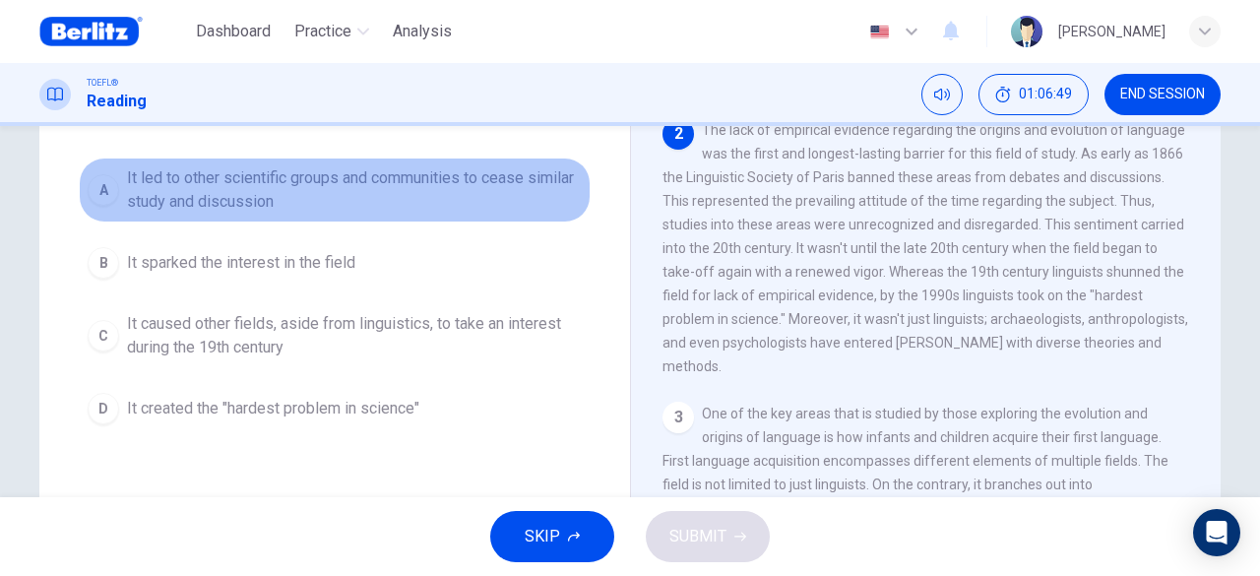
click at [520, 204] on span "It led to other scientific groups and communities to cease similar study and di…" at bounding box center [354, 189] width 455 height 47
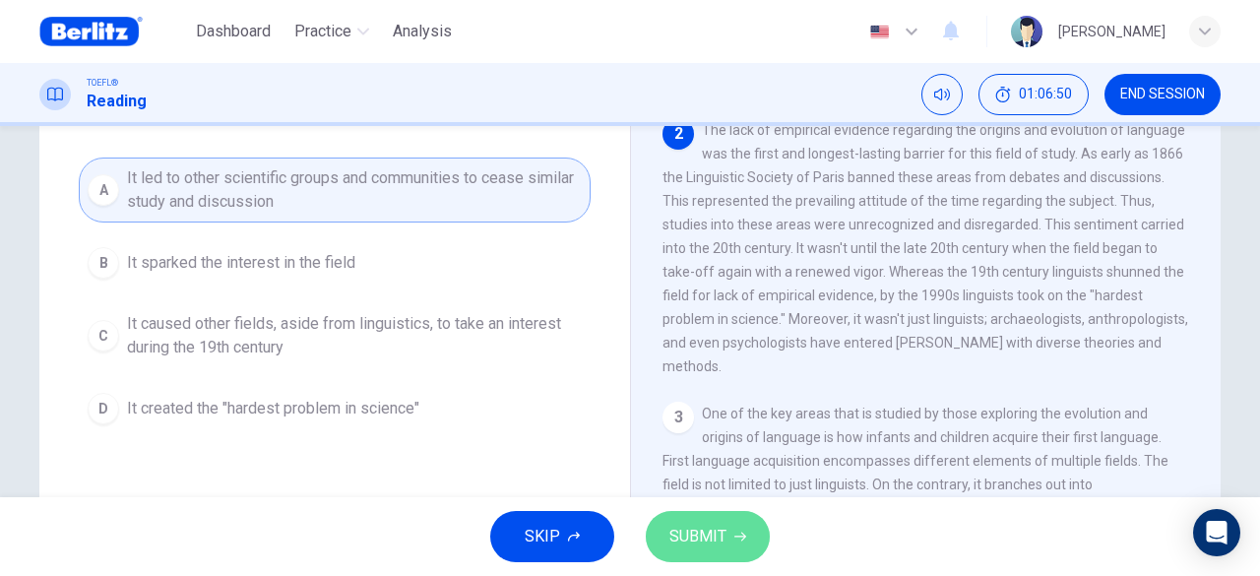
click at [711, 542] on span "SUBMIT" at bounding box center [697, 537] width 57 height 28
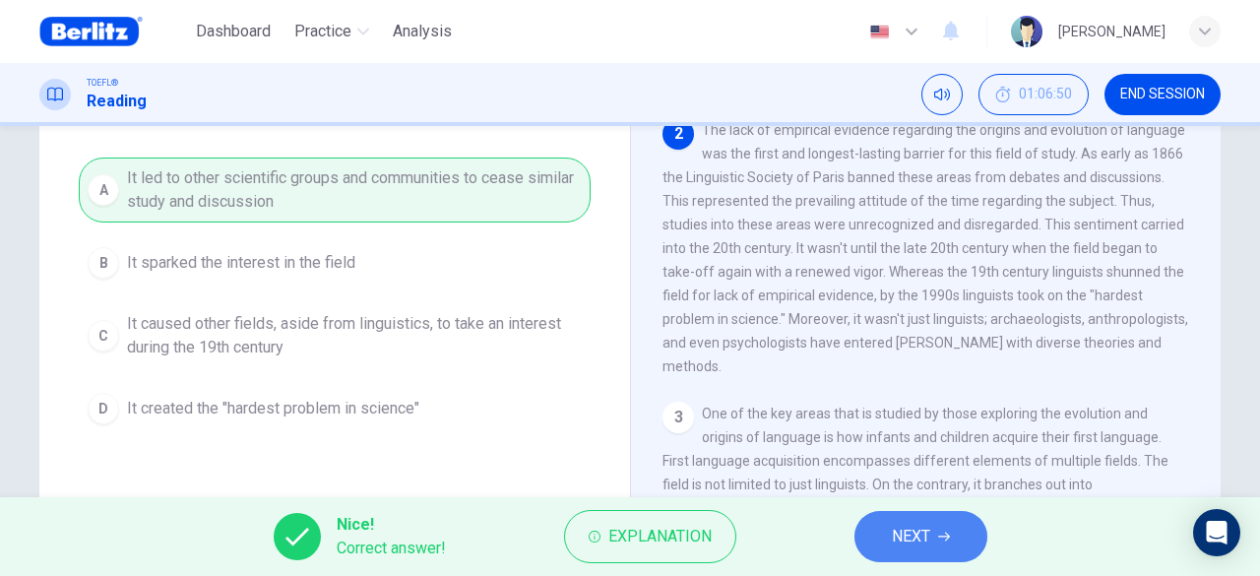
click at [910, 534] on span "NEXT" at bounding box center [911, 537] width 38 height 28
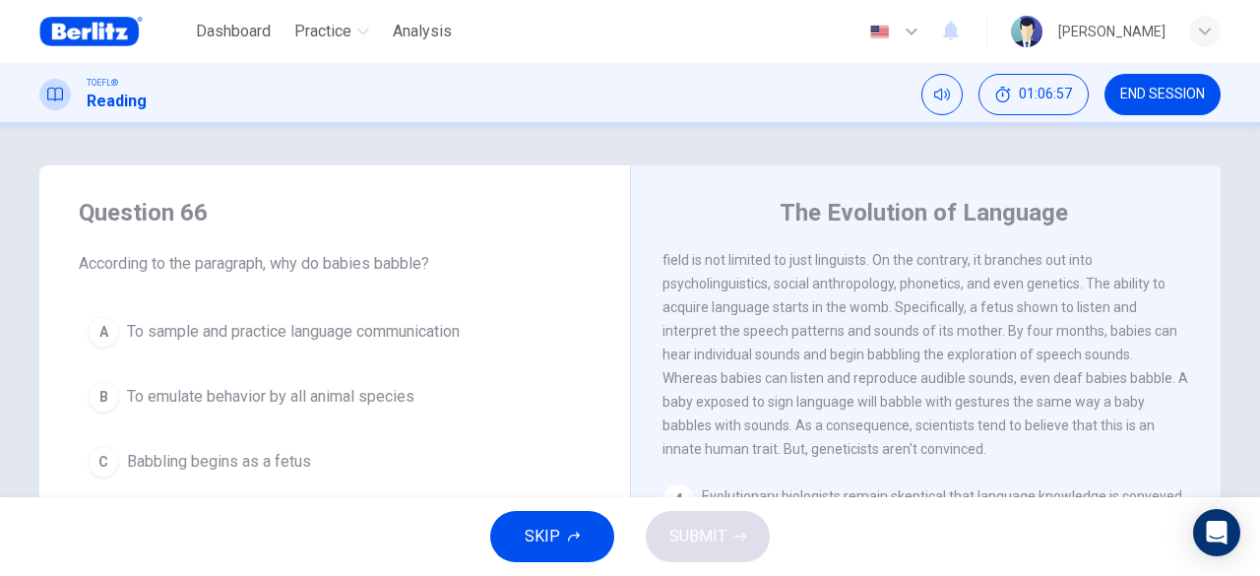
scroll to position [578, 0]
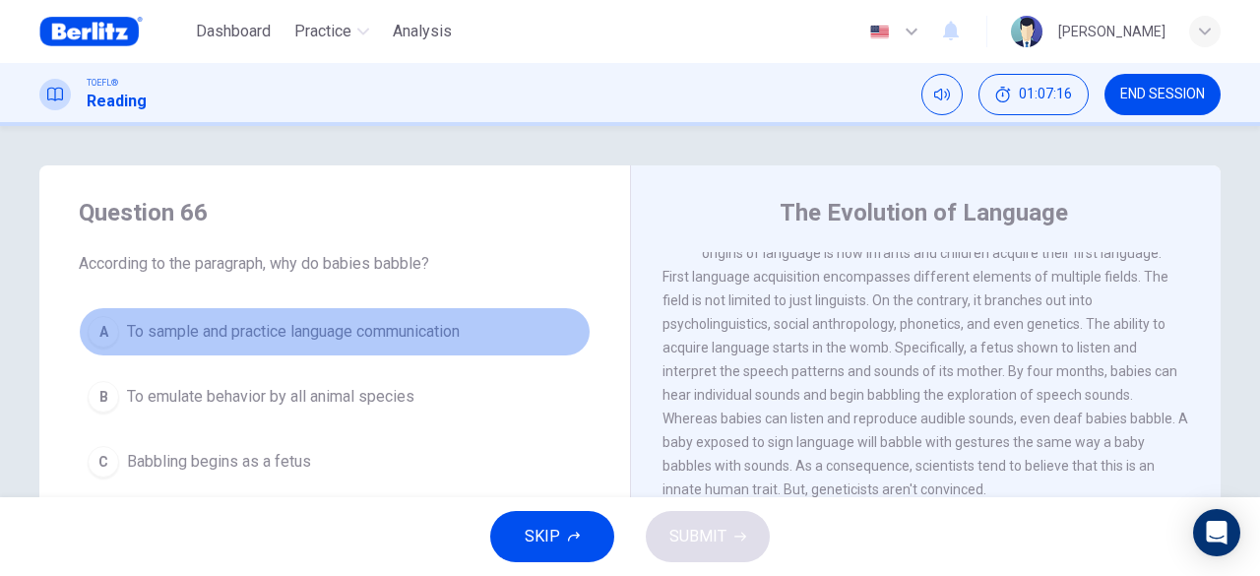
click at [311, 330] on span "To sample and practice language communication" at bounding box center [293, 332] width 333 height 24
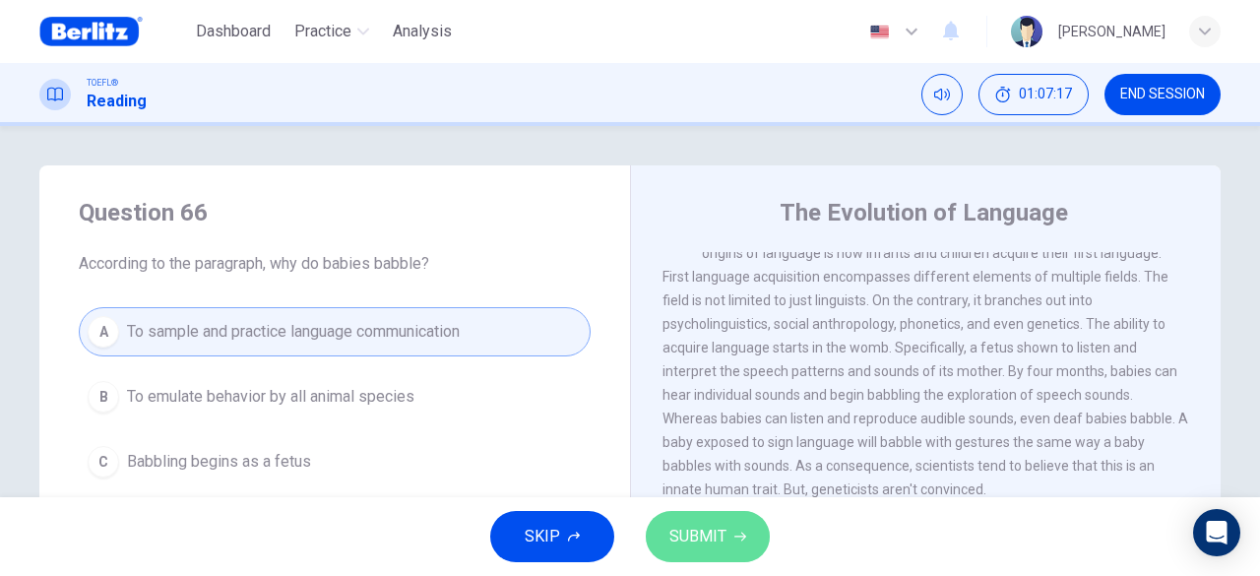
click at [708, 531] on span "SUBMIT" at bounding box center [697, 537] width 57 height 28
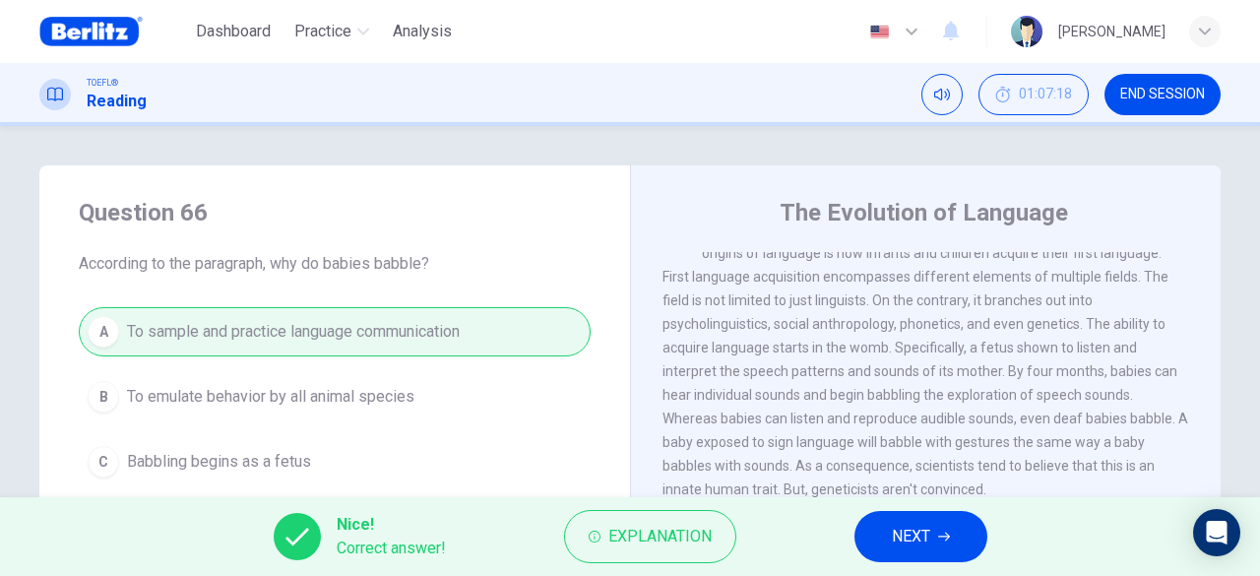
click at [894, 547] on span "NEXT" at bounding box center [911, 537] width 38 height 28
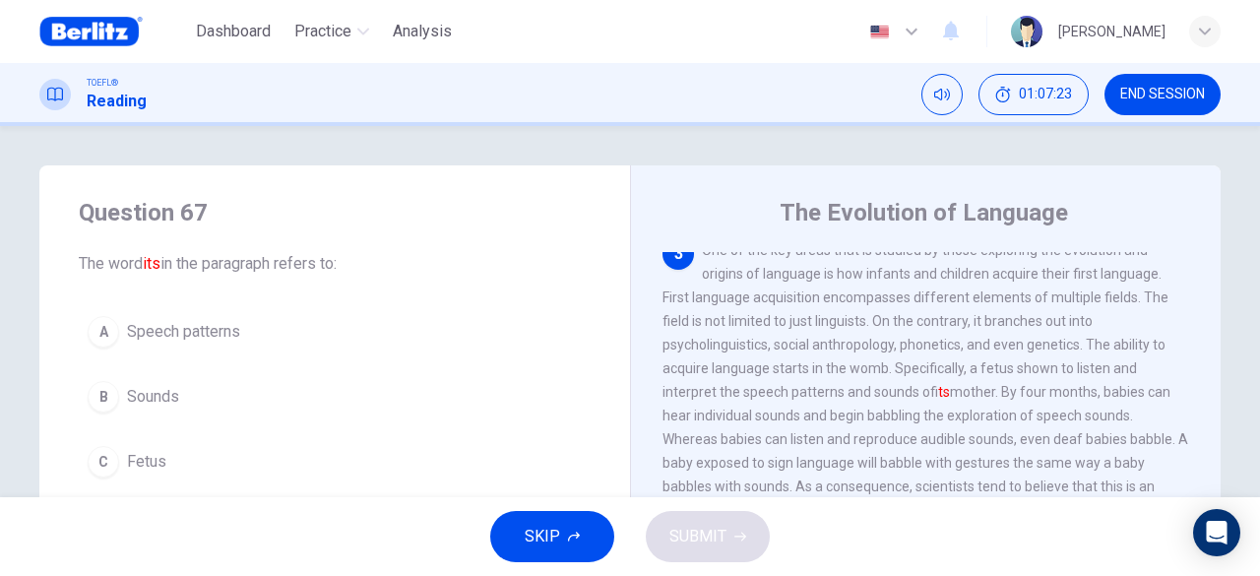
scroll to position [98, 0]
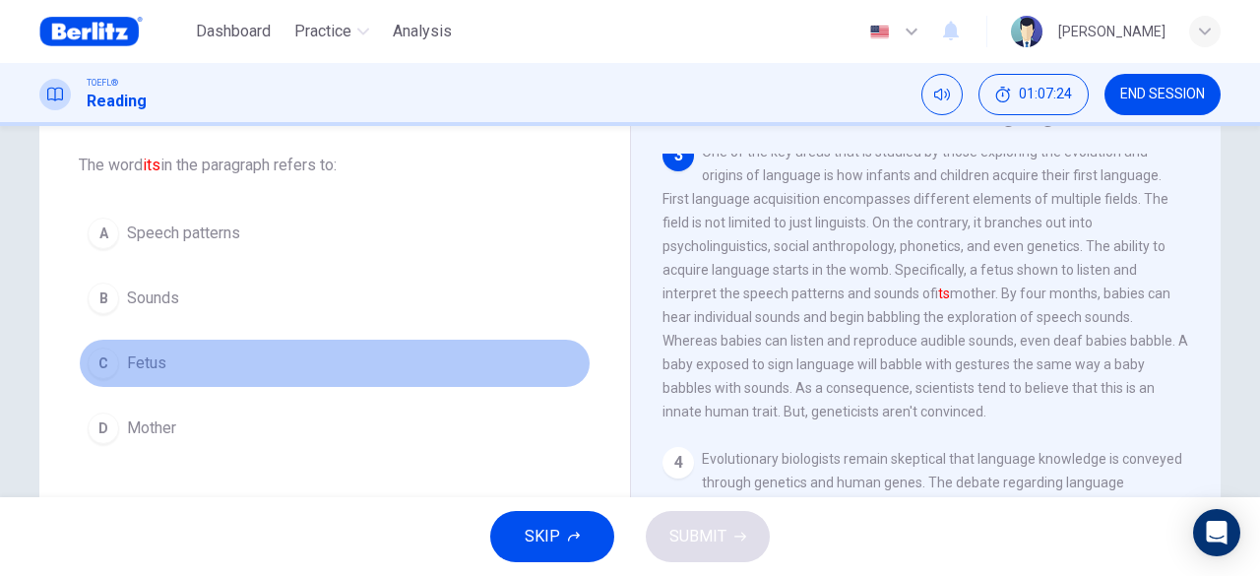
click at [424, 382] on button "C Fetus" at bounding box center [335, 363] width 512 height 49
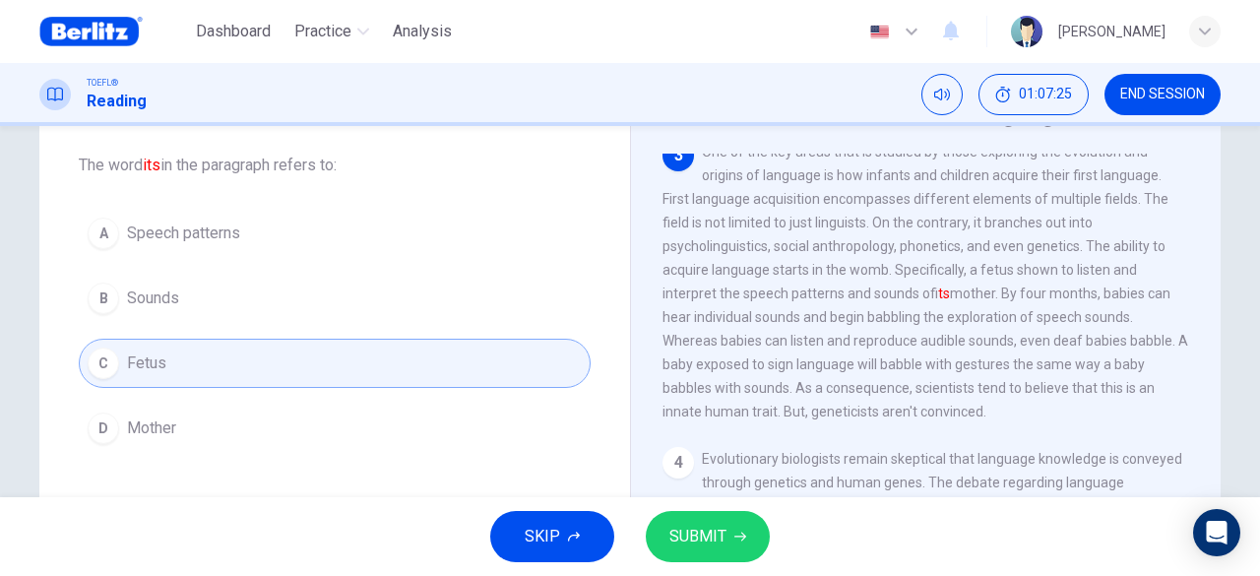
click at [721, 531] on span "SUBMIT" at bounding box center [697, 537] width 57 height 28
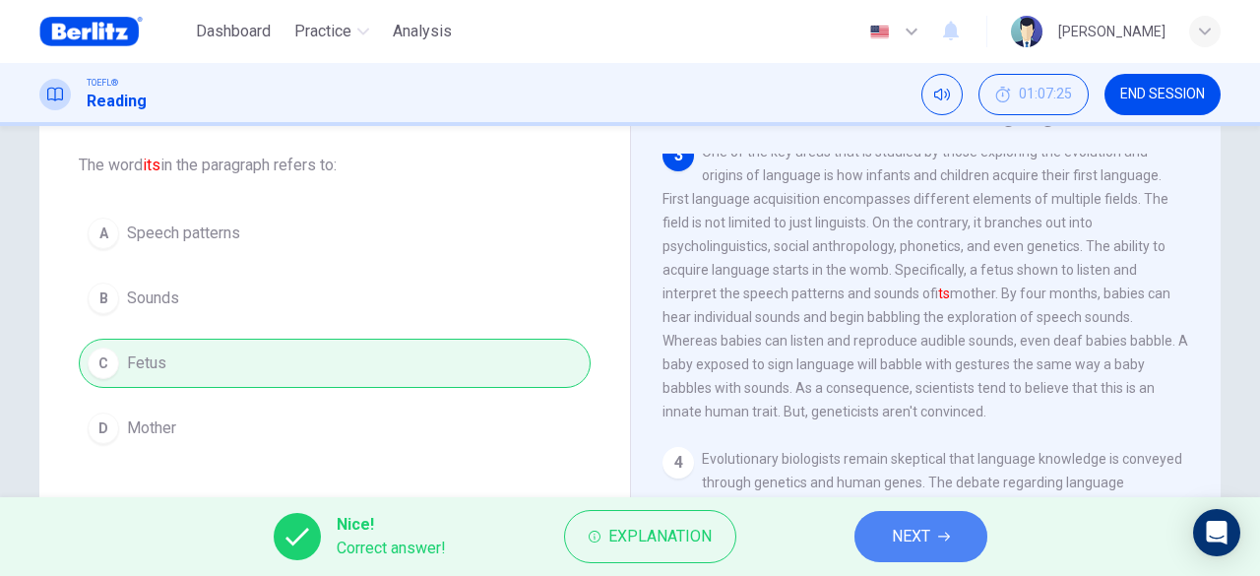
click at [931, 537] on button "NEXT" at bounding box center [921, 536] width 133 height 51
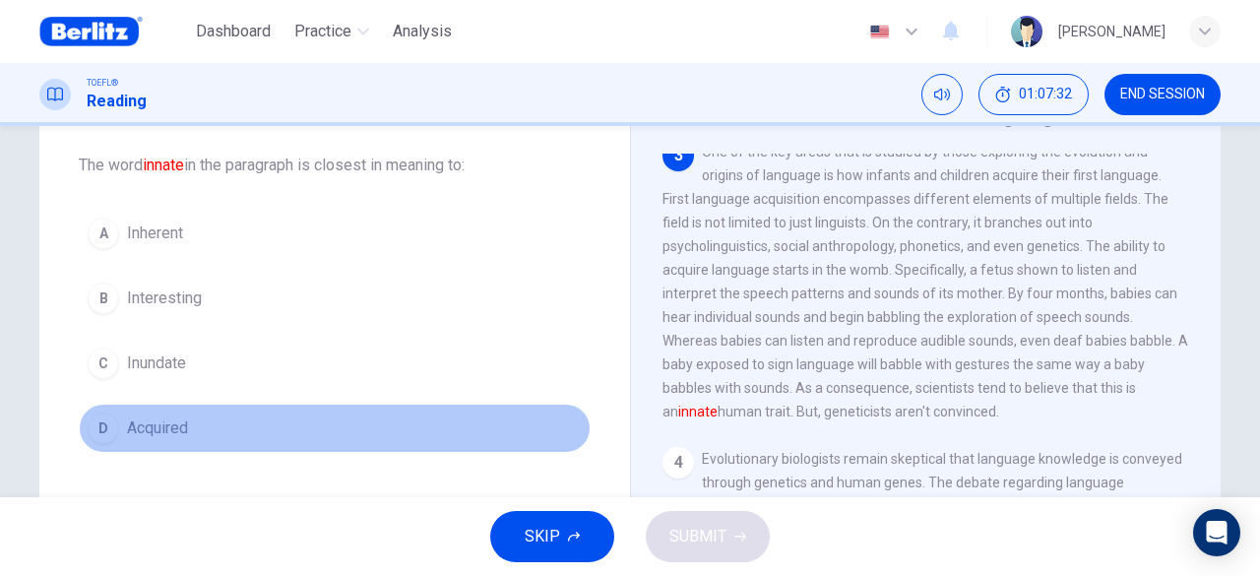
click at [382, 430] on button "D Acquired" at bounding box center [335, 428] width 512 height 49
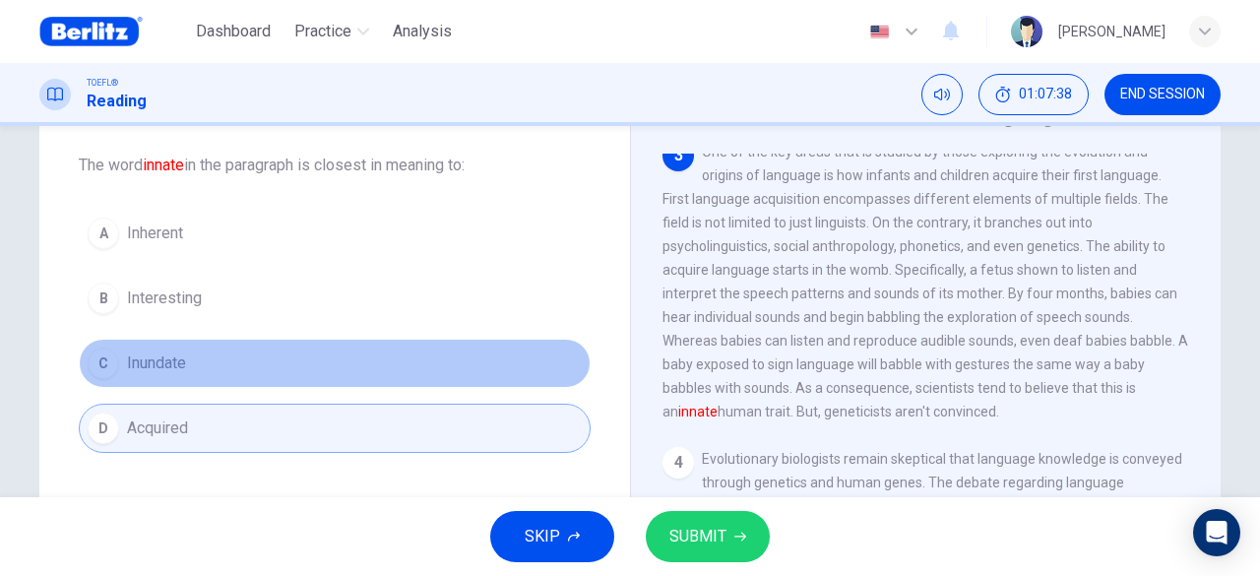
click at [306, 375] on button "C Inundate" at bounding box center [335, 363] width 512 height 49
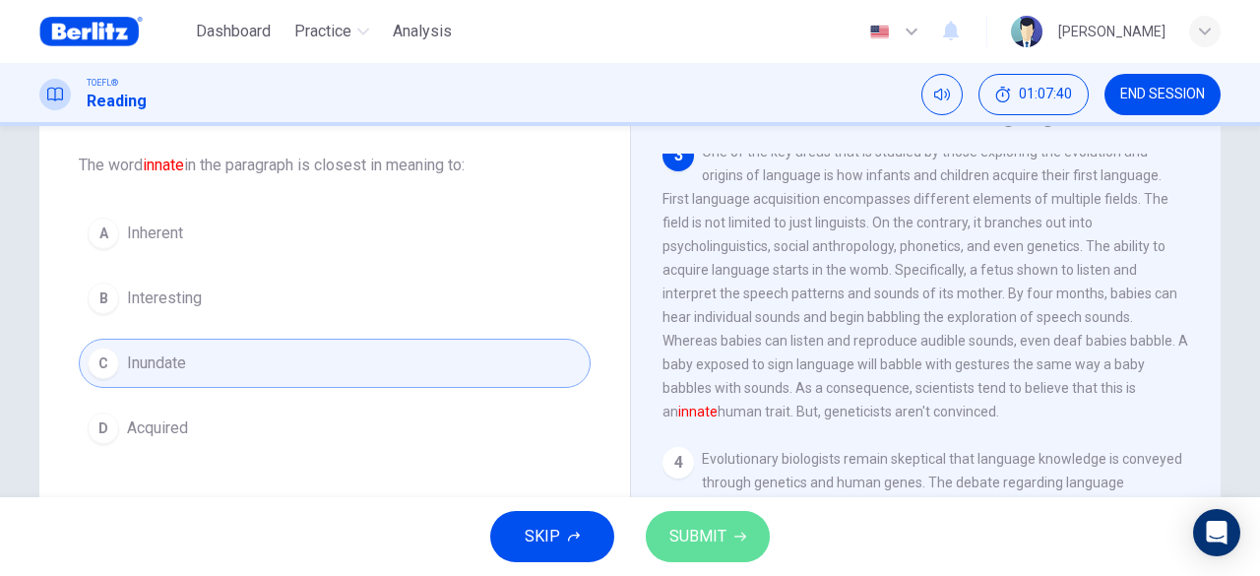
click at [702, 541] on span "SUBMIT" at bounding box center [697, 537] width 57 height 28
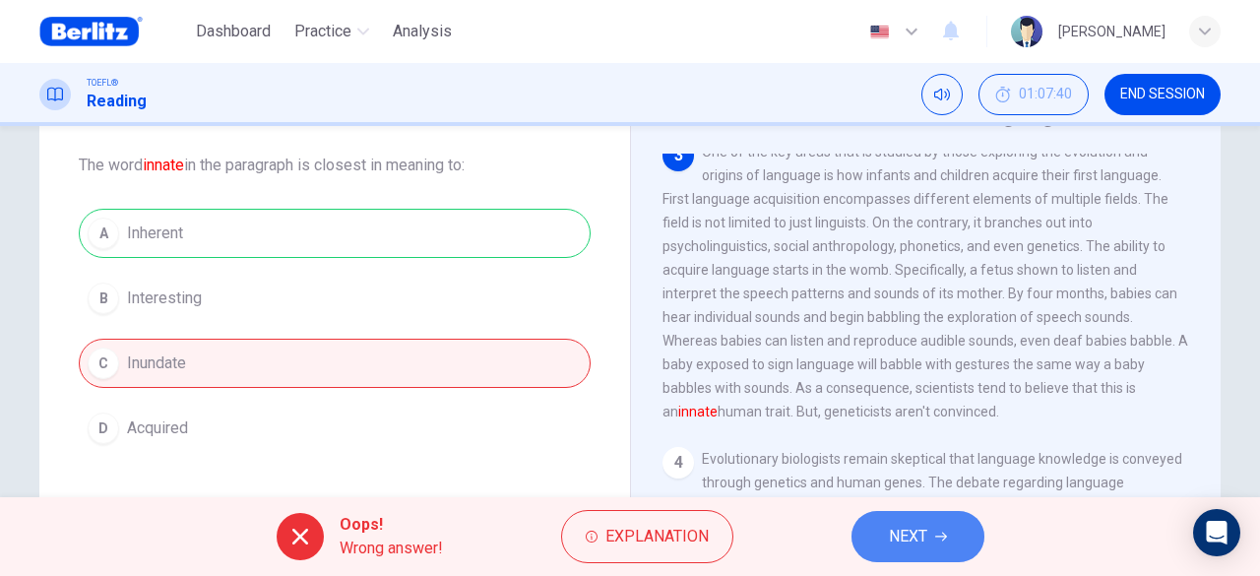
click at [934, 533] on button "NEXT" at bounding box center [918, 536] width 133 height 51
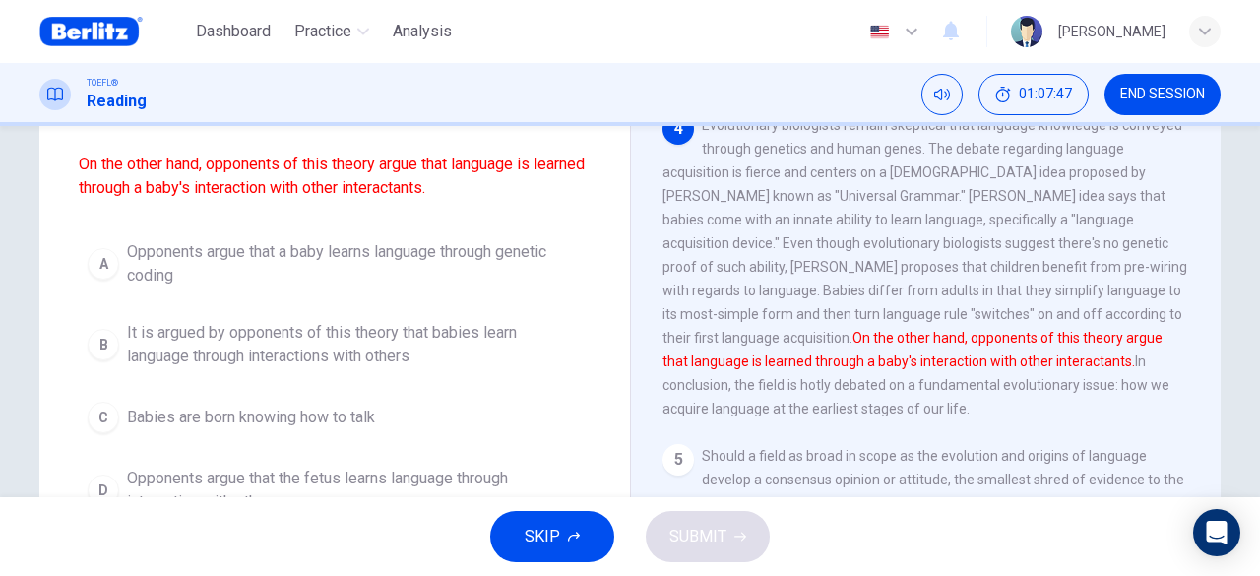
scroll to position [197, 0]
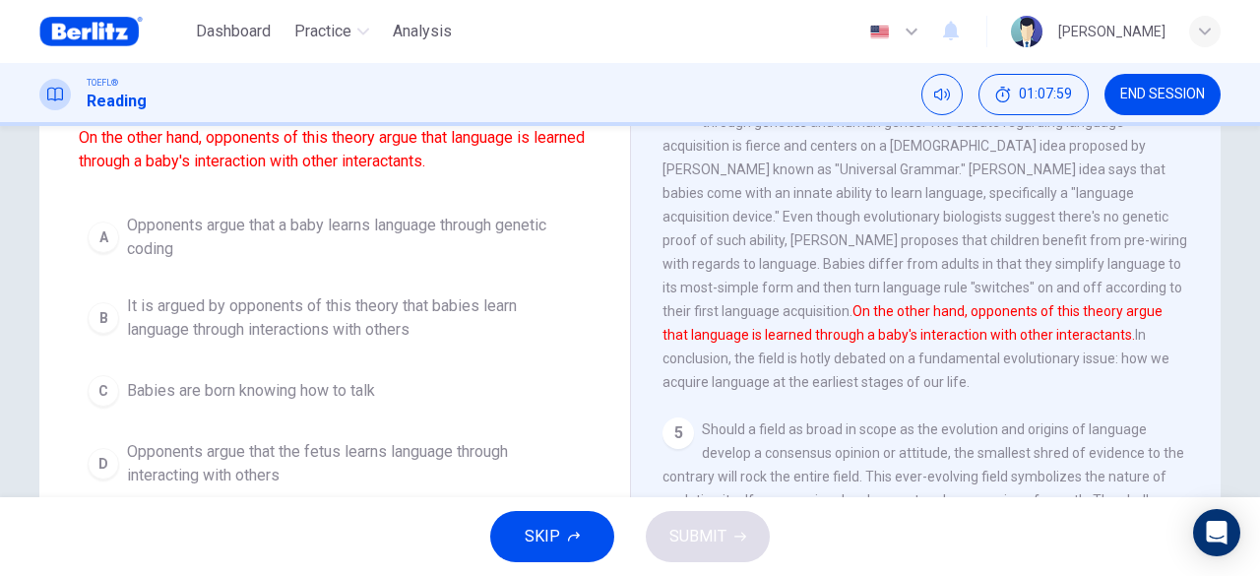
click at [214, 233] on span "Opponents argue that a baby learns language through genetic coding" at bounding box center [354, 237] width 455 height 47
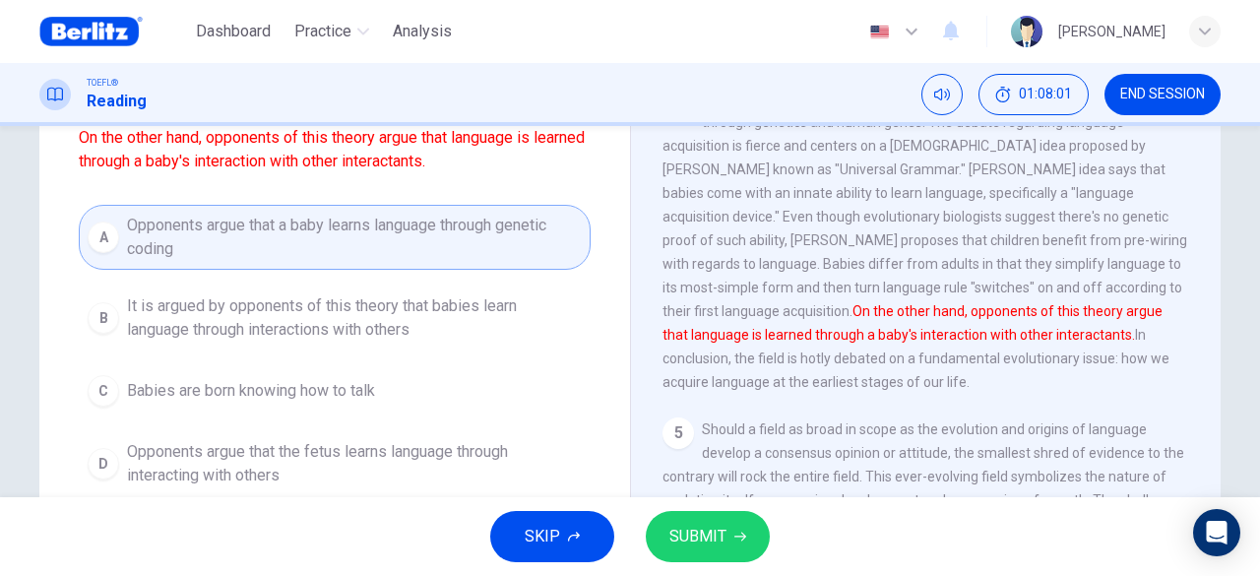
click at [717, 529] on span "SUBMIT" at bounding box center [697, 537] width 57 height 28
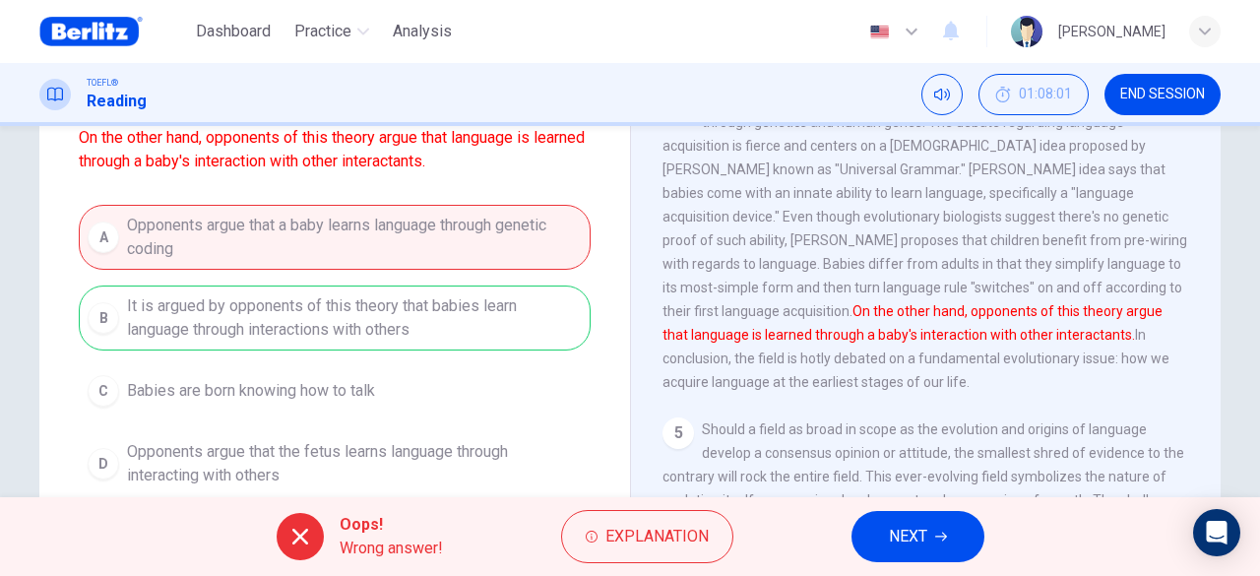
click at [904, 528] on span "NEXT" at bounding box center [908, 537] width 38 height 28
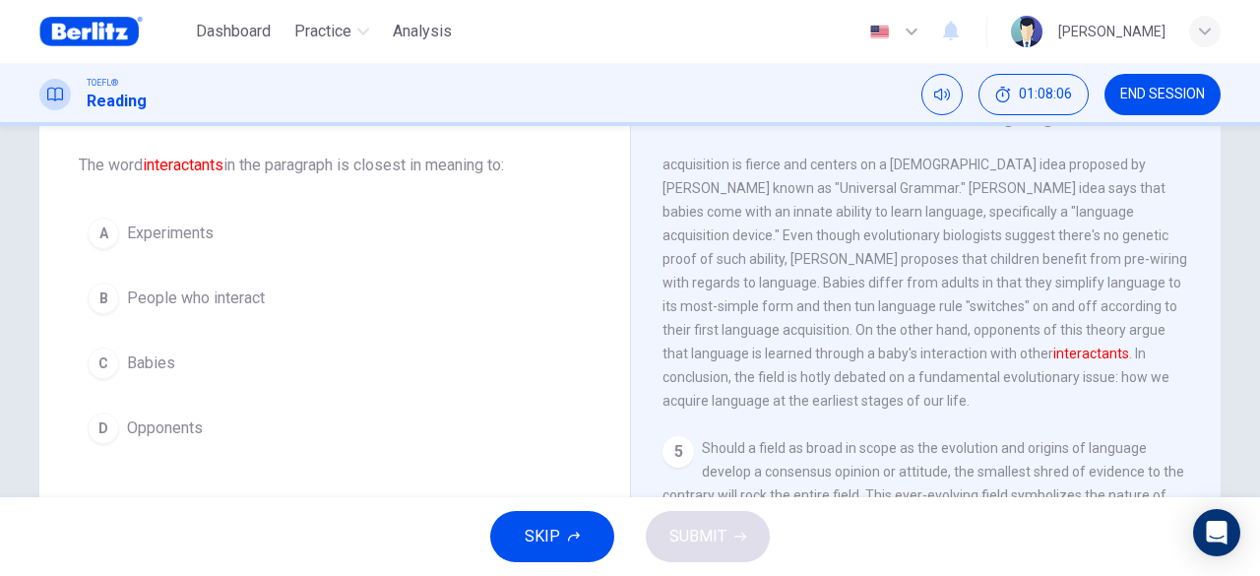
scroll to position [935, 0]
click at [536, 299] on button "B People who interact" at bounding box center [335, 298] width 512 height 49
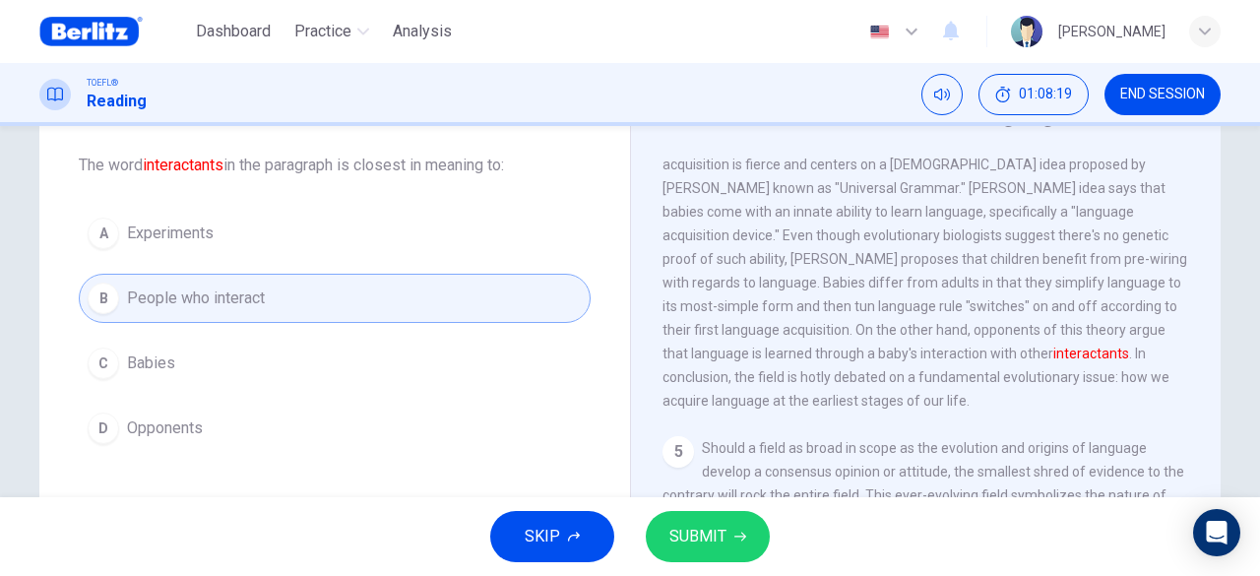
click at [706, 540] on span "SUBMIT" at bounding box center [697, 537] width 57 height 28
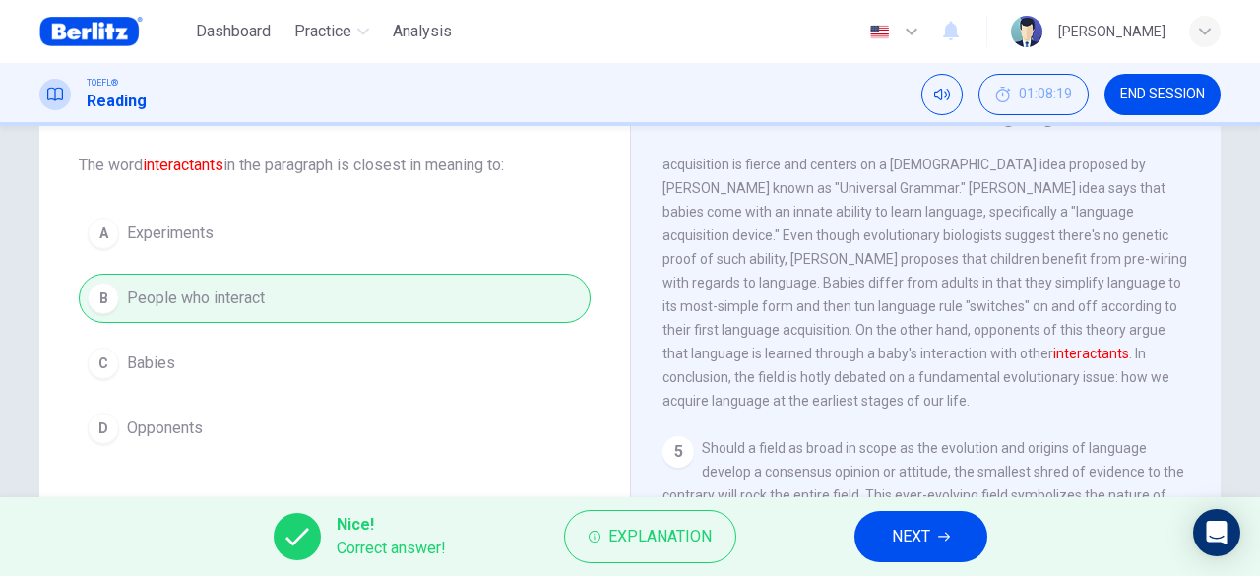
drag, startPoint x: 910, startPoint y: 547, endPoint x: 899, endPoint y: 548, distance: 10.9
click at [912, 550] on span "NEXT" at bounding box center [911, 537] width 38 height 28
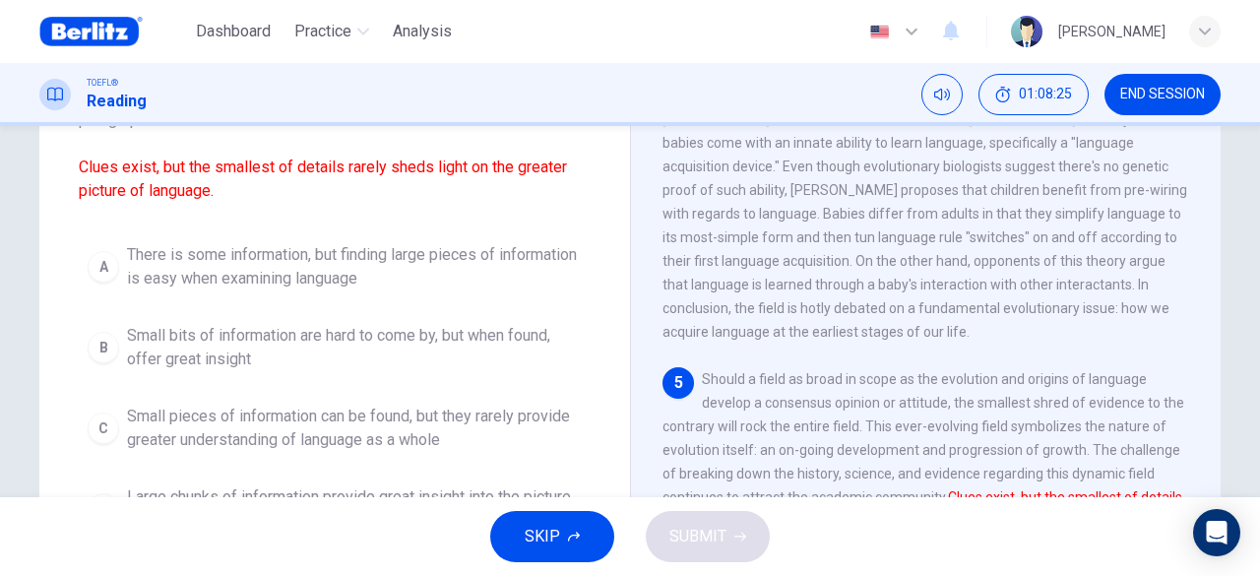
scroll to position [197, 0]
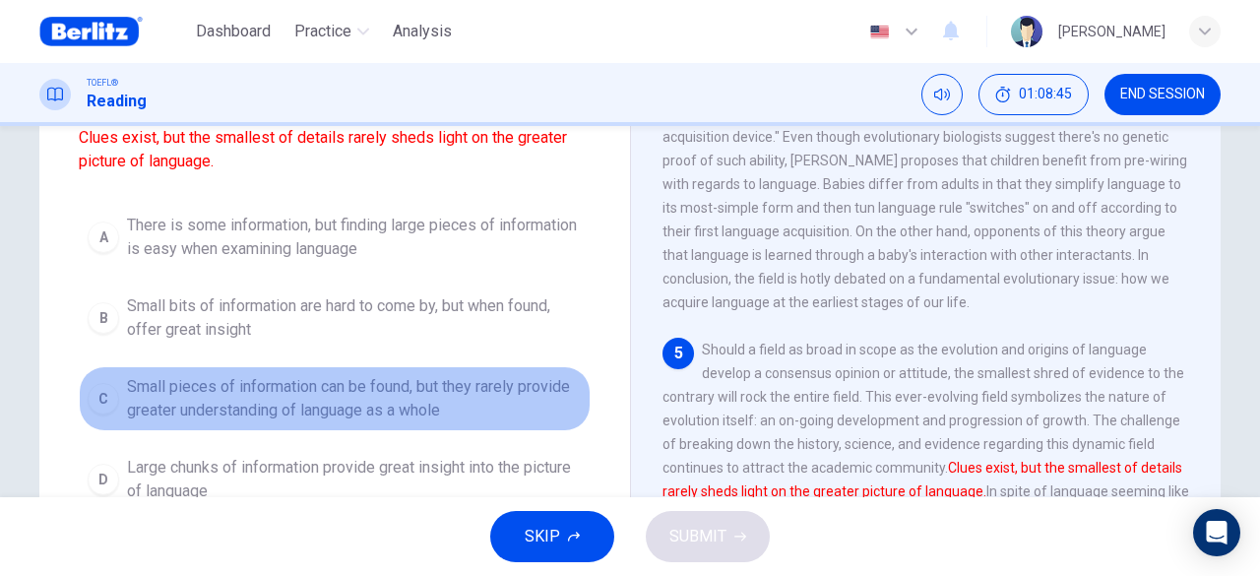
click at [324, 393] on span "Small pieces of information can be found, but they rarely provide greater under…" at bounding box center [354, 398] width 455 height 47
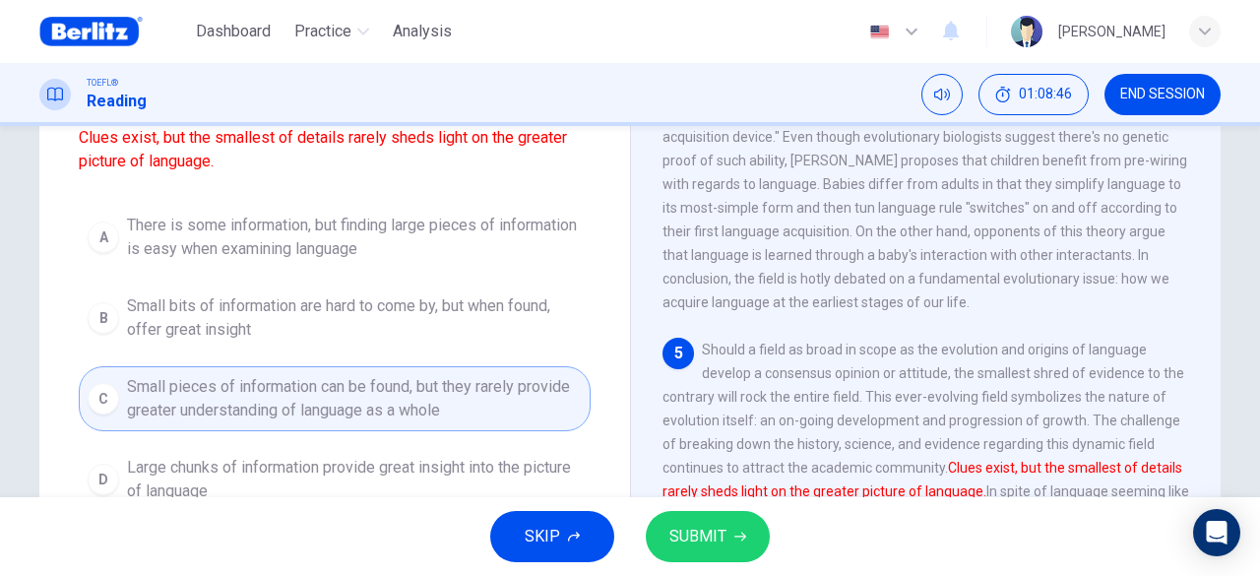
click at [719, 525] on span "SUBMIT" at bounding box center [697, 537] width 57 height 28
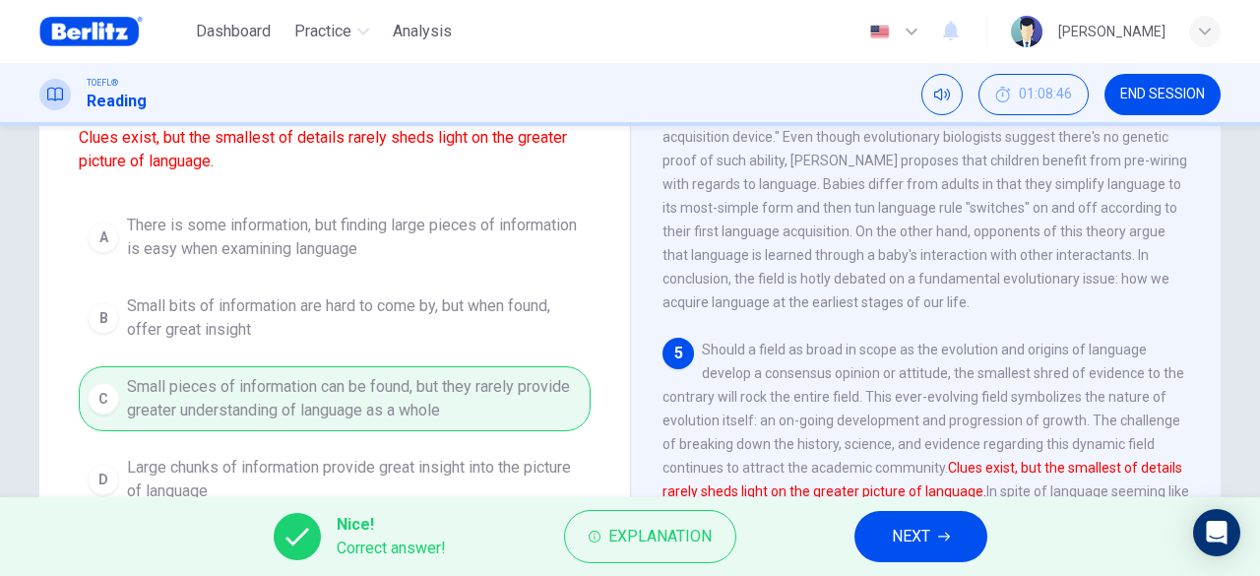
click at [907, 538] on span "NEXT" at bounding box center [911, 537] width 38 height 28
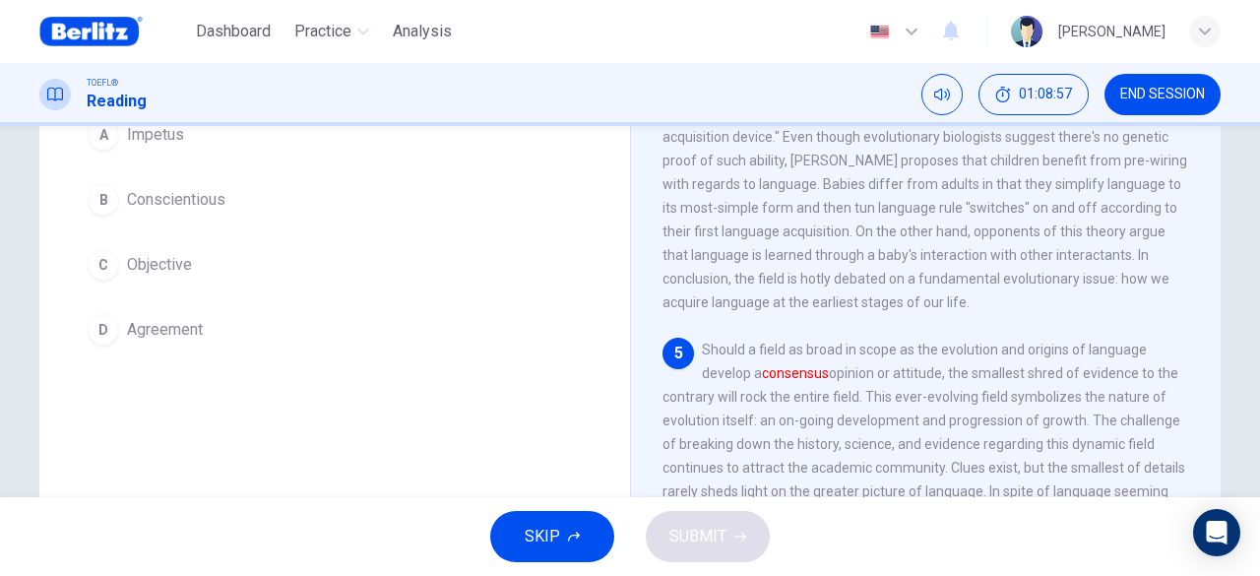
scroll to position [98, 0]
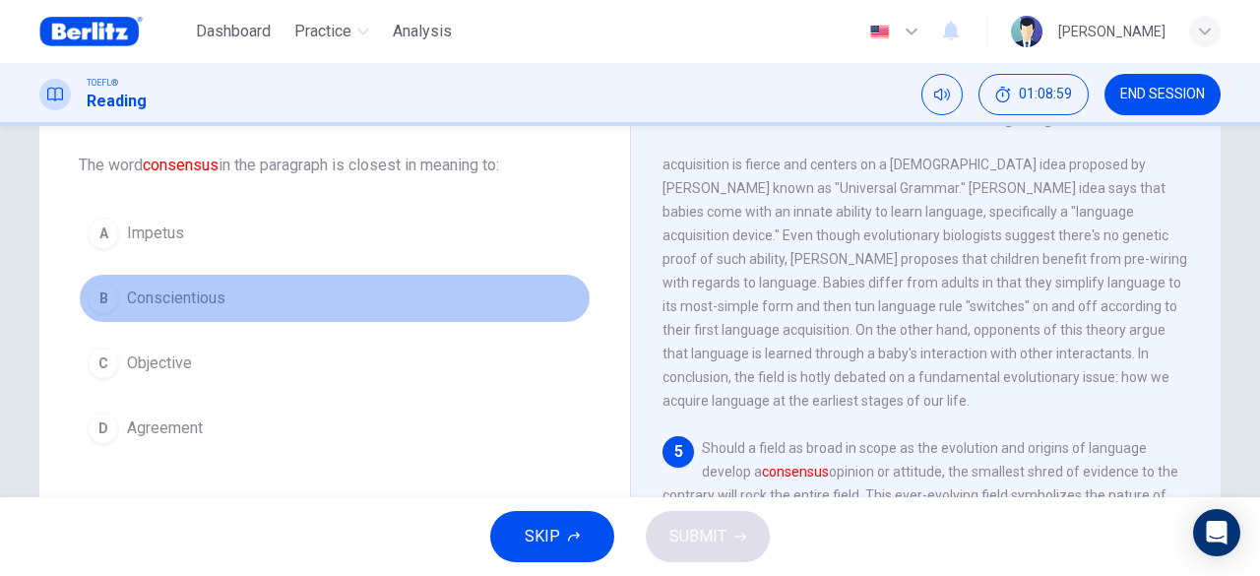
click at [220, 277] on button "B Conscientious" at bounding box center [335, 298] width 512 height 49
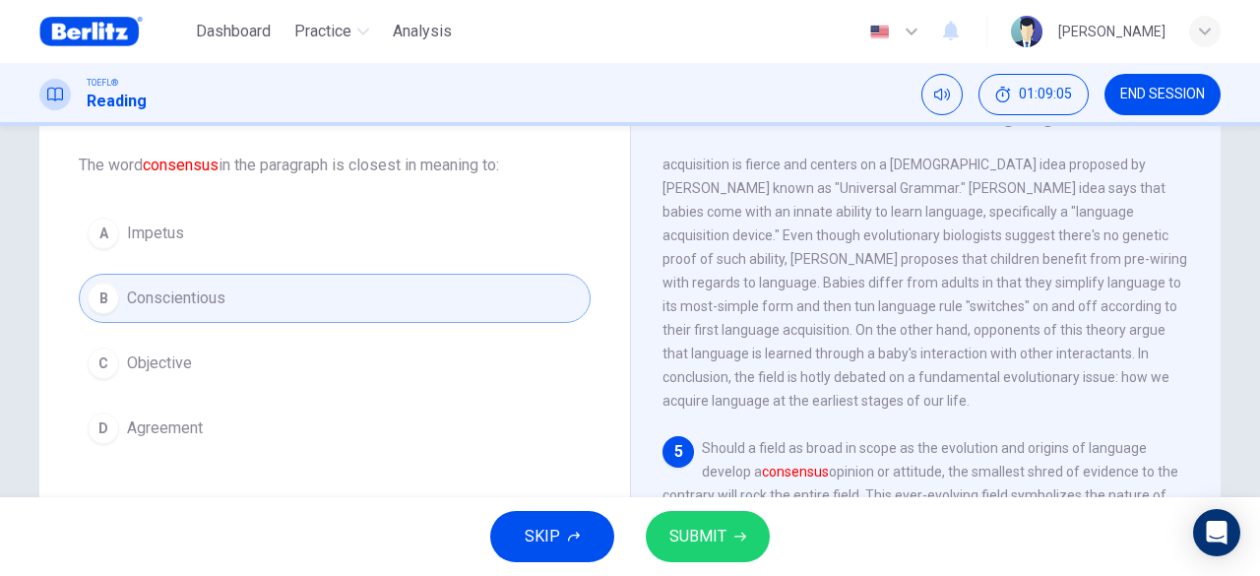
scroll to position [197, 0]
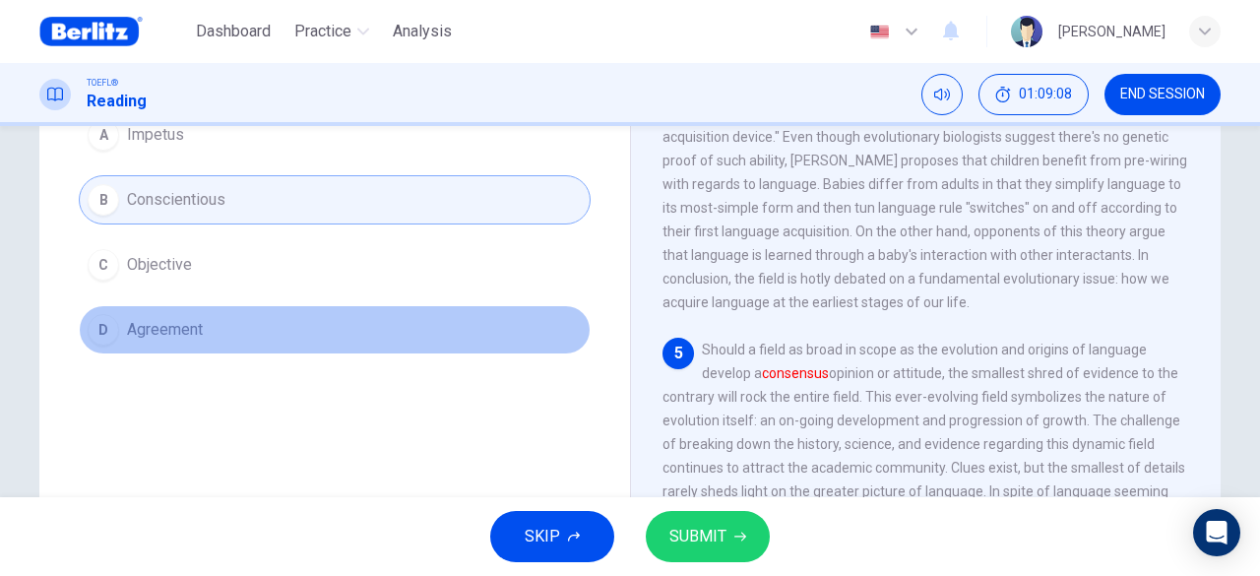
drag, startPoint x: 404, startPoint y: 330, endPoint x: 619, endPoint y: 442, distance: 243.1
click at [406, 331] on button "D Agreement" at bounding box center [335, 329] width 512 height 49
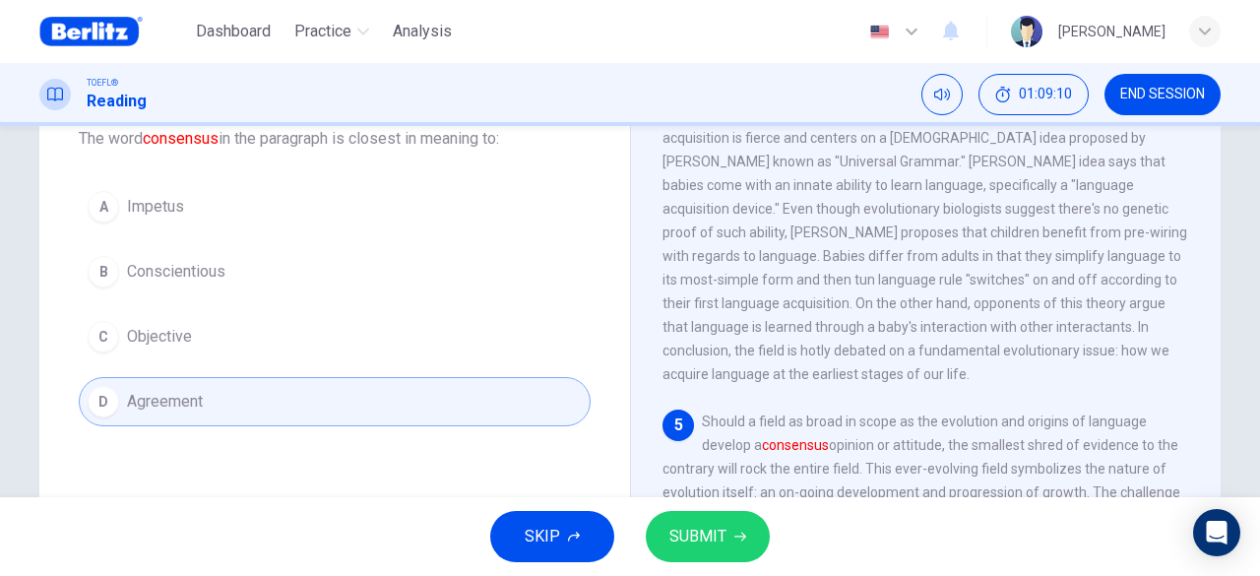
scroll to position [98, 0]
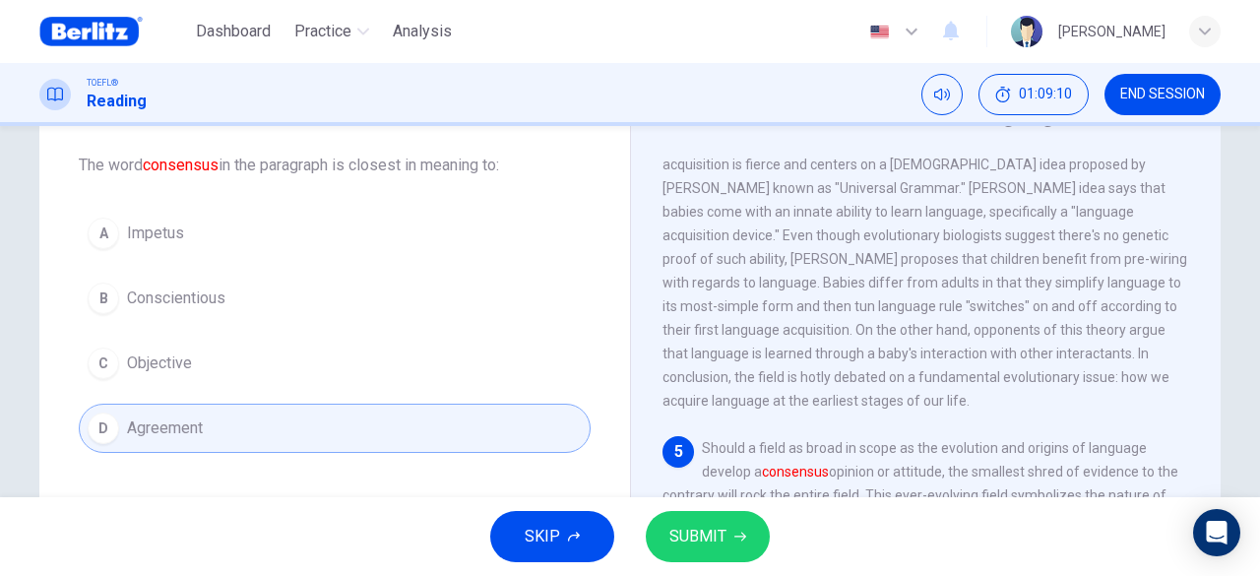
drag, startPoint x: 303, startPoint y: 357, endPoint x: 368, endPoint y: 383, distance: 69.8
click at [303, 357] on button "C Objective" at bounding box center [335, 363] width 512 height 49
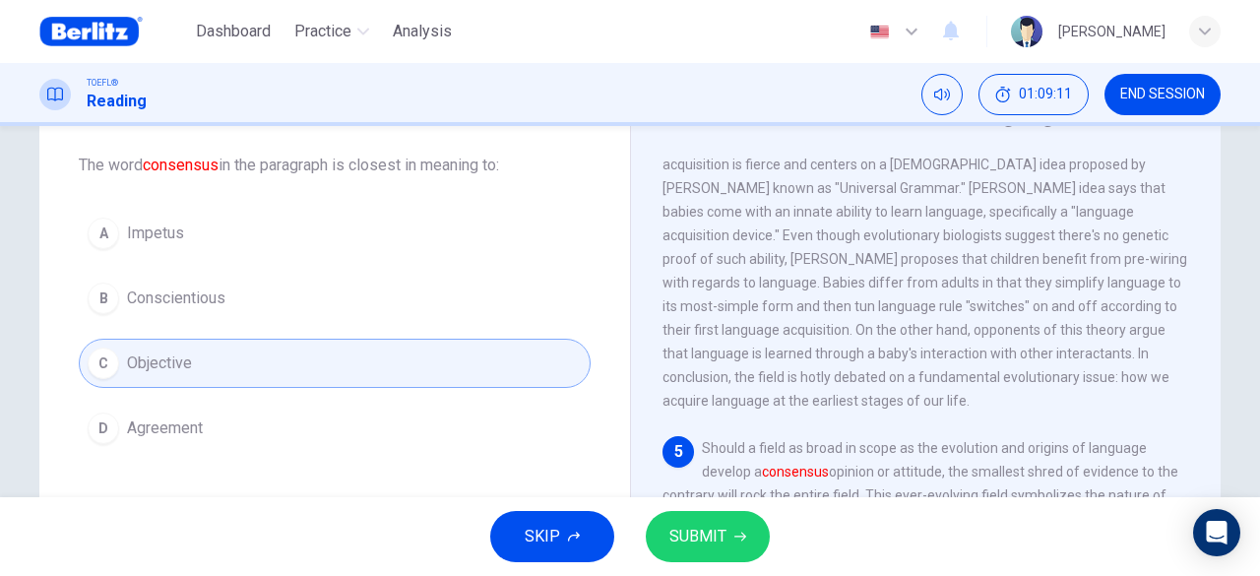
click at [703, 531] on span "SUBMIT" at bounding box center [697, 537] width 57 height 28
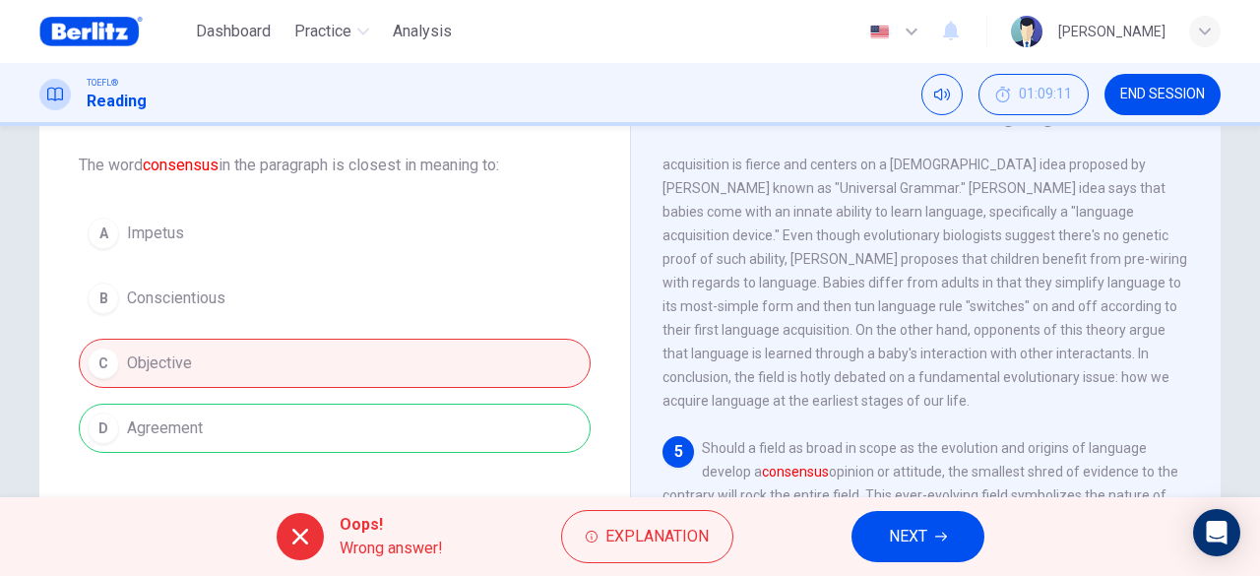
click at [889, 540] on span "NEXT" at bounding box center [908, 537] width 38 height 28
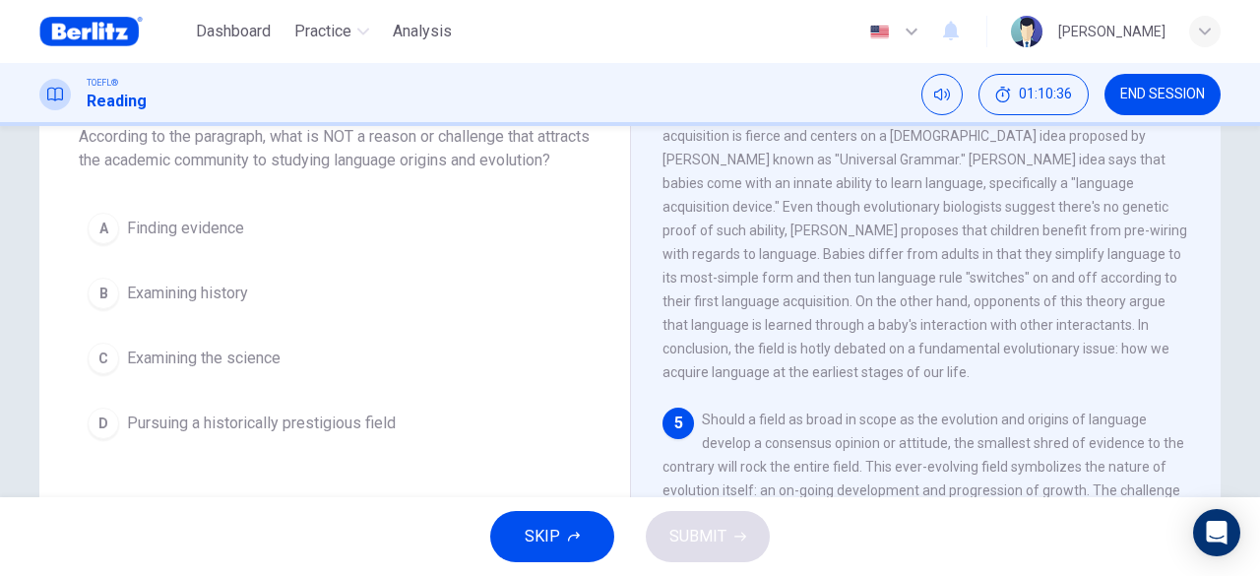
scroll to position [96, 0]
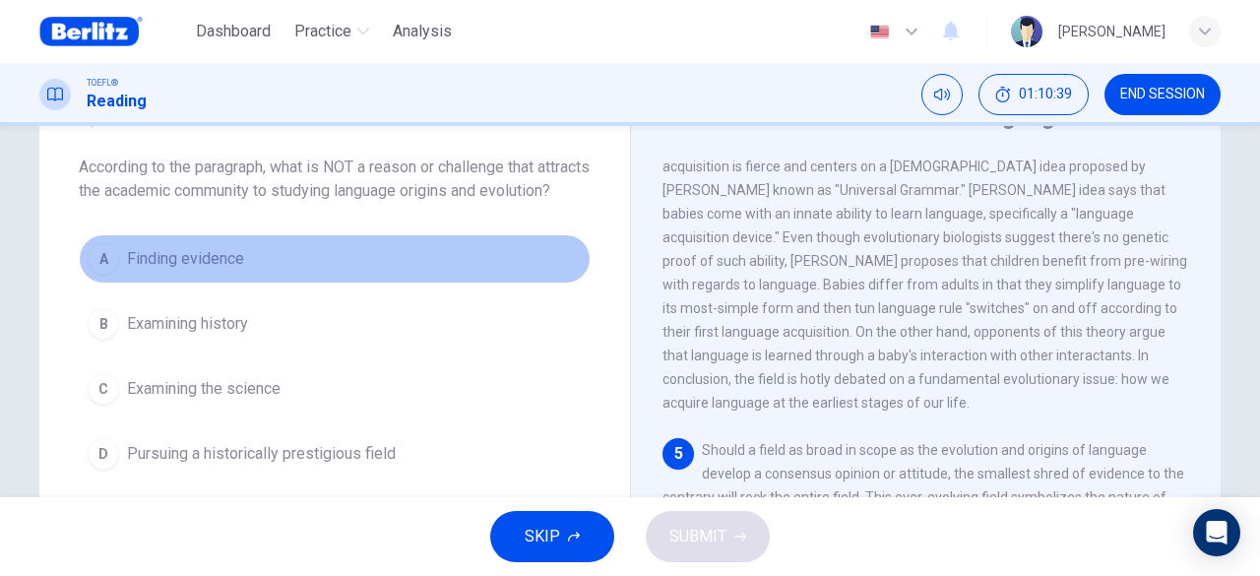
click at [458, 277] on button "A Finding evidence" at bounding box center [335, 258] width 512 height 49
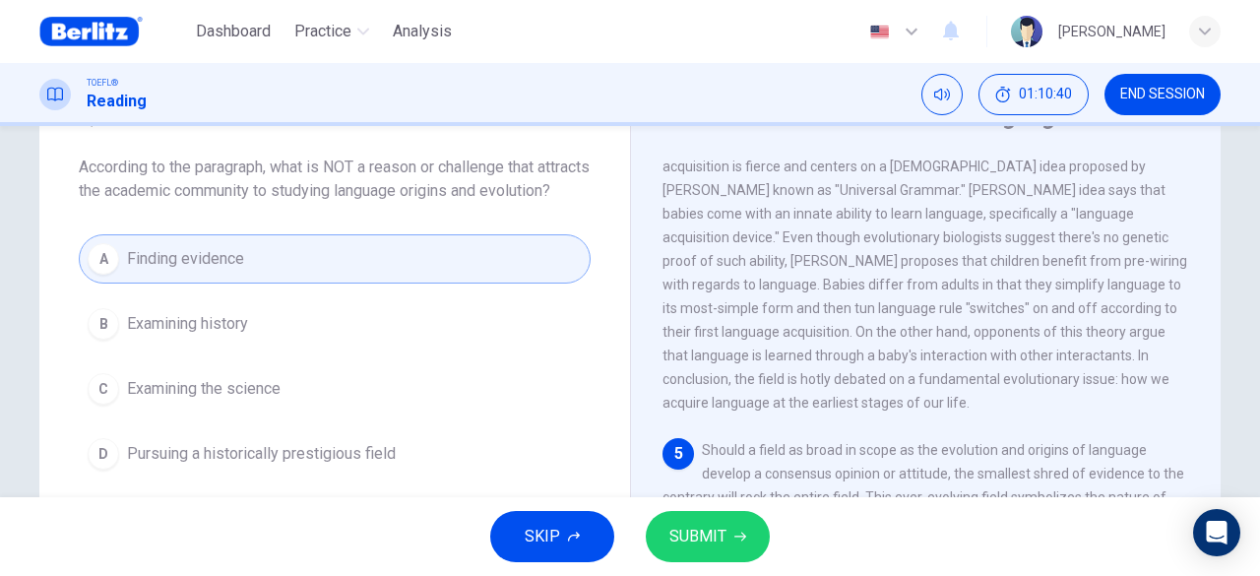
click at [705, 533] on span "SUBMIT" at bounding box center [697, 537] width 57 height 28
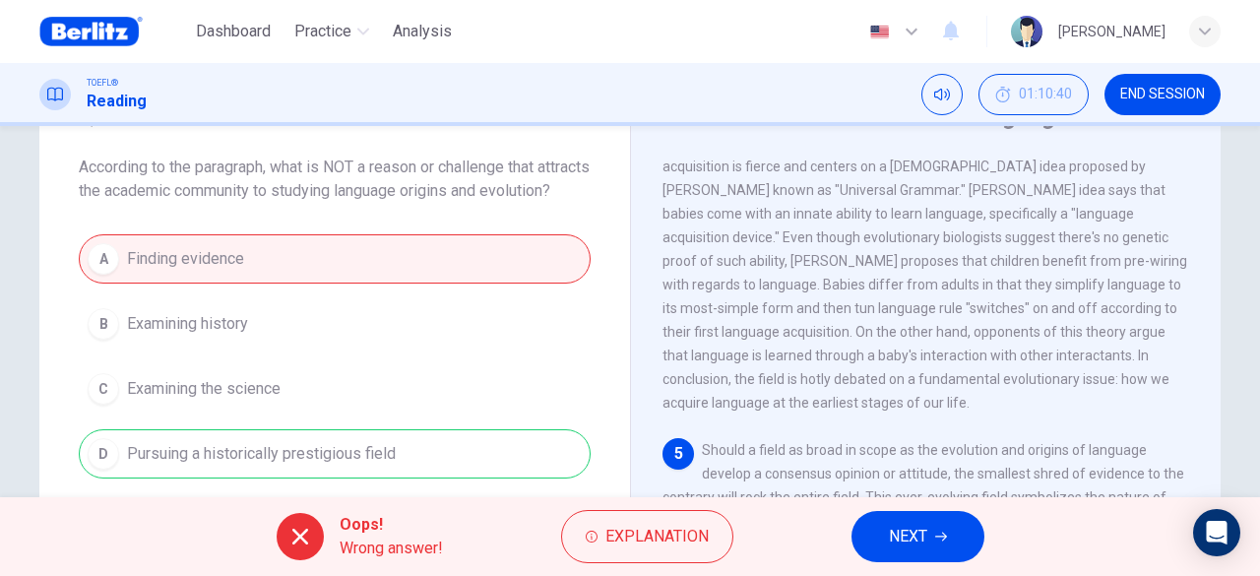
drag, startPoint x: 925, startPoint y: 525, endPoint x: 904, endPoint y: 514, distance: 24.2
click at [925, 524] on span "NEXT" at bounding box center [908, 537] width 38 height 28
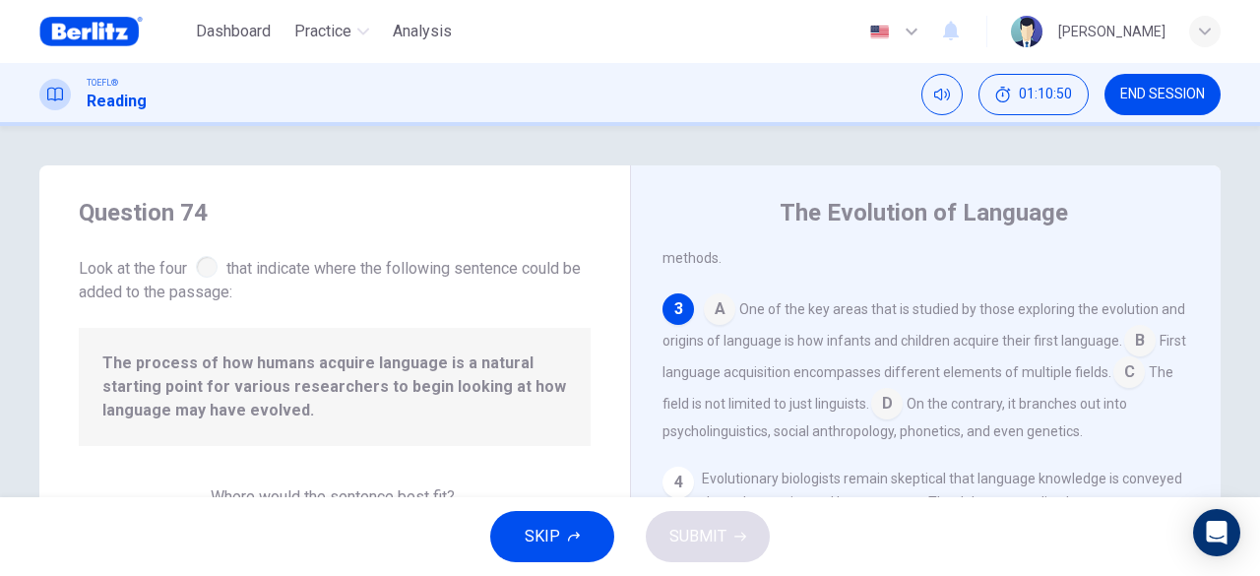
scroll to position [527, 0]
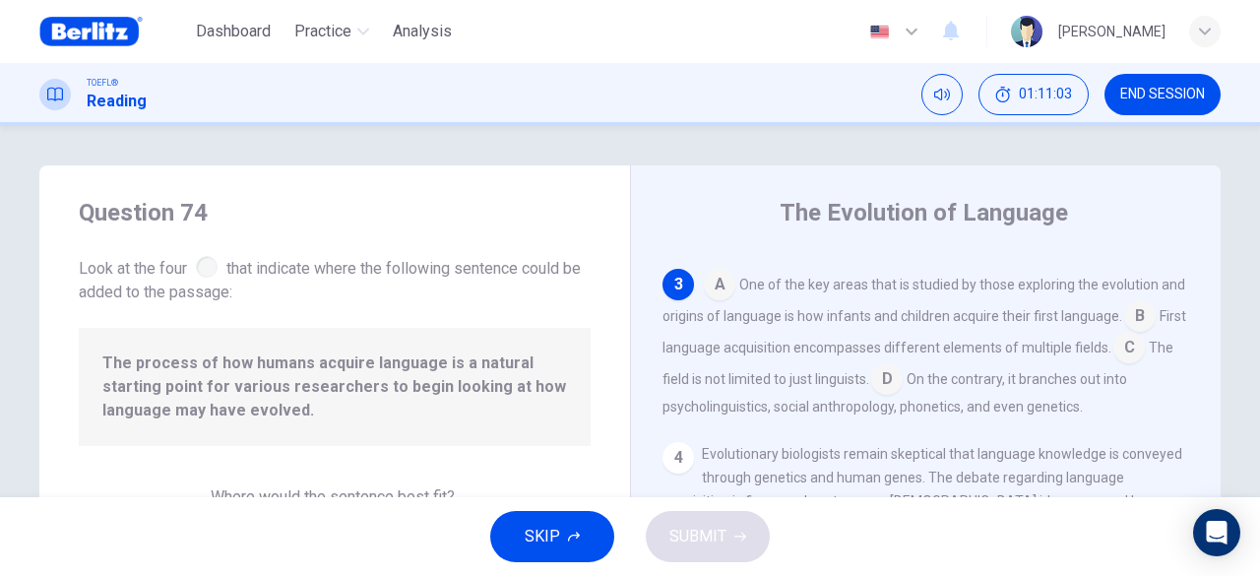
click at [729, 302] on input at bounding box center [720, 287] width 32 height 32
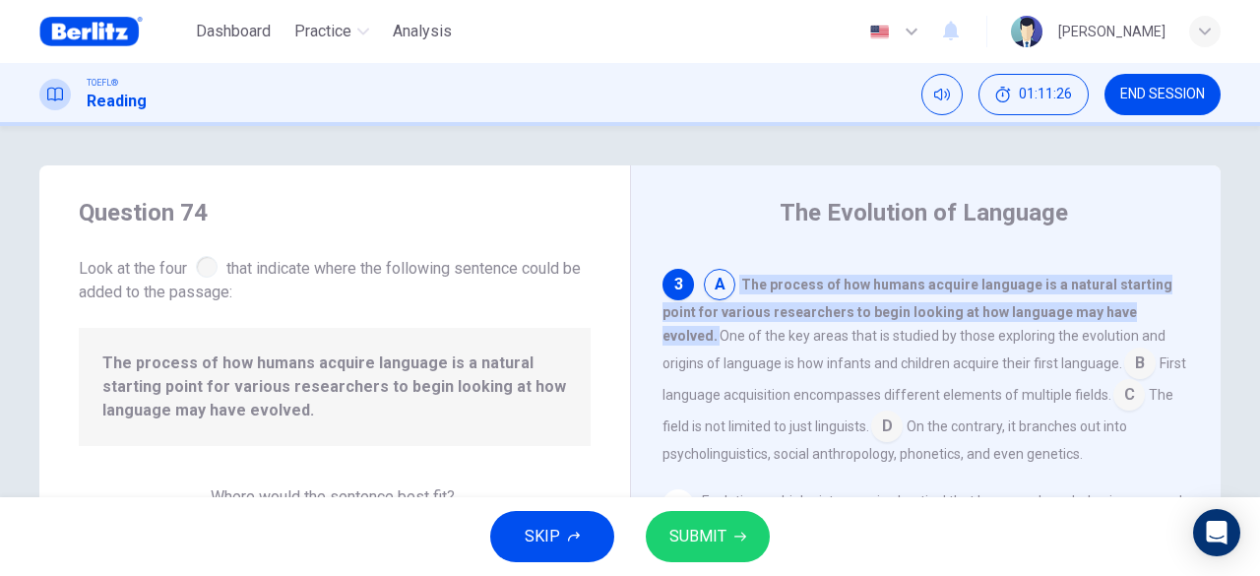
click at [707, 540] on span "SUBMIT" at bounding box center [697, 537] width 57 height 28
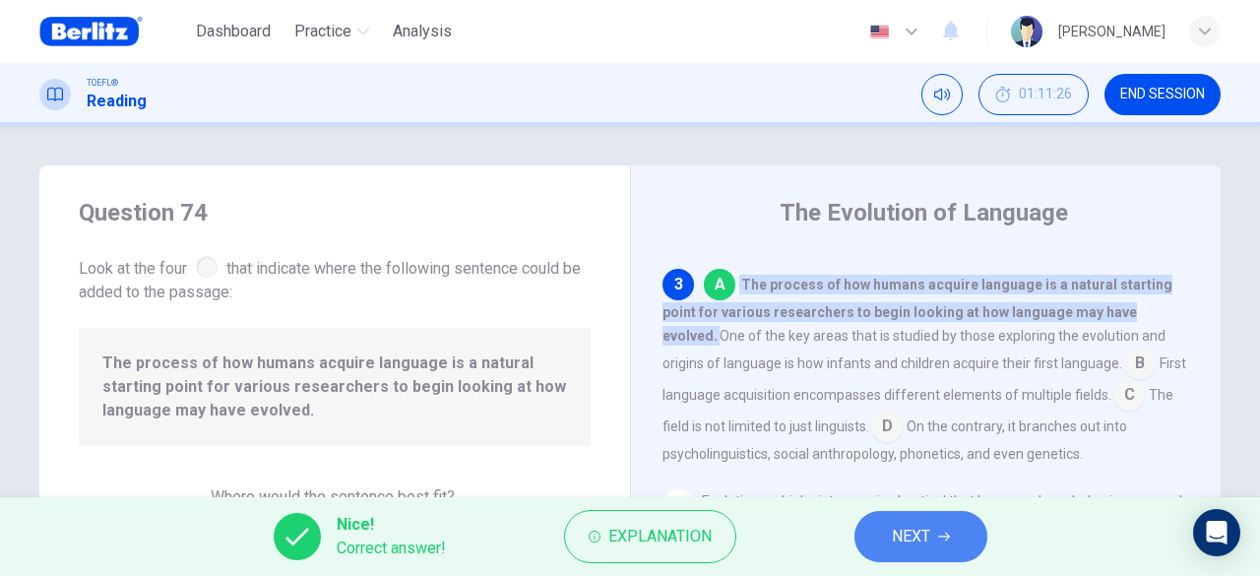
click at [866, 528] on button "NEXT" at bounding box center [921, 536] width 133 height 51
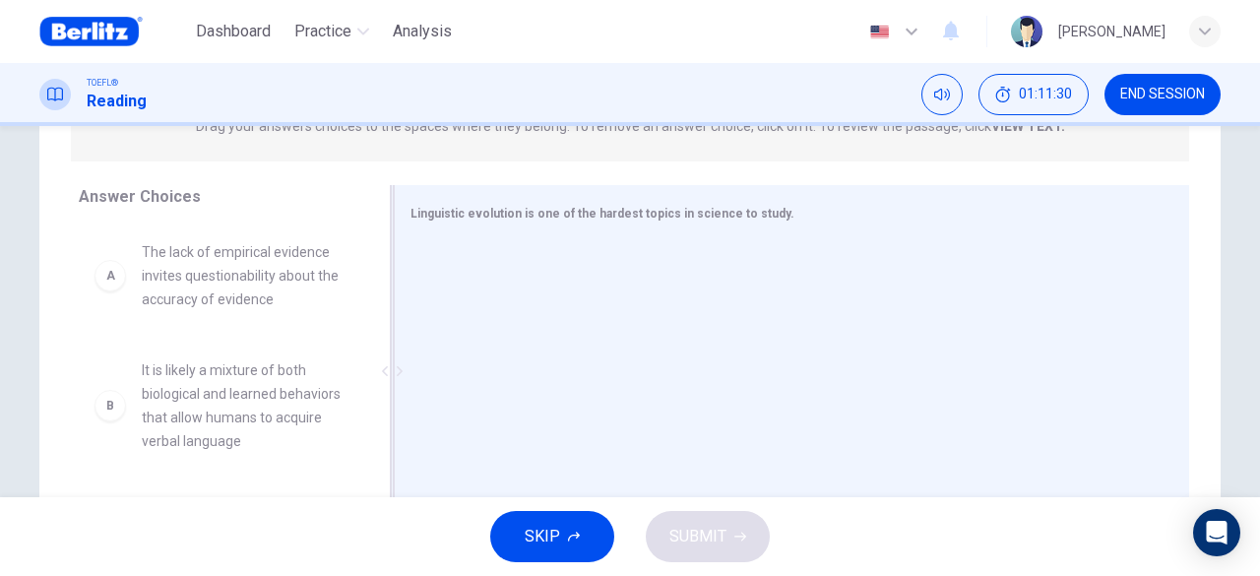
scroll to position [295, 0]
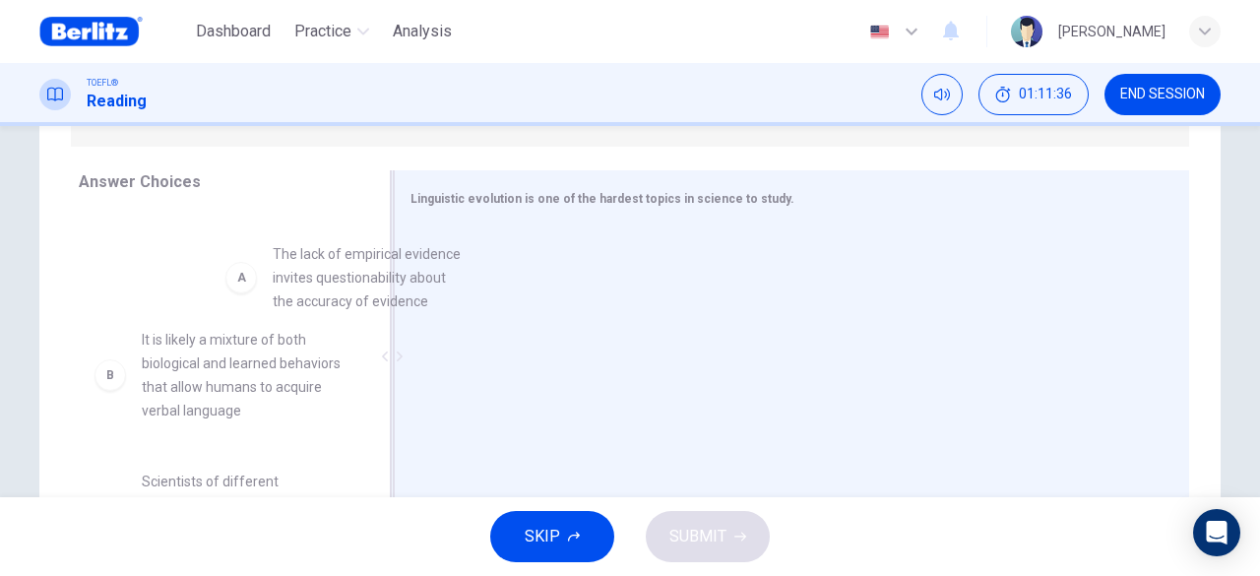
drag, startPoint x: 279, startPoint y: 277, endPoint x: 526, endPoint y: 289, distance: 247.4
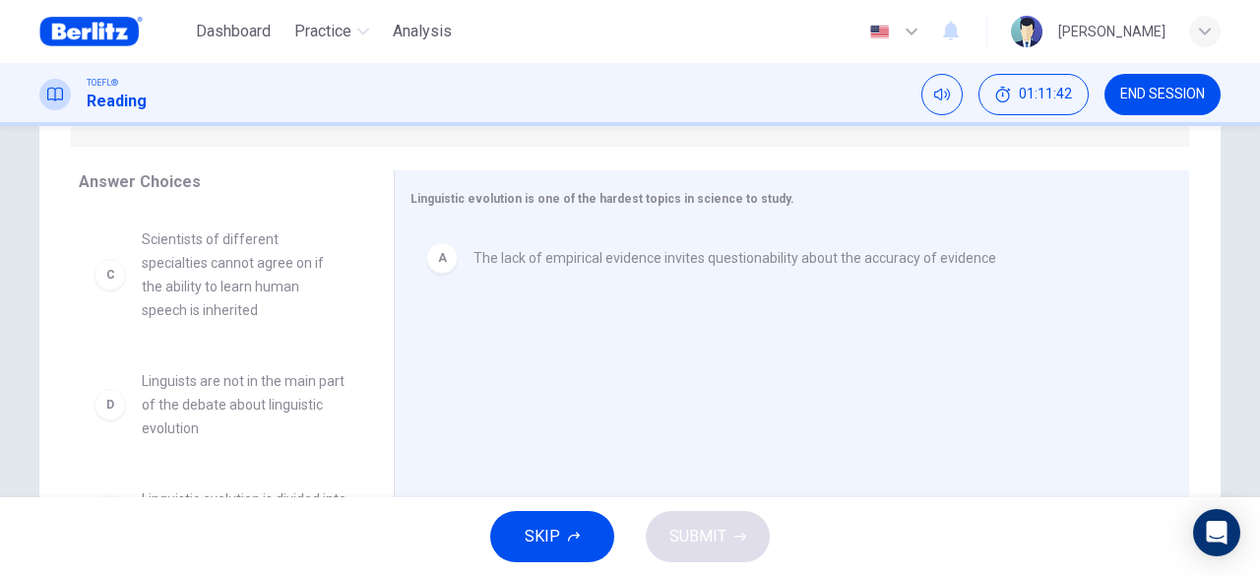
scroll to position [197, 0]
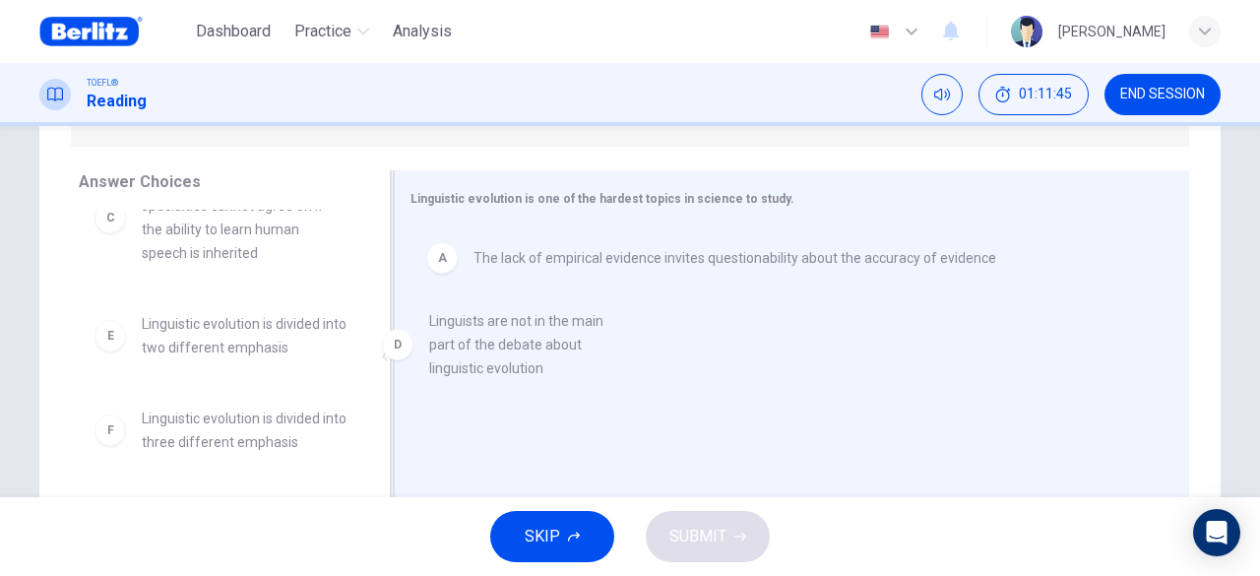
drag, startPoint x: 264, startPoint y: 367, endPoint x: 561, endPoint y: 352, distance: 297.7
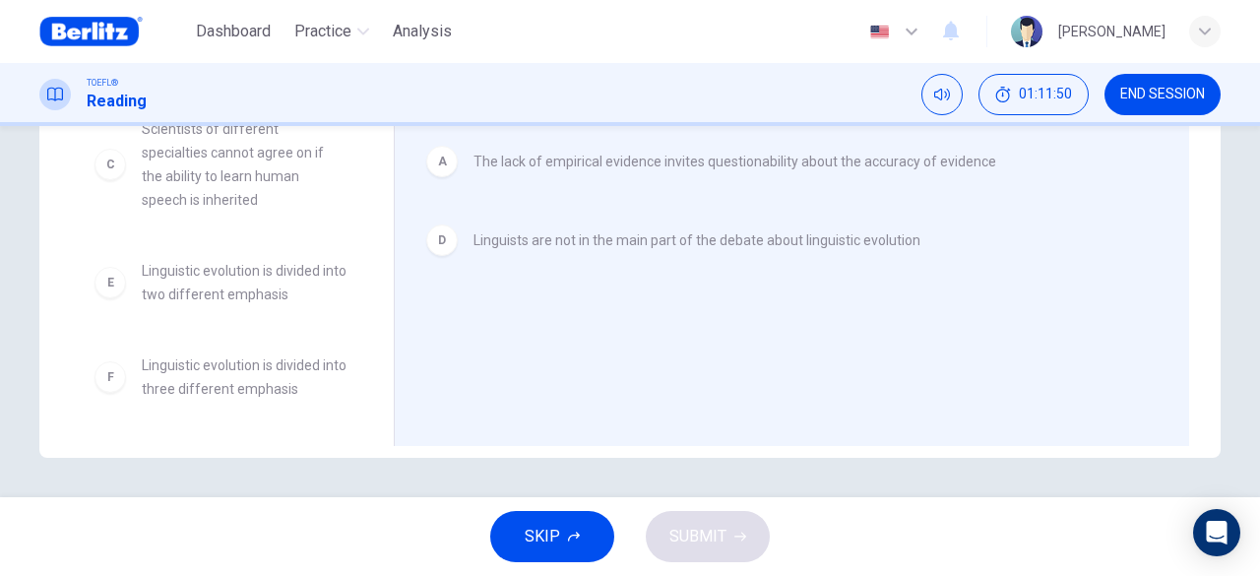
scroll to position [55, 0]
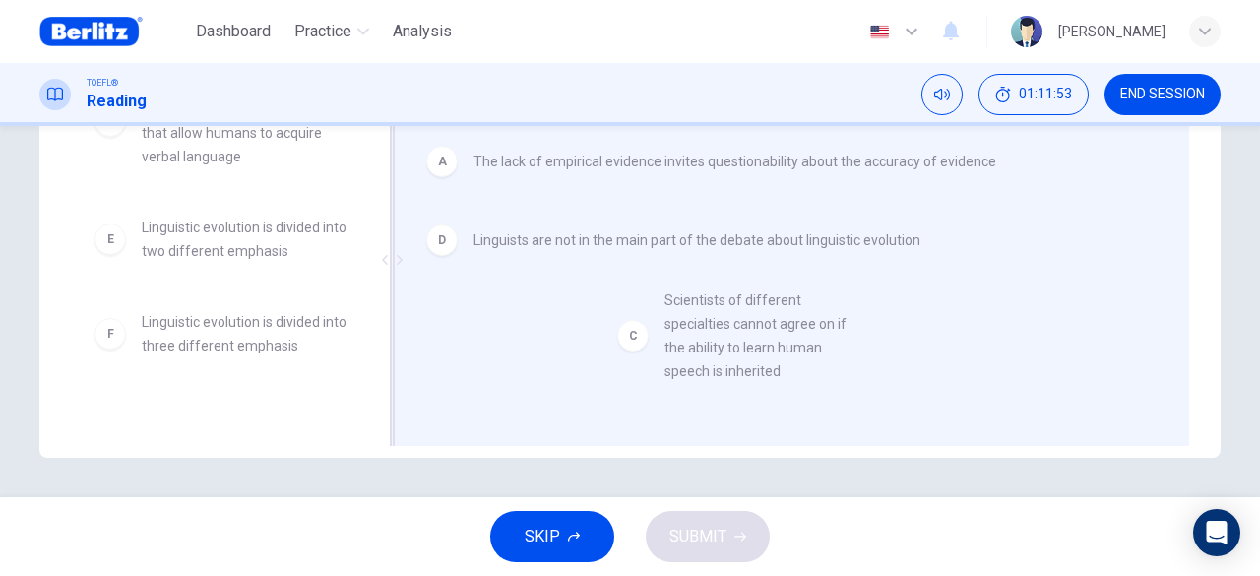
drag, startPoint x: 227, startPoint y: 278, endPoint x: 747, endPoint y: 354, distance: 525.4
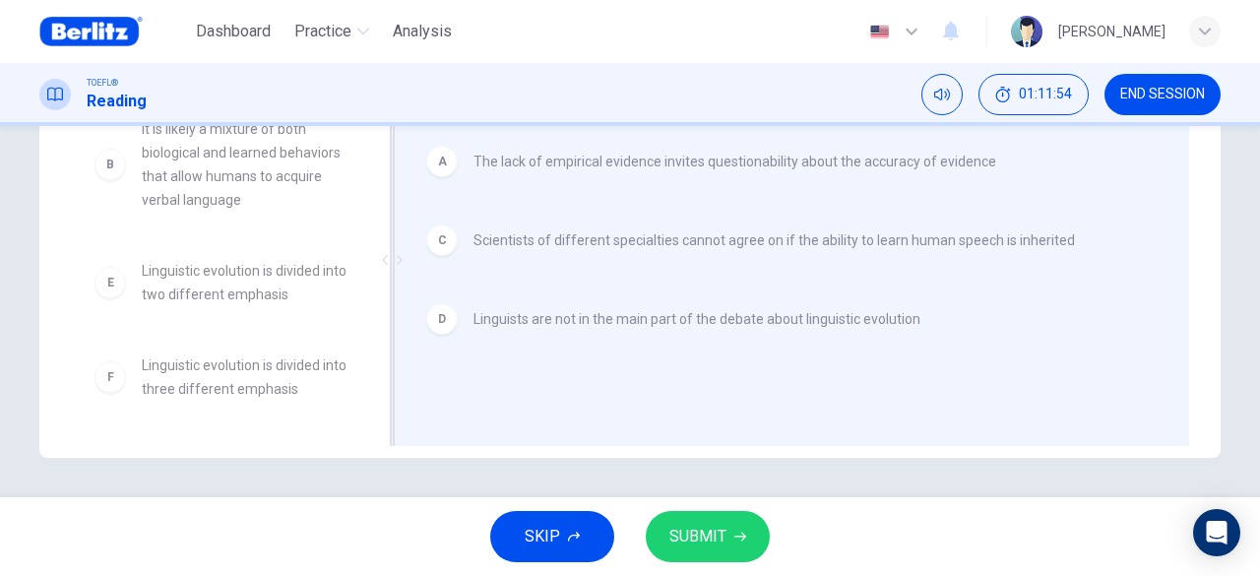
scroll to position [12, 0]
click at [694, 537] on span "SUBMIT" at bounding box center [697, 537] width 57 height 28
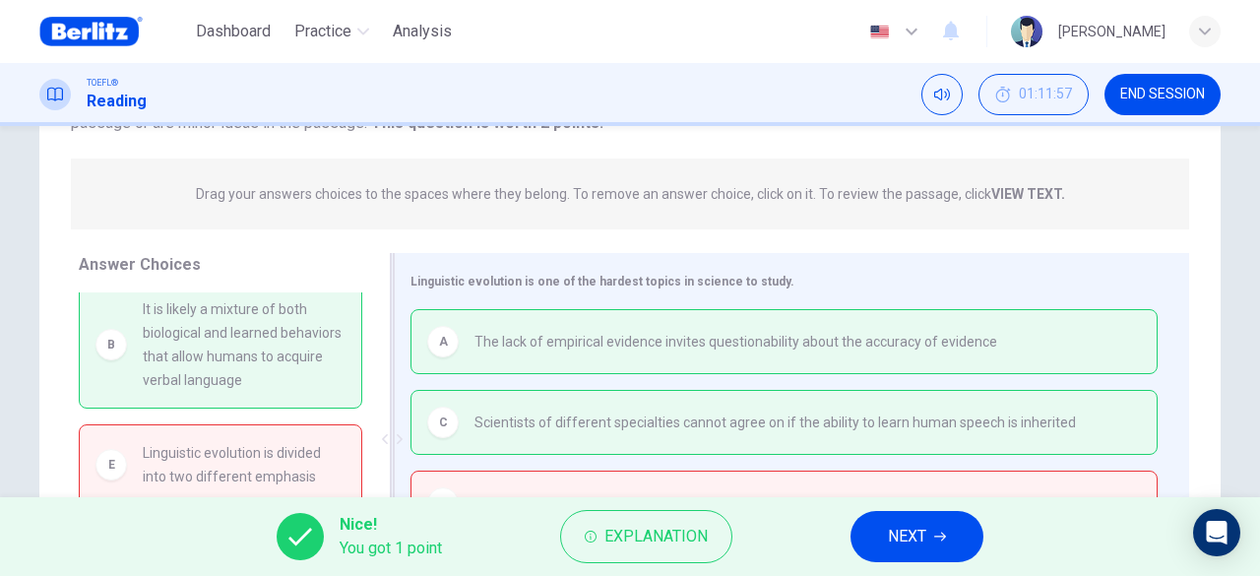
scroll to position [195, 0]
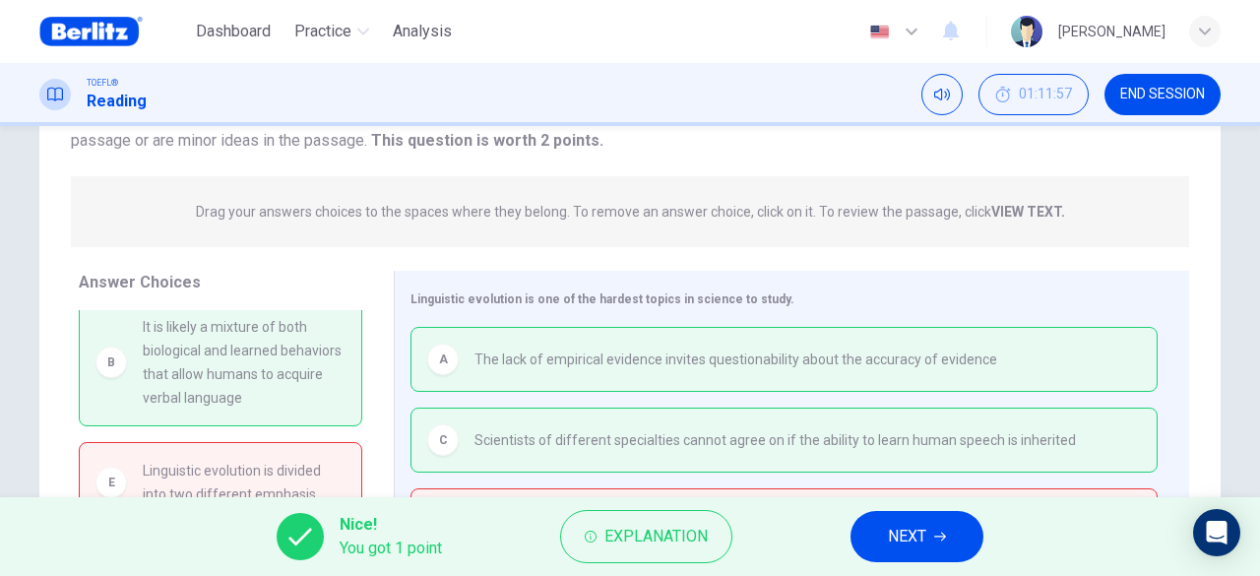
click at [919, 525] on span "NEXT" at bounding box center [907, 537] width 38 height 28
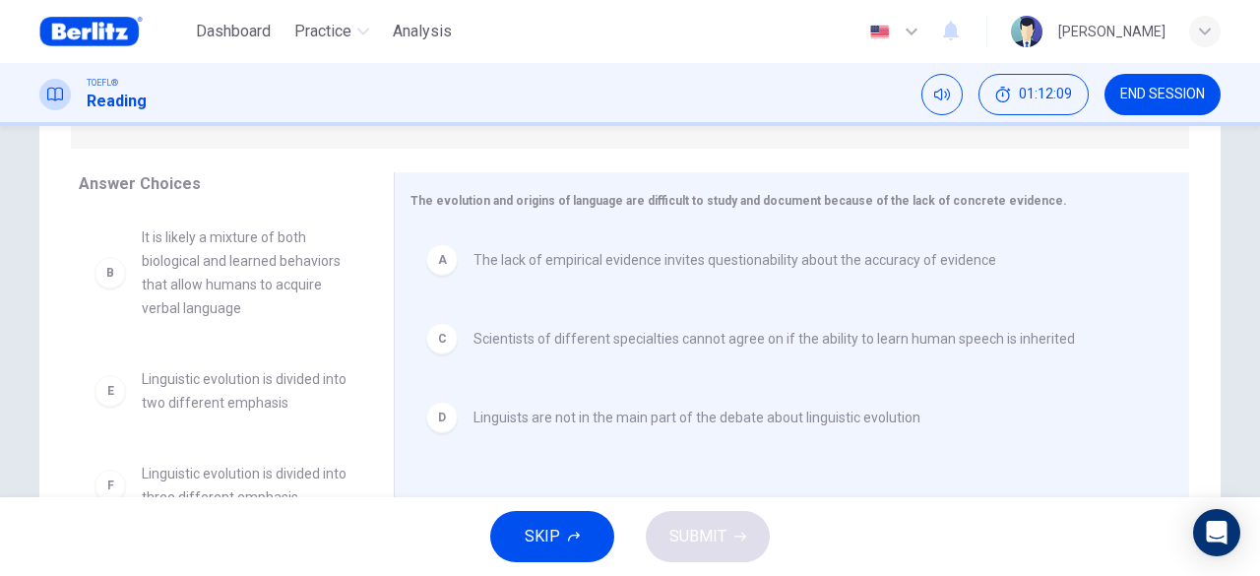
scroll to position [0, 0]
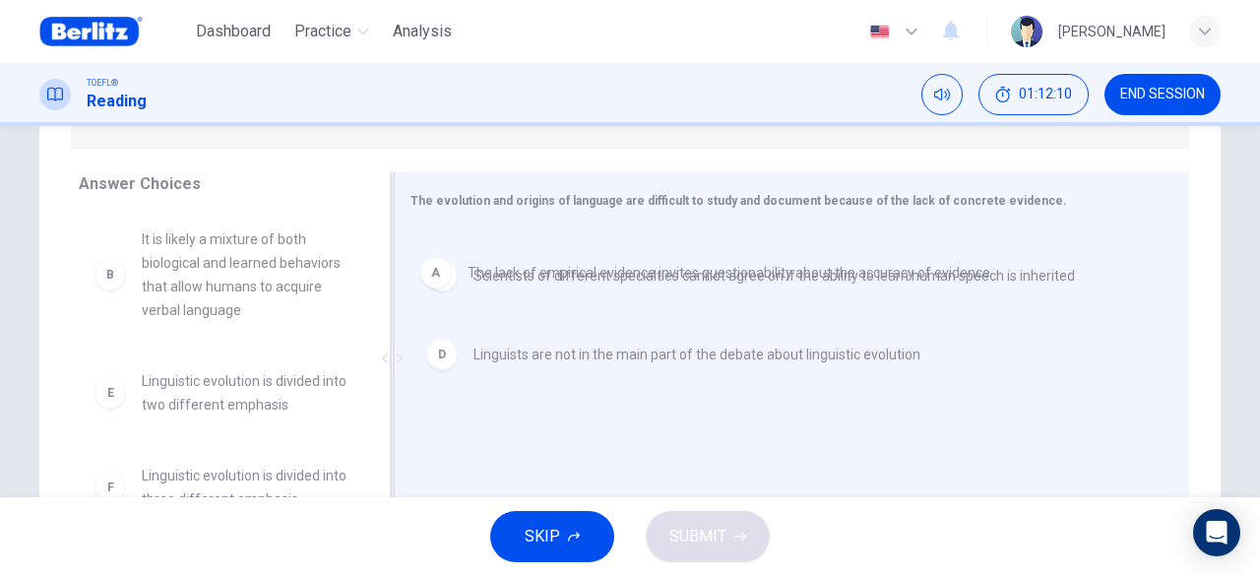
drag, startPoint x: 575, startPoint y: 269, endPoint x: 576, endPoint y: 287, distance: 18.7
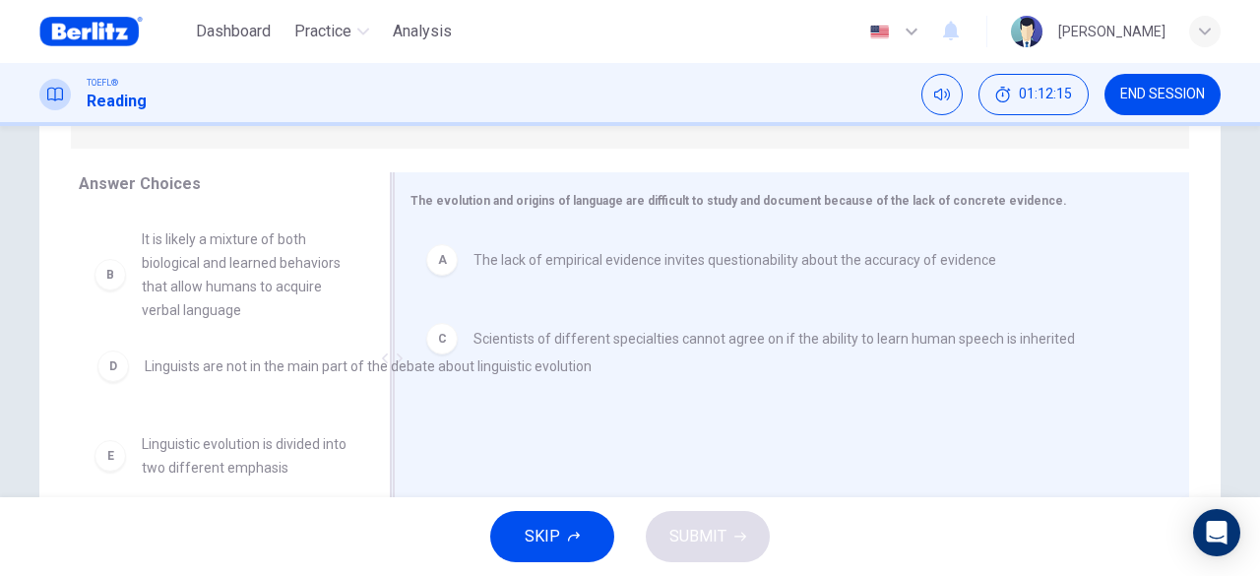
drag, startPoint x: 626, startPoint y: 428, endPoint x: 248, endPoint y: 371, distance: 382.3
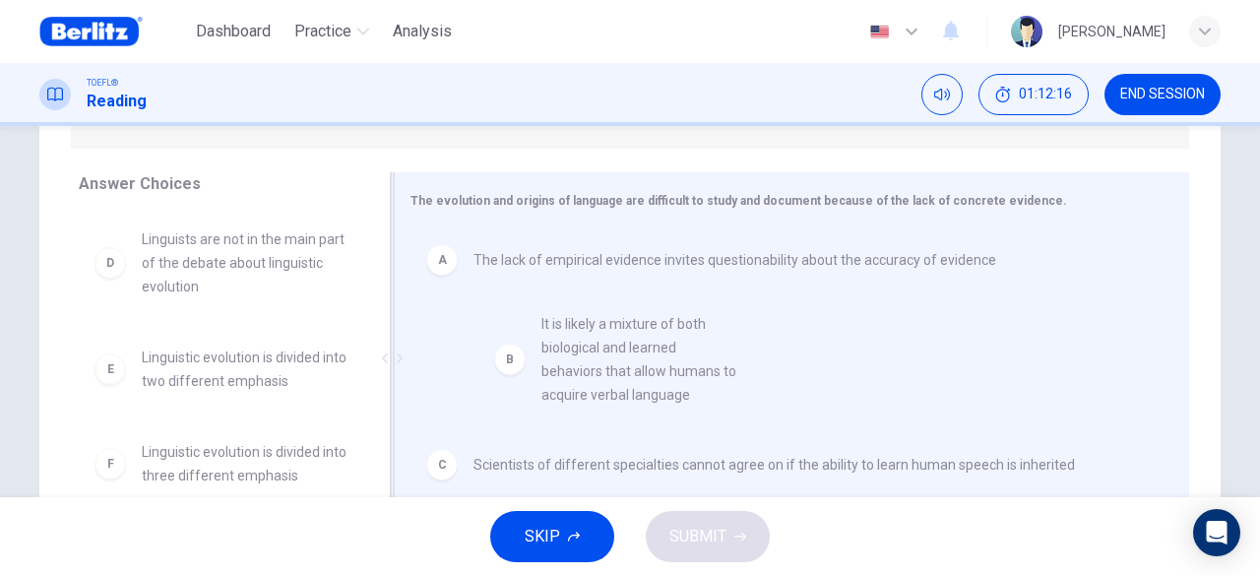
drag, startPoint x: 232, startPoint y: 306, endPoint x: 651, endPoint y: 397, distance: 428.1
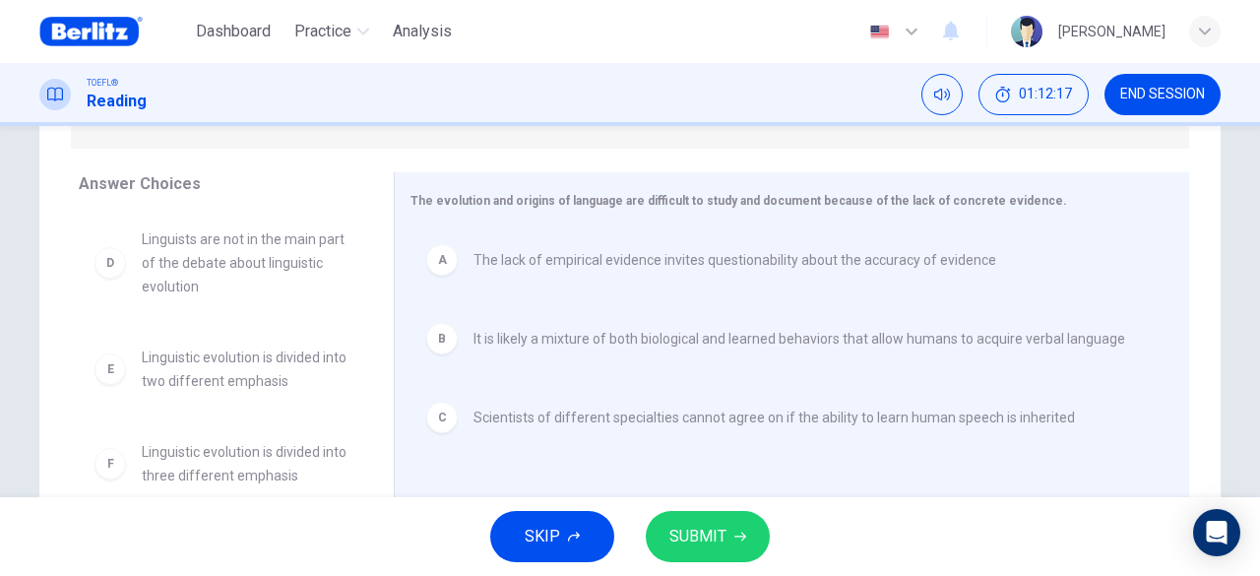
click at [705, 532] on span "SUBMIT" at bounding box center [697, 537] width 57 height 28
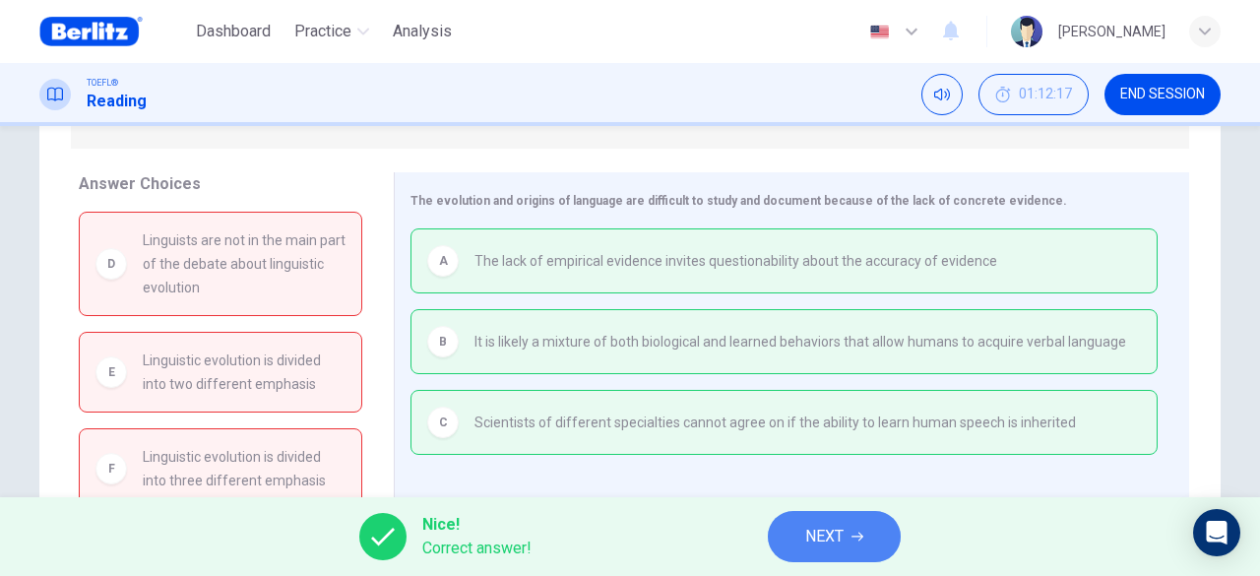
click at [864, 523] on button "NEXT" at bounding box center [834, 536] width 133 height 51
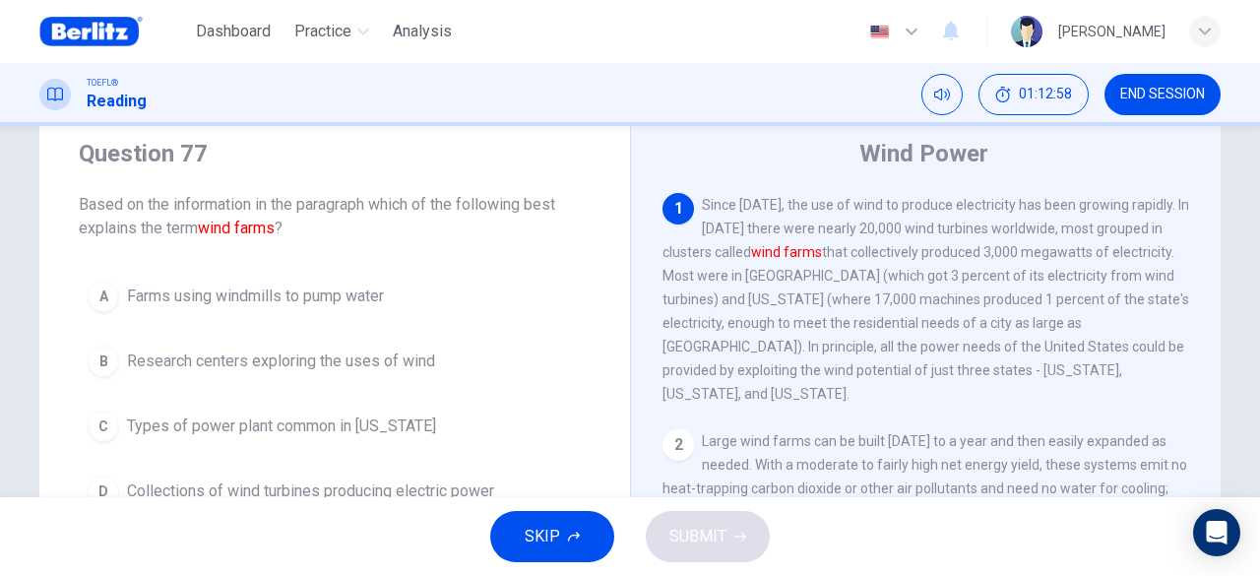
scroll to position [98, 0]
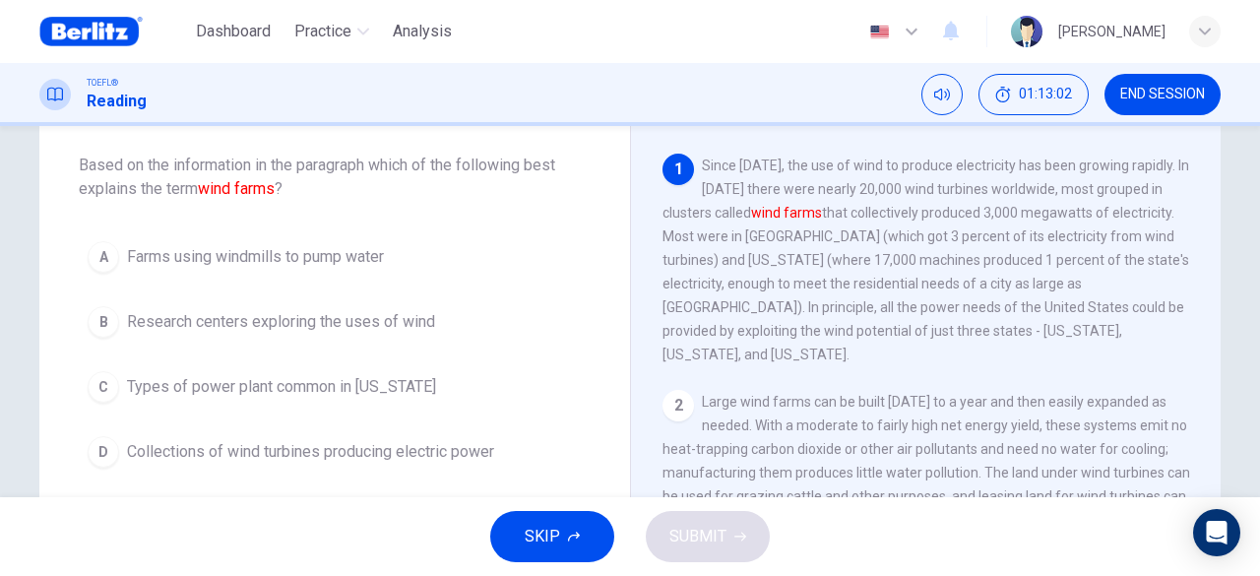
click at [398, 323] on span "Research centers exploring the uses of wind" at bounding box center [281, 322] width 308 height 24
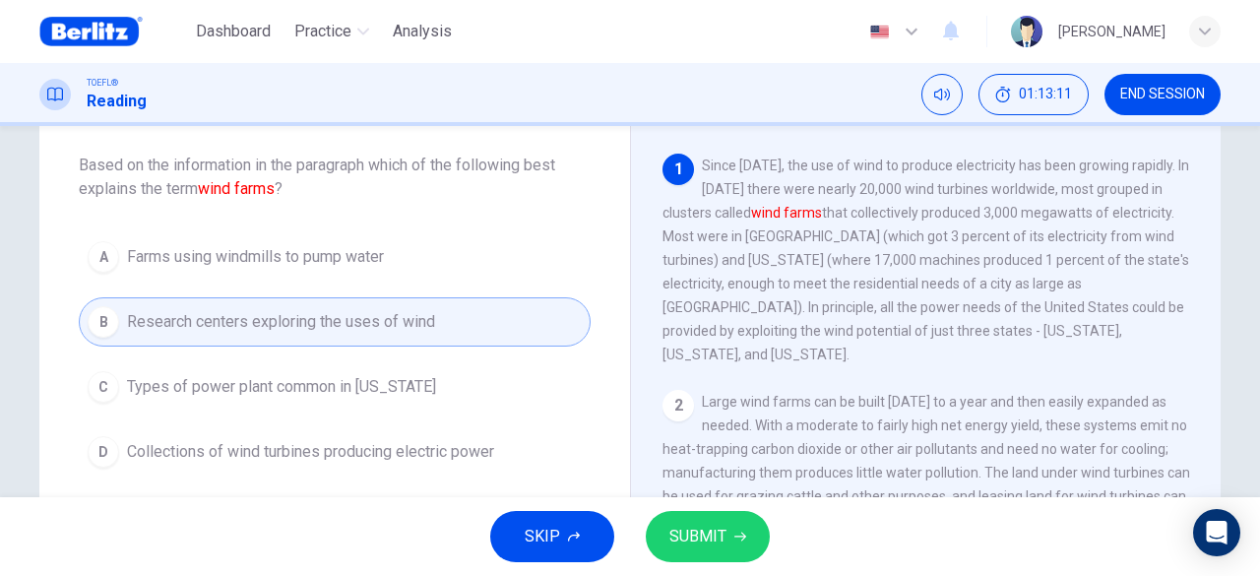
scroll to position [197, 0]
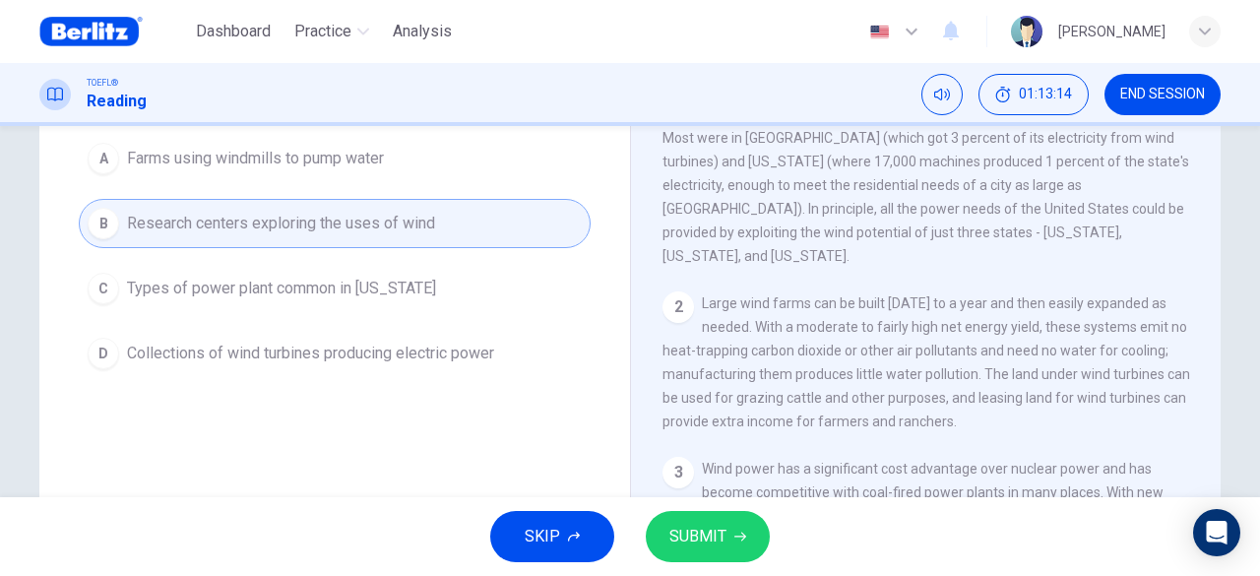
click at [457, 357] on span "Collections of wind turbines producing electric power" at bounding box center [310, 354] width 367 height 24
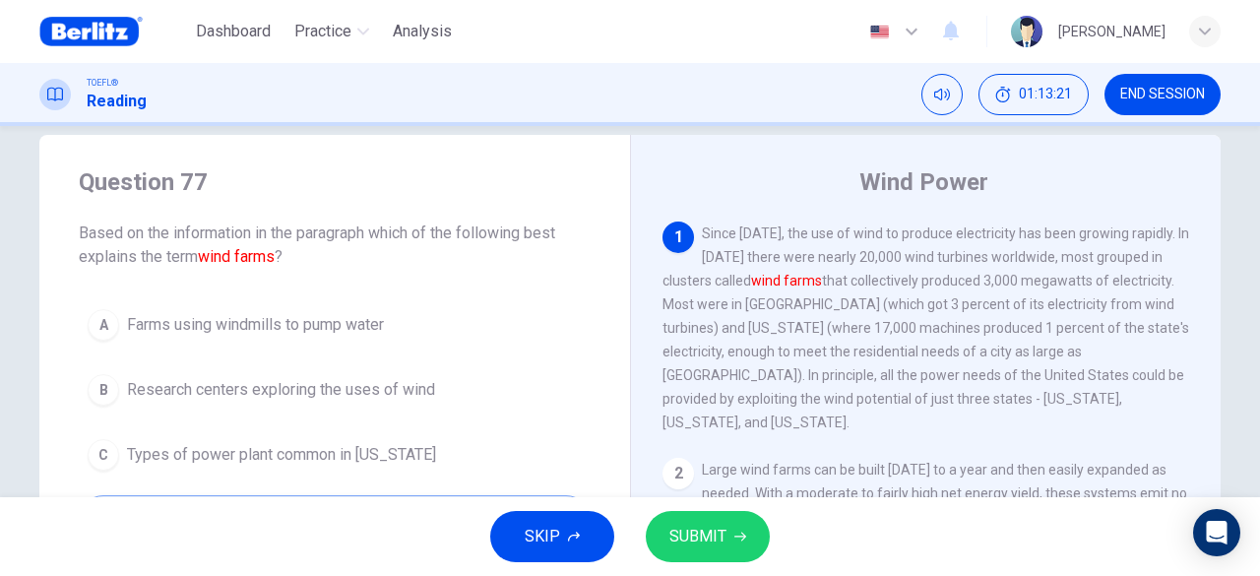
scroll to position [0, 0]
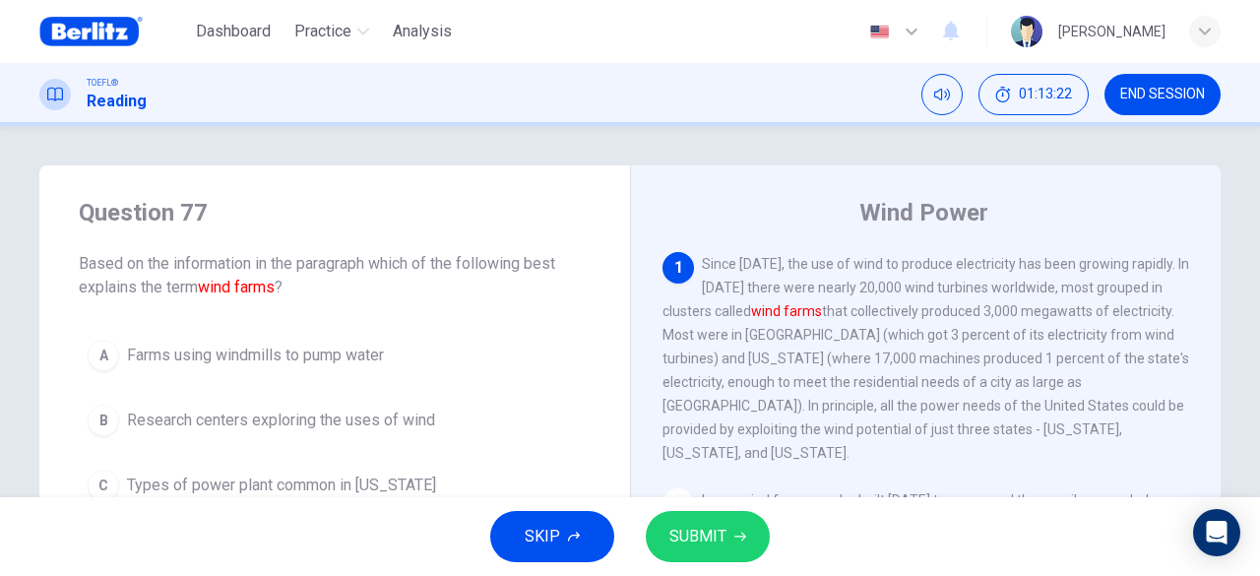
click at [708, 538] on span "SUBMIT" at bounding box center [697, 537] width 57 height 28
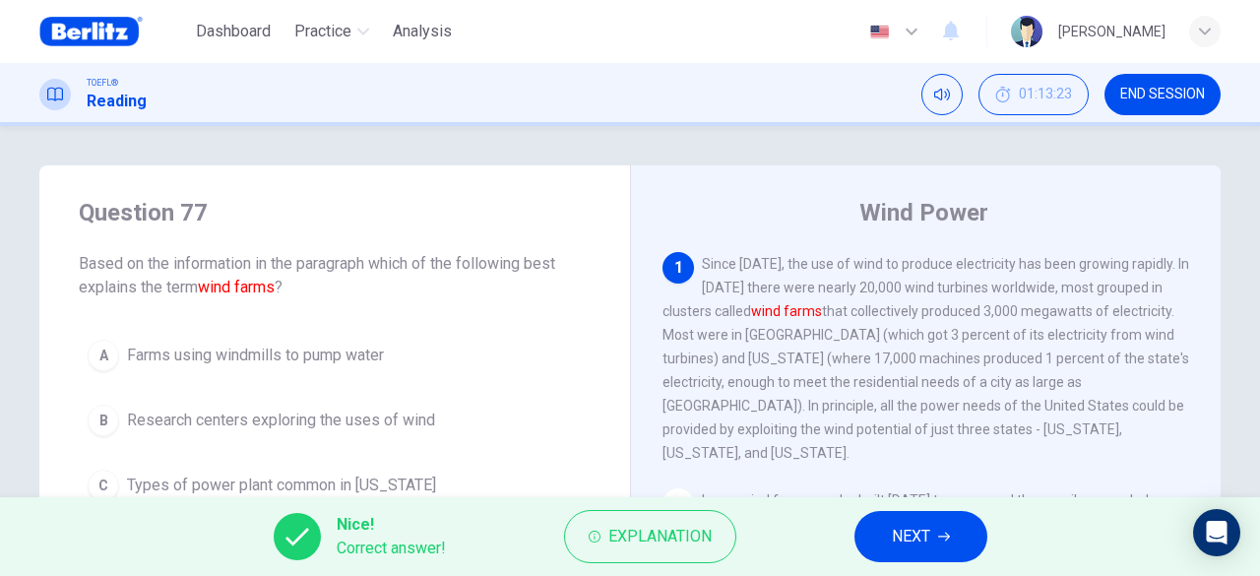
click at [893, 537] on span "NEXT" at bounding box center [911, 537] width 38 height 28
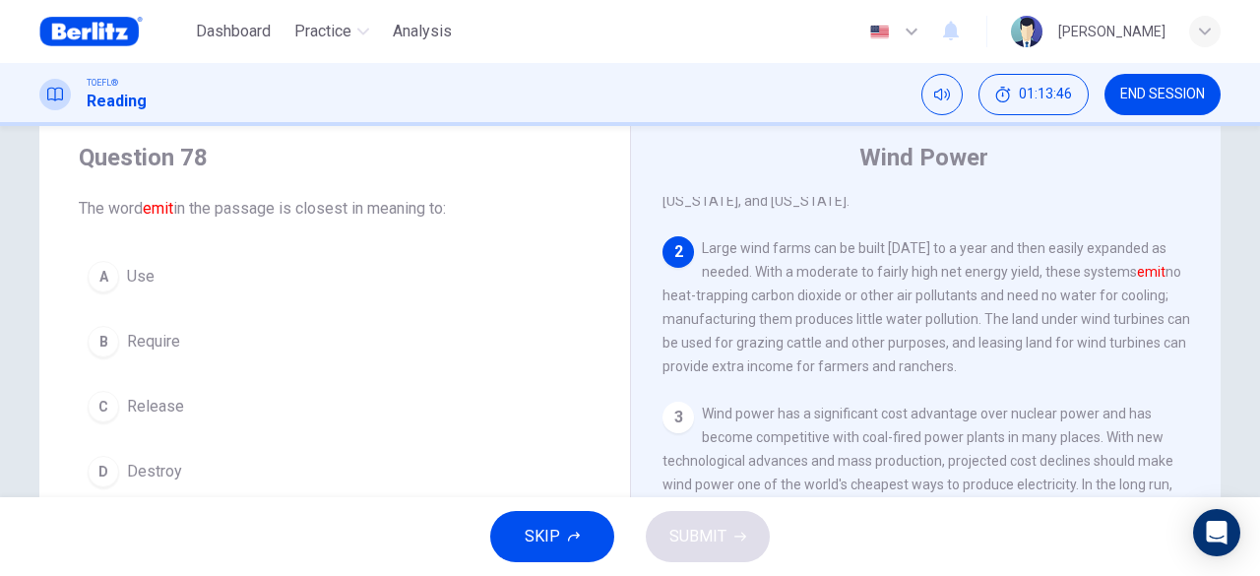
scroll to position [98, 0]
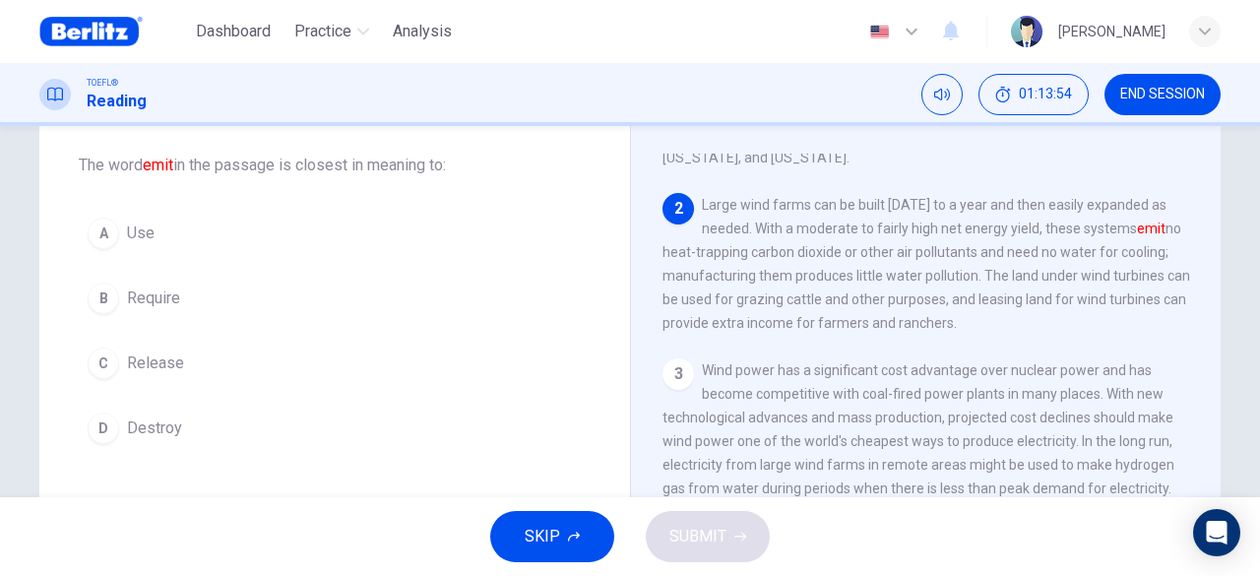
click at [145, 362] on span "Release" at bounding box center [155, 363] width 57 height 24
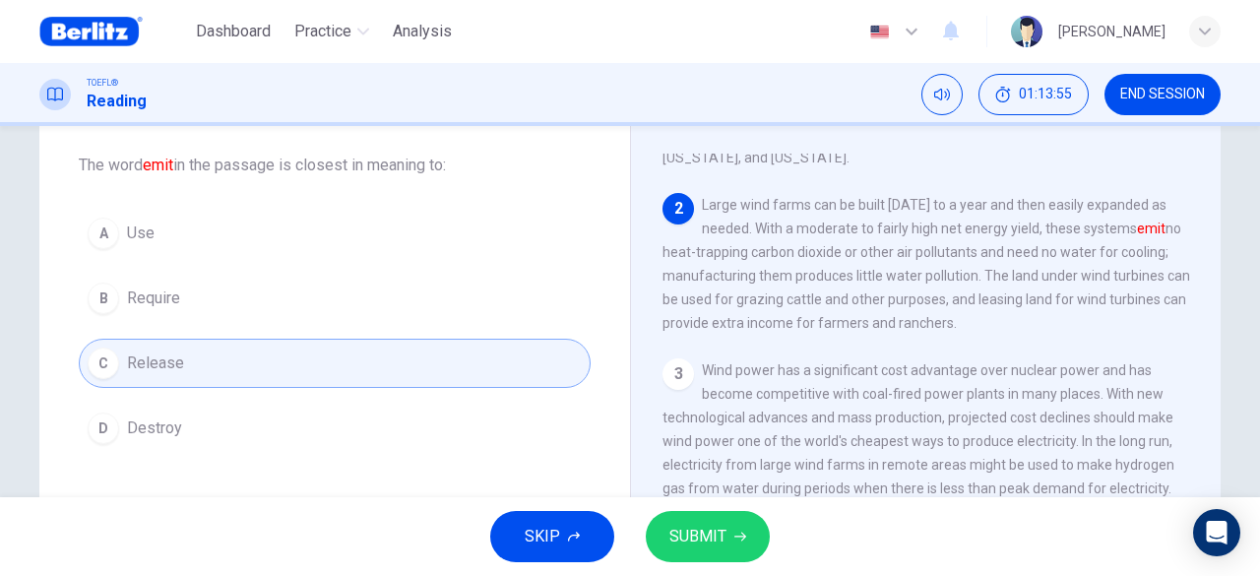
click at [677, 517] on button "SUBMIT" at bounding box center [708, 536] width 124 height 51
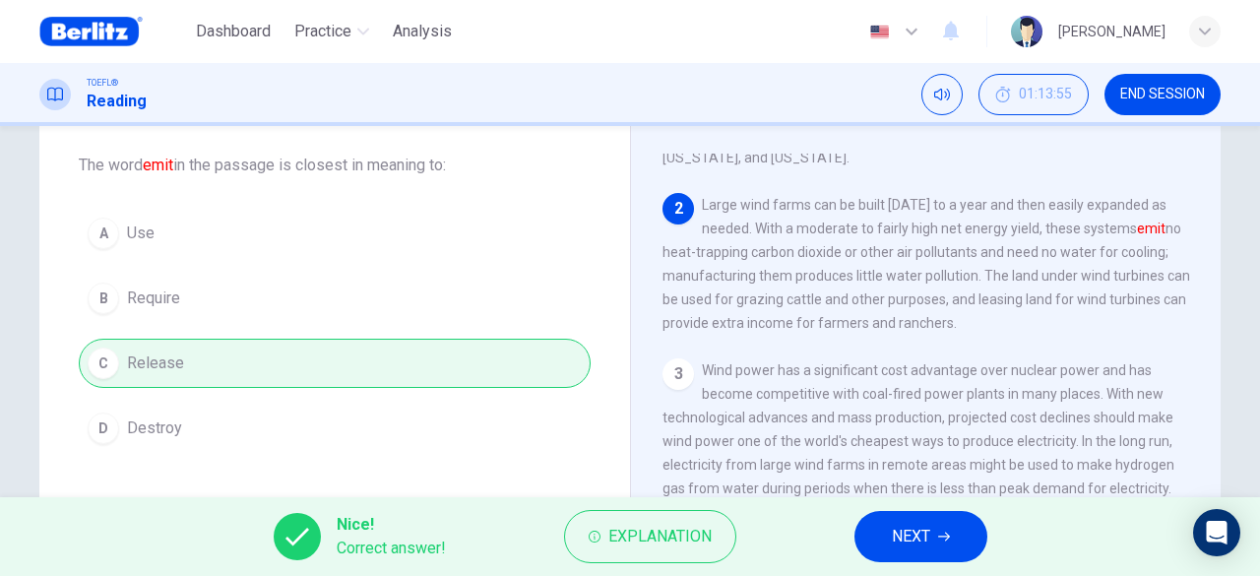
click at [926, 523] on span "NEXT" at bounding box center [911, 537] width 38 height 28
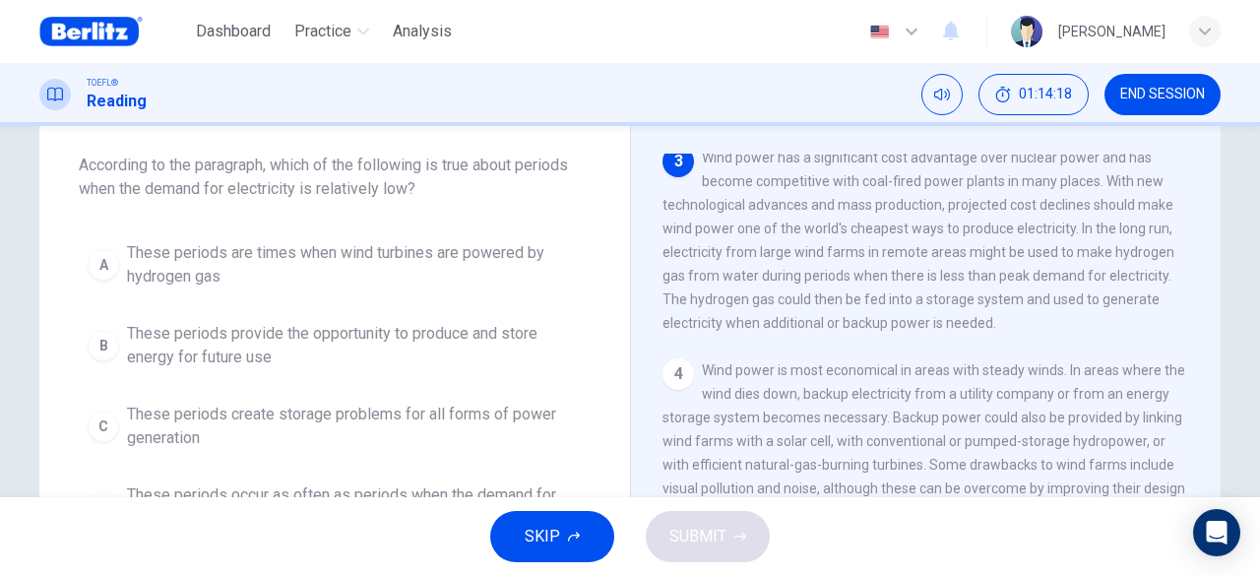
scroll to position [311, 0]
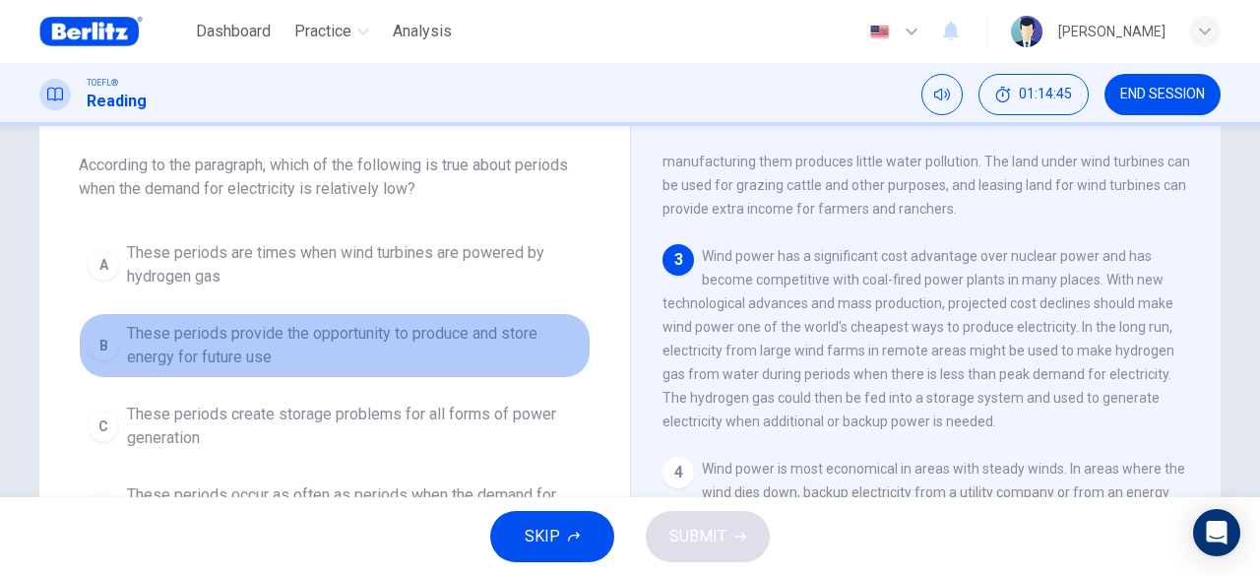
click at [316, 353] on span "These periods provide the opportunity to produce and store energy for future use" at bounding box center [354, 345] width 455 height 47
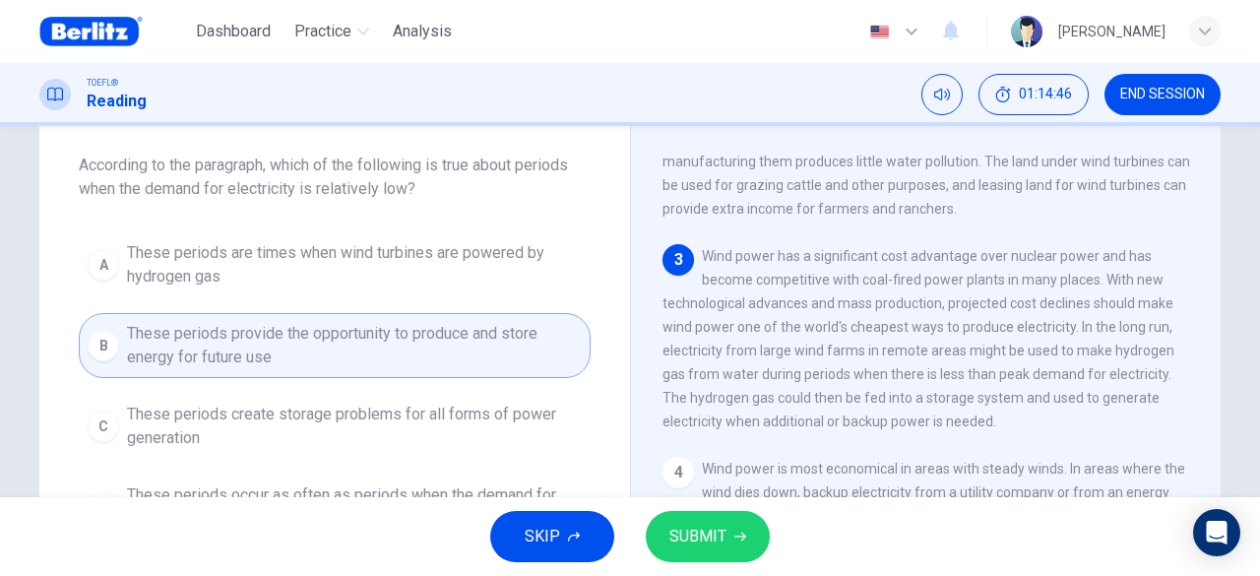
scroll to position [197, 0]
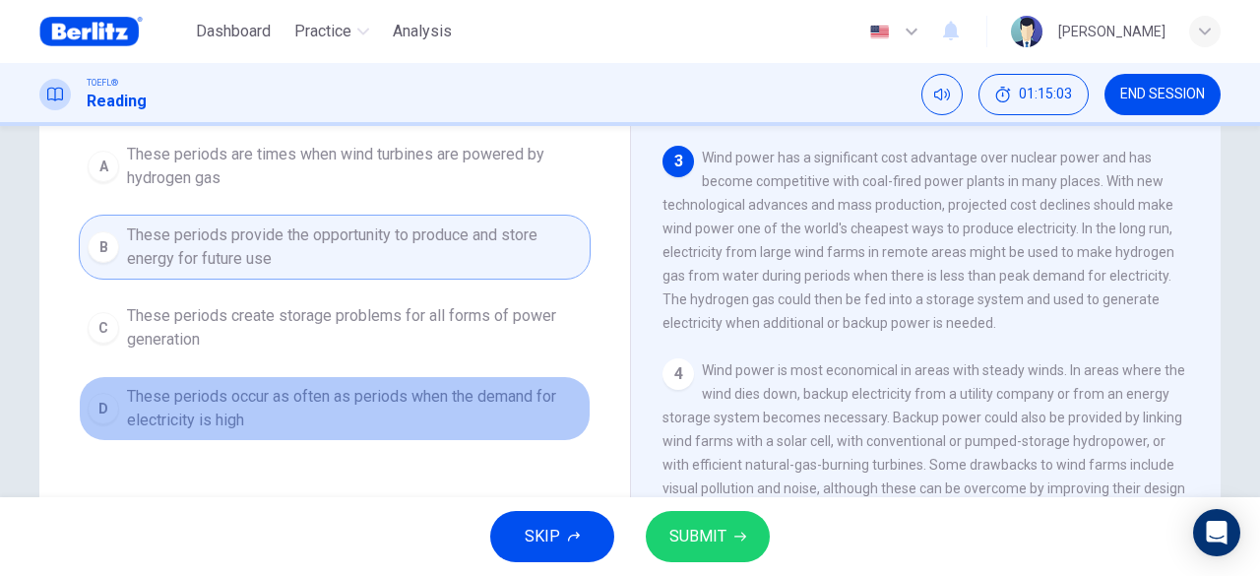
click at [282, 402] on span "These periods occur as often as periods when the demand for electricity is high" at bounding box center [354, 408] width 455 height 47
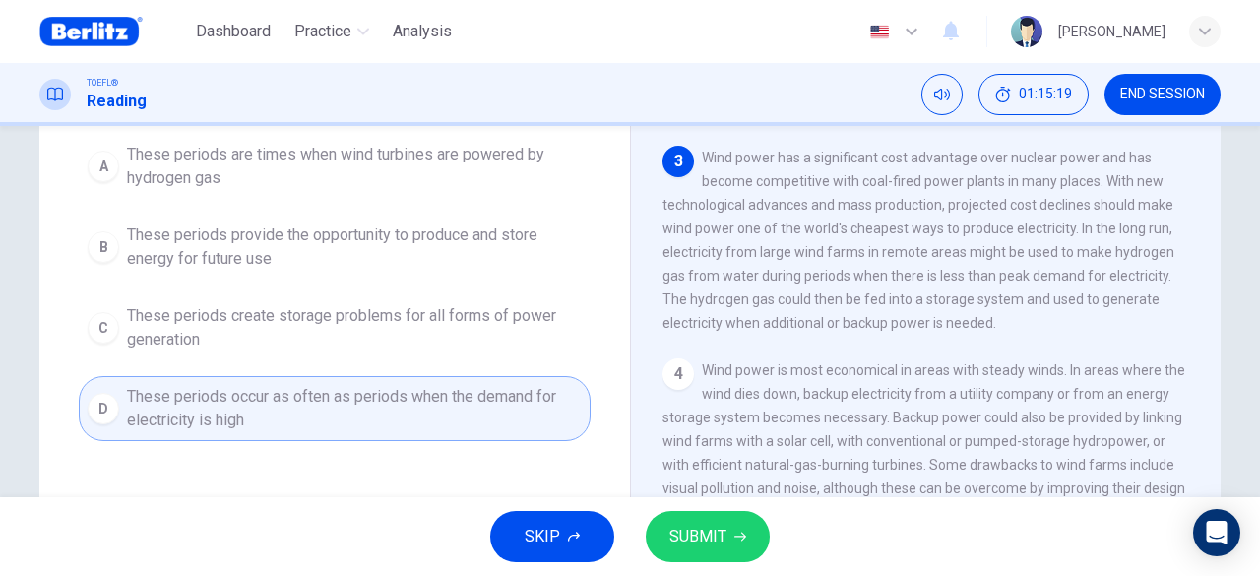
click at [337, 250] on span "These periods provide the opportunity to produce and store energy for future use" at bounding box center [354, 246] width 455 height 47
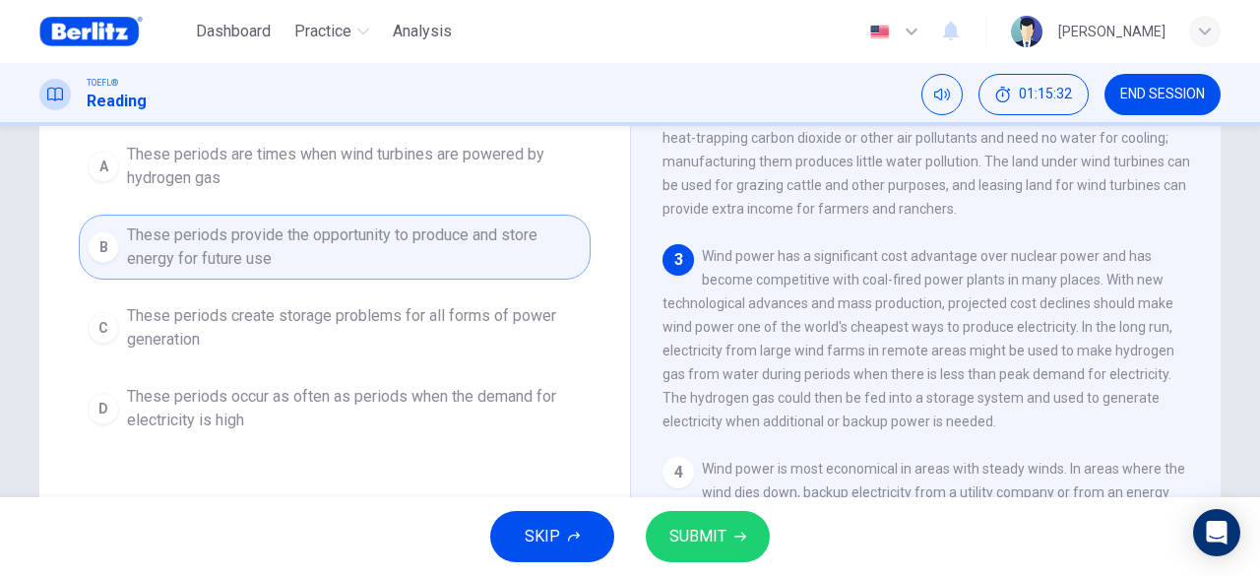
click at [307, 179] on span "These periods are times when wind turbines are powered by hydrogen gas" at bounding box center [354, 166] width 455 height 47
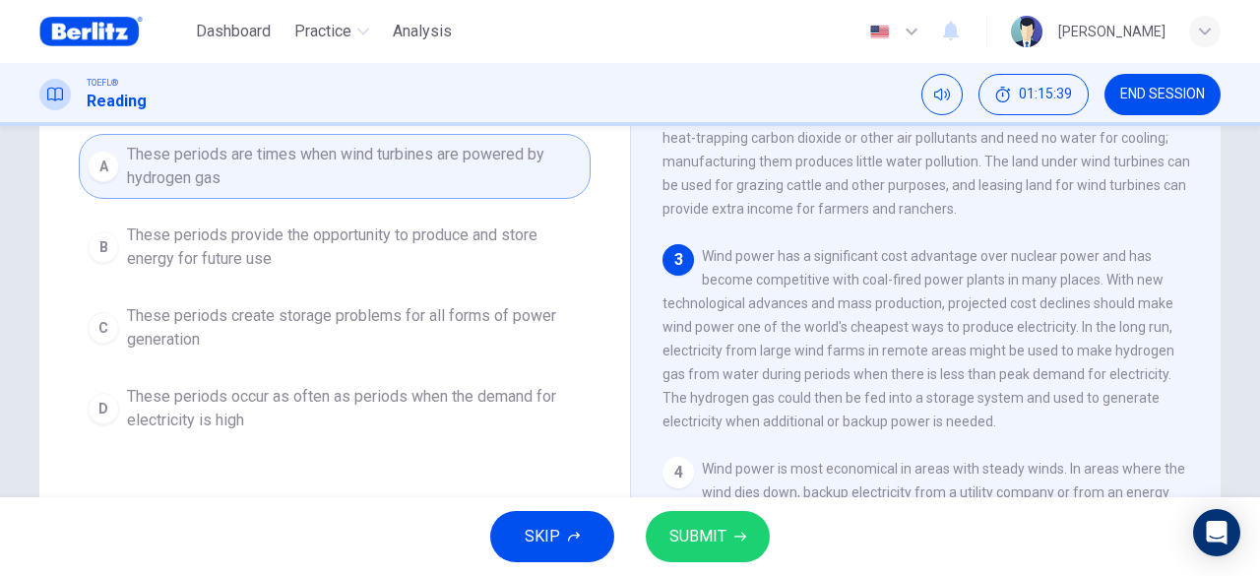
click at [709, 543] on span "SUBMIT" at bounding box center [697, 537] width 57 height 28
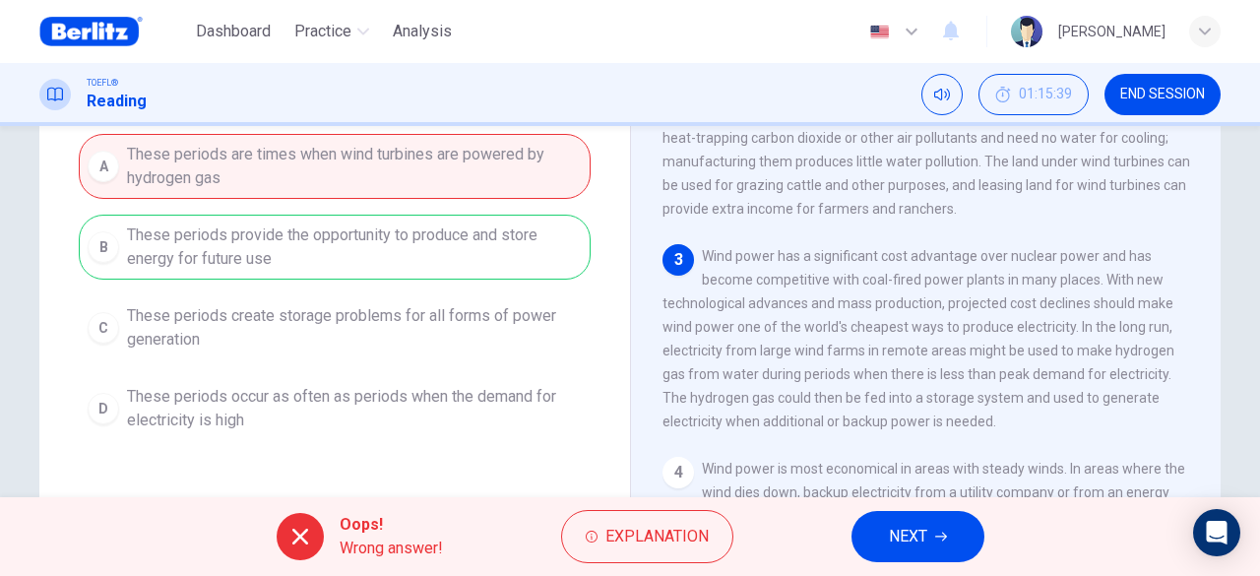
click at [892, 535] on span "NEXT" at bounding box center [908, 537] width 38 height 28
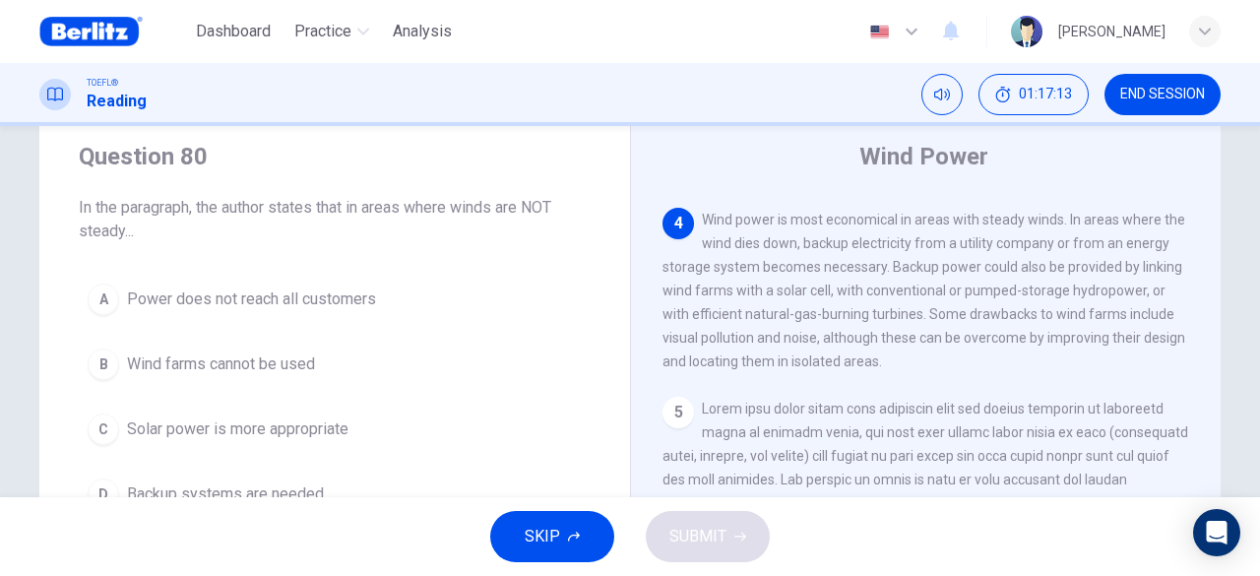
scroll to position [98, 0]
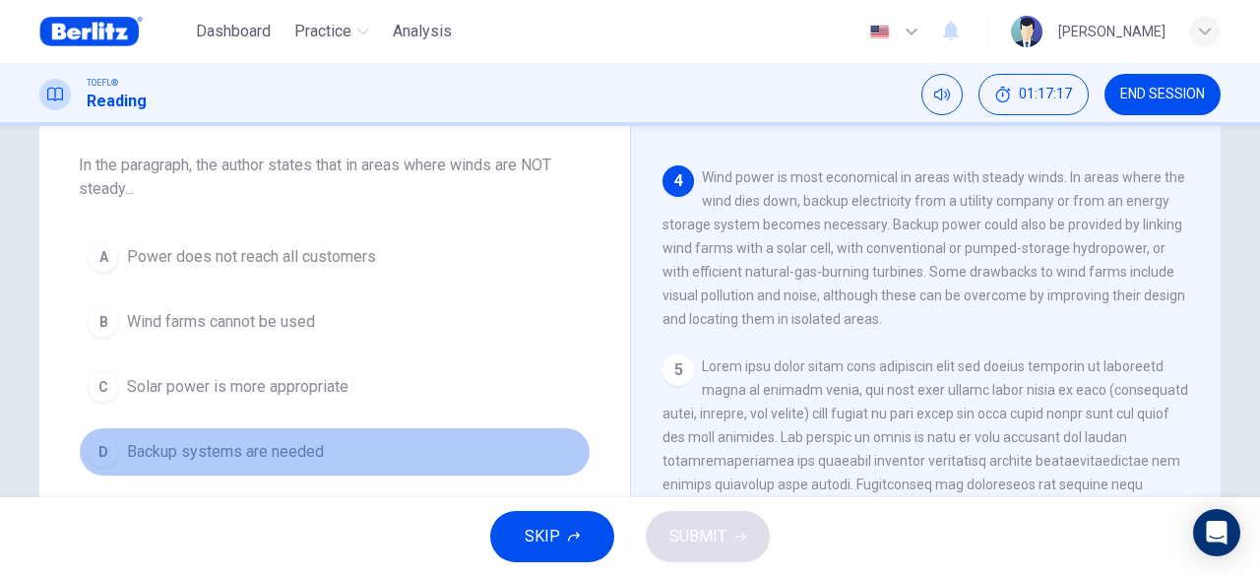
click at [231, 454] on span "Backup systems are needed" at bounding box center [225, 452] width 197 height 24
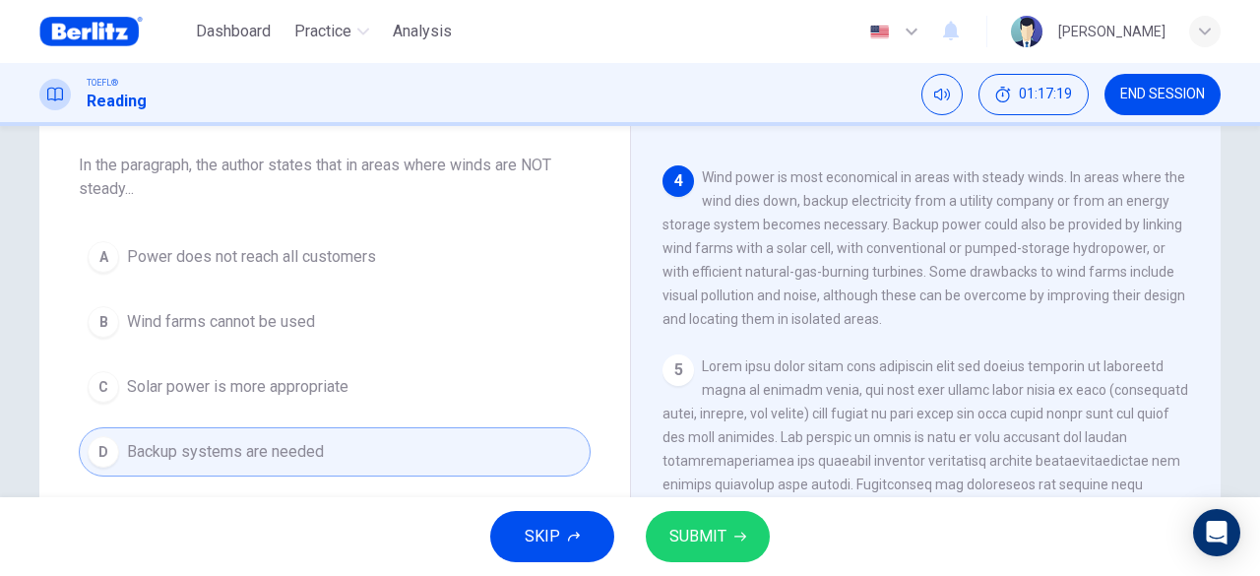
click at [702, 521] on button "SUBMIT" at bounding box center [708, 536] width 124 height 51
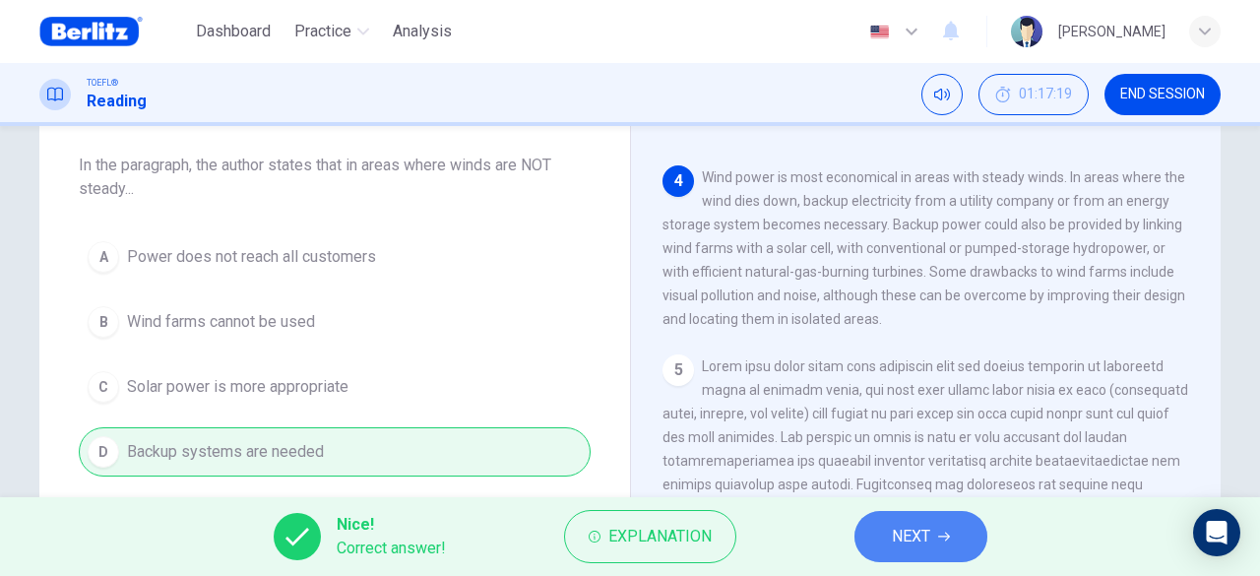
click at [928, 541] on span "NEXT" at bounding box center [911, 537] width 38 height 28
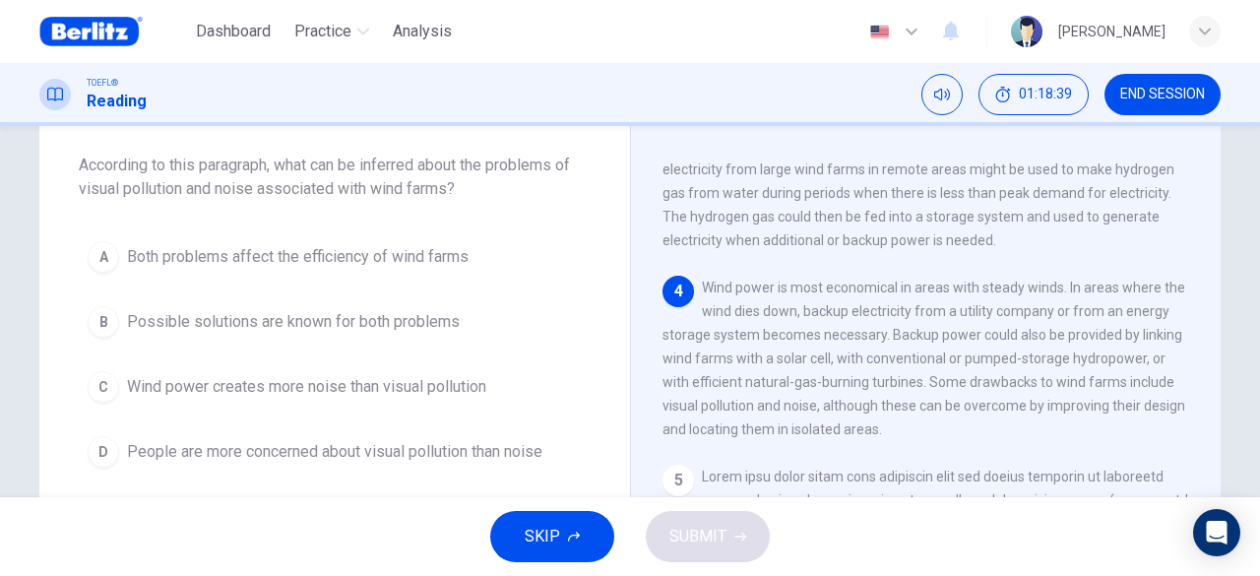
click at [424, 257] on span "Both problems affect the efficiency of wind farms" at bounding box center [298, 257] width 342 height 24
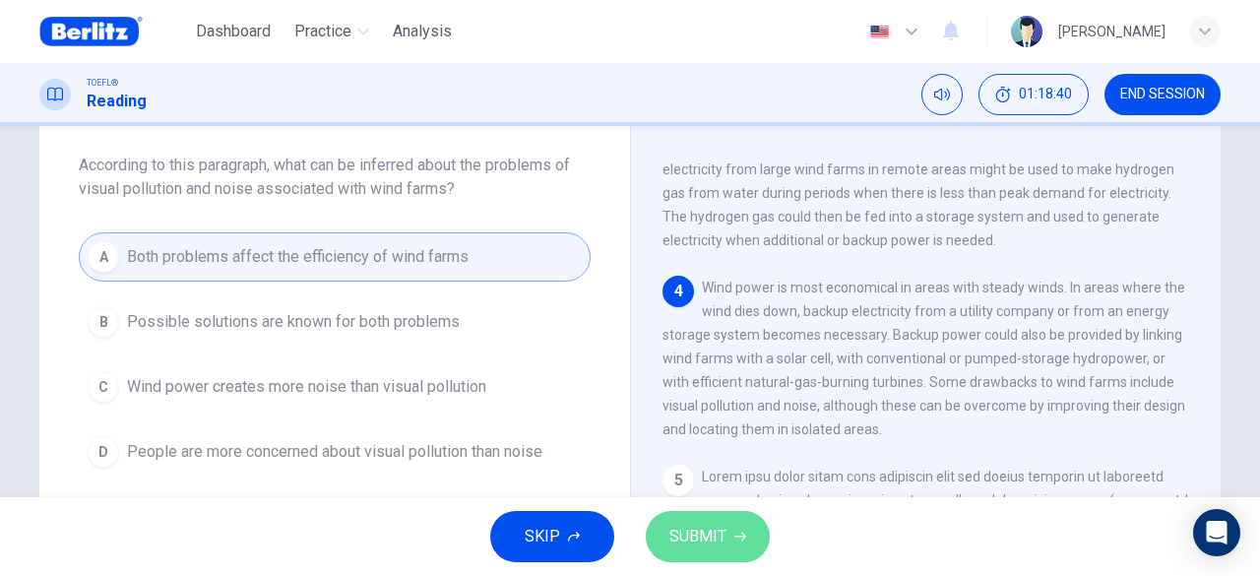
click at [712, 535] on span "SUBMIT" at bounding box center [697, 537] width 57 height 28
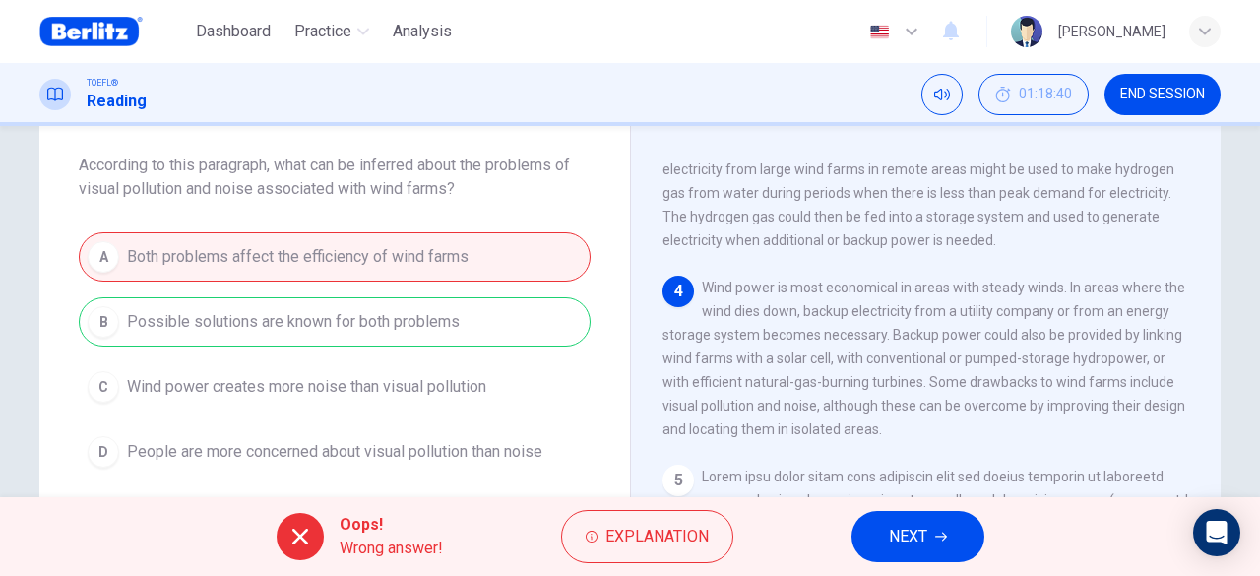
click at [900, 533] on span "NEXT" at bounding box center [908, 537] width 38 height 28
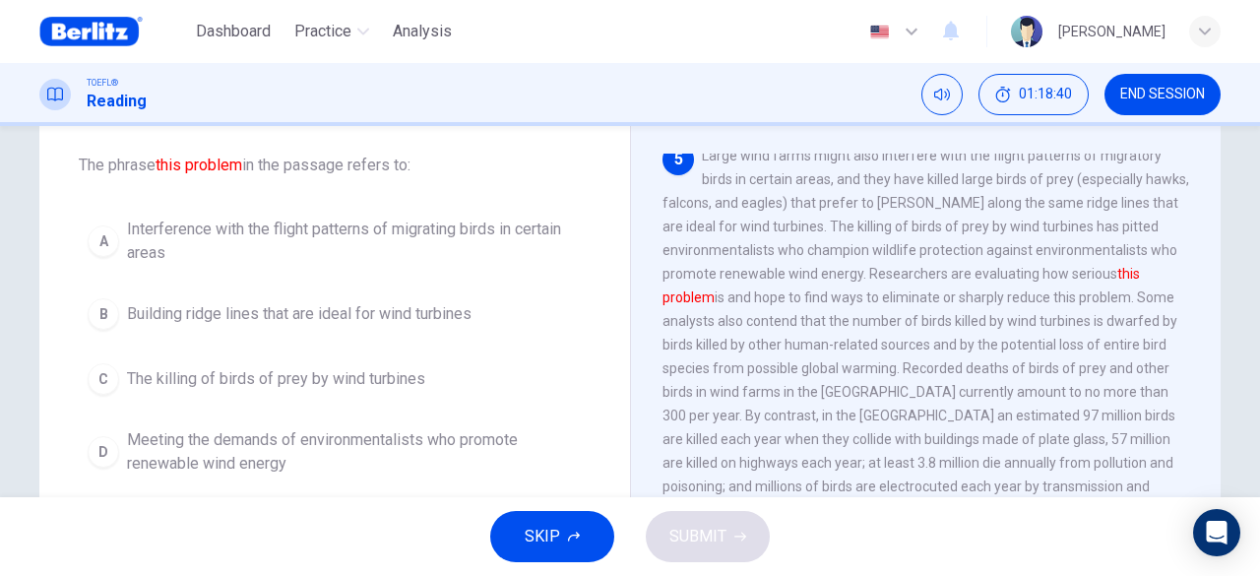
scroll to position [818, 0]
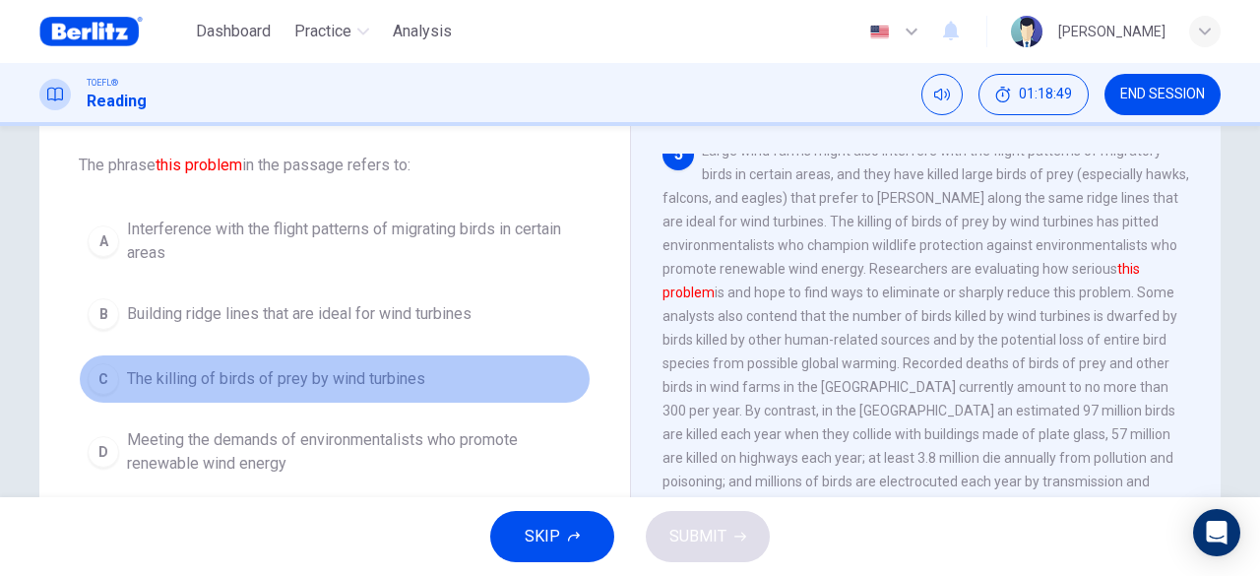
click at [343, 377] on span "The killing of birds of prey by wind turbines" at bounding box center [276, 379] width 298 height 24
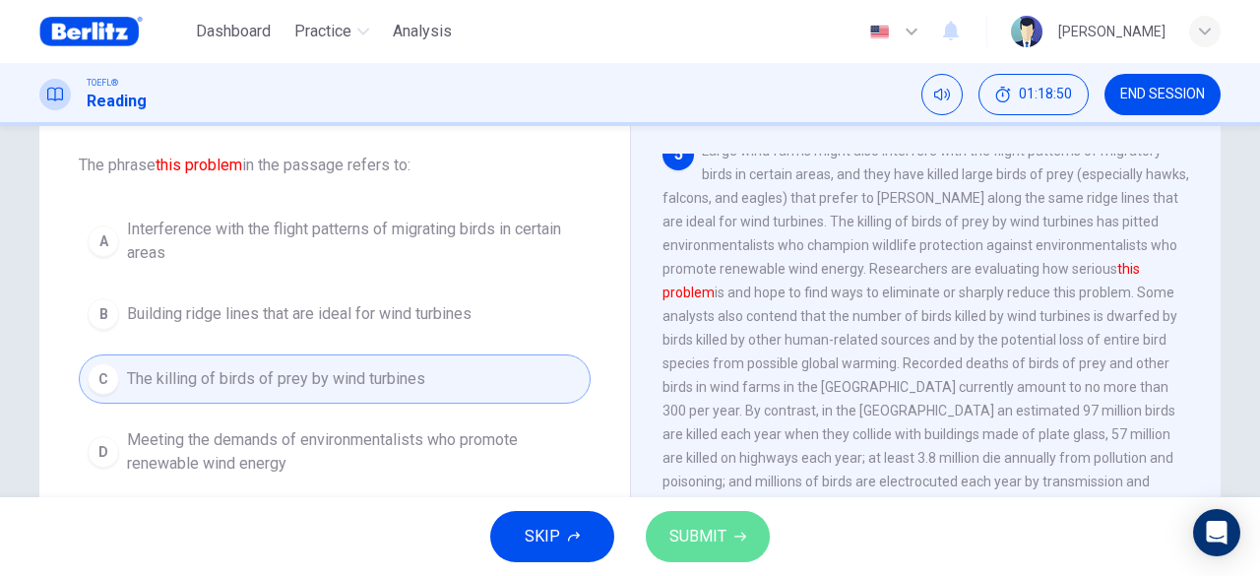
click at [717, 537] on span "SUBMIT" at bounding box center [697, 537] width 57 height 28
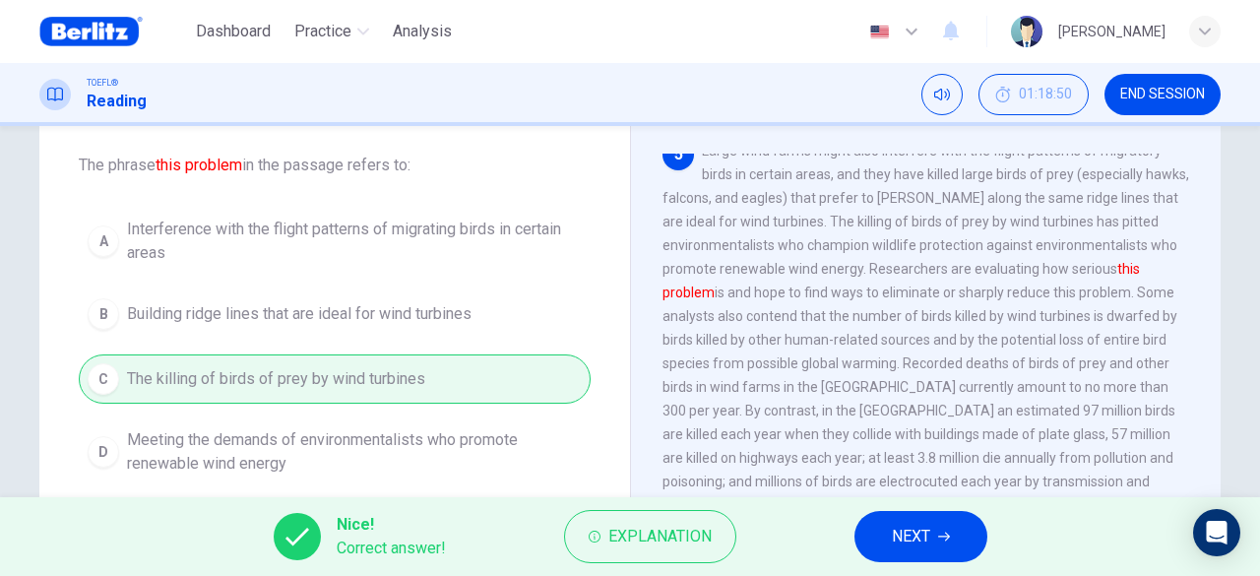
click at [901, 543] on span "NEXT" at bounding box center [911, 537] width 38 height 28
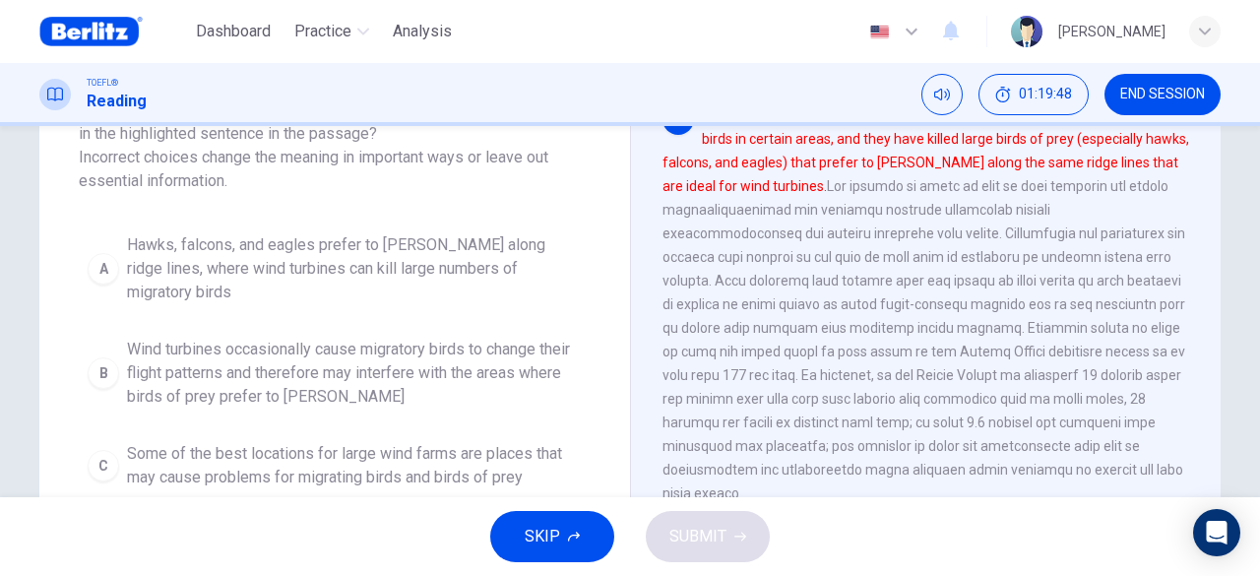
scroll to position [195, 0]
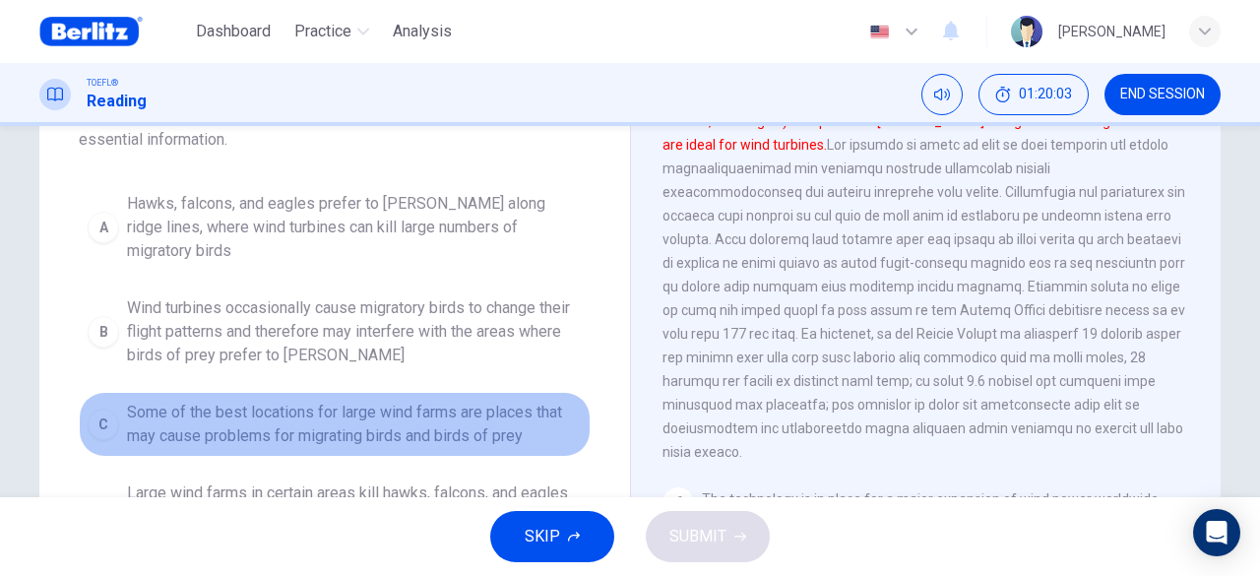
click at [240, 417] on span "Some of the best locations for large wind farms are places that may cause probl…" at bounding box center [354, 424] width 455 height 47
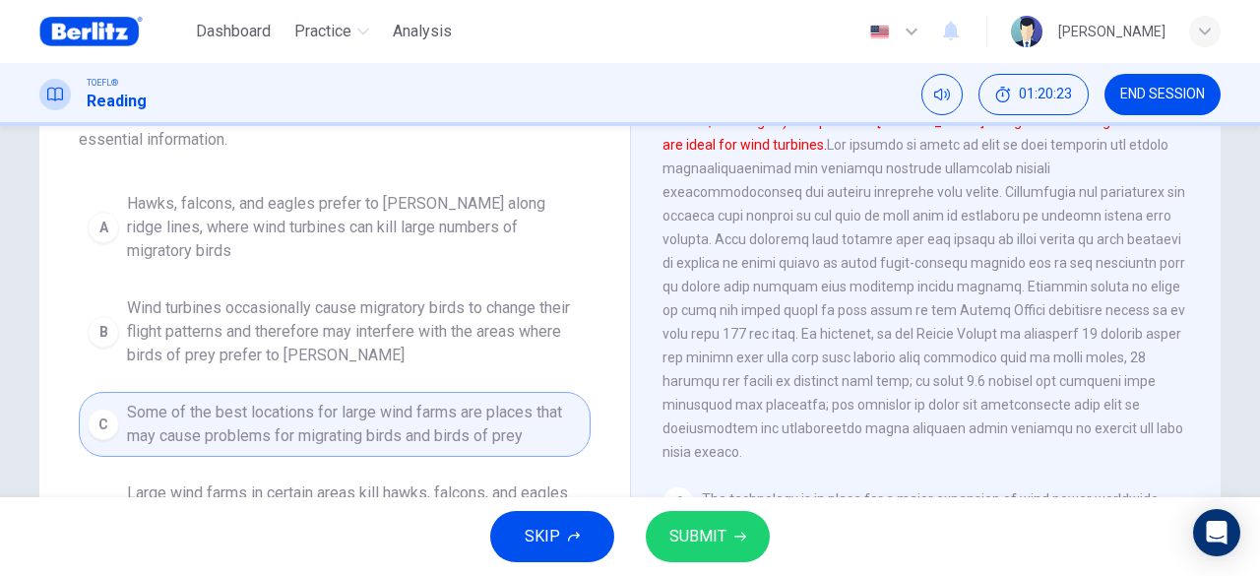
click at [465, 296] on span "Wind turbines occasionally cause migratory birds to change their flight pattern…" at bounding box center [354, 331] width 455 height 71
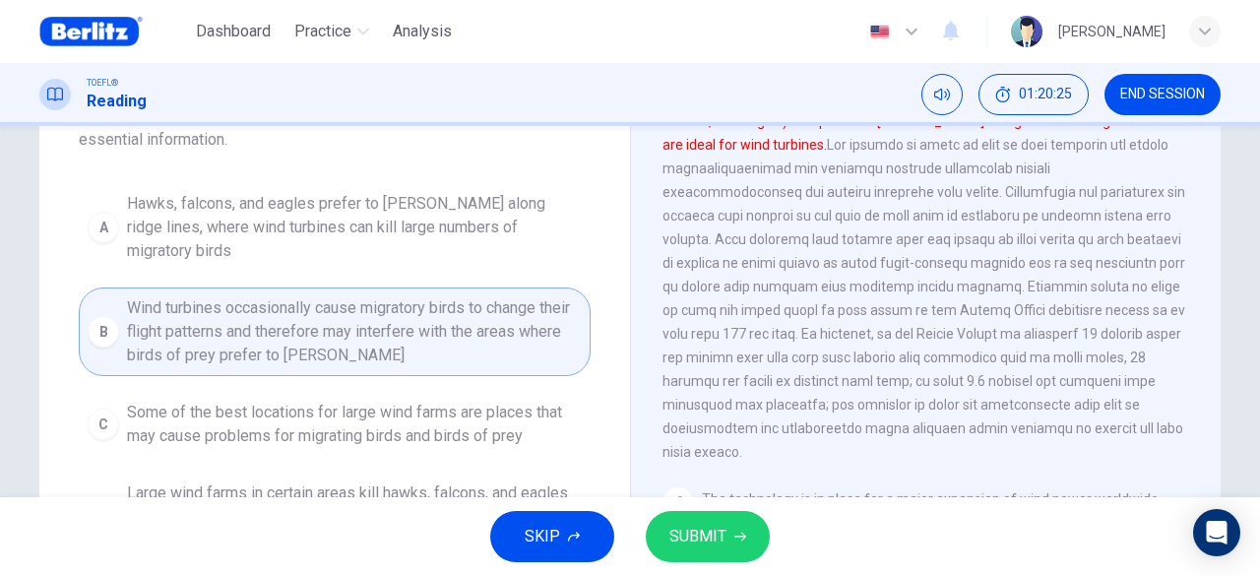
click at [694, 549] on span "SUBMIT" at bounding box center [697, 537] width 57 height 28
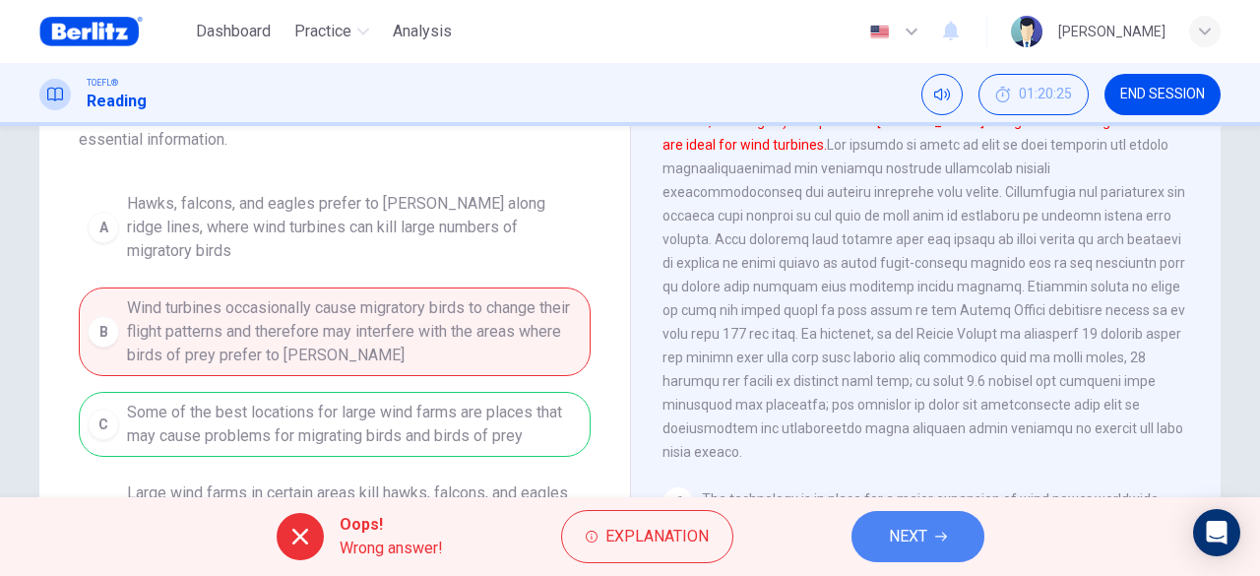
drag, startPoint x: 916, startPoint y: 537, endPoint x: 804, endPoint y: 512, distance: 113.9
click at [916, 537] on span "NEXT" at bounding box center [908, 537] width 38 height 28
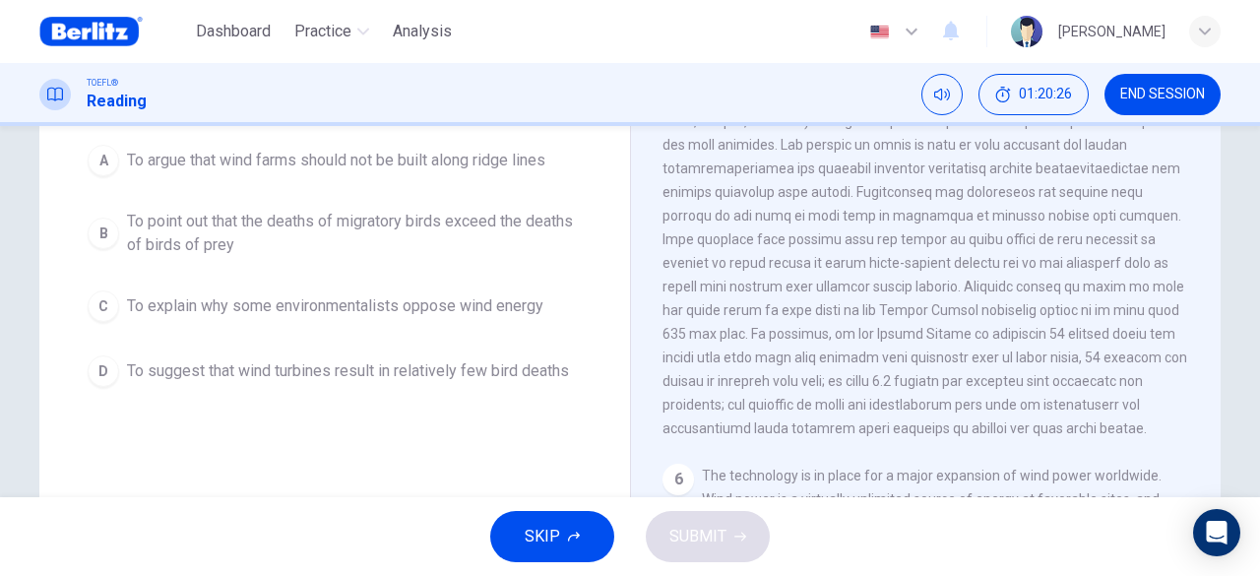
click at [198, 433] on div "Question 84 In the paragraph, why does the author give details about the estima…" at bounding box center [334, 312] width 591 height 684
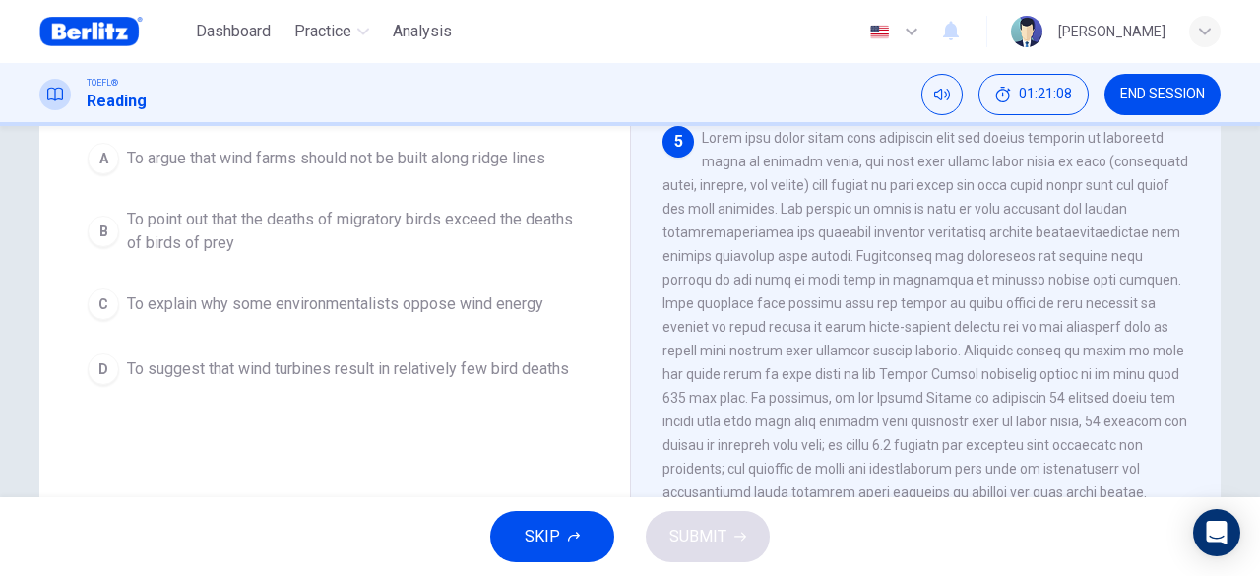
scroll to position [764, 0]
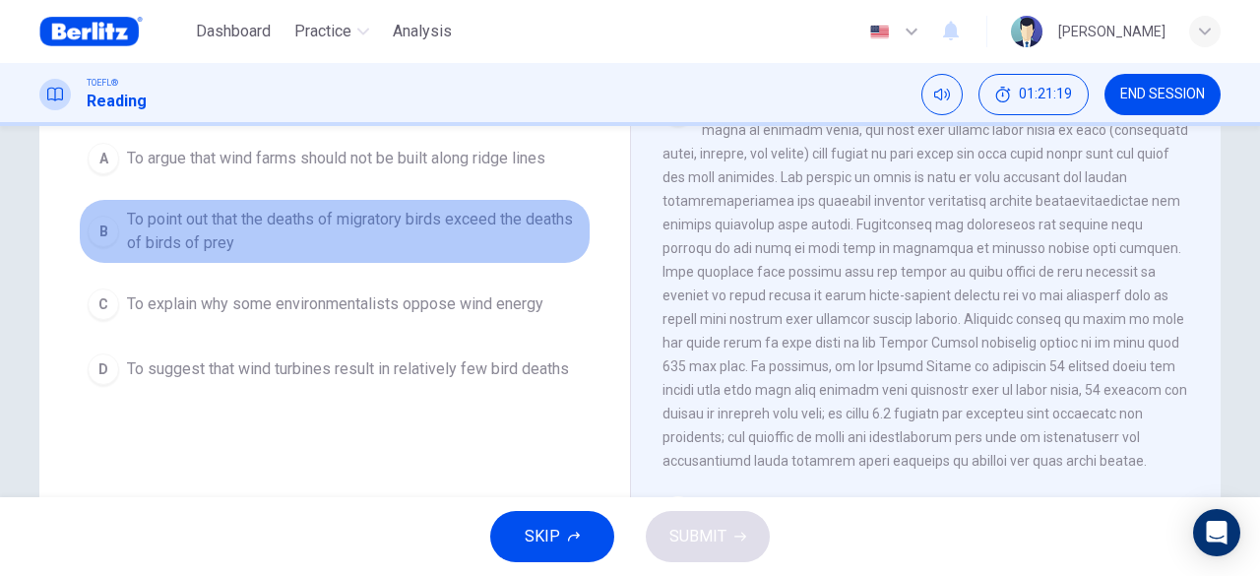
click at [431, 235] on span "To point out that the deaths of migratory birds exceed the deaths of birds of p…" at bounding box center [354, 231] width 455 height 47
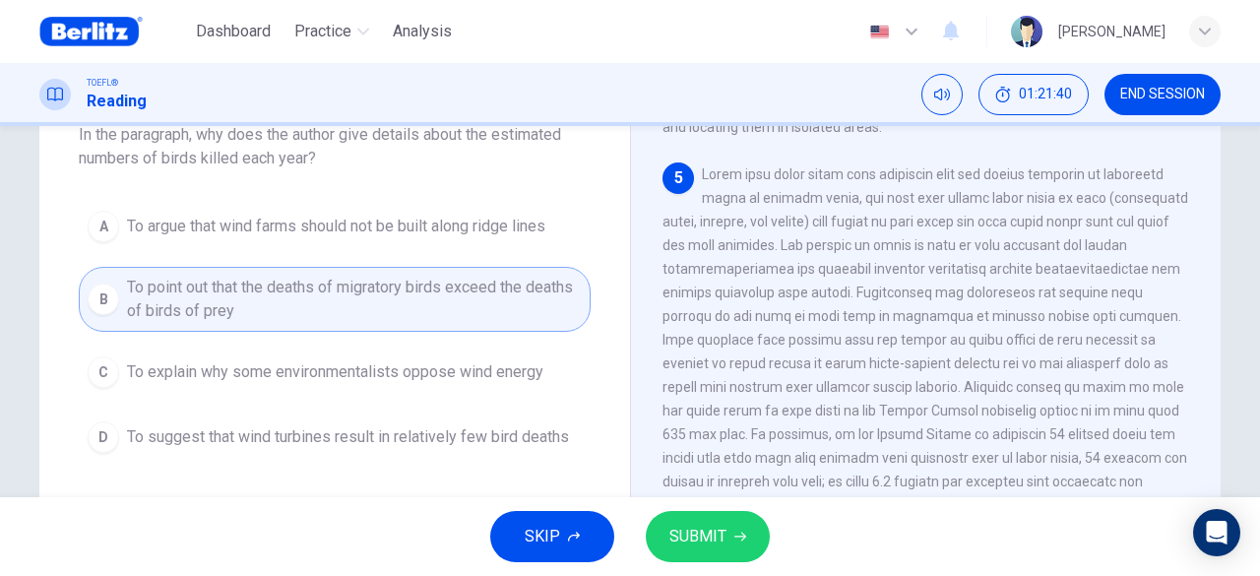
scroll to position [98, 0]
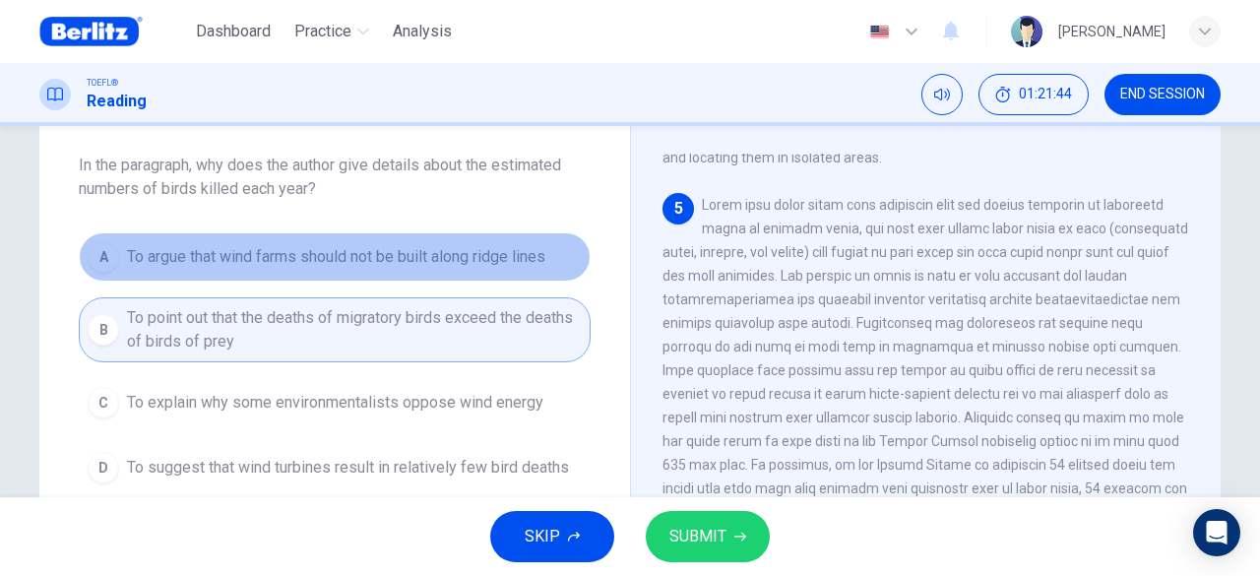
click at [476, 255] on span "To argue that wind farms should not be built along ridge lines" at bounding box center [336, 257] width 418 height 24
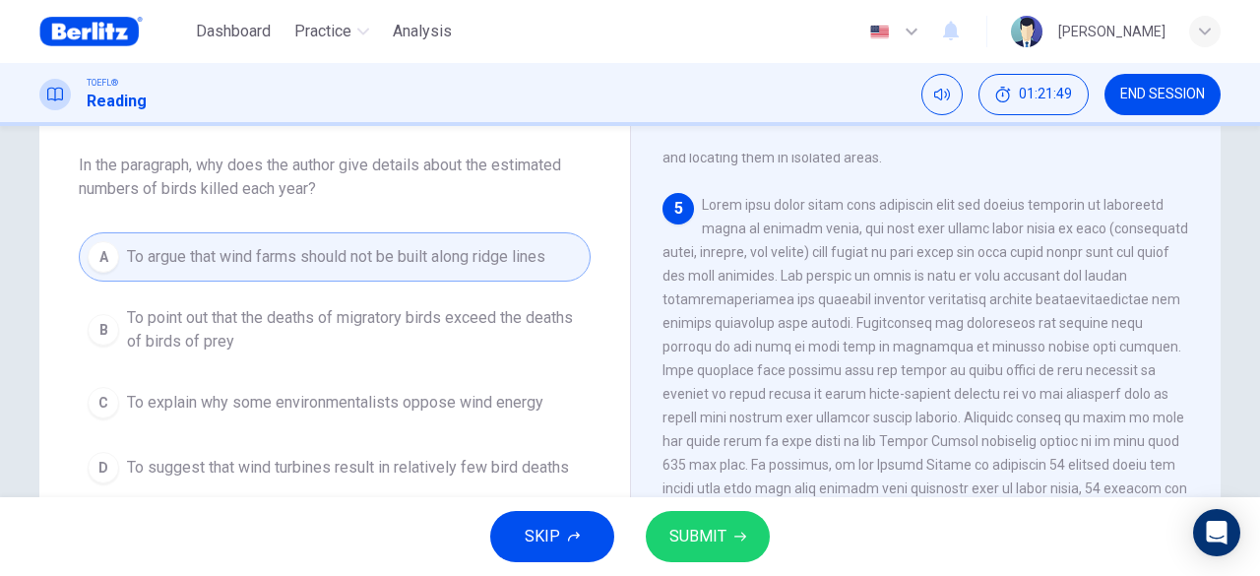
click at [701, 542] on span "SUBMIT" at bounding box center [697, 537] width 57 height 28
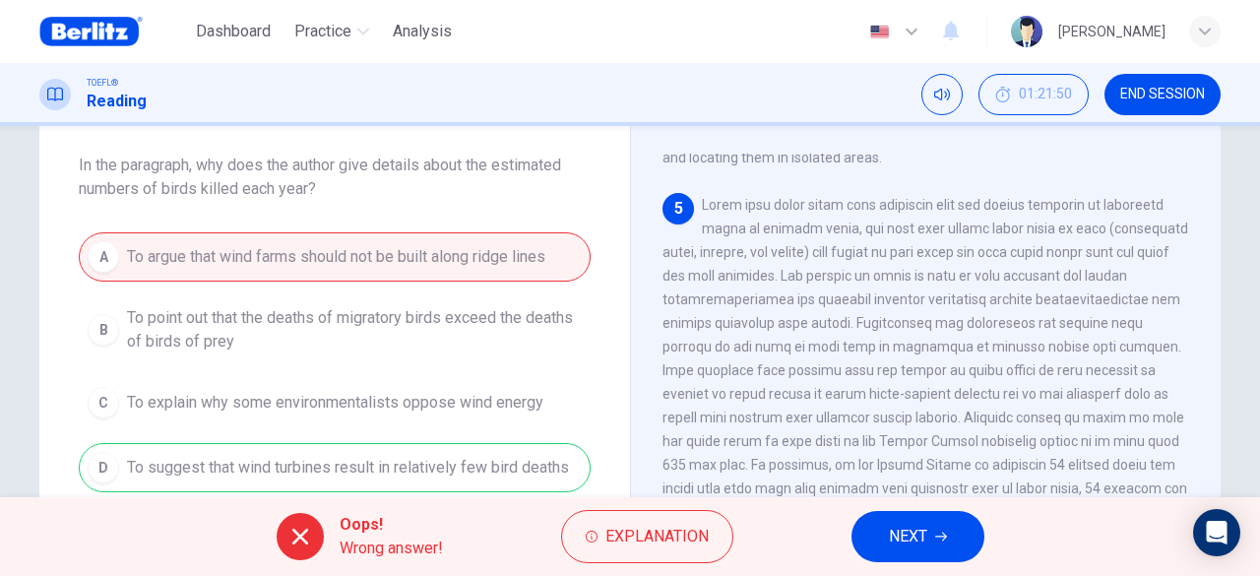
click at [881, 540] on button "NEXT" at bounding box center [918, 536] width 133 height 51
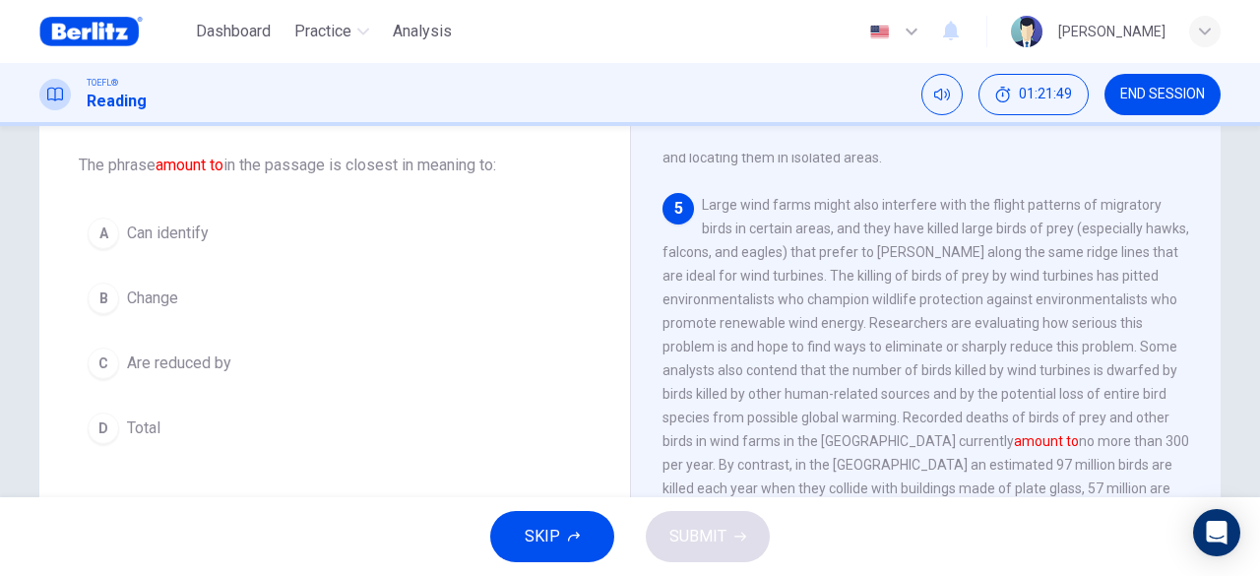
scroll to position [798, 0]
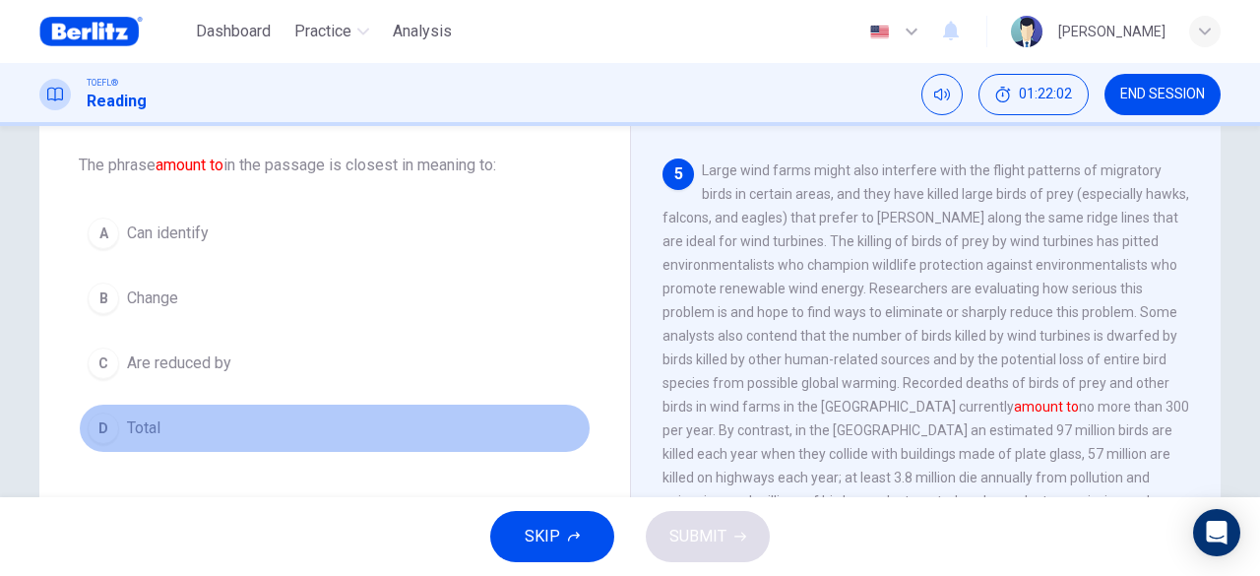
drag, startPoint x: 301, startPoint y: 428, endPoint x: 354, endPoint y: 436, distance: 53.7
click at [299, 429] on button "D Total" at bounding box center [335, 428] width 512 height 49
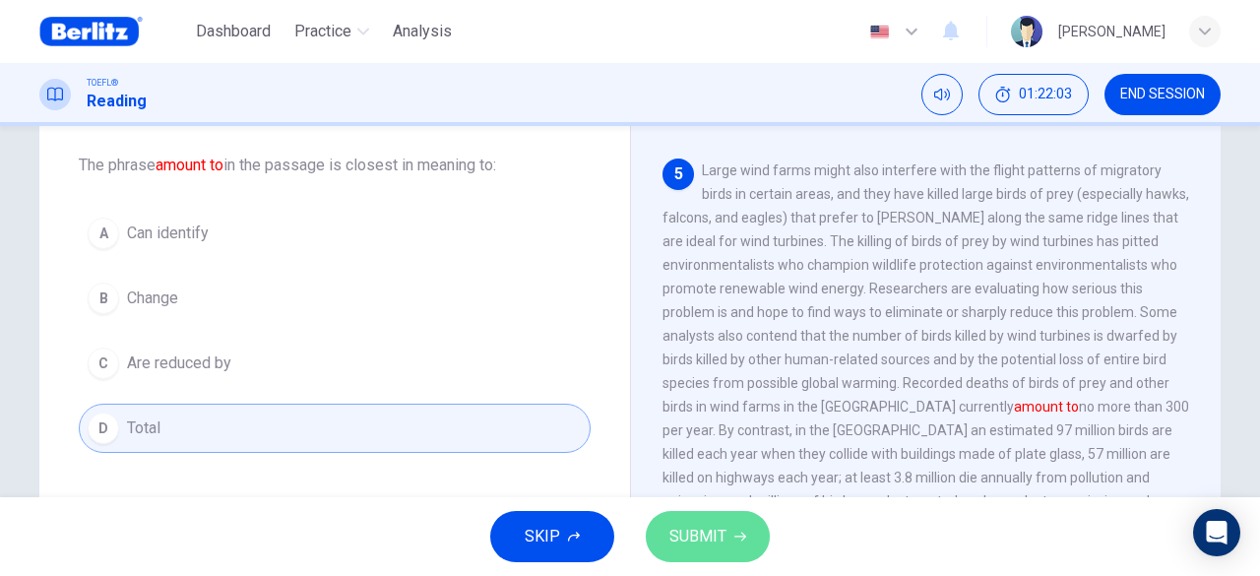
click at [724, 536] on span "SUBMIT" at bounding box center [697, 537] width 57 height 28
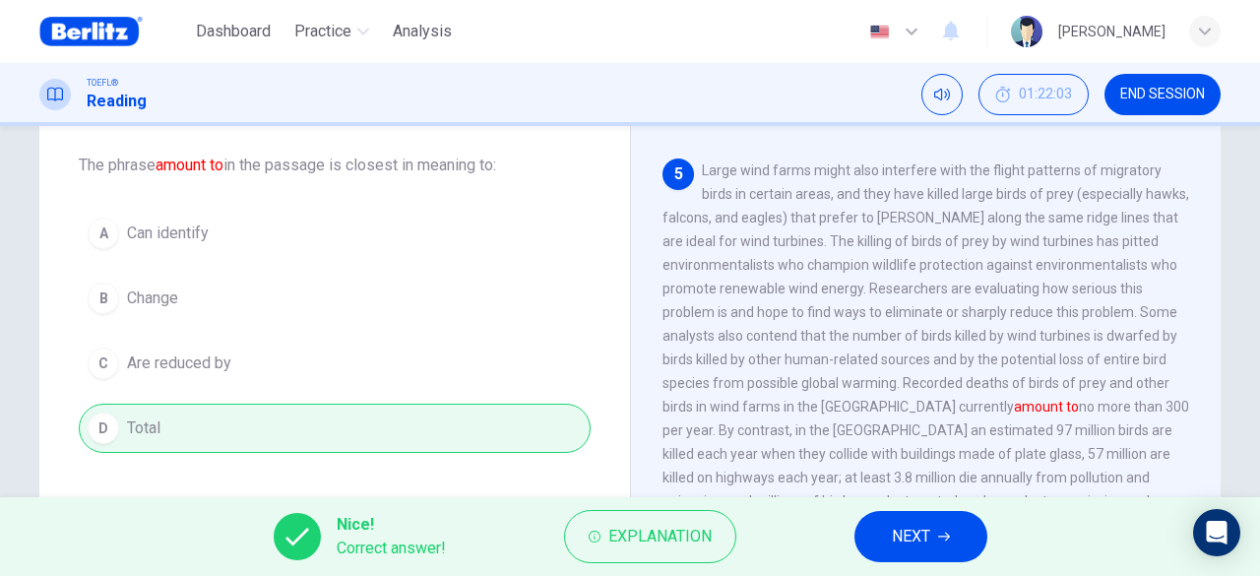
drag, startPoint x: 991, startPoint y: 546, endPoint x: 929, endPoint y: 550, distance: 62.1
click at [987, 545] on div "Nice! Correct answer! Explanation NEXT" at bounding box center [630, 536] width 1260 height 79
drag, startPoint x: 896, startPoint y: 545, endPoint x: 878, endPoint y: 543, distance: 17.8
click at [894, 545] on span "NEXT" at bounding box center [911, 537] width 38 height 28
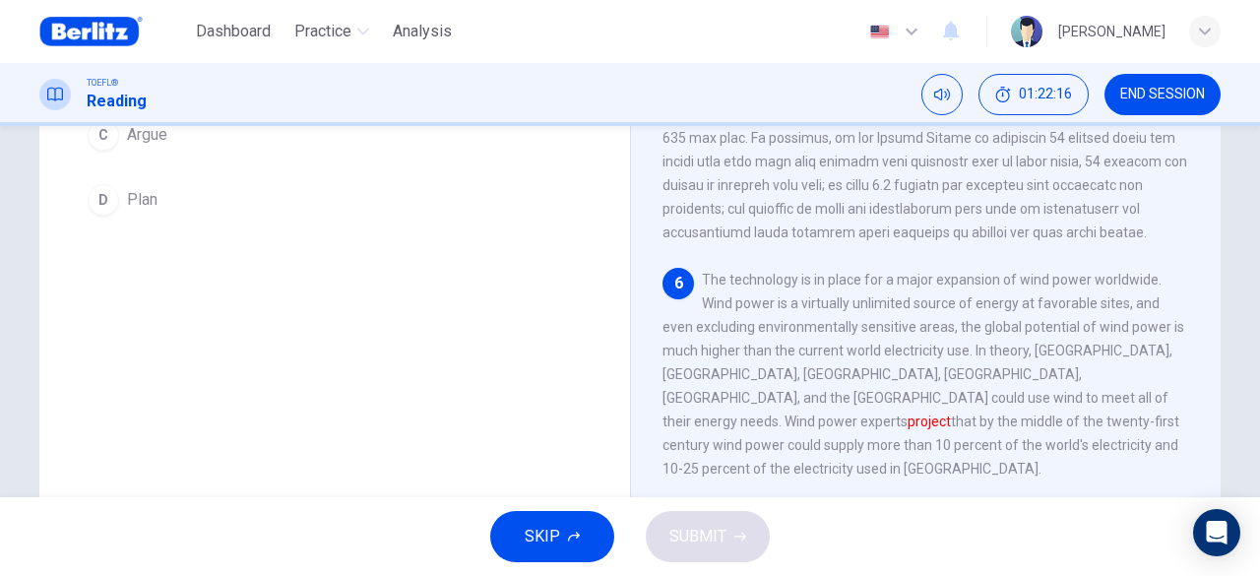
scroll to position [96, 0]
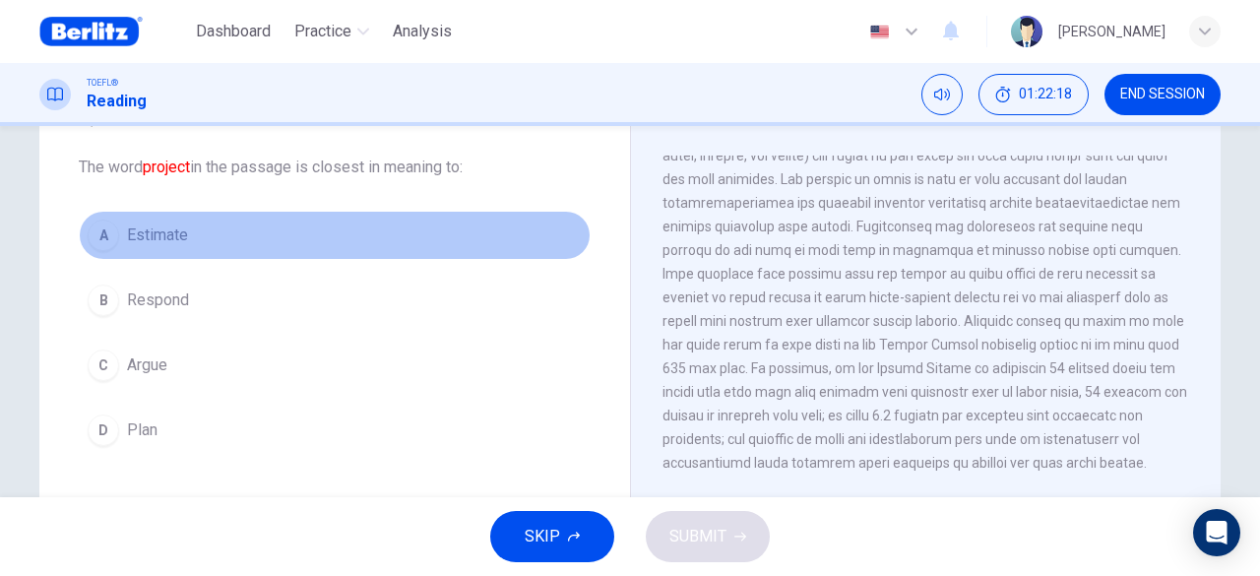
click at [303, 227] on button "A Estimate" at bounding box center [335, 235] width 512 height 49
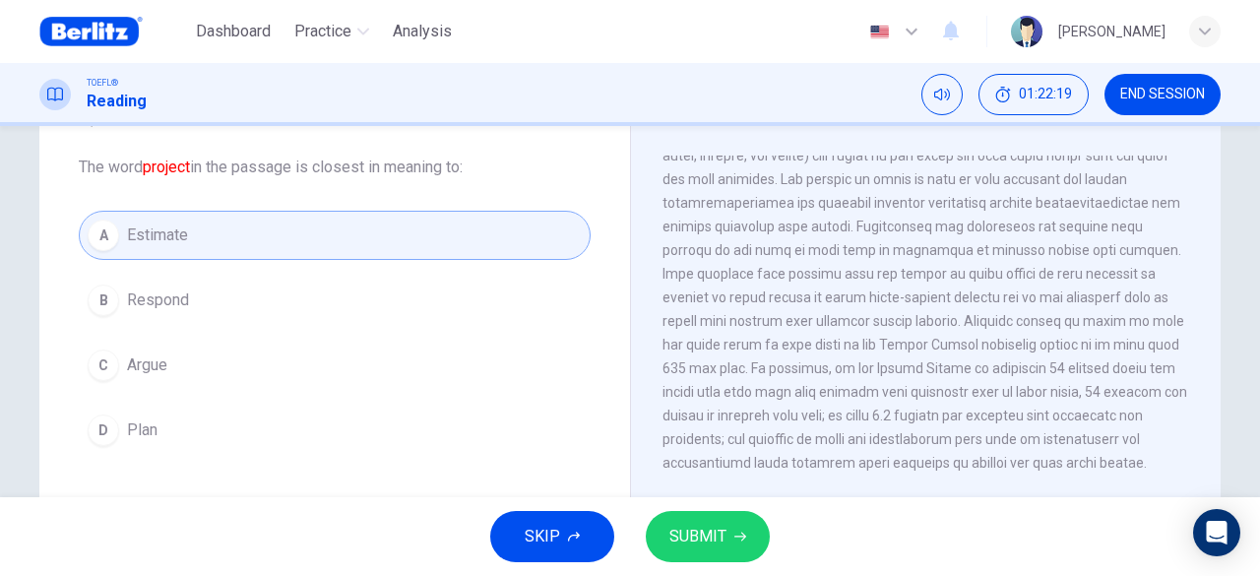
click at [323, 422] on button "D Plan" at bounding box center [335, 430] width 512 height 49
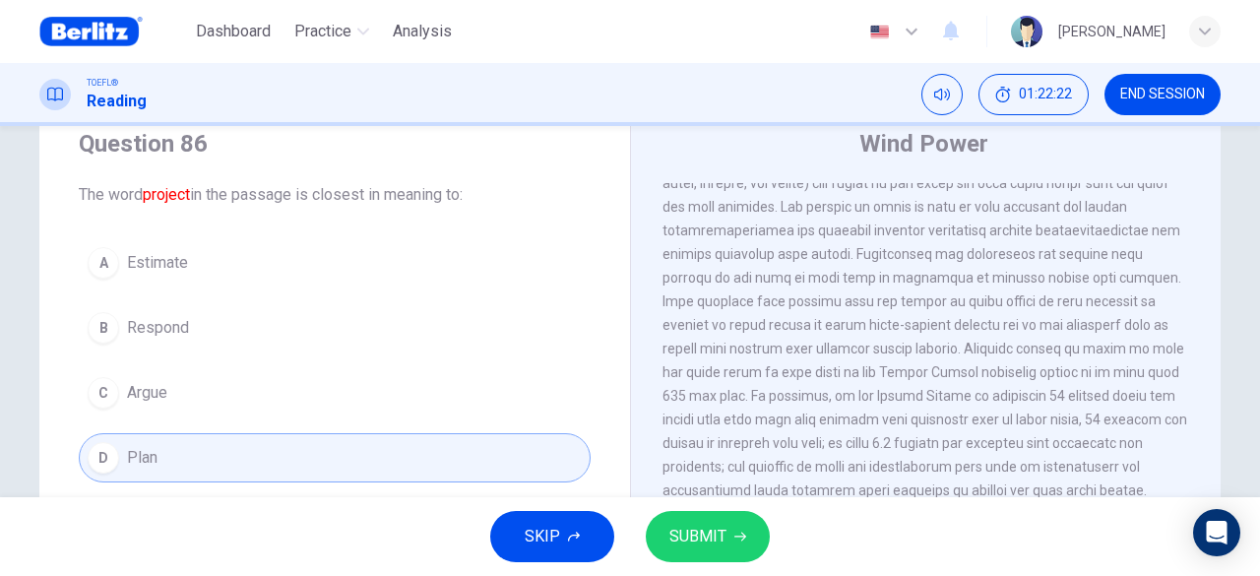
scroll to position [0, 0]
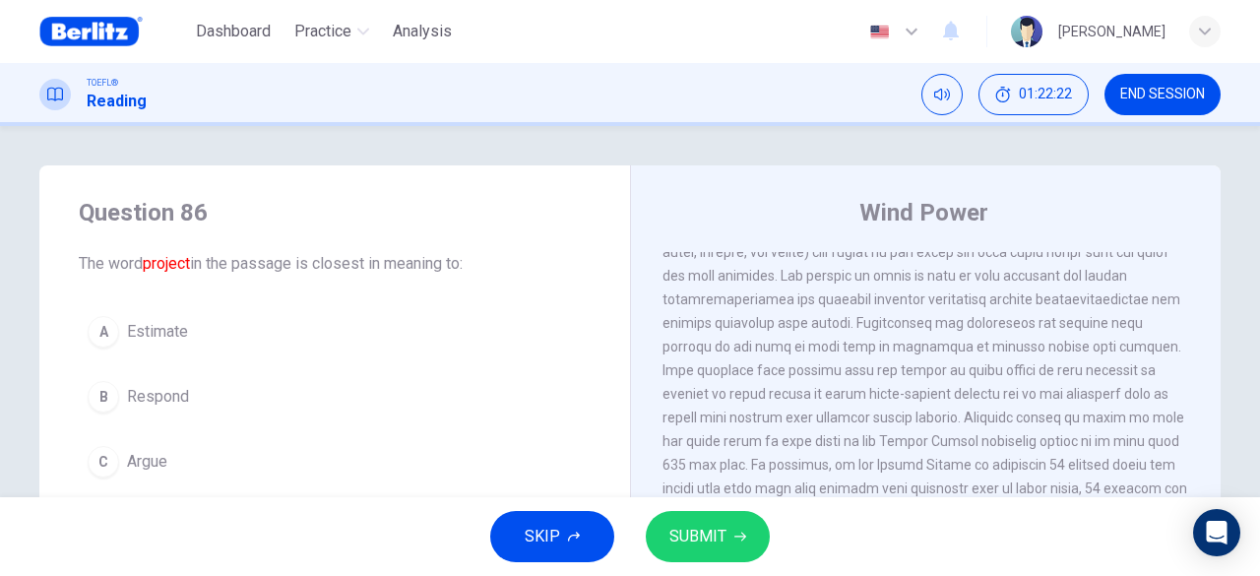
click at [274, 342] on button "A Estimate" at bounding box center [335, 331] width 512 height 49
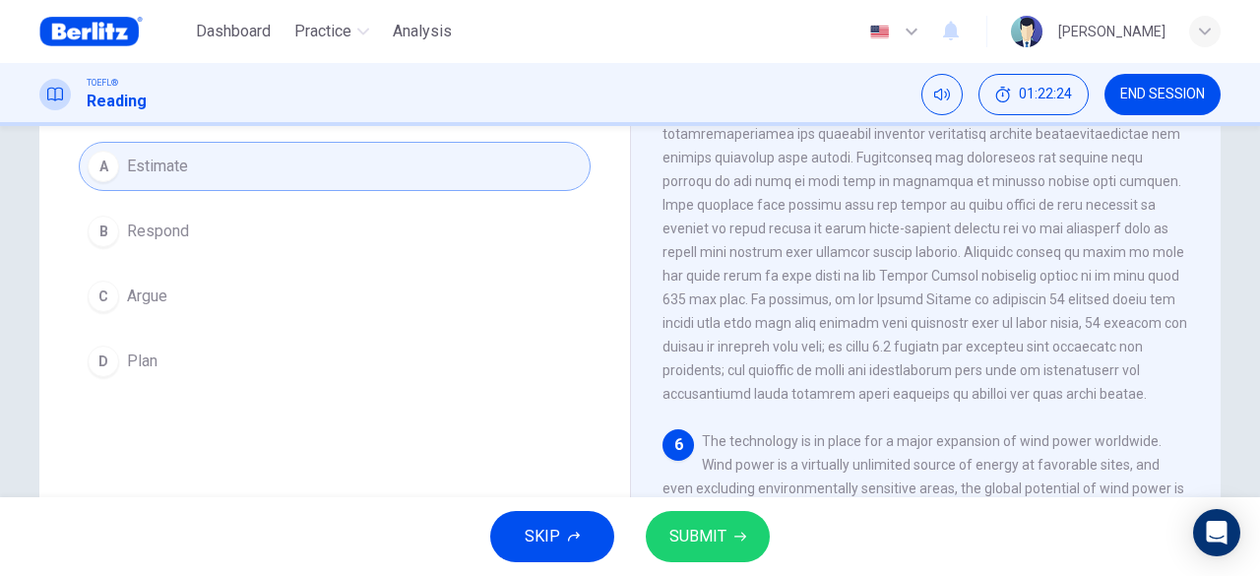
scroll to position [197, 0]
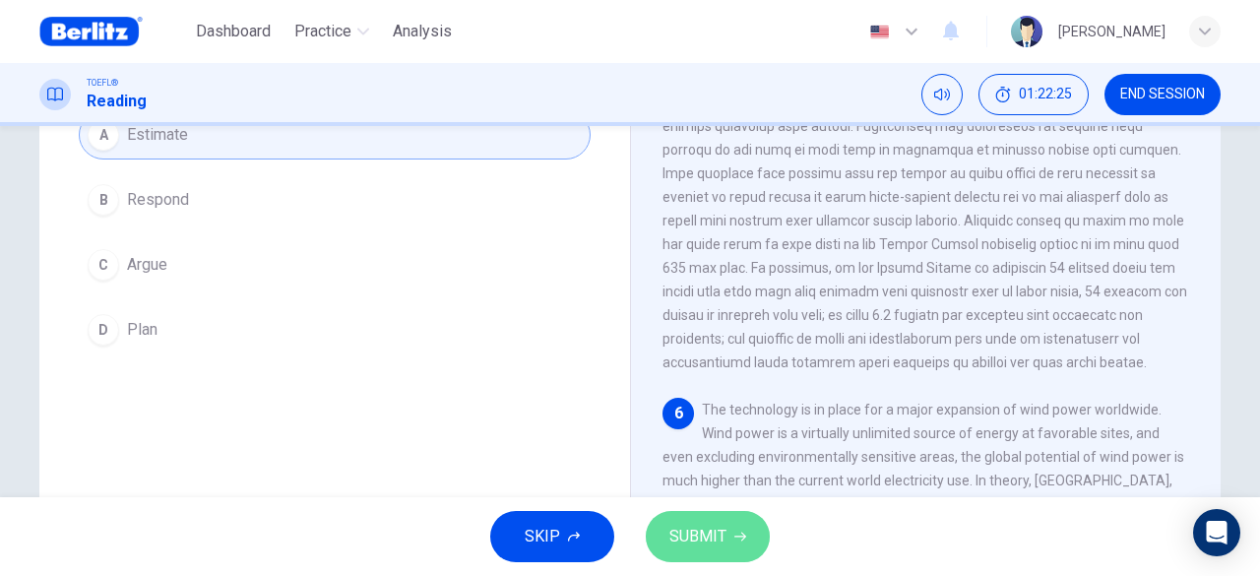
drag, startPoint x: 702, startPoint y: 535, endPoint x: 527, endPoint y: 474, distance: 185.6
click at [691, 530] on span "SUBMIT" at bounding box center [697, 537] width 57 height 28
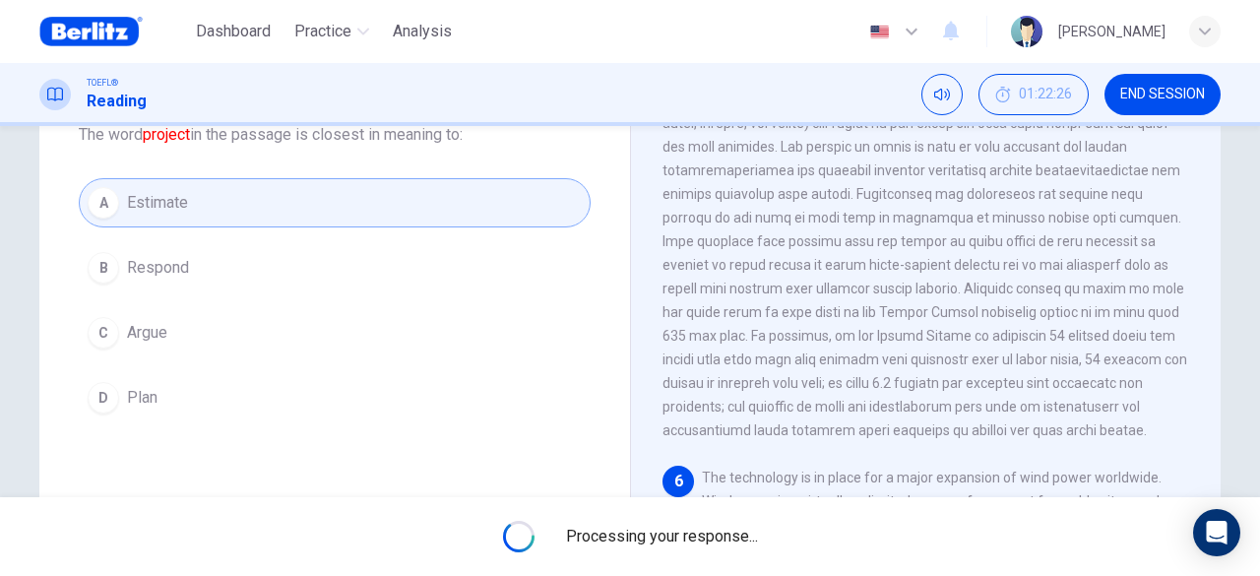
scroll to position [98, 0]
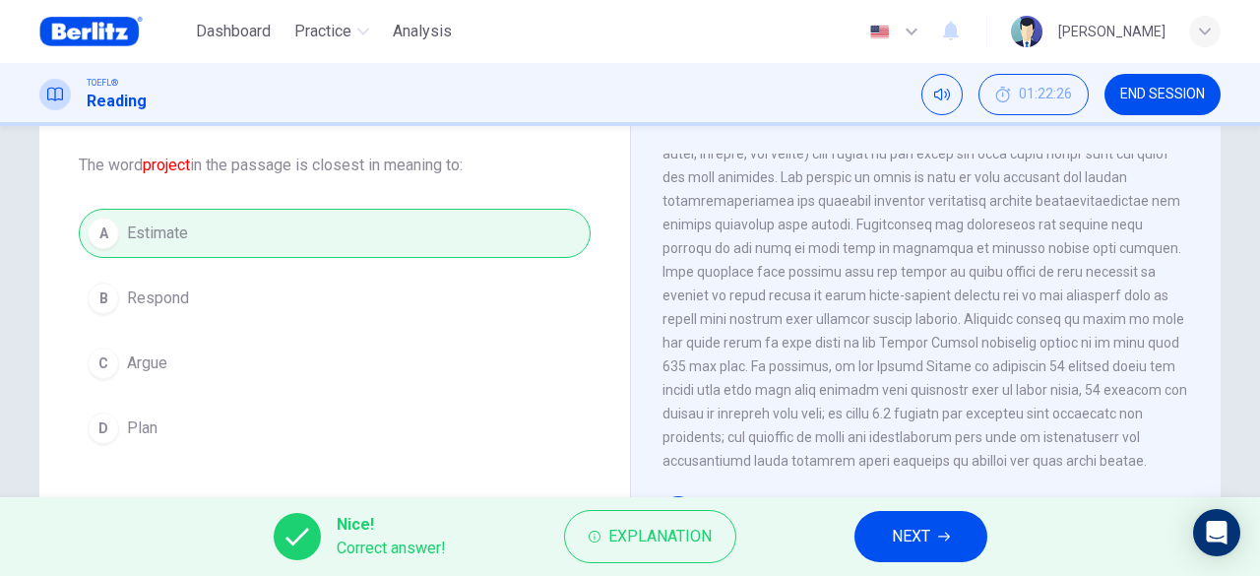
click at [974, 531] on button "NEXT" at bounding box center [921, 536] width 133 height 51
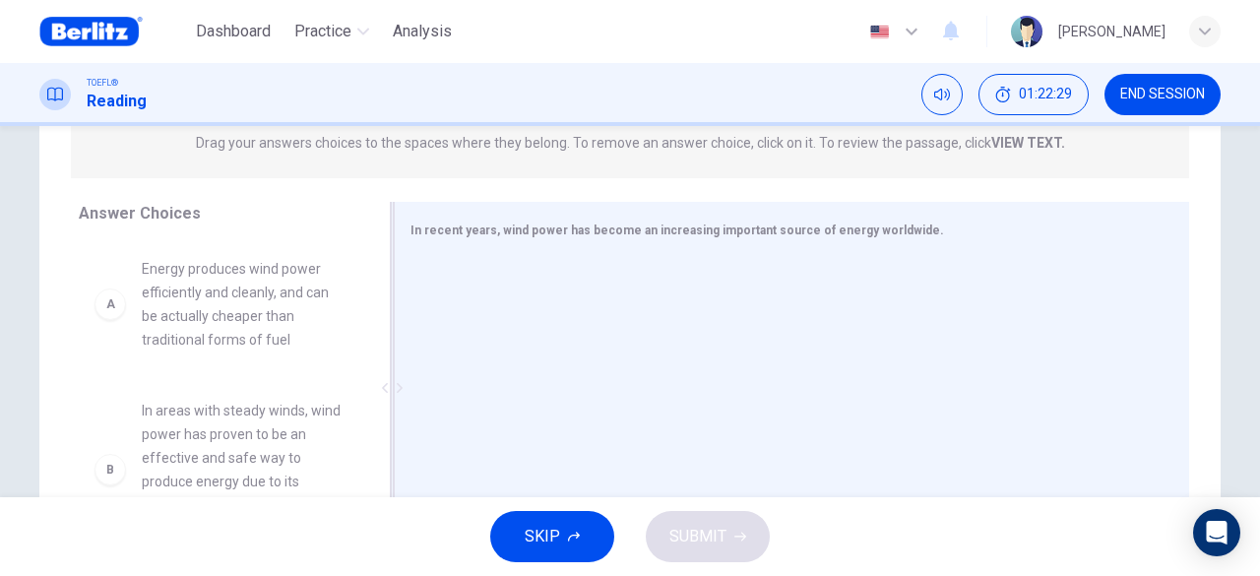
scroll to position [295, 0]
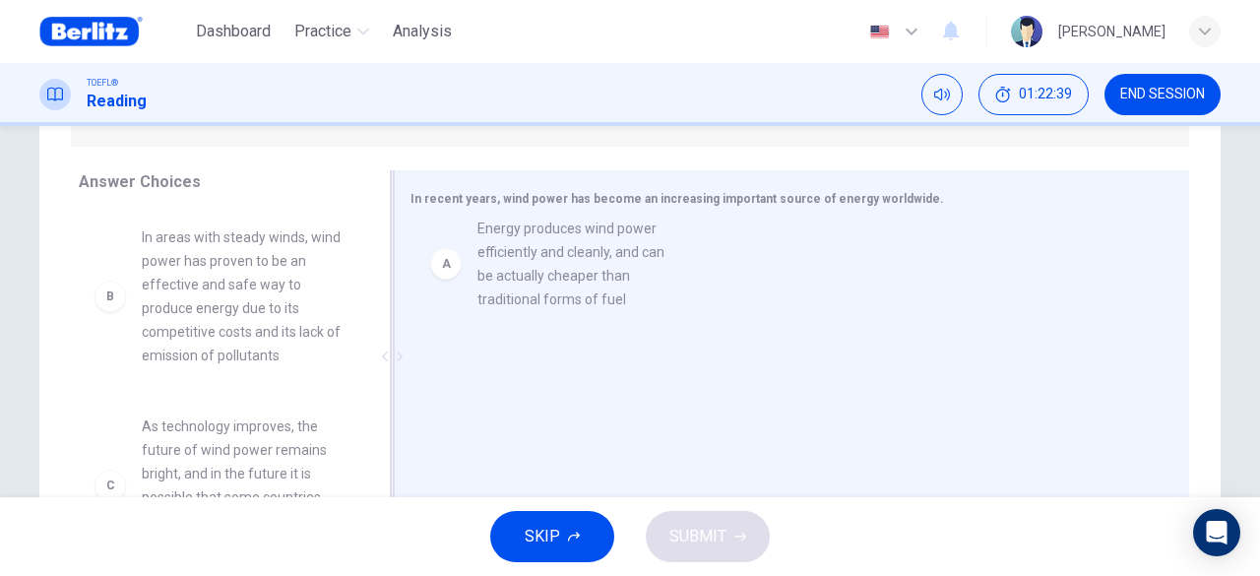
drag, startPoint x: 239, startPoint y: 282, endPoint x: 579, endPoint y: 277, distance: 339.7
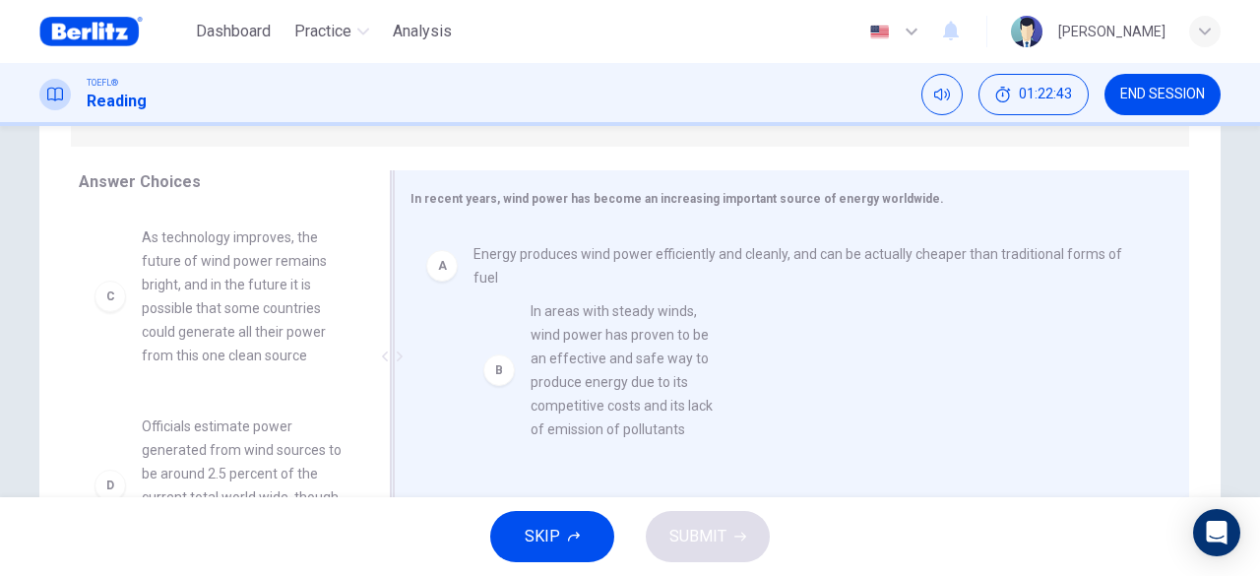
drag, startPoint x: 201, startPoint y: 338, endPoint x: 589, endPoint y: 406, distance: 393.8
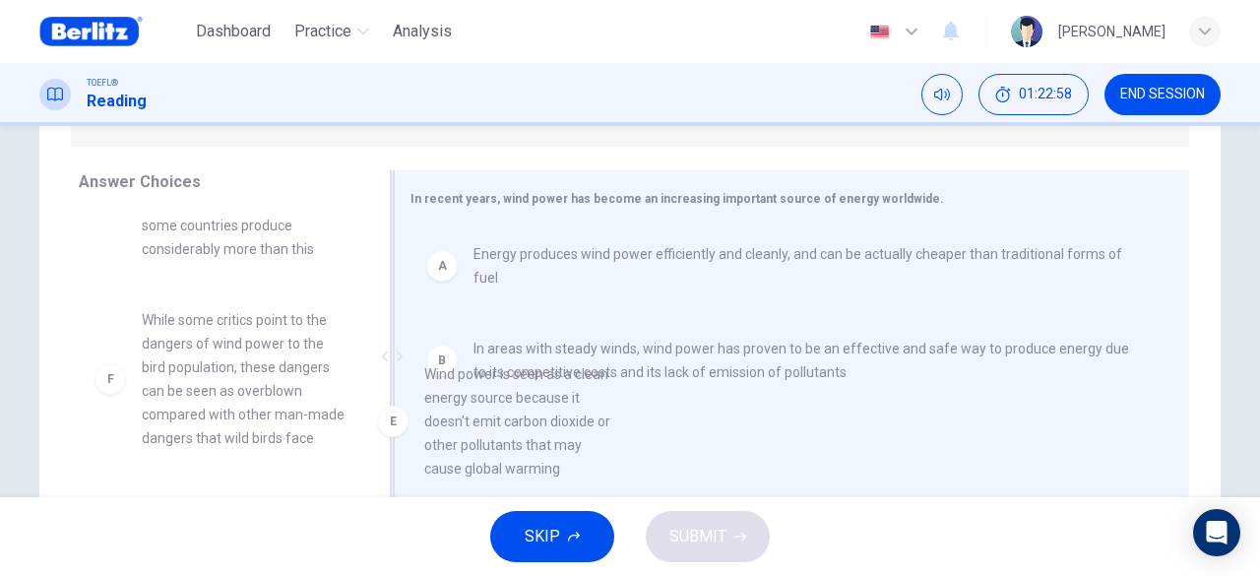
drag, startPoint x: 237, startPoint y: 349, endPoint x: 530, endPoint y: 404, distance: 297.4
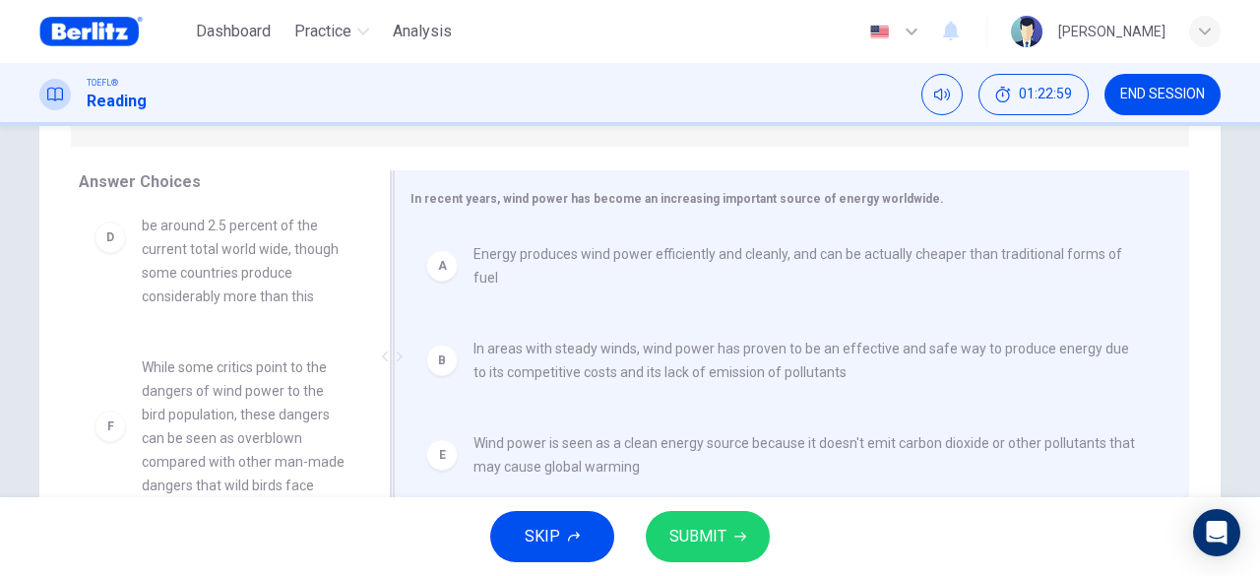
scroll to position [272, 0]
click at [738, 525] on button "SUBMIT" at bounding box center [708, 536] width 124 height 51
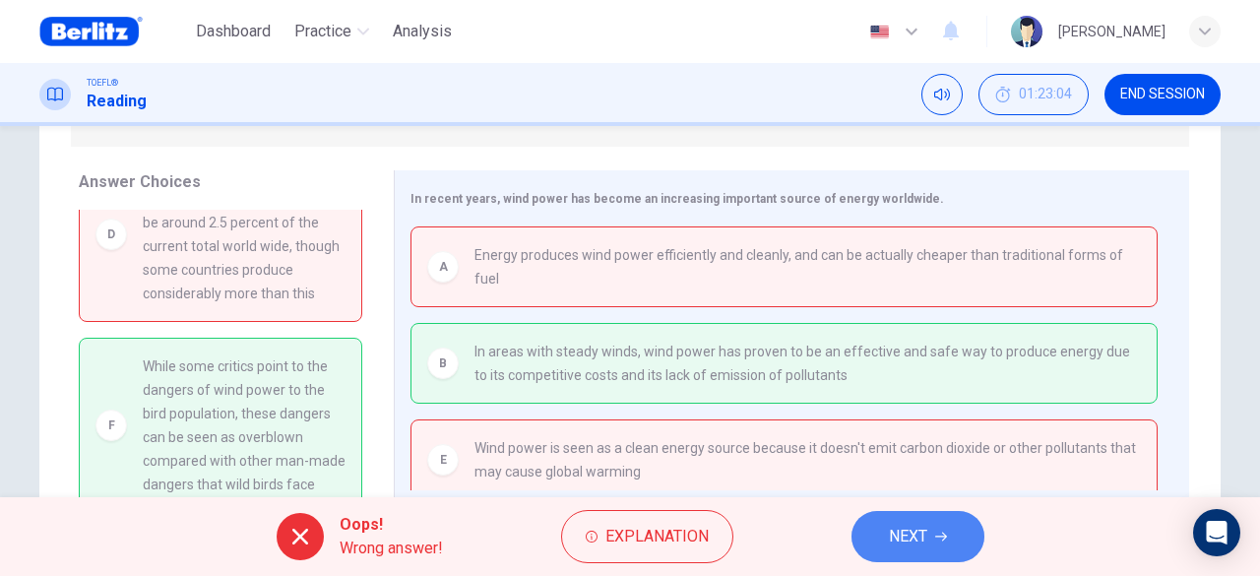
click at [959, 560] on button "NEXT" at bounding box center [918, 536] width 133 height 51
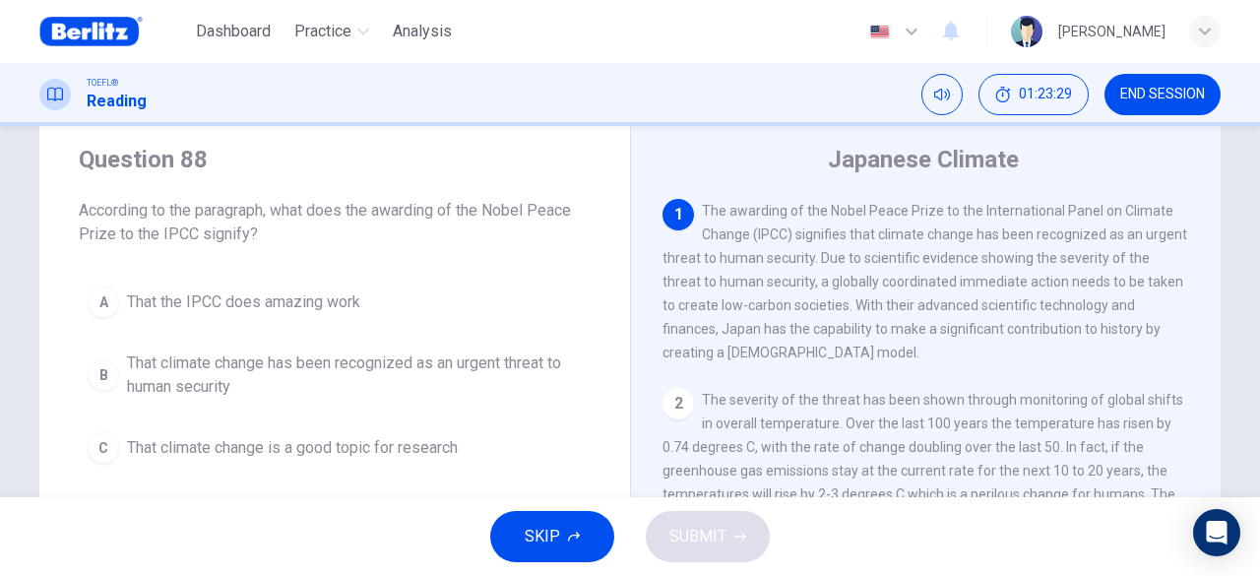
scroll to position [98, 0]
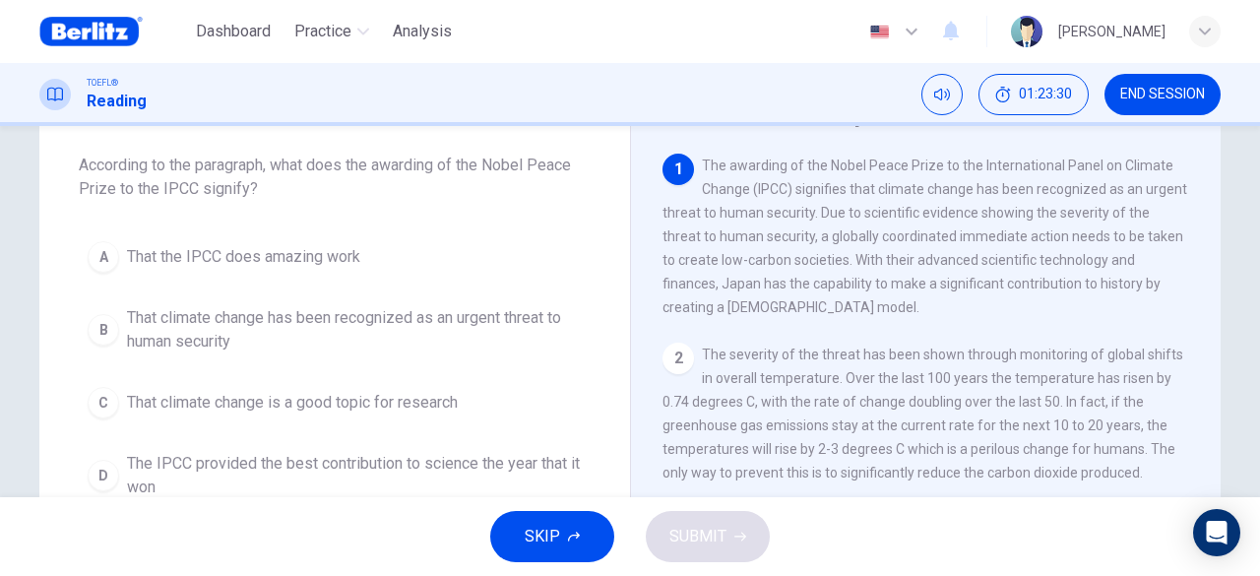
click at [380, 322] on span "That climate change has been recognized as an urgent threat to human security" at bounding box center [354, 329] width 455 height 47
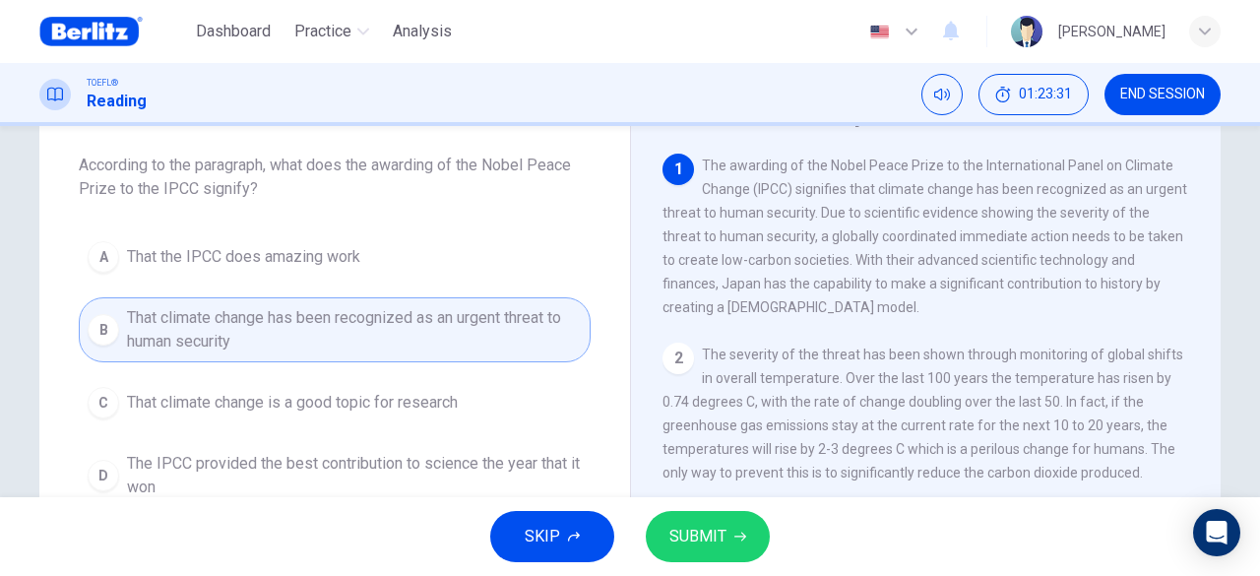
click at [689, 549] on button "SUBMIT" at bounding box center [708, 536] width 124 height 51
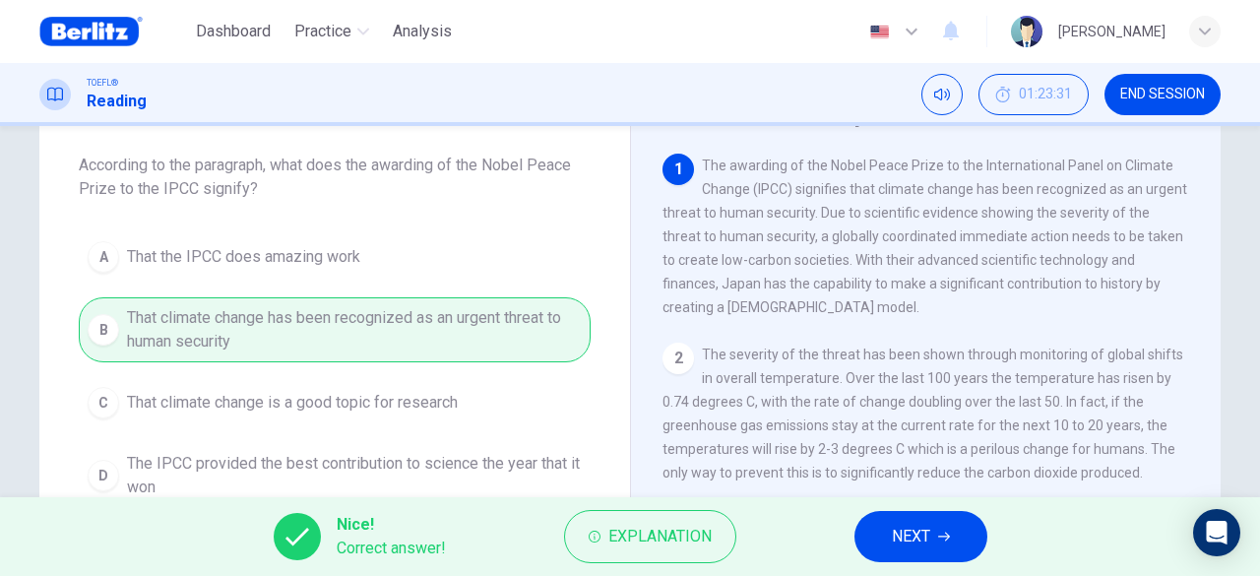
click at [992, 528] on div "Nice! Correct answer! Explanation NEXT" at bounding box center [630, 536] width 1260 height 79
click at [919, 547] on button "NEXT" at bounding box center [921, 536] width 133 height 51
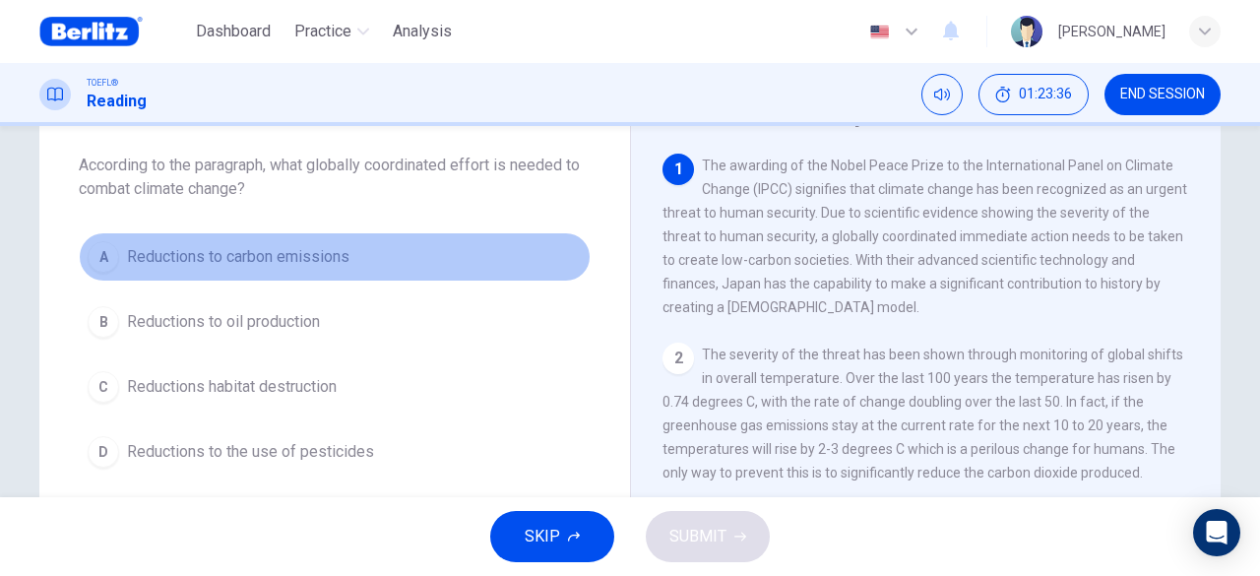
click at [447, 265] on button "A Reductions to carbon emissions" at bounding box center [335, 256] width 512 height 49
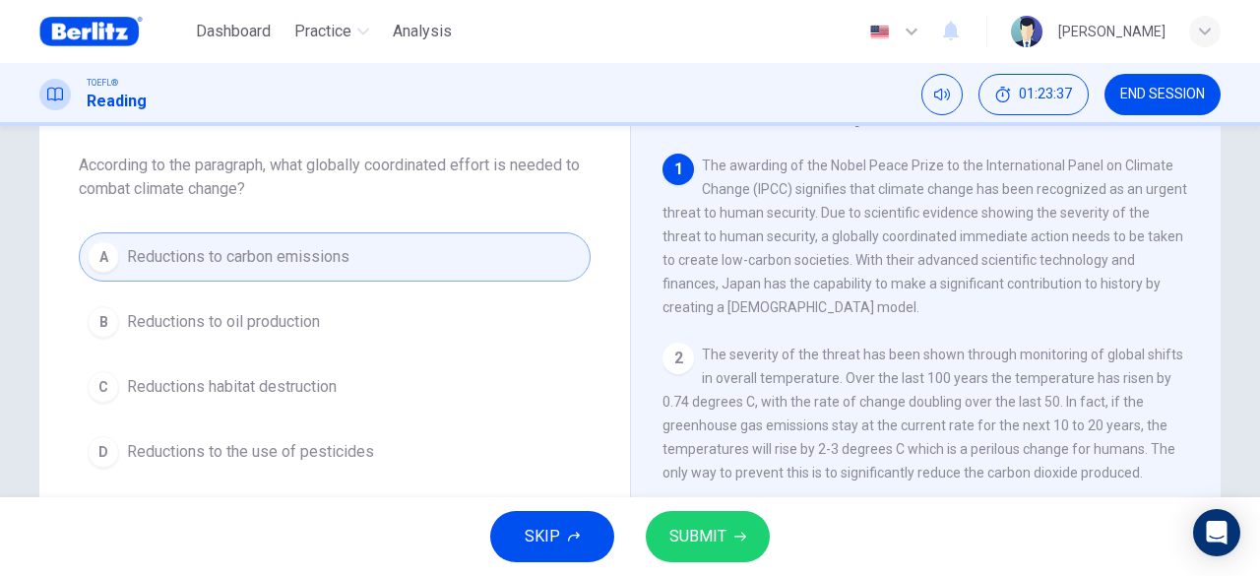
click at [695, 545] on span "SUBMIT" at bounding box center [697, 537] width 57 height 28
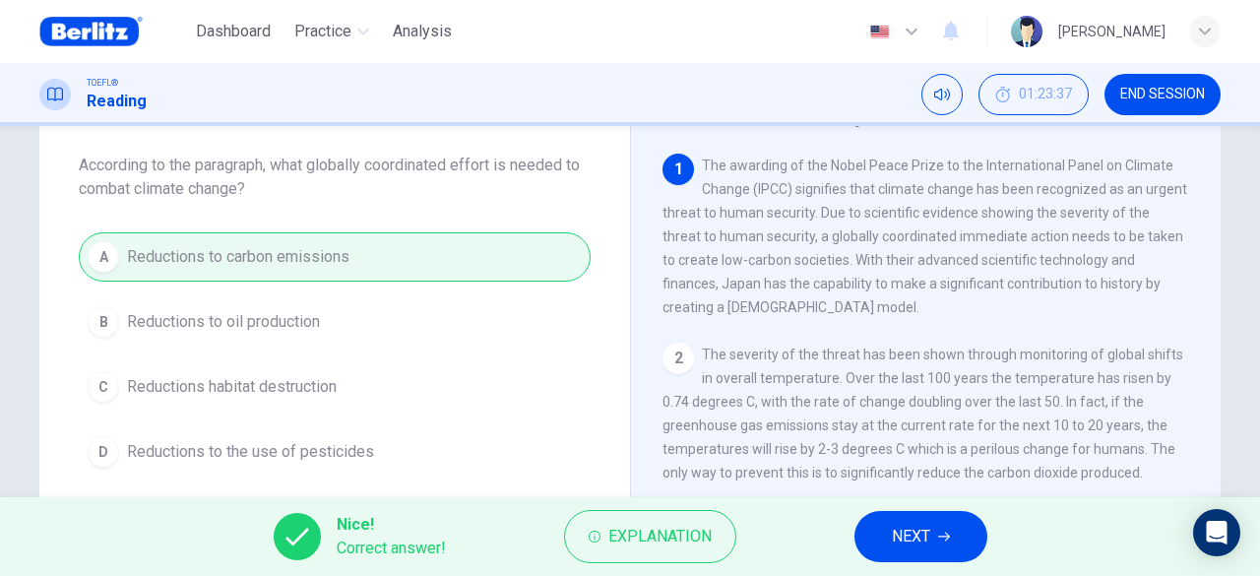
drag, startPoint x: 848, startPoint y: 537, endPoint x: 886, endPoint y: 536, distance: 38.4
click at [866, 536] on div "Nice! Correct answer! Explanation NEXT" at bounding box center [630, 536] width 1260 height 79
click at [890, 536] on button "NEXT" at bounding box center [921, 536] width 133 height 51
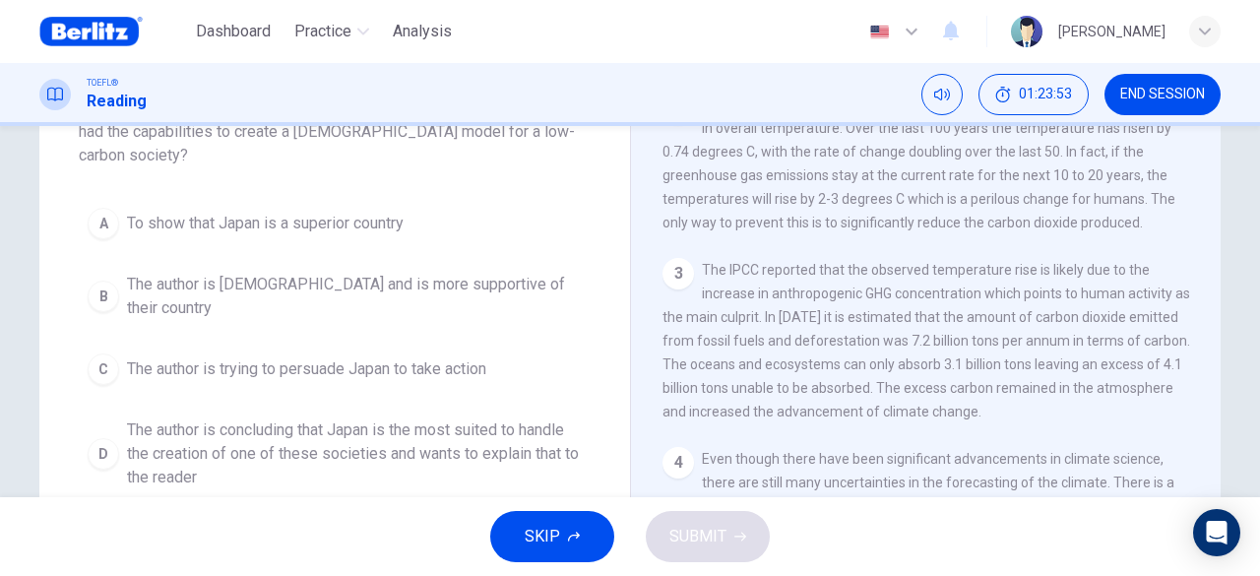
scroll to position [197, 0]
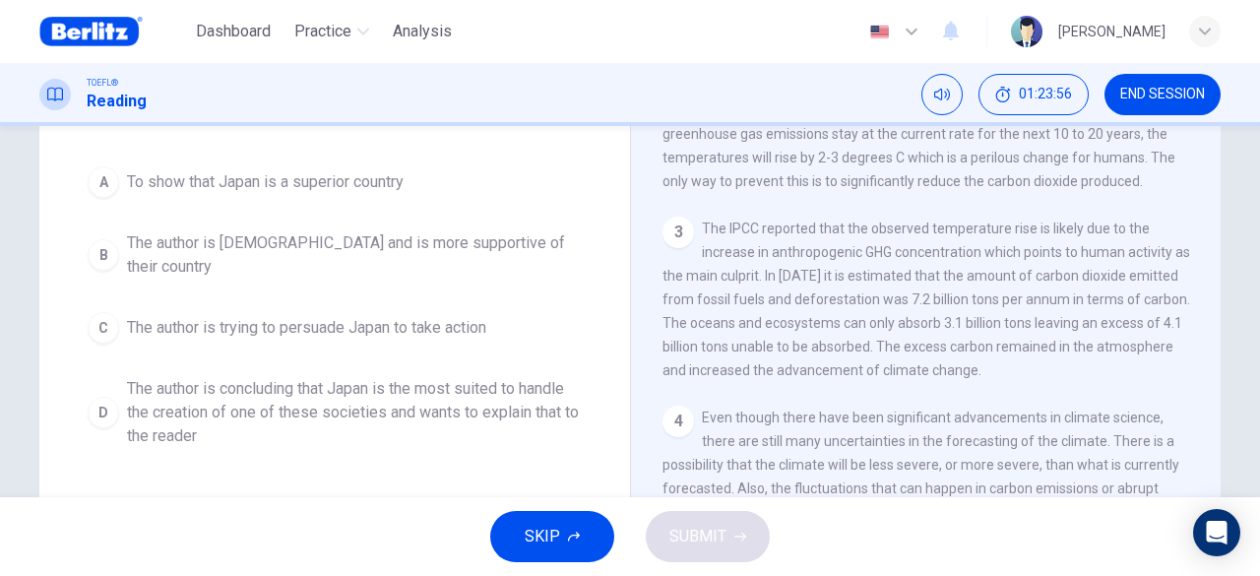
click at [386, 377] on span "The author is concluding that Japan is the most suited to handle the creation o…" at bounding box center [354, 412] width 455 height 71
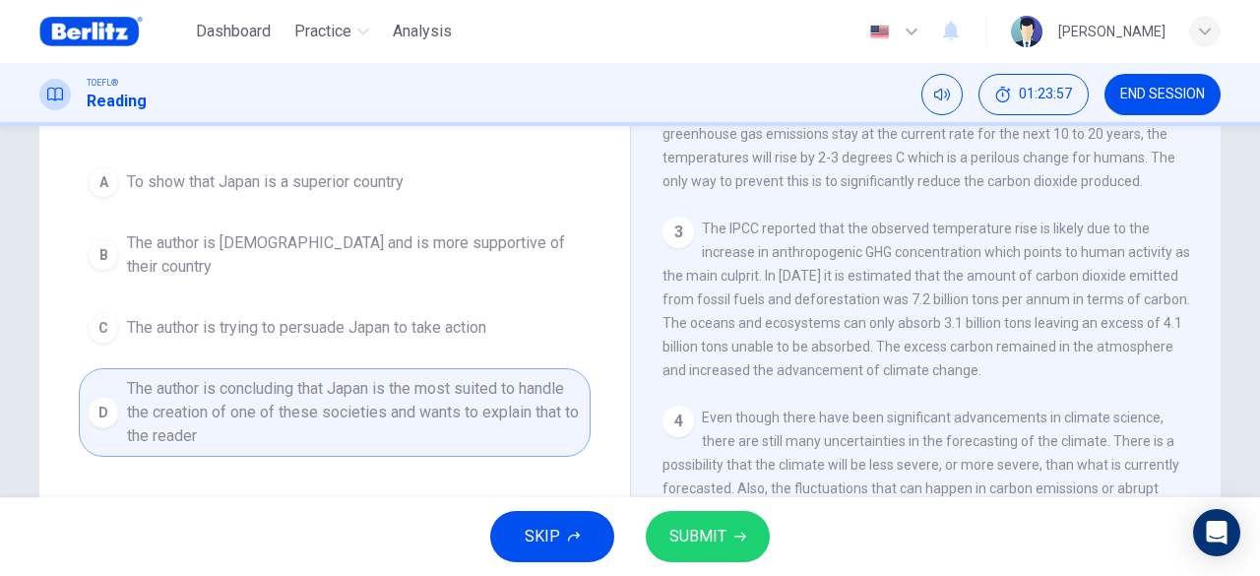
click at [715, 525] on span "SUBMIT" at bounding box center [697, 537] width 57 height 28
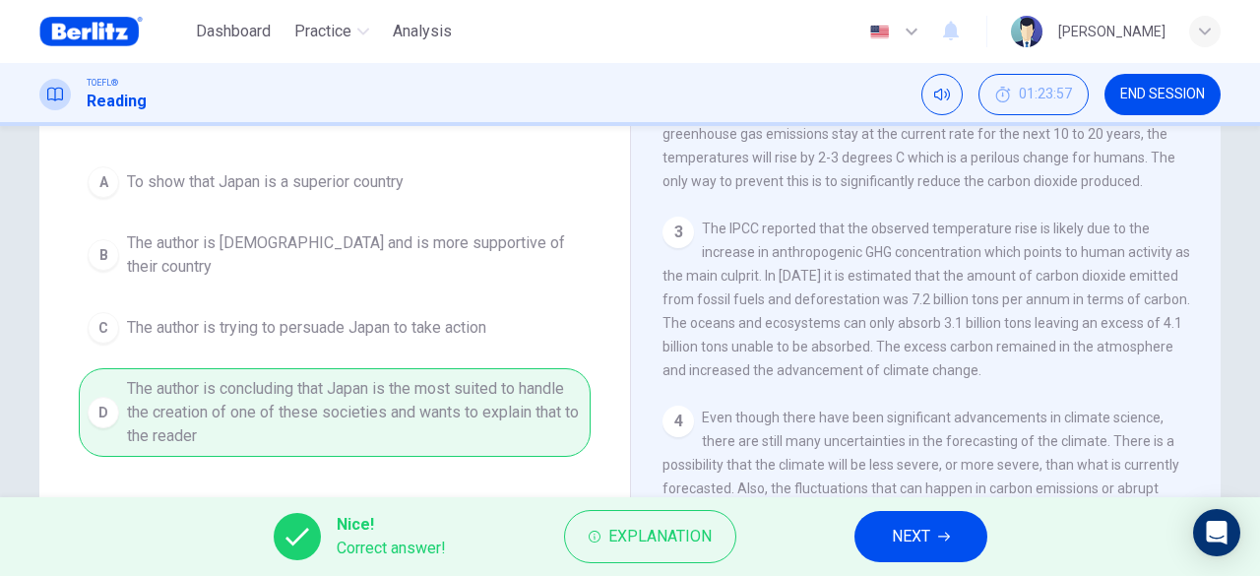
click at [925, 545] on span "NEXT" at bounding box center [911, 537] width 38 height 28
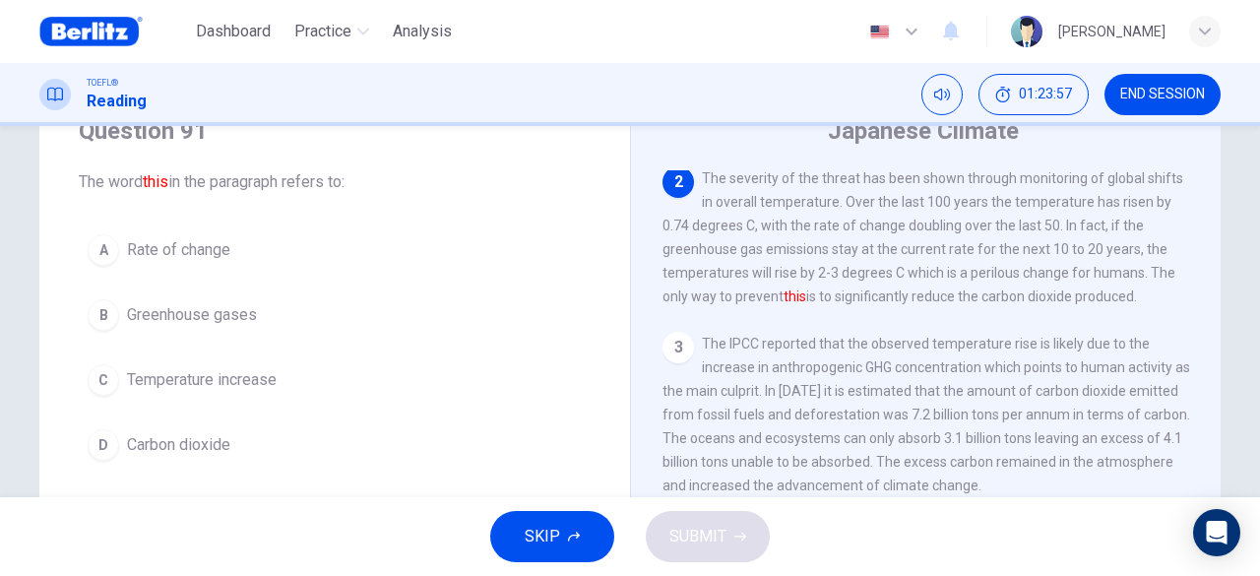
scroll to position [51, 0]
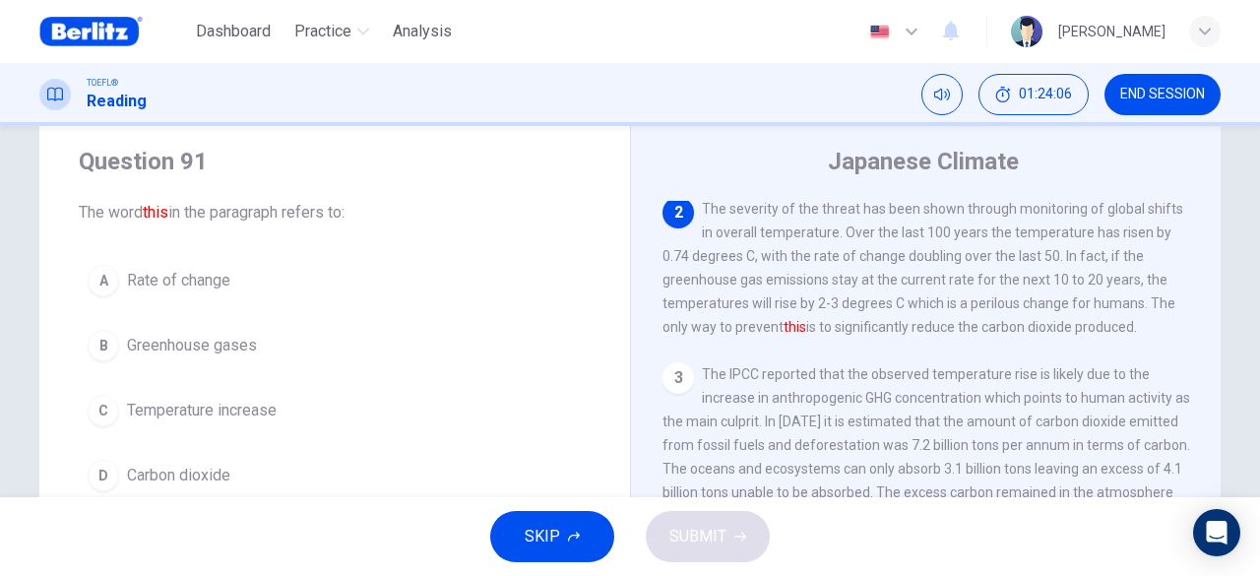
click at [401, 399] on button "C Temperature increase" at bounding box center [335, 410] width 512 height 49
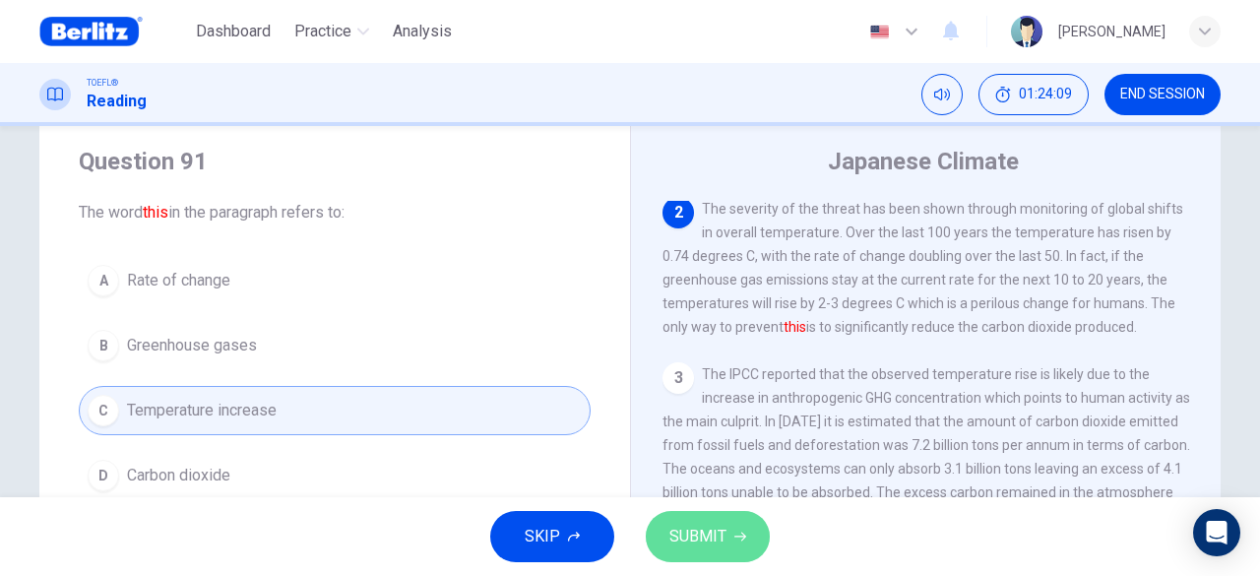
click at [693, 521] on button "SUBMIT" at bounding box center [708, 536] width 124 height 51
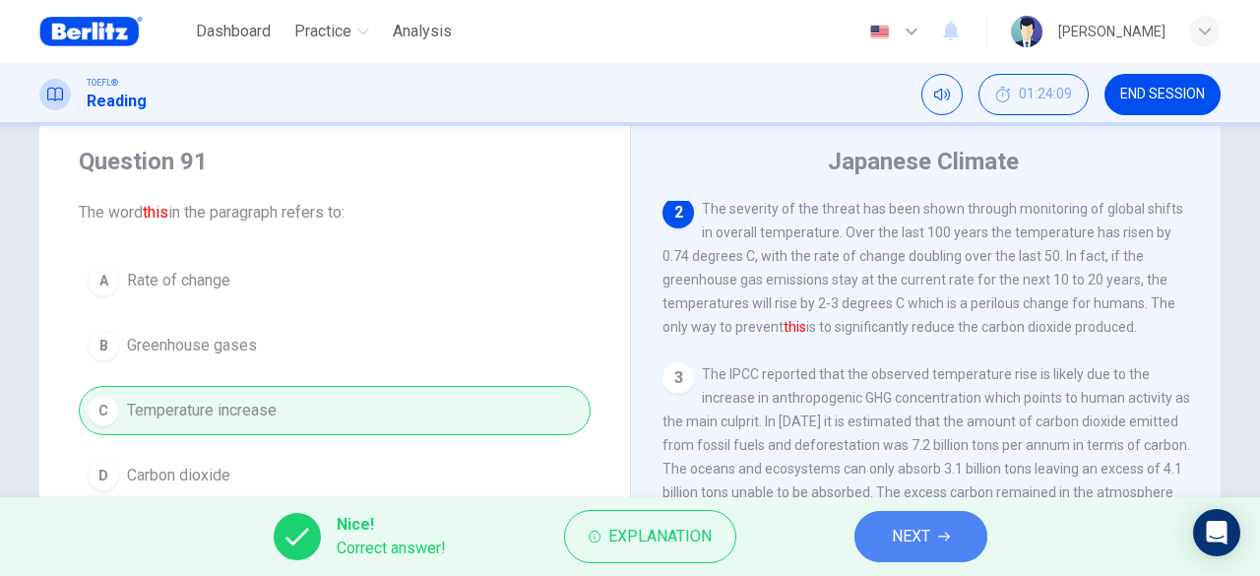
click at [920, 531] on span "NEXT" at bounding box center [911, 537] width 38 height 28
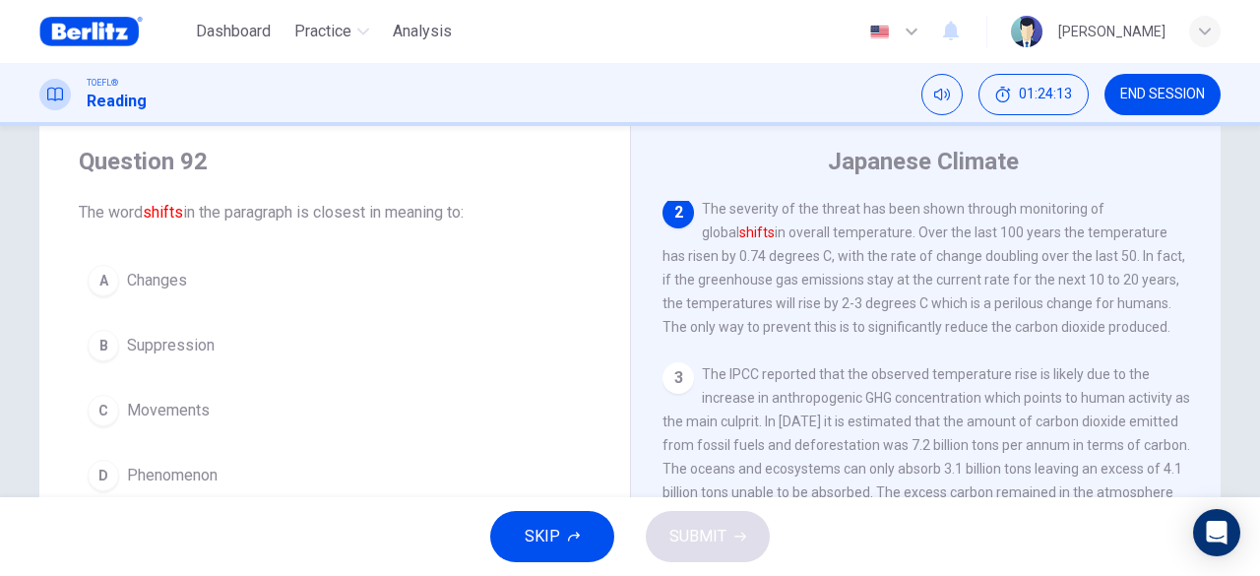
click at [365, 281] on button "A Changes" at bounding box center [335, 280] width 512 height 49
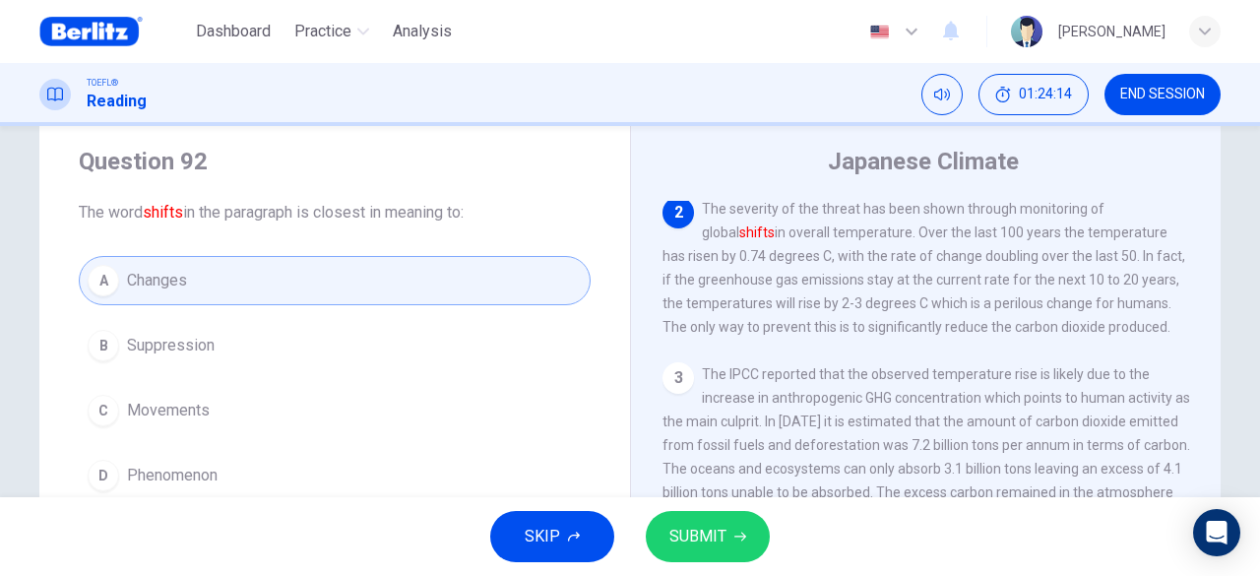
click at [735, 542] on button "SUBMIT" at bounding box center [708, 536] width 124 height 51
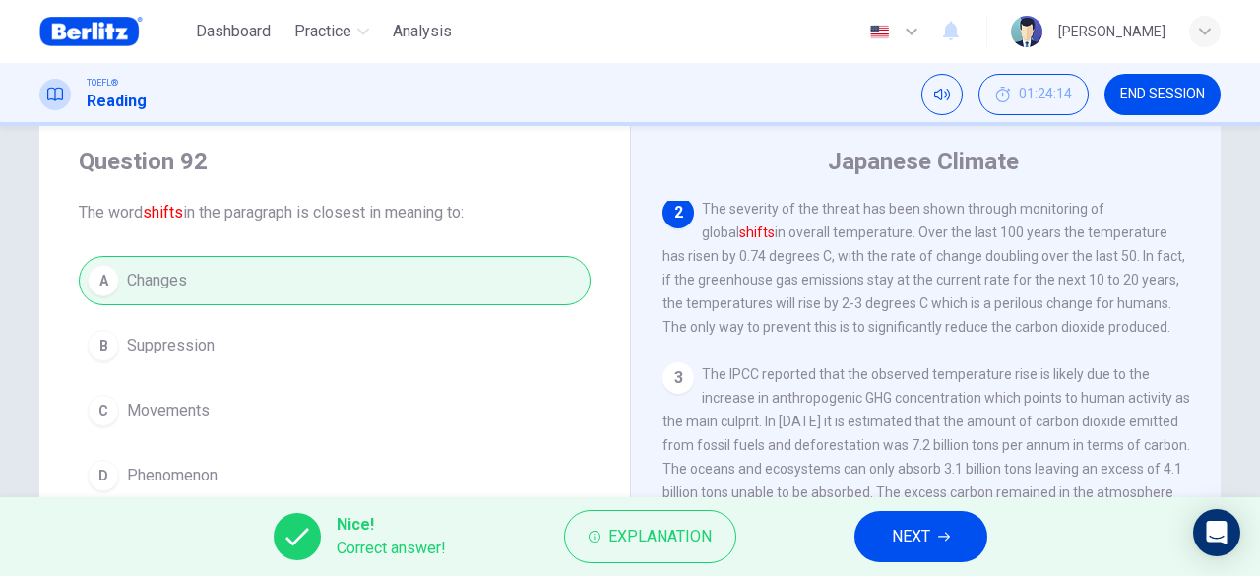
click at [945, 529] on button "NEXT" at bounding box center [921, 536] width 133 height 51
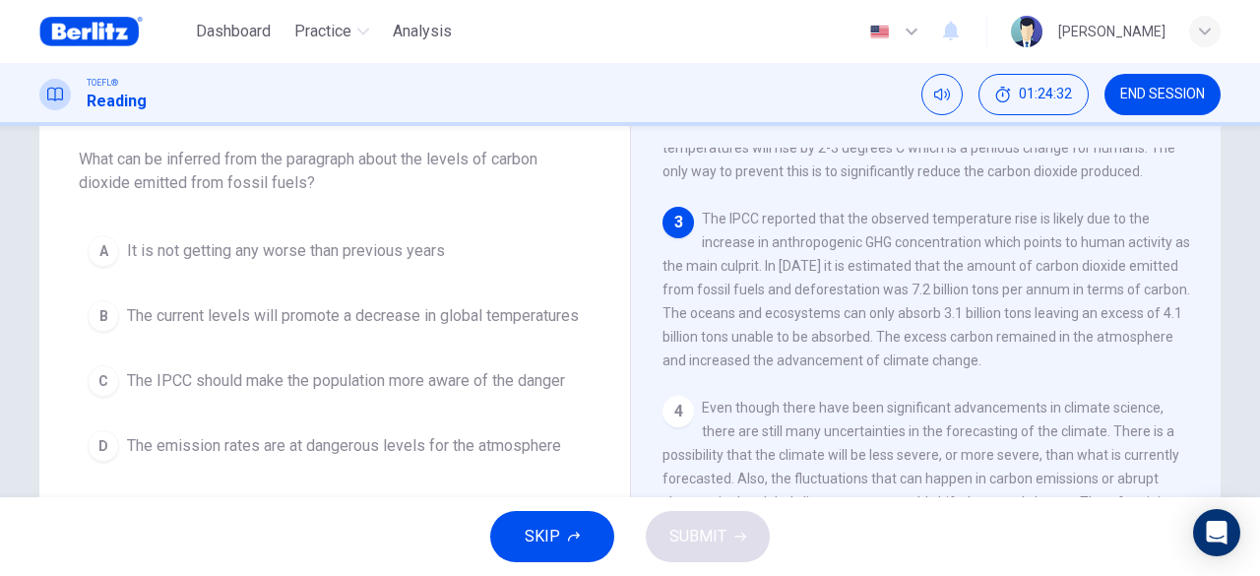
scroll to position [150, 0]
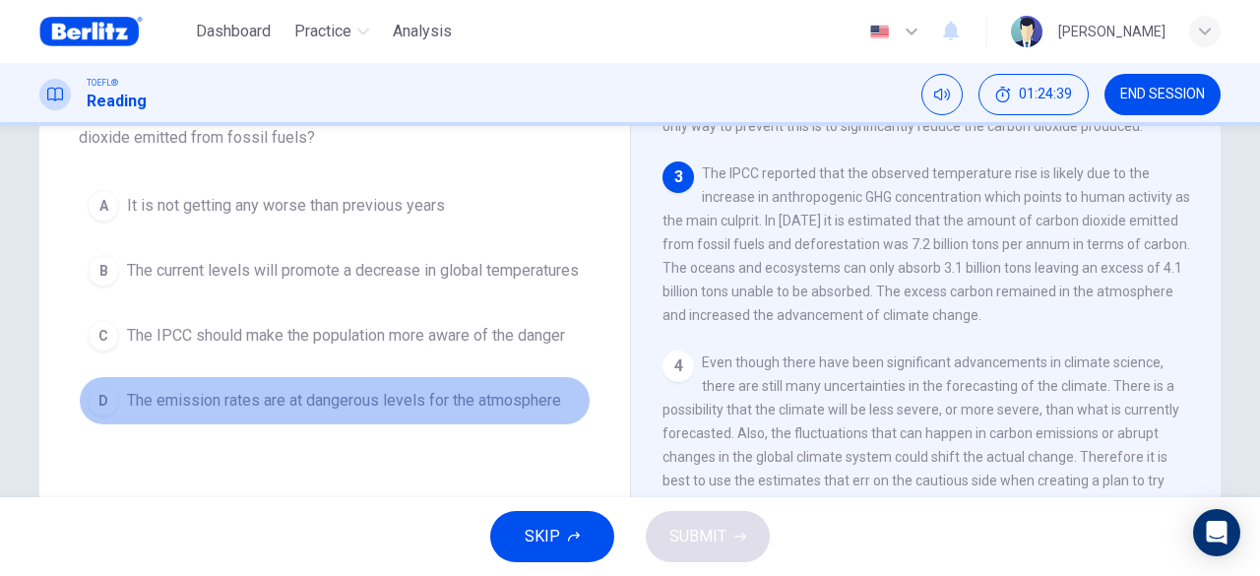
click at [246, 412] on span "The emission rates are at dangerous levels for the atmosphere" at bounding box center [344, 401] width 434 height 24
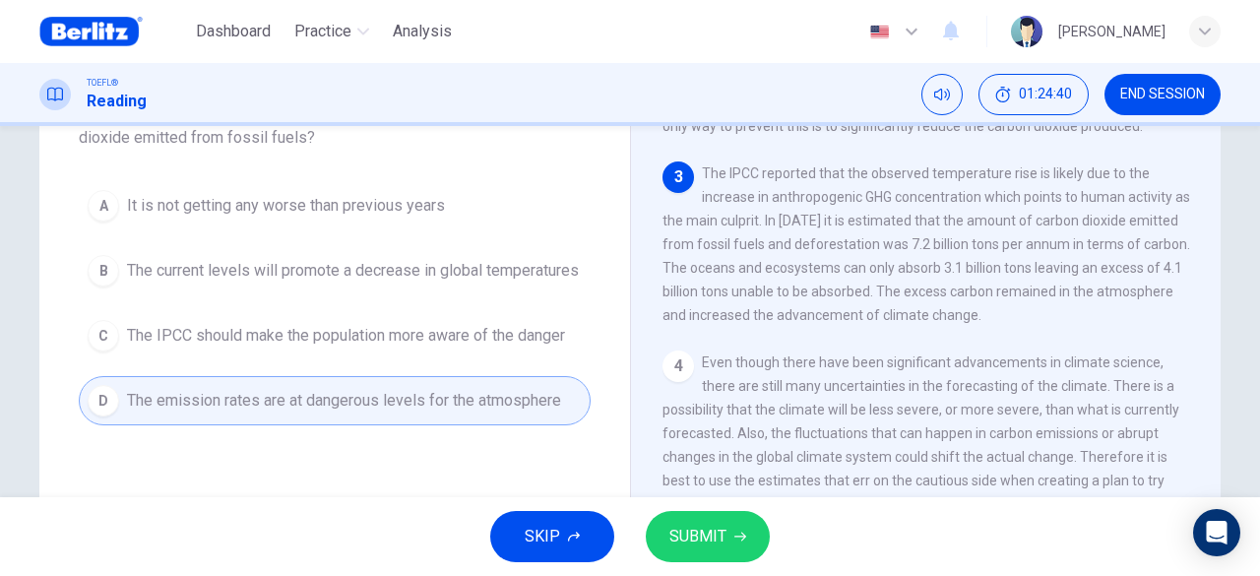
click at [707, 521] on button "SUBMIT" at bounding box center [708, 536] width 124 height 51
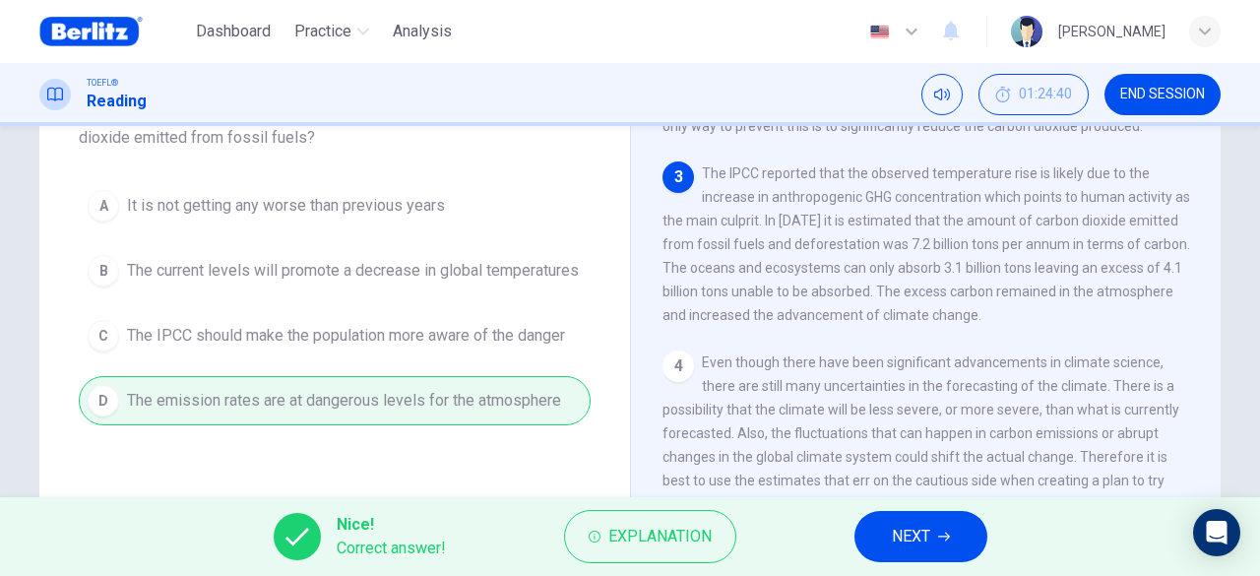
click at [941, 523] on button "NEXT" at bounding box center [921, 536] width 133 height 51
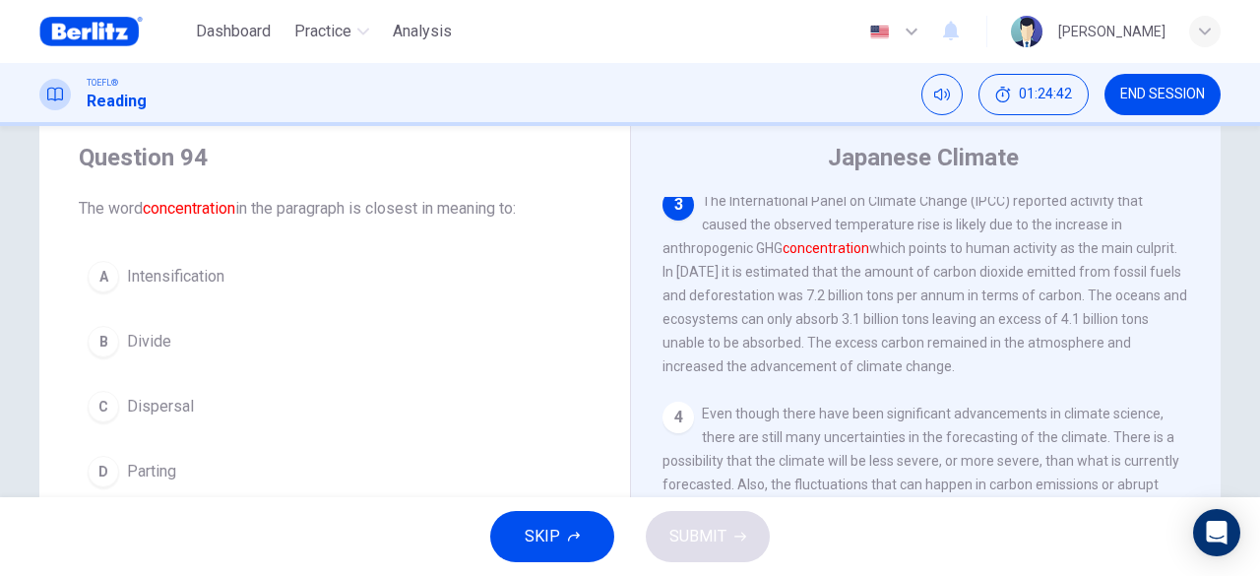
scroll to position [98, 0]
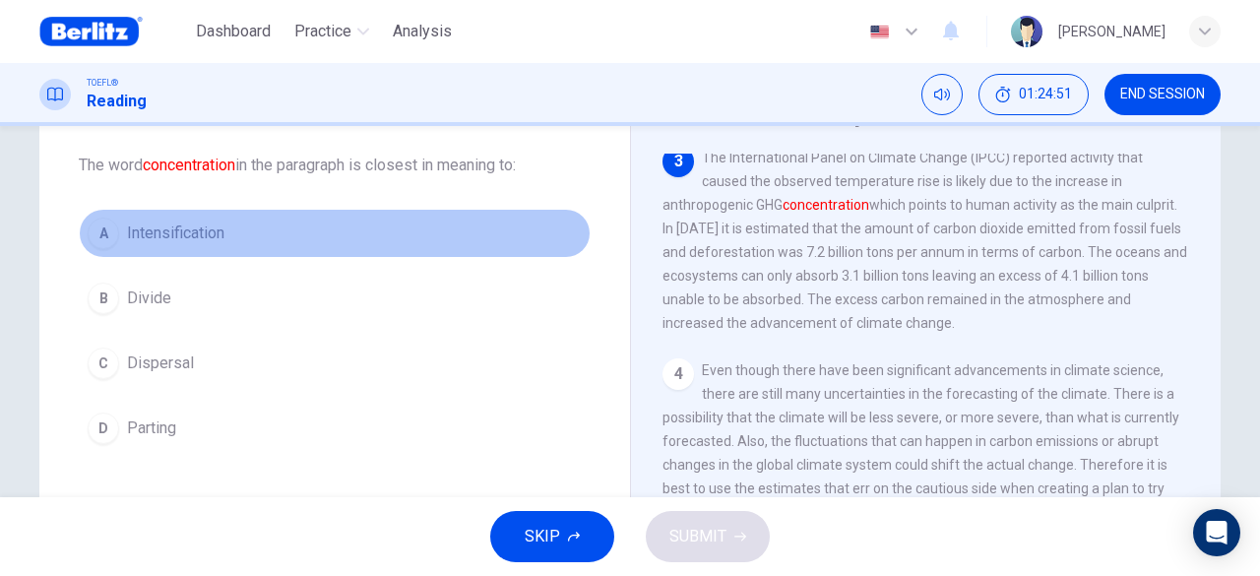
click at [342, 231] on button "A Intensification" at bounding box center [335, 233] width 512 height 49
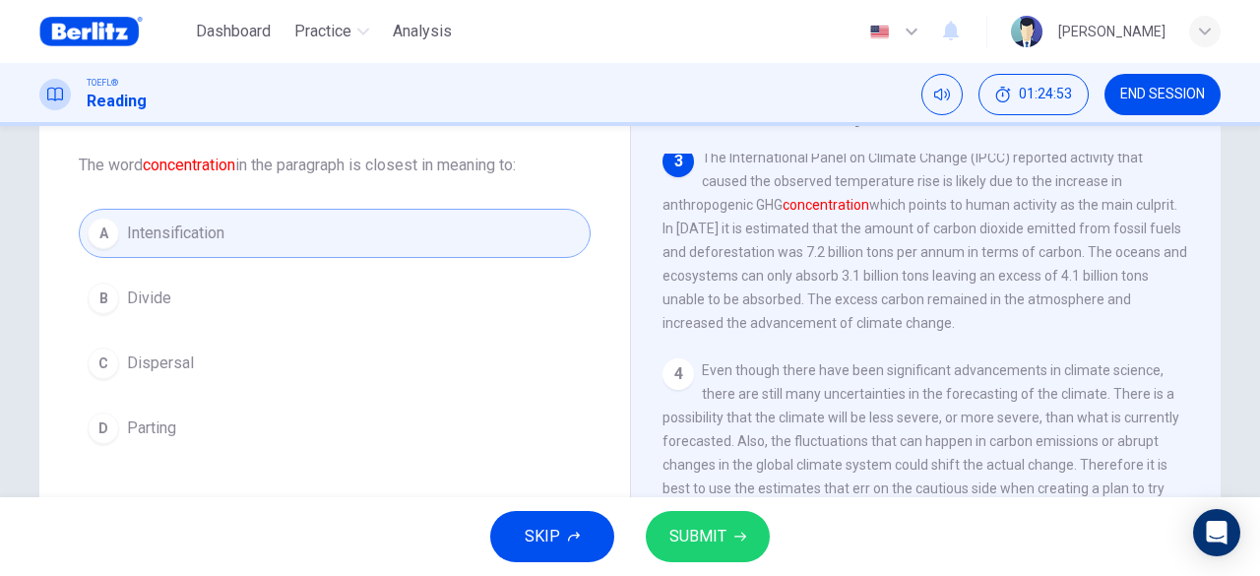
click at [718, 521] on button "SUBMIT" at bounding box center [708, 536] width 124 height 51
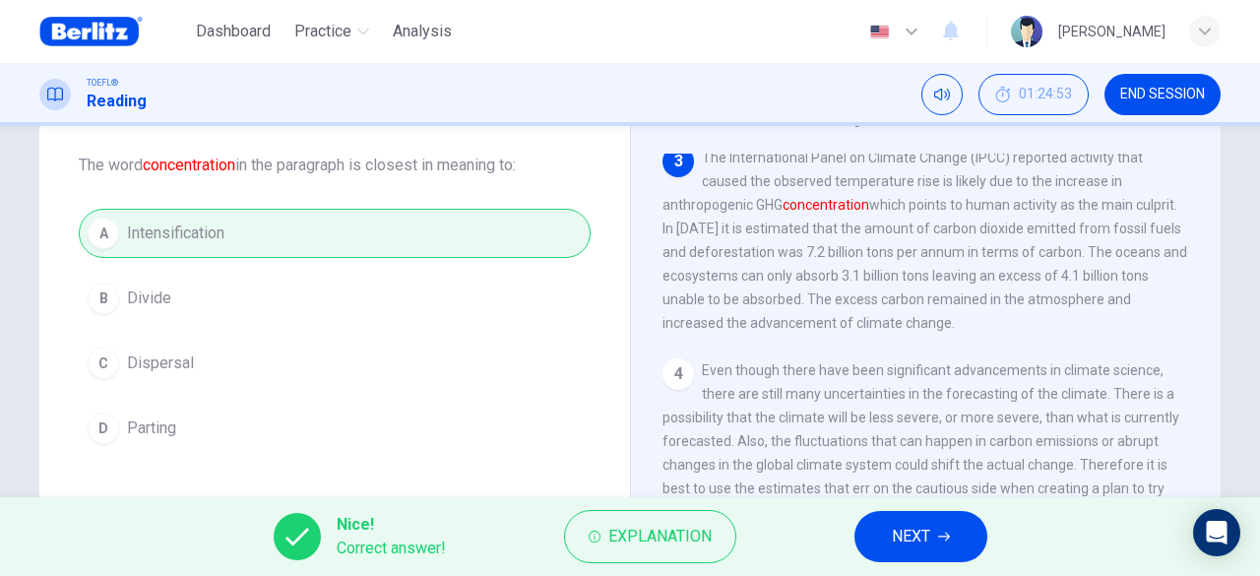
click at [935, 546] on button "NEXT" at bounding box center [921, 536] width 133 height 51
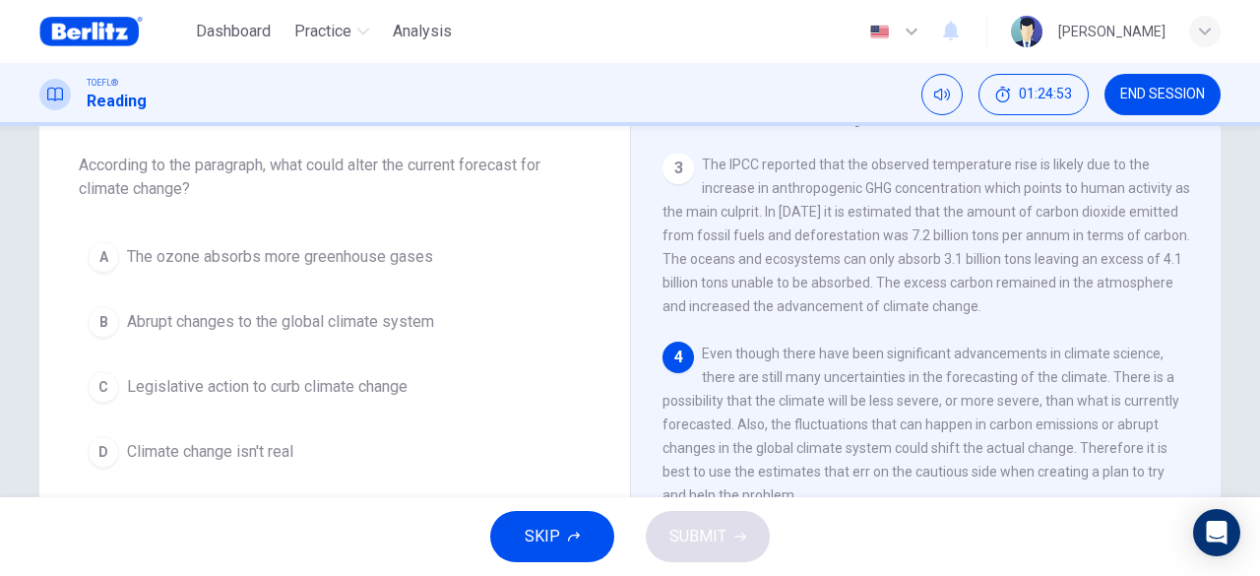
scroll to position [377, 0]
click at [371, 391] on span "Legislative action to curb climate change" at bounding box center [267, 387] width 281 height 24
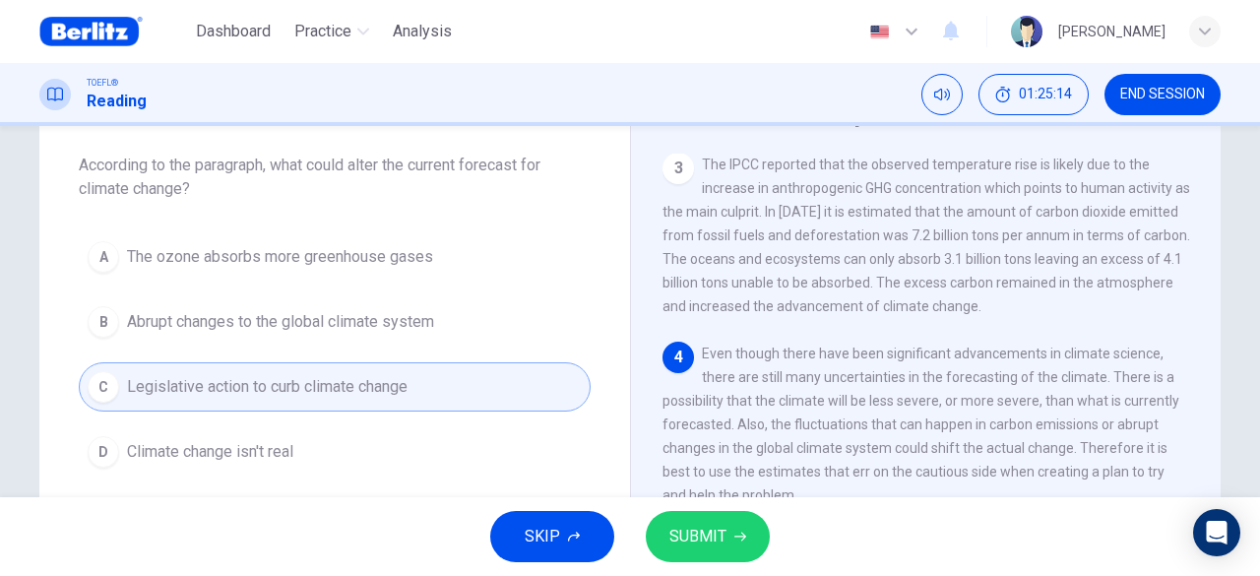
click at [713, 546] on span "SUBMIT" at bounding box center [697, 537] width 57 height 28
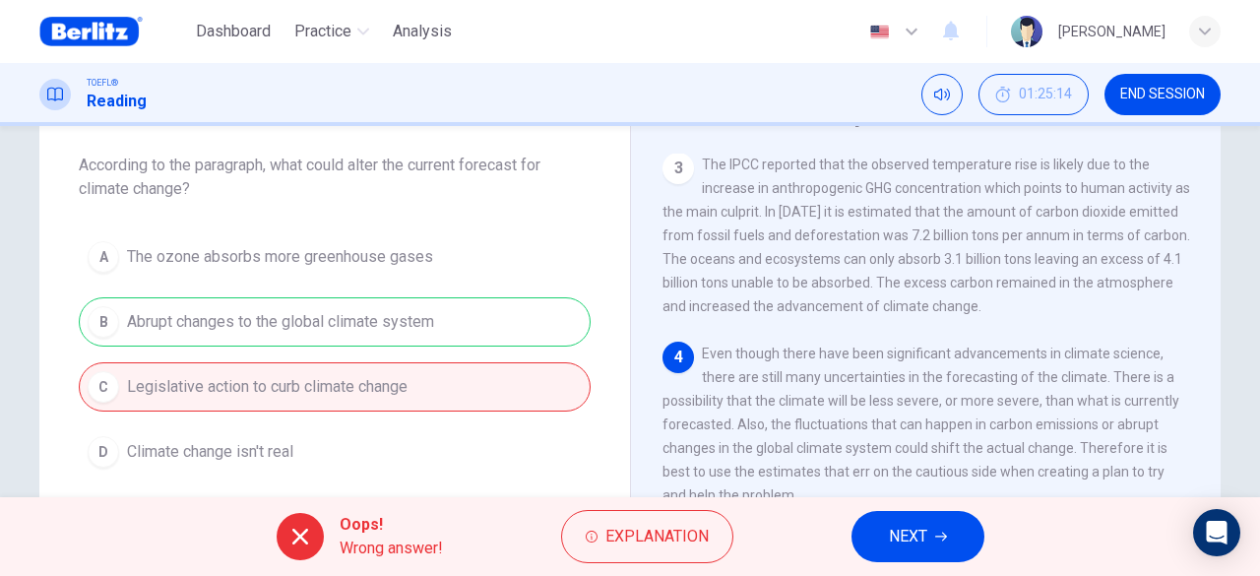
click at [903, 537] on span "NEXT" at bounding box center [908, 537] width 38 height 28
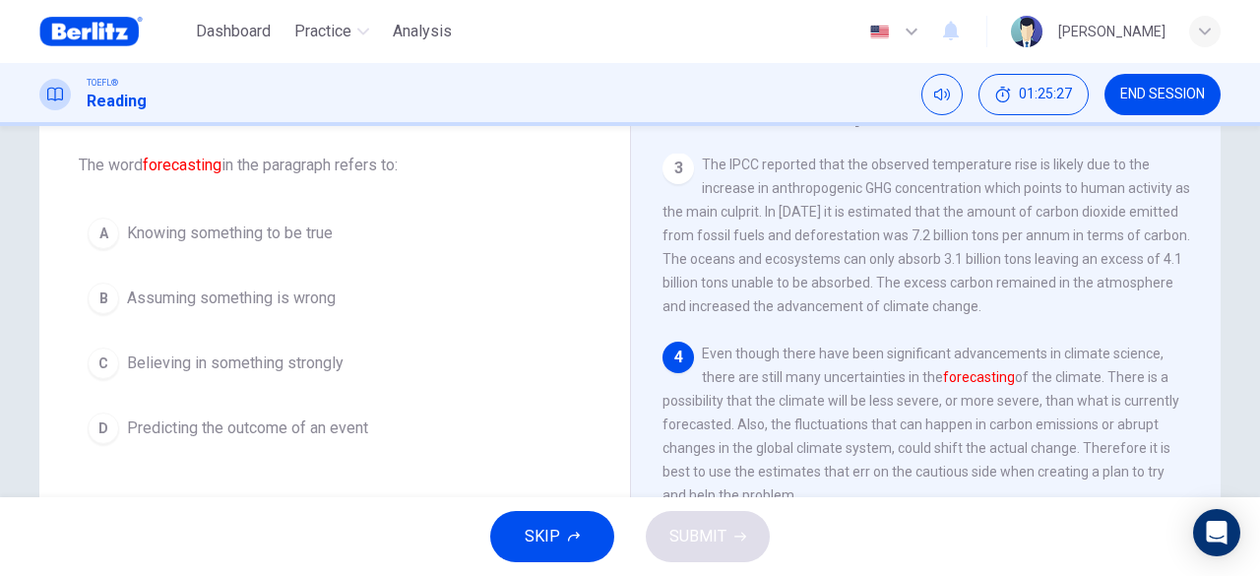
drag, startPoint x: 247, startPoint y: 415, endPoint x: 301, endPoint y: 429, distance: 55.9
click at [246, 416] on span "Predicting the outcome of an event" at bounding box center [247, 428] width 241 height 24
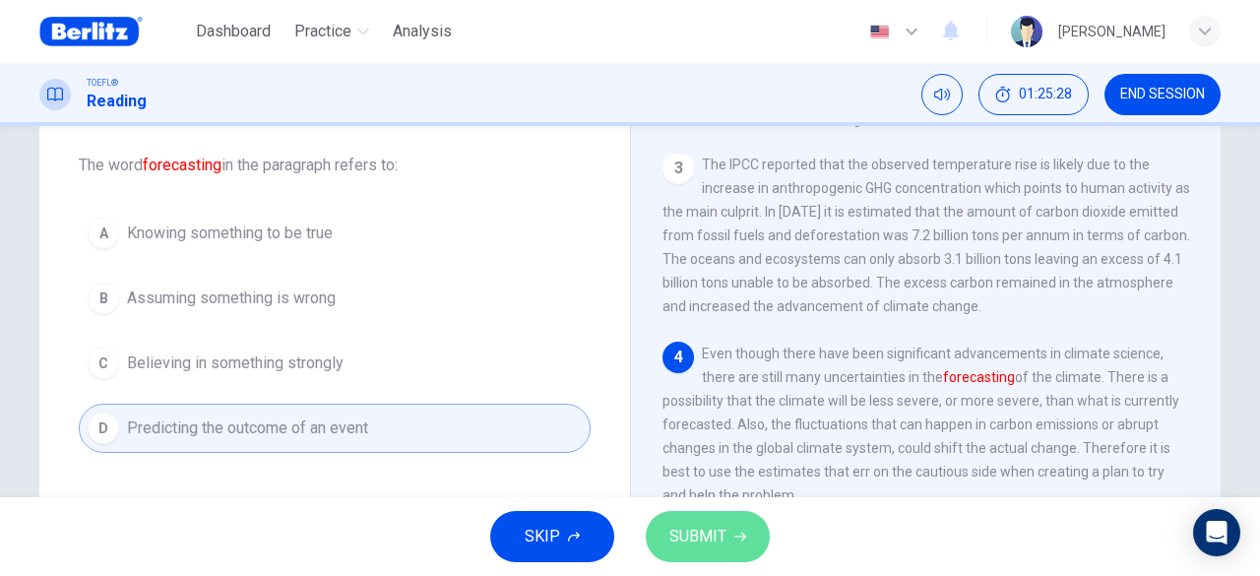
click at [701, 537] on span "SUBMIT" at bounding box center [697, 537] width 57 height 28
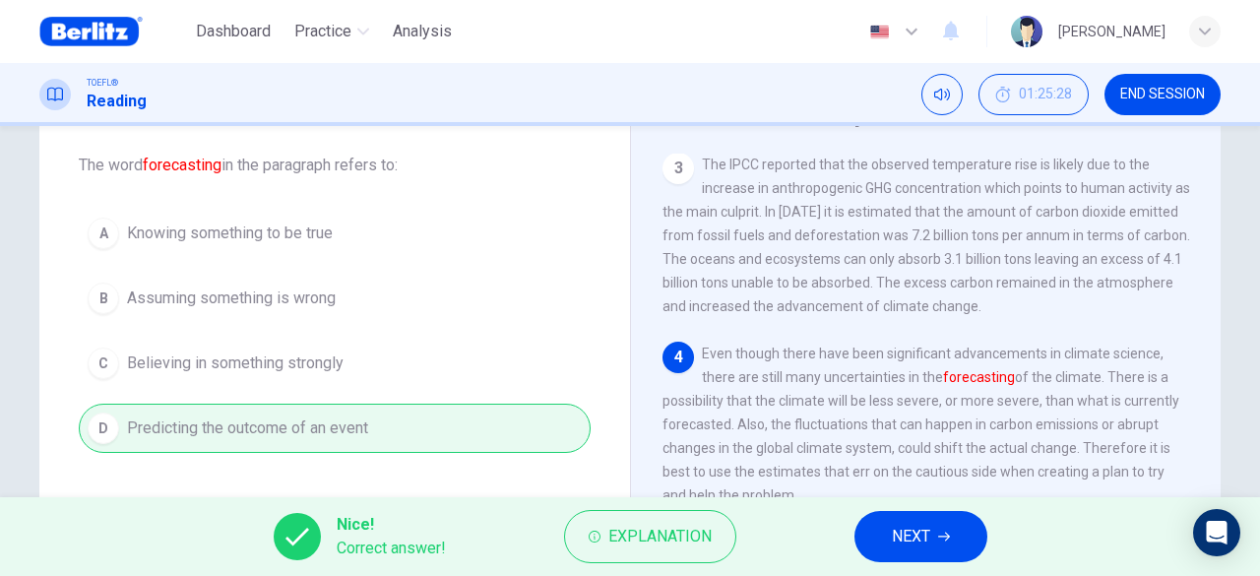
drag, startPoint x: 919, startPoint y: 557, endPoint x: 763, endPoint y: 519, distance: 161.2
click at [918, 557] on button "NEXT" at bounding box center [921, 536] width 133 height 51
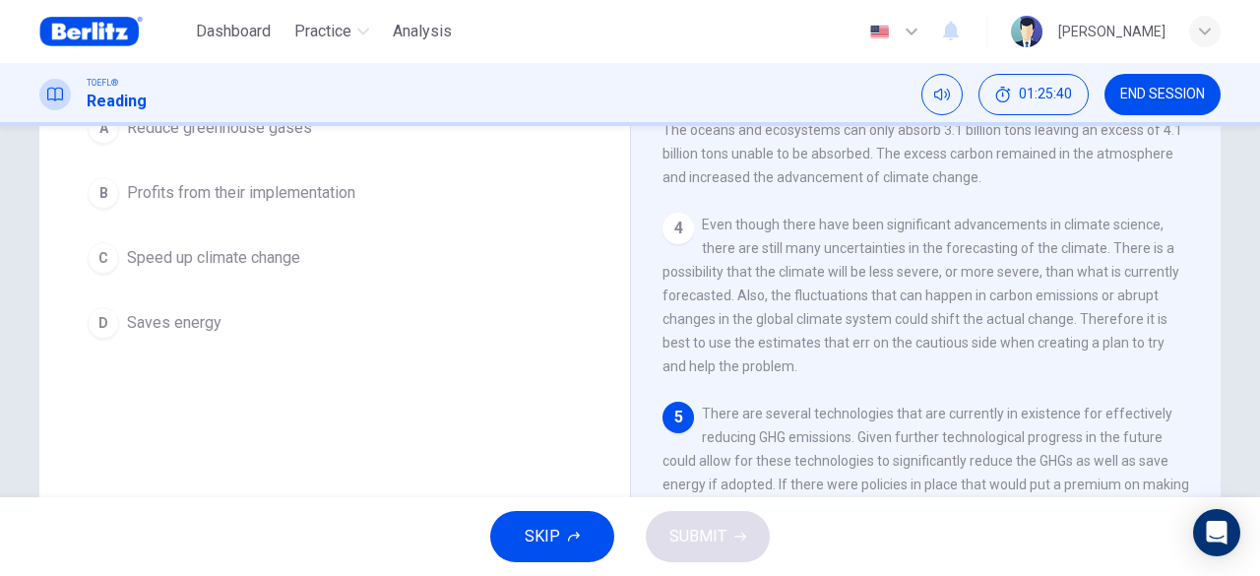
scroll to position [195, 0]
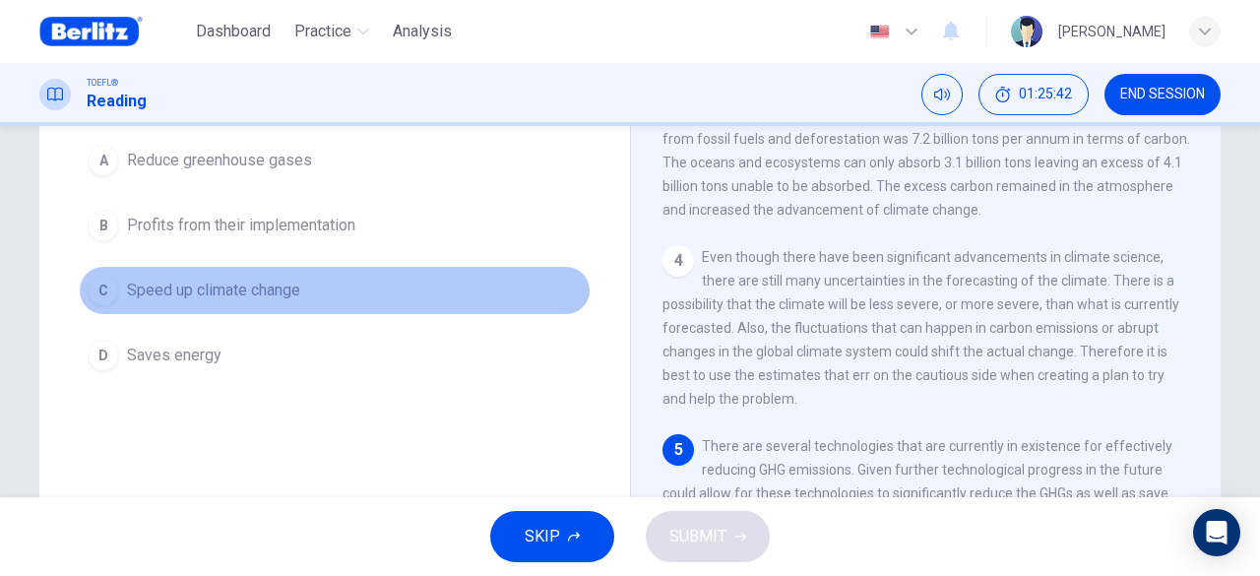
click at [384, 270] on button "C Speed up climate change" at bounding box center [335, 290] width 512 height 49
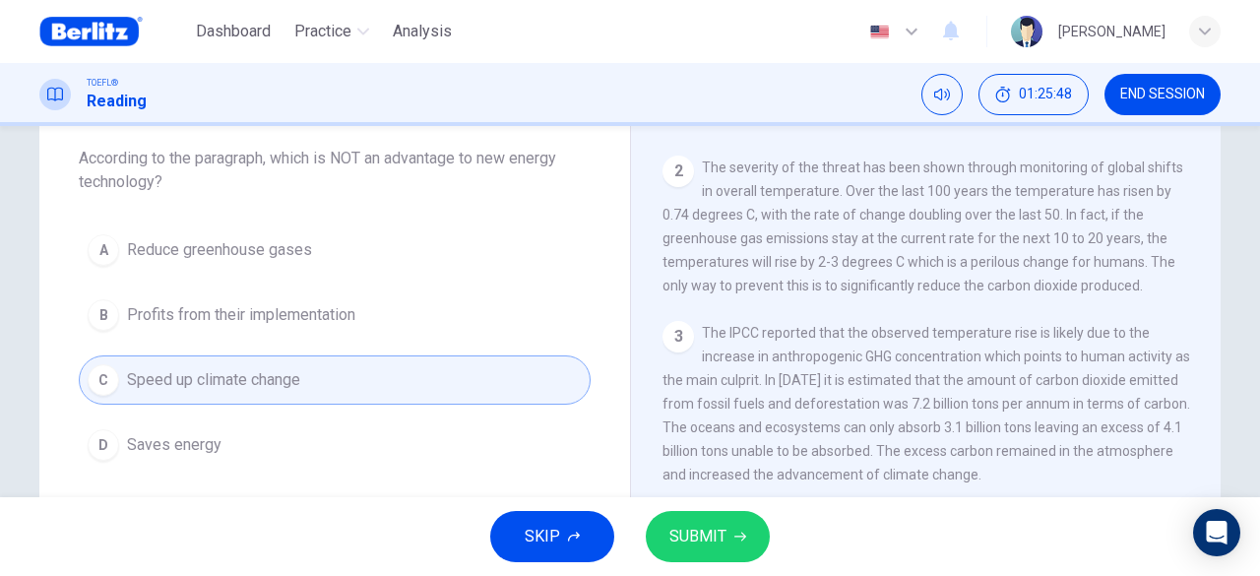
scroll to position [96, 0]
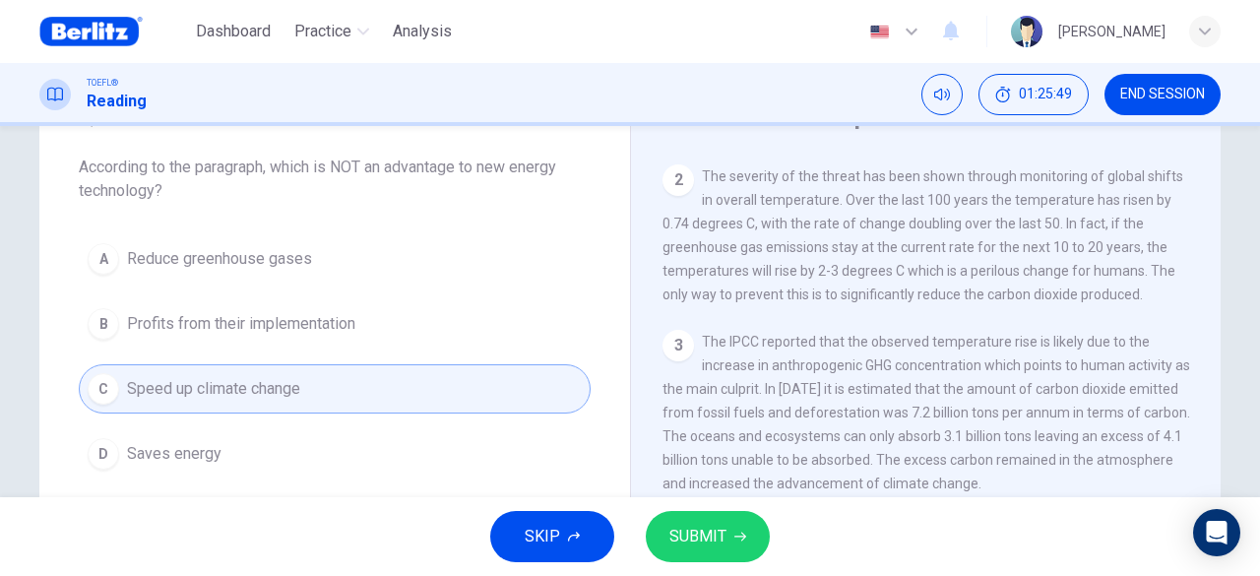
click at [700, 548] on span "SUBMIT" at bounding box center [697, 537] width 57 height 28
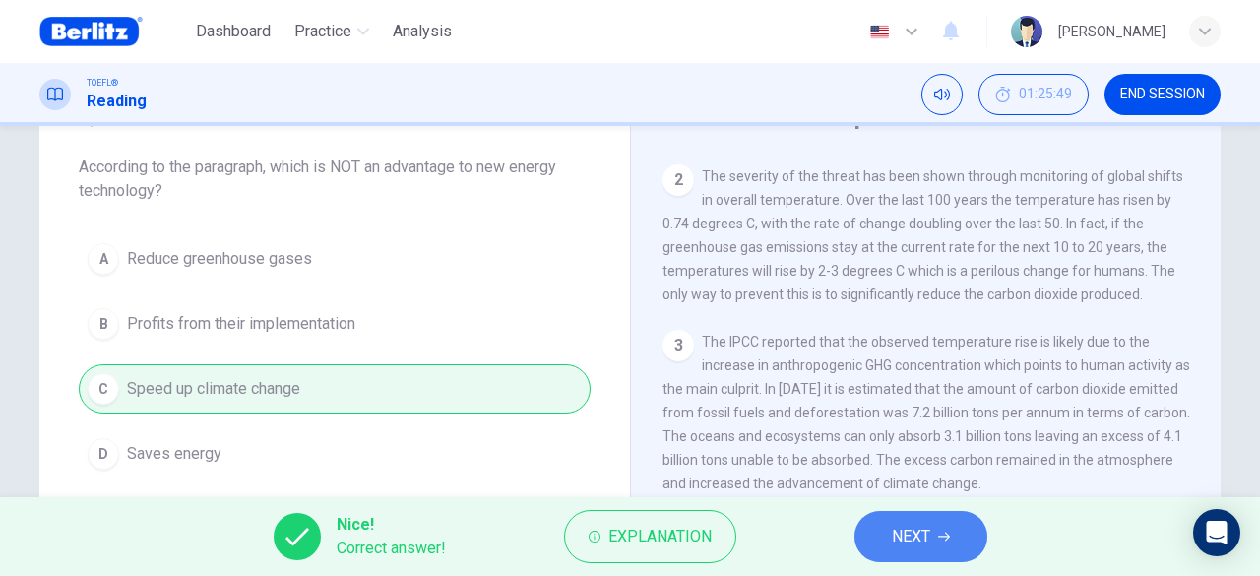
drag, startPoint x: 970, startPoint y: 550, endPoint x: 932, endPoint y: 542, distance: 38.2
click at [967, 550] on button "NEXT" at bounding box center [921, 536] width 133 height 51
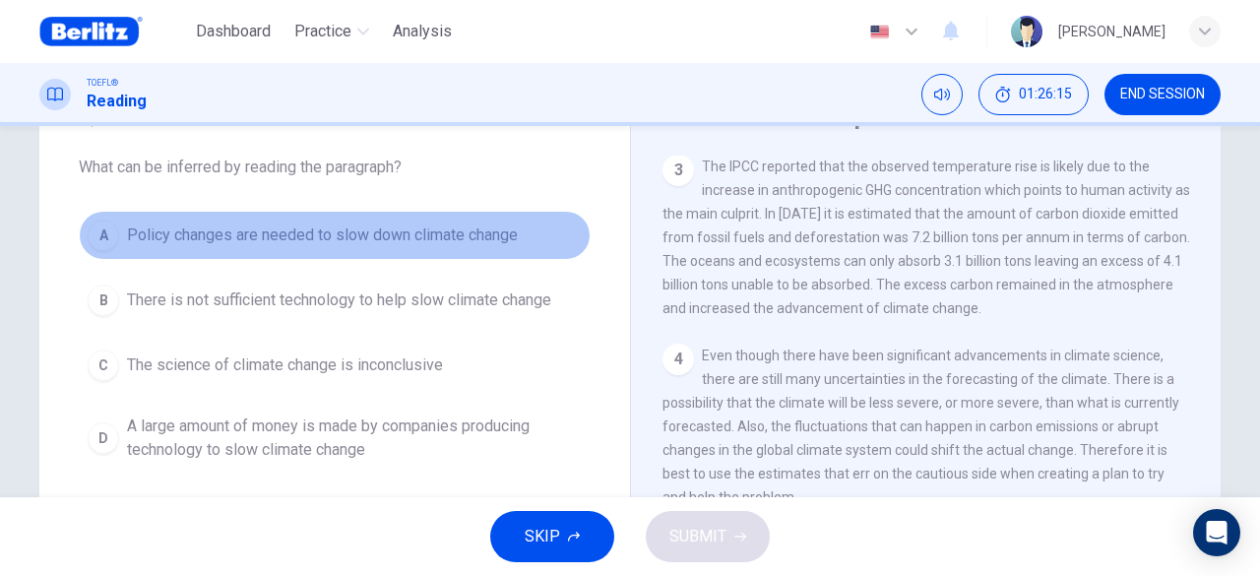
click at [293, 229] on span "Policy changes are needed to slow down climate change" at bounding box center [322, 235] width 391 height 24
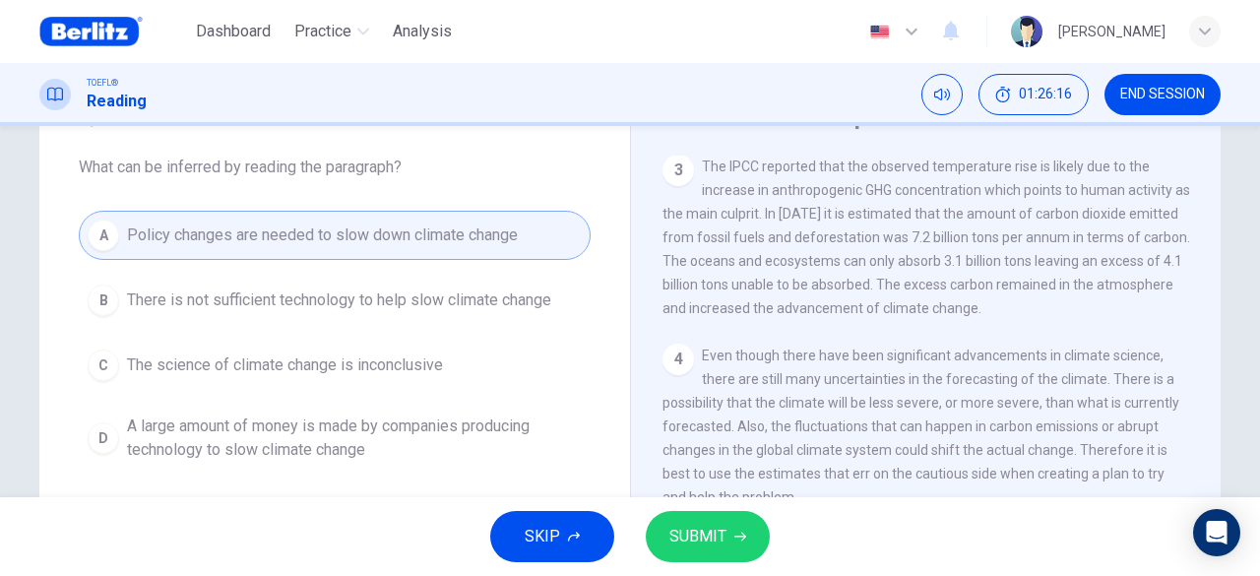
click at [727, 542] on button "SUBMIT" at bounding box center [708, 536] width 124 height 51
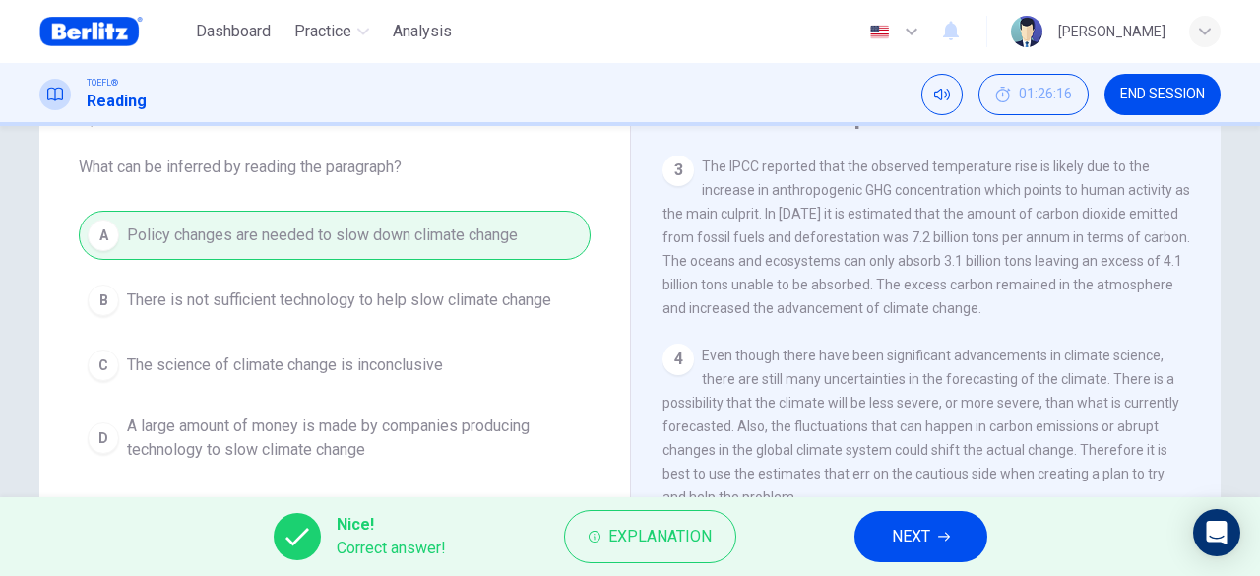
click at [944, 554] on button "NEXT" at bounding box center [921, 536] width 133 height 51
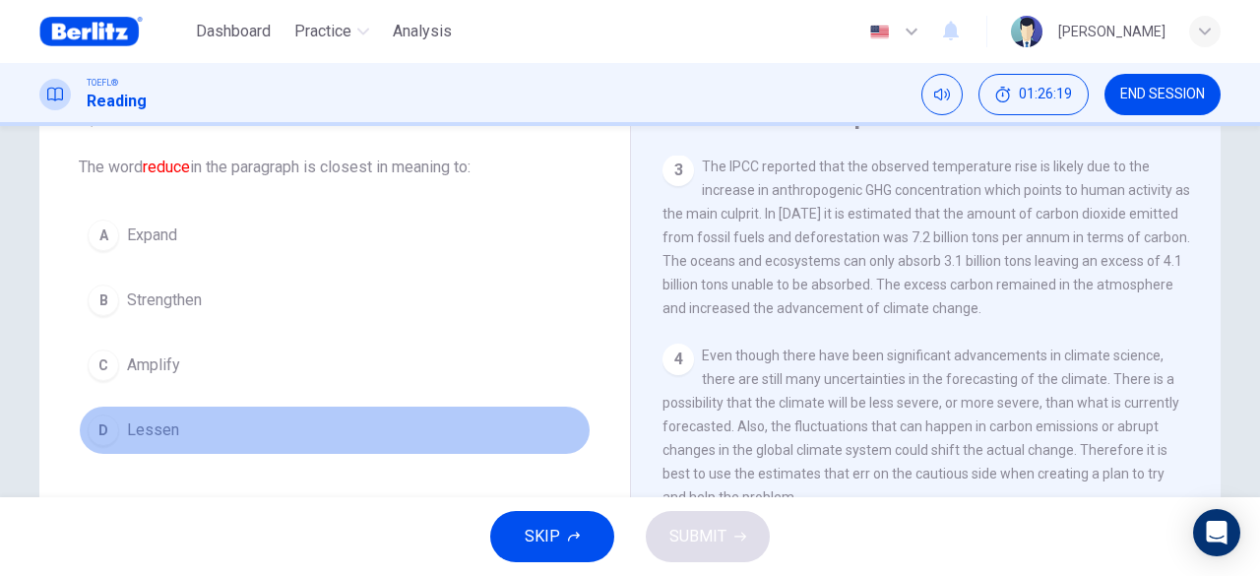
click at [155, 428] on span "Lessen" at bounding box center [153, 430] width 52 height 24
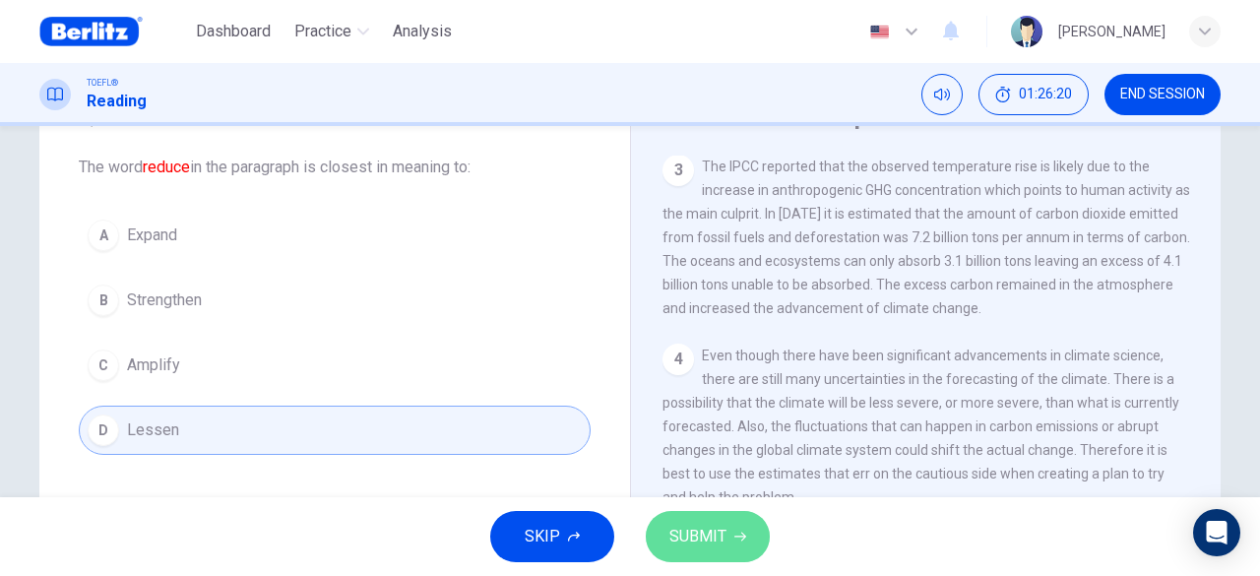
drag, startPoint x: 699, startPoint y: 525, endPoint x: 668, endPoint y: 515, distance: 32.1
click at [695, 524] on span "SUBMIT" at bounding box center [697, 537] width 57 height 28
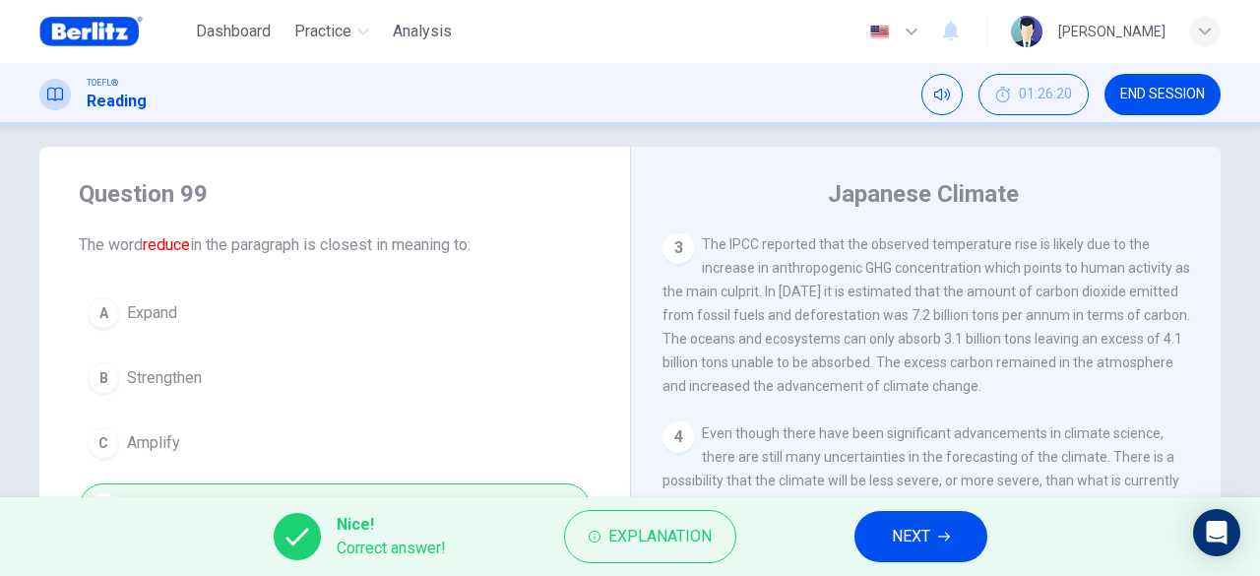
scroll to position [0, 0]
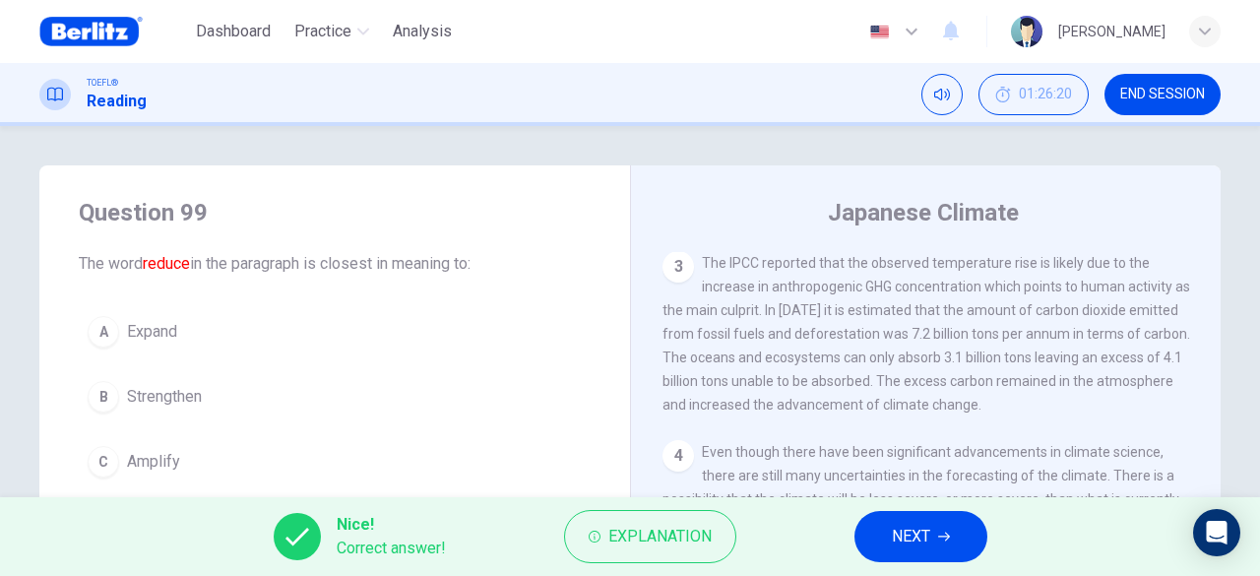
click at [897, 544] on span "NEXT" at bounding box center [911, 537] width 38 height 28
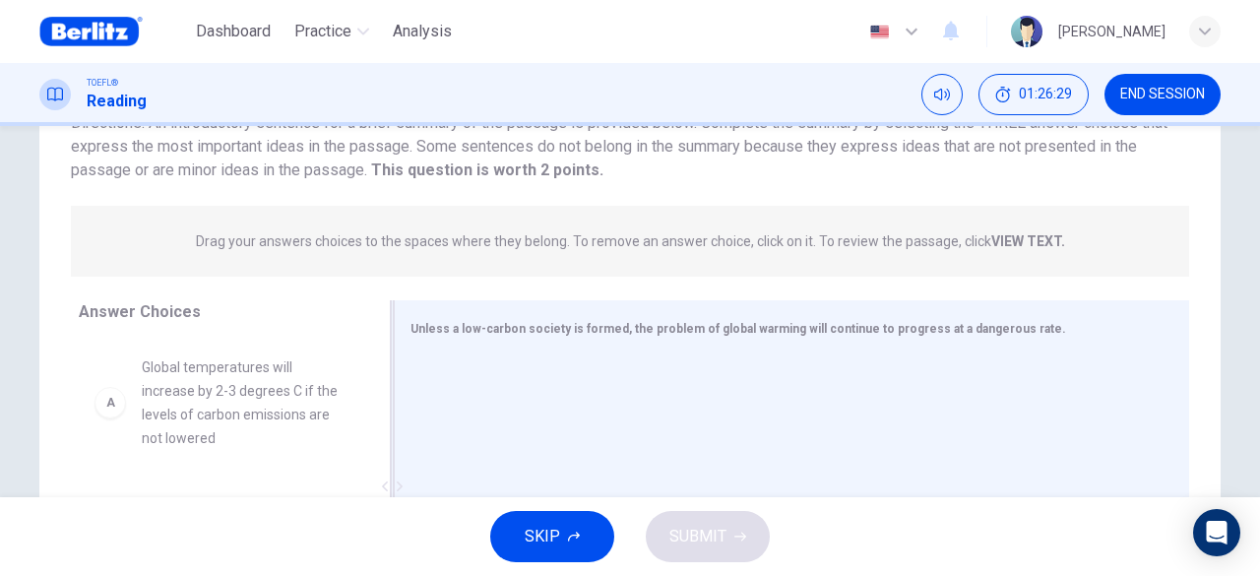
scroll to position [197, 0]
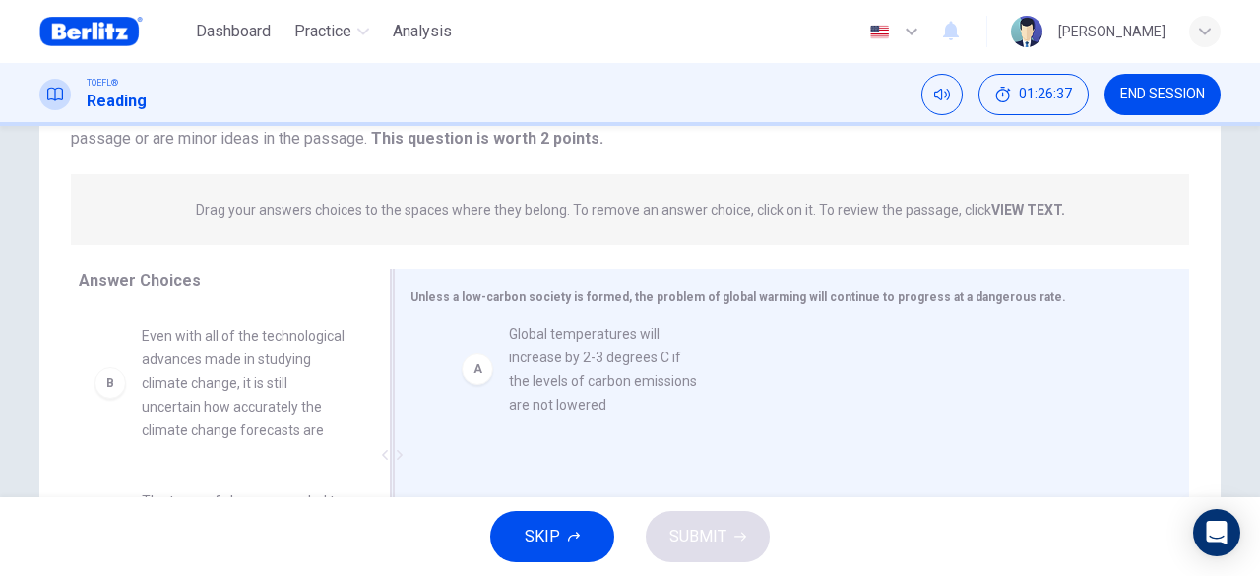
drag, startPoint x: 264, startPoint y: 384, endPoint x: 646, endPoint y: 382, distance: 382.0
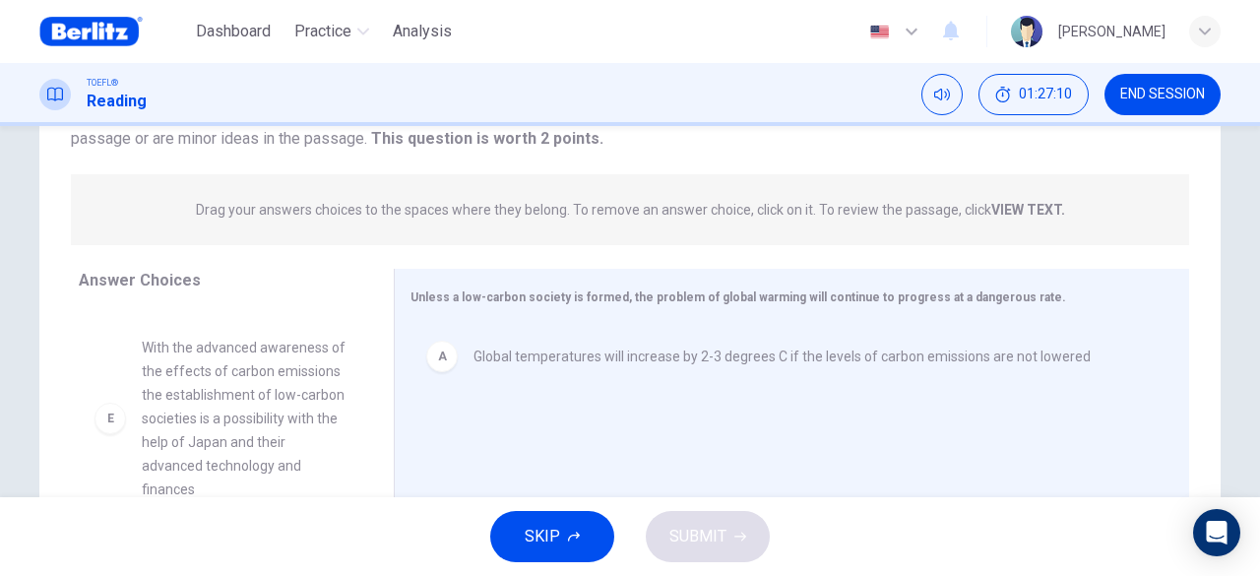
scroll to position [508, 0]
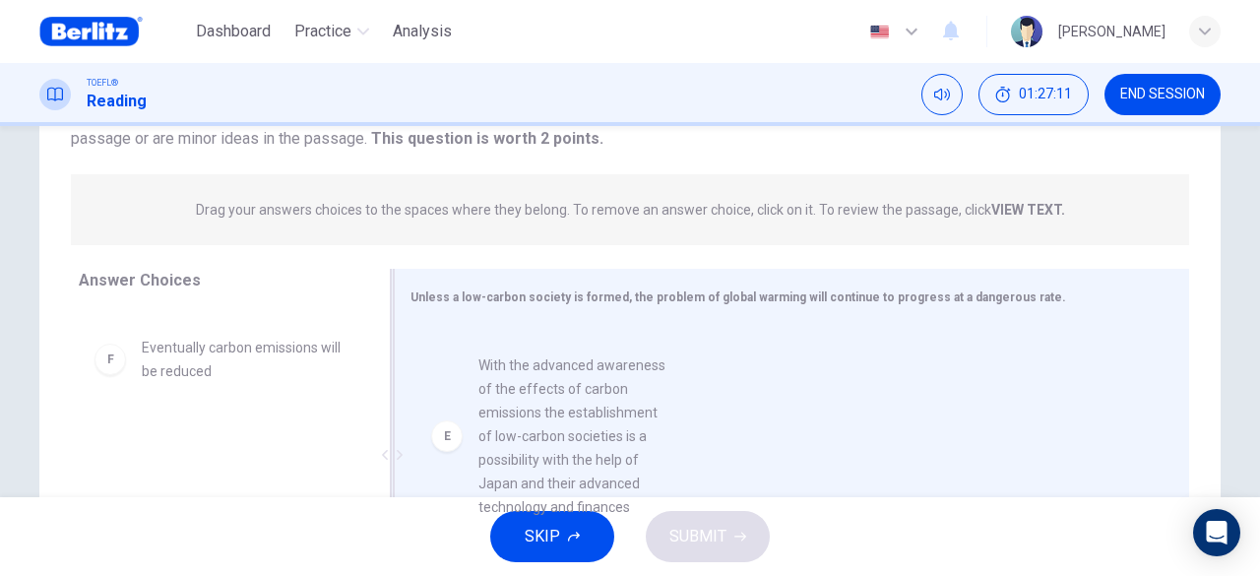
drag, startPoint x: 227, startPoint y: 411, endPoint x: 576, endPoint y: 430, distance: 349.1
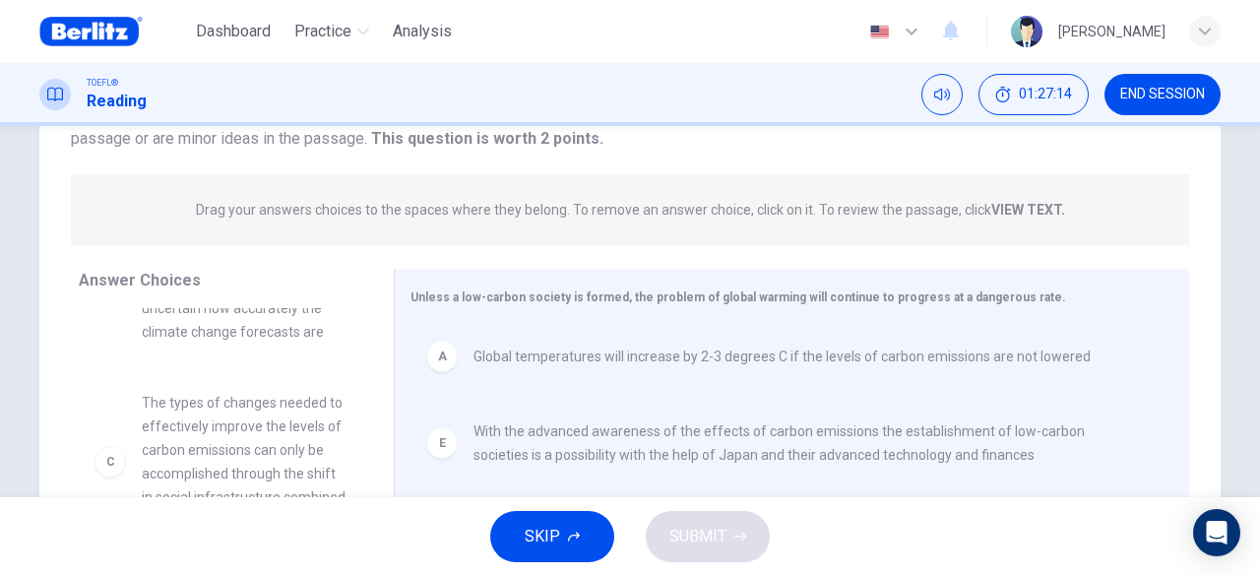
scroll to position [197, 0]
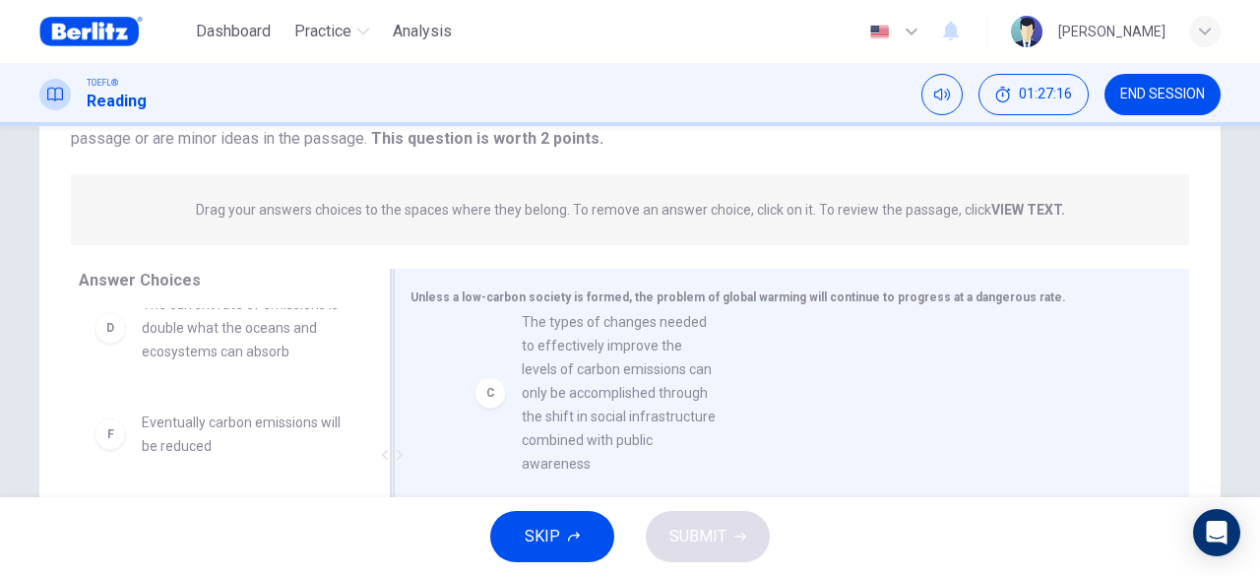
drag, startPoint x: 260, startPoint y: 418, endPoint x: 663, endPoint y: 414, distance: 402.7
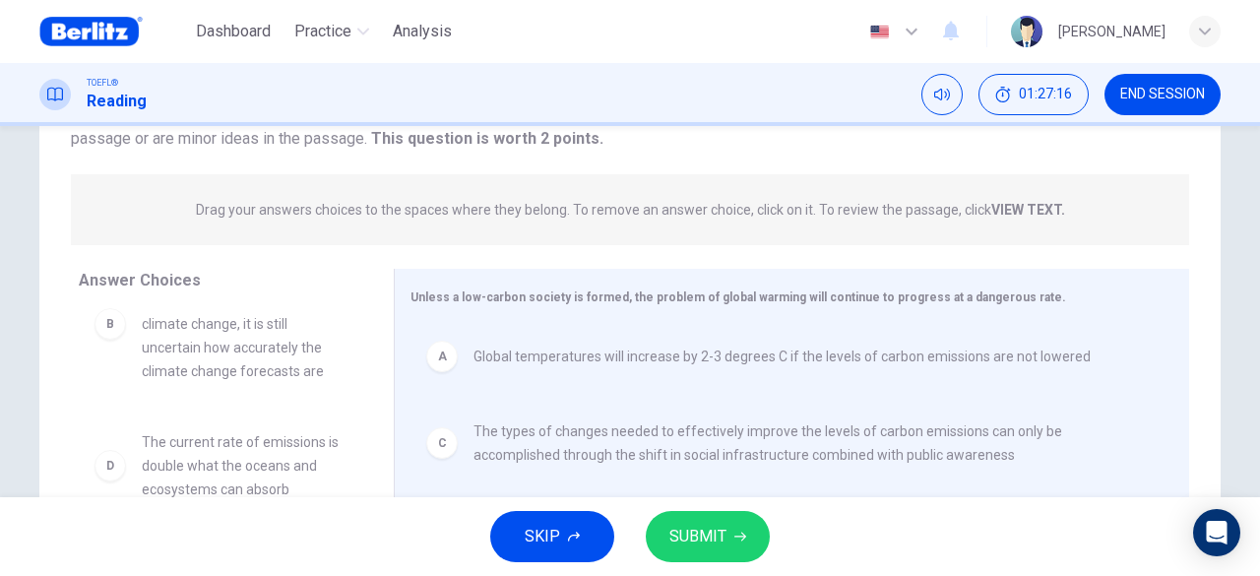
scroll to position [83, 0]
click at [706, 525] on span "SUBMIT" at bounding box center [697, 537] width 57 height 28
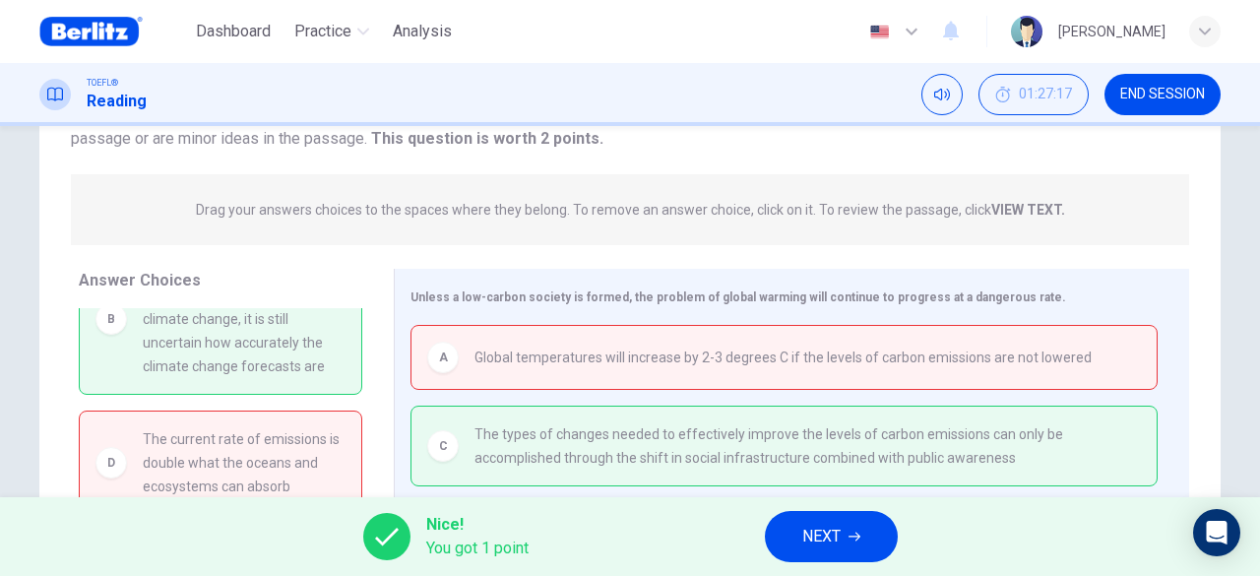
click at [811, 537] on span "NEXT" at bounding box center [821, 537] width 38 height 28
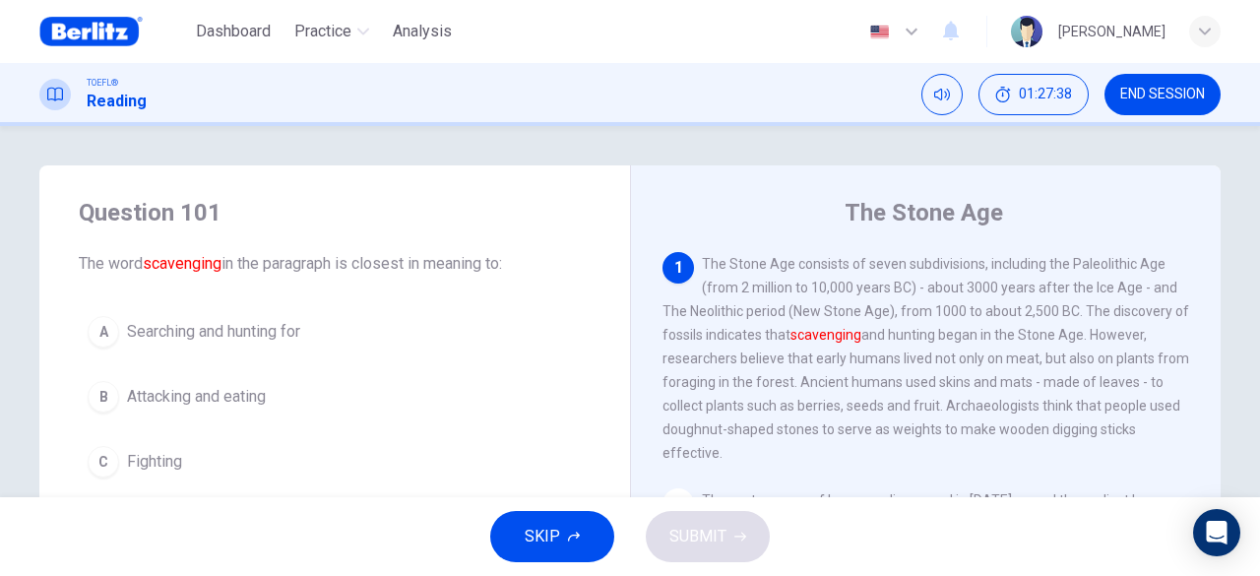
scroll to position [98, 0]
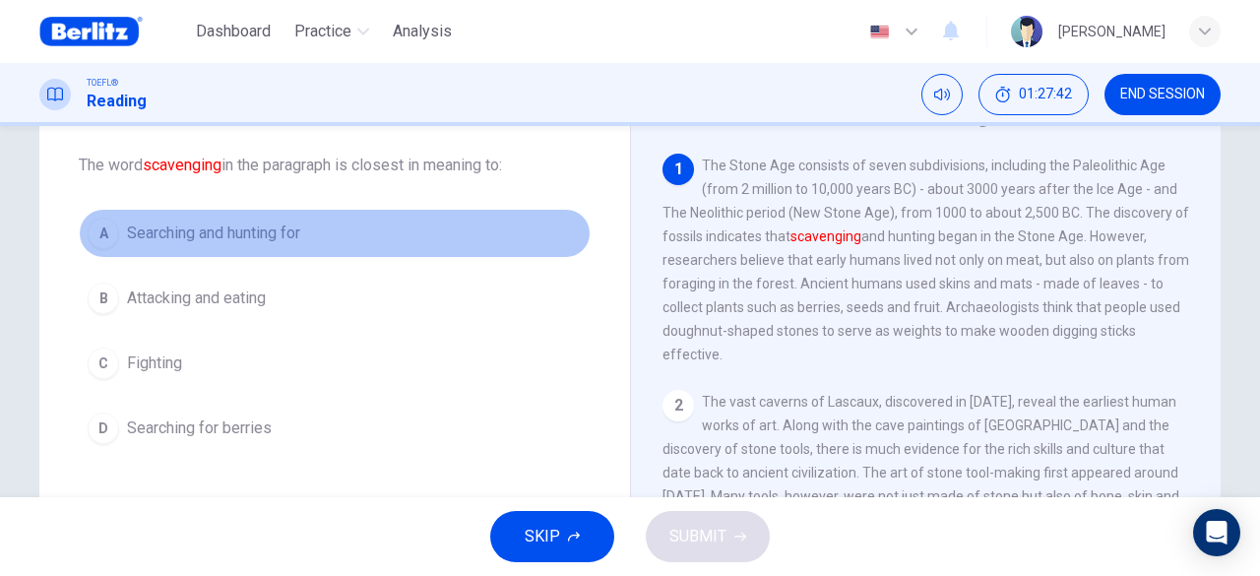
click at [191, 228] on span "Searching and hunting for" at bounding box center [213, 234] width 173 height 24
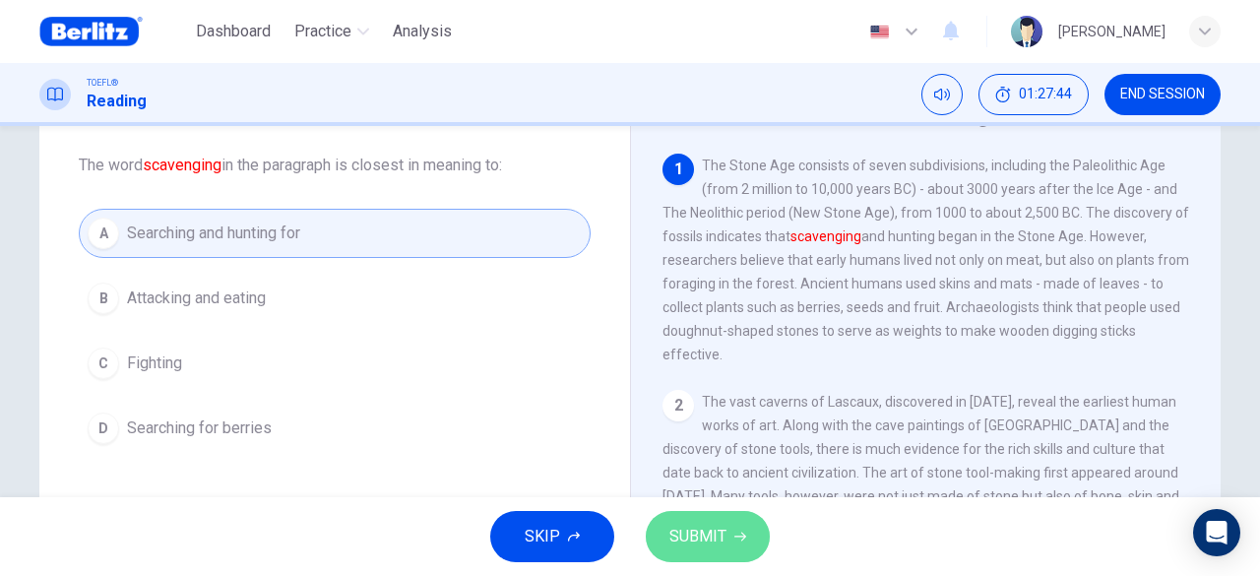
click at [677, 538] on span "SUBMIT" at bounding box center [697, 537] width 57 height 28
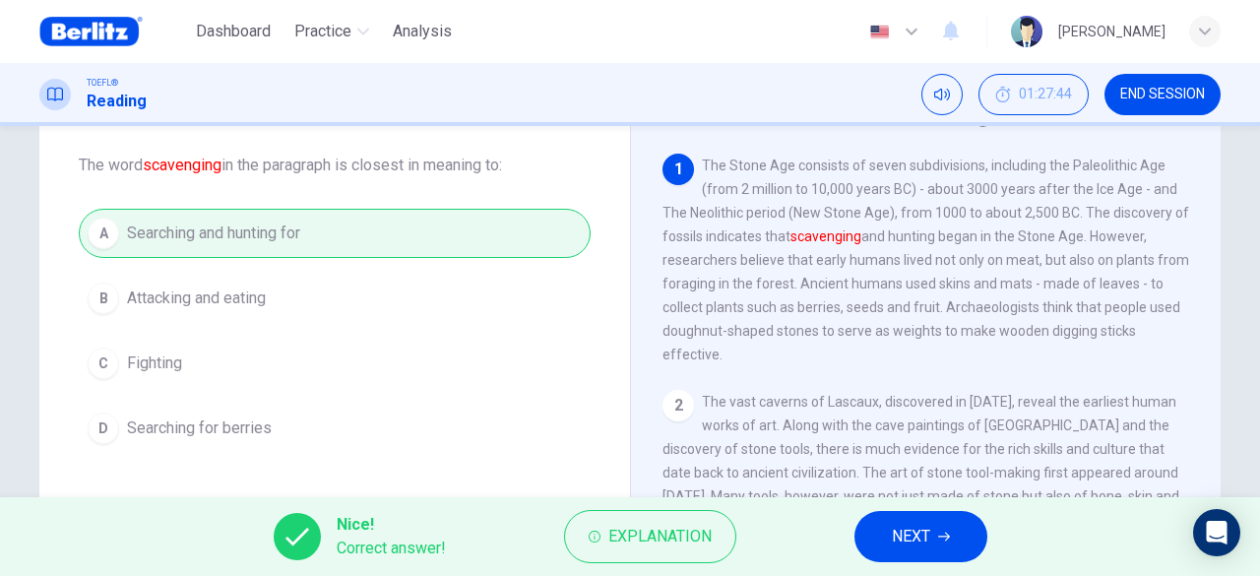
click at [903, 531] on span "NEXT" at bounding box center [911, 537] width 38 height 28
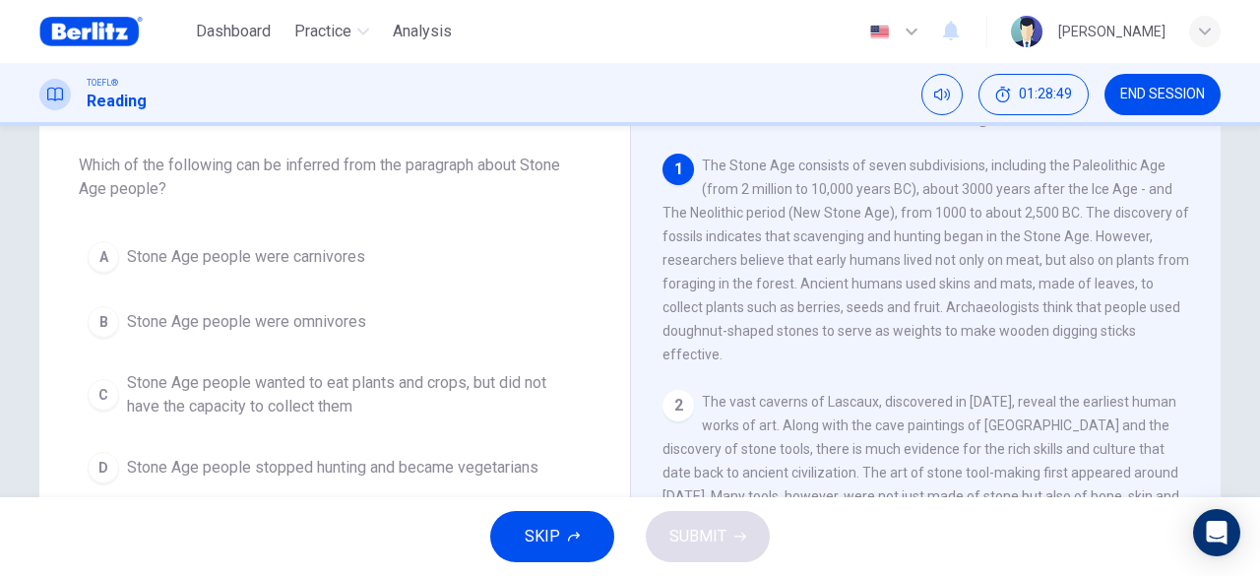
scroll to position [197, 0]
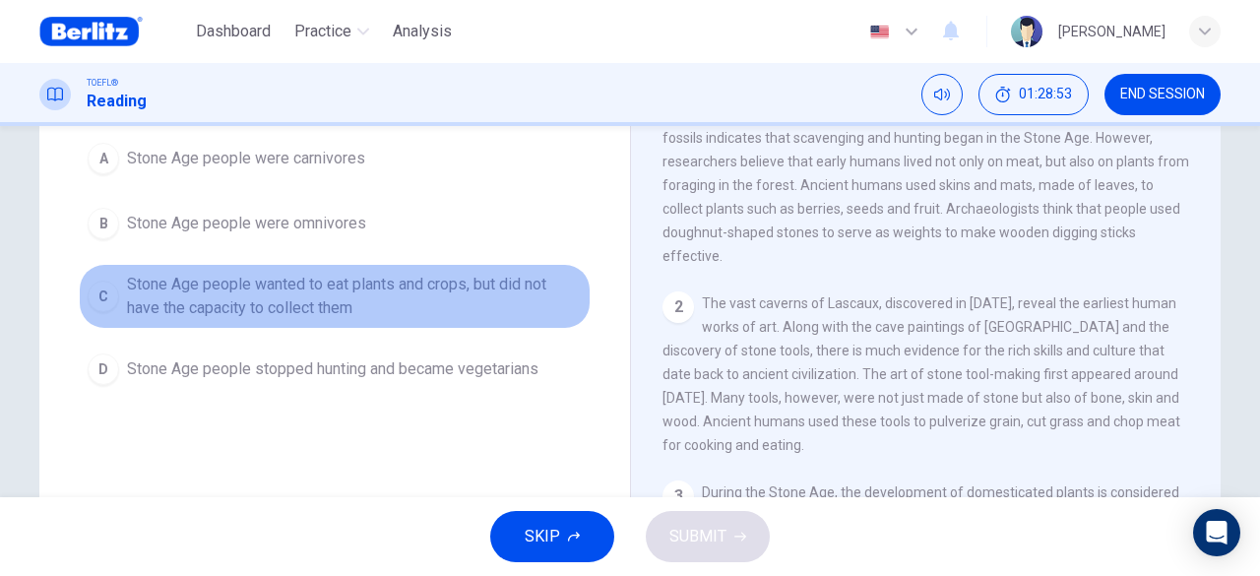
click at [324, 294] on span "Stone Age people wanted to eat plants and crops, but did not have the capacity …" at bounding box center [354, 296] width 455 height 47
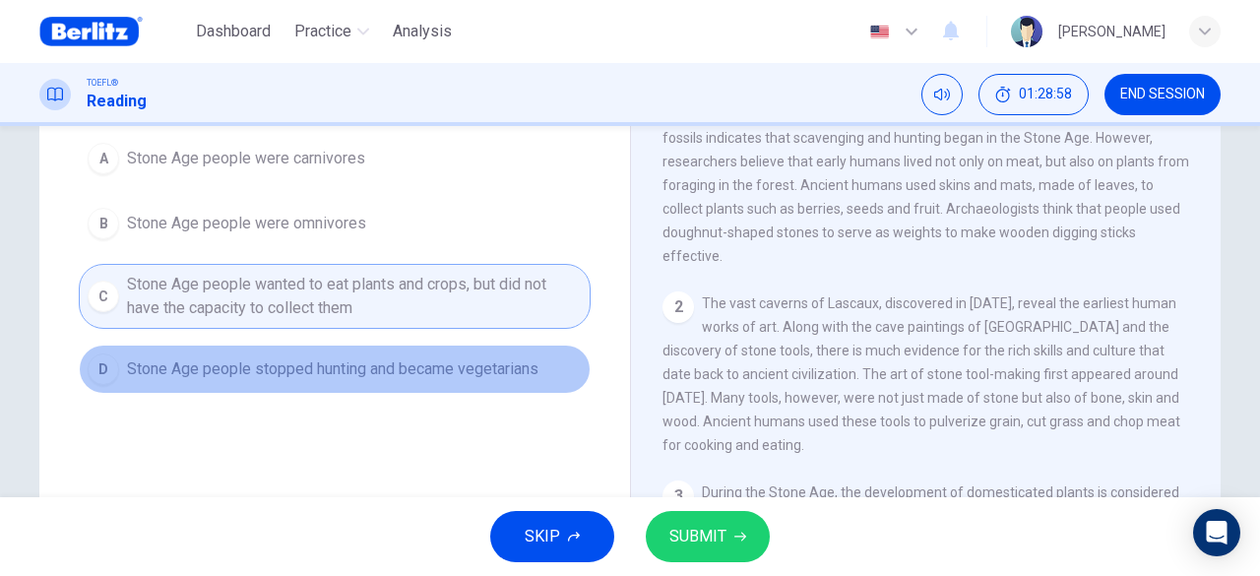
click at [368, 371] on span "Stone Age people stopped hunting and became vegetarians" at bounding box center [332, 369] width 411 height 24
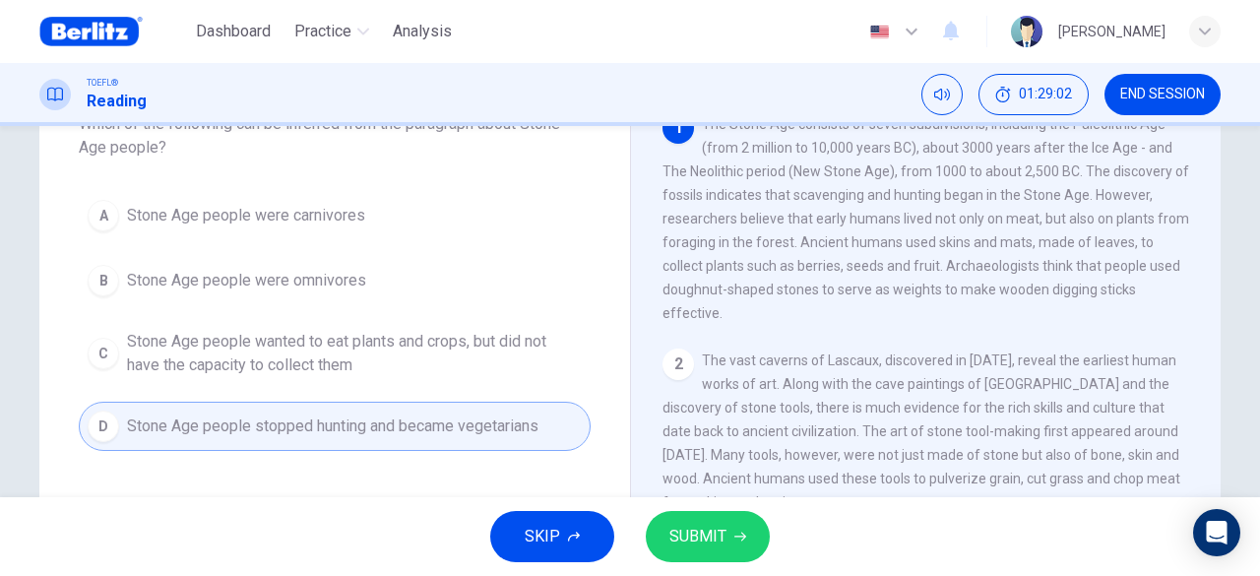
scroll to position [98, 0]
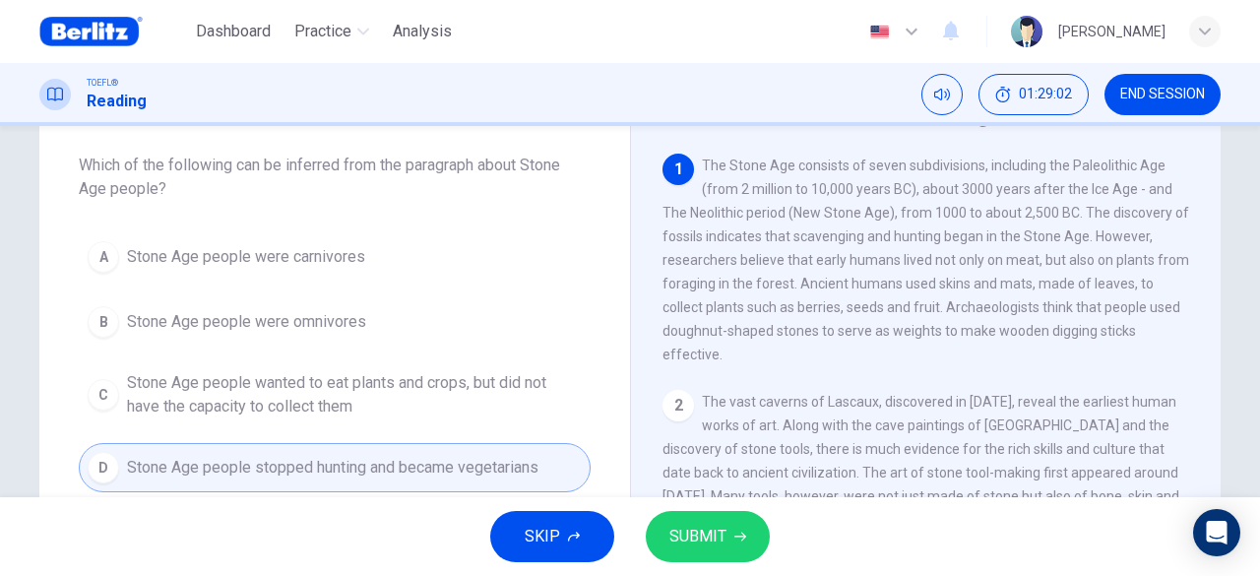
click at [393, 387] on span "Stone Age people wanted to eat plants and crops, but did not have the capacity …" at bounding box center [354, 394] width 455 height 47
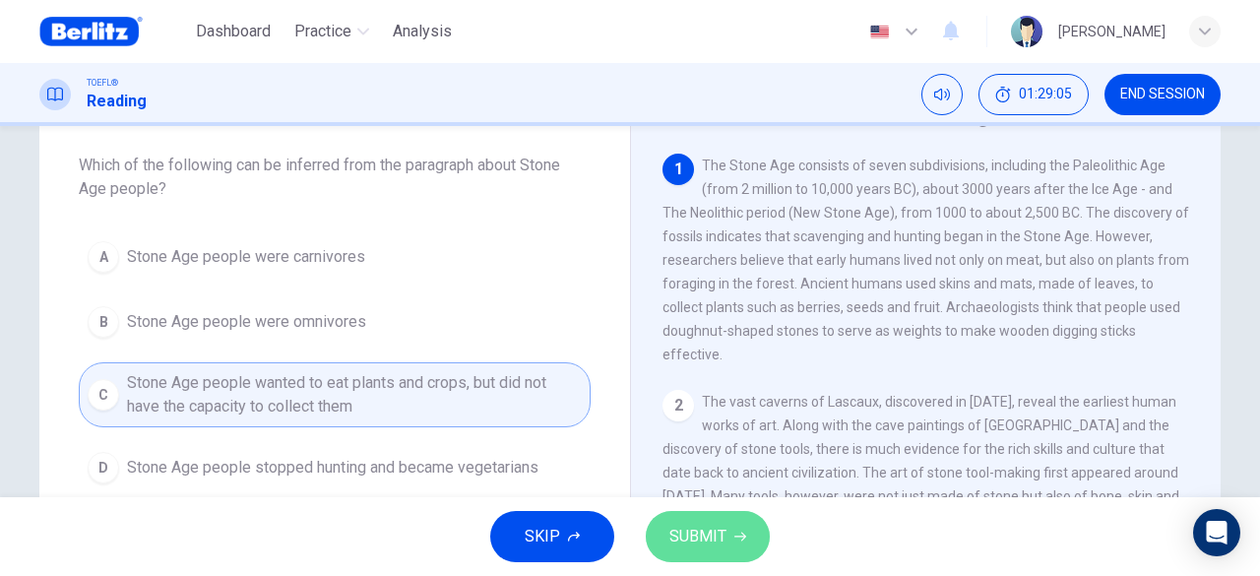
click at [717, 548] on span "SUBMIT" at bounding box center [697, 537] width 57 height 28
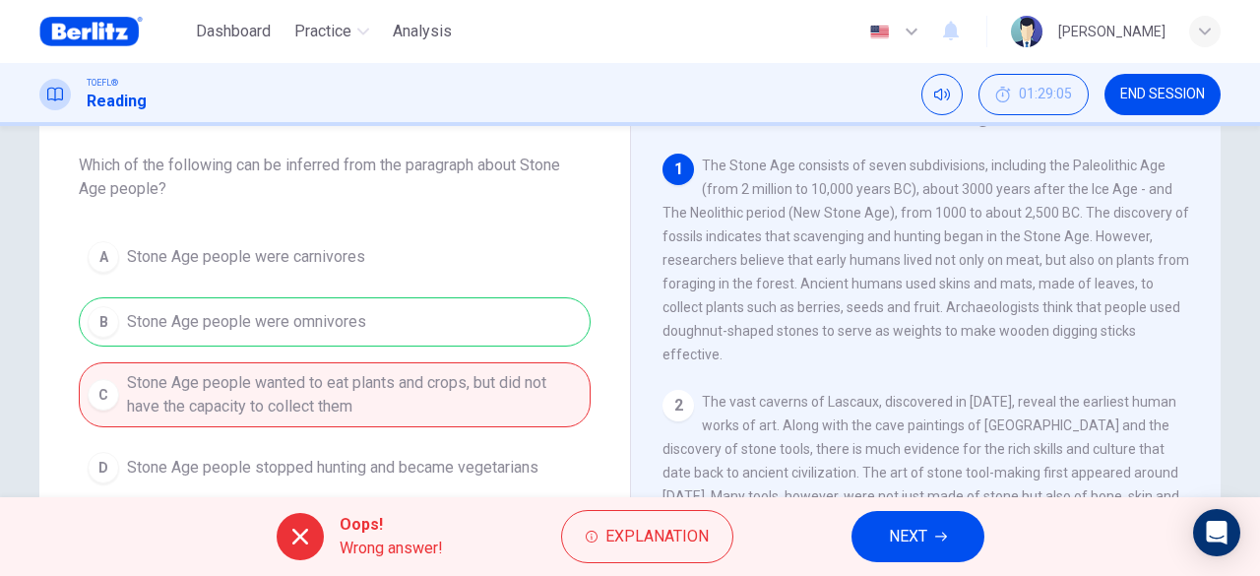
click at [935, 543] on button "NEXT" at bounding box center [918, 536] width 133 height 51
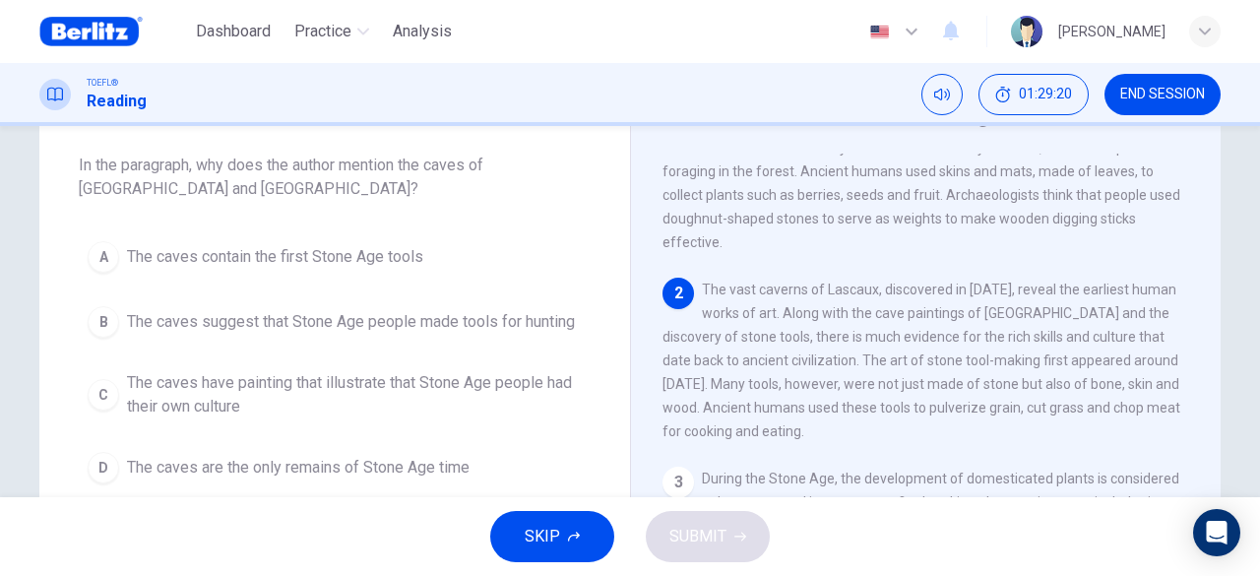
scroll to position [142, 0]
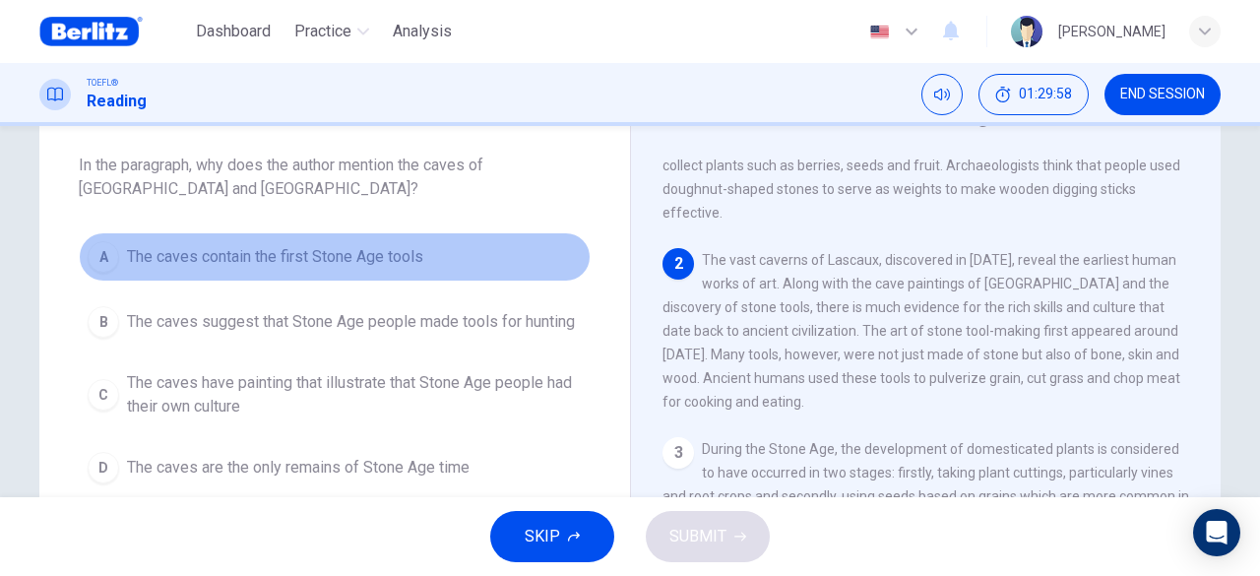
click at [323, 257] on span "The caves contain the first Stone Age tools" at bounding box center [275, 257] width 296 height 24
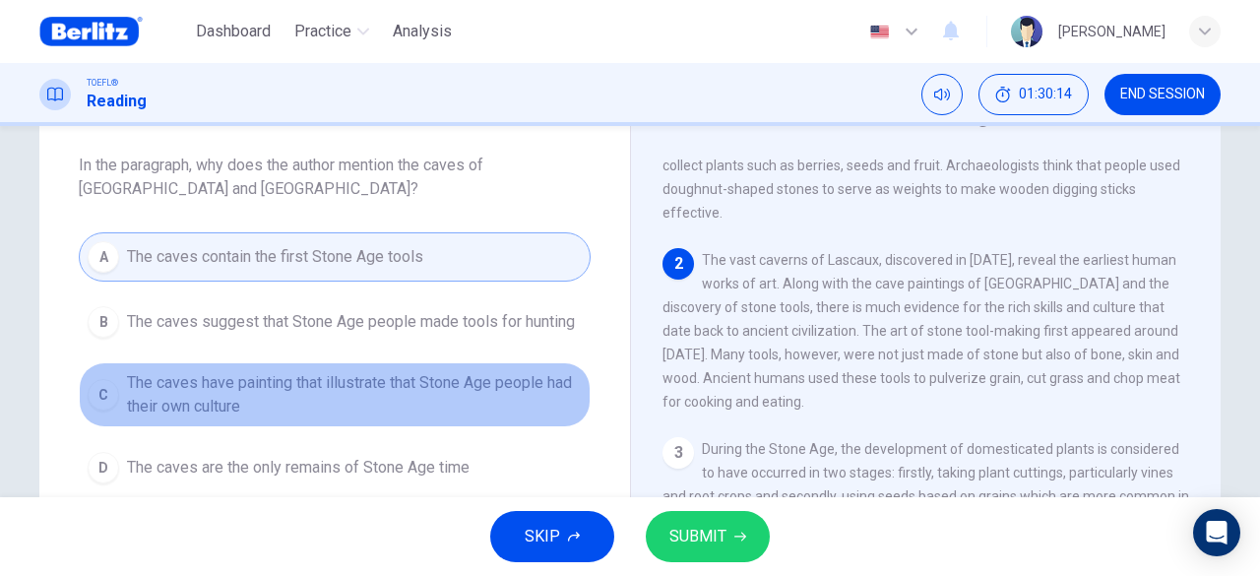
click at [258, 391] on span "The caves have painting that illustrate that Stone Age people had their own cul…" at bounding box center [354, 394] width 455 height 47
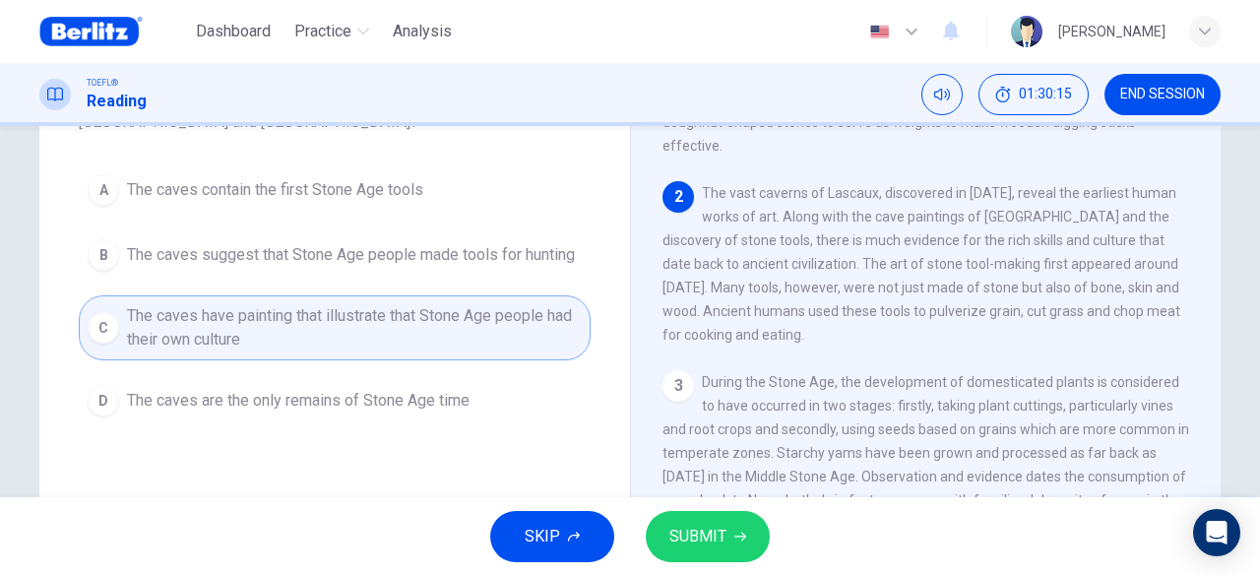
scroll to position [197, 0]
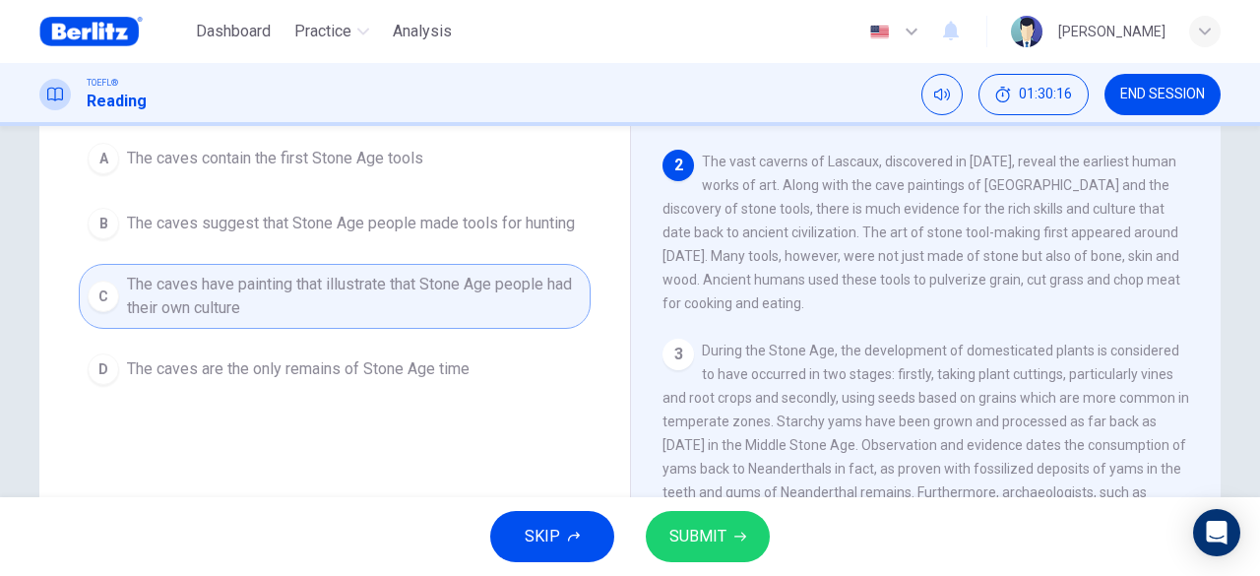
click at [723, 543] on span "SUBMIT" at bounding box center [697, 537] width 57 height 28
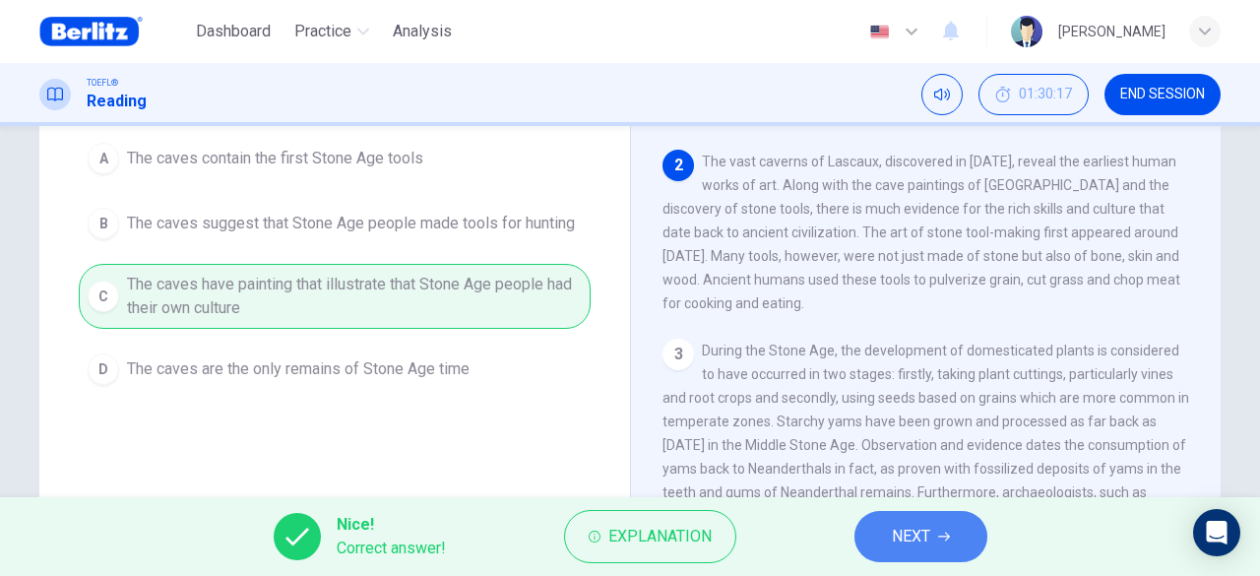
click at [925, 539] on span "NEXT" at bounding box center [911, 537] width 38 height 28
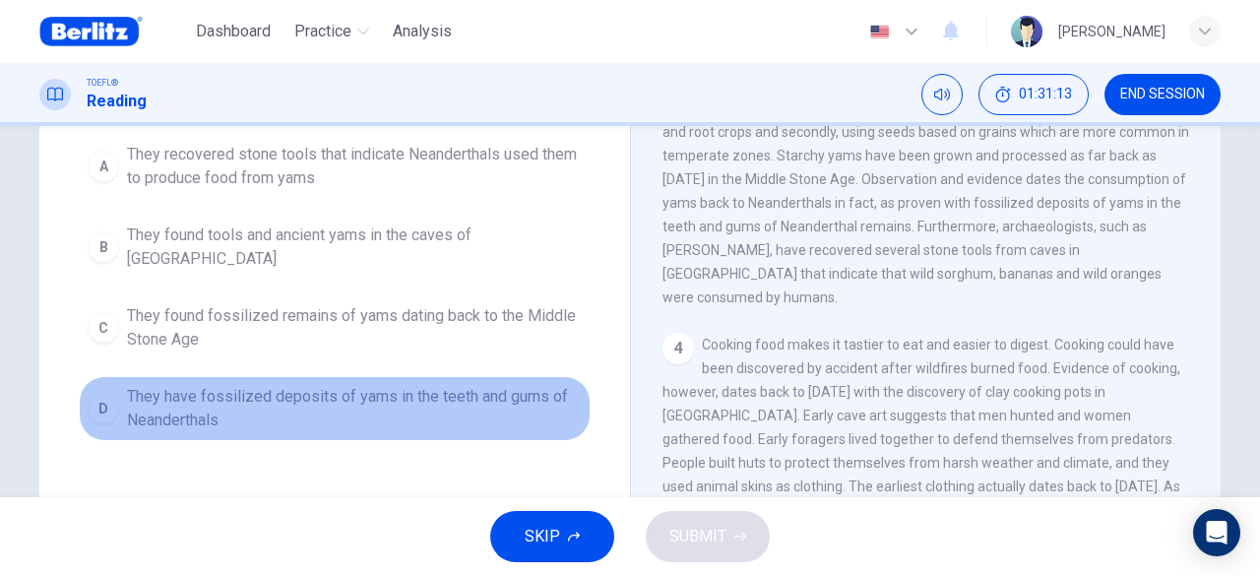
drag, startPoint x: 350, startPoint y: 383, endPoint x: 390, endPoint y: 401, distance: 43.2
click at [357, 385] on span "They have fossilized deposits of yams in the teeth and gums of Neanderthals" at bounding box center [354, 408] width 455 height 47
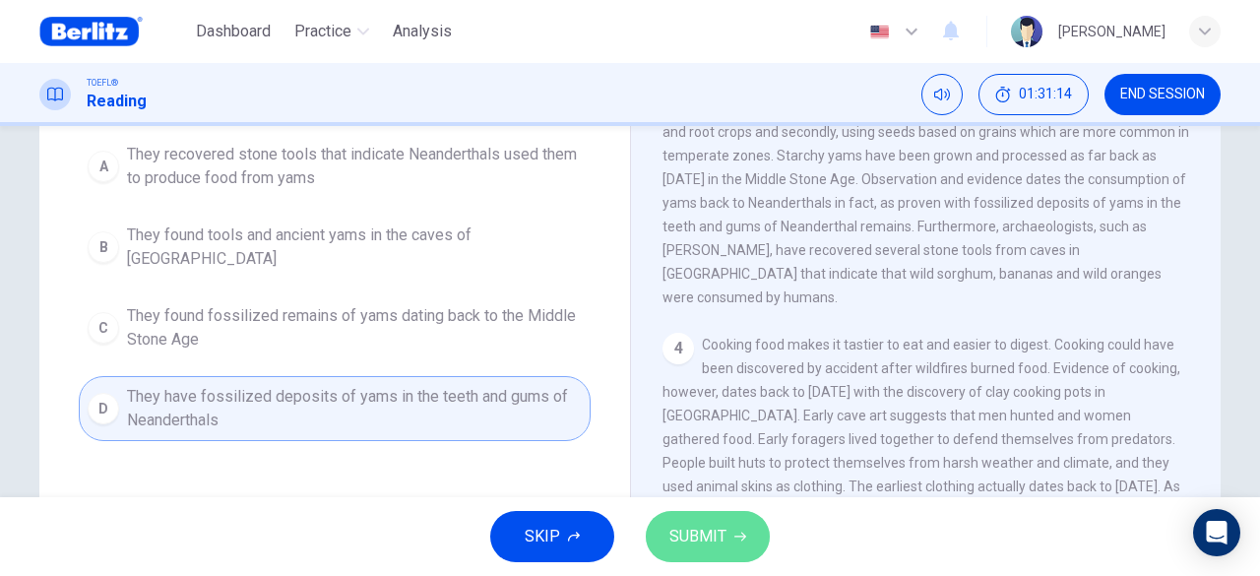
click at [740, 546] on button "SUBMIT" at bounding box center [708, 536] width 124 height 51
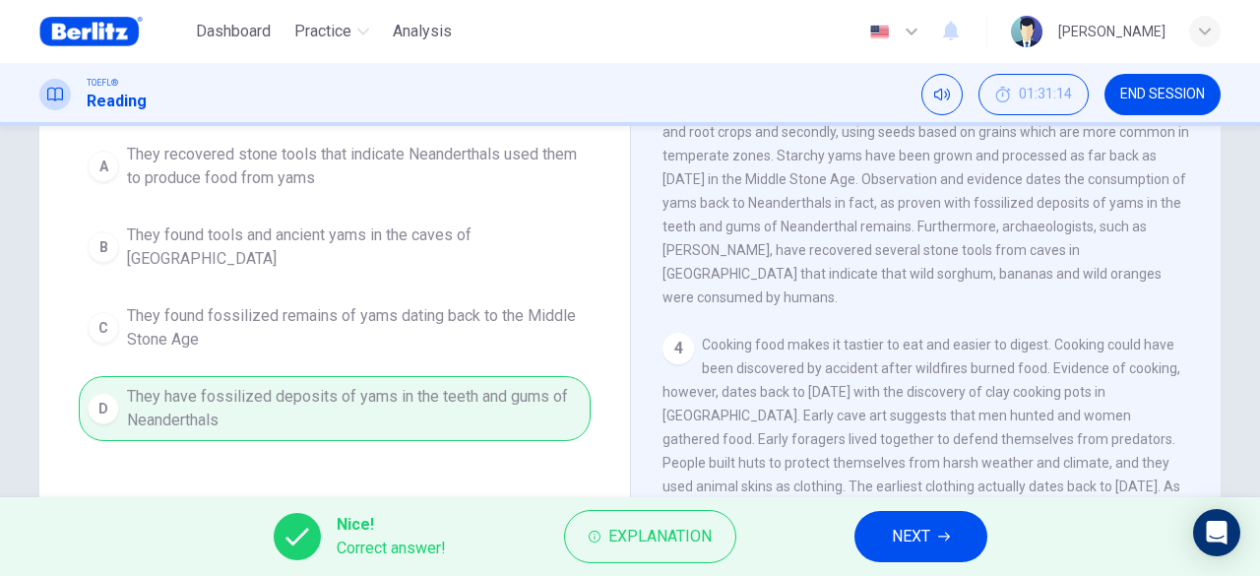
click at [941, 538] on icon "button" at bounding box center [944, 537] width 12 height 12
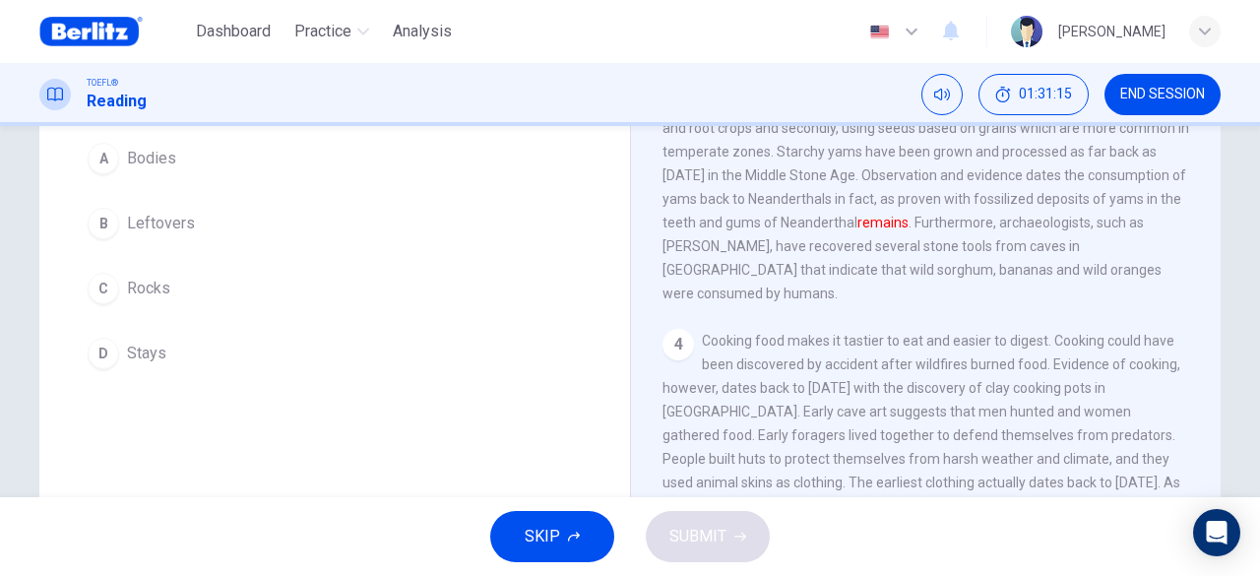
scroll to position [75, 0]
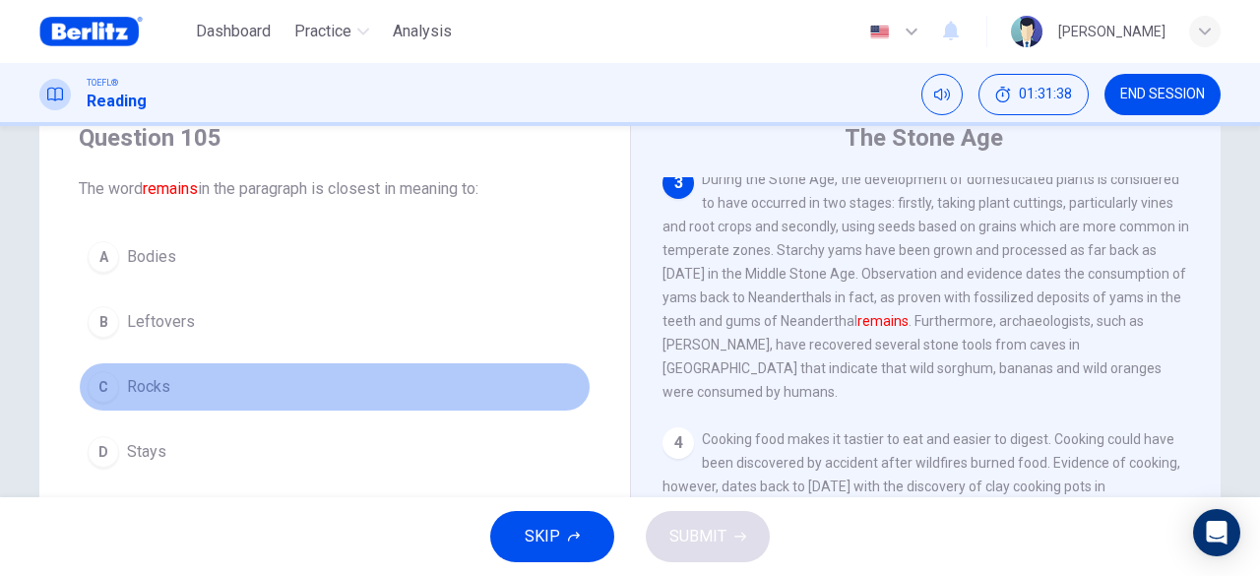
drag, startPoint x: 153, startPoint y: 385, endPoint x: 152, endPoint y: 397, distance: 11.9
click at [167, 387] on button "C Rocks" at bounding box center [335, 386] width 512 height 49
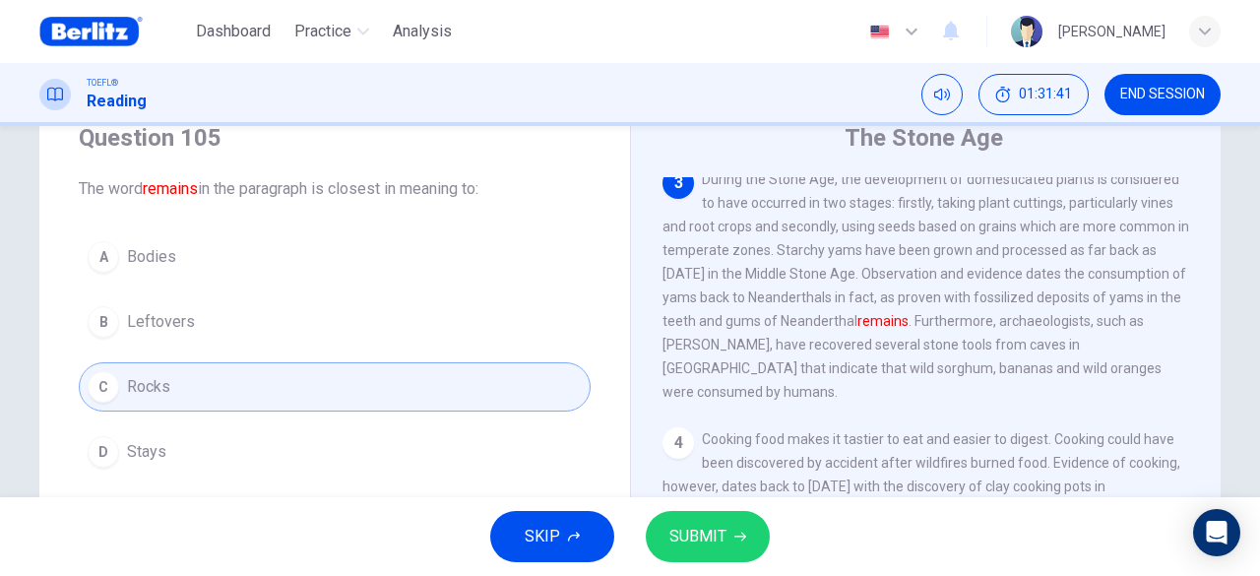
click at [673, 538] on button "SUBMIT" at bounding box center [708, 536] width 124 height 51
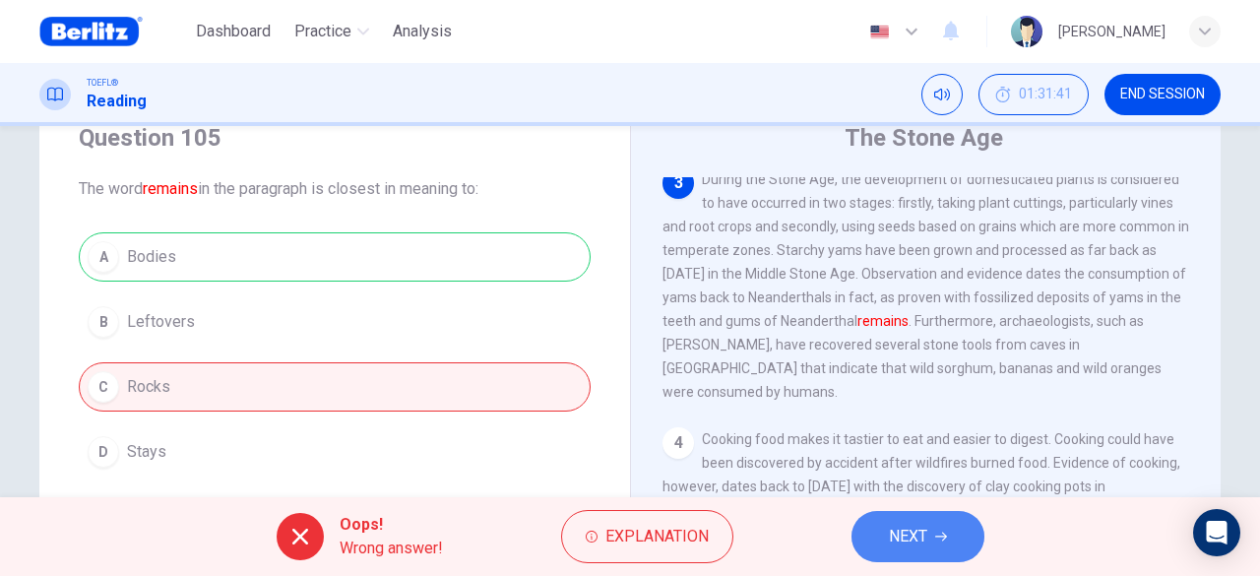
click at [883, 535] on button "NEXT" at bounding box center [918, 536] width 133 height 51
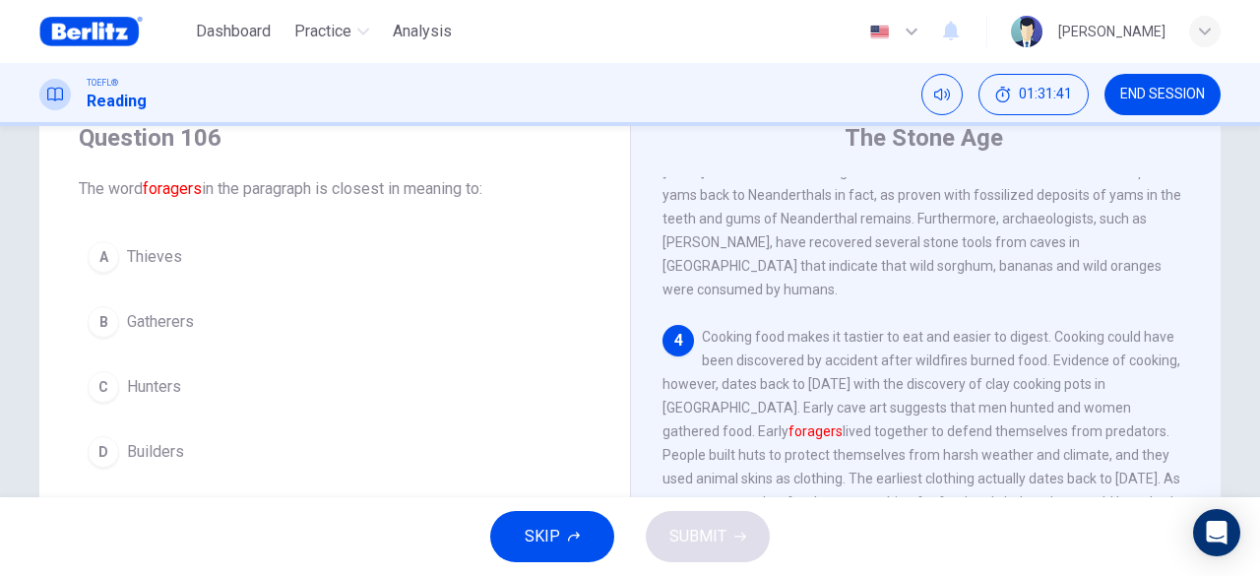
scroll to position [551, 0]
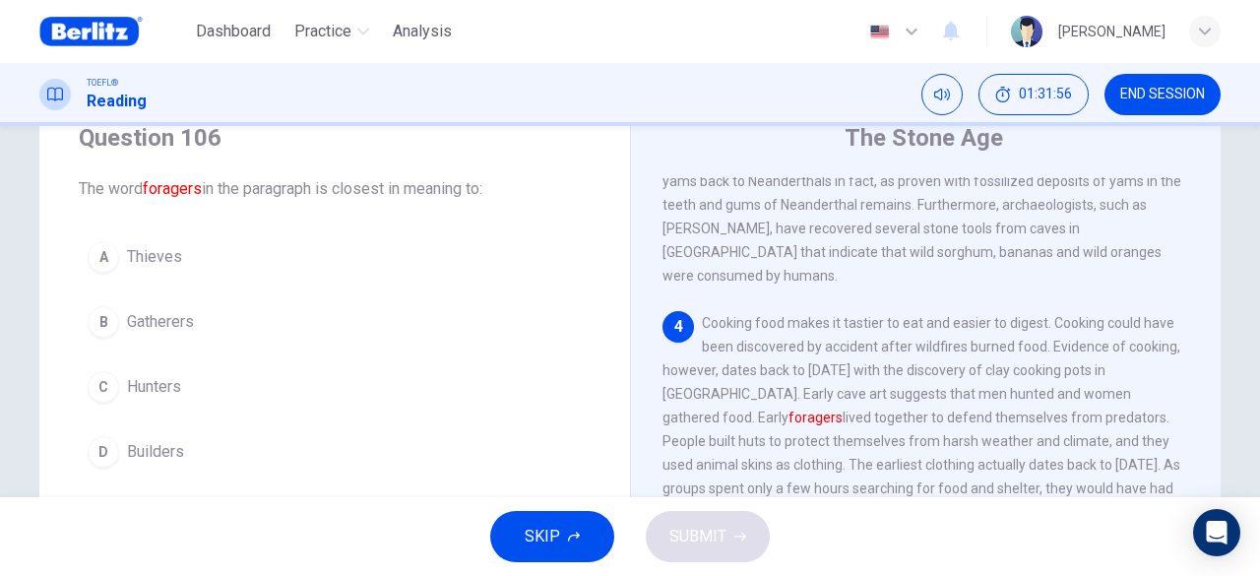
click at [159, 392] on span "Hunters" at bounding box center [154, 387] width 54 height 24
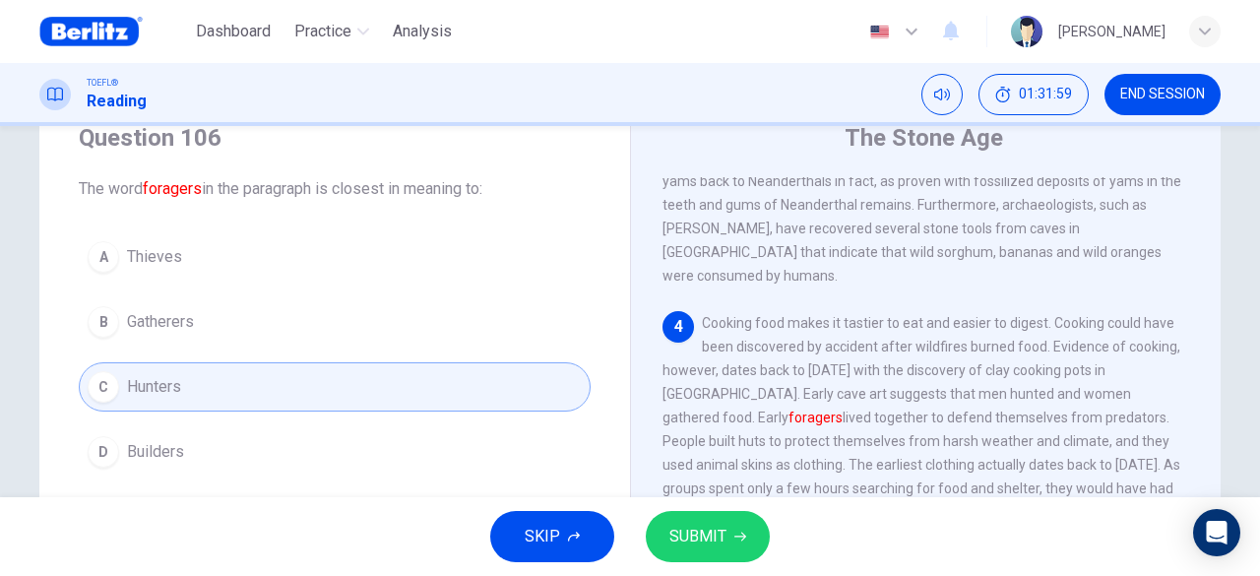
click at [689, 538] on span "SUBMIT" at bounding box center [697, 537] width 57 height 28
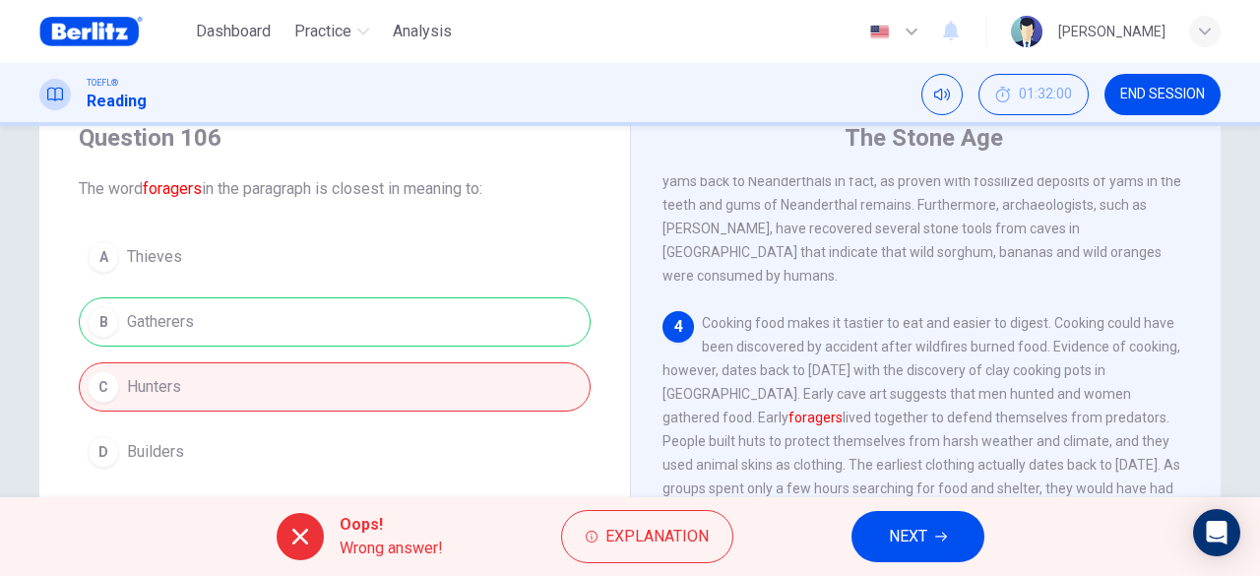
click at [924, 542] on span "NEXT" at bounding box center [908, 537] width 38 height 28
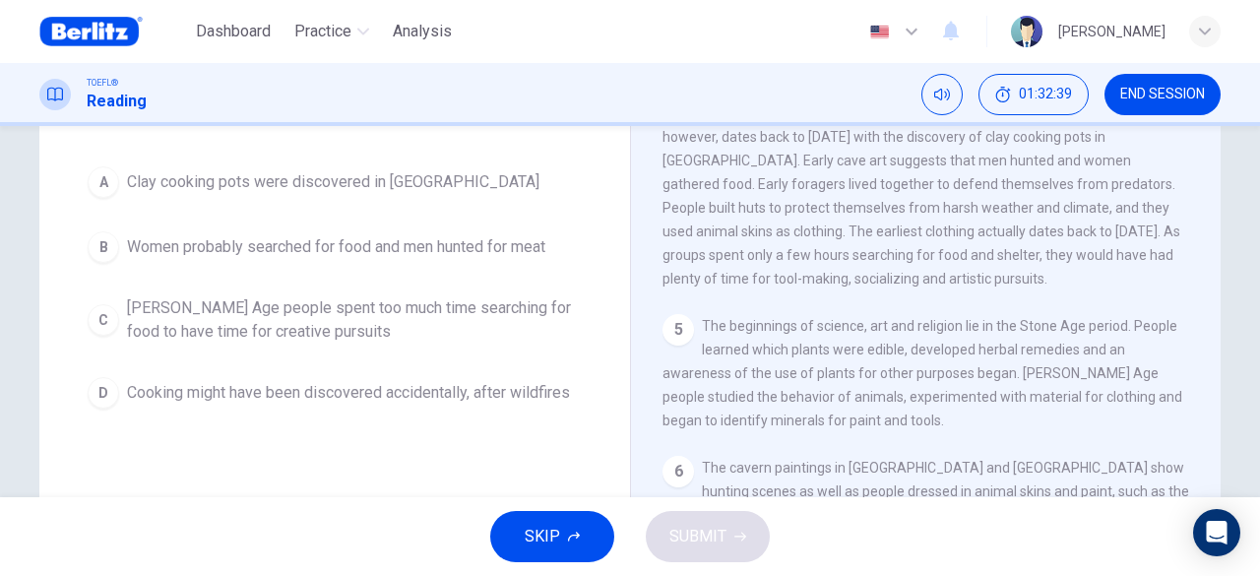
scroll to position [594, 0]
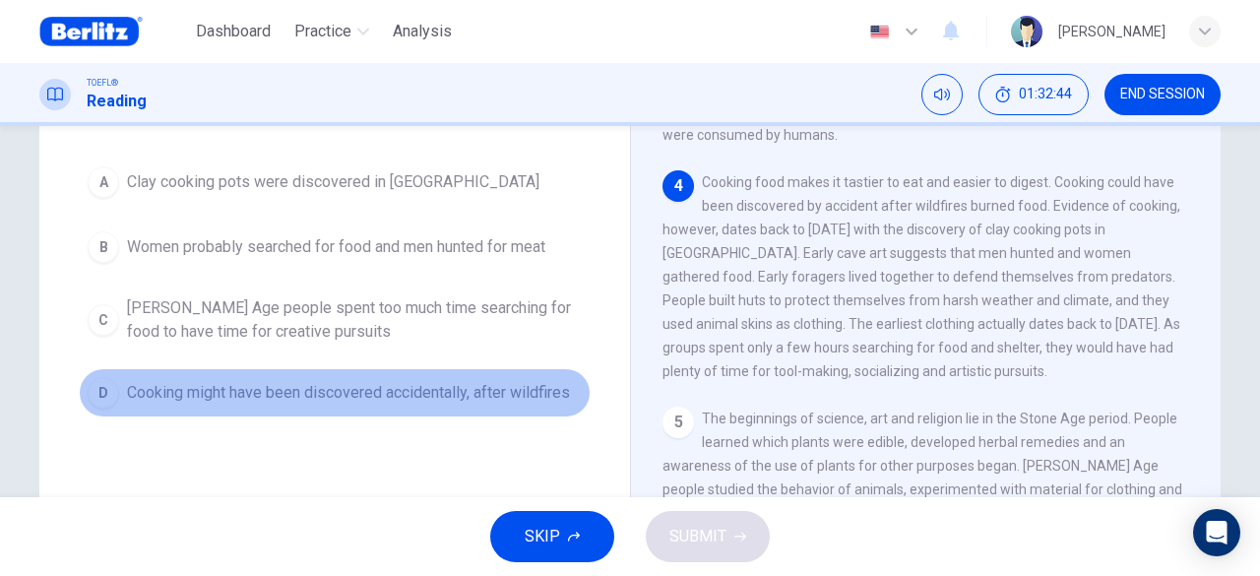
click at [473, 385] on span "Cooking might have been discovered accidentally, after wildfires" at bounding box center [348, 393] width 443 height 24
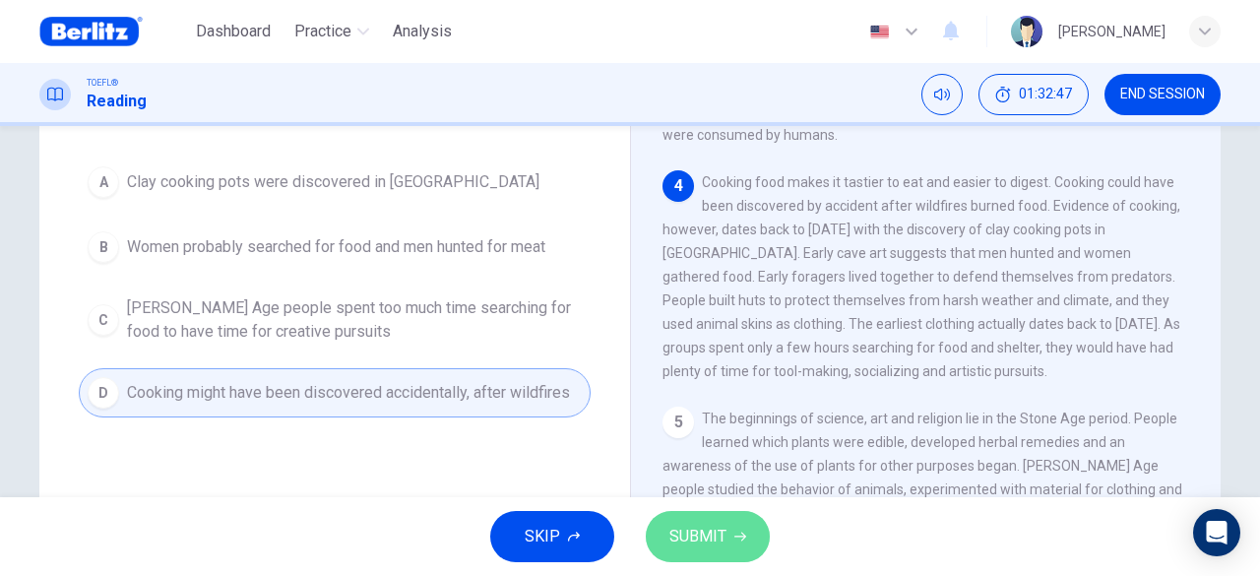
click at [696, 537] on span "SUBMIT" at bounding box center [697, 537] width 57 height 28
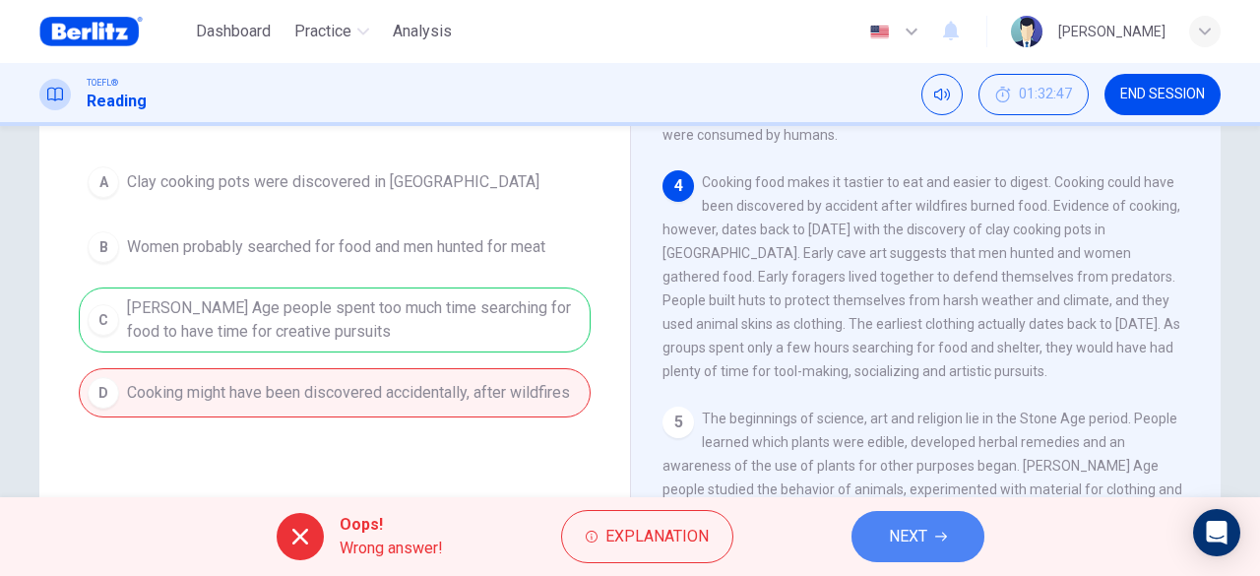
click at [931, 561] on button "NEXT" at bounding box center [918, 536] width 133 height 51
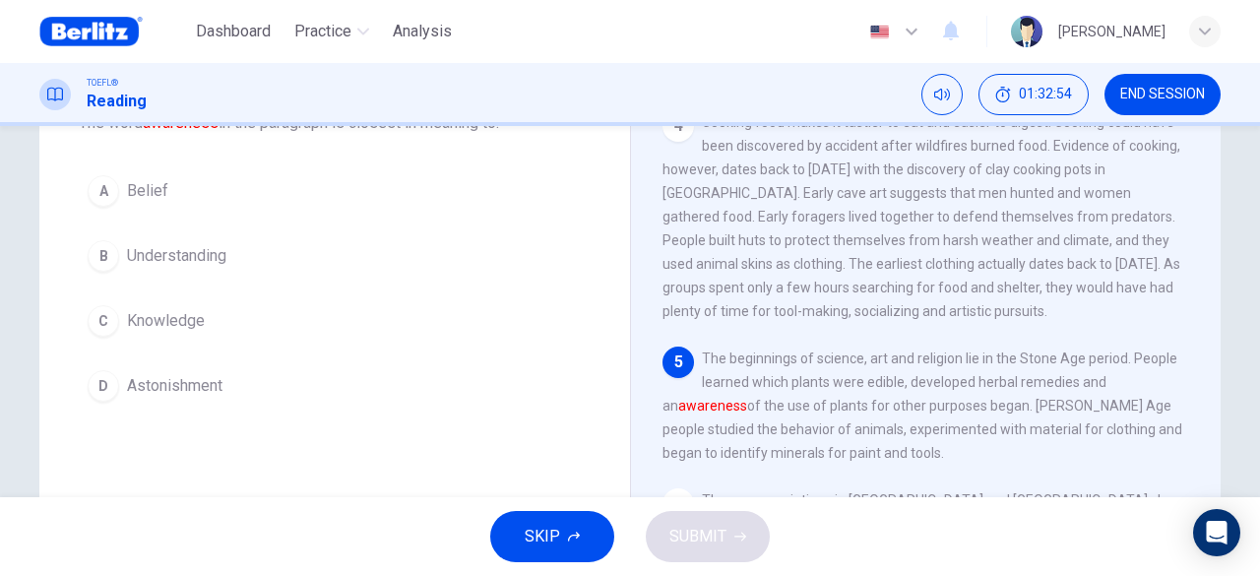
scroll to position [248, 0]
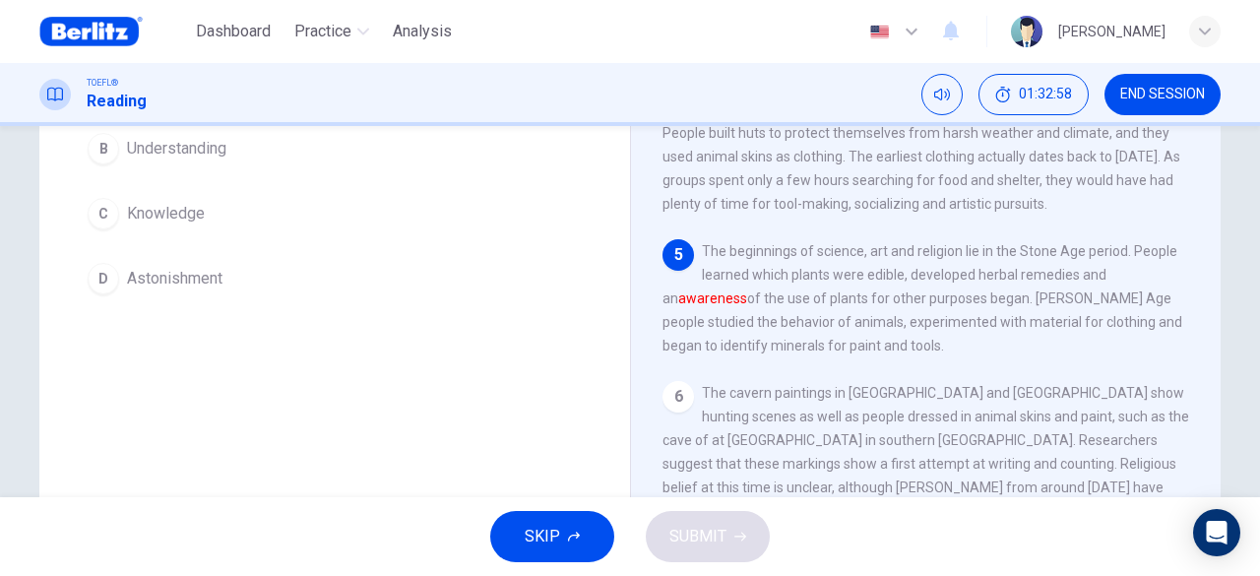
click at [193, 216] on span "Knowledge" at bounding box center [166, 214] width 78 height 24
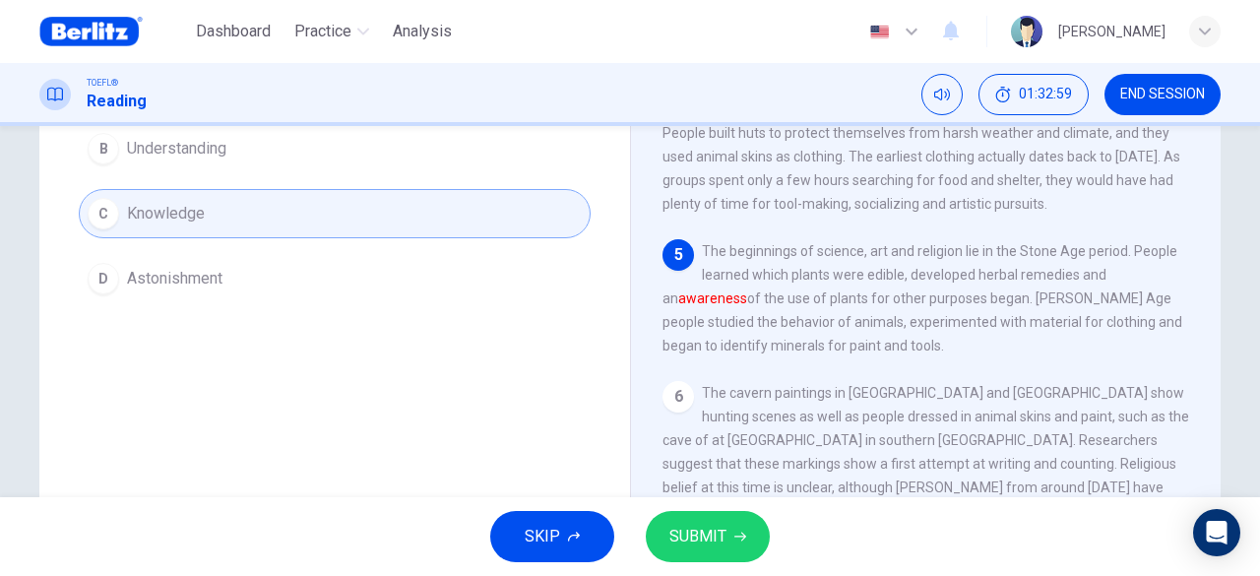
click at [703, 528] on span "SUBMIT" at bounding box center [697, 537] width 57 height 28
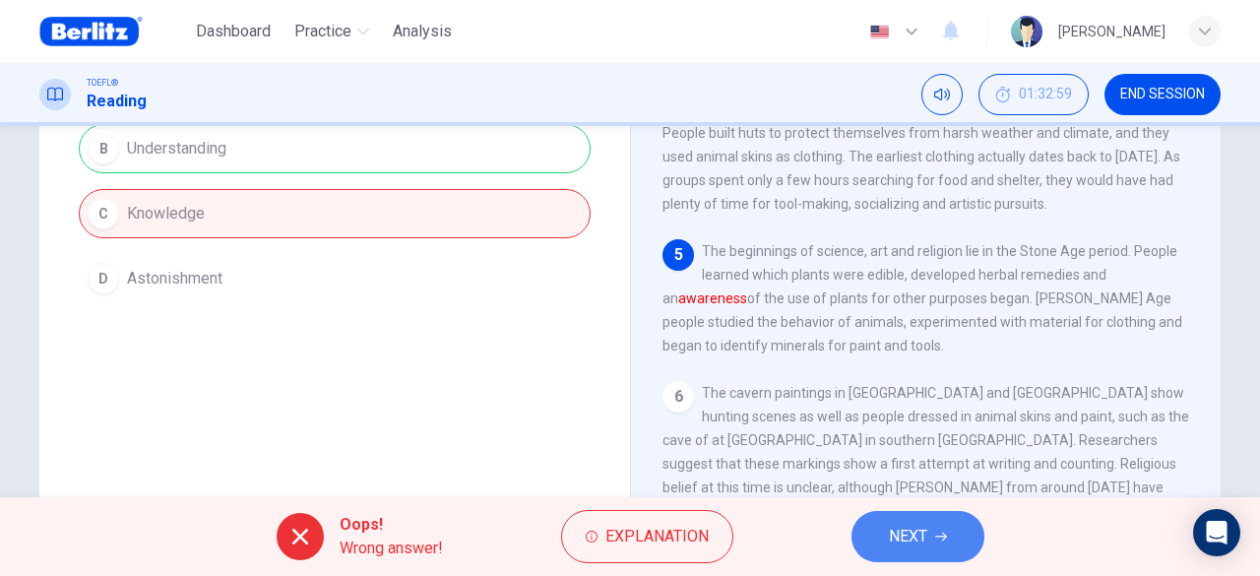
click at [919, 543] on span "NEXT" at bounding box center [908, 537] width 38 height 28
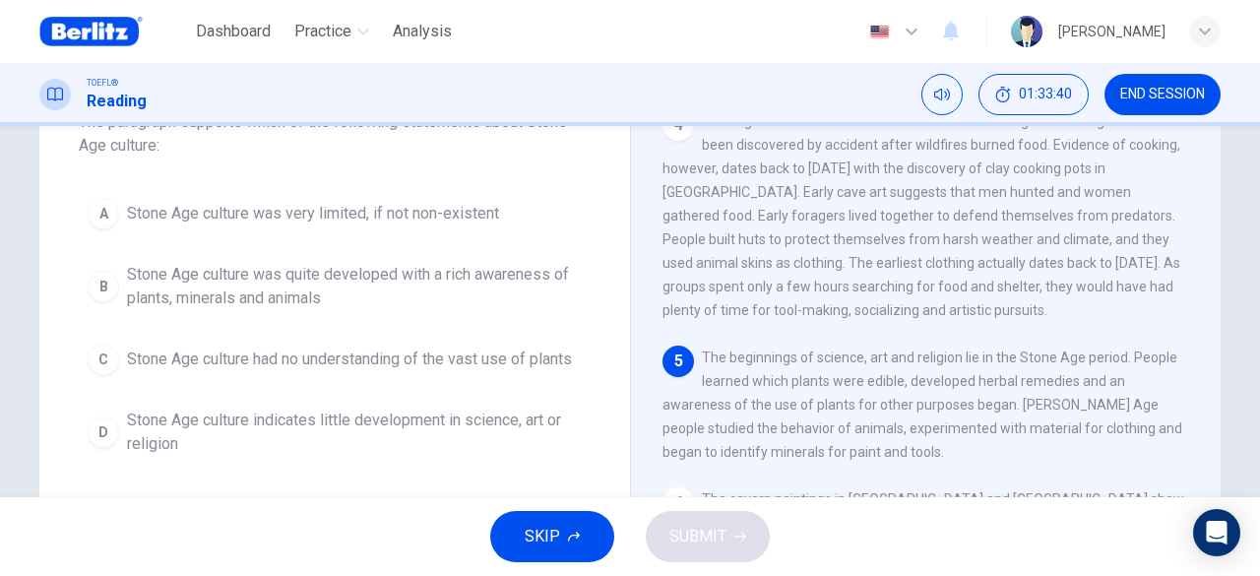
scroll to position [173, 0]
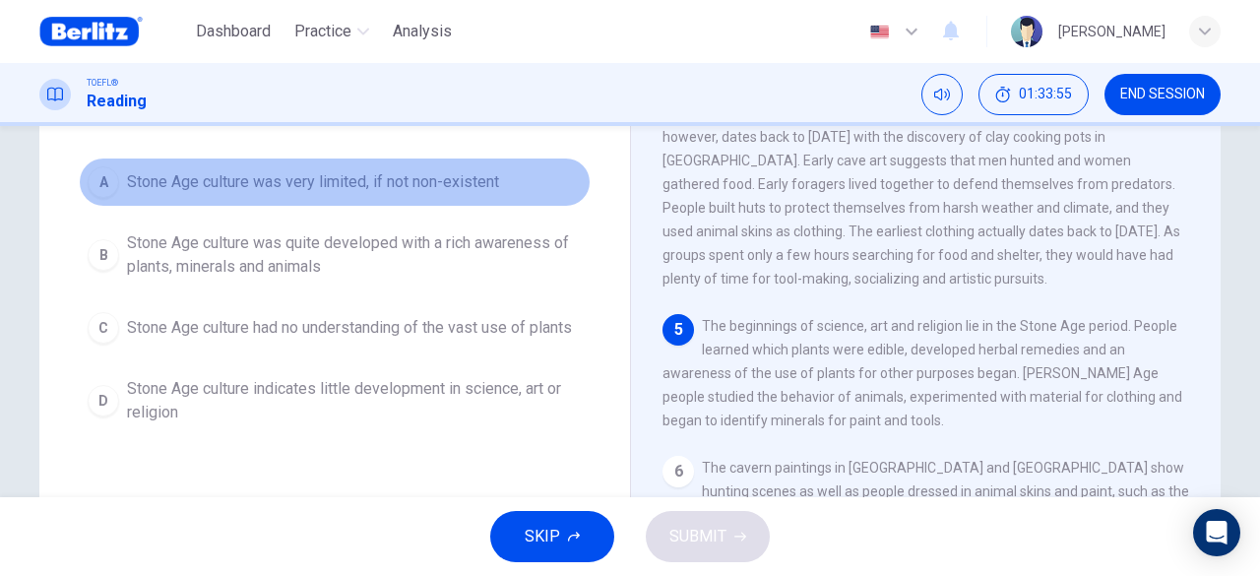
click at [356, 187] on span "Stone Age culture was very limited, if not non-existent" at bounding box center [313, 182] width 372 height 24
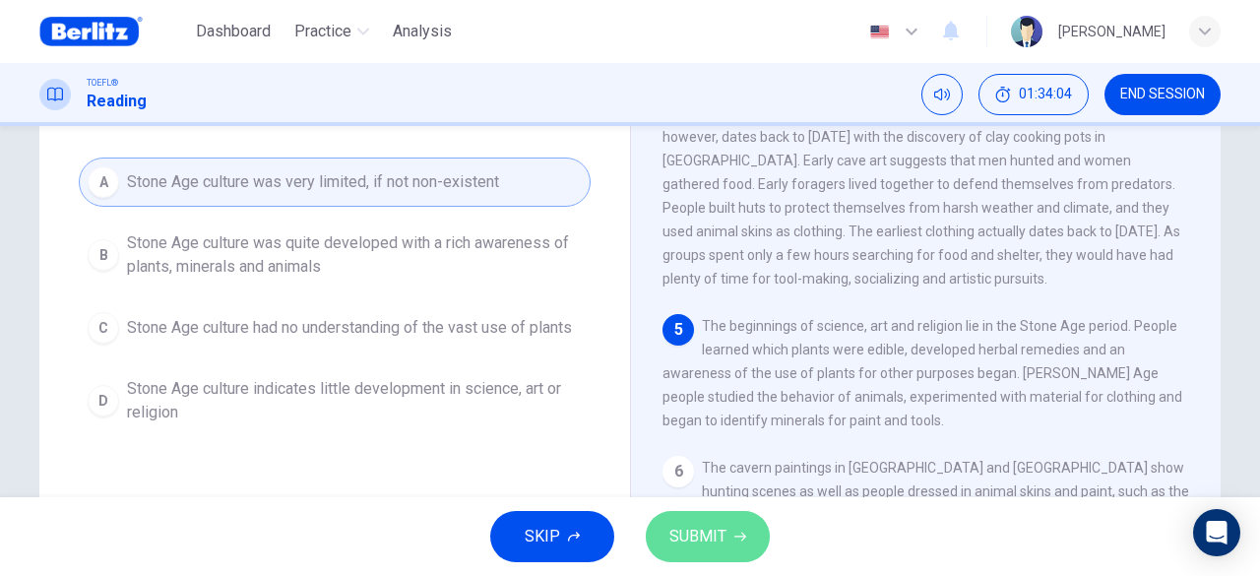
click at [708, 538] on span "SUBMIT" at bounding box center [697, 537] width 57 height 28
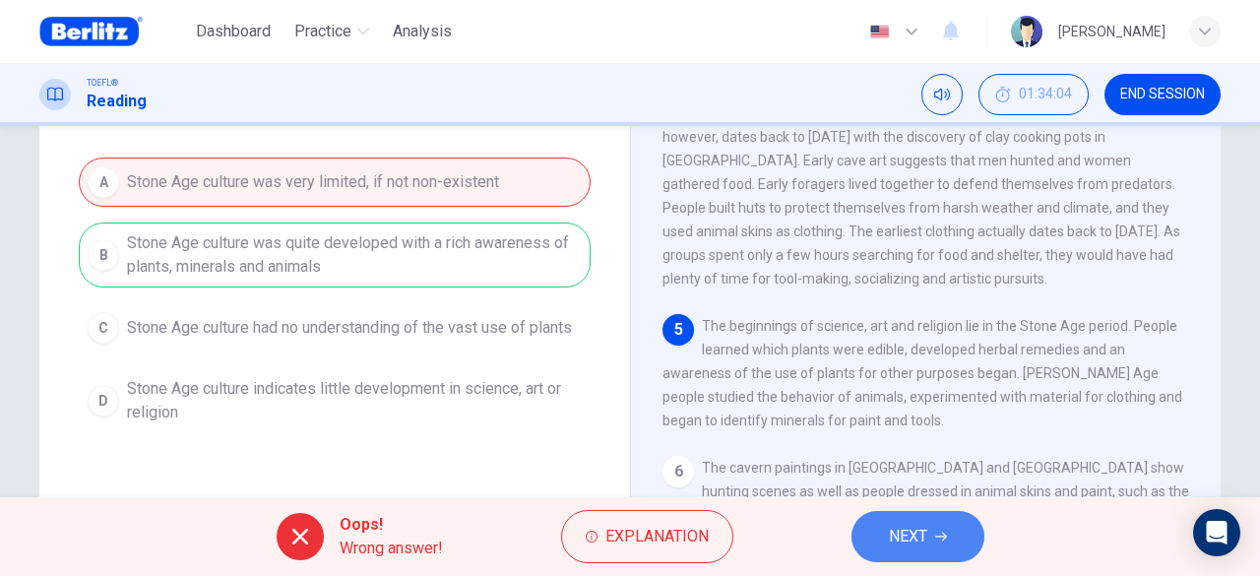
click at [874, 533] on button "NEXT" at bounding box center [918, 536] width 133 height 51
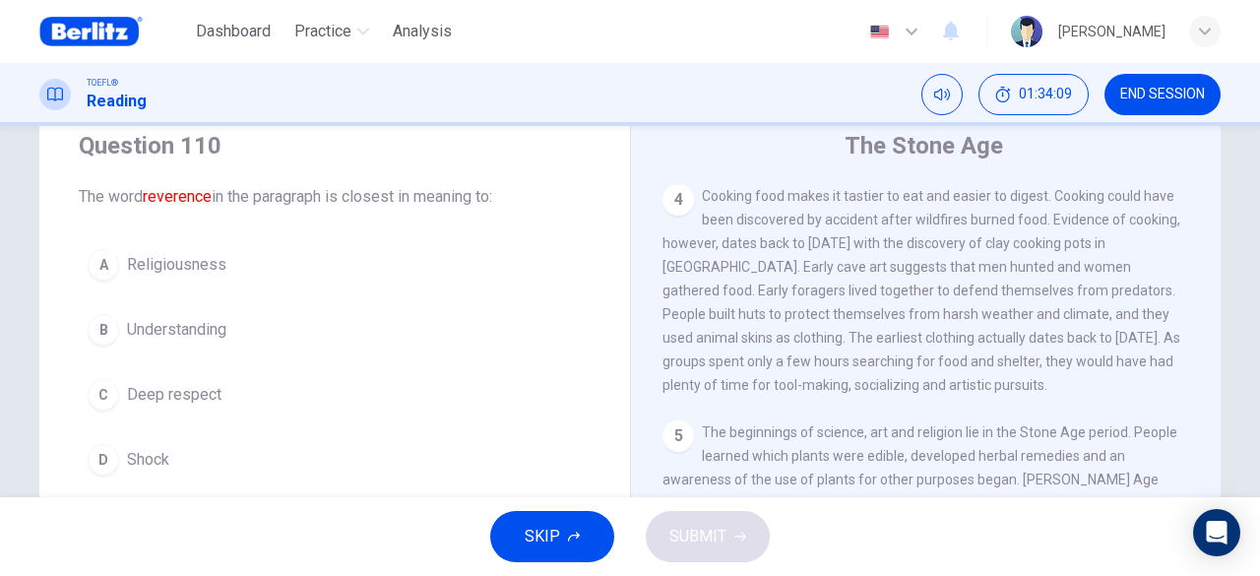
scroll to position [98, 0]
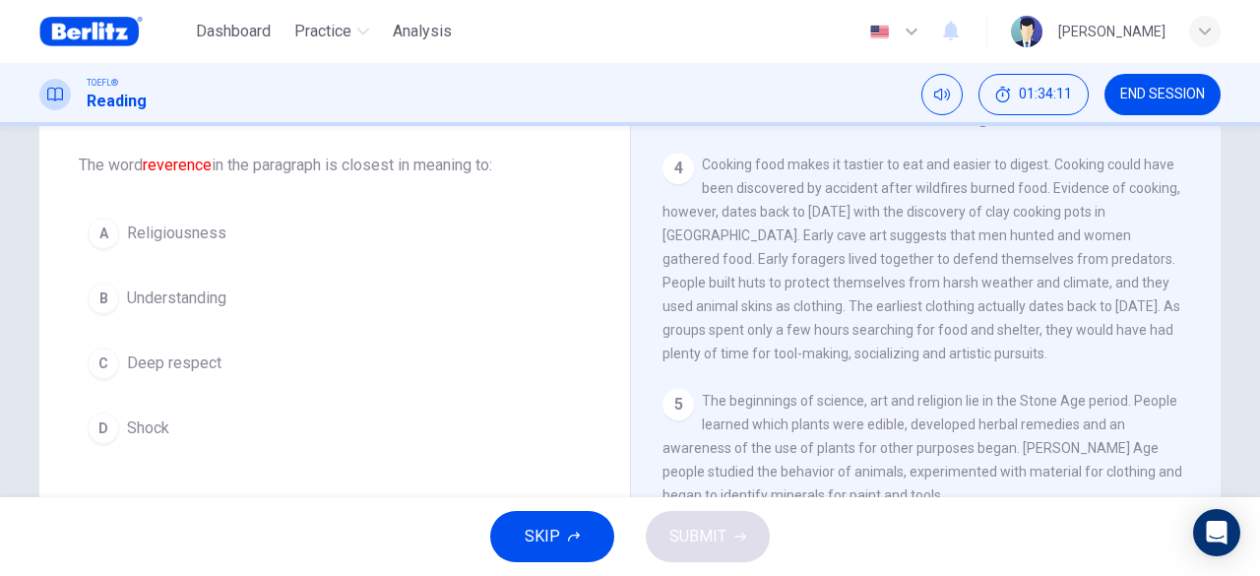
click at [150, 365] on span "Deep respect" at bounding box center [174, 363] width 95 height 24
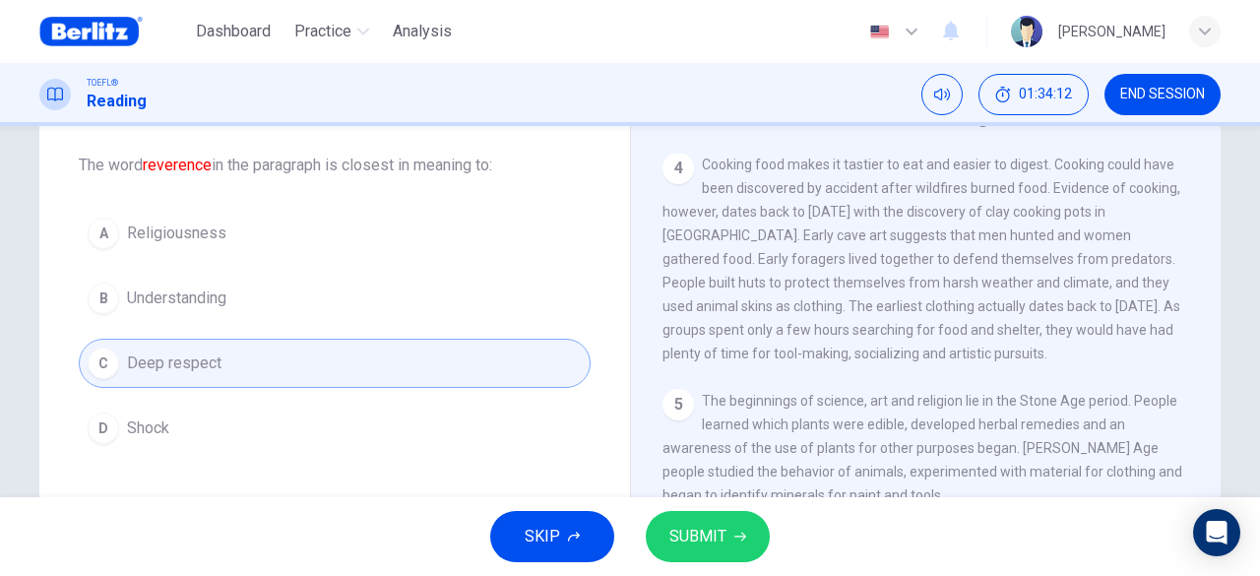
click at [707, 530] on span "SUBMIT" at bounding box center [697, 537] width 57 height 28
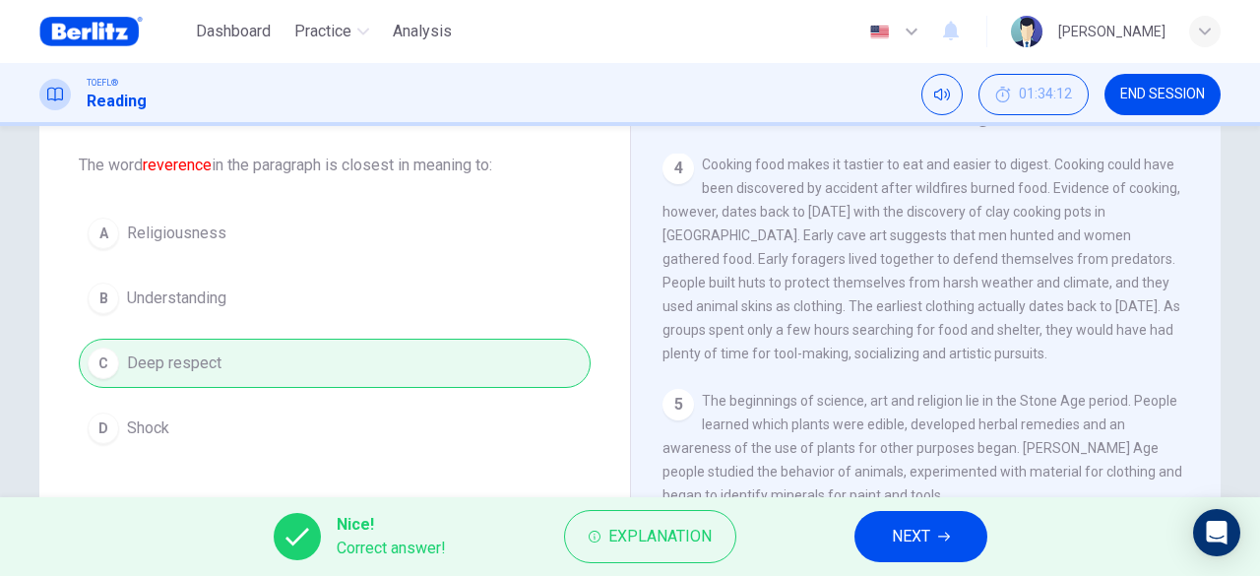
click at [895, 535] on span "NEXT" at bounding box center [911, 537] width 38 height 28
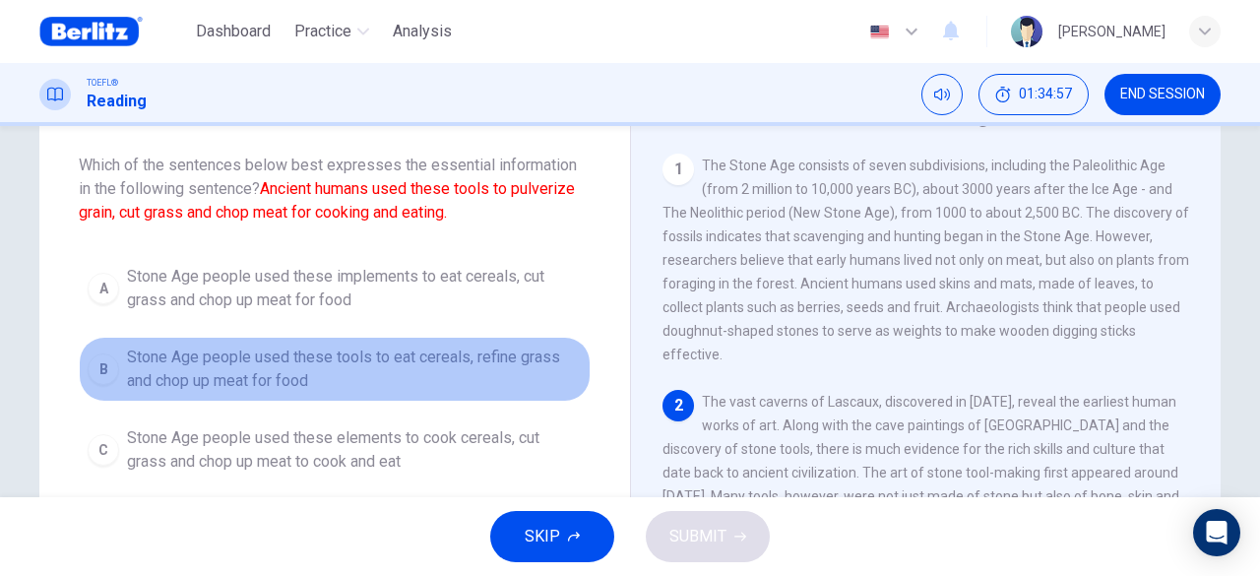
click at [368, 363] on span "Stone Age people used these tools to eat cereals, refine grass and chop up meat…" at bounding box center [354, 369] width 455 height 47
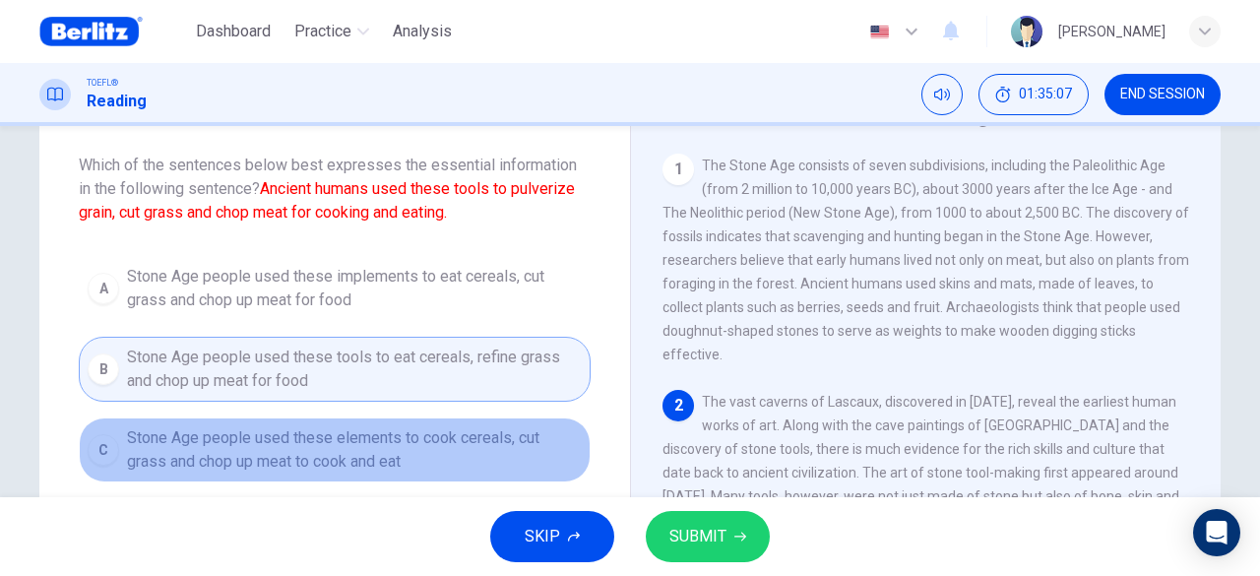
click at [457, 441] on span "Stone Age people used these elements to cook cereals, cut grass and chop up mea…" at bounding box center [354, 449] width 455 height 47
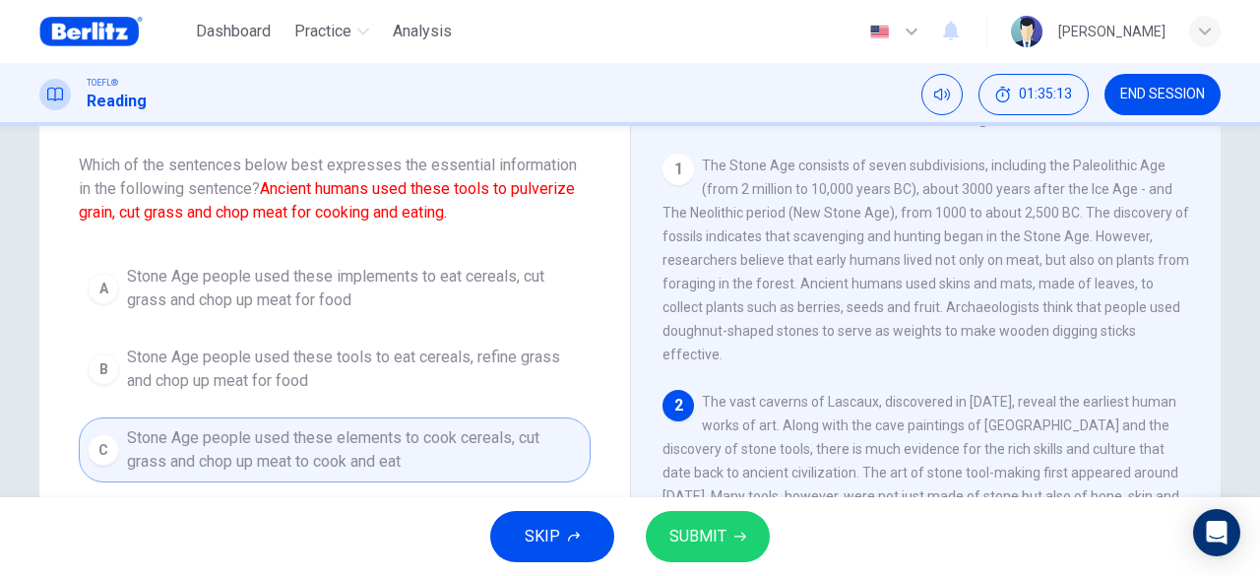
scroll to position [197, 0]
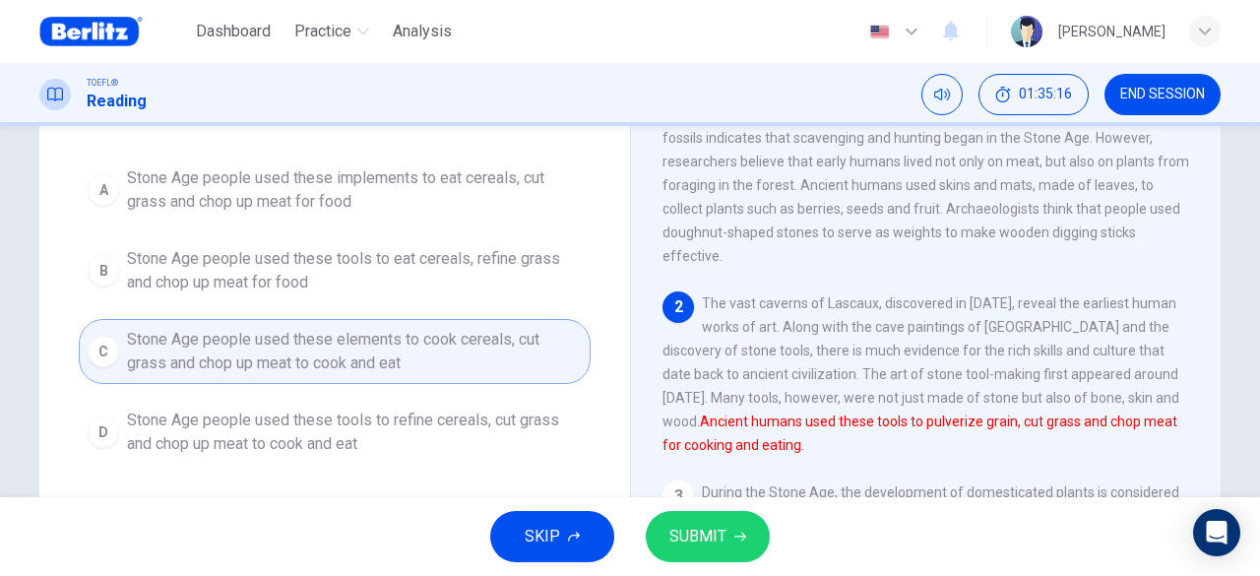
click at [457, 422] on span "Stone Age people used these tools to refine cereals, cut grass and chop up meat…" at bounding box center [354, 432] width 455 height 47
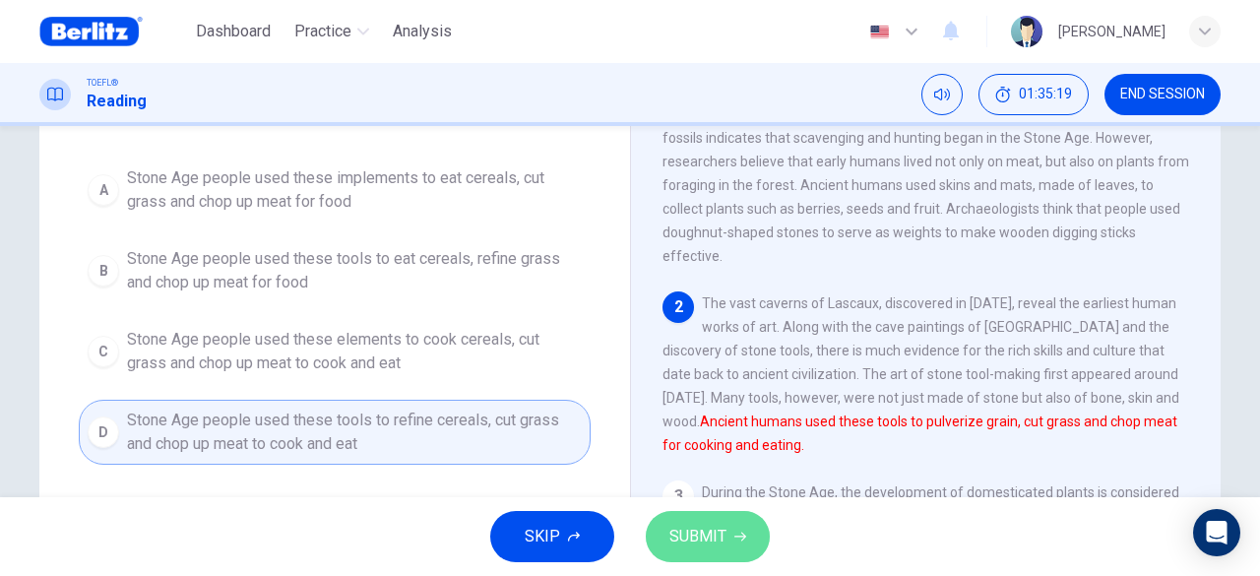
click at [728, 549] on button "SUBMIT" at bounding box center [708, 536] width 124 height 51
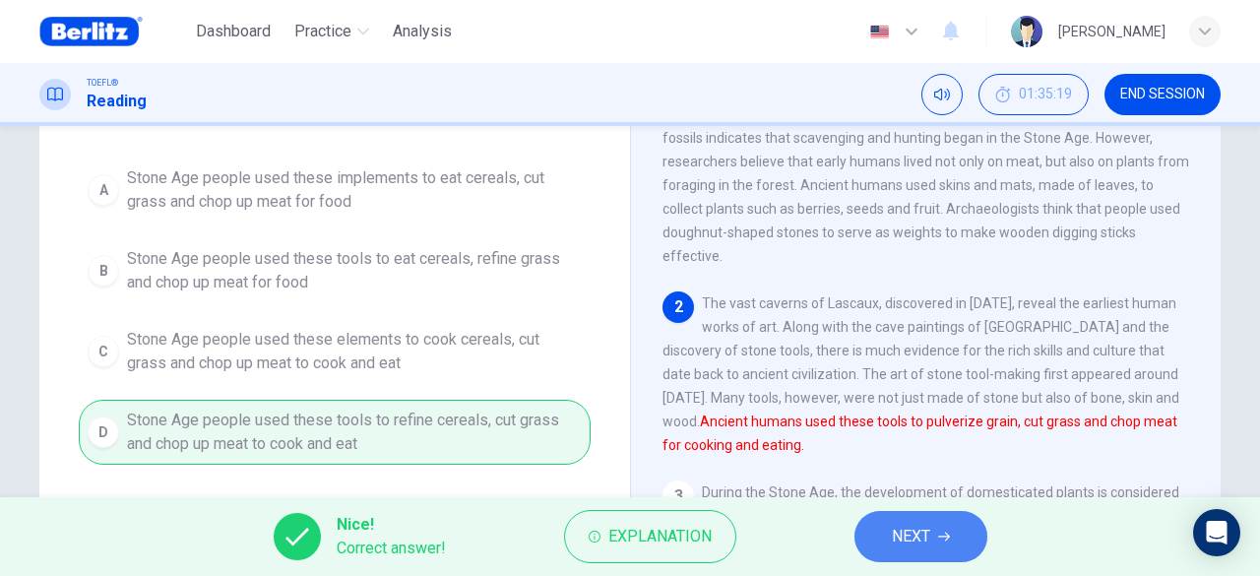
click at [919, 537] on span "NEXT" at bounding box center [911, 537] width 38 height 28
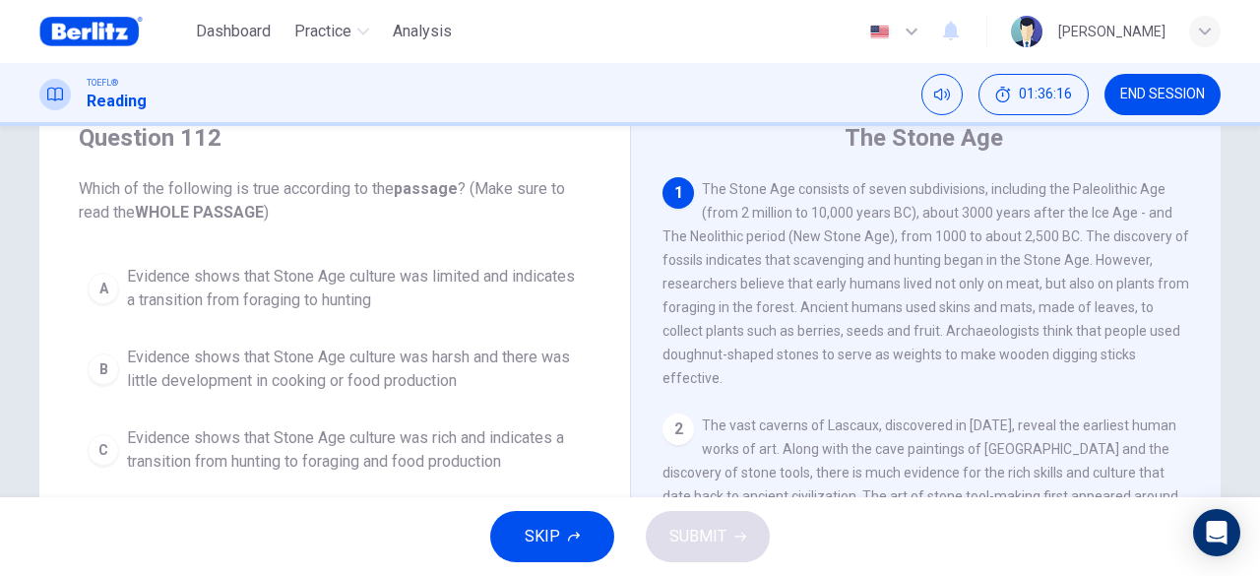
scroll to position [173, 0]
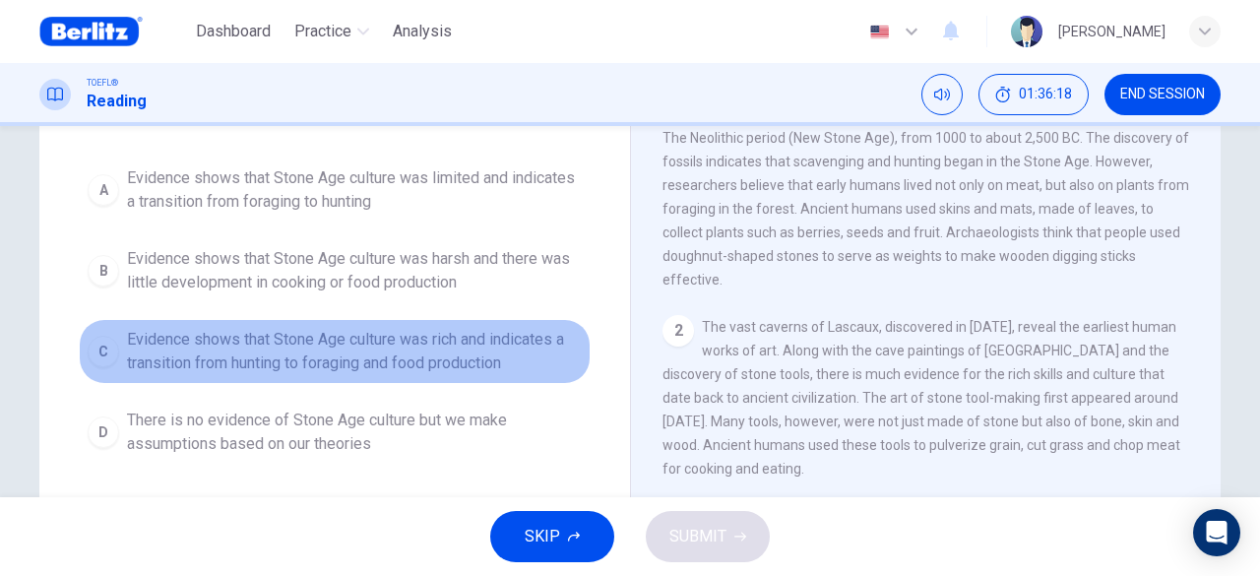
click at [469, 359] on span "Evidence shows that Stone Age culture was rich and indicates a transition from …" at bounding box center [354, 351] width 455 height 47
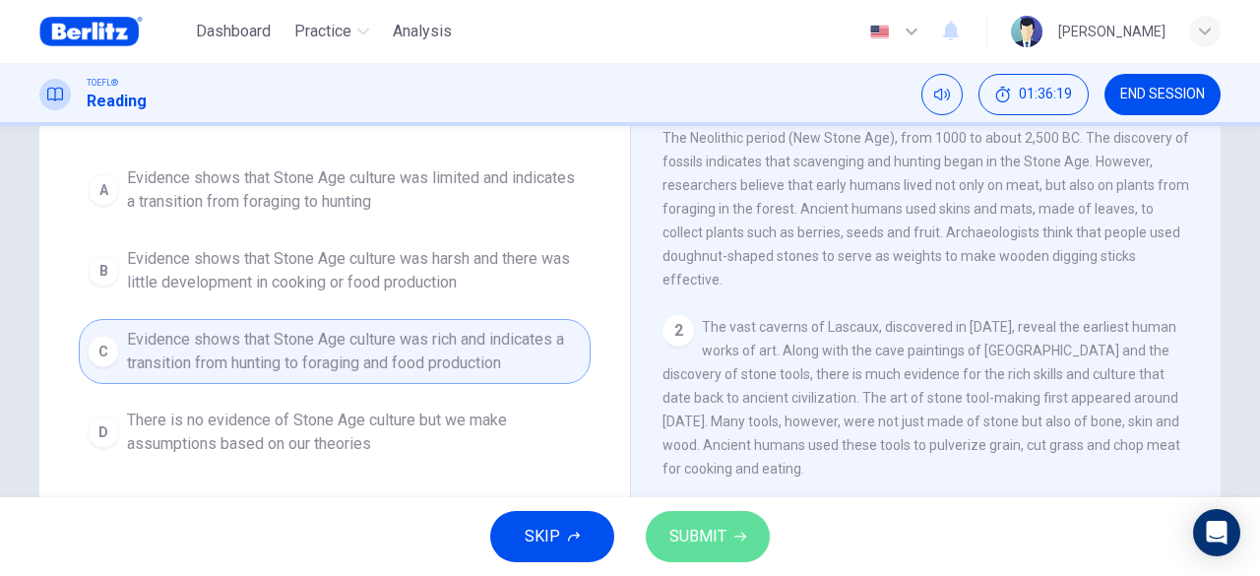
click at [743, 532] on icon "button" at bounding box center [740, 537] width 12 height 12
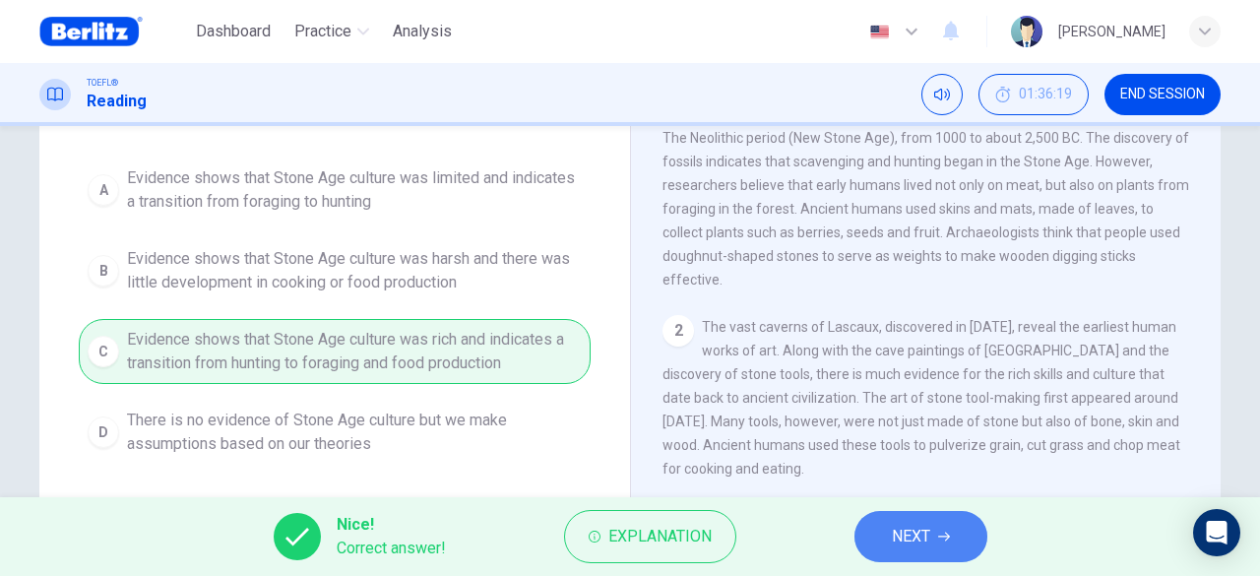
click at [874, 533] on button "NEXT" at bounding box center [921, 536] width 133 height 51
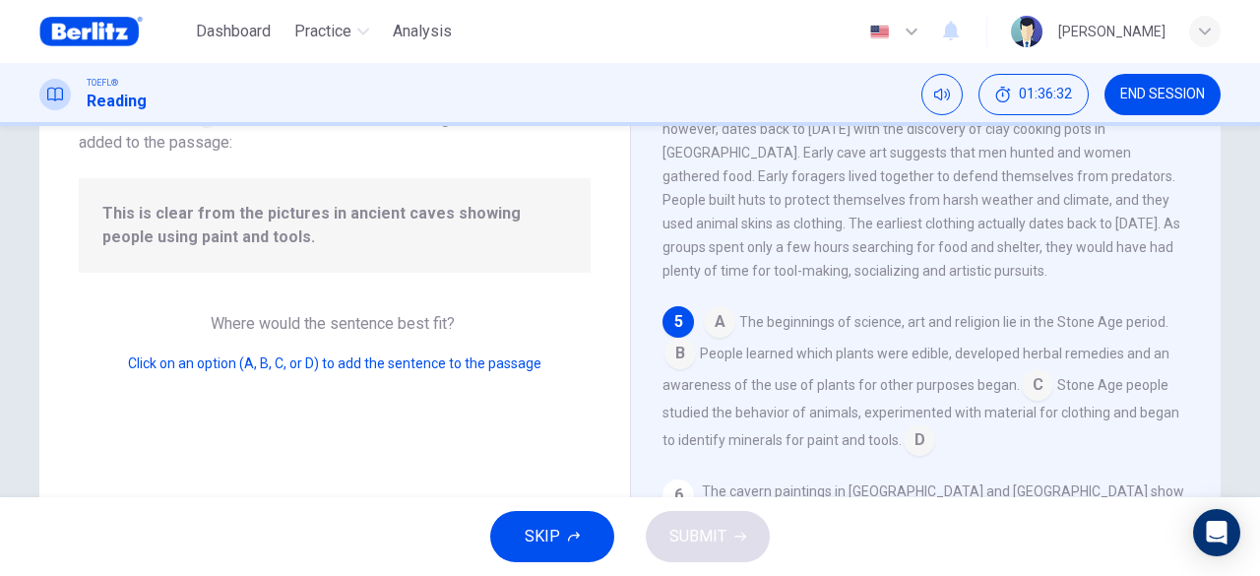
scroll to position [197, 0]
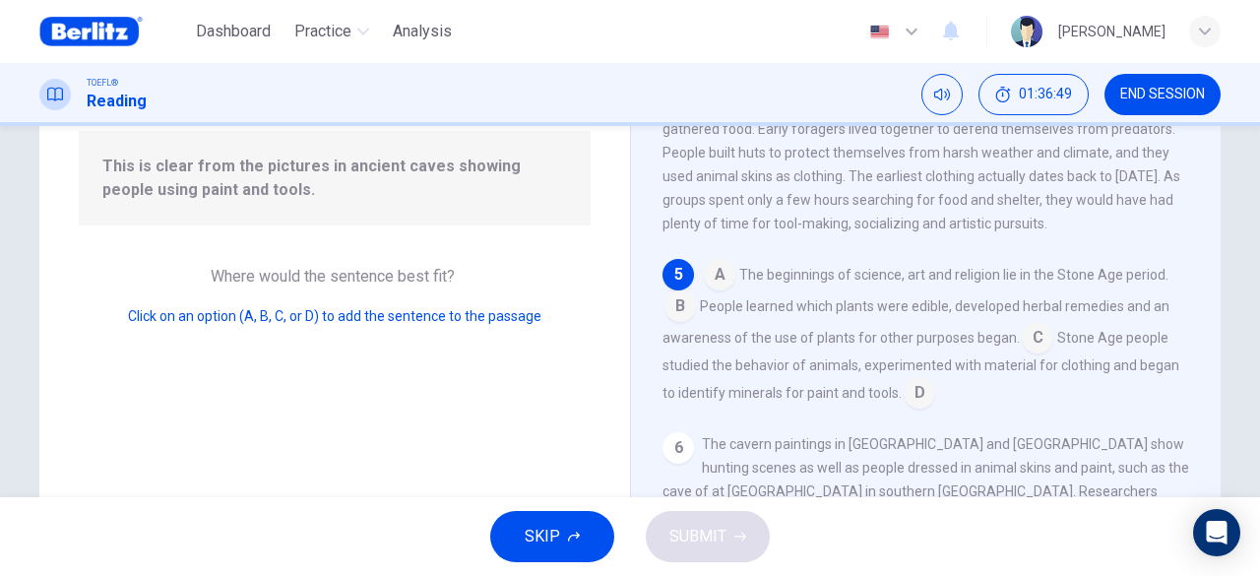
click at [1032, 355] on input at bounding box center [1038, 340] width 32 height 32
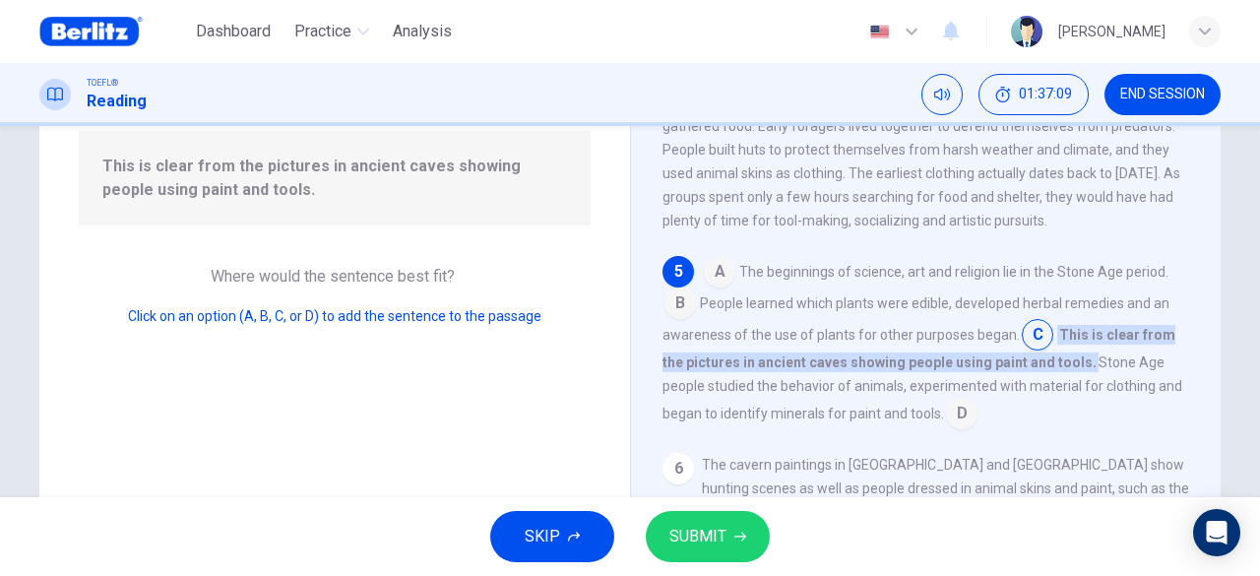
click at [961, 431] on input at bounding box center [962, 416] width 32 height 32
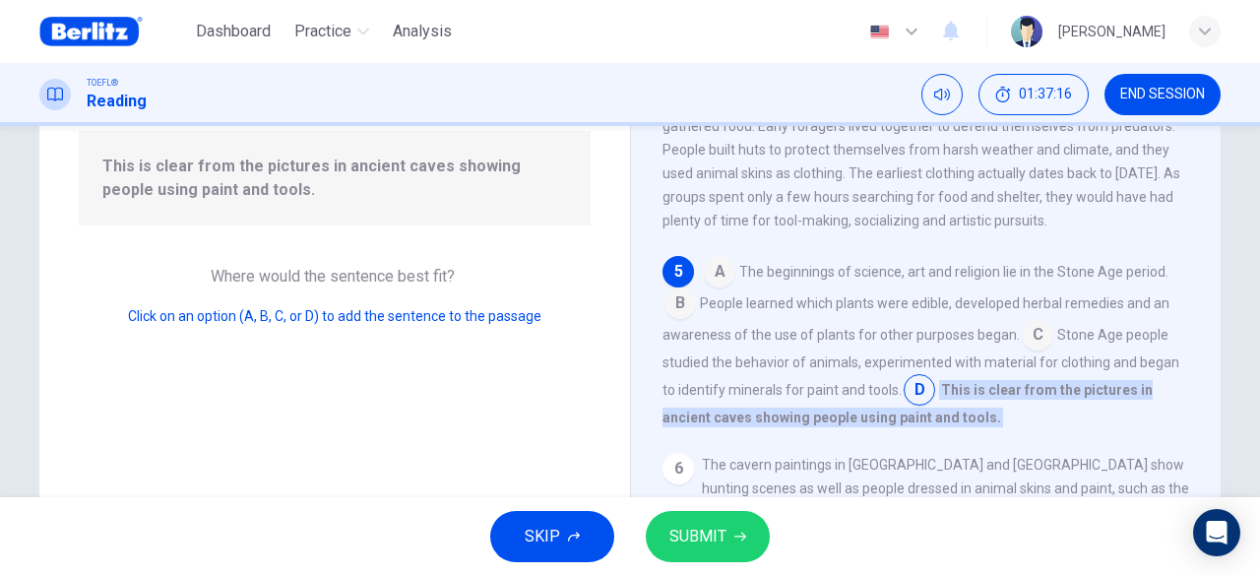
click at [736, 535] on icon "button" at bounding box center [740, 537] width 12 height 12
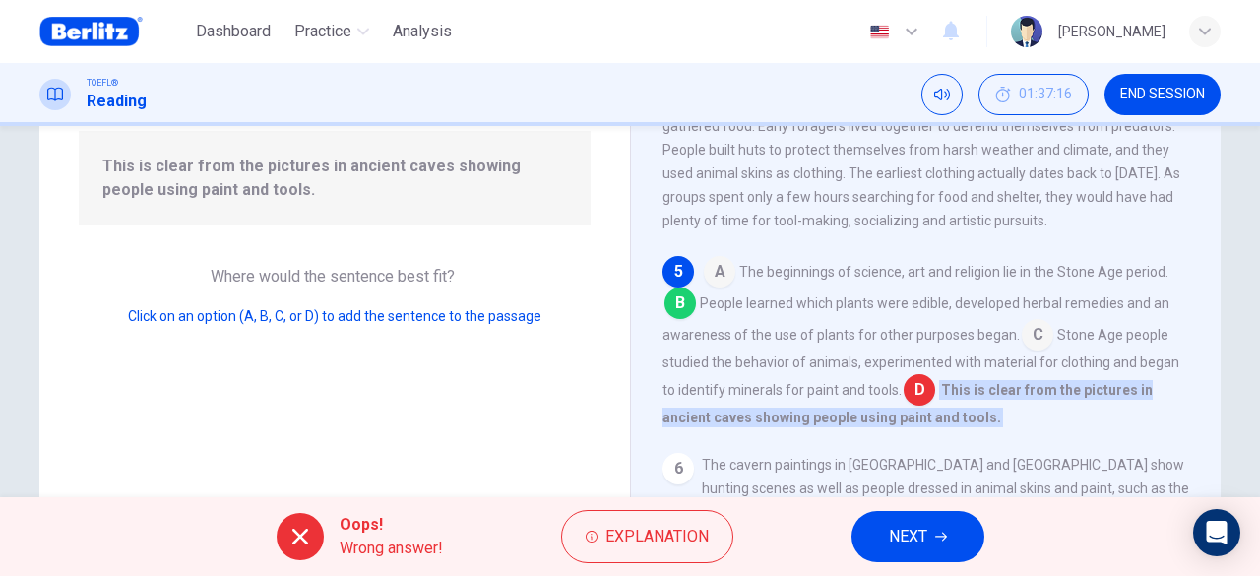
click at [923, 532] on span "NEXT" at bounding box center [908, 537] width 38 height 28
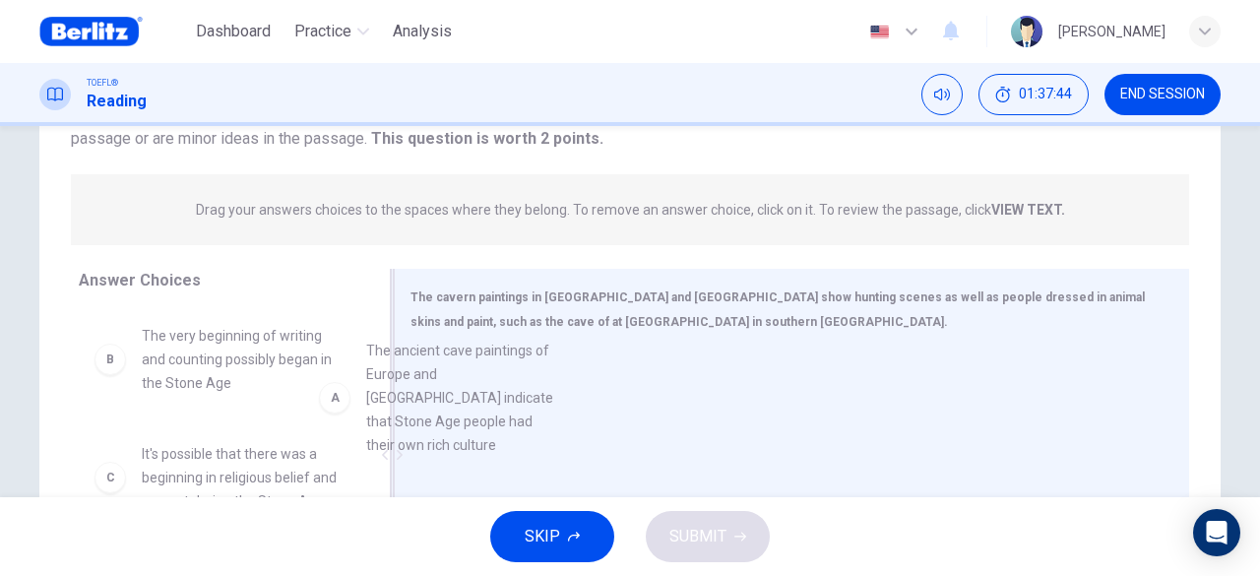
drag, startPoint x: 262, startPoint y: 361, endPoint x: 493, endPoint y: 383, distance: 232.4
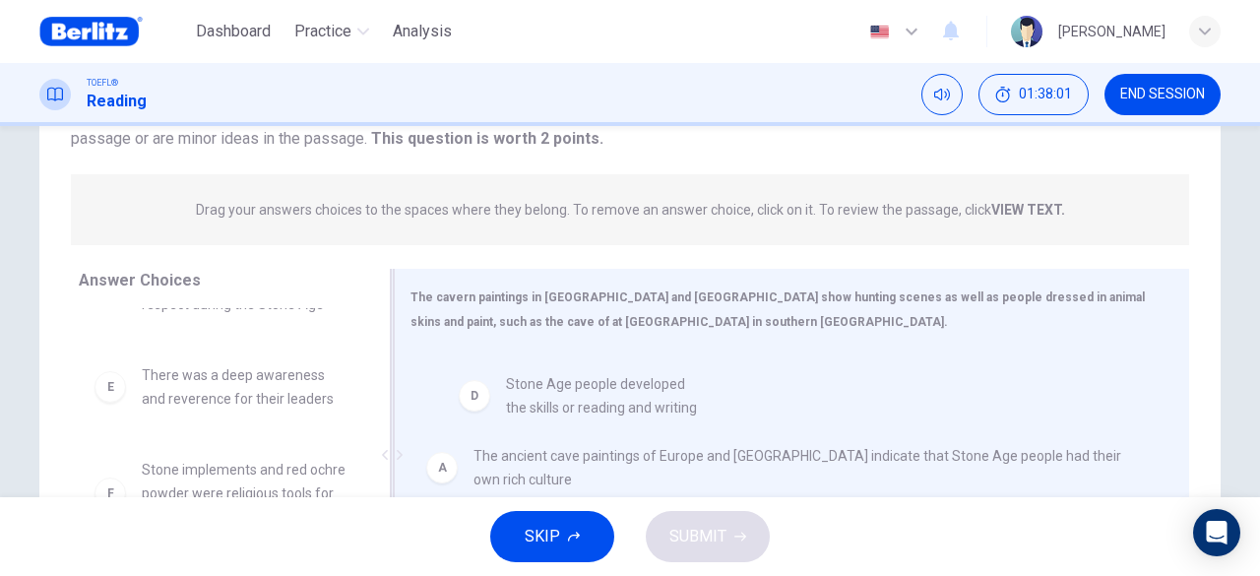
drag, startPoint x: 264, startPoint y: 388, endPoint x: 639, endPoint y: 398, distance: 375.2
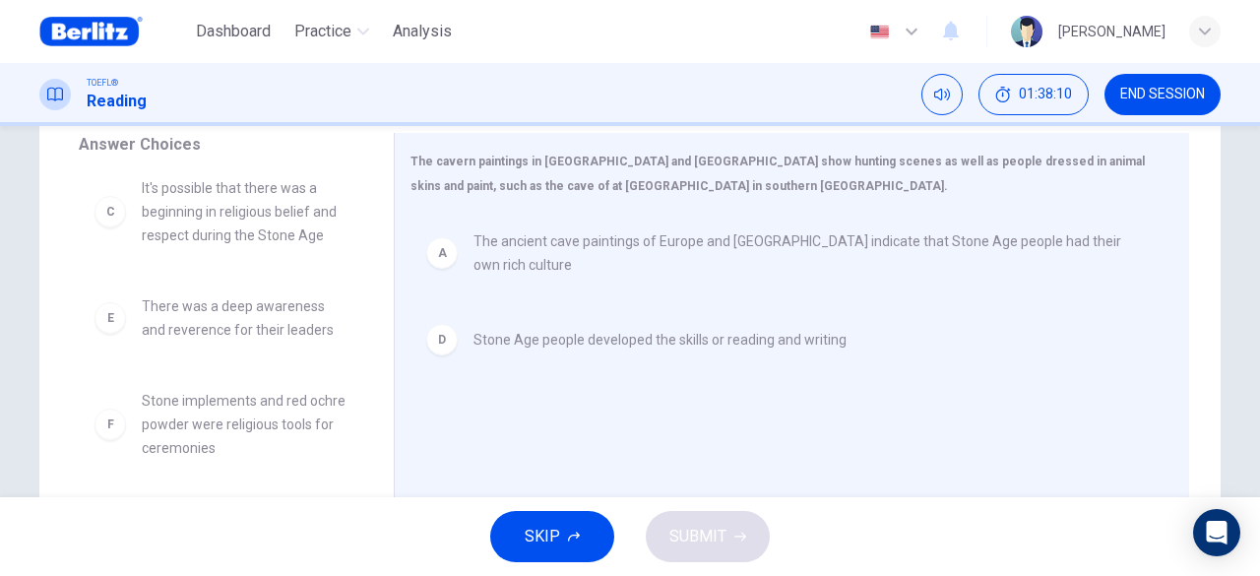
scroll to position [392, 0]
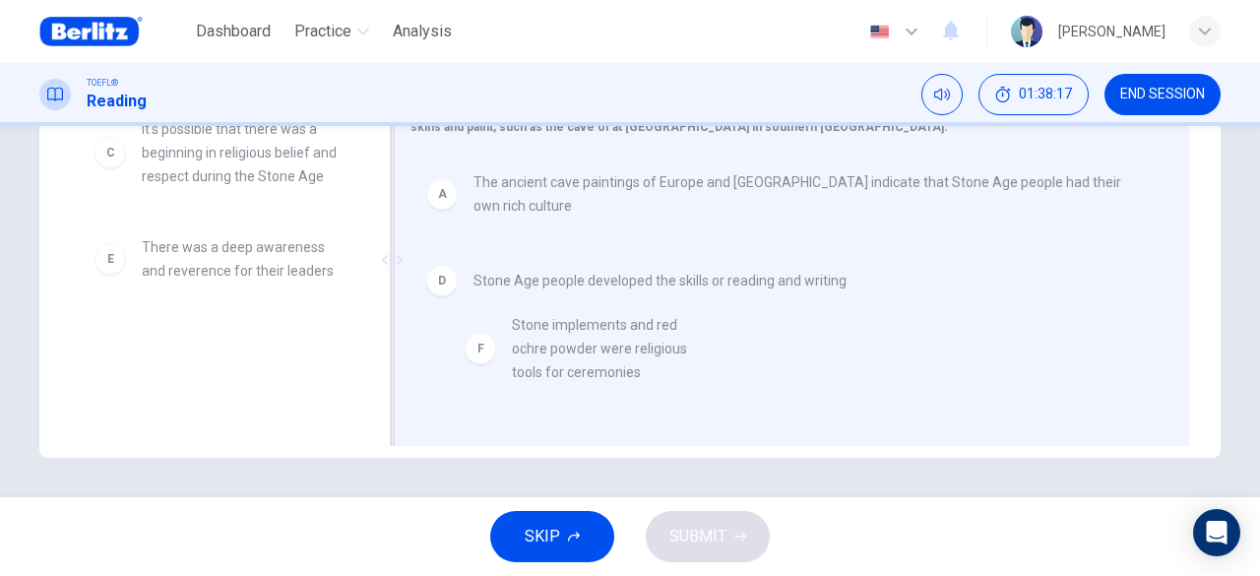
drag, startPoint x: 245, startPoint y: 369, endPoint x: 626, endPoint y: 351, distance: 381.4
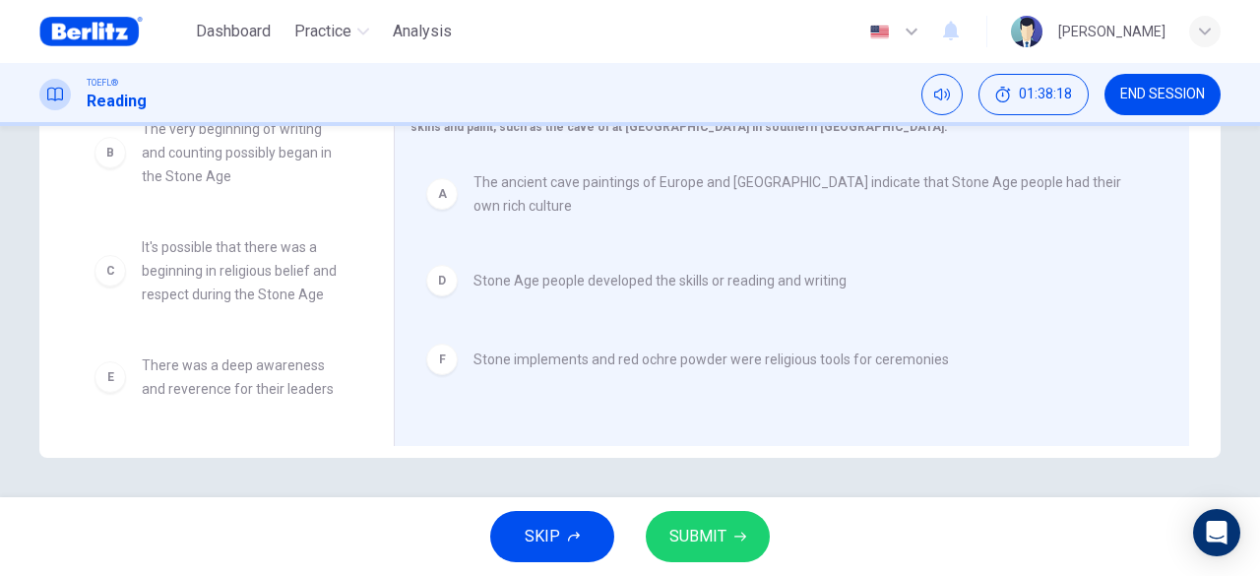
scroll to position [12, 0]
click at [742, 536] on icon "button" at bounding box center [740, 537] width 12 height 9
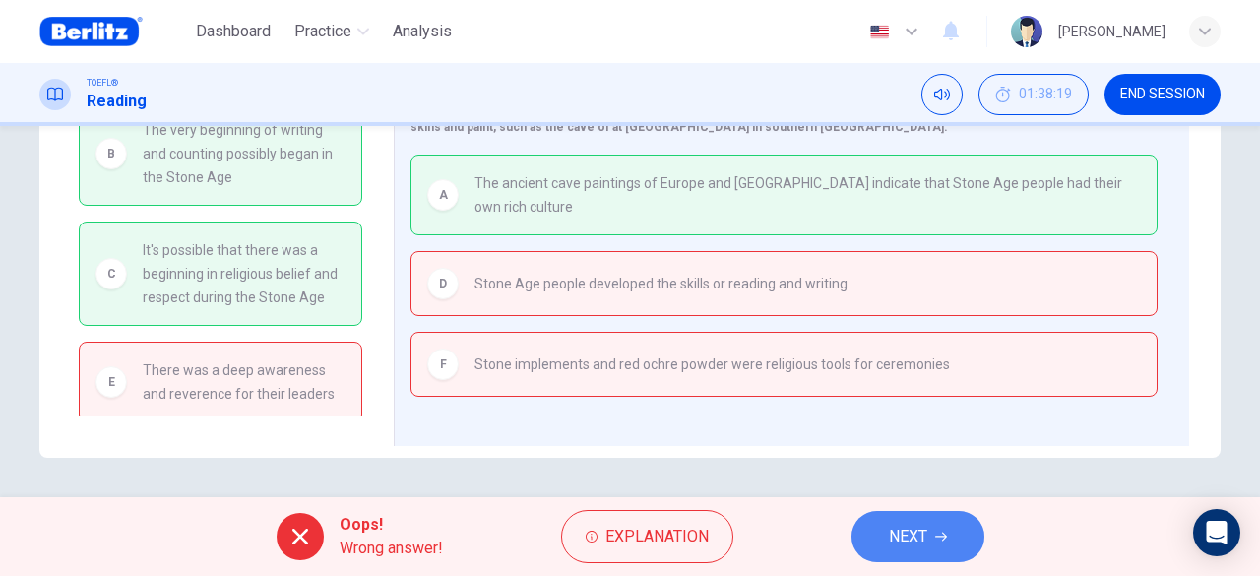
click at [949, 539] on button "NEXT" at bounding box center [918, 536] width 133 height 51
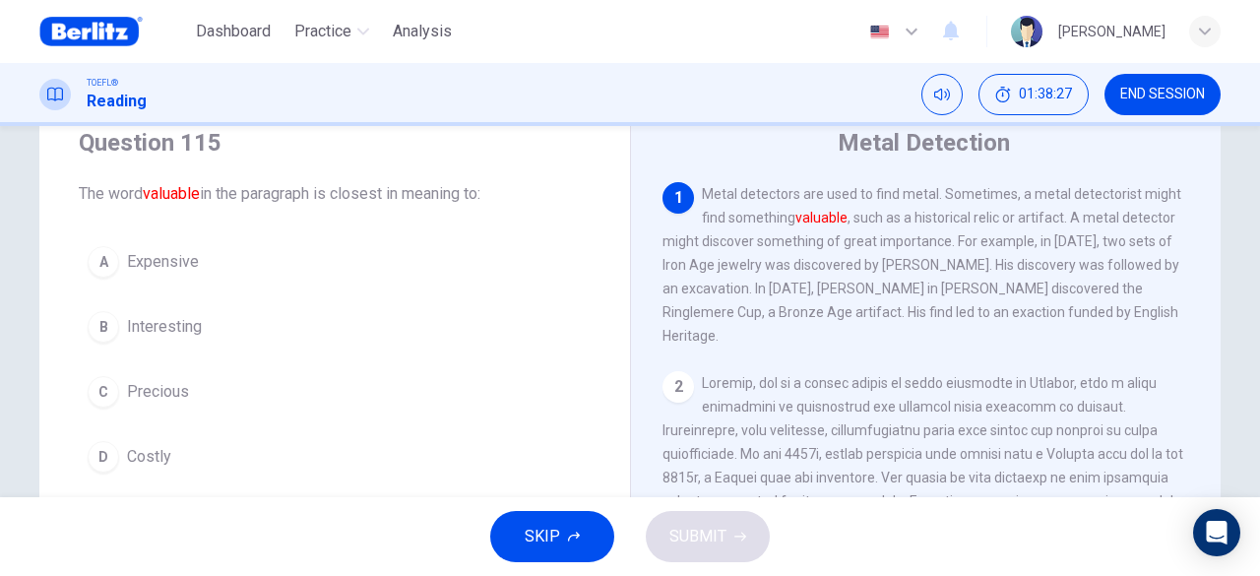
scroll to position [98, 0]
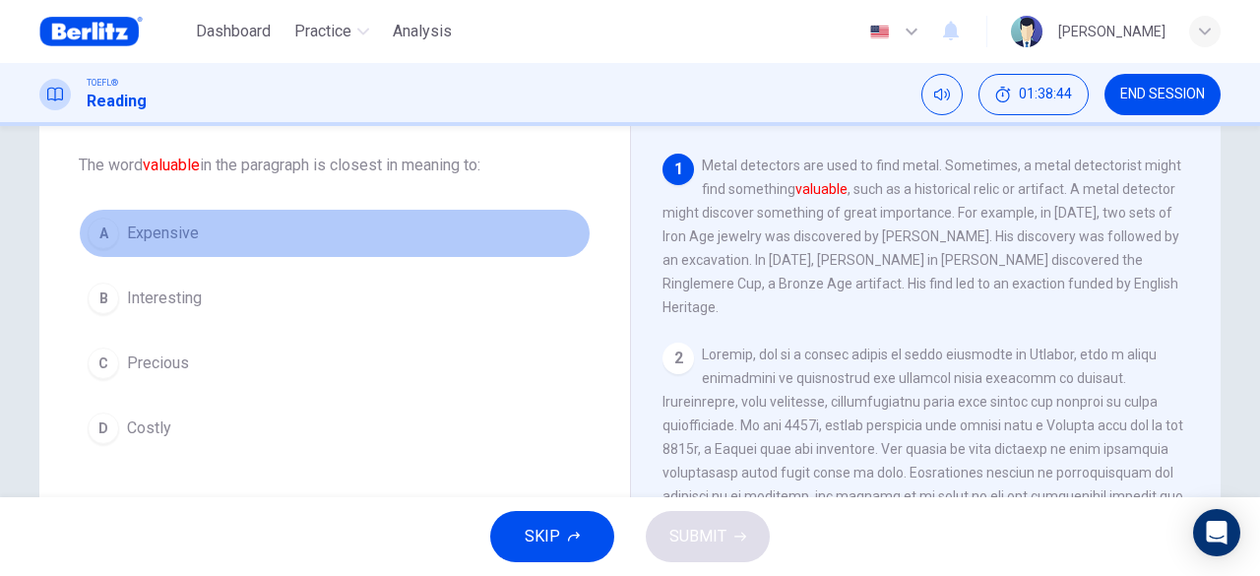
click at [177, 236] on span "Expensive" at bounding box center [163, 234] width 72 height 24
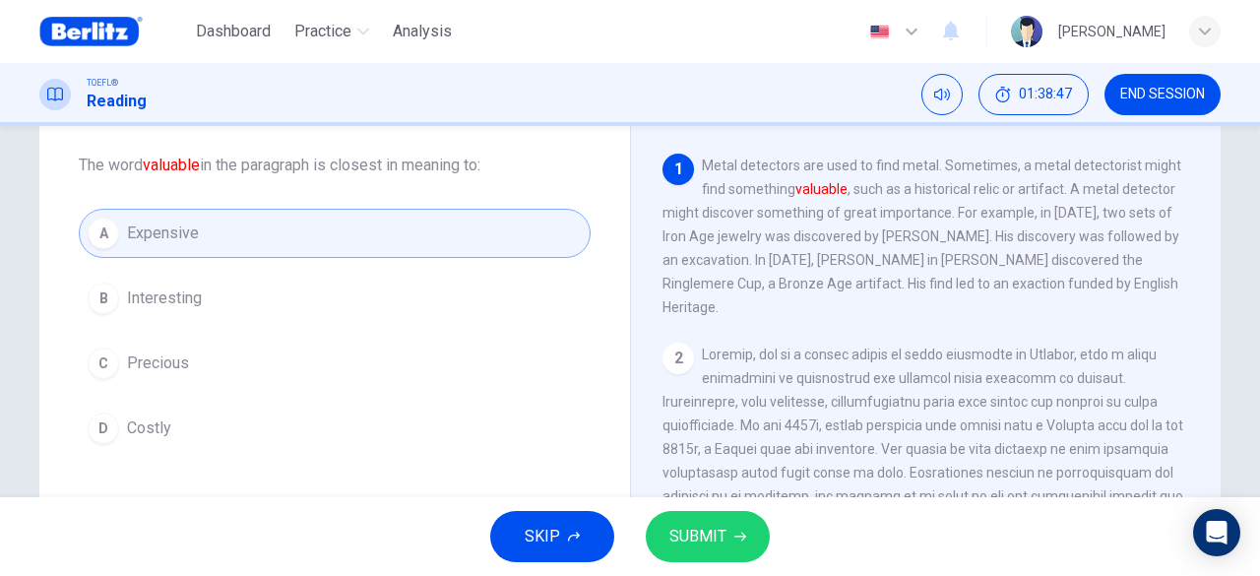
click at [146, 302] on span "Interesting" at bounding box center [164, 298] width 75 height 24
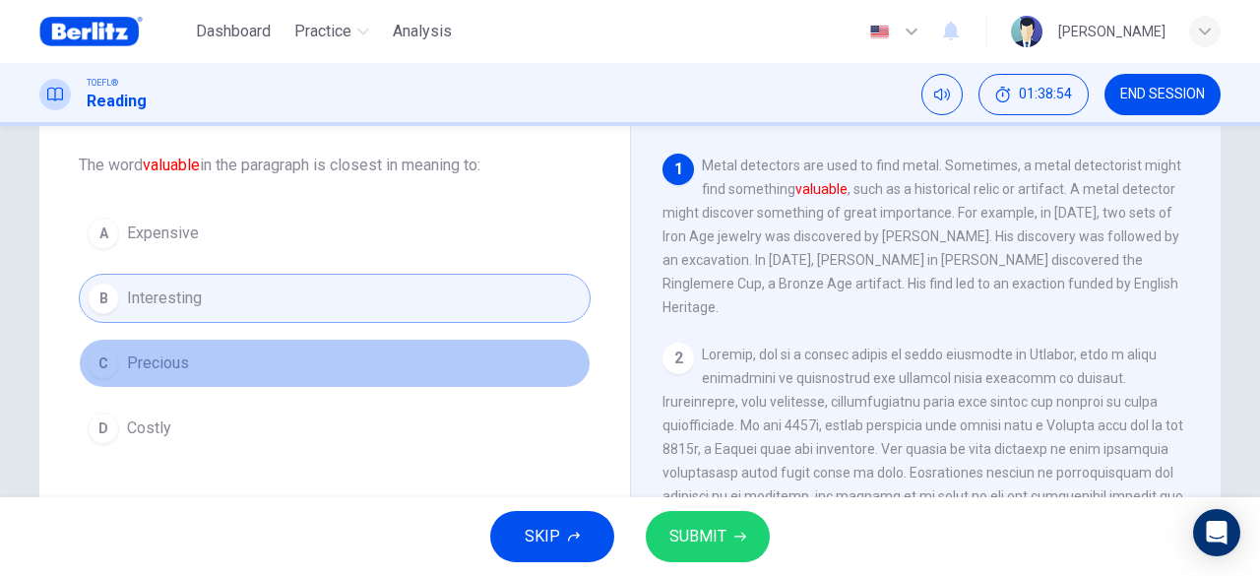
click at [174, 364] on span "Precious" at bounding box center [158, 363] width 62 height 24
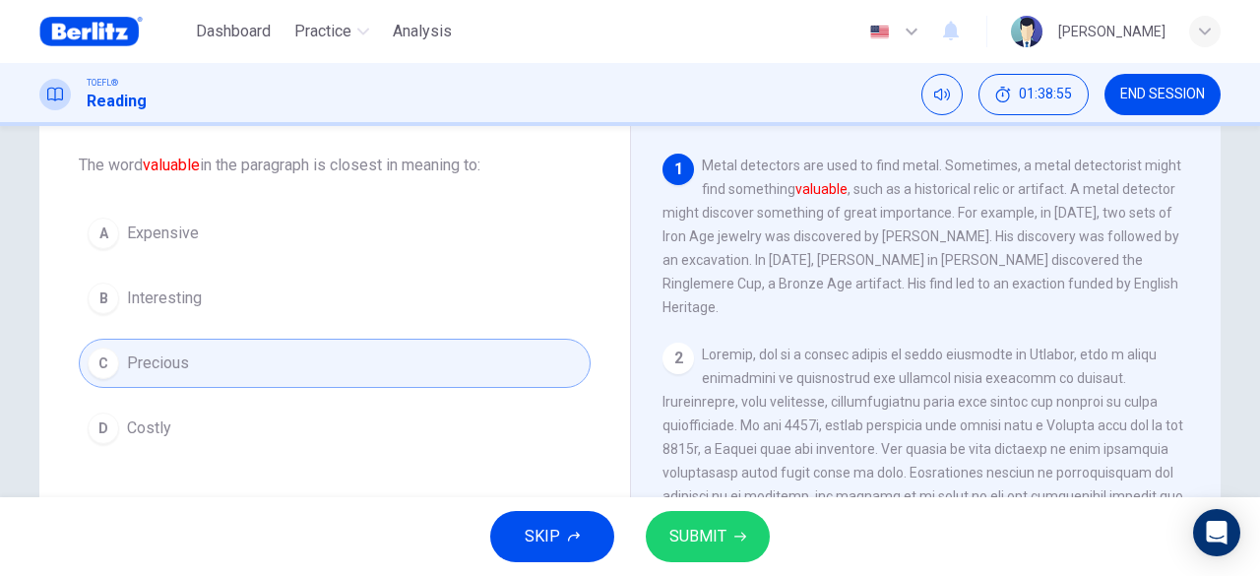
click at [695, 538] on span "SUBMIT" at bounding box center [697, 537] width 57 height 28
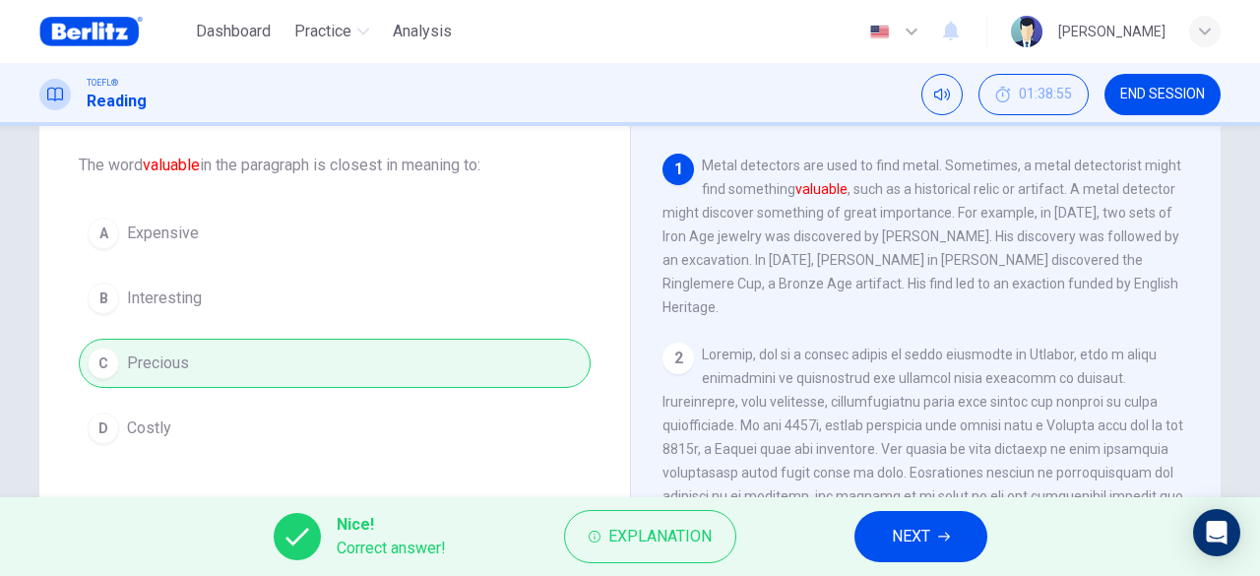
click at [896, 535] on span "NEXT" at bounding box center [911, 537] width 38 height 28
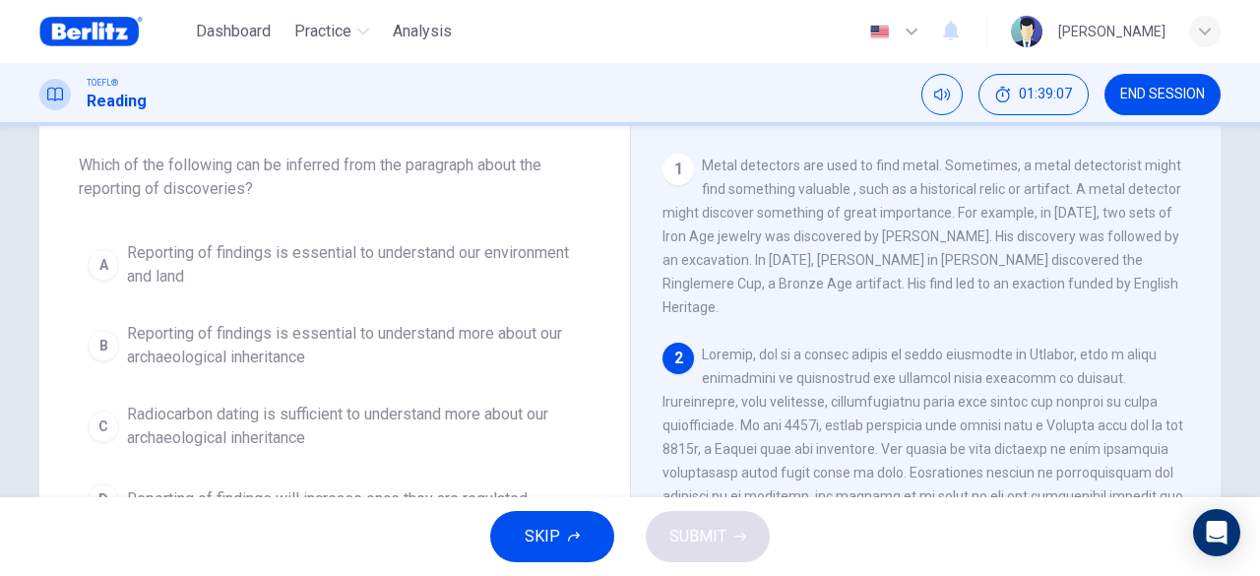
click at [469, 254] on span "Reporting of findings is essential to understand our environment and land" at bounding box center [354, 264] width 455 height 47
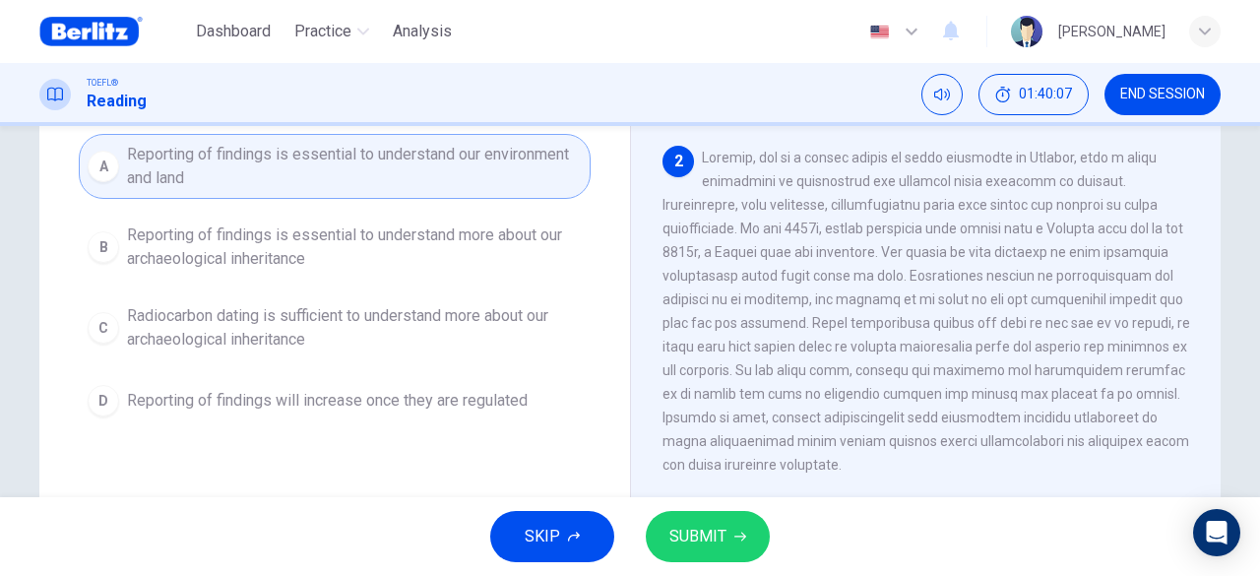
click at [421, 243] on span "Reporting of findings is essential to understand more about our archaeological …" at bounding box center [354, 246] width 455 height 47
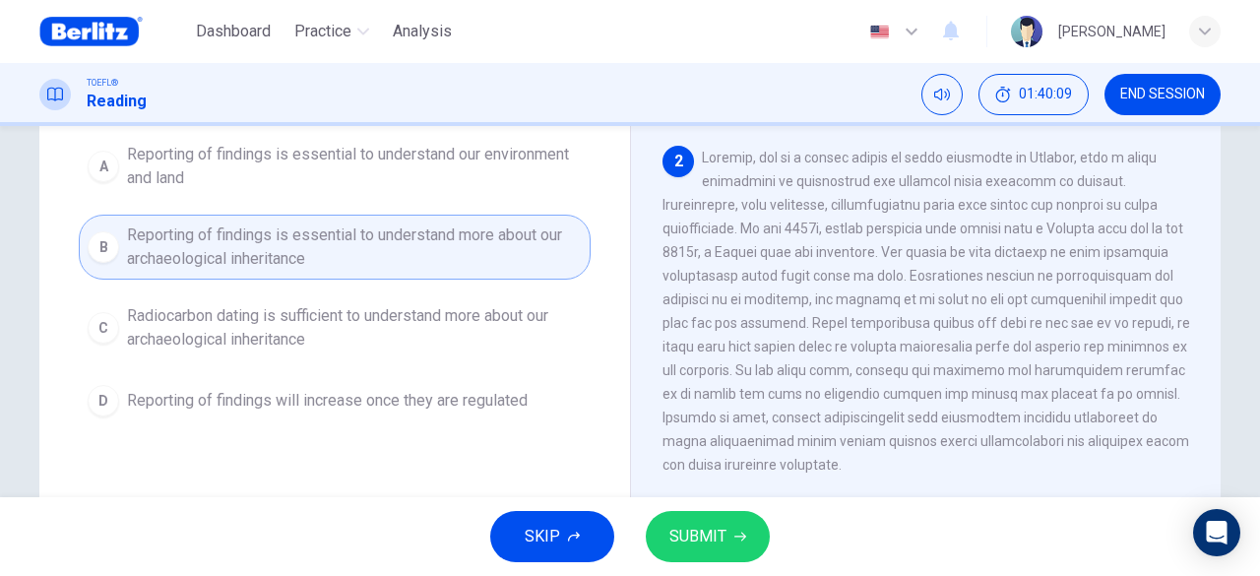
click at [711, 532] on span "SUBMIT" at bounding box center [697, 537] width 57 height 28
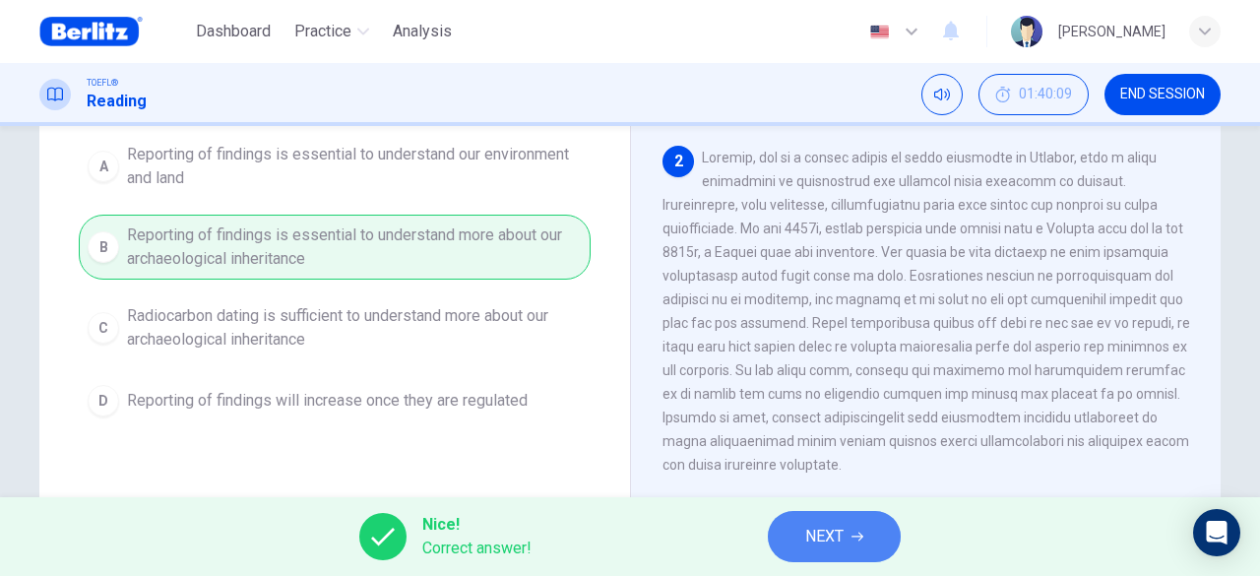
click at [816, 542] on span "NEXT" at bounding box center [824, 537] width 38 height 28
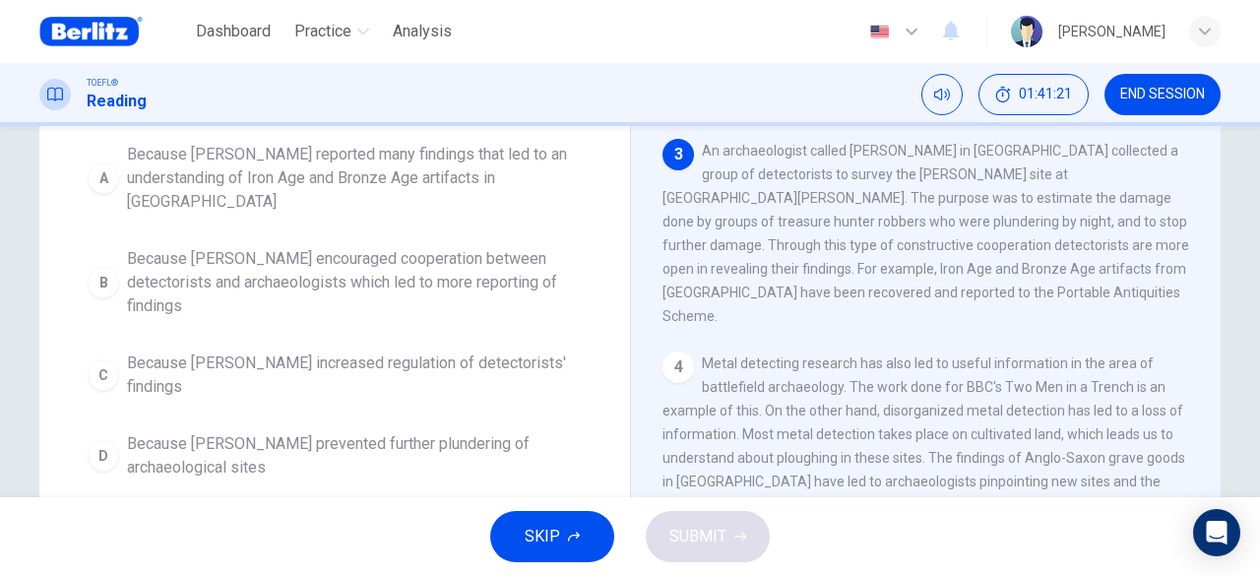
scroll to position [432, 0]
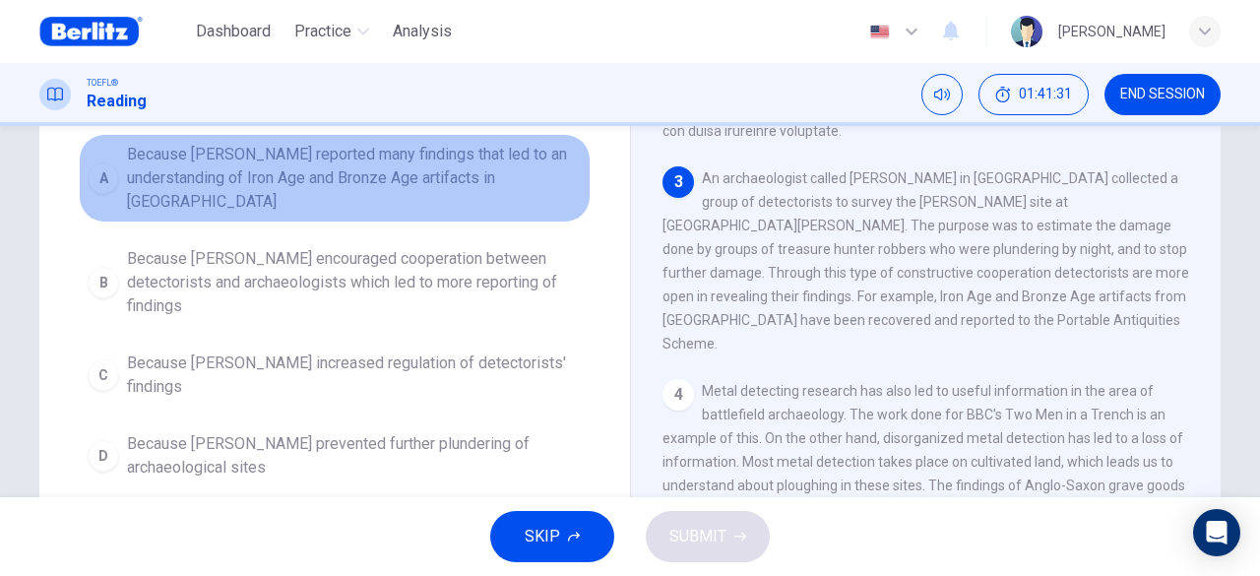
click at [451, 157] on span "Because [PERSON_NAME] reported many findings that led to an understanding of Ir…" at bounding box center [354, 178] width 455 height 71
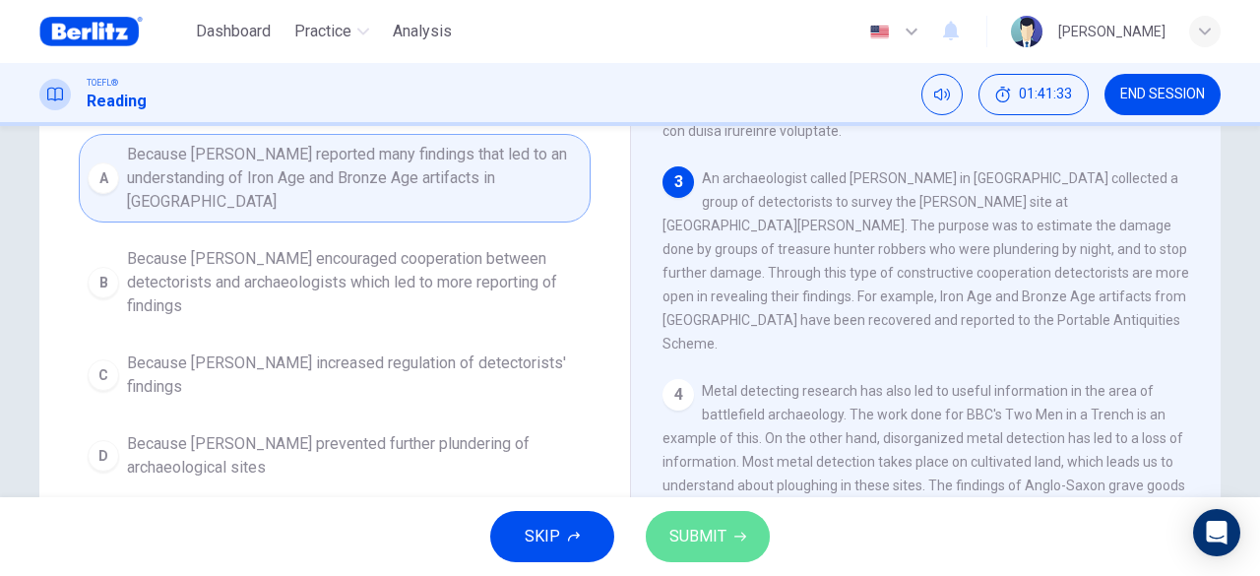
click at [721, 530] on span "SUBMIT" at bounding box center [697, 537] width 57 height 28
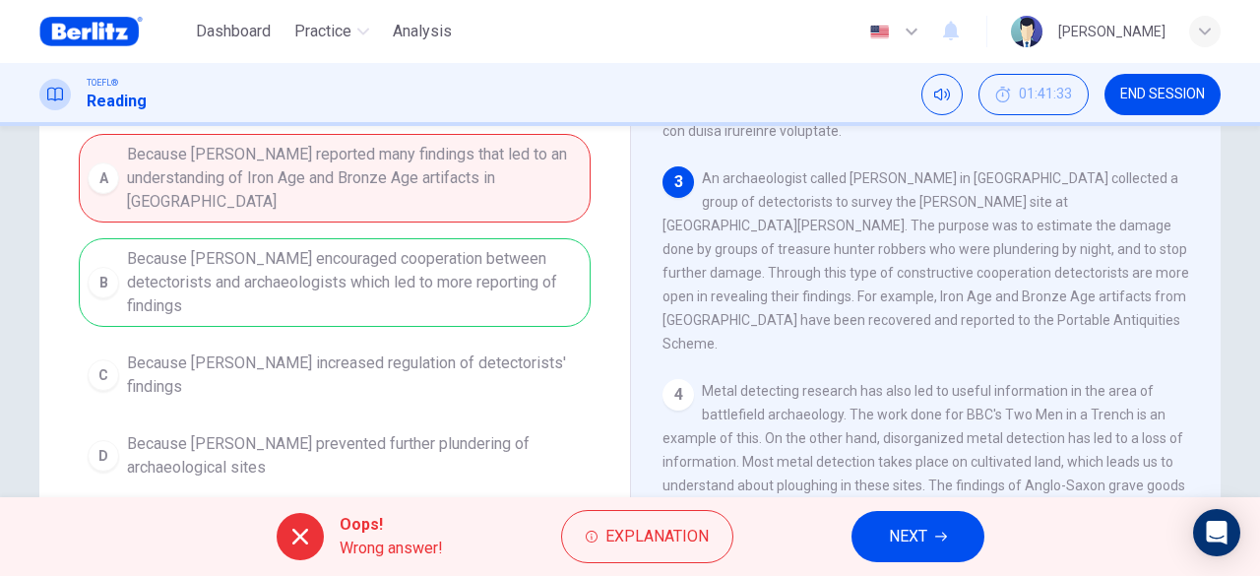
click at [910, 525] on span "NEXT" at bounding box center [908, 537] width 38 height 28
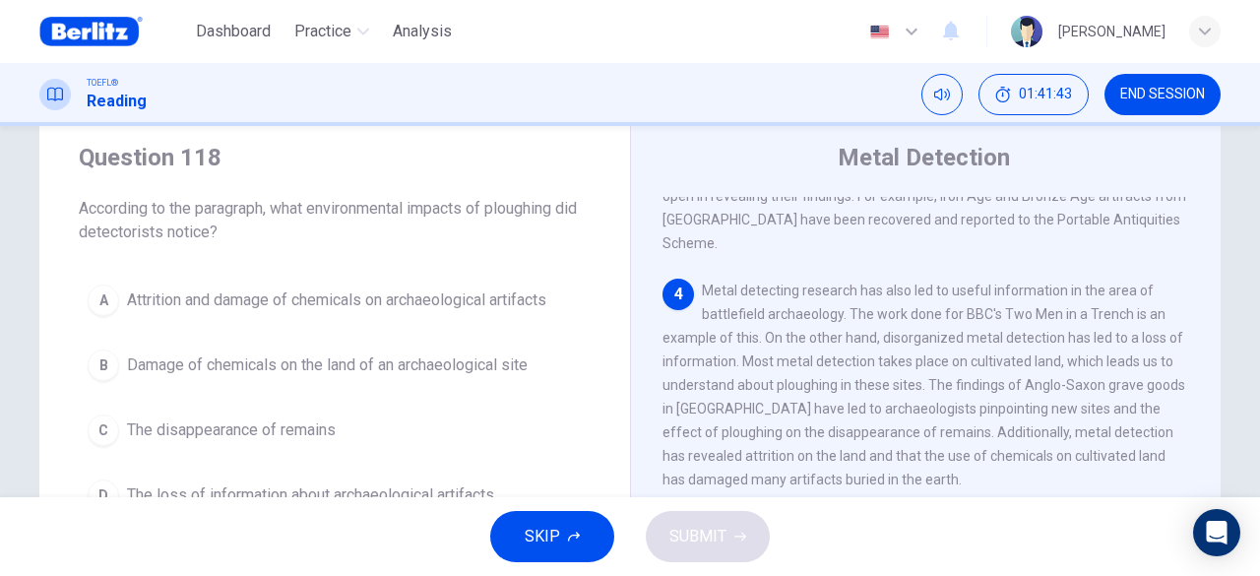
scroll to position [98, 0]
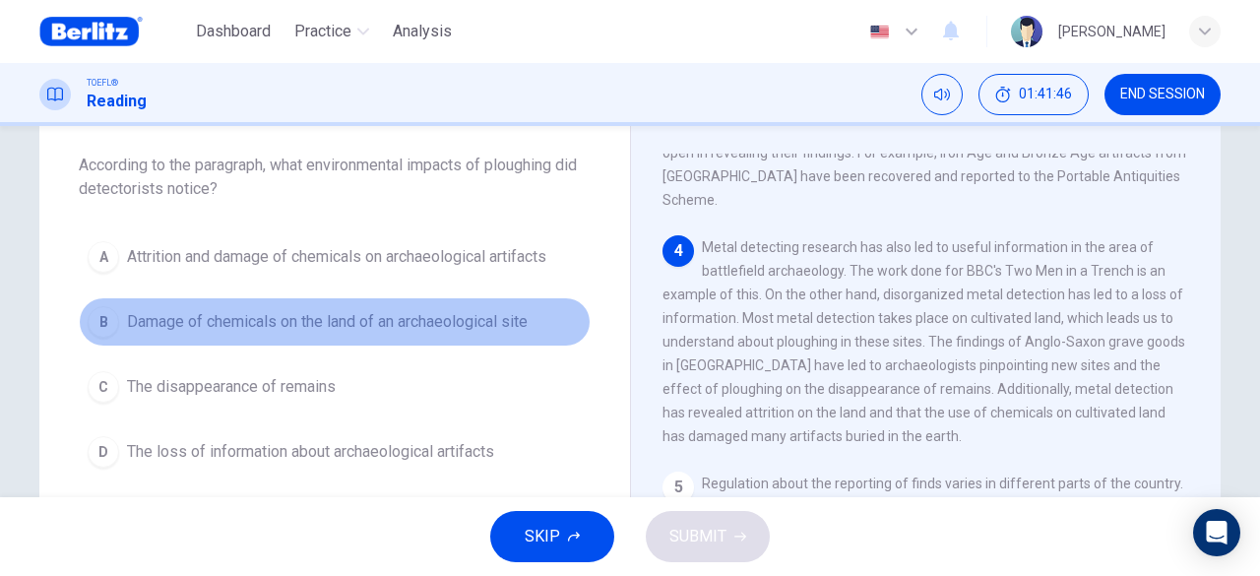
click at [425, 319] on span "Damage of chemicals on the land of an archaeological site" at bounding box center [327, 322] width 401 height 24
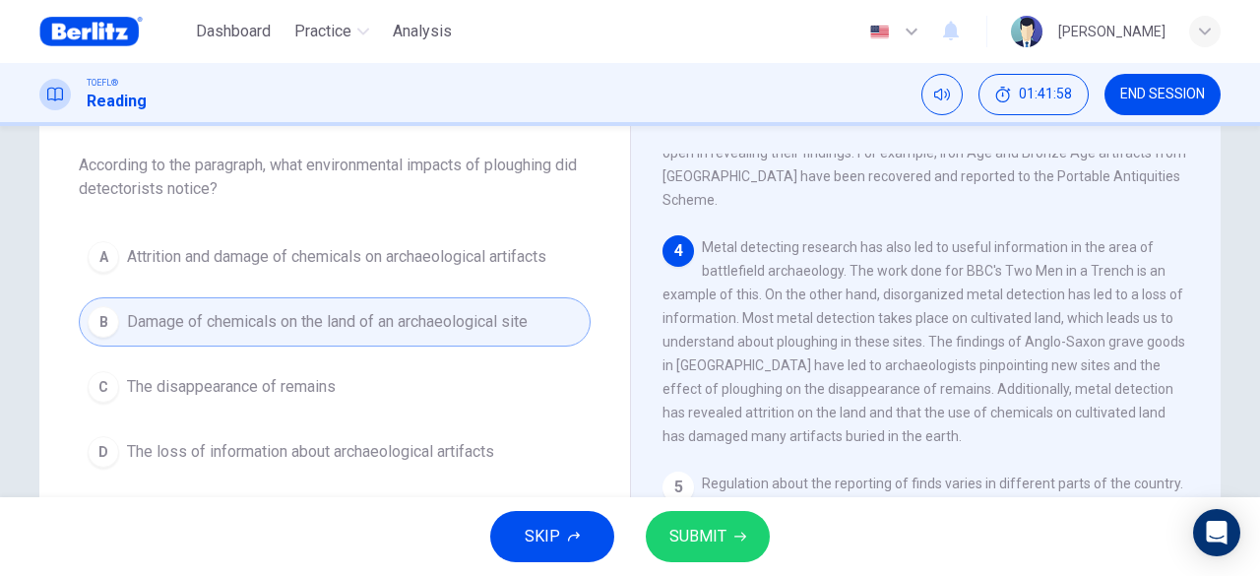
click at [804, 369] on span "Metal detecting research has also led to useful information in the area of batt…" at bounding box center [924, 341] width 523 height 205
click at [461, 260] on span "Attrition and damage of chemicals on archaeological artifacts" at bounding box center [336, 257] width 419 height 24
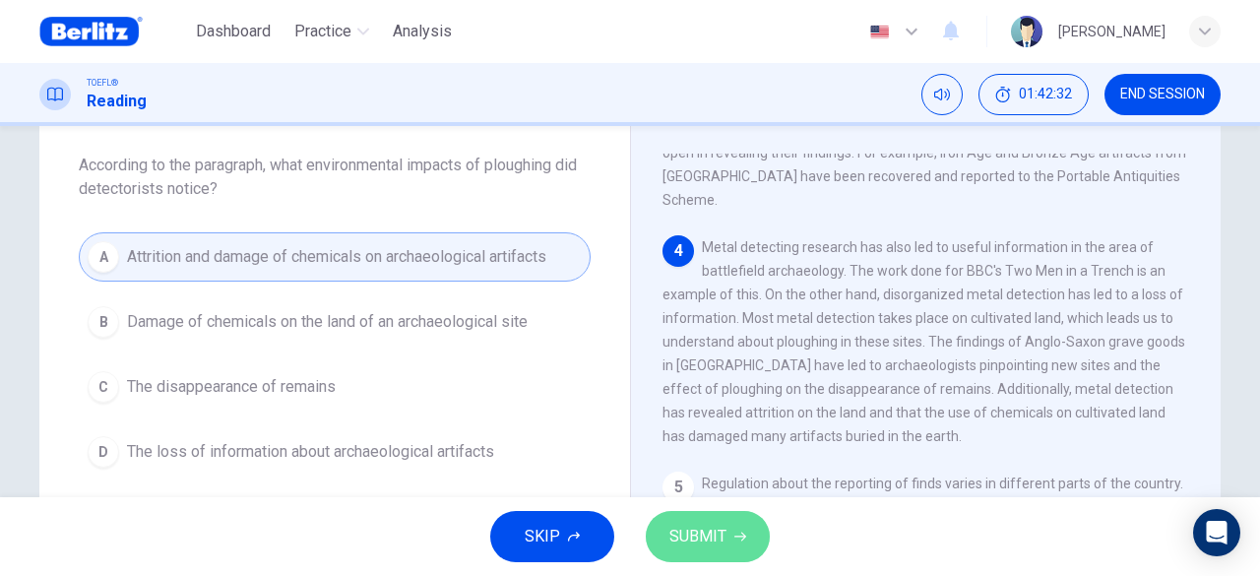
click at [727, 542] on button "SUBMIT" at bounding box center [708, 536] width 124 height 51
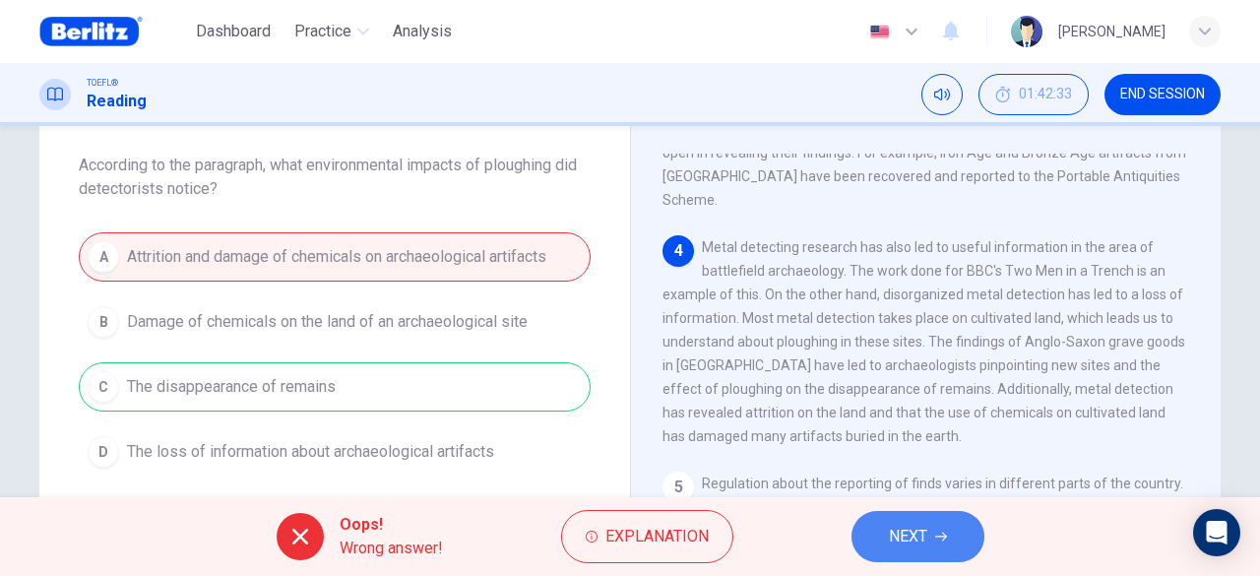
click at [901, 532] on span "NEXT" at bounding box center [908, 537] width 38 height 28
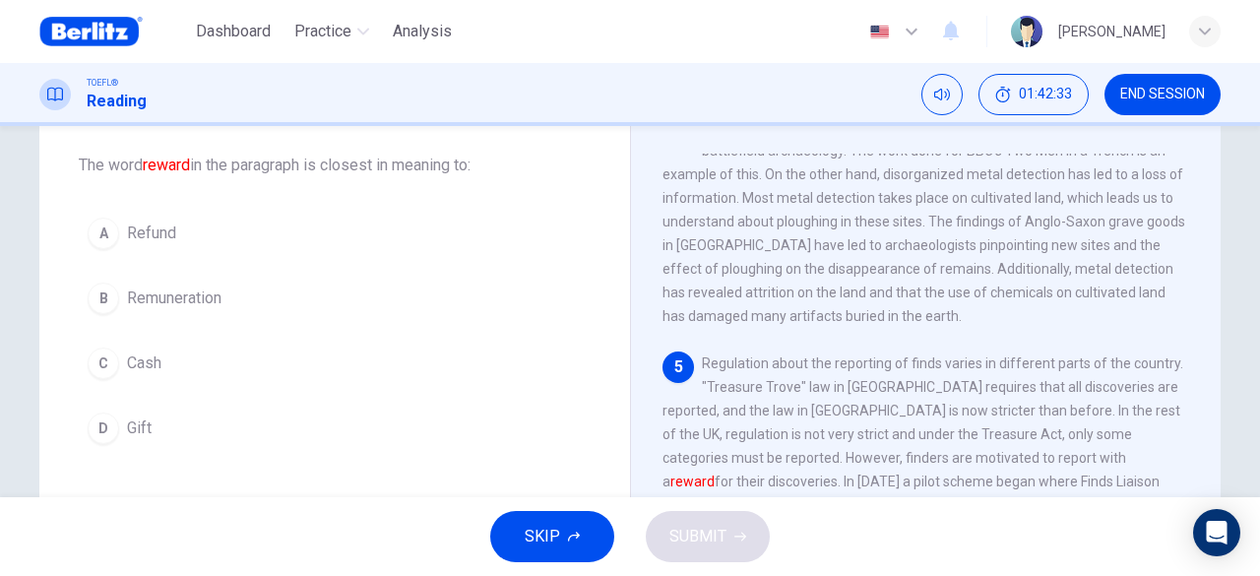
scroll to position [818, 0]
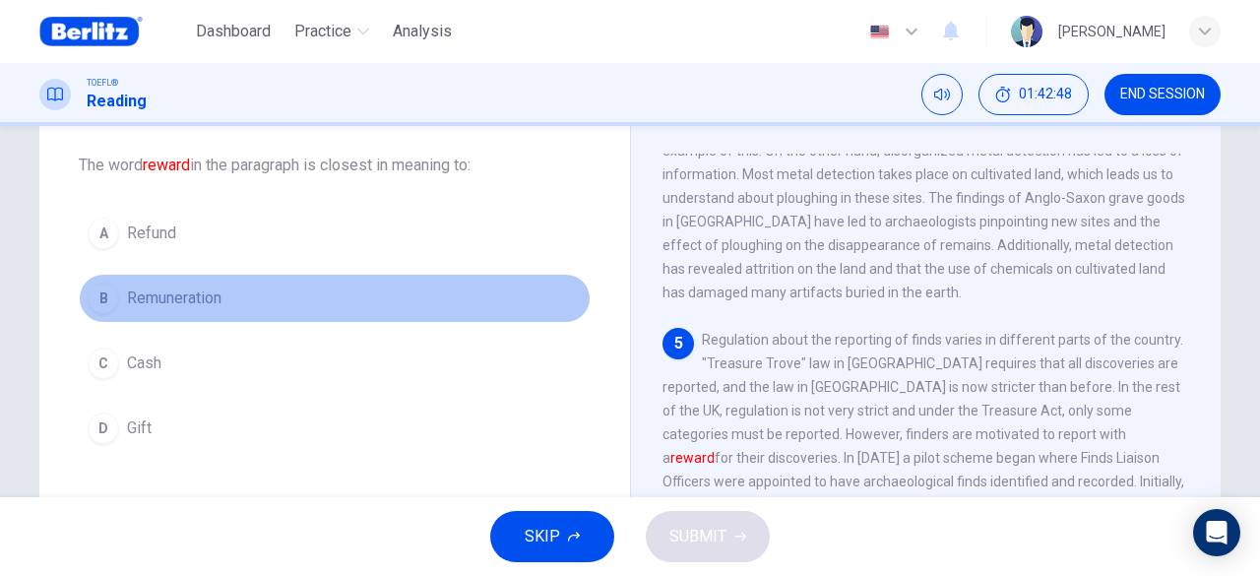
click at [209, 298] on span "Remuneration" at bounding box center [174, 298] width 95 height 24
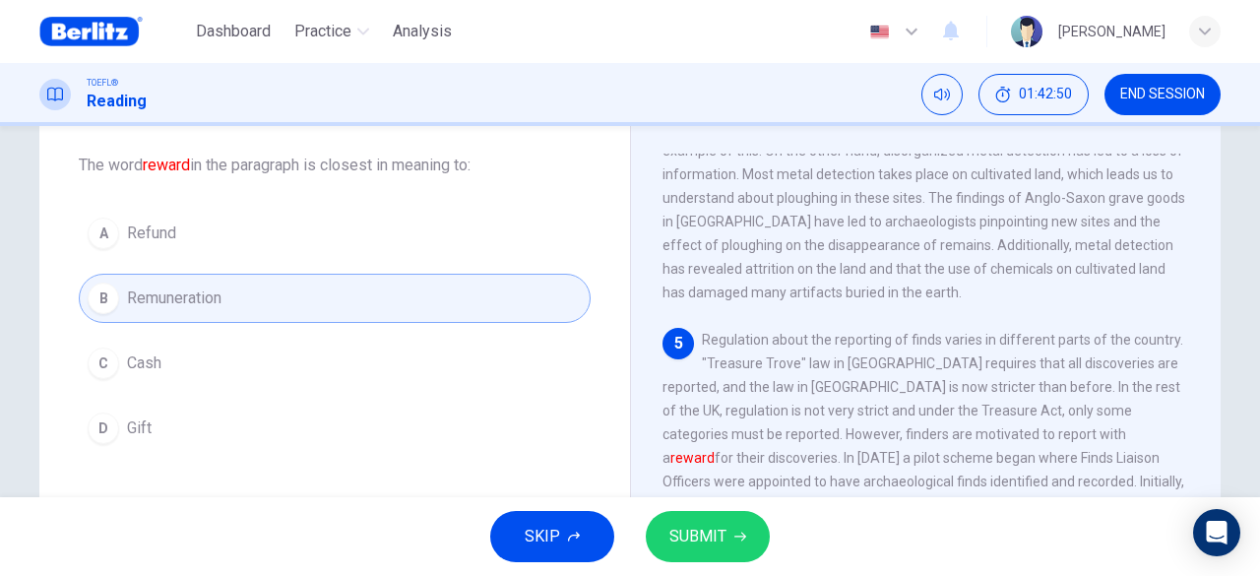
click at [147, 230] on span "Refund" at bounding box center [151, 234] width 49 height 24
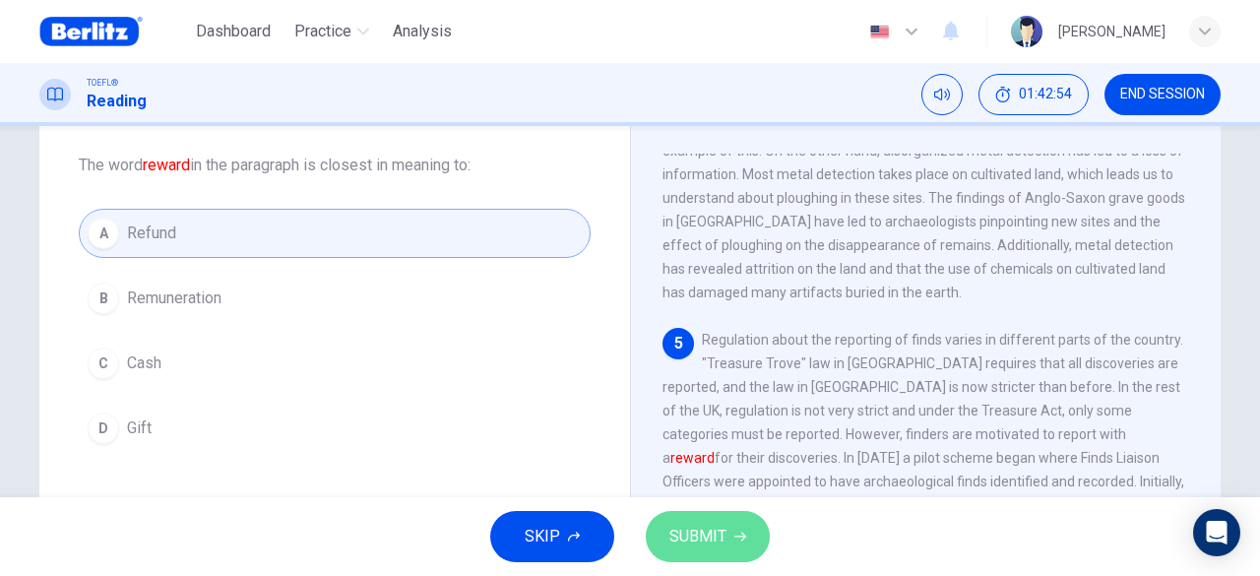
click at [701, 535] on span "SUBMIT" at bounding box center [697, 537] width 57 height 28
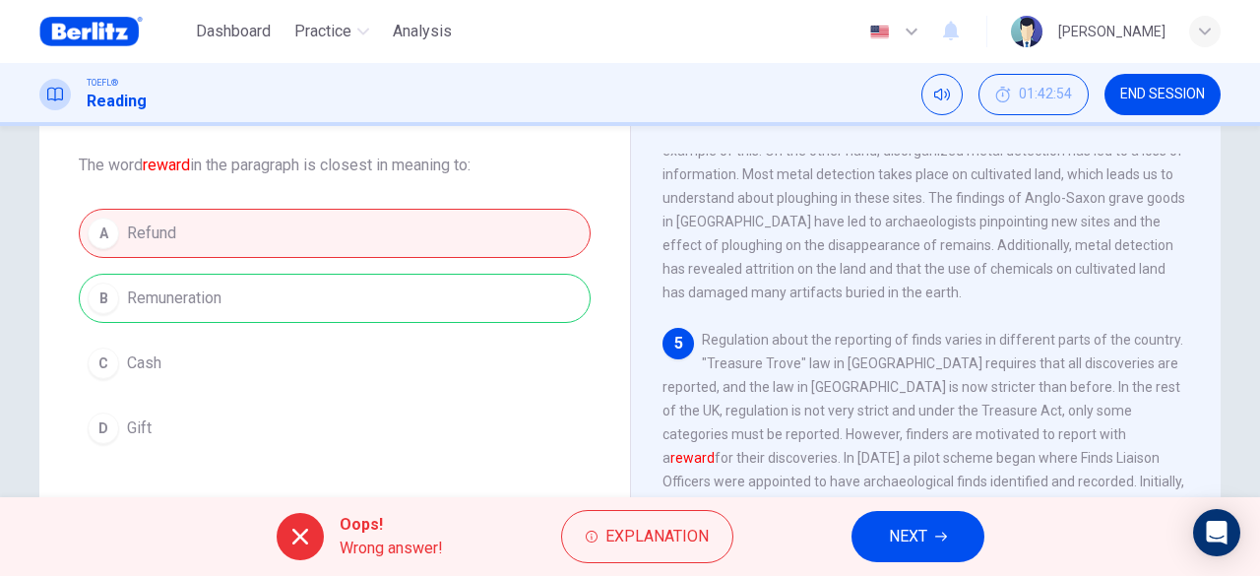
click at [918, 548] on span "NEXT" at bounding box center [908, 537] width 38 height 28
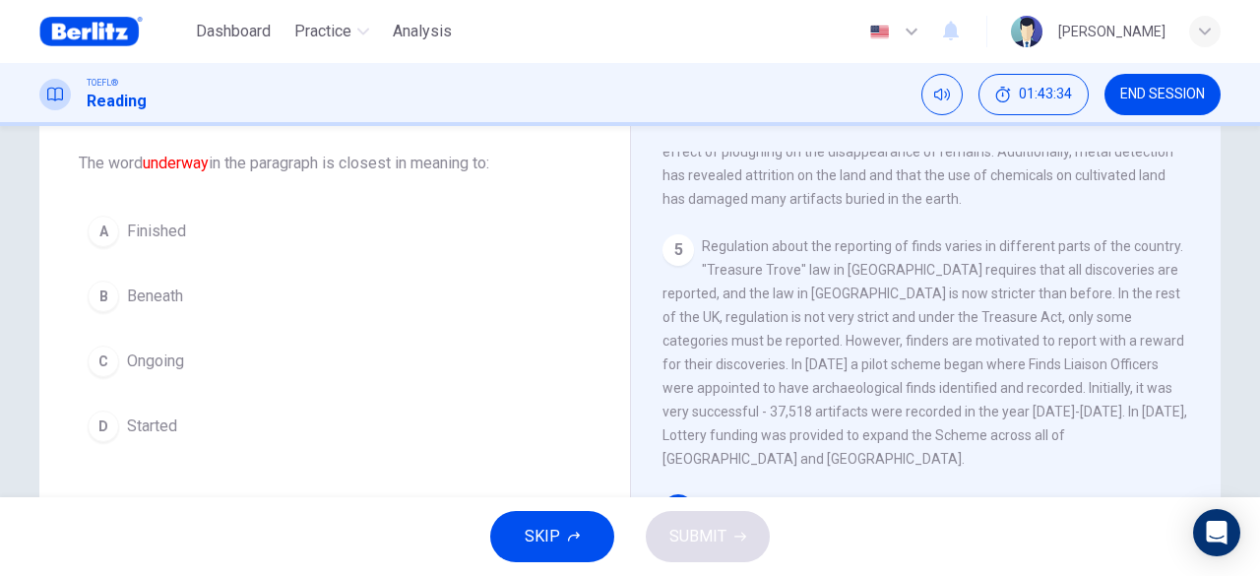
scroll to position [96, 0]
click at [143, 361] on span "Ongoing" at bounding box center [155, 365] width 57 height 24
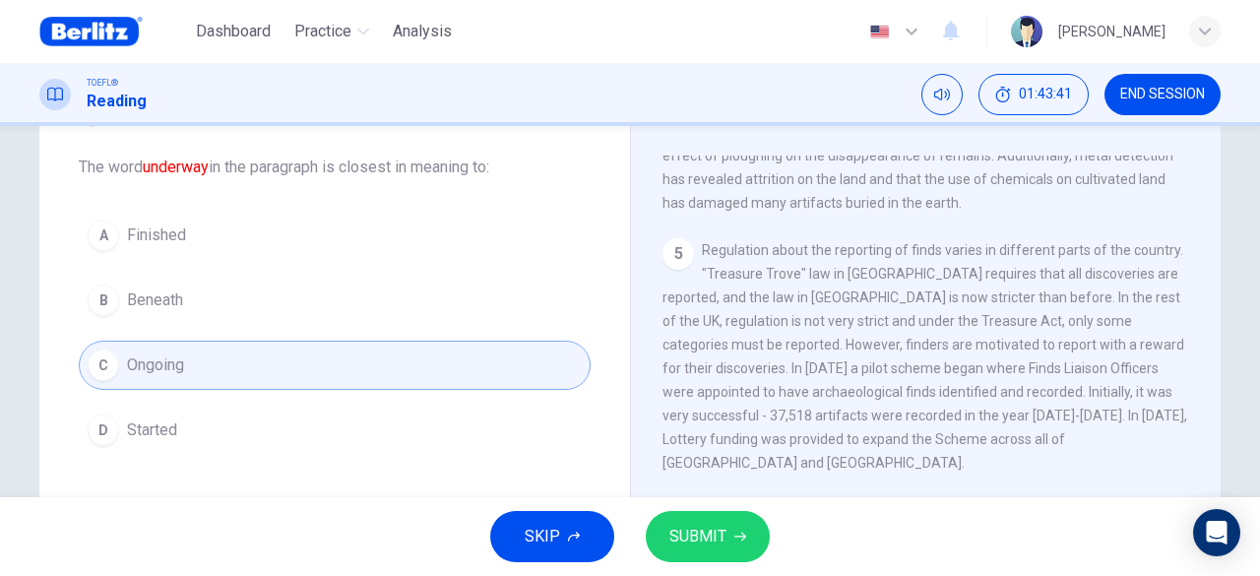
click at [746, 546] on button "SUBMIT" at bounding box center [708, 536] width 124 height 51
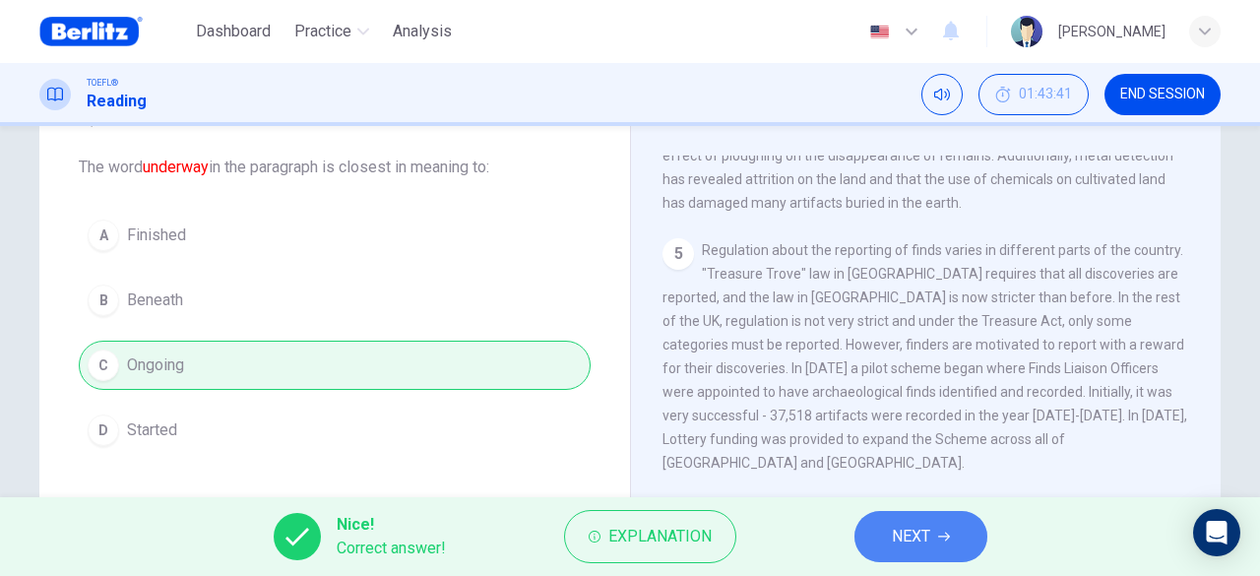
click at [912, 550] on button "NEXT" at bounding box center [921, 536] width 133 height 51
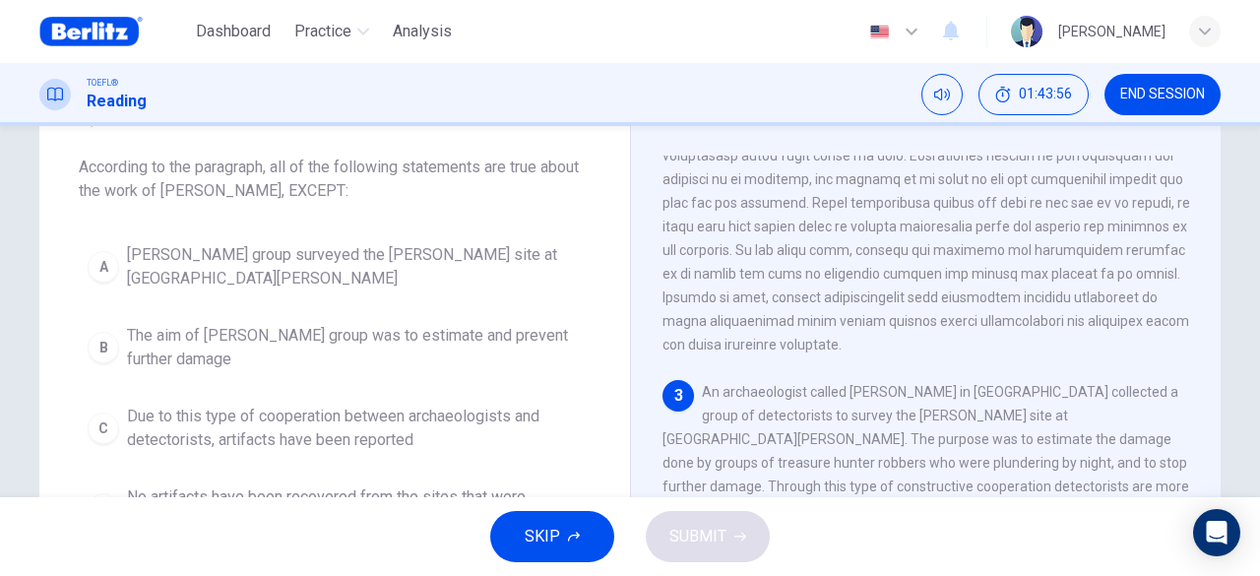
drag, startPoint x: 1171, startPoint y: 99, endPoint x: 712, endPoint y: 119, distance: 460.2
click at [1172, 99] on span "END SESSION" at bounding box center [1162, 95] width 85 height 16
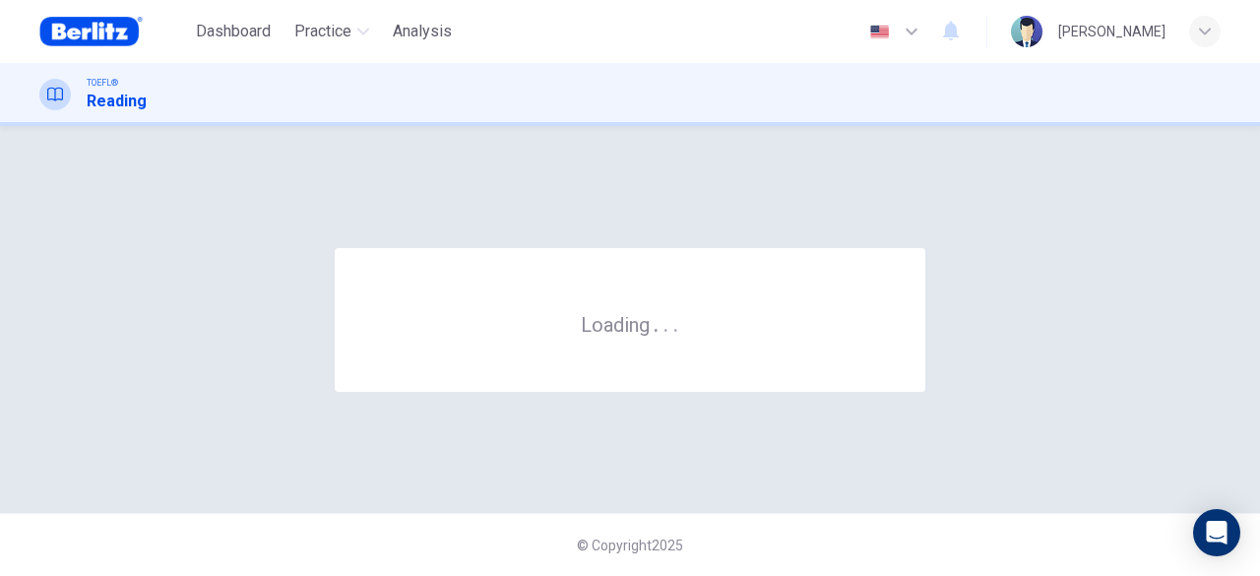
scroll to position [0, 0]
